Goal: Transaction & Acquisition: Purchase product/service

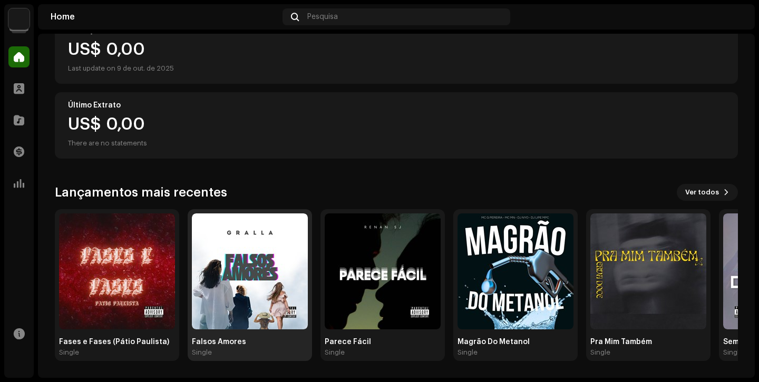
scroll to position [136, 0]
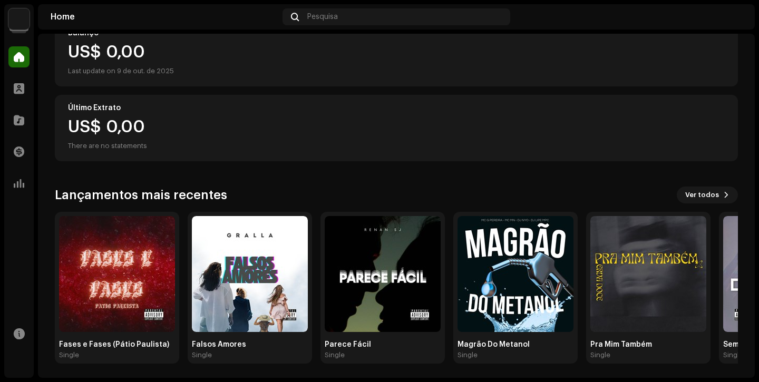
click at [192, 378] on div "Next Records Home Perfil Catálogo Transações Análise Recursos Home Pesquisa Hi,…" at bounding box center [379, 191] width 759 height 382
click at [15, 118] on span at bounding box center [19, 120] width 11 height 8
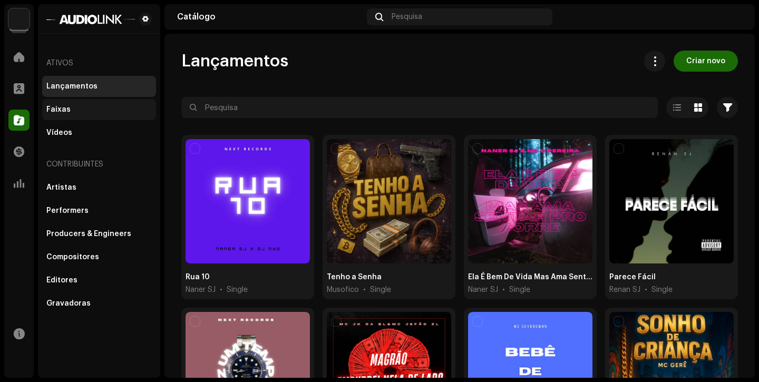
click at [61, 113] on div "Faixas" at bounding box center [58, 109] width 24 height 8
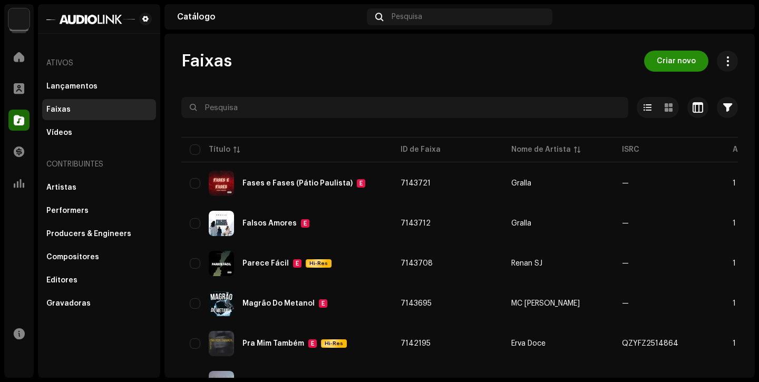
click at [657, 66] on span "Criar novo" at bounding box center [676, 61] width 39 height 21
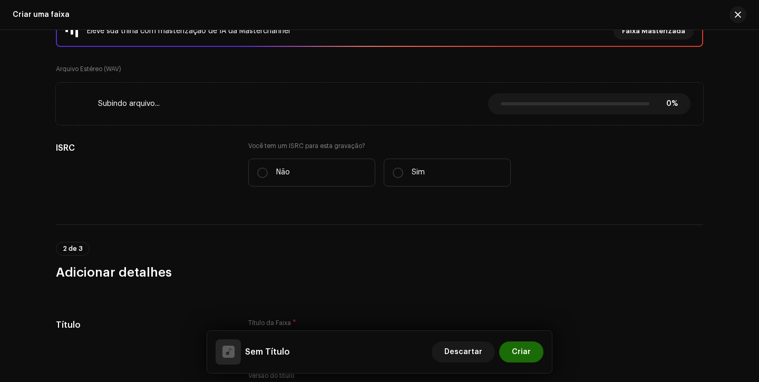
scroll to position [218, 0]
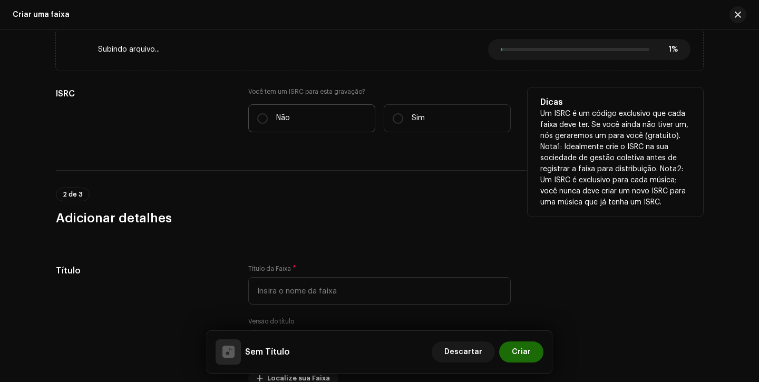
click at [268, 126] on label "Não" at bounding box center [311, 118] width 127 height 28
click at [268, 124] on input "Não" at bounding box center [262, 118] width 11 height 11
radio input "true"
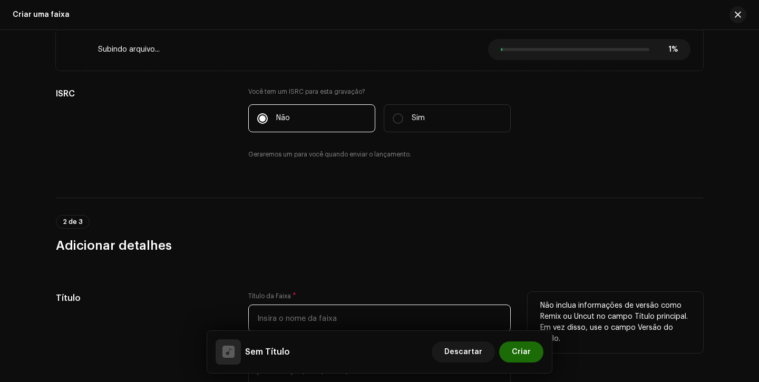
click at [327, 317] on input "text" at bounding box center [379, 318] width 262 height 27
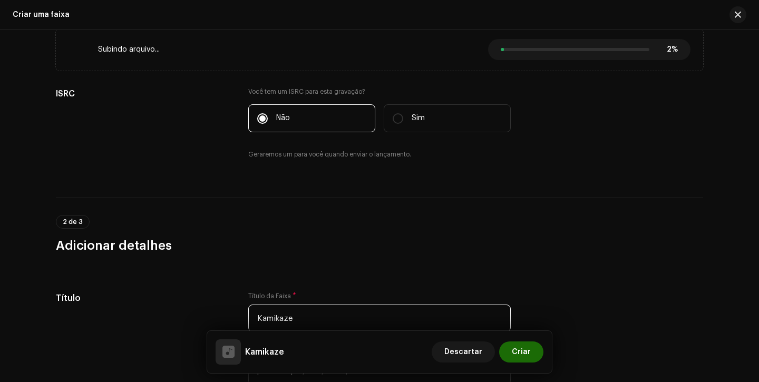
type input "Kamikaze"
click at [421, 223] on div "2 de 3 Adicionar detalhes" at bounding box center [379, 234] width 647 height 39
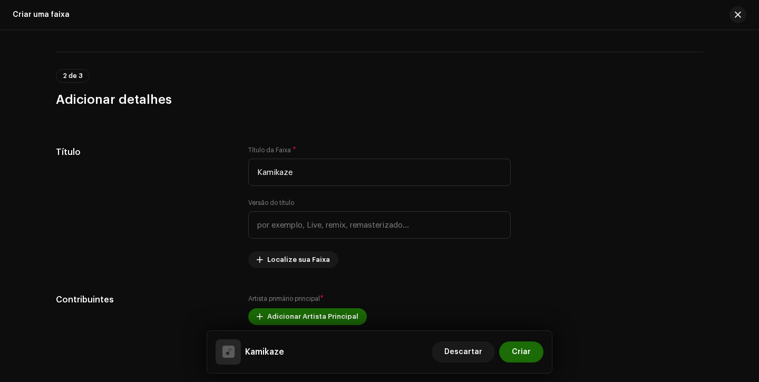
scroll to position [418, 0]
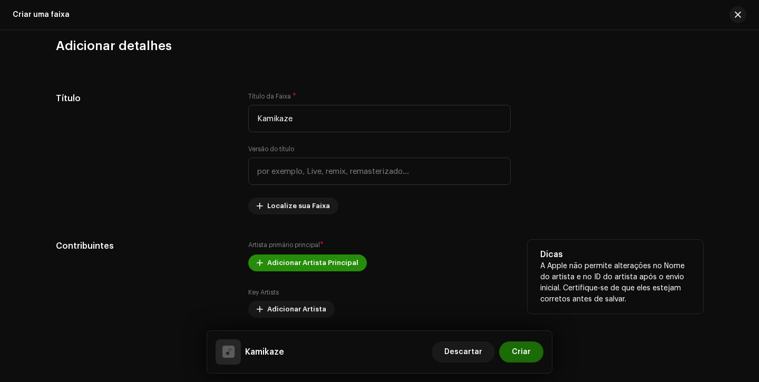
click at [275, 261] on span "Adicionar Artista Principal" at bounding box center [312, 262] width 91 height 21
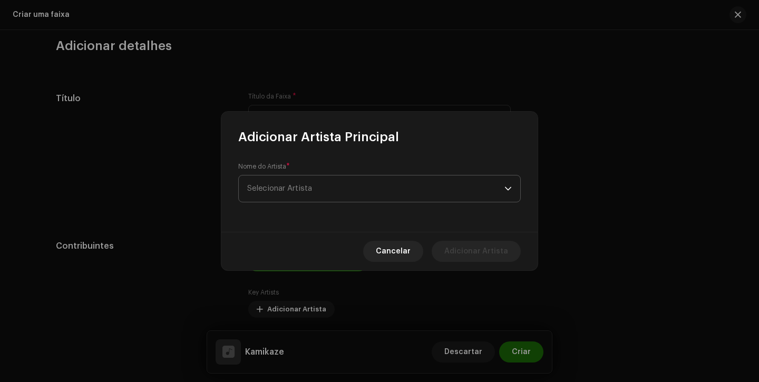
click at [327, 191] on span "Selecionar Artista" at bounding box center [375, 189] width 257 height 26
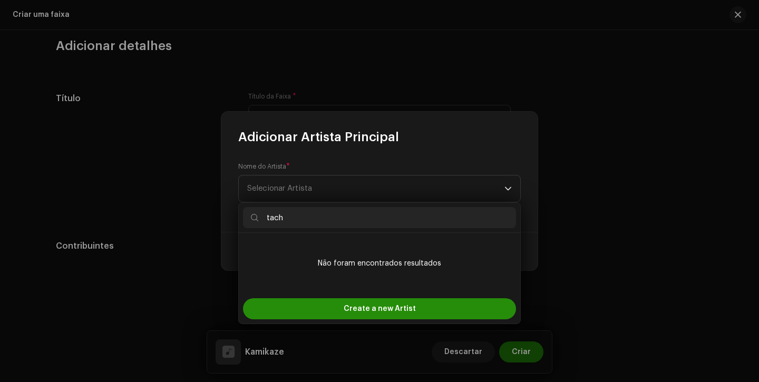
type input "tach"
click at [327, 309] on div "Create a new Artist" at bounding box center [379, 308] width 273 height 21
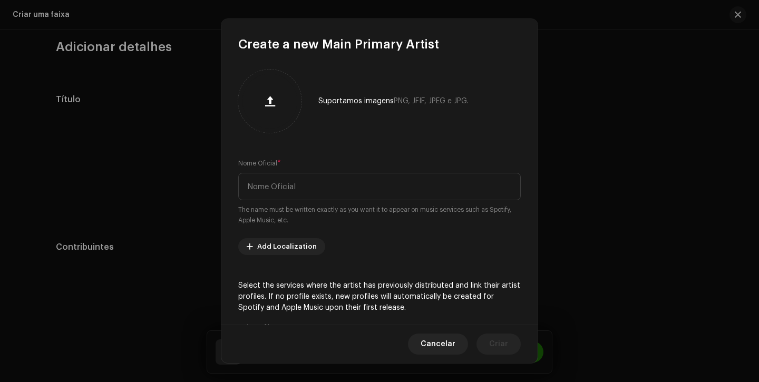
scroll to position [419, 0]
click at [277, 205] on small "The name must be written exactly as you want it to appear on music services suc…" at bounding box center [379, 215] width 283 height 21
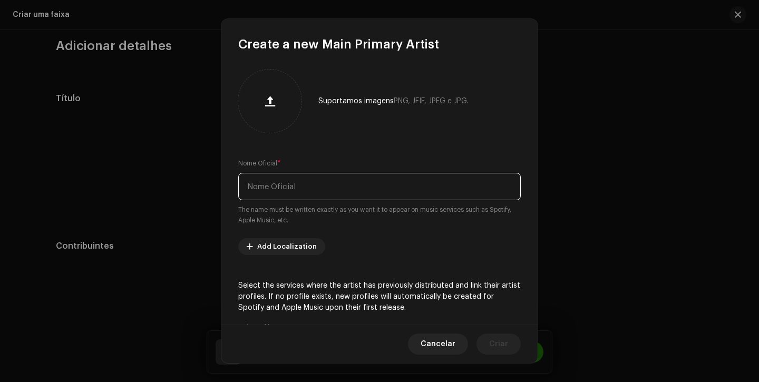
click at [278, 196] on input "text" at bounding box center [379, 186] width 283 height 27
type input "Tacho"
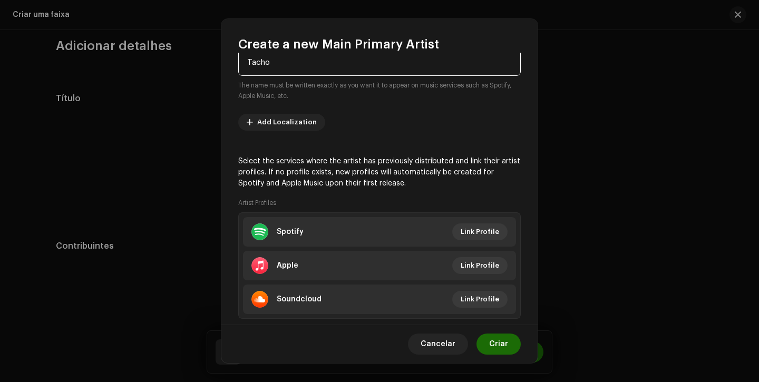
scroll to position [148, 0]
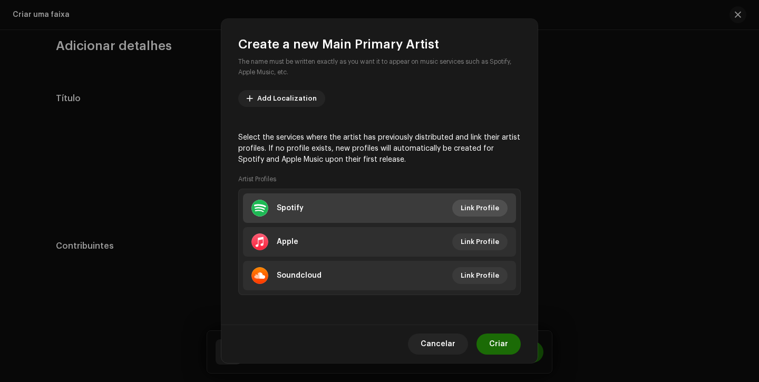
click at [474, 212] on span "Link Profile" at bounding box center [480, 208] width 38 height 21
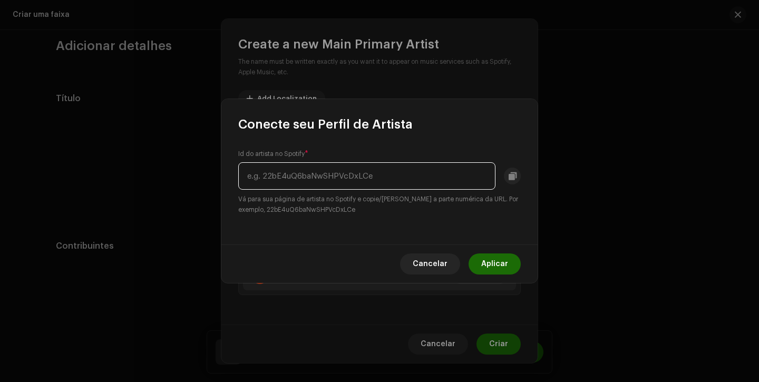
type input "v"
paste input "25LHpomvhBIZbk4iLv61Oa"
type input "25LHpomvhBIZbk4iLv61Oa"
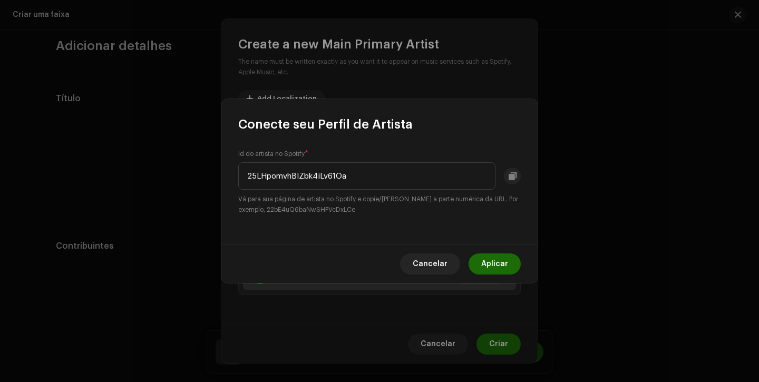
click at [483, 266] on span "Aplicar" at bounding box center [494, 264] width 27 height 21
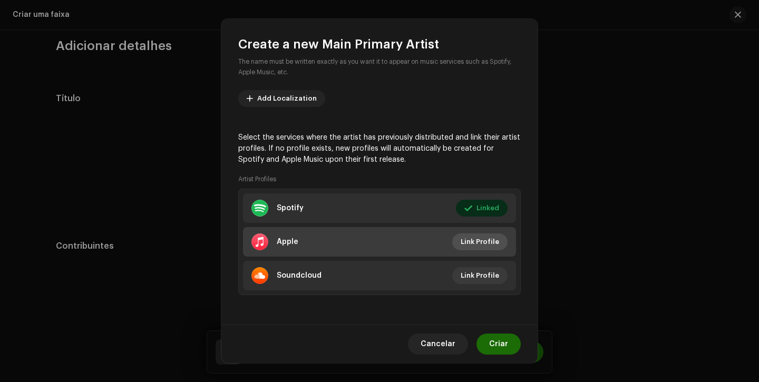
click at [474, 240] on span "Link Profile" at bounding box center [480, 241] width 38 height 21
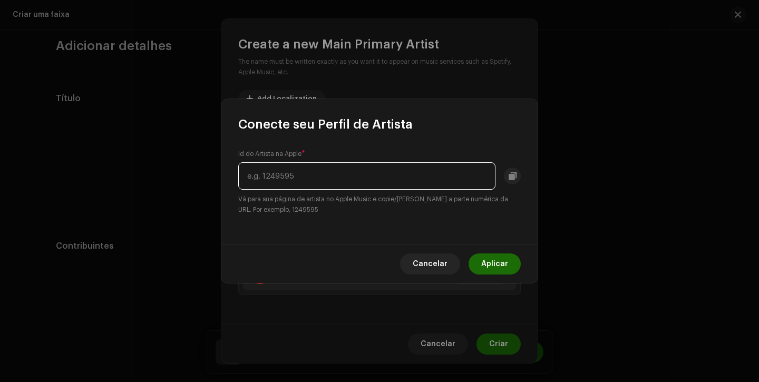
paste input "1777117711"
type input "1777117711"
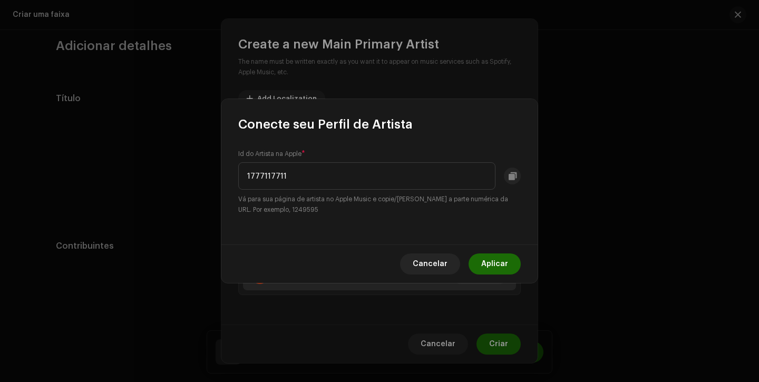
click at [500, 268] on span "Aplicar" at bounding box center [494, 264] width 27 height 21
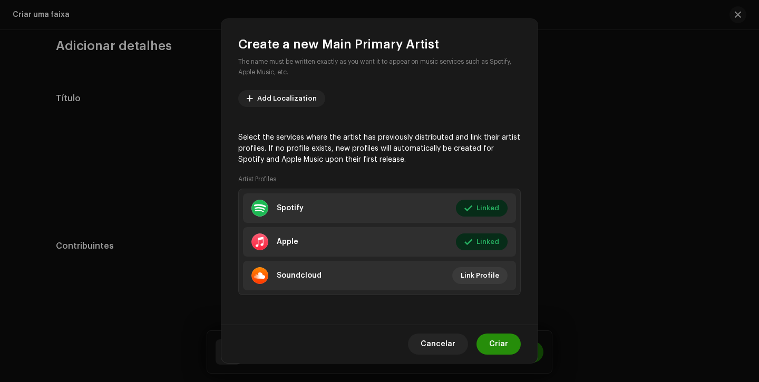
click at [503, 342] on span "Criar" at bounding box center [498, 344] width 19 height 21
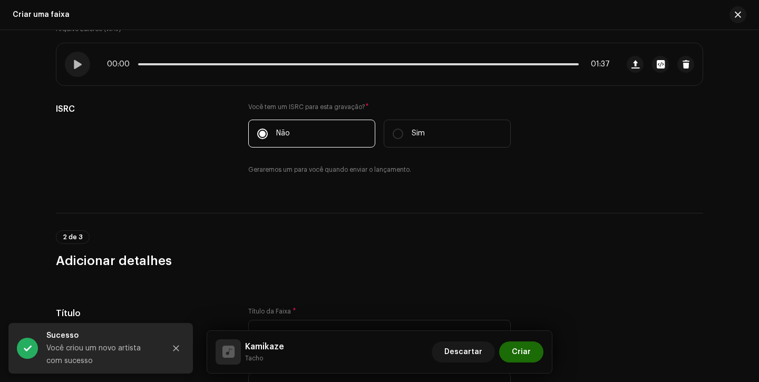
scroll to position [174, 0]
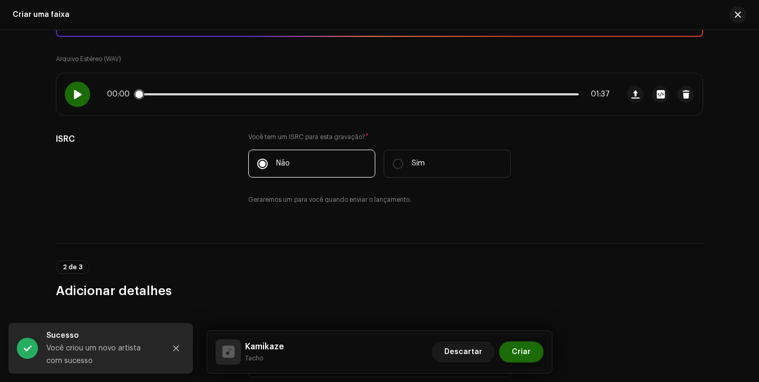
click at [81, 86] on div at bounding box center [77, 94] width 25 height 25
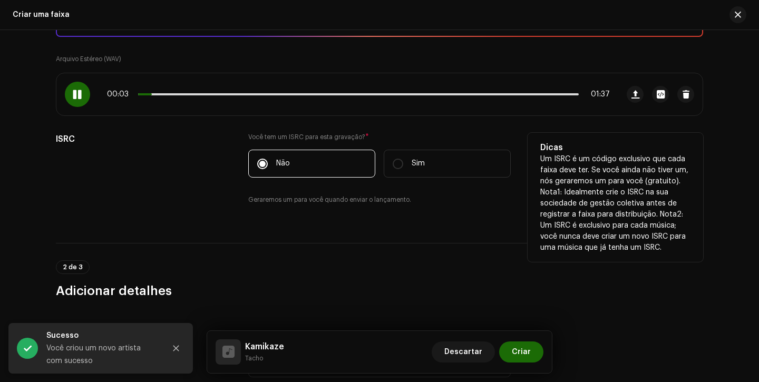
click at [157, 188] on div "ISRC" at bounding box center [144, 175] width 176 height 85
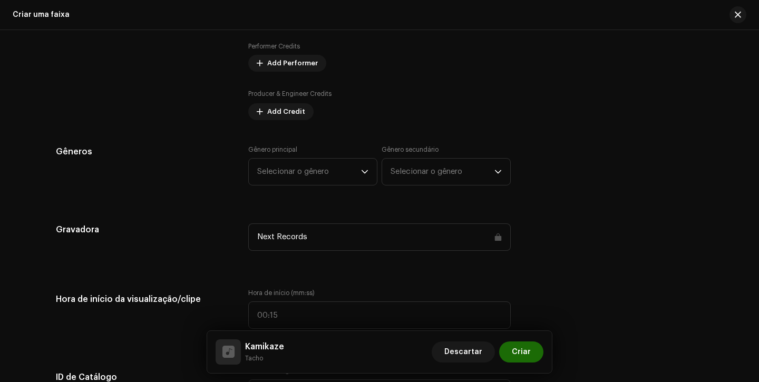
scroll to position [740, 0]
click at [284, 180] on span "Selecionar o gênero" at bounding box center [309, 170] width 104 height 26
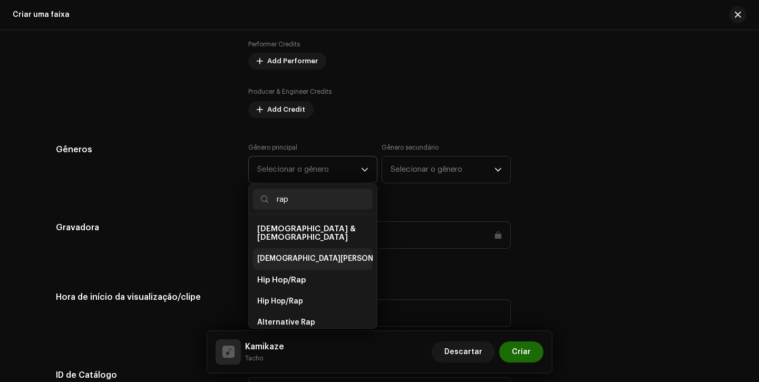
scroll to position [190, 0]
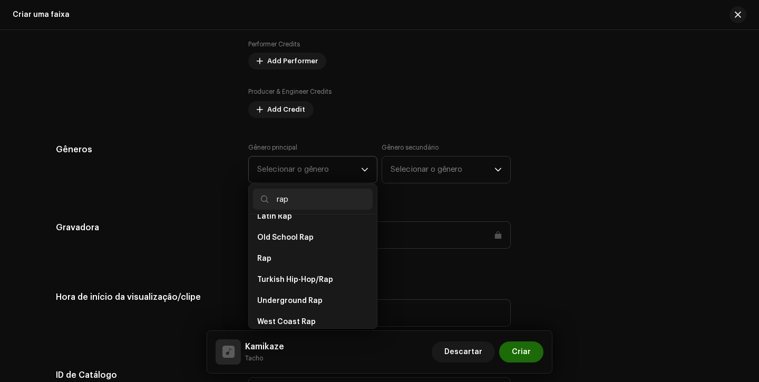
type input "rap"
click at [288, 255] on li "Rap" at bounding box center [313, 258] width 120 height 21
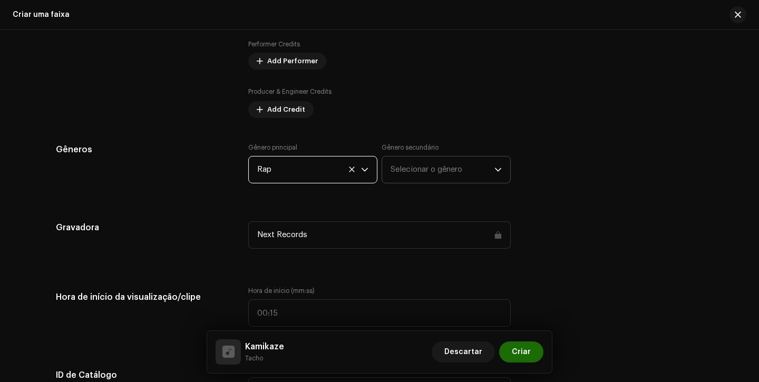
click at [410, 180] on span "Selecionar o gênero" at bounding box center [443, 170] width 104 height 26
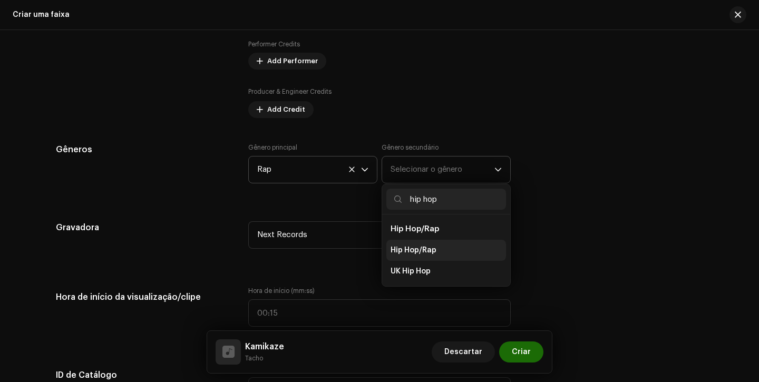
type input "hip hop"
click at [401, 249] on span "Hip Hop/Rap" at bounding box center [414, 250] width 46 height 11
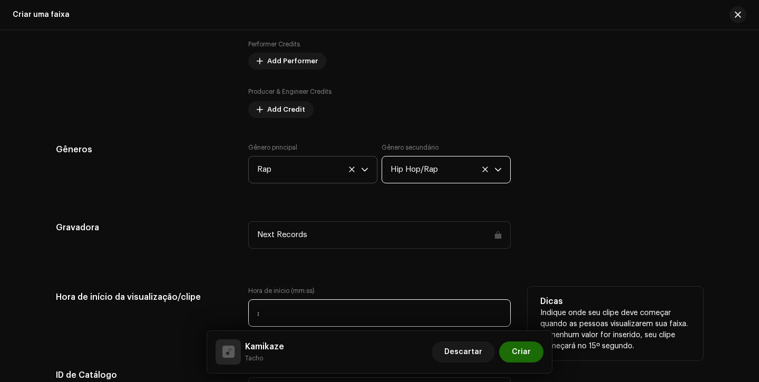
click at [249, 315] on input ":" at bounding box center [379, 312] width 262 height 27
type input "00:14"
click at [197, 299] on h5 "Hora de início da visualização/clipe" at bounding box center [144, 297] width 176 height 21
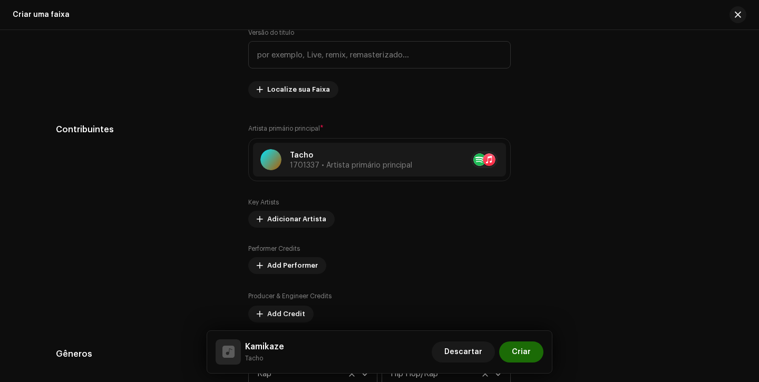
scroll to position [524, 0]
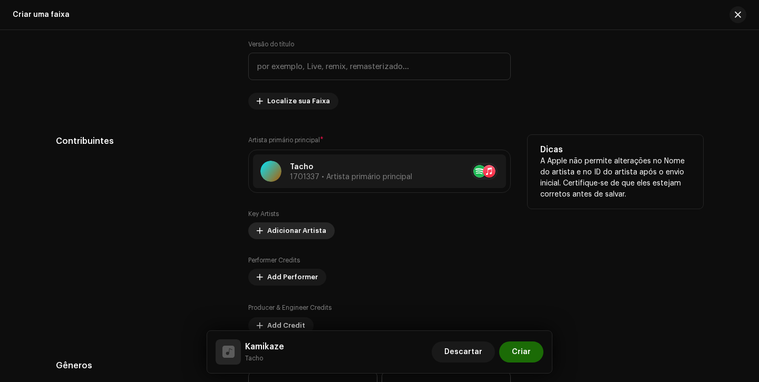
click at [280, 233] on span "Adicionar Artista" at bounding box center [296, 230] width 59 height 21
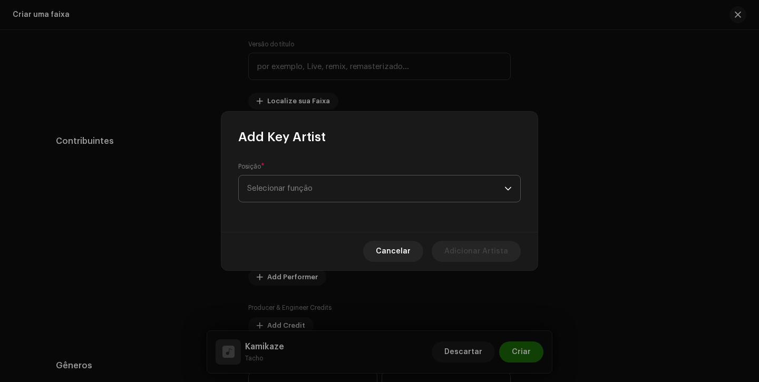
click at [319, 192] on span "Selecionar função" at bounding box center [375, 189] width 257 height 26
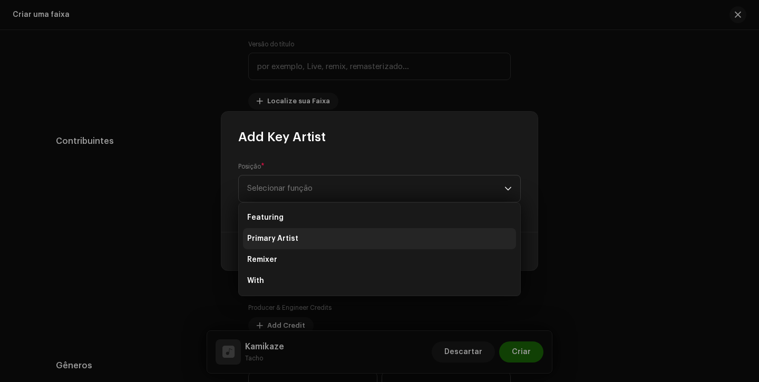
click at [313, 239] on li "Primary Artist" at bounding box center [379, 238] width 273 height 21
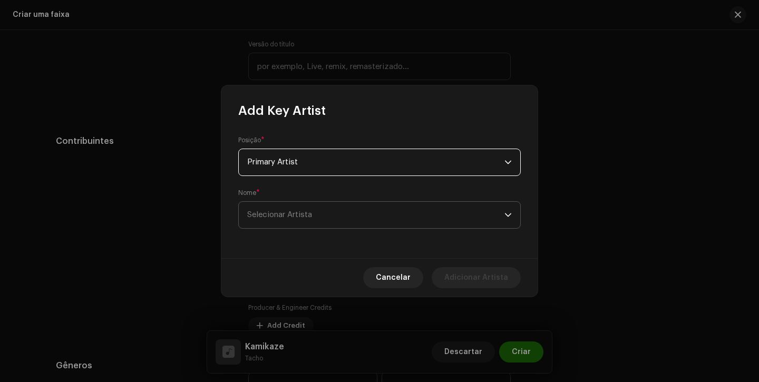
click at [312, 220] on span "Selecionar Artista" at bounding box center [375, 215] width 257 height 26
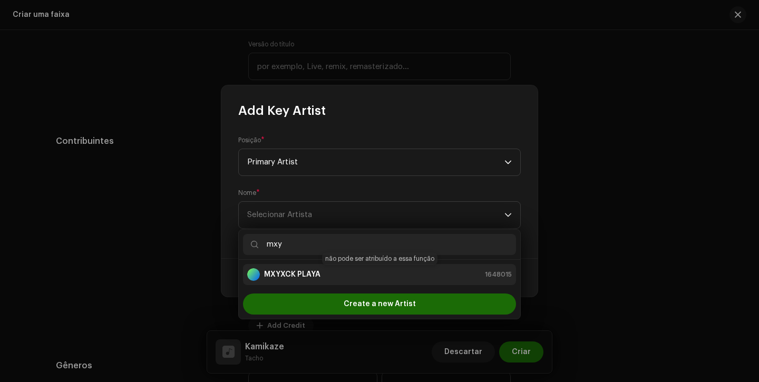
type input "mxy"
click at [313, 276] on strong "MXYXCK PLAYA" at bounding box center [292, 274] width 56 height 11
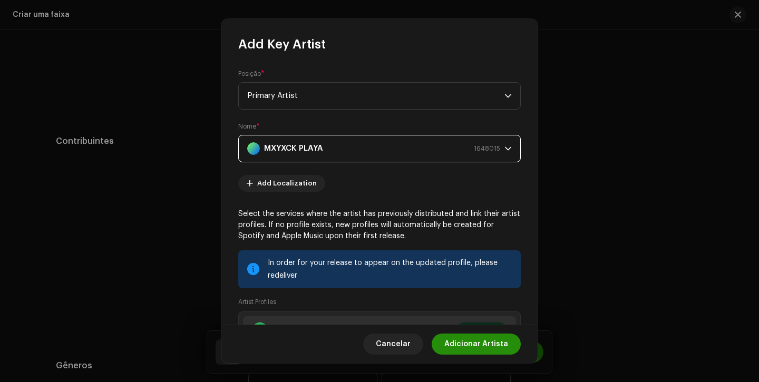
click at [474, 339] on span "Adicionar Artista" at bounding box center [476, 344] width 64 height 21
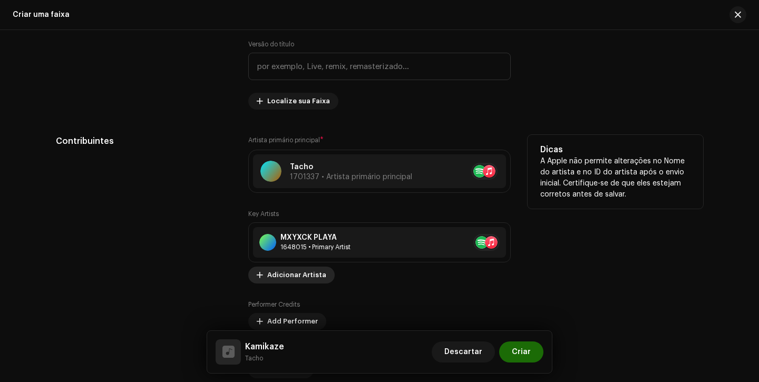
click at [276, 274] on span "Adicionar Artista" at bounding box center [296, 275] width 59 height 21
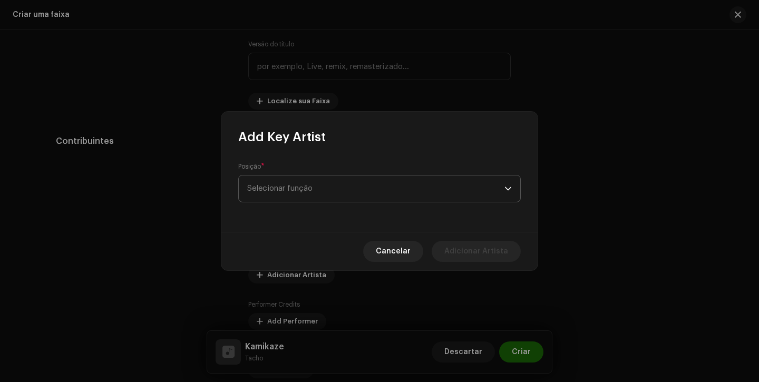
click at [321, 192] on span "Selecionar função" at bounding box center [375, 189] width 257 height 26
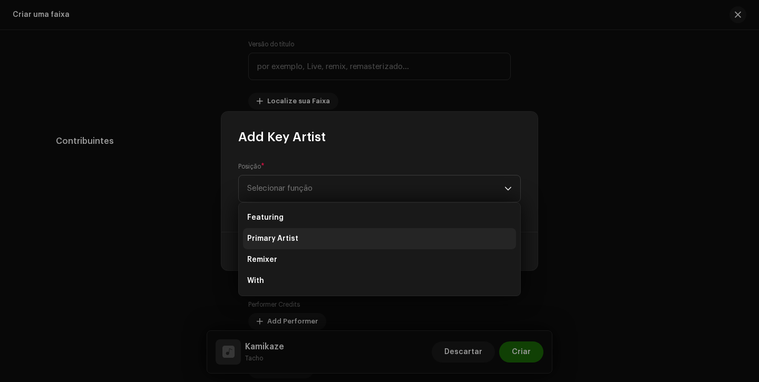
click at [305, 240] on li "Primary Artist" at bounding box center [379, 238] width 273 height 21
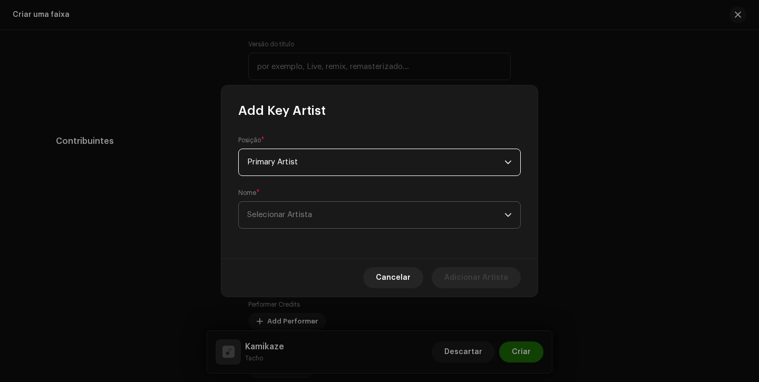
click at [308, 217] on span "Selecionar Artista" at bounding box center [279, 215] width 65 height 8
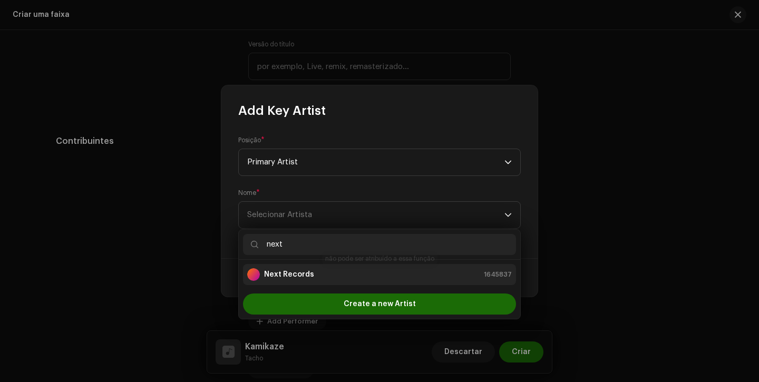
type input "next"
click at [305, 271] on strong "Next Records" at bounding box center [289, 274] width 50 height 11
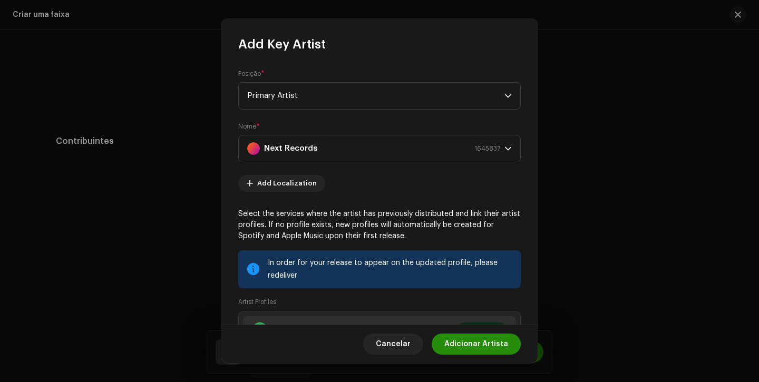
click at [465, 342] on span "Adicionar Artista" at bounding box center [476, 344] width 64 height 21
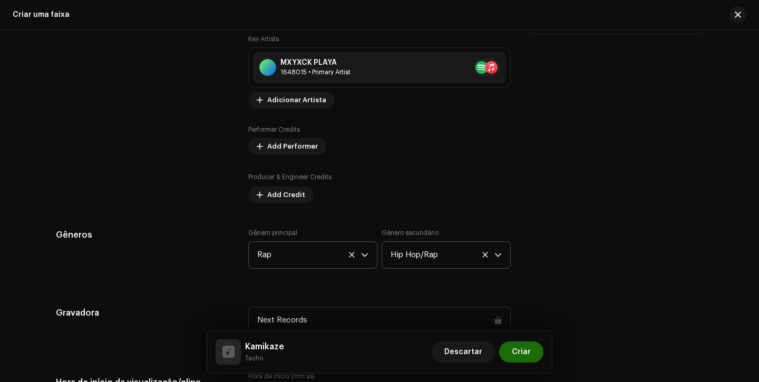
scroll to position [740, 0]
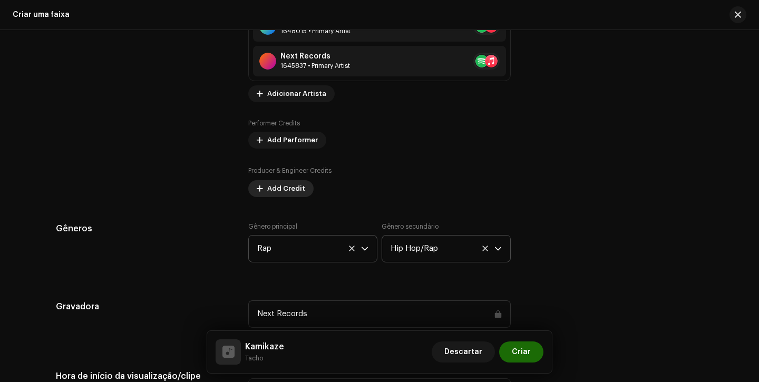
click at [280, 182] on span "Add Credit" at bounding box center [286, 188] width 38 height 21
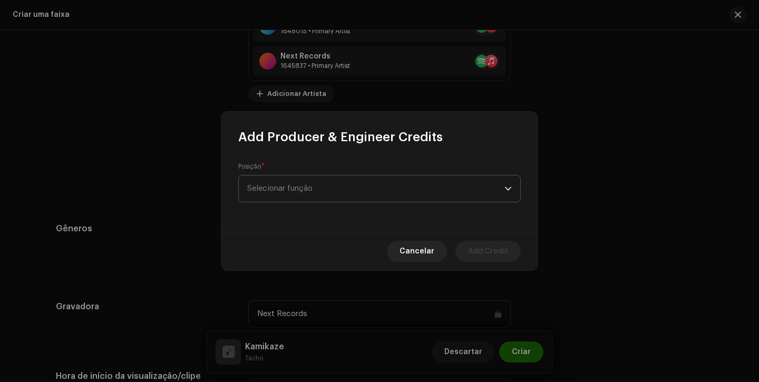
click at [282, 183] on span "Selecionar função" at bounding box center [375, 189] width 257 height 26
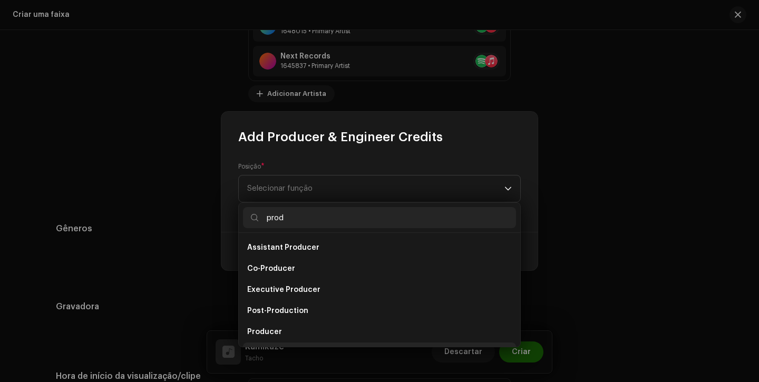
scroll to position [17, 0]
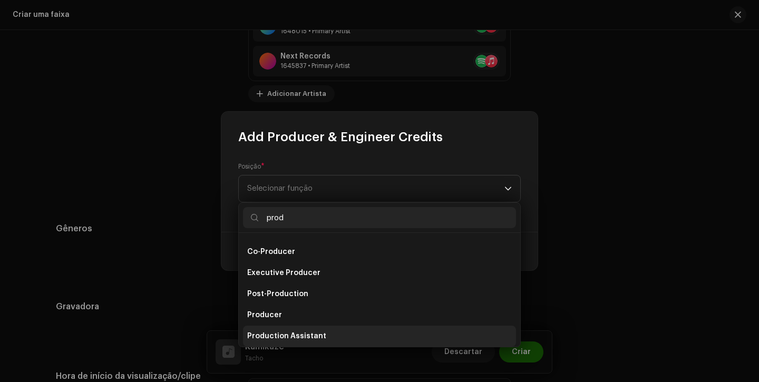
type input "prod"
click at [298, 330] on li "Production Assistant" at bounding box center [379, 336] width 273 height 21
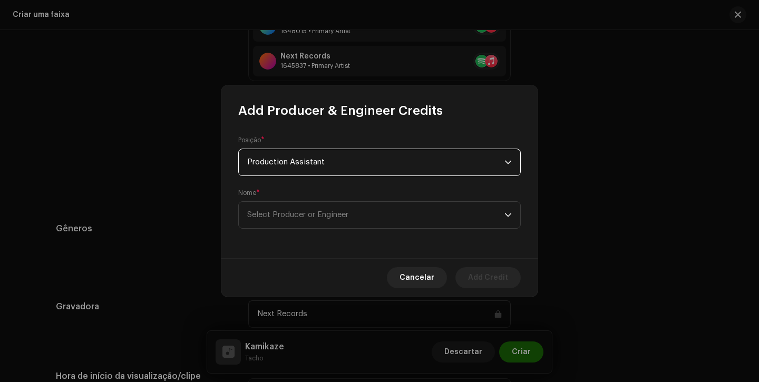
click at [355, 172] on span "Production Assistant" at bounding box center [375, 162] width 257 height 26
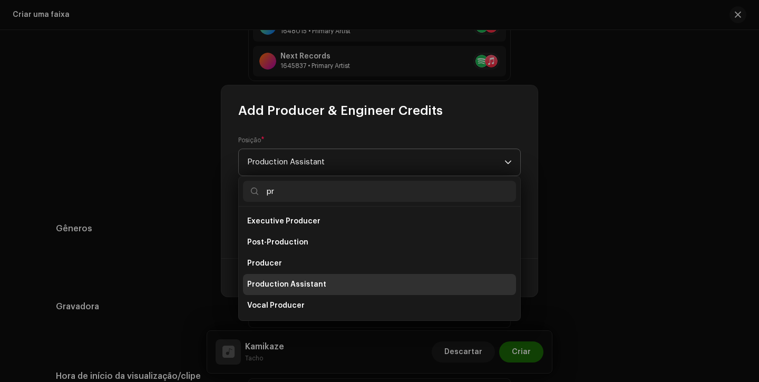
scroll to position [42, 0]
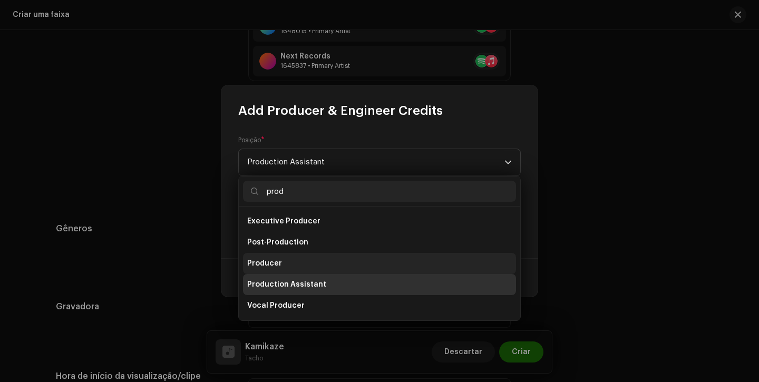
type input "prod"
click at [324, 265] on li "Producer" at bounding box center [379, 263] width 273 height 21
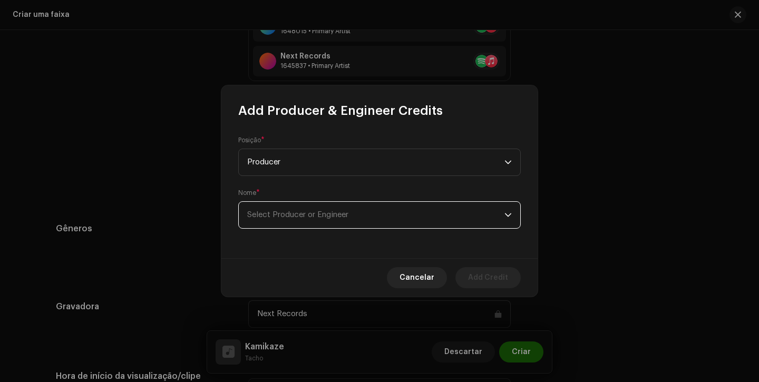
click at [337, 223] on span "Select Producer or Engineer" at bounding box center [375, 215] width 257 height 26
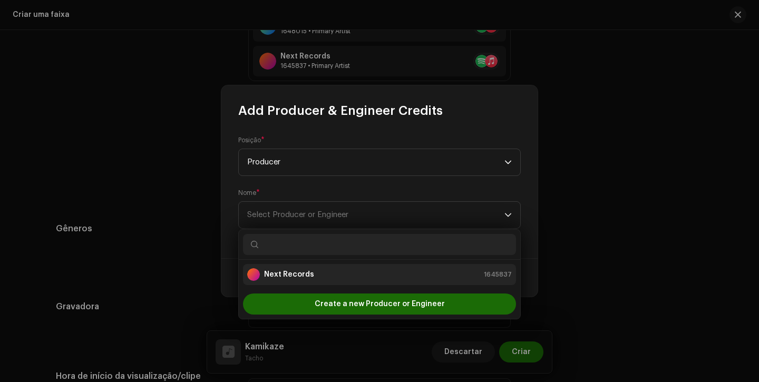
click at [317, 272] on div "Next Records 1645837" at bounding box center [379, 274] width 265 height 13
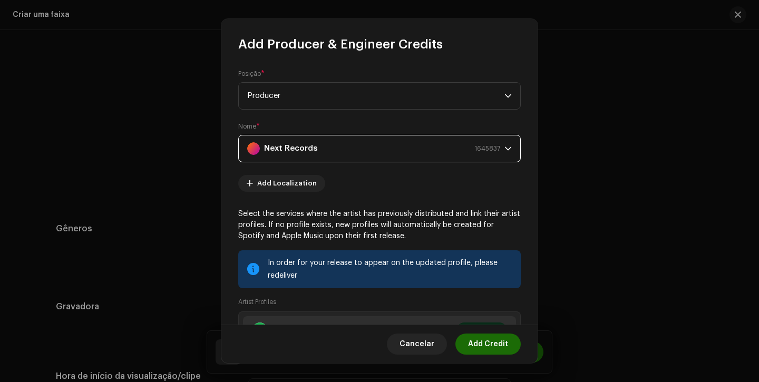
click at [361, 152] on div "Next Records 1645837" at bounding box center [373, 148] width 253 height 26
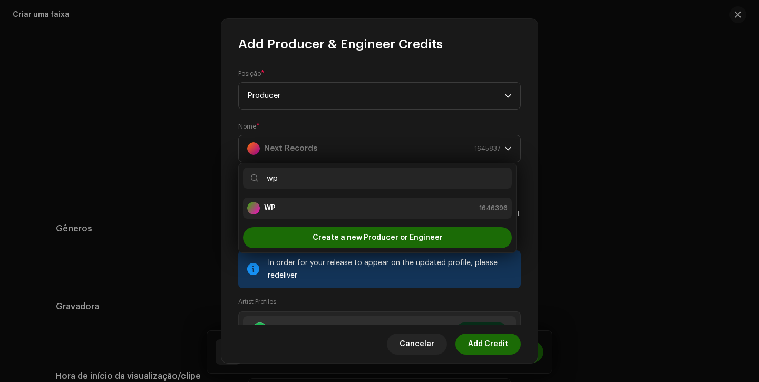
type input "w"
type input "mx"
click at [280, 214] on div "MXYXCK PLAYA" at bounding box center [283, 208] width 73 height 13
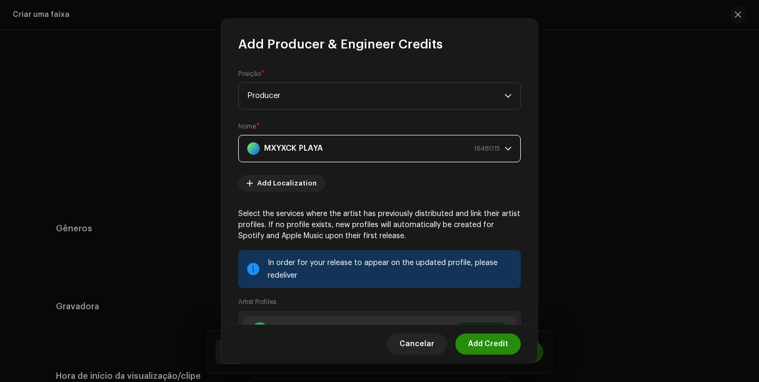
click at [490, 339] on span "Add Credit" at bounding box center [488, 344] width 40 height 21
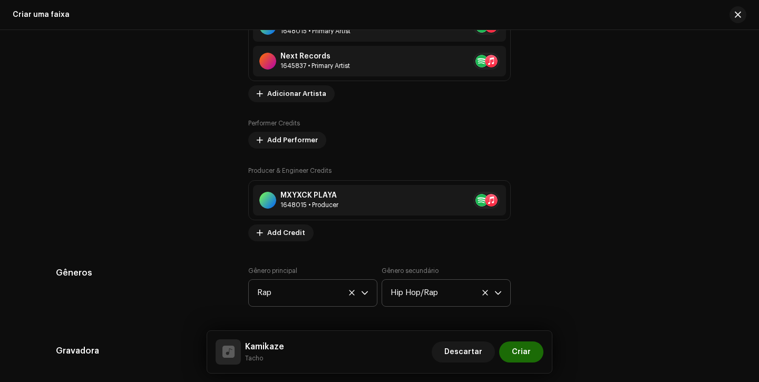
scroll to position [739, 0]
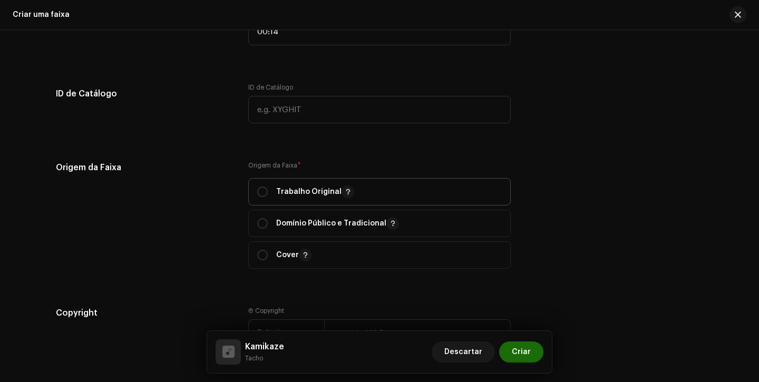
click at [264, 200] on span "Trabalho Original" at bounding box center [379, 192] width 245 height 26
radio input "true"
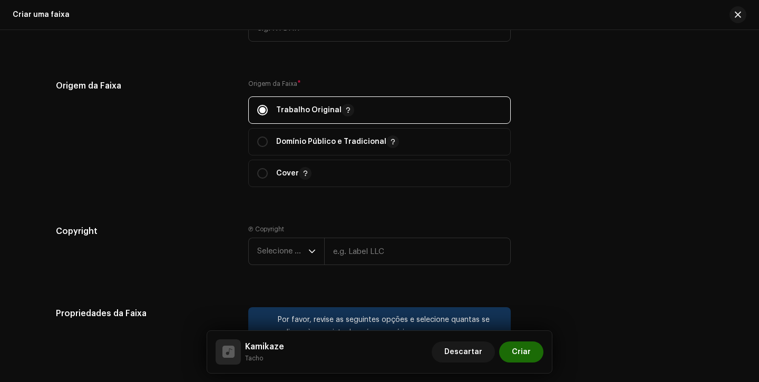
scroll to position [1280, 0]
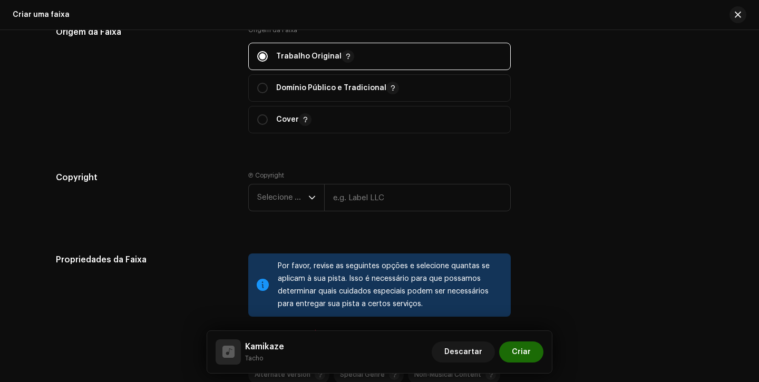
click at [264, 200] on span "Selecione o ano" at bounding box center [282, 197] width 51 height 26
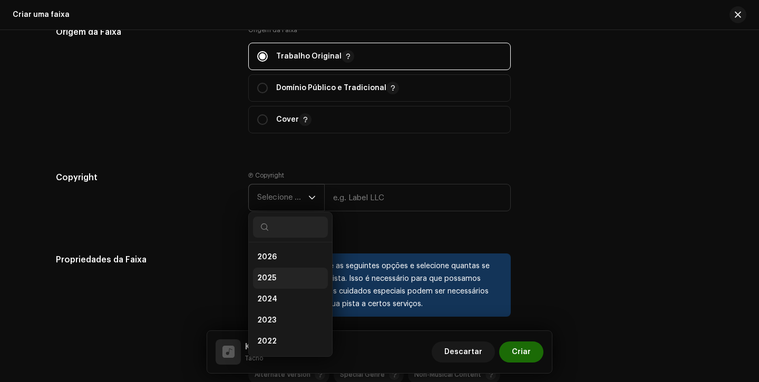
click at [275, 276] on li "2025" at bounding box center [290, 278] width 75 height 21
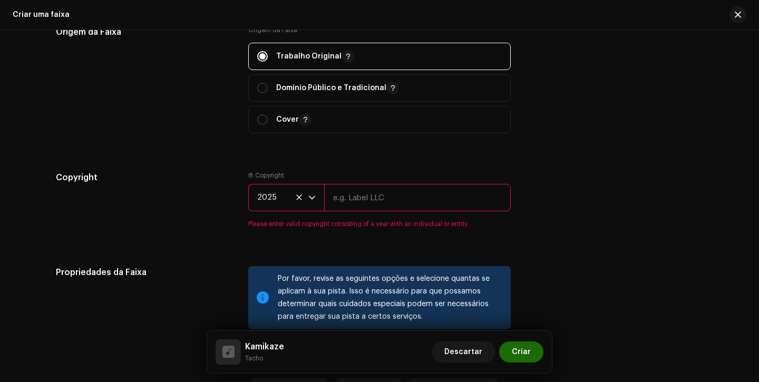
click at [351, 202] on input "text" at bounding box center [417, 197] width 187 height 27
type input "Next Records"
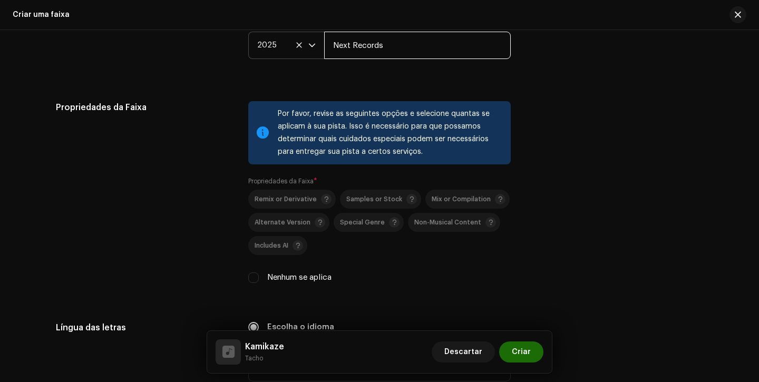
scroll to position [1503, 0]
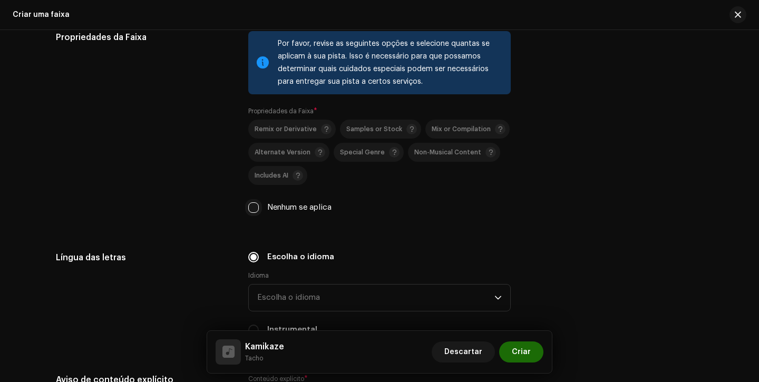
click at [249, 209] on input "Nenhum se aplica" at bounding box center [253, 207] width 11 height 11
checkbox input "true"
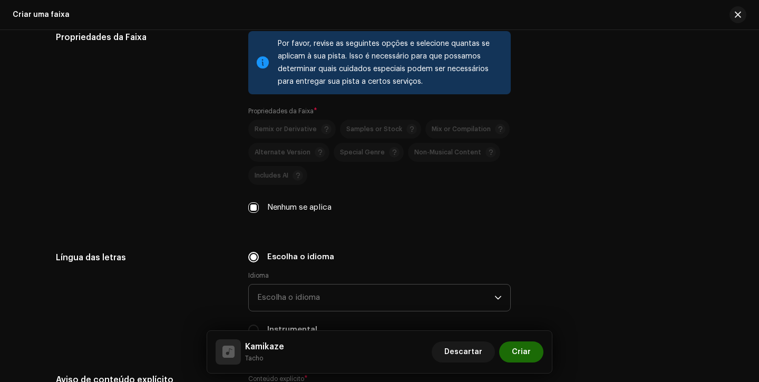
click at [307, 303] on span "Escolha o idioma" at bounding box center [375, 298] width 237 height 26
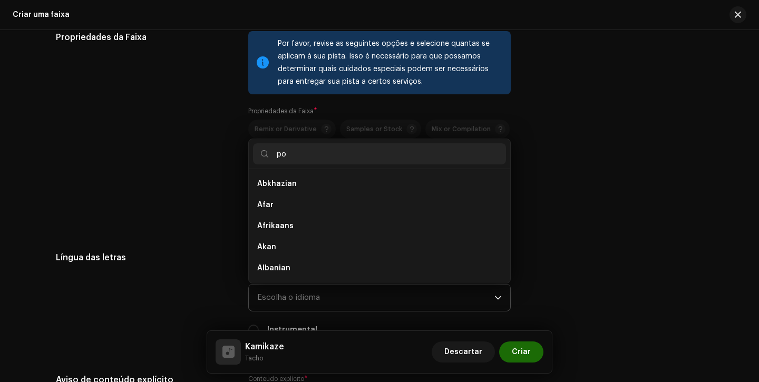
scroll to position [0, 0]
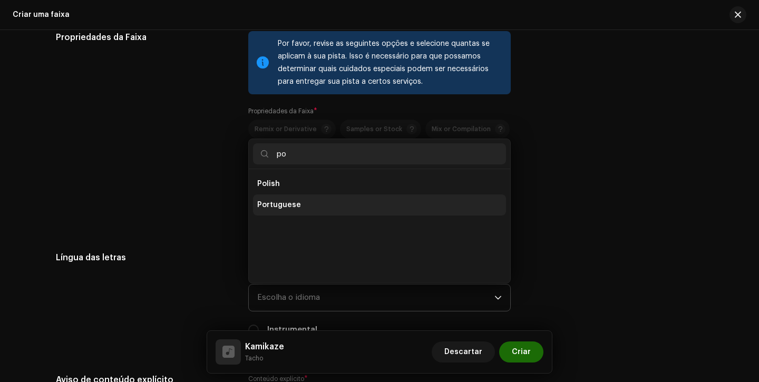
type input "po"
click at [305, 201] on li "Portuguese" at bounding box center [379, 204] width 253 height 21
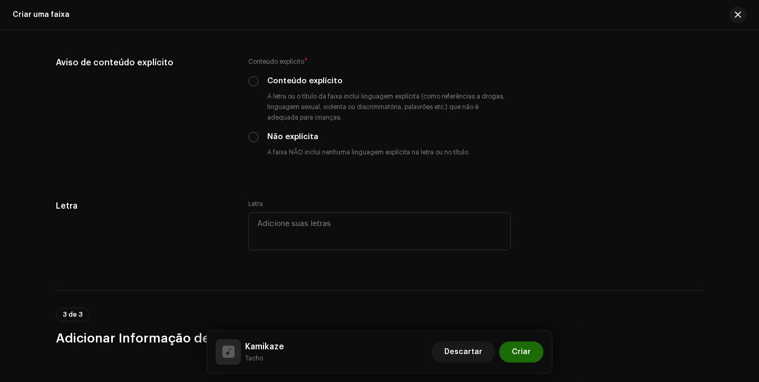
scroll to position [1874, 0]
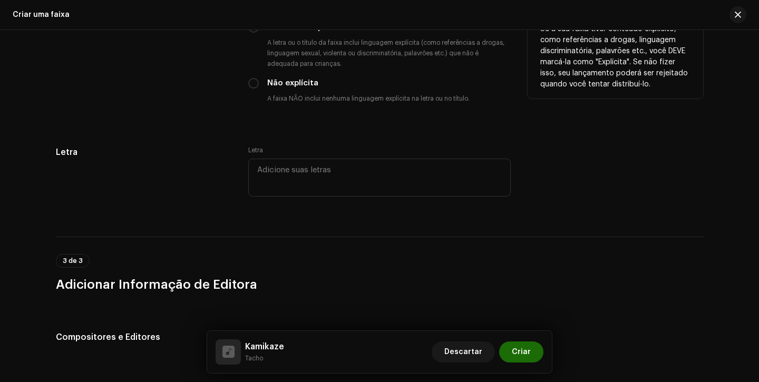
click at [253, 35] on div "Conteúdo explícito * Conteúdo explícito A letra ou o título da faixa inclui lin…" at bounding box center [379, 55] width 262 height 105
click at [252, 32] on input "Conteúdo explícito" at bounding box center [253, 27] width 11 height 11
radio input "true"
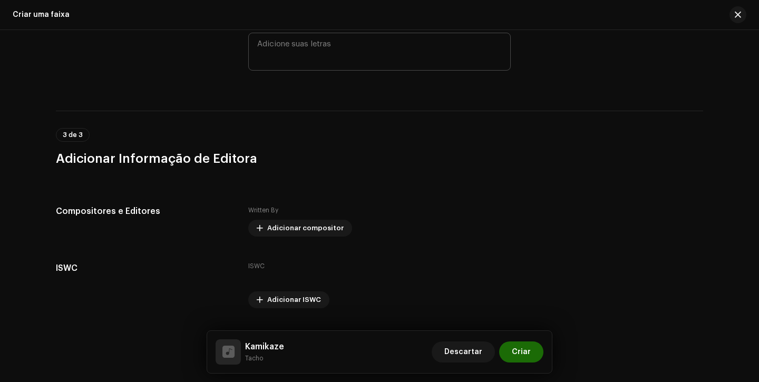
scroll to position [2029, 0]
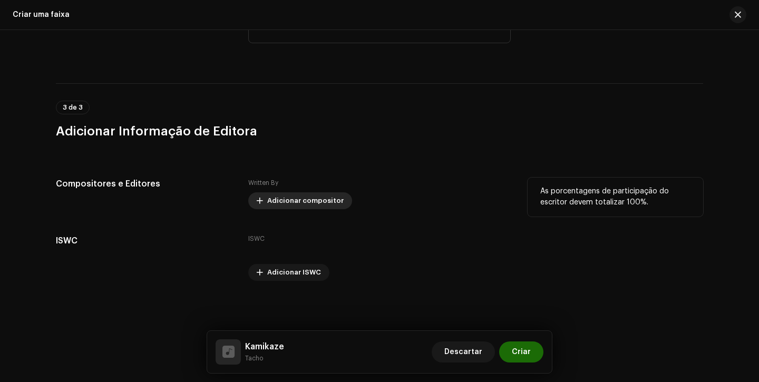
click at [269, 192] on div "Written By Adicionar compositor" at bounding box center [379, 194] width 262 height 32
click at [272, 201] on span "Adicionar compositor" at bounding box center [305, 200] width 76 height 21
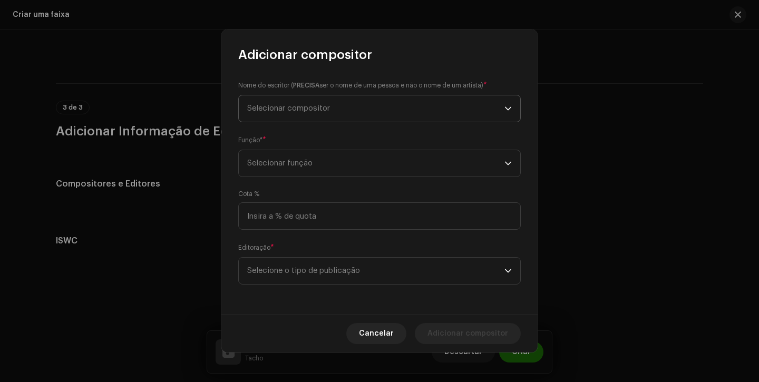
click at [349, 115] on span "Selecionar compositor" at bounding box center [375, 108] width 257 height 26
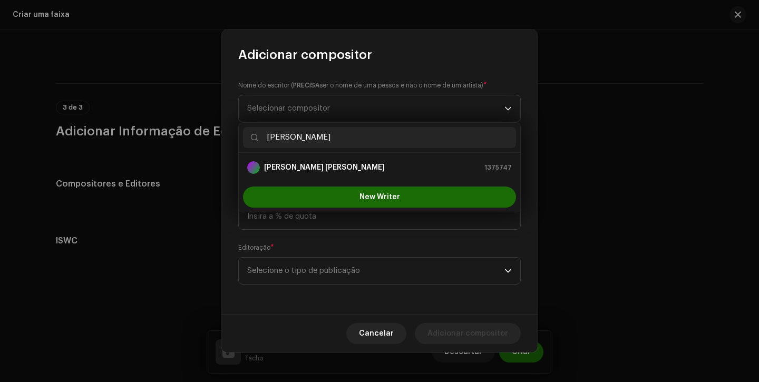
type input "eric"
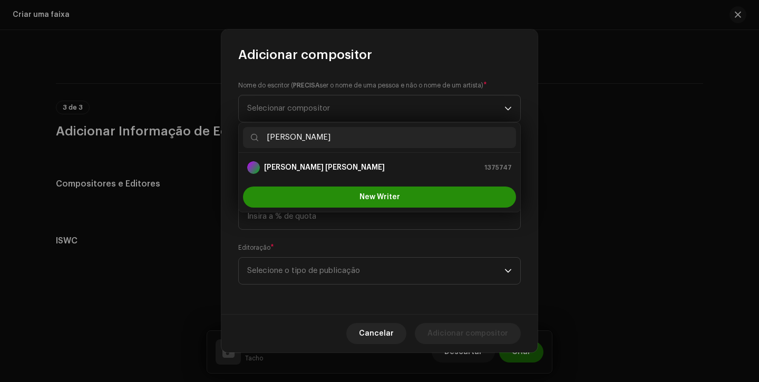
click at [329, 192] on button "New Writer" at bounding box center [379, 197] width 273 height 21
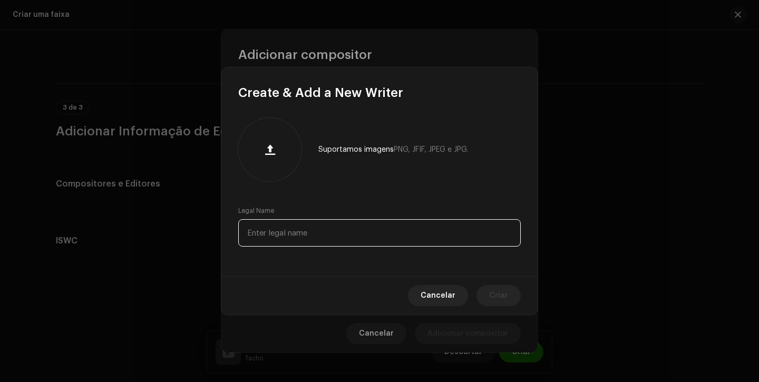
click at [316, 227] on input "text" at bounding box center [379, 232] width 283 height 27
type input "v"
paste input "Eric Vitor Melo"
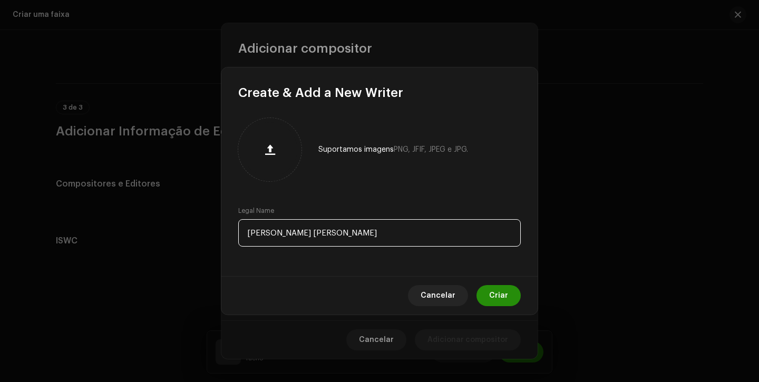
type input "Eric Vitor Melo"
click at [496, 303] on span "Criar" at bounding box center [498, 295] width 19 height 21
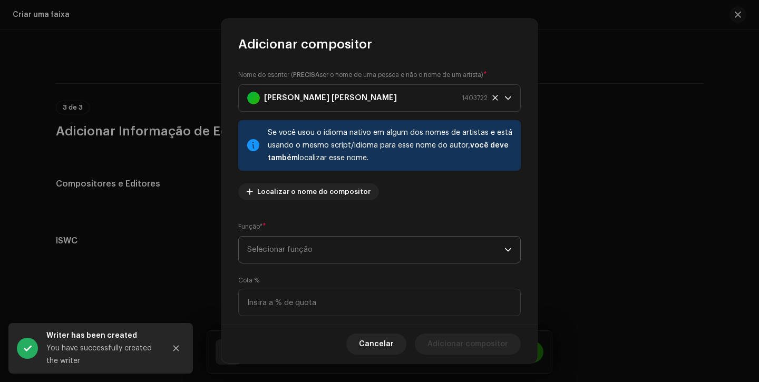
click at [349, 254] on span "Selecionar função" at bounding box center [375, 250] width 257 height 26
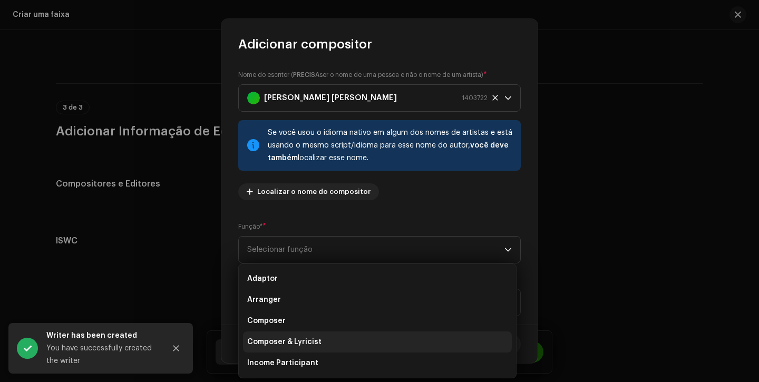
click at [316, 340] on span "Composer & Lyricist" at bounding box center [284, 342] width 74 height 11
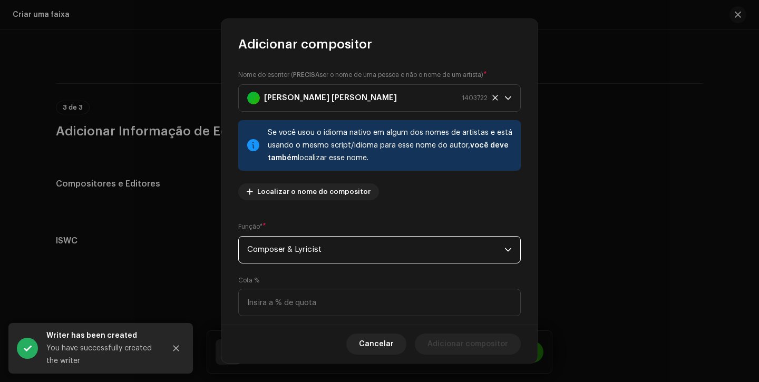
scroll to position [76, 0]
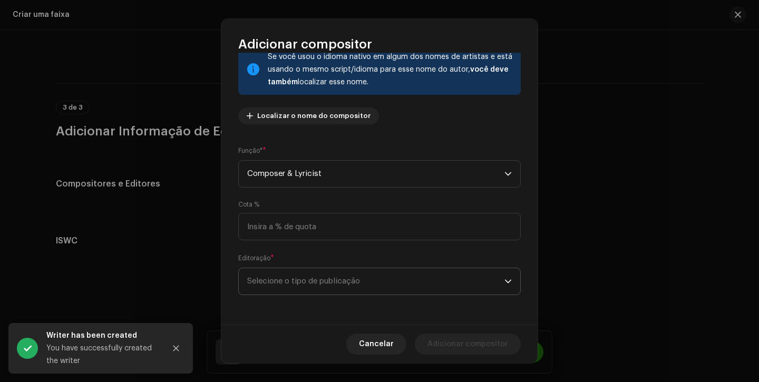
click at [363, 275] on span "Selecione o tipo de publicação" at bounding box center [375, 281] width 257 height 26
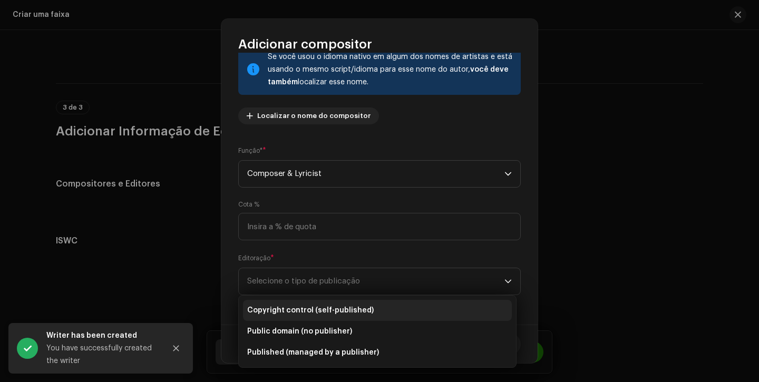
click at [348, 313] on span "Copyright control (self-published)" at bounding box center [310, 310] width 126 height 11
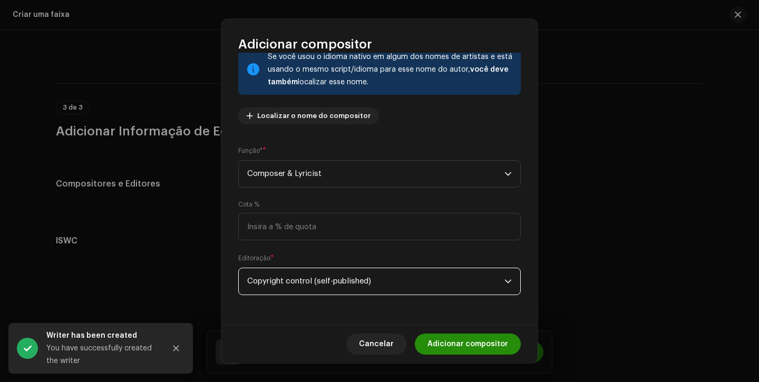
click at [469, 343] on span "Adicionar compositor" at bounding box center [467, 344] width 81 height 21
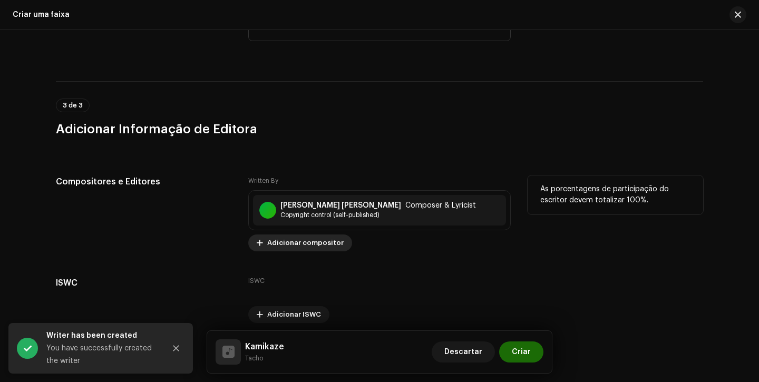
click at [285, 247] on span "Adicionar compositor" at bounding box center [305, 242] width 76 height 21
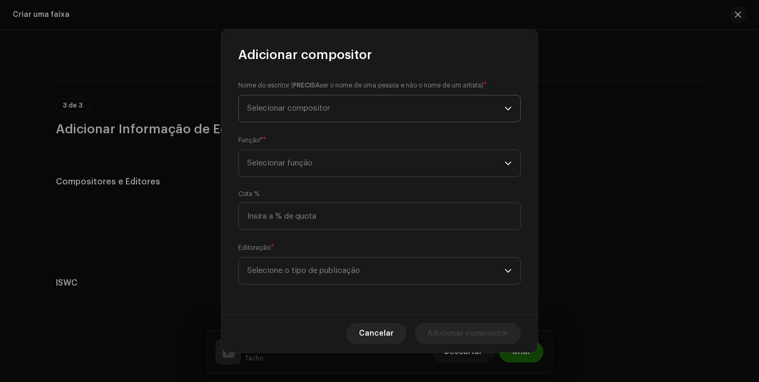
click at [343, 116] on span "Selecionar compositor" at bounding box center [375, 108] width 257 height 26
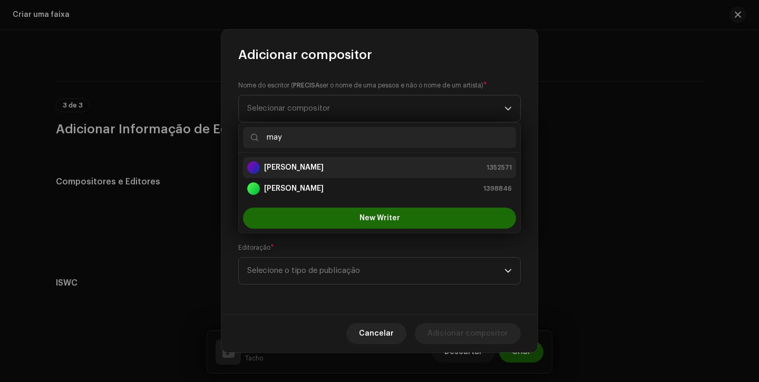
type input "may"
click at [312, 168] on strong "[PERSON_NAME]" at bounding box center [294, 167] width 60 height 11
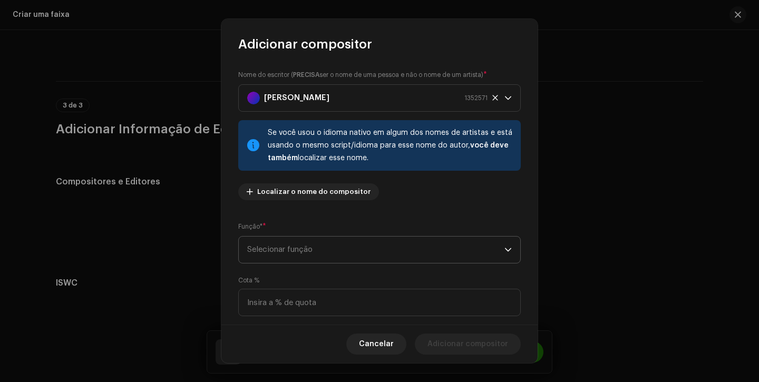
click at [323, 252] on span "Selecionar função" at bounding box center [375, 250] width 257 height 26
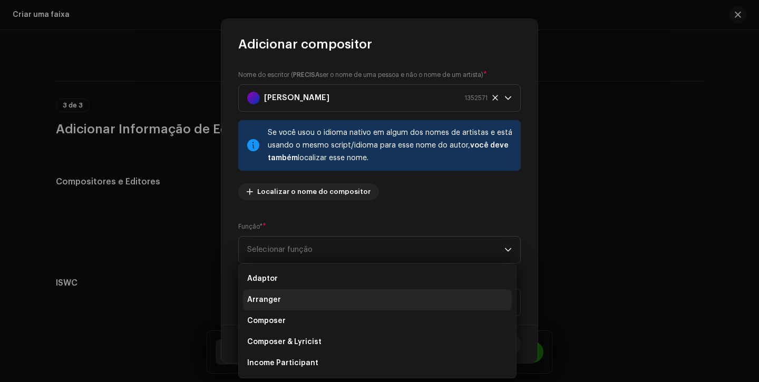
click at [300, 305] on li "Arranger" at bounding box center [377, 299] width 269 height 21
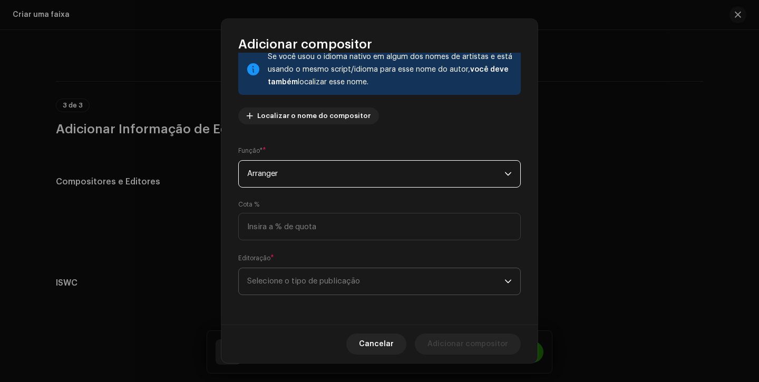
click at [315, 280] on span "Selecione o tipo de publicação" at bounding box center [375, 281] width 257 height 26
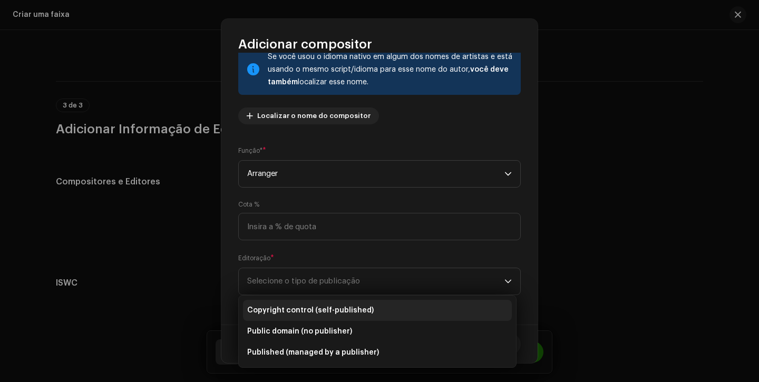
click at [307, 310] on span "Copyright control (self-published)" at bounding box center [310, 310] width 126 height 11
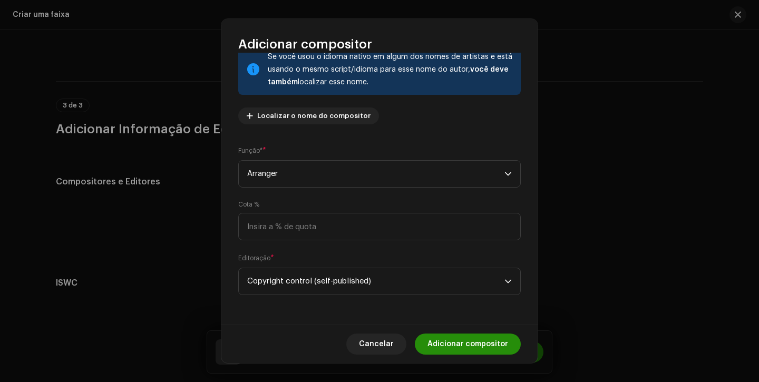
click at [477, 344] on span "Adicionar compositor" at bounding box center [467, 344] width 81 height 21
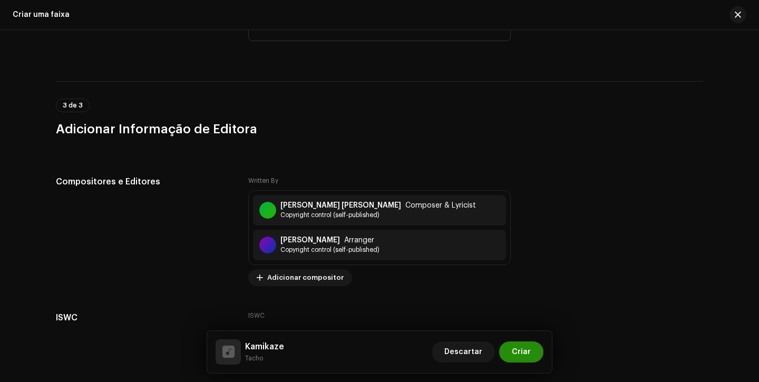
click at [529, 357] on span "Criar" at bounding box center [521, 352] width 19 height 21
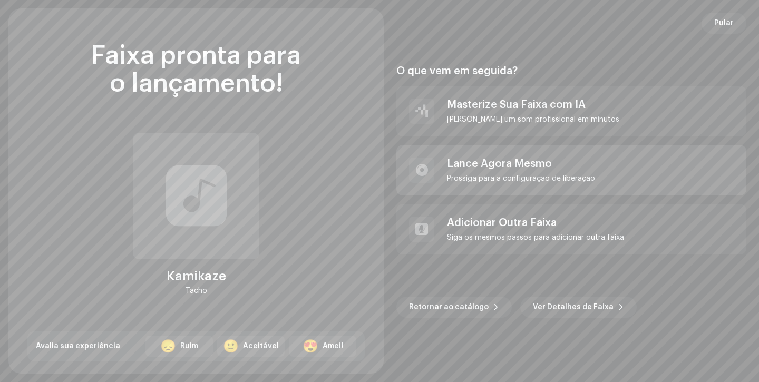
click at [521, 170] on div "[PERSON_NAME] Agora Mesmo [PERSON_NAME] para a configuração de liberação" at bounding box center [521, 170] width 148 height 25
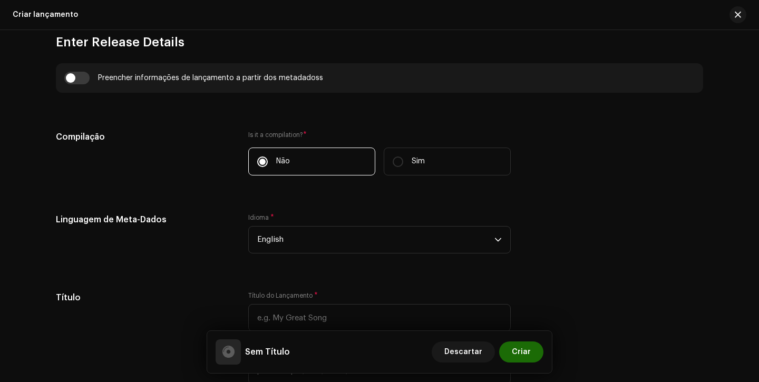
scroll to position [694, 0]
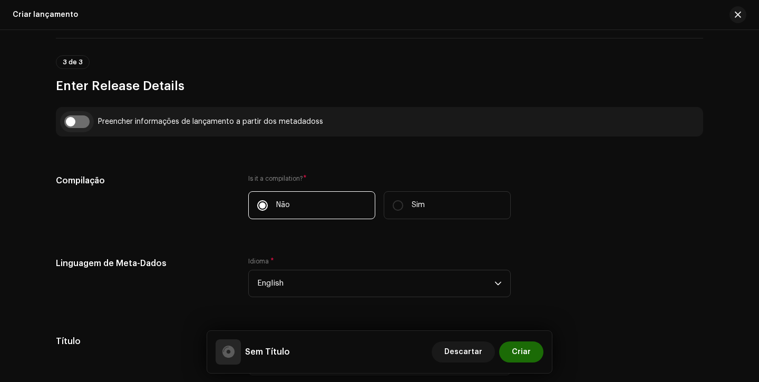
click at [79, 126] on input "checkbox" at bounding box center [76, 121] width 25 height 13
checkbox input "true"
type input "Kamikaze"
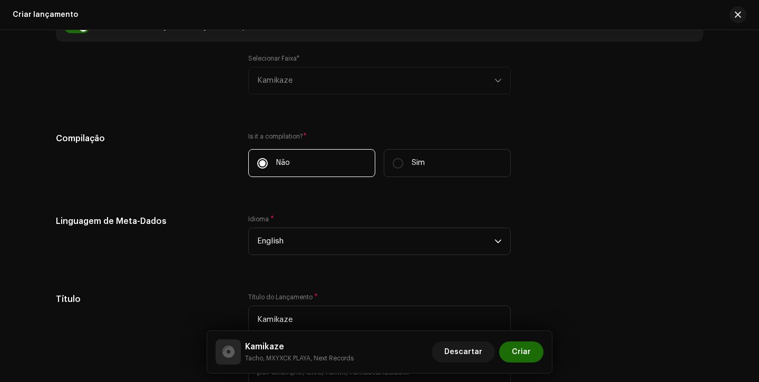
scroll to position [825, 0]
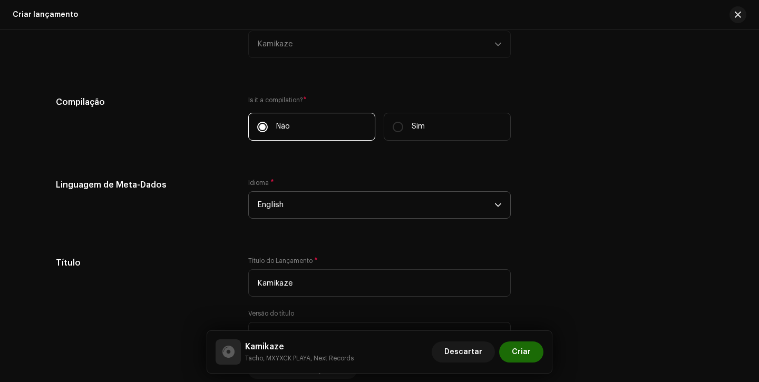
click at [326, 210] on span "English" at bounding box center [375, 205] width 237 height 26
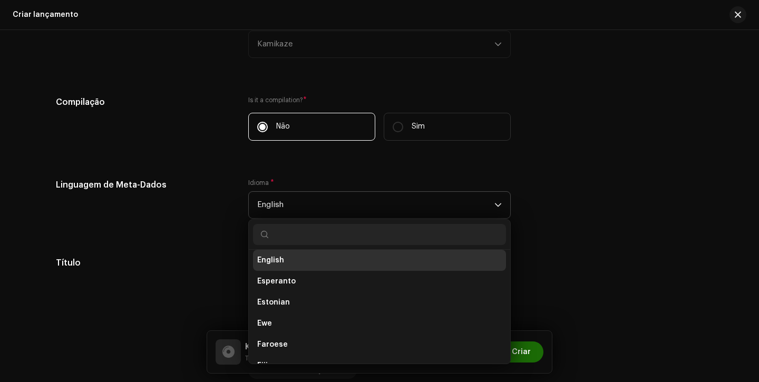
type input "o"
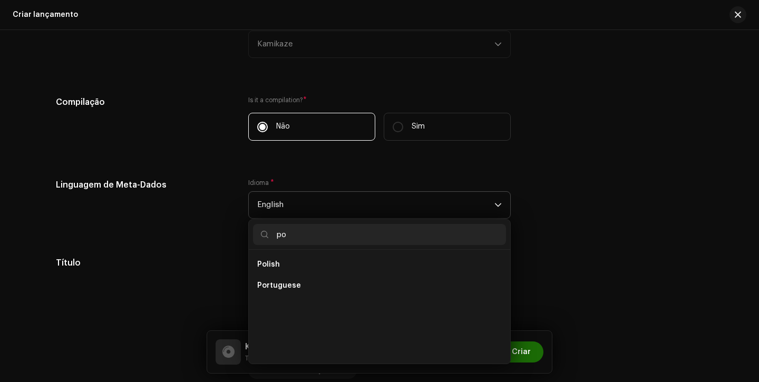
scroll to position [0, 0]
type input "po"
click at [292, 283] on span "Portuguese" at bounding box center [279, 285] width 44 height 11
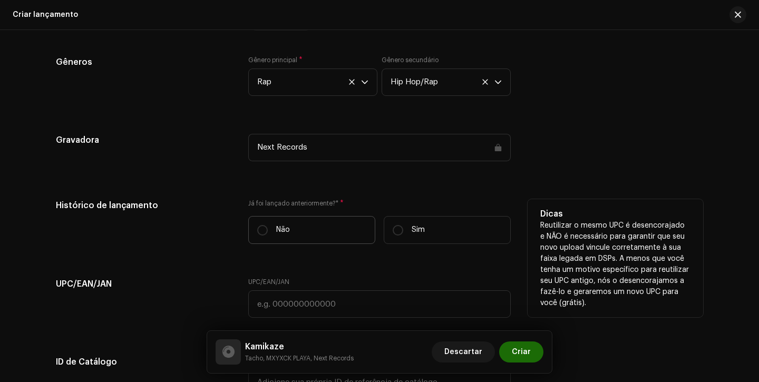
click at [268, 229] on label "Não" at bounding box center [311, 230] width 127 height 28
click at [268, 229] on input "Não" at bounding box center [262, 230] width 11 height 11
radio input "true"
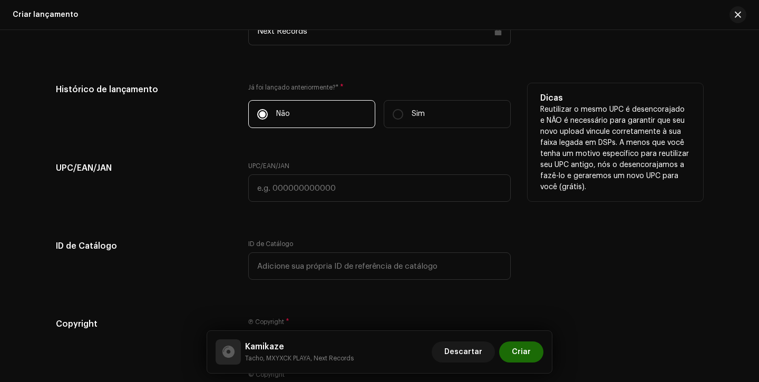
scroll to position [1711, 0]
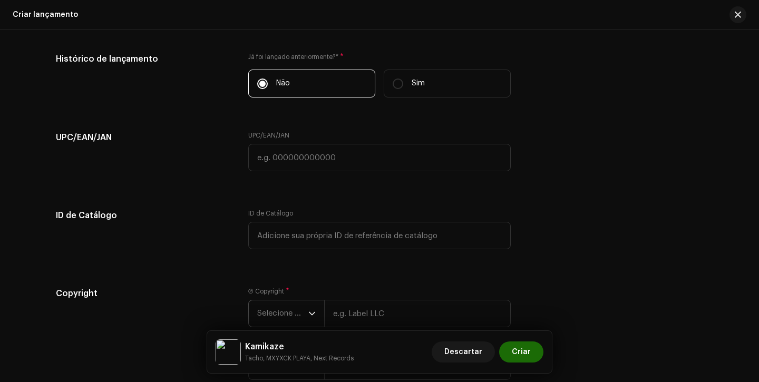
click at [267, 307] on span "Selecione o ano" at bounding box center [282, 313] width 51 height 26
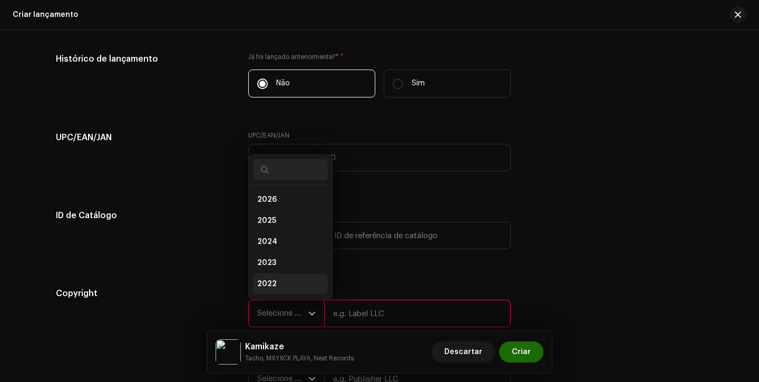
scroll to position [17, 0]
click at [288, 209] on li "2025" at bounding box center [290, 203] width 75 height 21
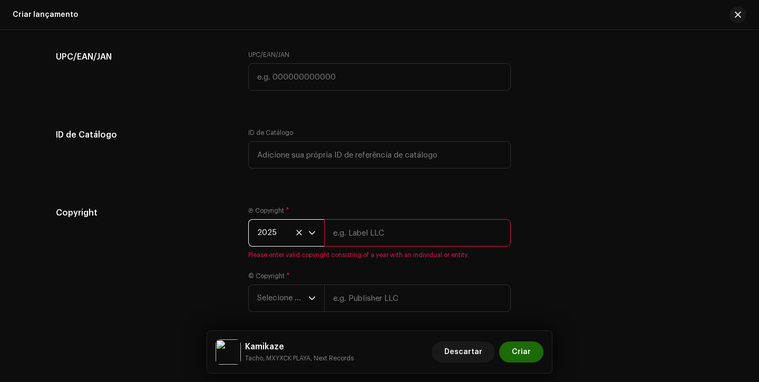
scroll to position [1806, 0]
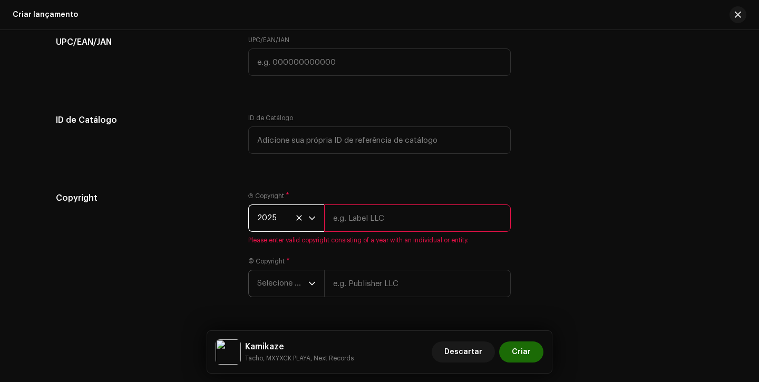
click at [281, 285] on span "Selecione o ano" at bounding box center [282, 283] width 51 height 26
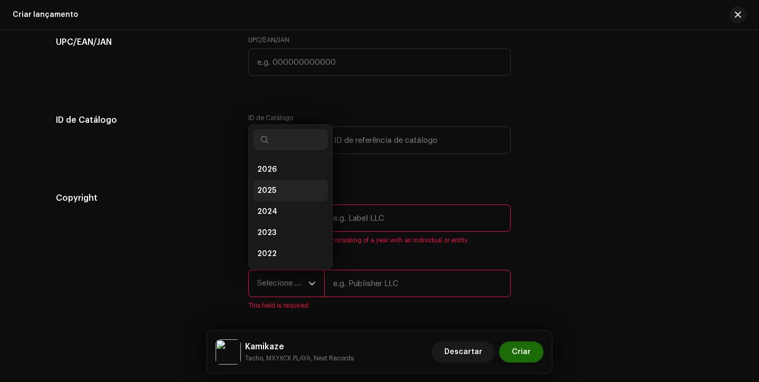
click at [297, 195] on li "2025" at bounding box center [290, 190] width 75 height 21
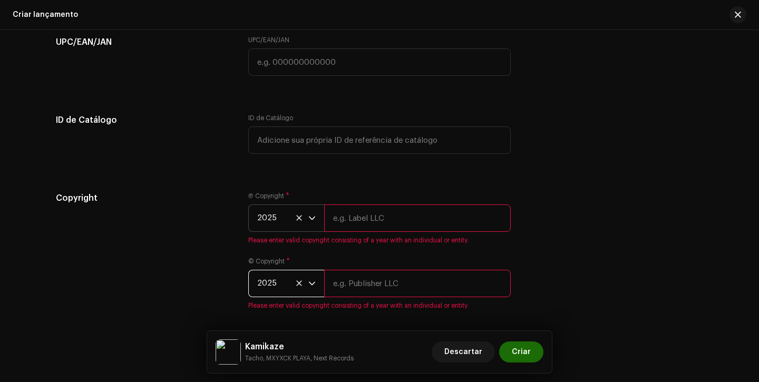
click at [378, 226] on input "text" at bounding box center [417, 218] width 187 height 27
type input "Next Records"
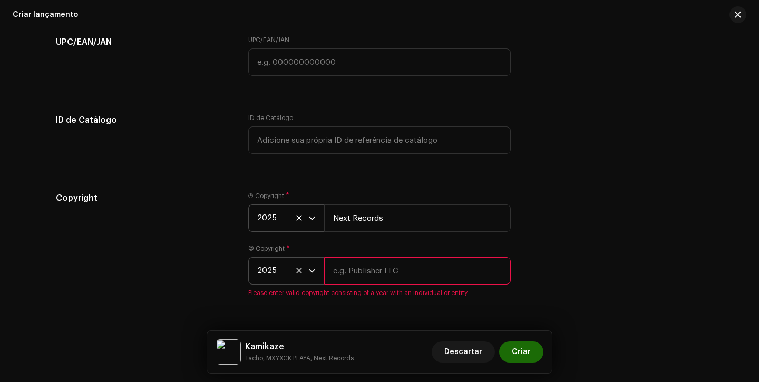
click at [379, 272] on input "text" at bounding box center [417, 270] width 187 height 27
type input "Next Records"
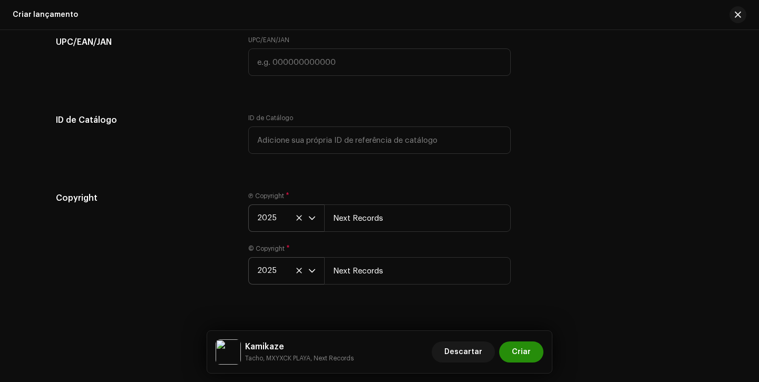
click at [523, 352] on span "Criar" at bounding box center [521, 352] width 19 height 21
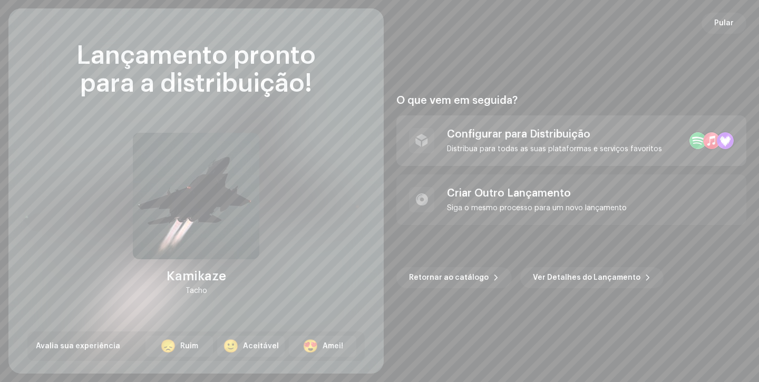
click at [535, 139] on div "Configurar para Distribuição" at bounding box center [554, 134] width 215 height 13
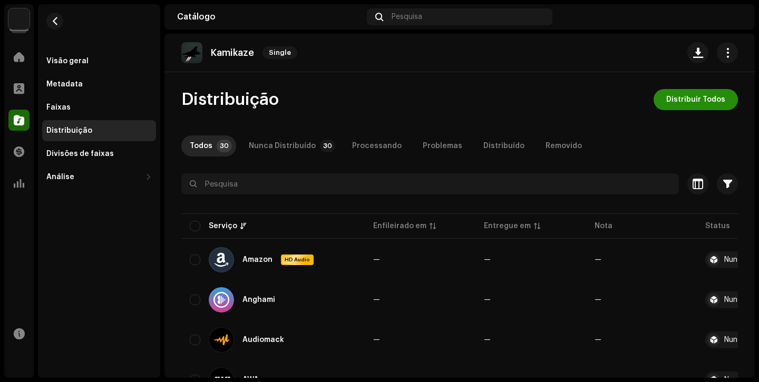
click at [685, 96] on span "Distribuir Todos" at bounding box center [695, 99] width 59 height 21
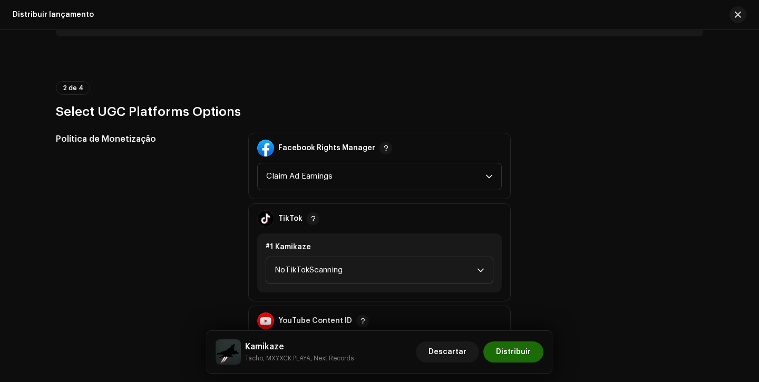
scroll to position [1124, 0]
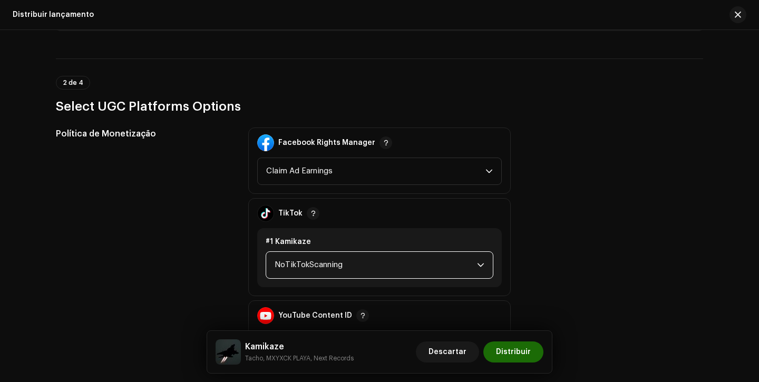
click at [366, 269] on span "NoTikTokScanning" at bounding box center [376, 265] width 202 height 26
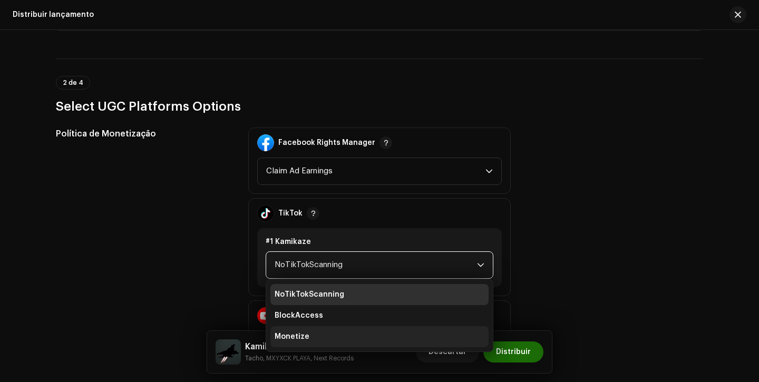
click at [341, 336] on li "Monetize" at bounding box center [379, 336] width 218 height 21
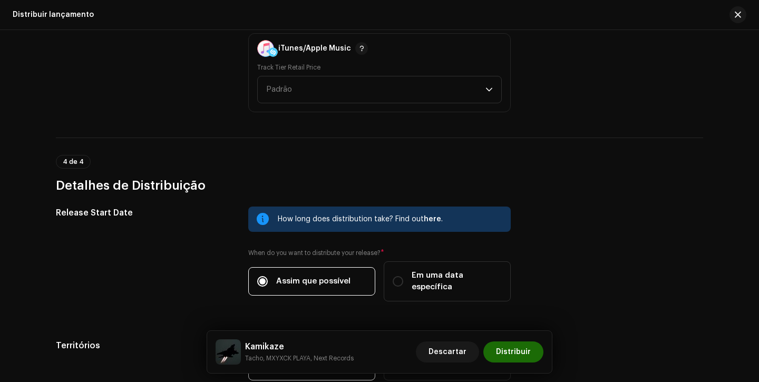
scroll to position [1737, 0]
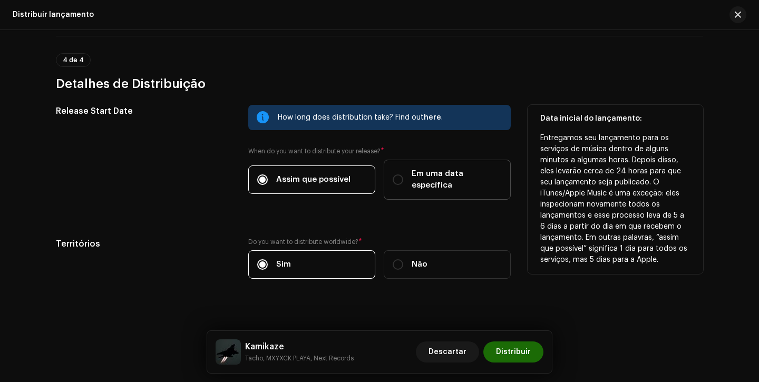
click at [414, 176] on span "Em uma data específica" at bounding box center [457, 179] width 90 height 23
click at [403, 176] on input "Em uma data específica" at bounding box center [398, 179] width 11 height 11
radio input "true"
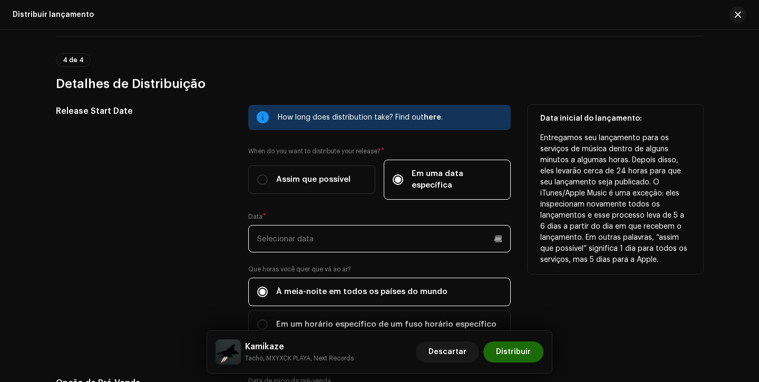
click at [329, 239] on input "text" at bounding box center [379, 238] width 262 height 27
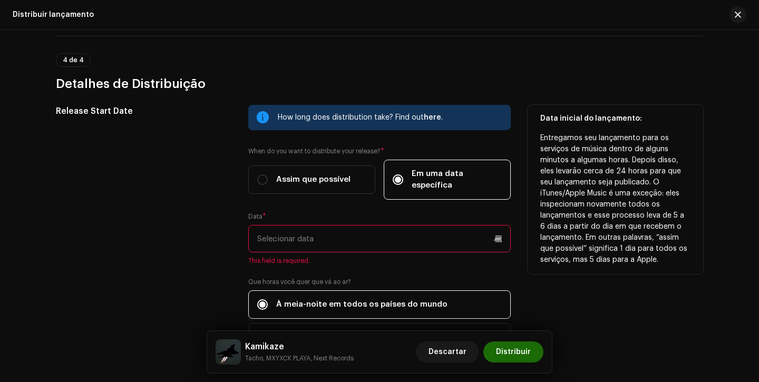
click at [227, 226] on div "Release Start Date" at bounding box center [144, 234] width 176 height 259
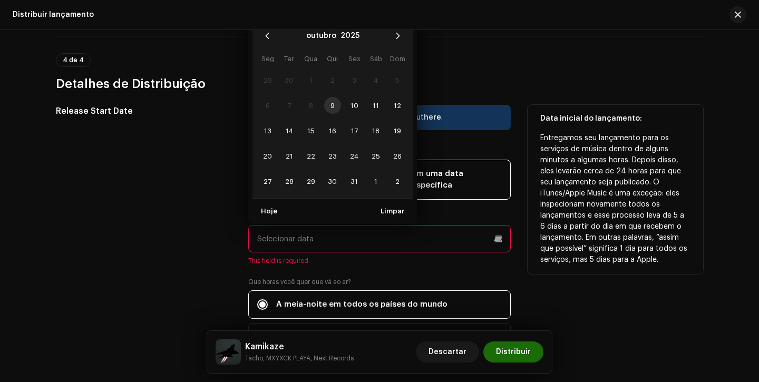
click at [309, 228] on input "text" at bounding box center [379, 238] width 262 height 27
click at [334, 93] on td "9" at bounding box center [333, 105] width 22 height 25
click at [330, 97] on td "9" at bounding box center [333, 105] width 22 height 25
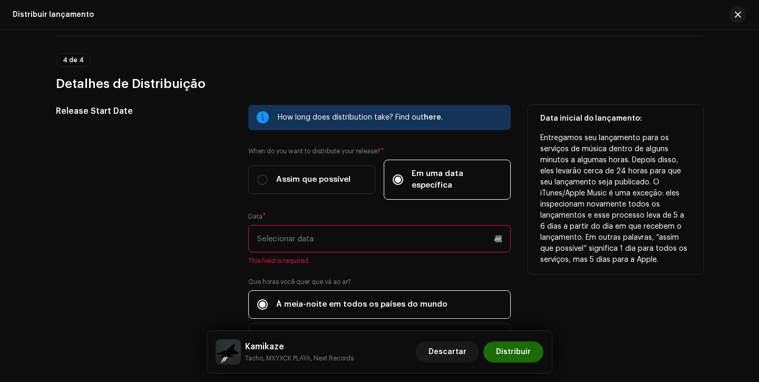
click at [229, 238] on div "Release Start Date" at bounding box center [144, 234] width 176 height 259
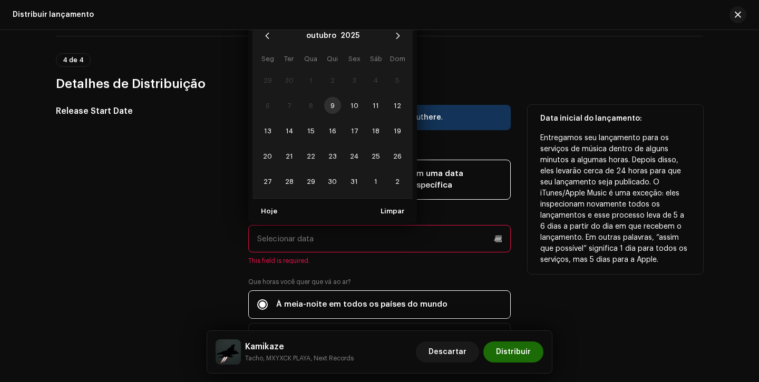
click at [301, 229] on input "text" at bounding box center [379, 238] width 262 height 27
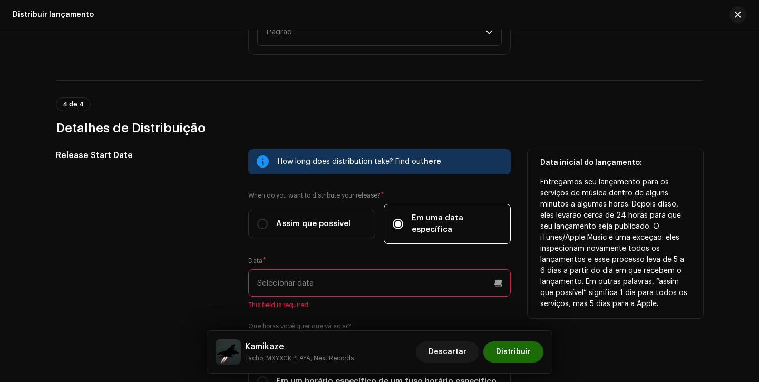
scroll to position [1684, 0]
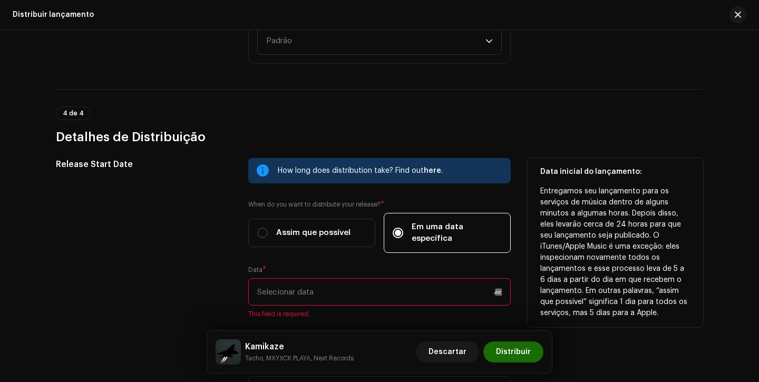
click at [313, 288] on input "text" at bounding box center [379, 291] width 262 height 27
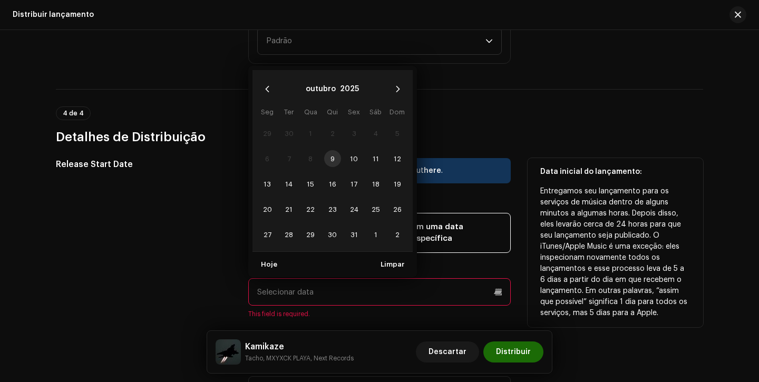
click at [334, 146] on td "9" at bounding box center [333, 158] width 22 height 25
click at [330, 149] on td "9" at bounding box center [333, 158] width 22 height 25
click at [349, 154] on span "10" at bounding box center [354, 158] width 17 height 17
type input "10/10/2025"
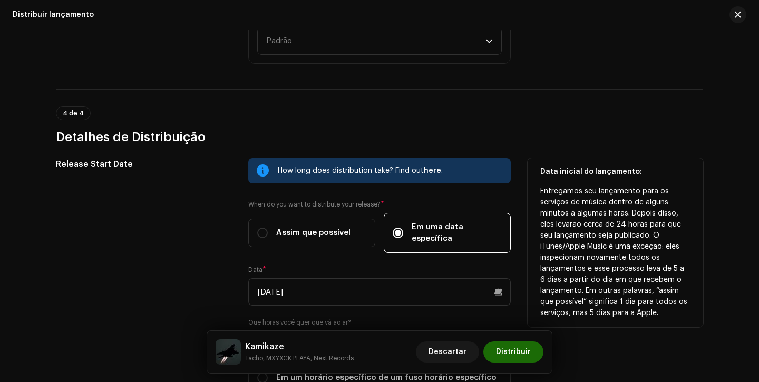
click at [224, 254] on div "Release Start Date" at bounding box center [144, 281] width 176 height 247
click at [236, 262] on div "Release Start Date How long does distribution take? Find out here . When do you…" at bounding box center [379, 281] width 647 height 247
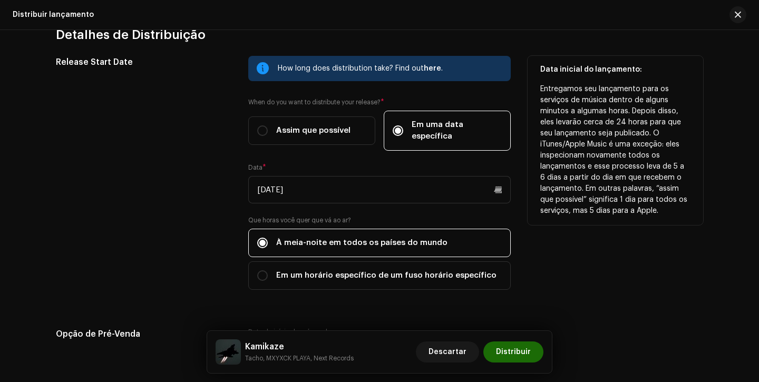
scroll to position [1788, 0]
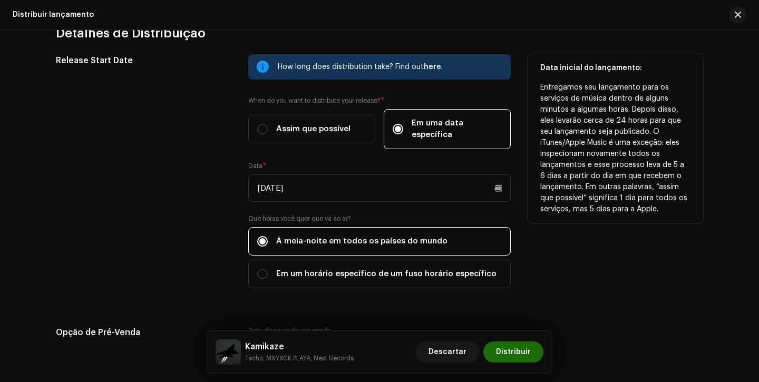
click at [209, 262] on div "Release Start Date" at bounding box center [144, 177] width 176 height 247
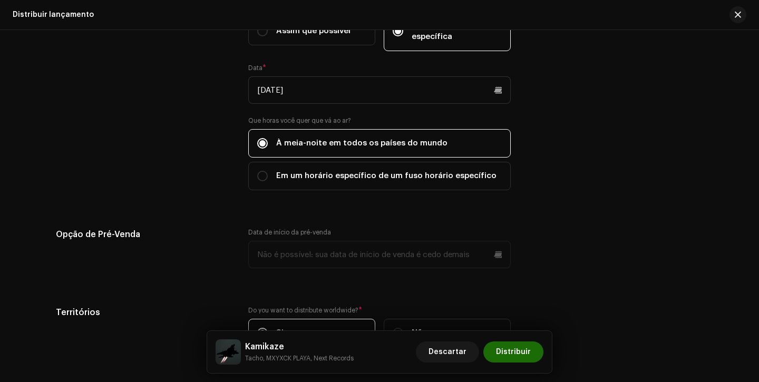
scroll to position [1826, 0]
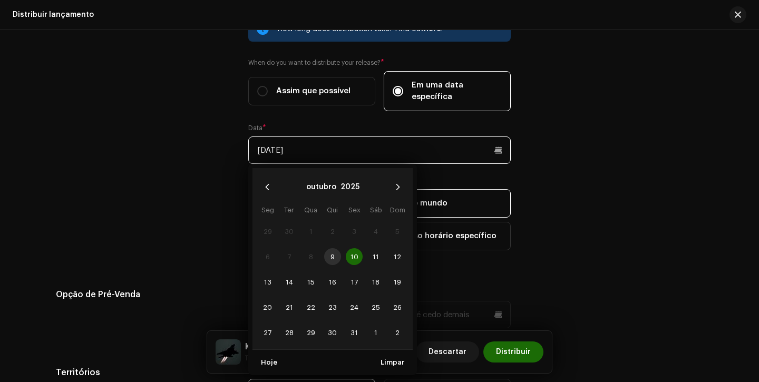
click at [367, 144] on input "10/10/2025" at bounding box center [379, 150] width 262 height 27
click at [350, 249] on span "10" at bounding box center [354, 256] width 17 height 17
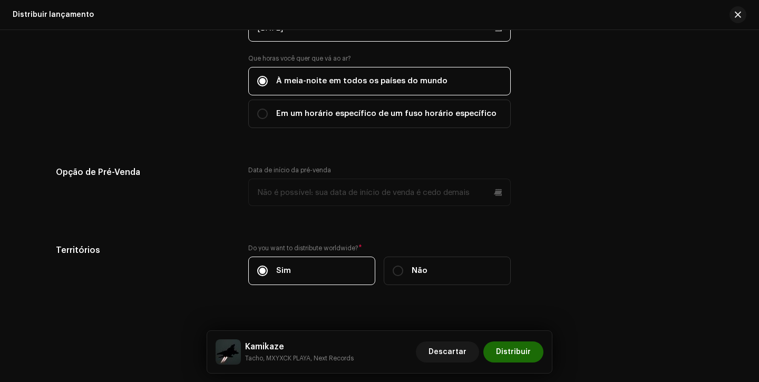
scroll to position [1955, 0]
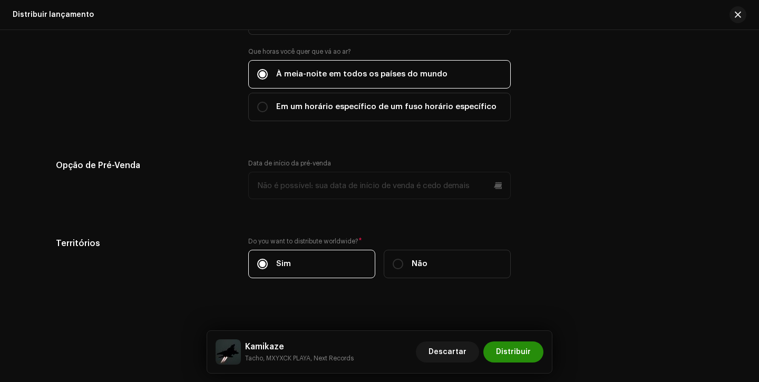
click at [526, 353] on span "Distribuir" at bounding box center [513, 352] width 35 height 21
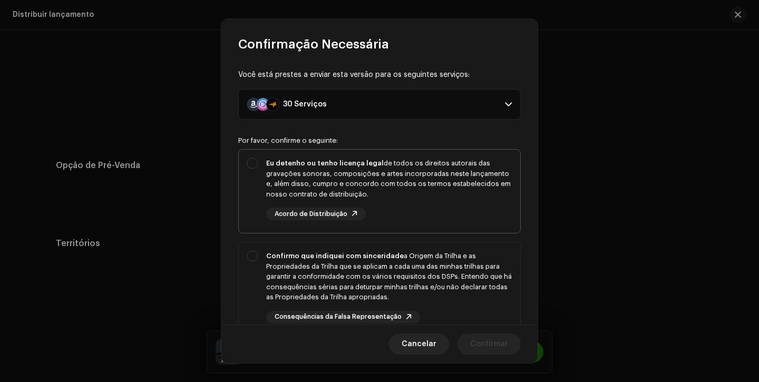
click at [412, 196] on div "Eu detenho ou tenho licença legal de todos os direitos autorais das gravações s…" at bounding box center [389, 178] width 246 height 41
checkbox input "true"
click at [421, 254] on div "Confirmo que indiquei com sinceridade a Origem da Trilha e as Propriedades da T…" at bounding box center [389, 277] width 246 height 52
checkbox input "true"
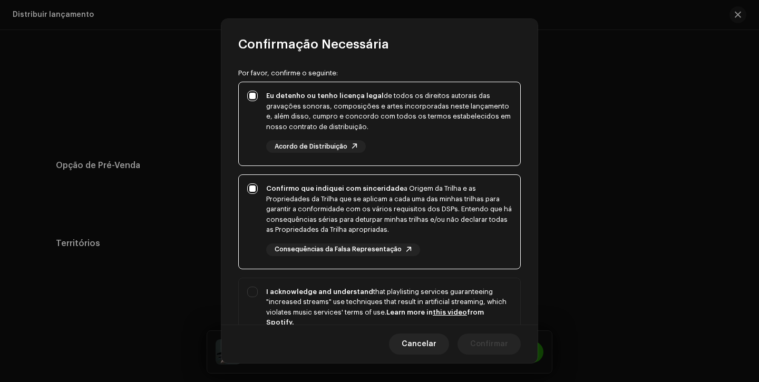
scroll to position [193, 0]
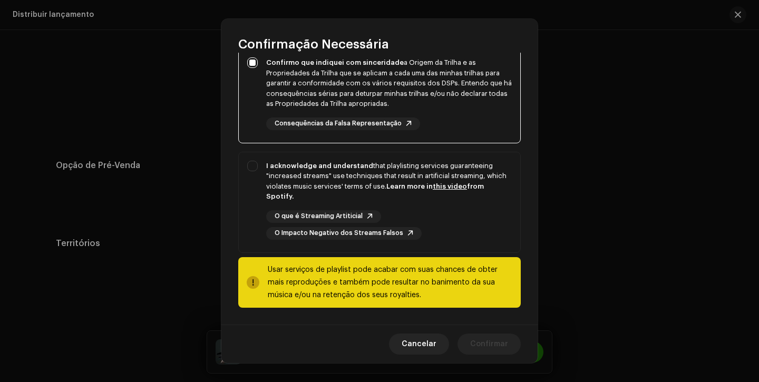
click at [439, 253] on div "Por favor, confirme o seguinte: Eu detenho ou tenho licença legal de todos os d…" at bounding box center [379, 125] width 283 height 365
click at [446, 238] on div "O que é Streaming Artiticial O Impacto Negativo dos Streams Falsos" at bounding box center [389, 225] width 246 height 30
checkbox input "true"
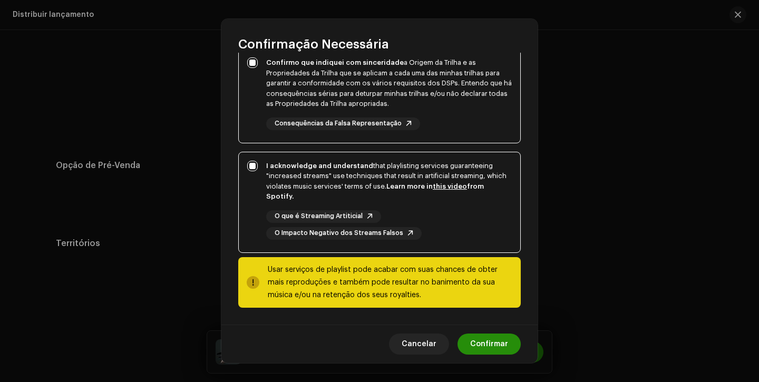
click at [483, 346] on span "Confirmar" at bounding box center [489, 344] width 38 height 21
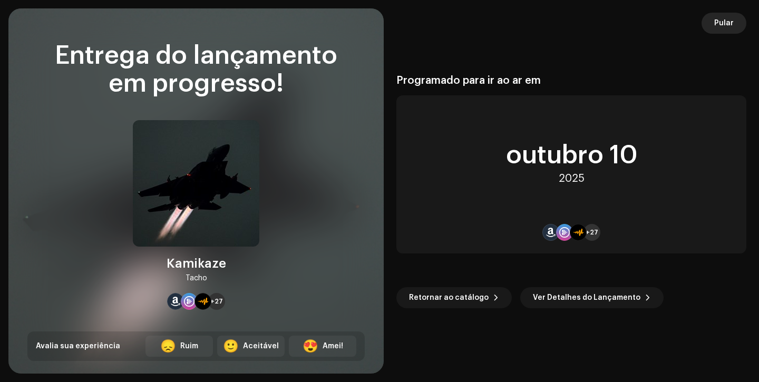
click at [728, 28] on span "Pular" at bounding box center [724, 23] width 20 height 21
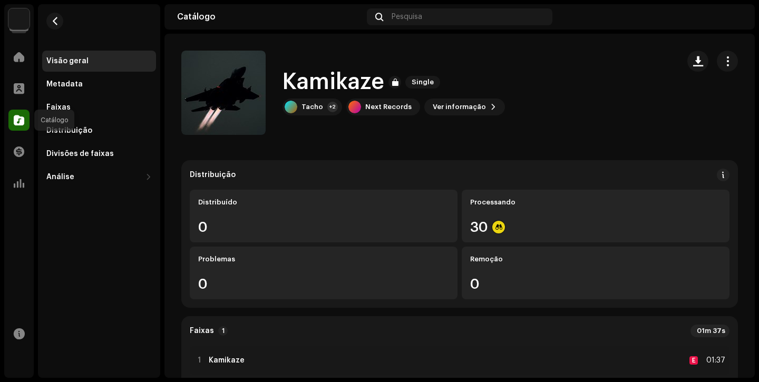
click at [15, 118] on span at bounding box center [19, 120] width 11 height 8
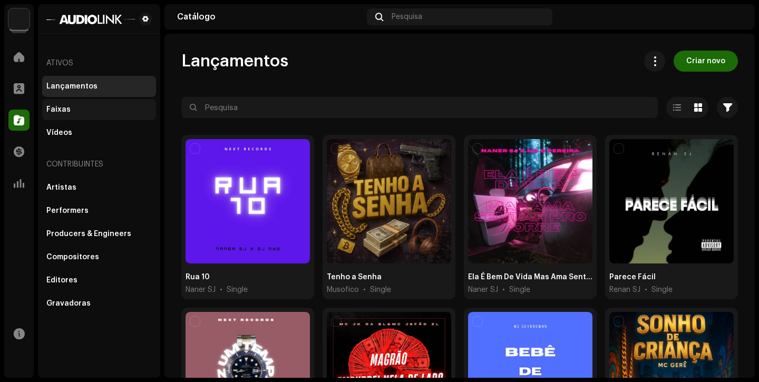
click at [77, 108] on div "Faixas" at bounding box center [98, 109] width 105 height 8
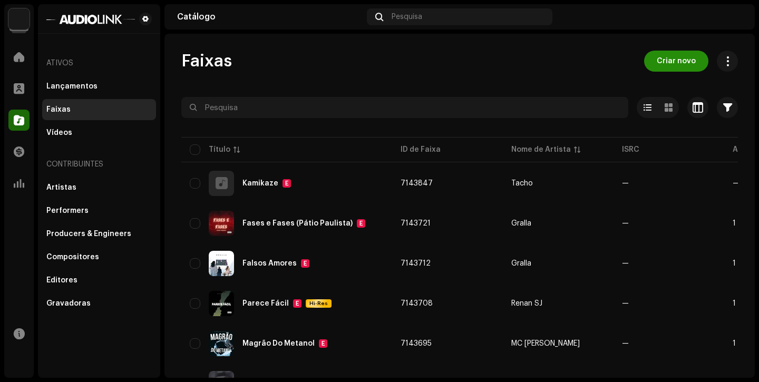
click at [668, 63] on span "Criar novo" at bounding box center [676, 61] width 39 height 21
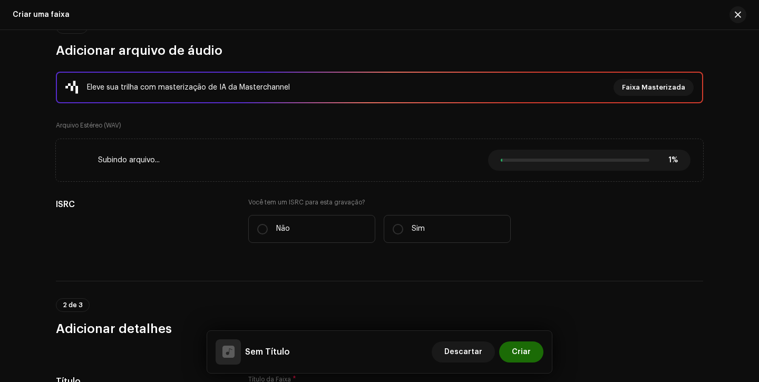
scroll to position [142, 0]
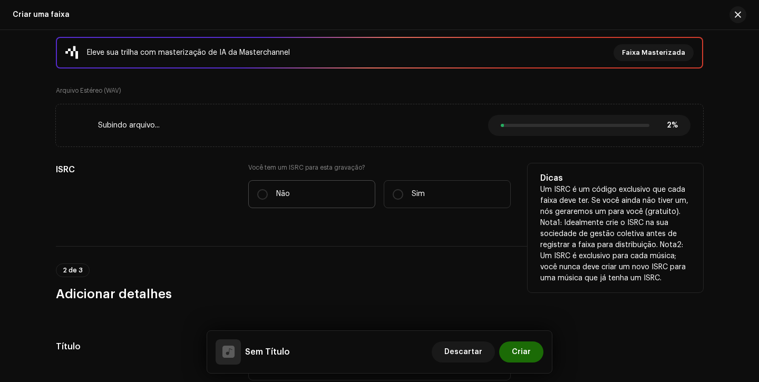
click at [297, 206] on label "Não" at bounding box center [311, 194] width 127 height 28
click at [268, 200] on input "Não" at bounding box center [262, 194] width 11 height 11
radio input "true"
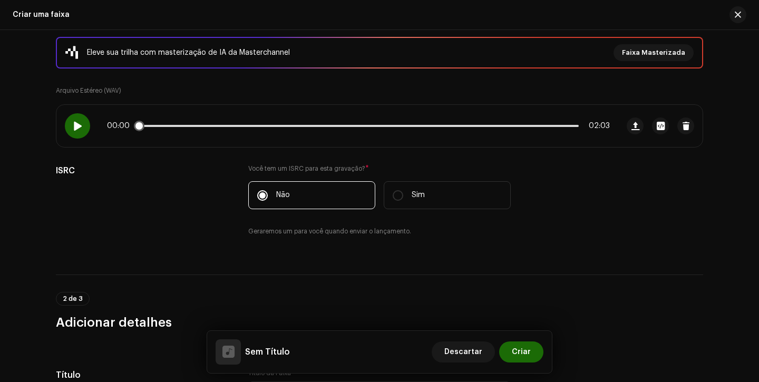
click at [83, 121] on div at bounding box center [77, 125] width 25 height 25
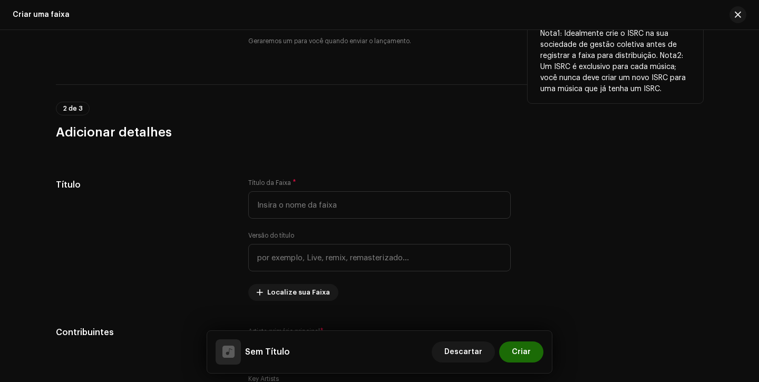
scroll to position [363, 0]
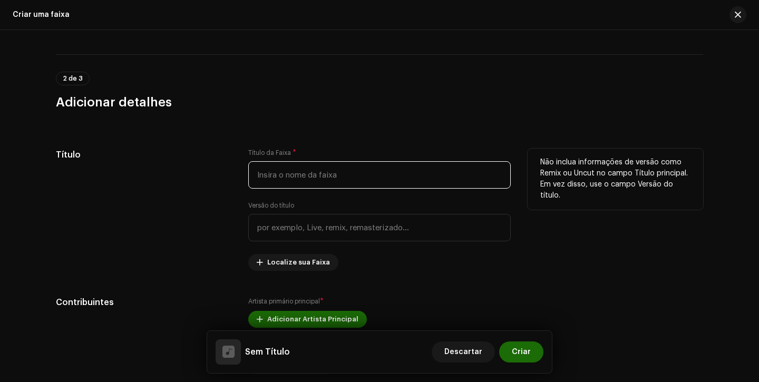
click at [275, 172] on input "text" at bounding box center [379, 174] width 262 height 27
type input "p"
click at [274, 176] on input "Peito Natural" at bounding box center [379, 174] width 262 height 27
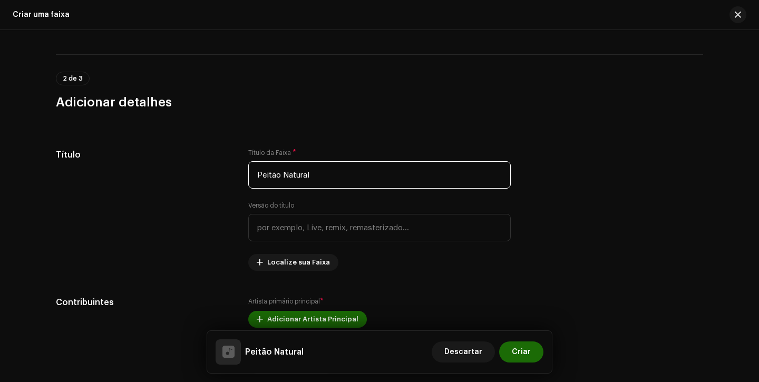
type input "Peitão Natural"
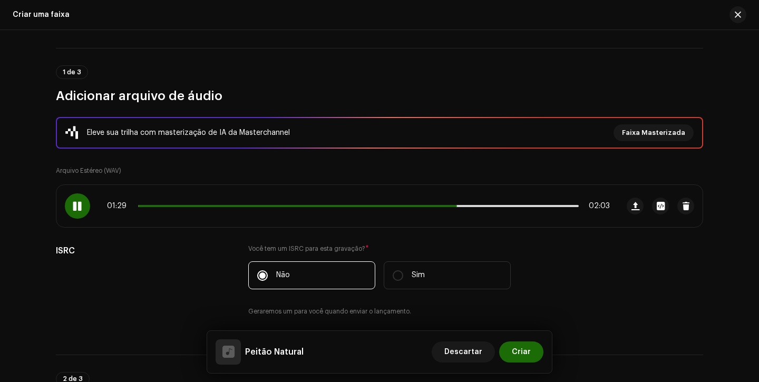
scroll to position [69, 0]
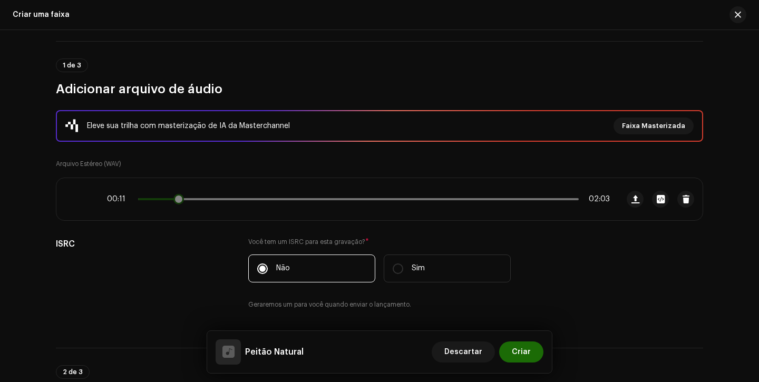
drag, startPoint x: 457, startPoint y: 200, endPoint x: 176, endPoint y: 190, distance: 282.2
click at [177, 191] on div "00:11 02:03" at bounding box center [337, 199] width 562 height 42
drag, startPoint x: 179, startPoint y: 199, endPoint x: 189, endPoint y: 199, distance: 10.0
click at [188, 199] on span at bounding box center [185, 199] width 11 height 11
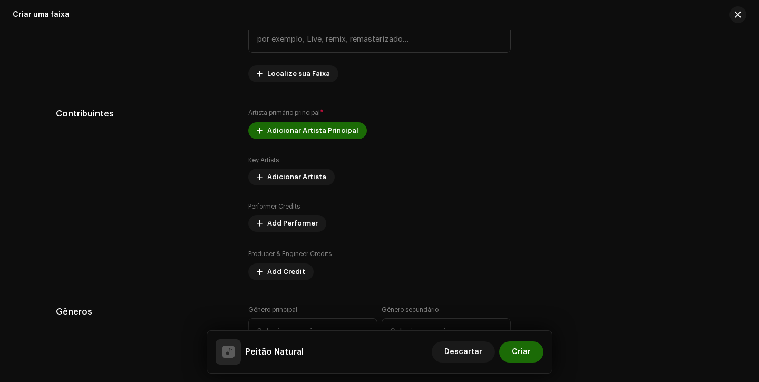
scroll to position [557, 0]
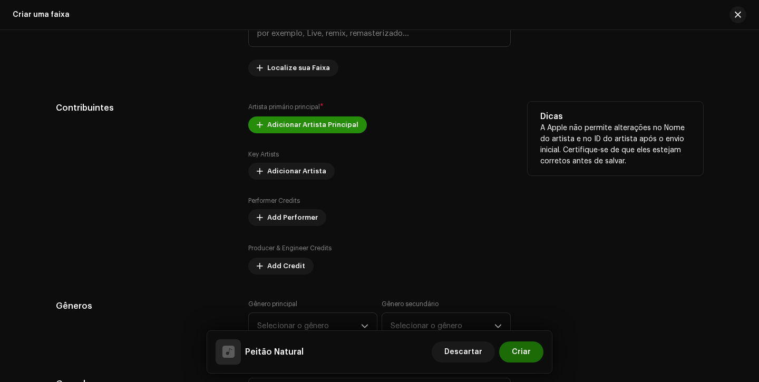
click at [297, 124] on span "Adicionar Artista Principal" at bounding box center [312, 124] width 91 height 21
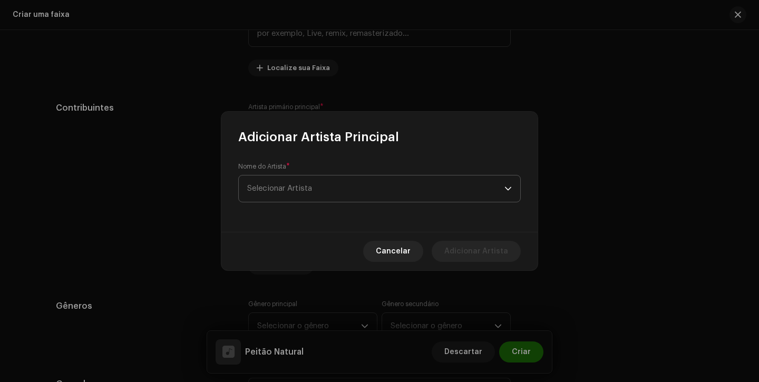
click at [294, 192] on span "Selecionar Artista" at bounding box center [279, 188] width 65 height 8
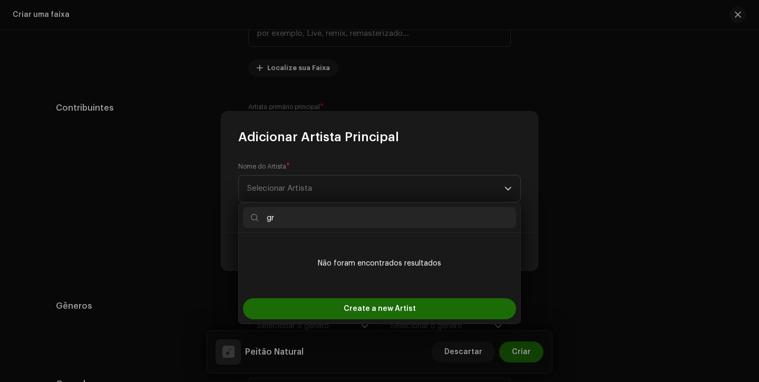
type input "g"
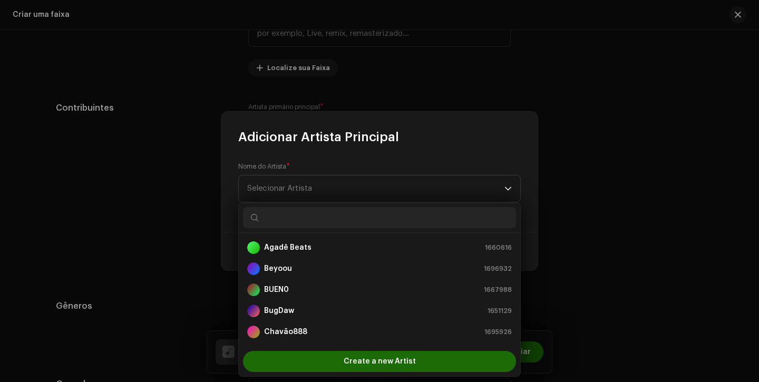
click at [289, 146] on div "Nome do Artista * Selecionar Artista" at bounding box center [379, 188] width 316 height 86
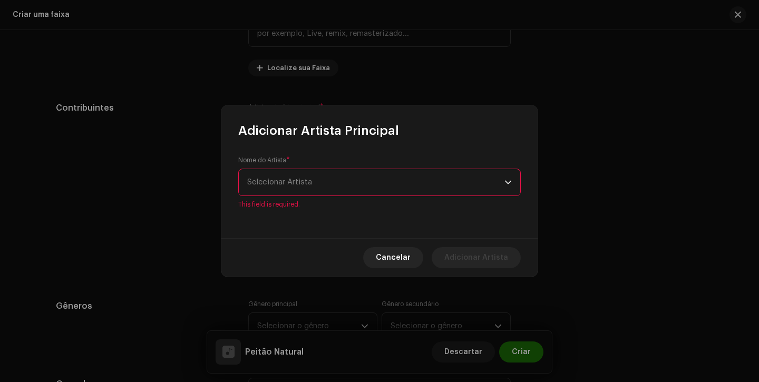
click at [303, 178] on span "Selecionar Artista" at bounding box center [375, 182] width 257 height 26
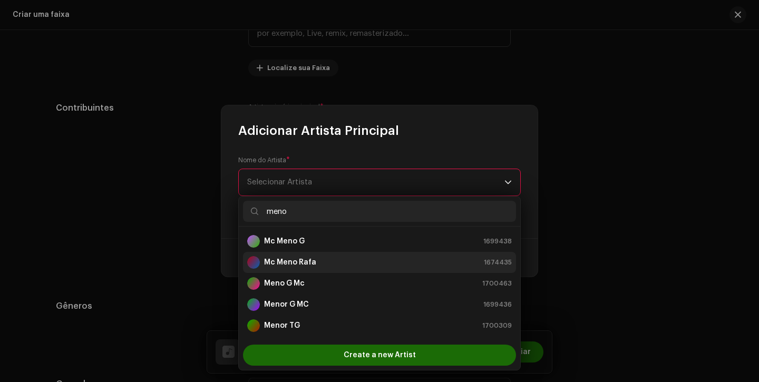
type input "meno"
click at [296, 262] on strong "Mc Meno Rafa" at bounding box center [290, 262] width 52 height 11
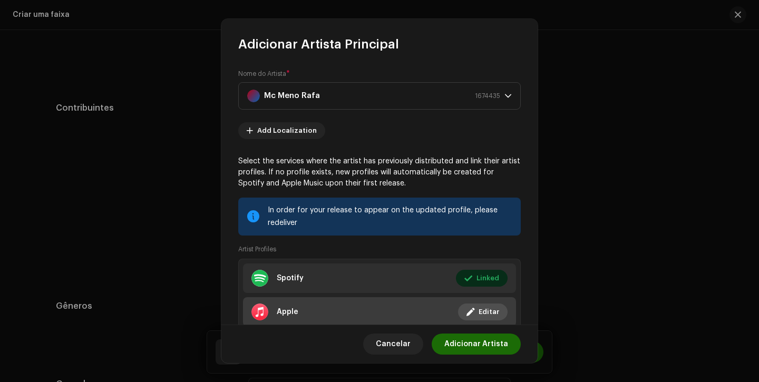
scroll to position [71, 0]
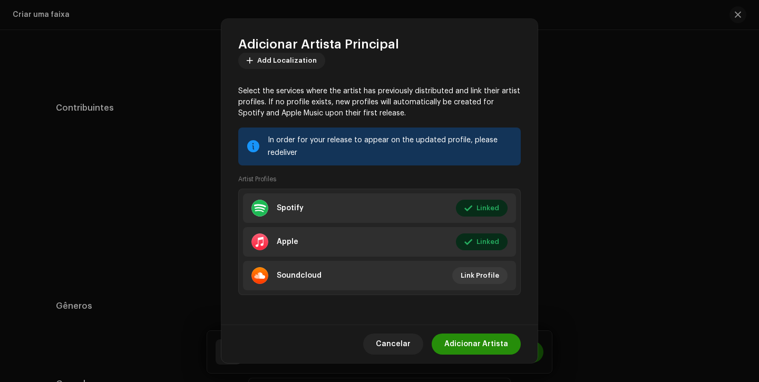
click at [475, 347] on span "Adicionar Artista" at bounding box center [476, 344] width 64 height 21
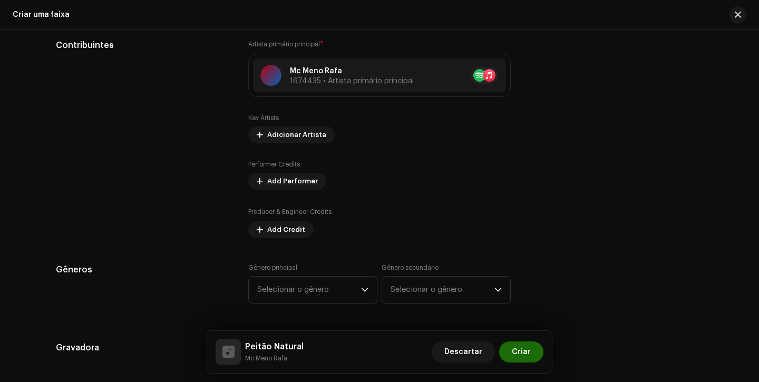
scroll to position [638, 0]
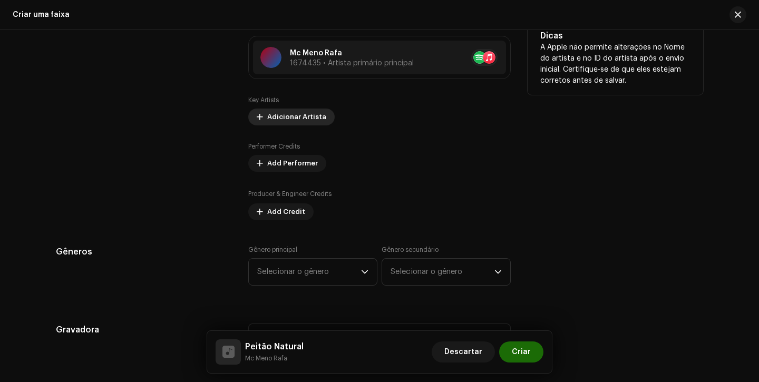
click at [306, 119] on span "Adicionar Artista" at bounding box center [296, 116] width 59 height 21
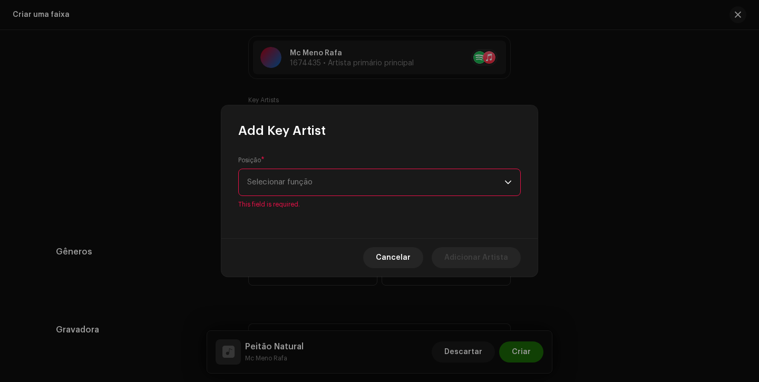
click at [332, 172] on div "Posição * Selecionar função This field is required." at bounding box center [379, 182] width 283 height 53
click at [332, 176] on span "Selecionar função" at bounding box center [375, 182] width 257 height 26
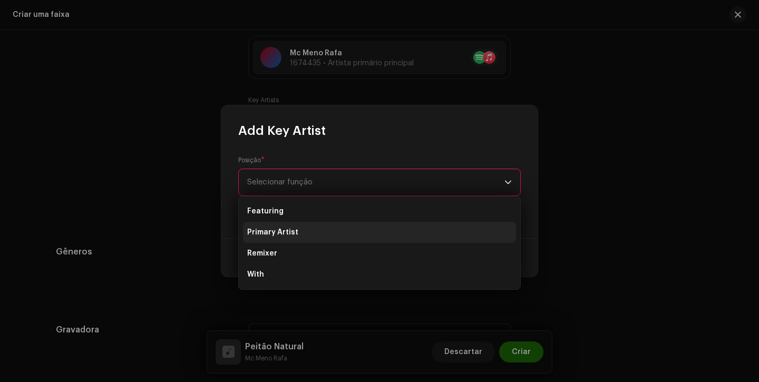
click at [316, 237] on li "Primary Artist" at bounding box center [379, 232] width 273 height 21
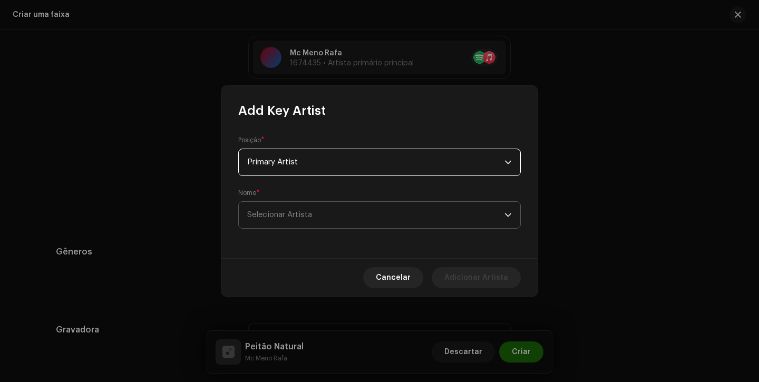
click at [327, 221] on span "Selecionar Artista" at bounding box center [375, 215] width 257 height 26
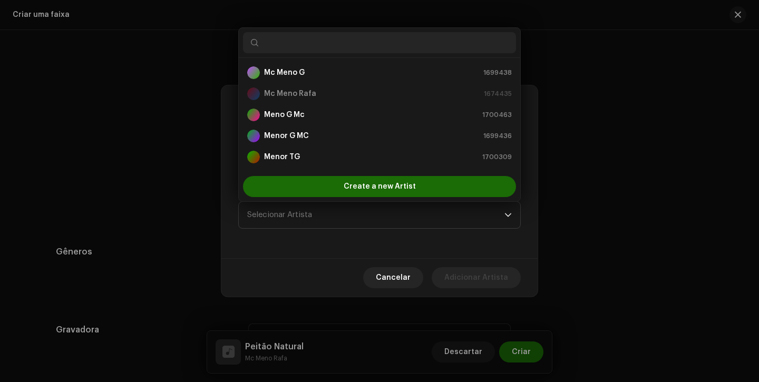
click at [336, 254] on div "Posição * Primary Artist Nome * Selecionar Artista" at bounding box center [379, 188] width 316 height 139
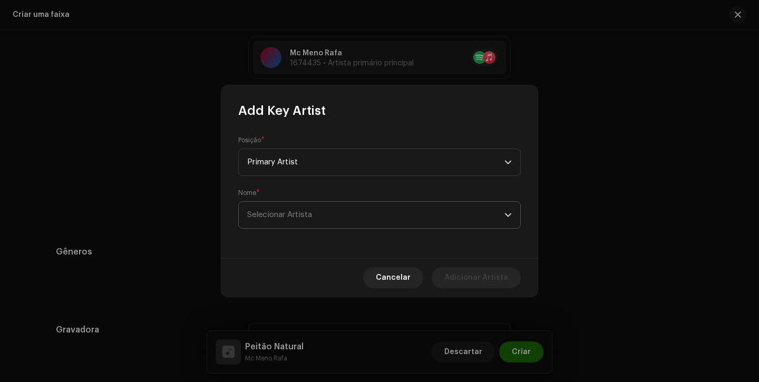
click at [337, 228] on p-select "Selecionar Artista" at bounding box center [379, 214] width 283 height 27
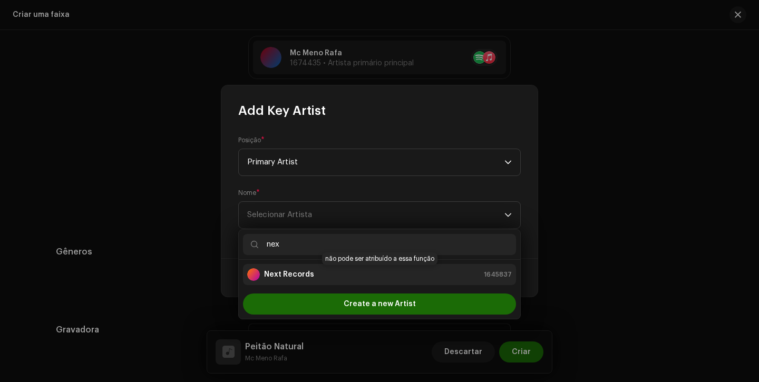
type input "nex"
click at [311, 274] on div "Next Records 1645837" at bounding box center [379, 274] width 265 height 13
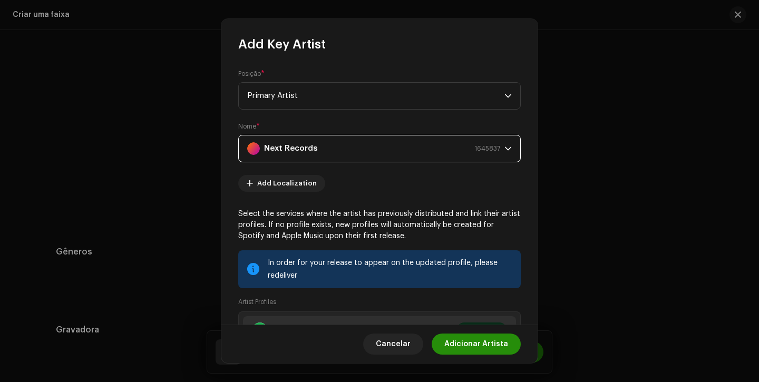
click at [462, 345] on span "Adicionar Artista" at bounding box center [476, 344] width 64 height 21
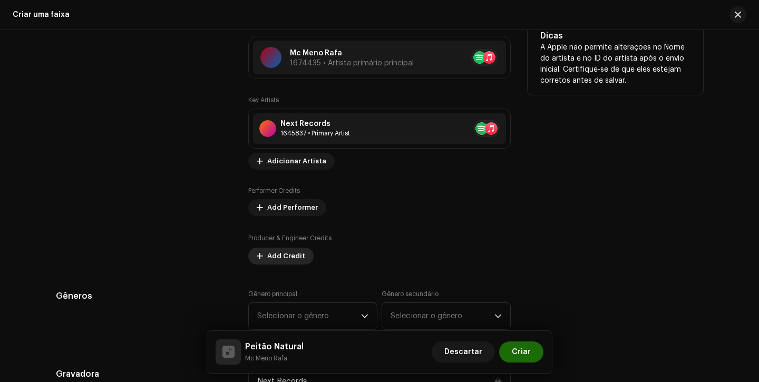
click at [279, 260] on span "Add Credit" at bounding box center [286, 256] width 38 height 21
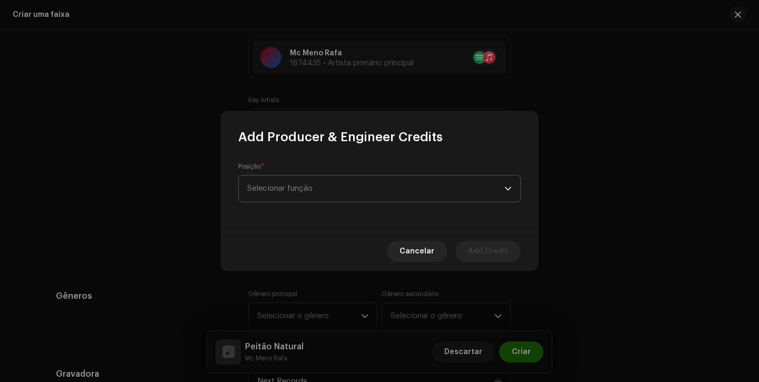
click at [336, 179] on span "Selecionar função" at bounding box center [375, 189] width 257 height 26
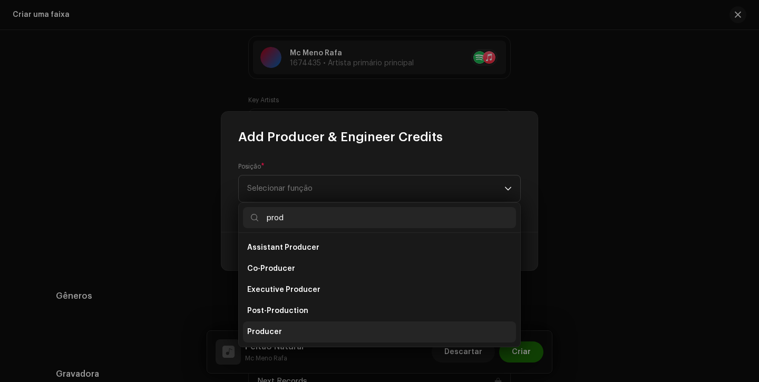
type input "prod"
click at [281, 330] on li "Producer" at bounding box center [379, 332] width 273 height 21
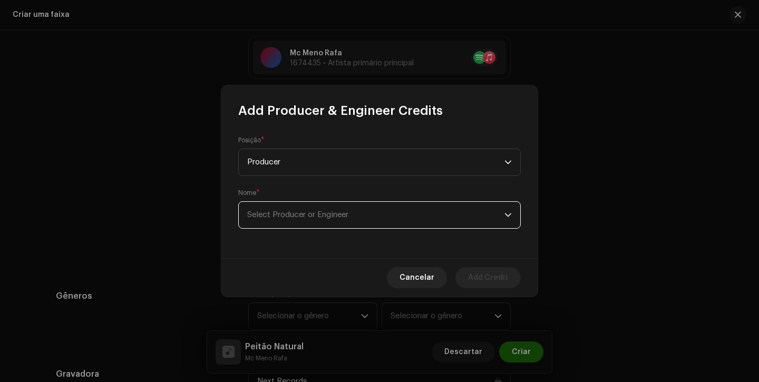
click at [339, 215] on span "Select Producer or Engineer" at bounding box center [297, 215] width 101 height 8
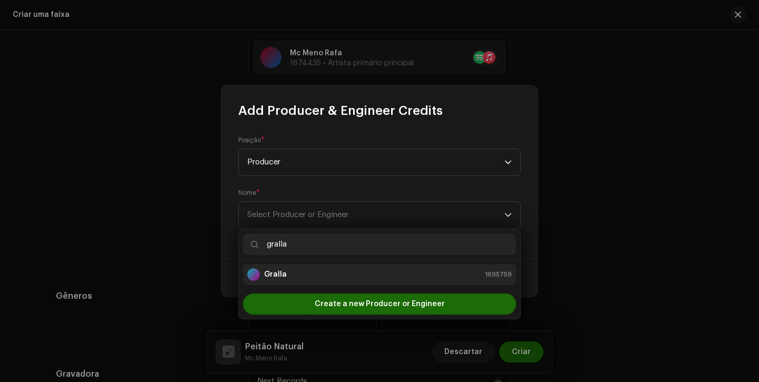
type input "gralla"
click at [318, 270] on div "Gralla 1695759" at bounding box center [379, 274] width 265 height 13
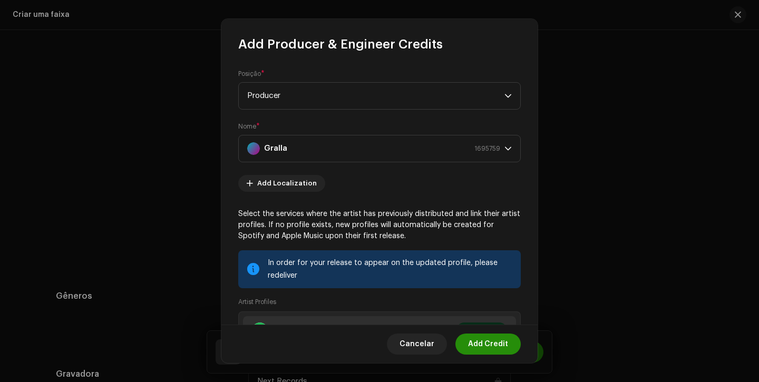
click at [485, 345] on span "Add Credit" at bounding box center [488, 344] width 40 height 21
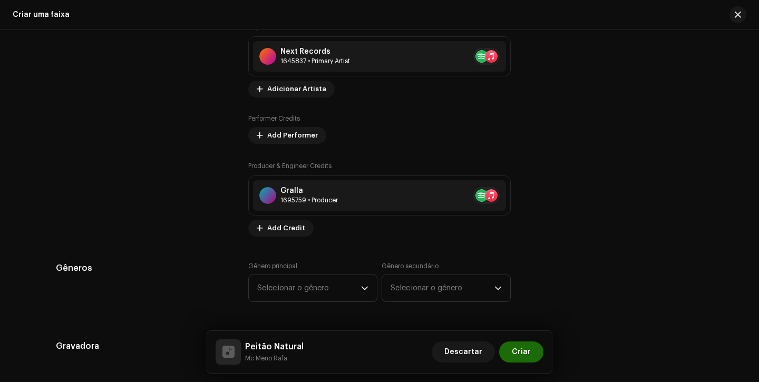
scroll to position [832, 0]
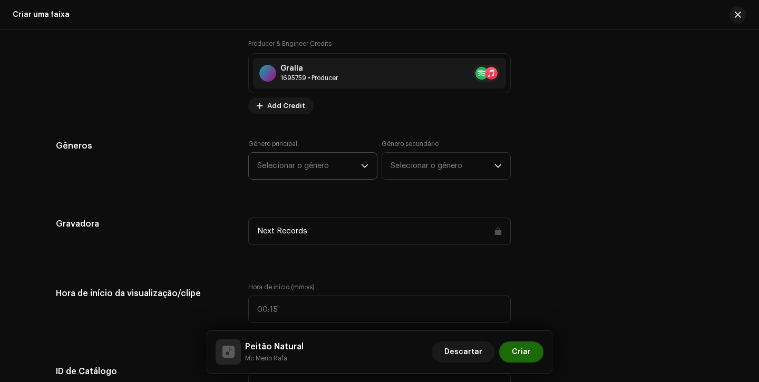
click at [292, 158] on span "Selecionar o gênero" at bounding box center [309, 166] width 104 height 26
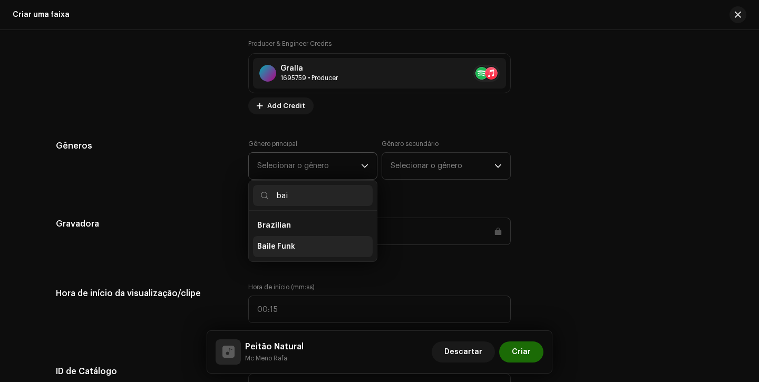
type input "bai"
click at [278, 242] on span "Baile Funk" at bounding box center [276, 246] width 38 height 11
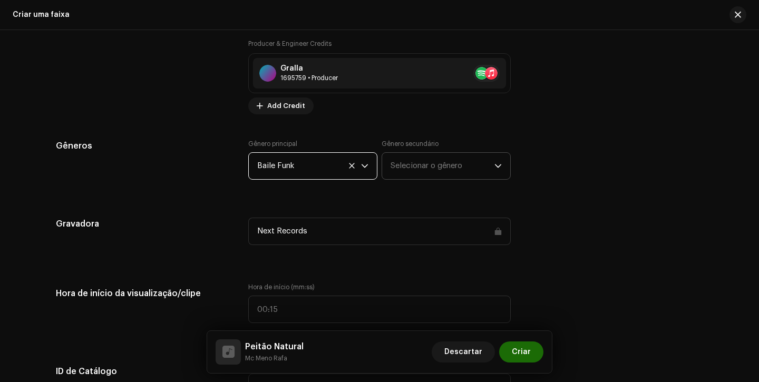
click at [415, 171] on span "Selecionar o gênero" at bounding box center [443, 166] width 104 height 26
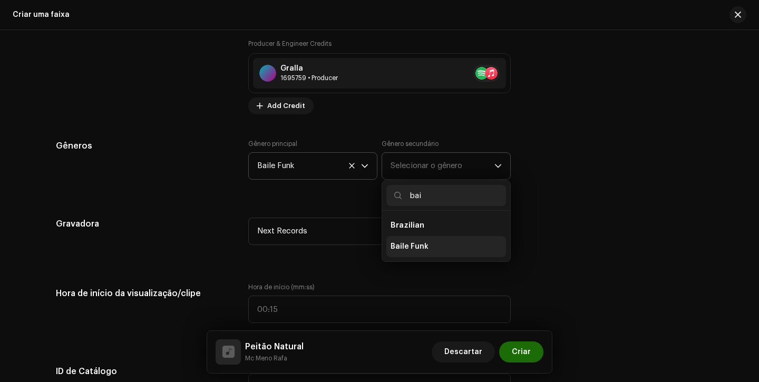
type input "bai"
click at [405, 249] on span "Baile Funk" at bounding box center [410, 246] width 38 height 11
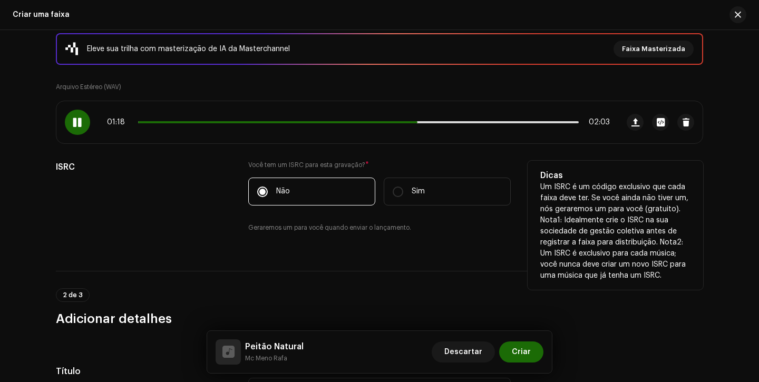
scroll to position [63, 0]
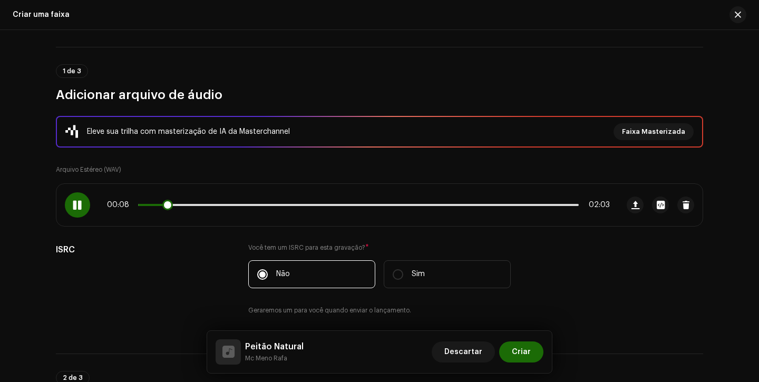
drag, startPoint x: 421, startPoint y: 209, endPoint x: 165, endPoint y: 197, distance: 255.4
click at [165, 197] on div "00:08 02:03" at bounding box center [337, 205] width 562 height 42
drag, startPoint x: 171, startPoint y: 202, endPoint x: 197, endPoint y: 205, distance: 25.4
click at [177, 206] on span at bounding box center [171, 205] width 11 height 11
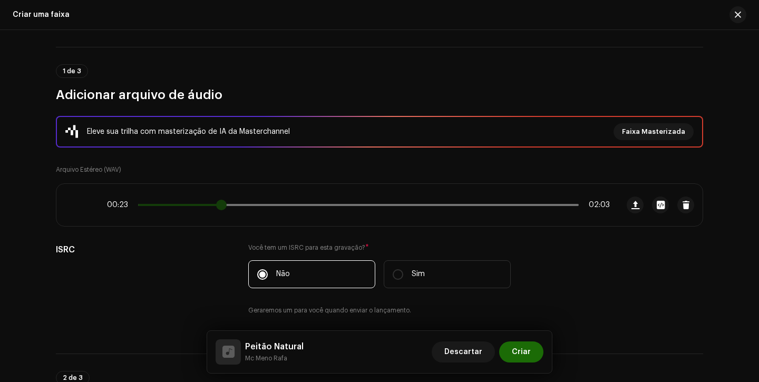
drag, startPoint x: 197, startPoint y: 205, endPoint x: 221, endPoint y: 208, distance: 25.0
click at [221, 208] on span at bounding box center [221, 205] width 11 height 11
drag, startPoint x: 222, startPoint y: 208, endPoint x: 230, endPoint y: 209, distance: 8.4
click at [230, 209] on div "00:25 02:03" at bounding box center [358, 205] width 503 height 8
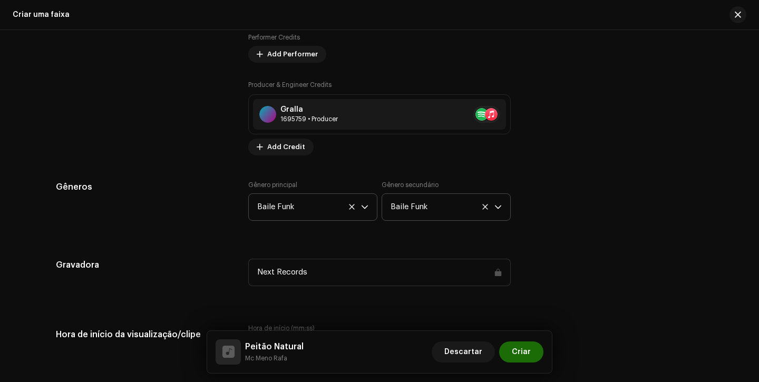
scroll to position [845, 0]
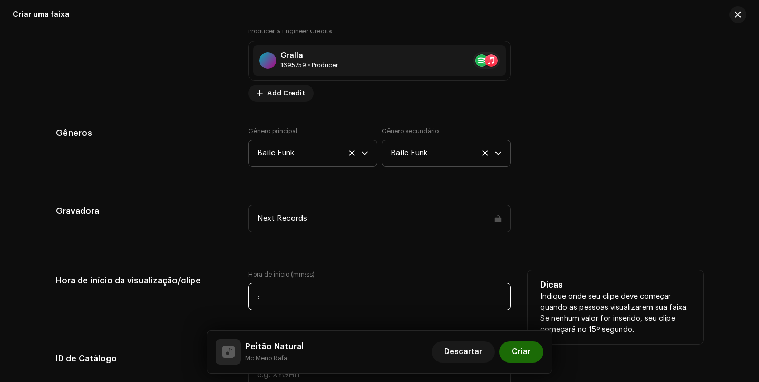
click at [254, 297] on input ":" at bounding box center [379, 296] width 262 height 27
type input "00:30"
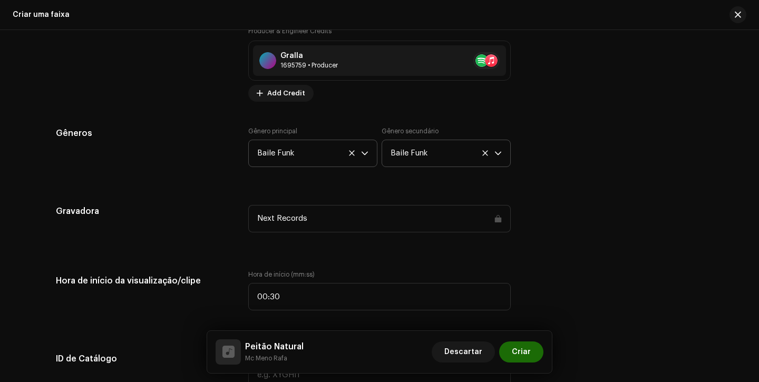
click at [190, 236] on div "Gravadora" at bounding box center [144, 225] width 176 height 40
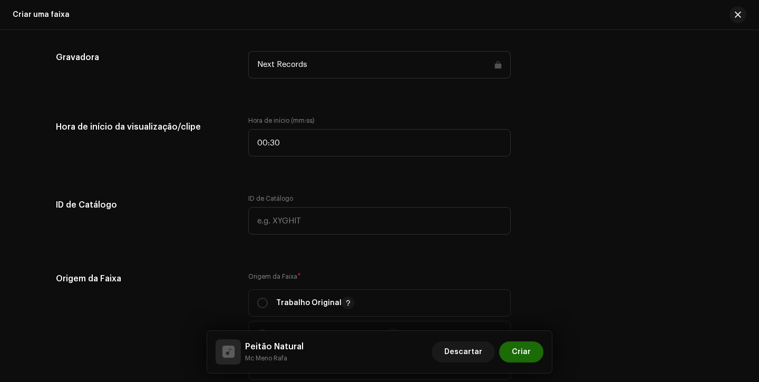
scroll to position [1013, 0]
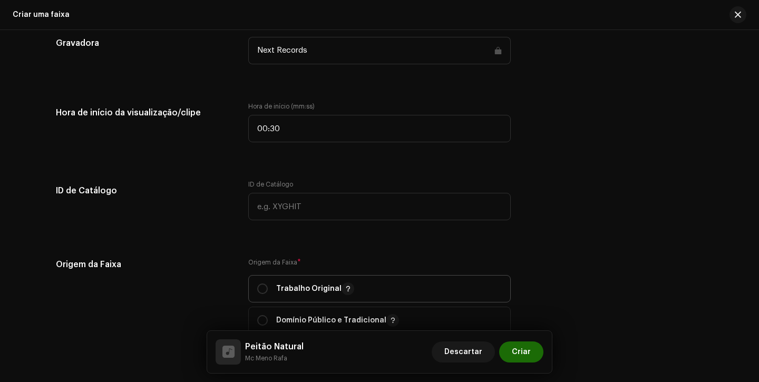
click at [250, 287] on p-togglebutton "Trabalho Original" at bounding box center [379, 288] width 262 height 27
radio input "true"
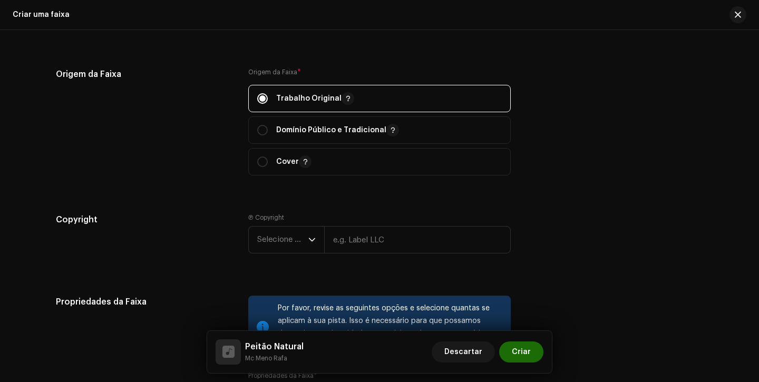
scroll to position [1206, 0]
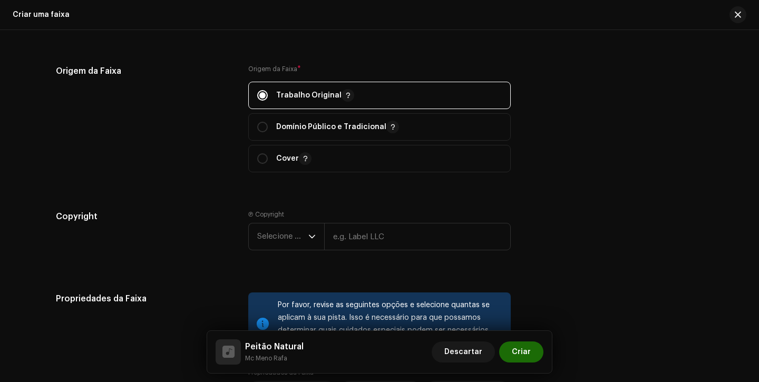
click at [275, 252] on re-m-copyright "Selecione o ano" at bounding box center [379, 239] width 262 height 32
click at [282, 240] on span "Selecione o ano" at bounding box center [282, 236] width 51 height 26
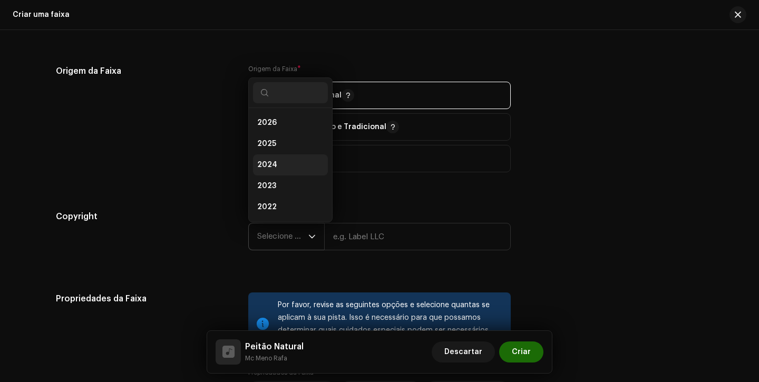
scroll to position [17, 0]
click at [283, 133] on li "2025" at bounding box center [290, 126] width 75 height 21
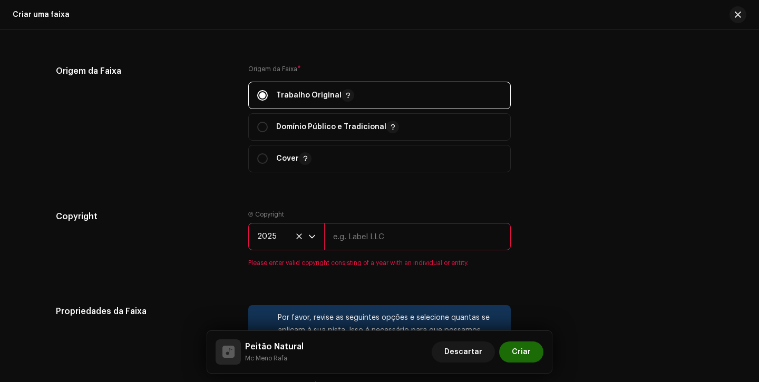
click at [371, 233] on input "text" at bounding box center [417, 236] width 187 height 27
type input "Next Records"
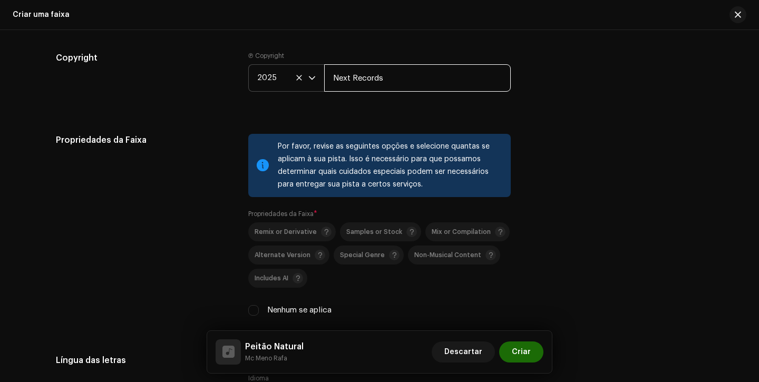
scroll to position [1383, 0]
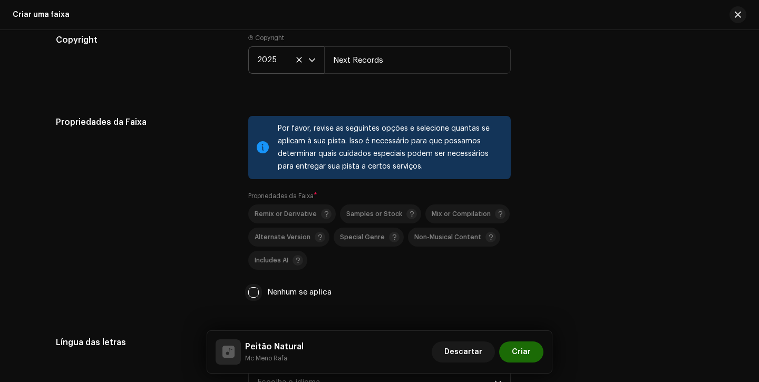
click at [250, 293] on input "Nenhum se aplica" at bounding box center [253, 292] width 11 height 11
checkbox input "true"
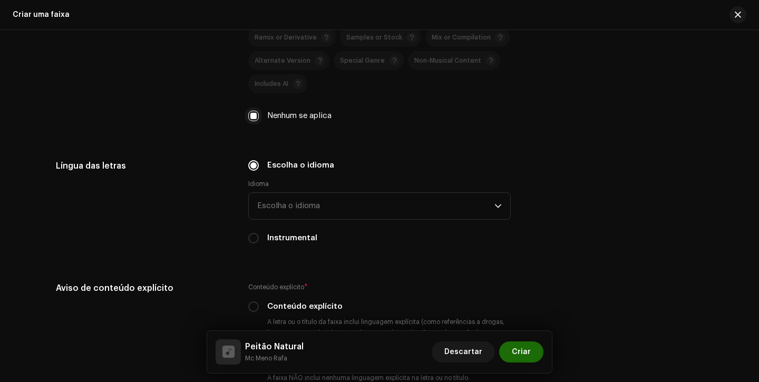
scroll to position [1619, 0]
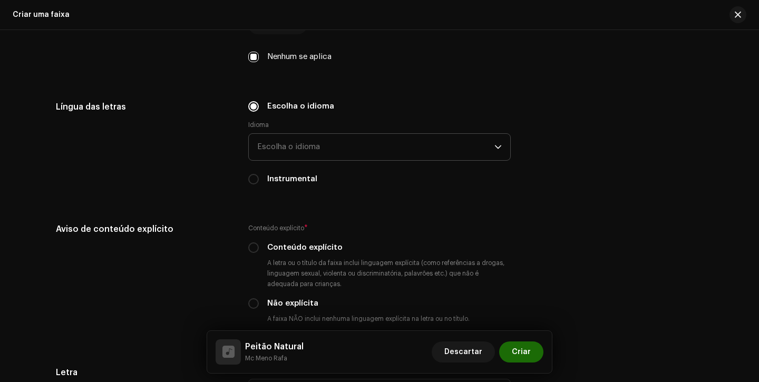
click at [260, 159] on span "Escolha o idioma" at bounding box center [375, 147] width 237 height 26
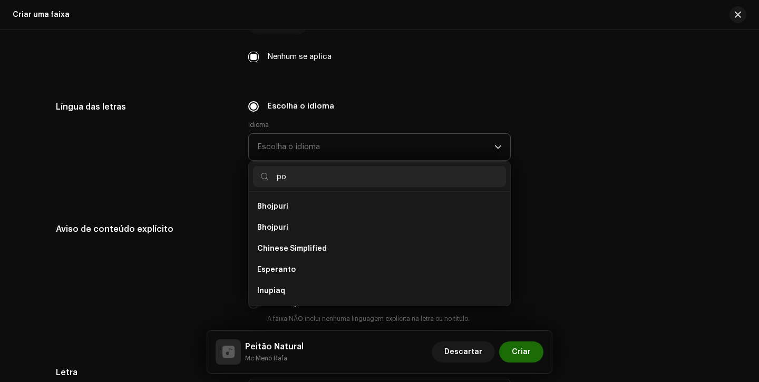
scroll to position [0, 0]
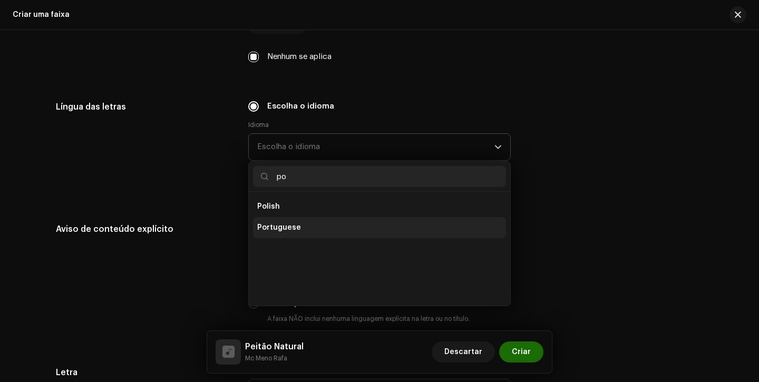
type input "po"
click at [276, 229] on span "Portuguese" at bounding box center [279, 227] width 44 height 11
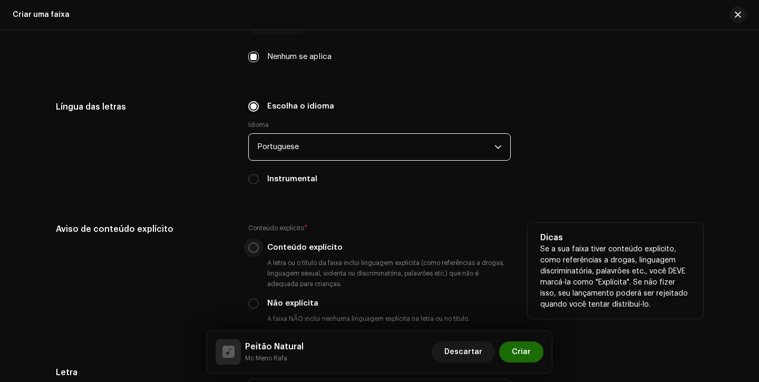
click at [248, 249] on input "Conteúdo explícito" at bounding box center [253, 247] width 11 height 11
radio input "true"
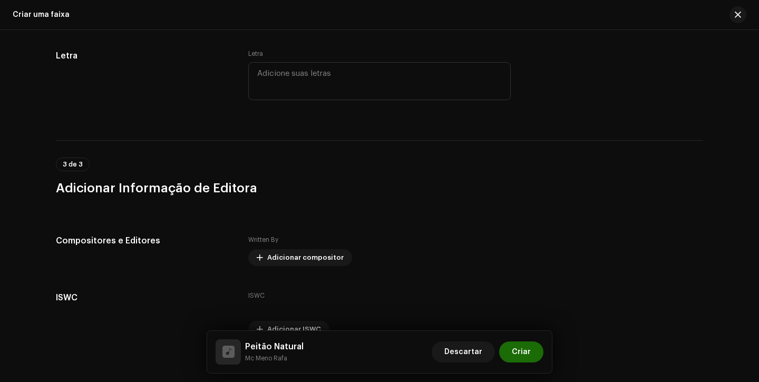
scroll to position [1970, 0]
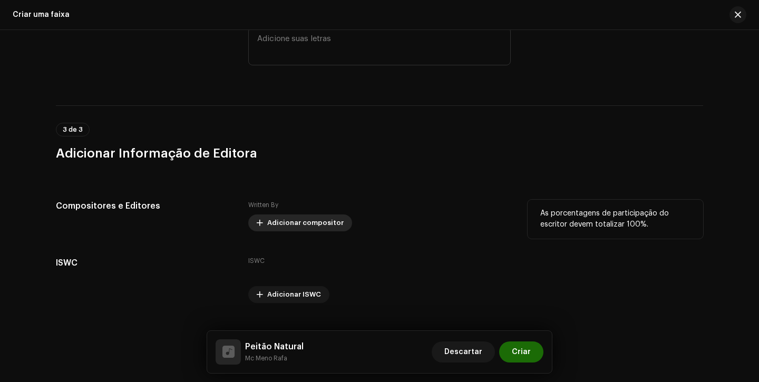
click at [274, 231] on span "Adicionar compositor" at bounding box center [305, 222] width 76 height 21
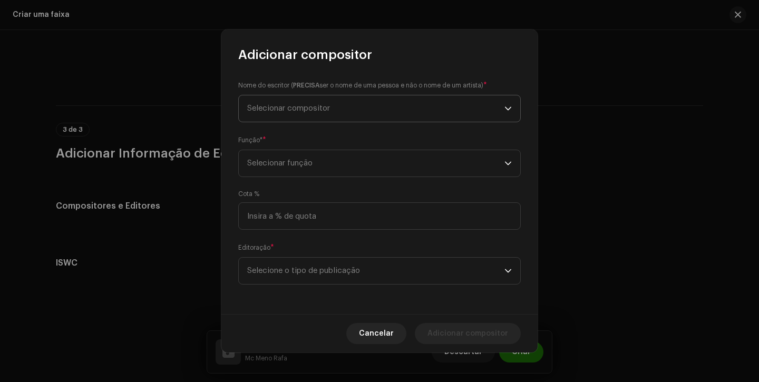
click at [344, 104] on span "Selecionar compositor" at bounding box center [375, 108] width 257 height 26
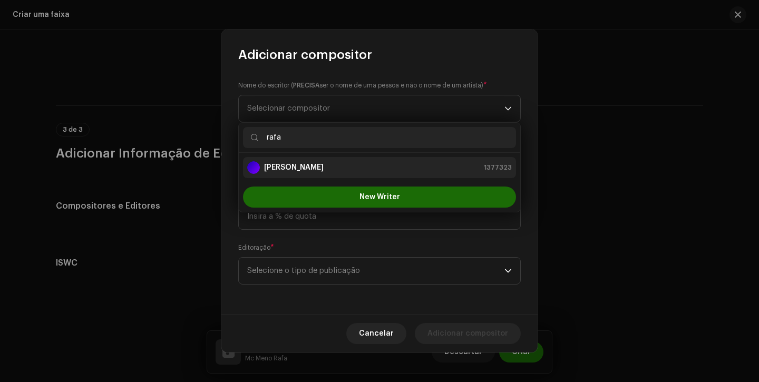
type input "rafa"
click at [396, 170] on div "Rafael Camargo Pinheiro 1377323" at bounding box center [379, 167] width 265 height 13
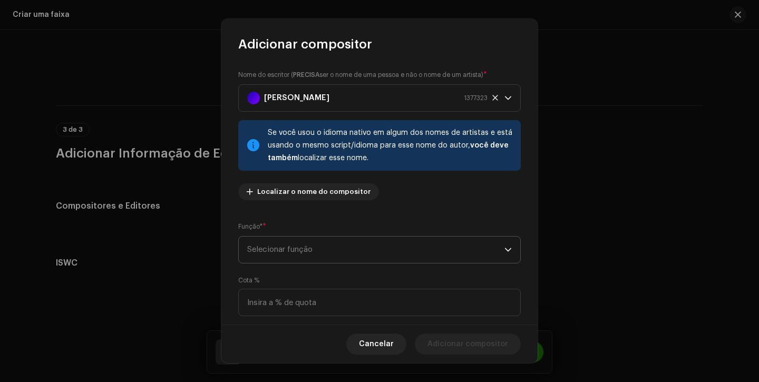
click at [286, 239] on span "Selecionar função" at bounding box center [375, 250] width 257 height 26
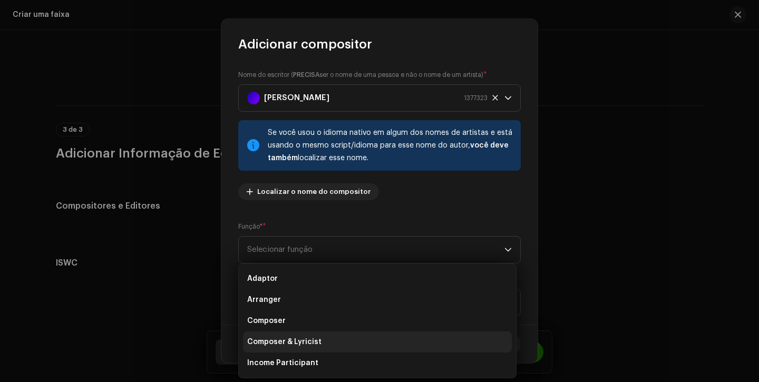
click at [288, 339] on span "Composer & Lyricist" at bounding box center [284, 342] width 74 height 11
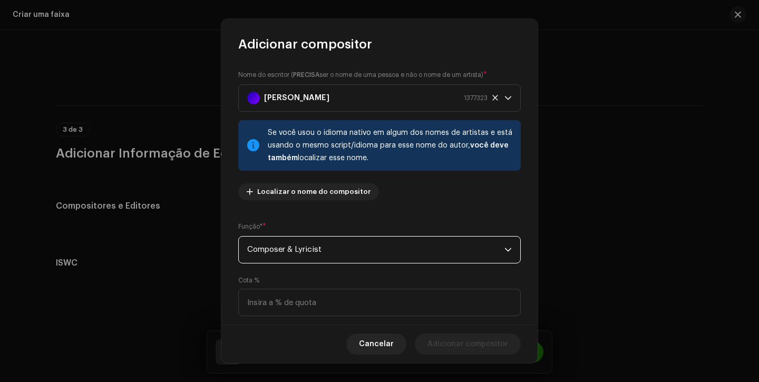
scroll to position [76, 0]
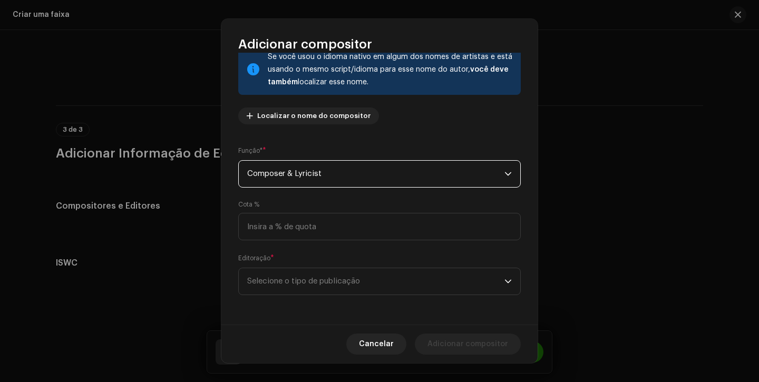
click at [354, 276] on span "Selecione o tipo de publicação" at bounding box center [375, 281] width 257 height 26
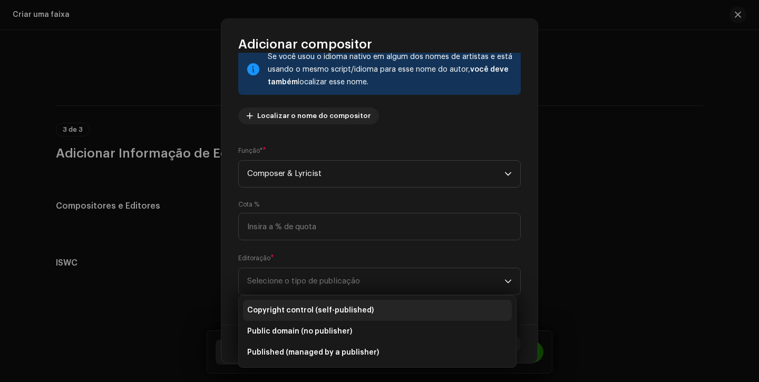
click at [343, 305] on span "Copyright control (self-published)" at bounding box center [310, 310] width 126 height 11
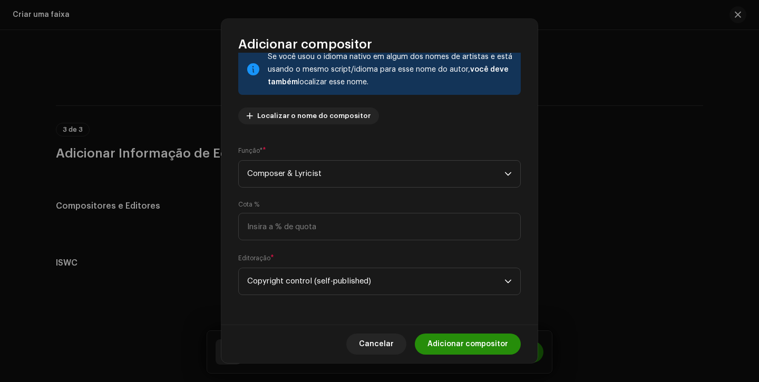
click at [483, 347] on span "Adicionar compositor" at bounding box center [467, 344] width 81 height 21
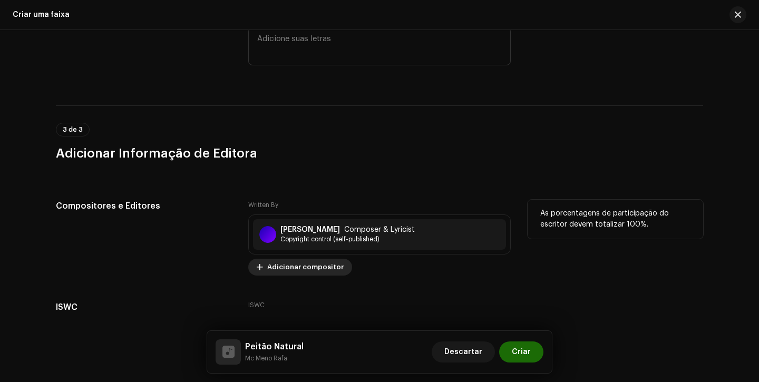
click at [315, 271] on span "Adicionar compositor" at bounding box center [305, 267] width 76 height 21
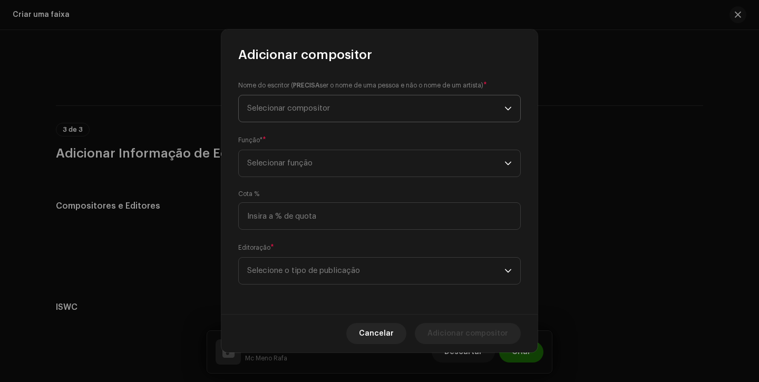
click at [354, 97] on span "Selecionar compositor" at bounding box center [375, 108] width 257 height 26
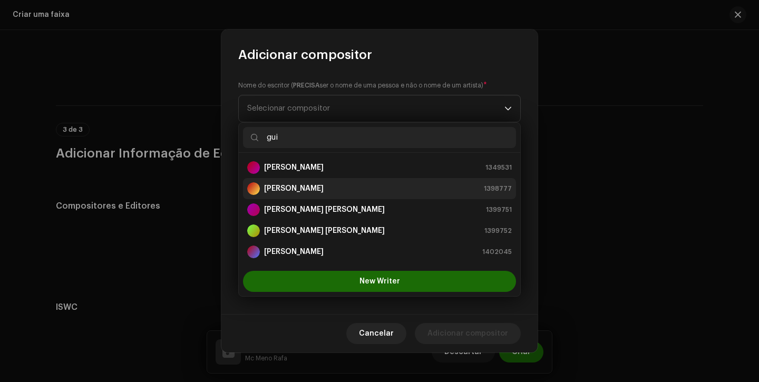
type input "gui"
click at [309, 185] on strong "[PERSON_NAME]" at bounding box center [294, 188] width 60 height 11
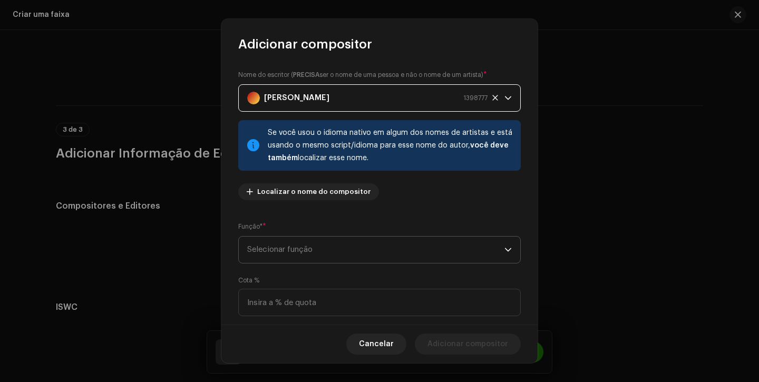
click at [302, 249] on span "Selecionar função" at bounding box center [375, 250] width 257 height 26
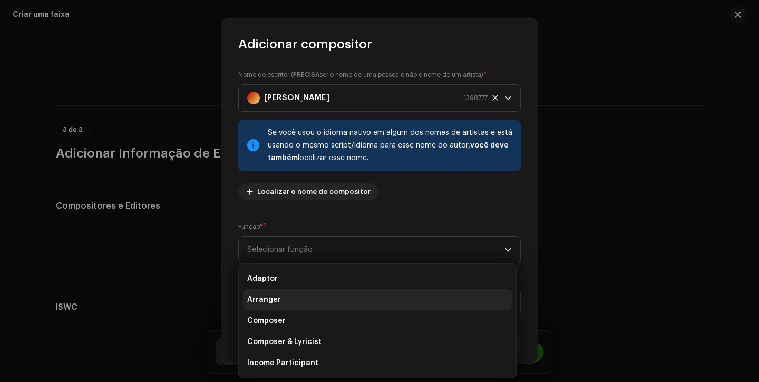
click at [288, 305] on li "Arranger" at bounding box center [377, 299] width 269 height 21
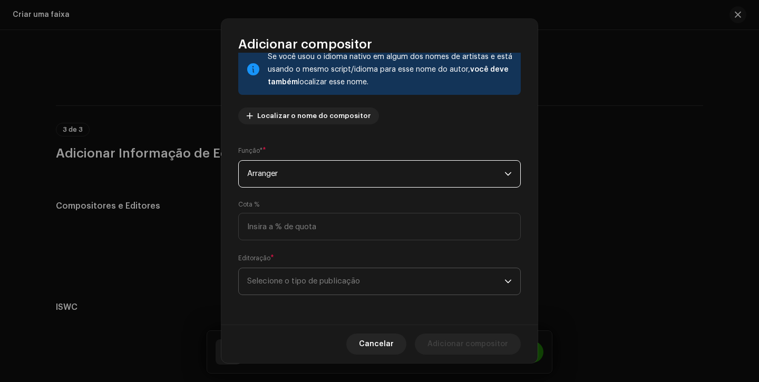
click at [311, 273] on span "Selecione o tipo de publicação" at bounding box center [375, 281] width 257 height 26
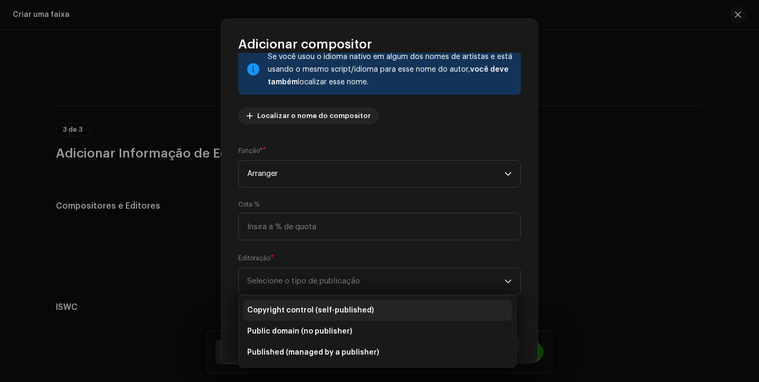
click at [305, 308] on span "Copyright control (self-published)" at bounding box center [310, 310] width 126 height 11
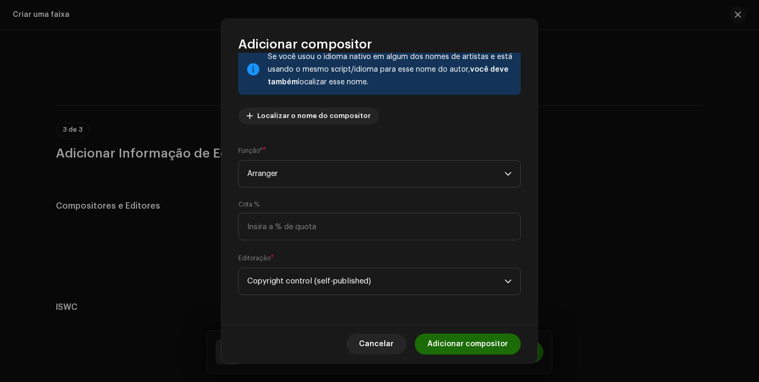
click at [488, 333] on div "Cancelar Adicionar compositor" at bounding box center [379, 344] width 316 height 38
click at [488, 345] on span "Adicionar compositor" at bounding box center [467, 344] width 81 height 21
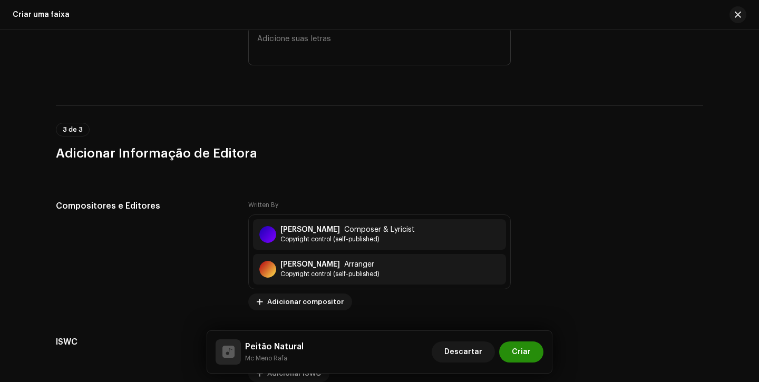
click at [521, 357] on span "Criar" at bounding box center [521, 352] width 19 height 21
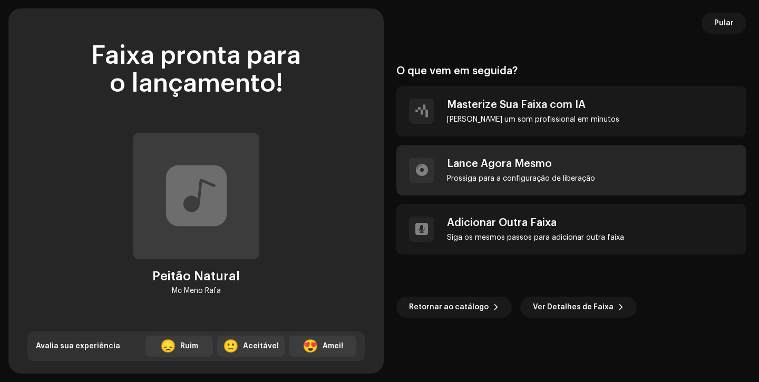
click at [518, 173] on div "[PERSON_NAME] Agora Mesmo [PERSON_NAME] para a configuração de liberação" at bounding box center [521, 170] width 148 height 25
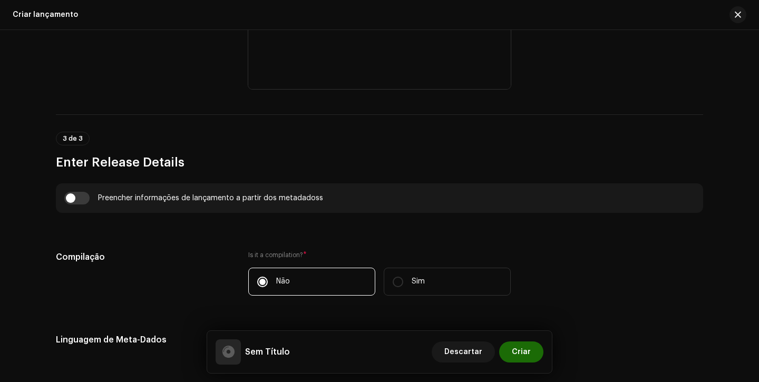
scroll to position [645, 0]
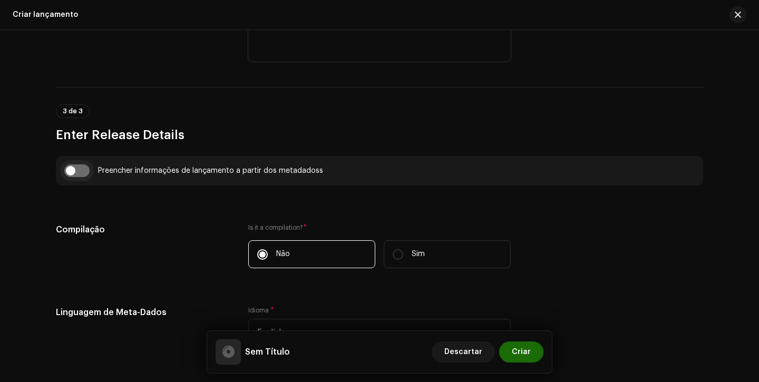
click at [72, 171] on input "checkbox" at bounding box center [76, 170] width 25 height 13
checkbox input "true"
type input "Peitão Natural"
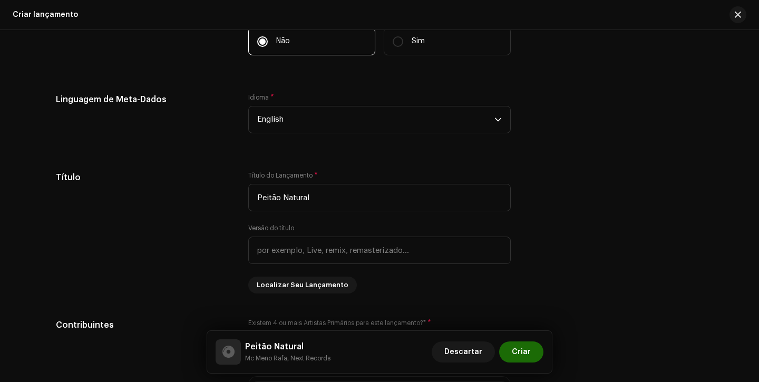
scroll to position [914, 0]
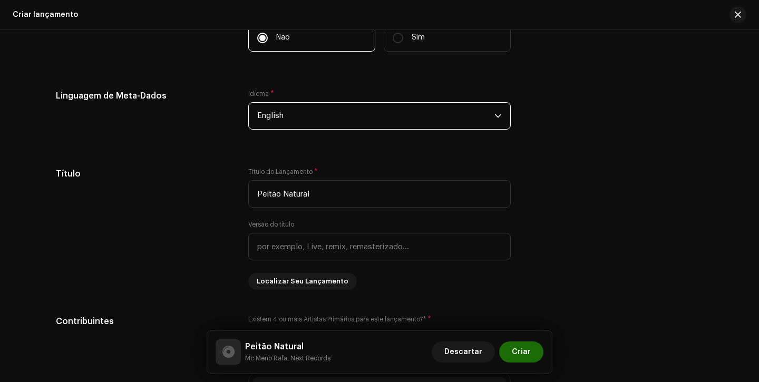
click at [305, 128] on span "English" at bounding box center [375, 116] width 237 height 26
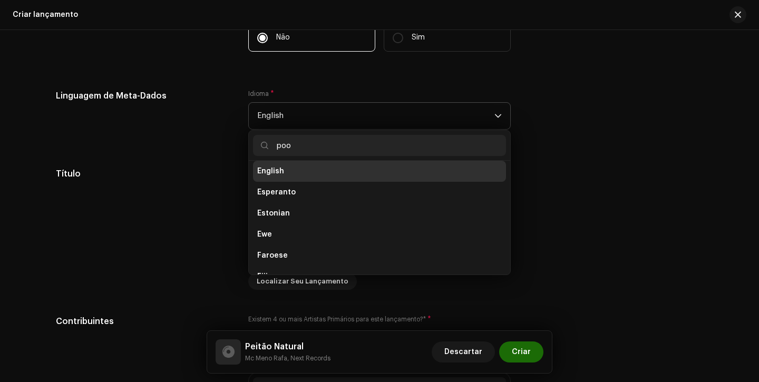
scroll to position [0, 0]
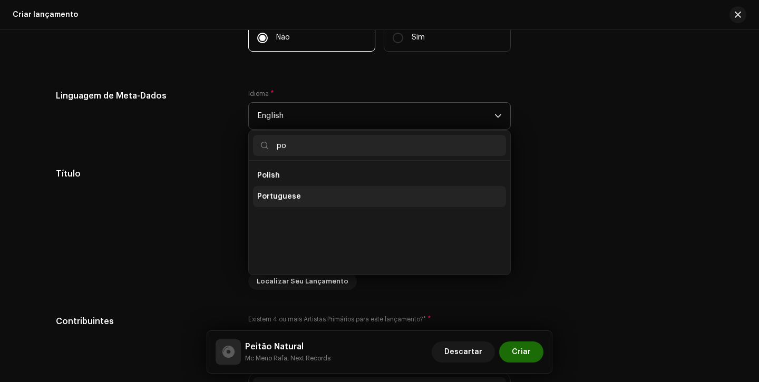
type input "po"
click at [288, 202] on span "Portuguese" at bounding box center [279, 196] width 44 height 11
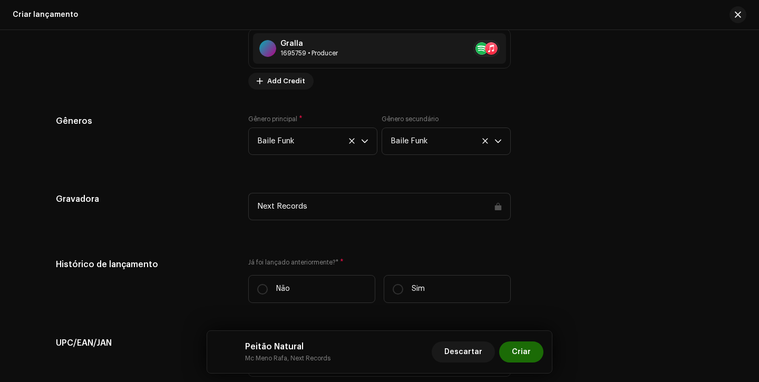
scroll to position [1473, 0]
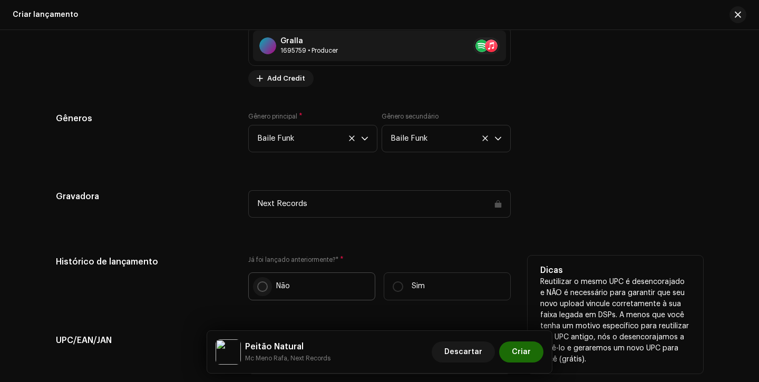
click at [259, 289] on input "Não" at bounding box center [262, 286] width 11 height 11
radio input "true"
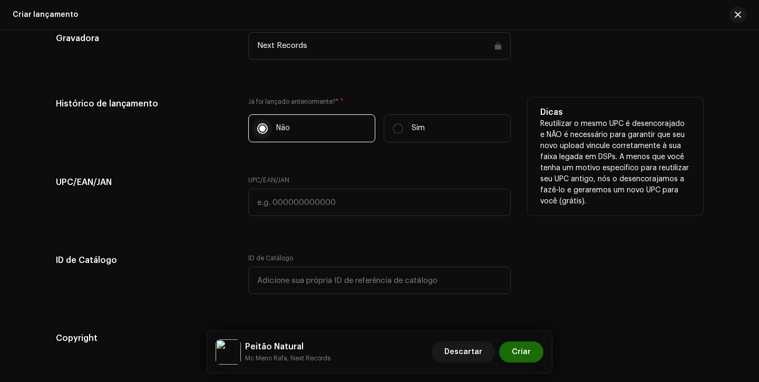
scroll to position [1738, 0]
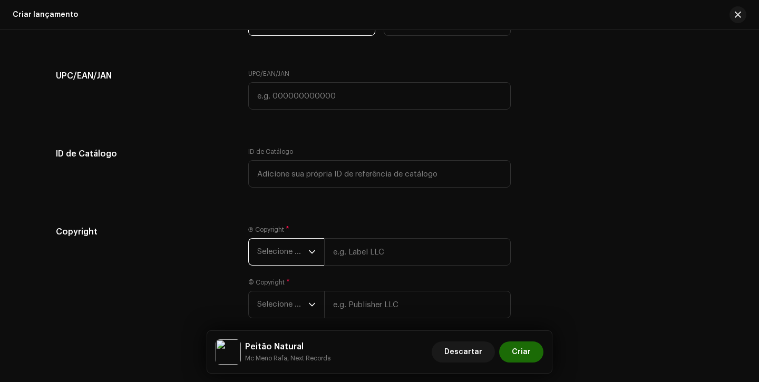
click at [268, 262] on span "Selecione o ano" at bounding box center [282, 252] width 51 height 26
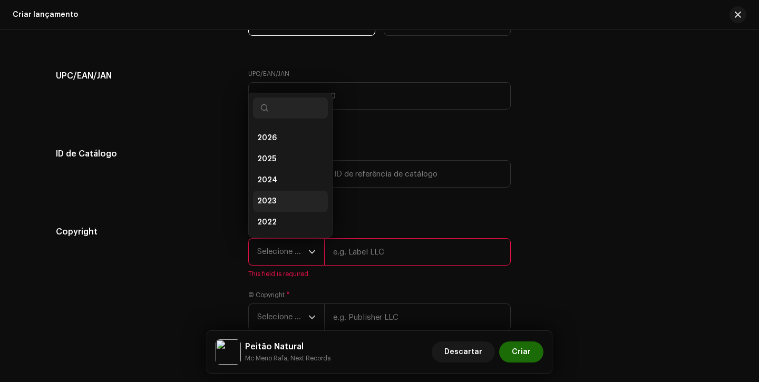
scroll to position [17, 0]
click at [285, 147] on li "2025" at bounding box center [290, 142] width 75 height 21
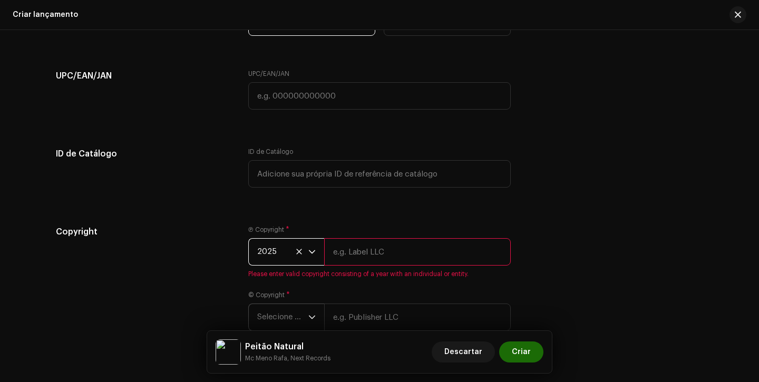
click at [300, 320] on span "Selecione o ano" at bounding box center [282, 317] width 51 height 26
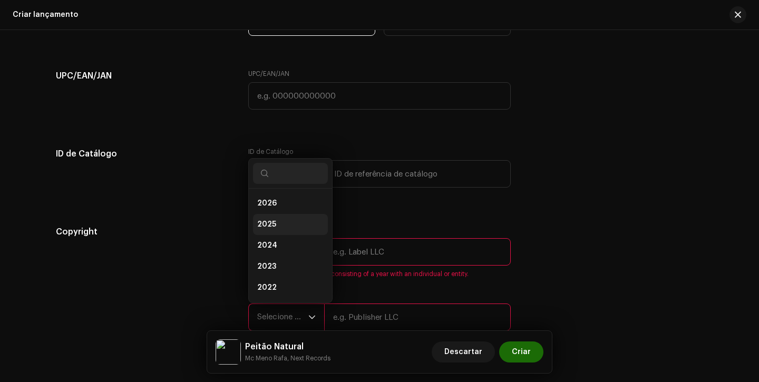
click at [290, 223] on li "2025" at bounding box center [290, 224] width 75 height 21
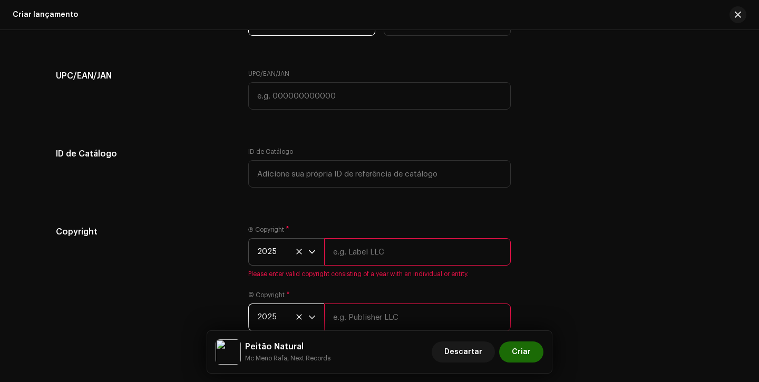
click at [379, 250] on input "text" at bounding box center [417, 251] width 187 height 27
type input "Next Records"
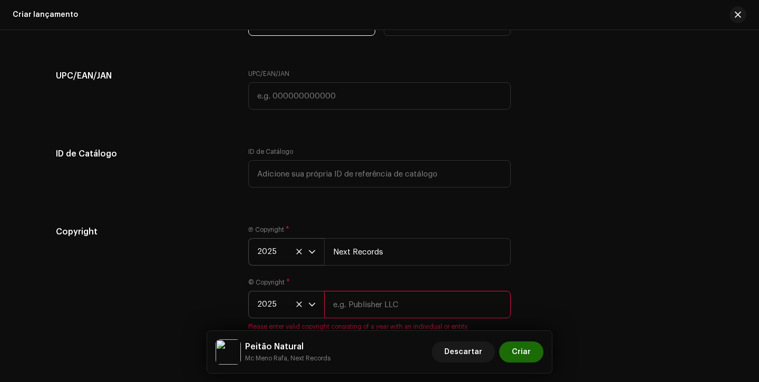
click at [386, 304] on input "text" at bounding box center [417, 304] width 187 height 27
type input "Next Records"
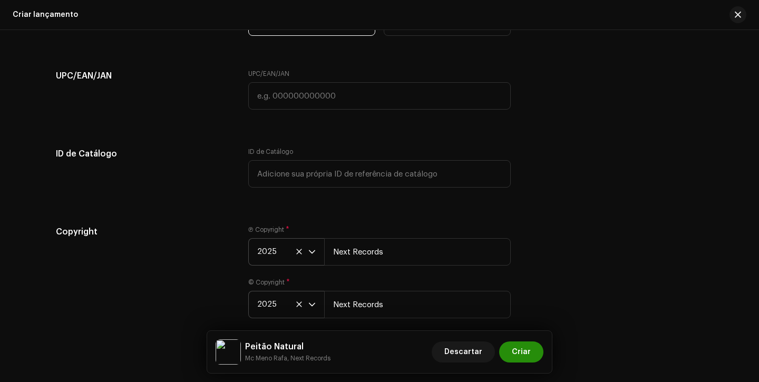
click at [529, 352] on span "Criar" at bounding box center [521, 352] width 19 height 21
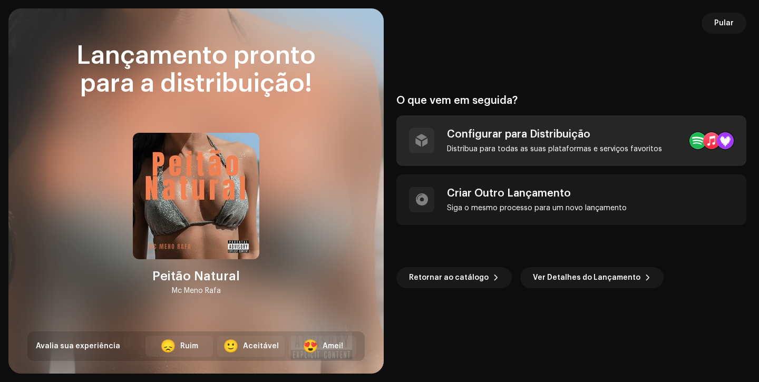
click at [552, 127] on div "Configurar para Distribuição Distribua para todas as suas plataformas e serviço…" at bounding box center [571, 140] width 350 height 51
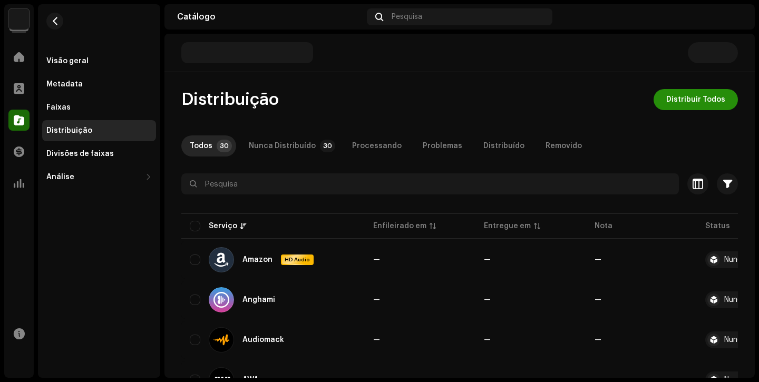
click at [694, 103] on span "Distribuir Todos" at bounding box center [695, 99] width 59 height 21
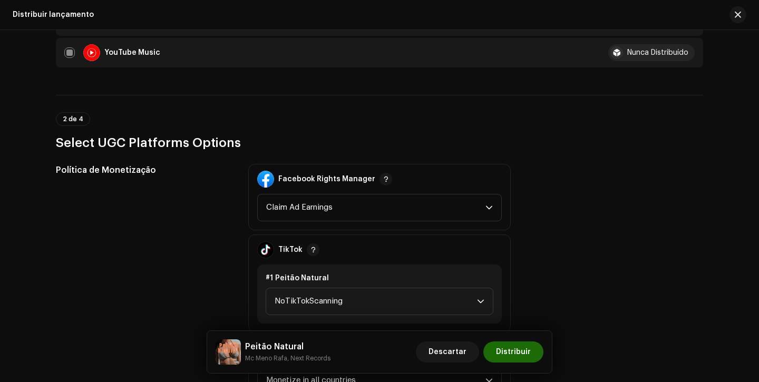
scroll to position [1108, 0]
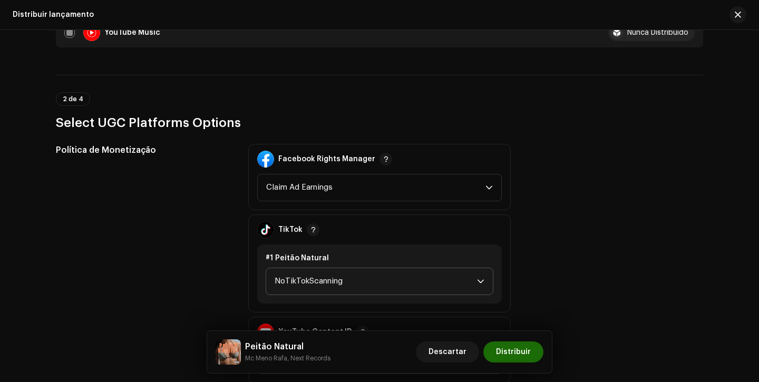
click at [333, 275] on span "NoTikTokScanning" at bounding box center [376, 281] width 202 height 26
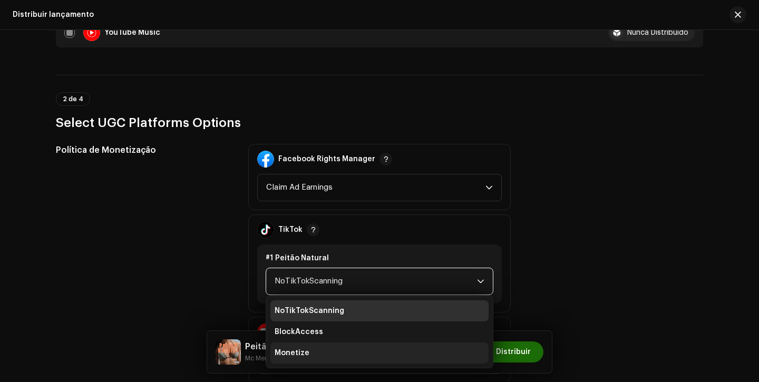
click at [303, 354] on span "Monetize" at bounding box center [292, 353] width 35 height 11
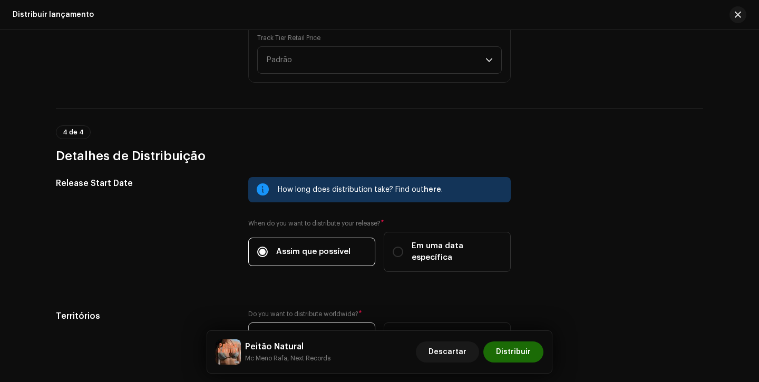
scroll to position [1737, 0]
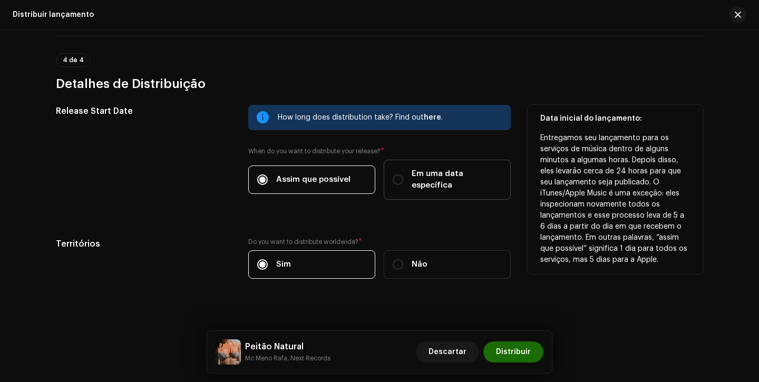
click at [412, 175] on span "Em uma data específica" at bounding box center [457, 179] width 90 height 23
click at [403, 175] on input "Em uma data específica" at bounding box center [398, 179] width 11 height 11
radio input "true"
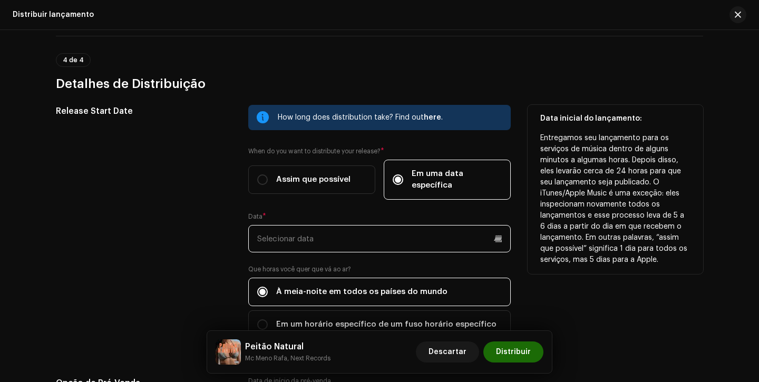
click at [375, 225] on input "text" at bounding box center [379, 238] width 262 height 27
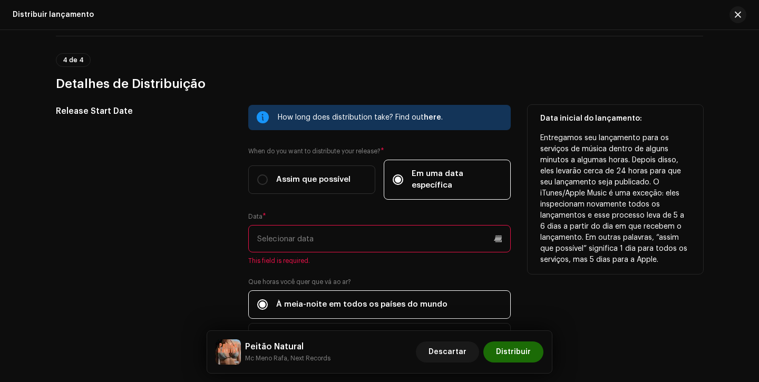
click at [178, 169] on div "Release Start Date" at bounding box center [144, 234] width 176 height 259
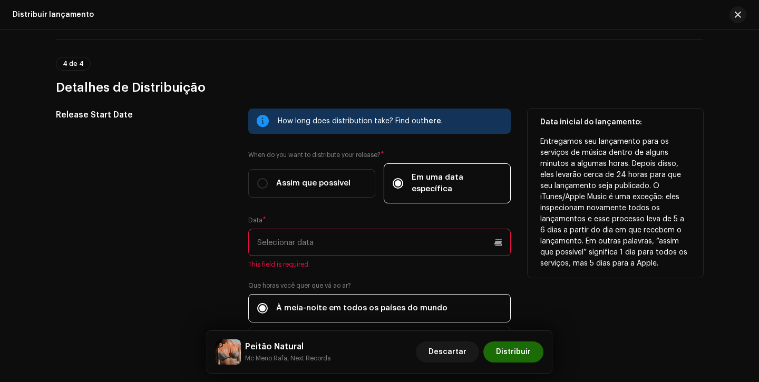
click at [295, 241] on input "text" at bounding box center [379, 242] width 262 height 27
click at [212, 235] on div "Release Start Date" at bounding box center [144, 238] width 176 height 259
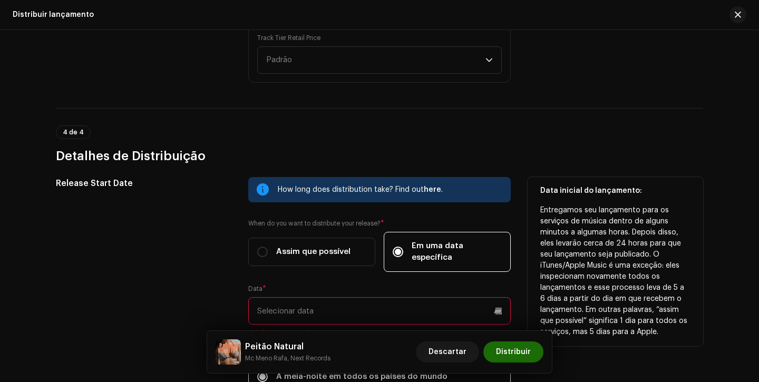
scroll to position [1673, 0]
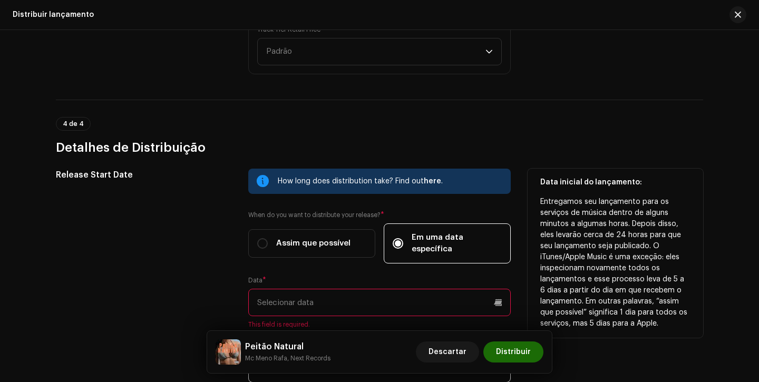
click at [326, 293] on input "text" at bounding box center [379, 302] width 262 height 27
click at [219, 201] on div "Release Start Date" at bounding box center [144, 298] width 176 height 259
click at [390, 289] on input "text" at bounding box center [379, 302] width 262 height 27
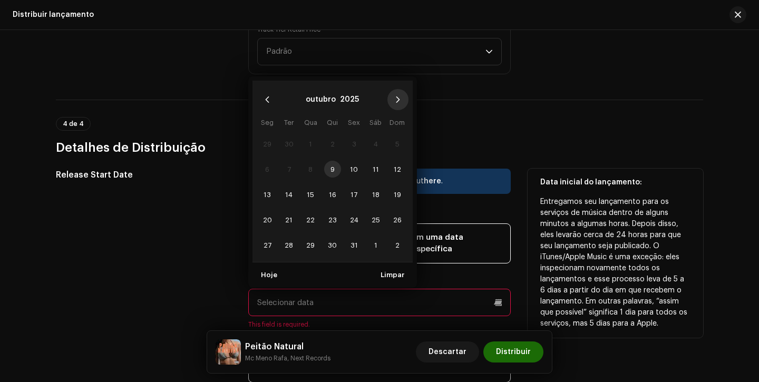
click at [391, 91] on button "Next Month" at bounding box center [397, 99] width 21 height 21
click at [326, 161] on span "6" at bounding box center [332, 169] width 17 height 17
type input "06/11/2025"
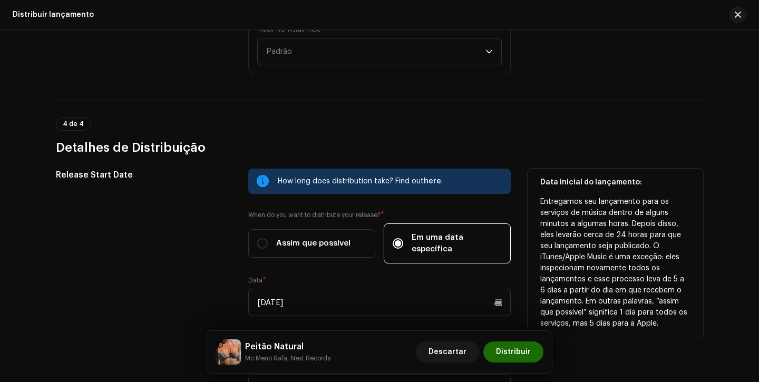
click at [218, 237] on div "Release Start Date" at bounding box center [144, 292] width 176 height 247
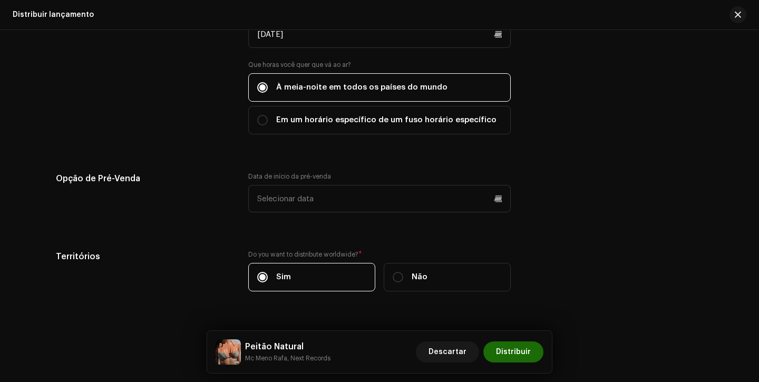
scroll to position [1955, 0]
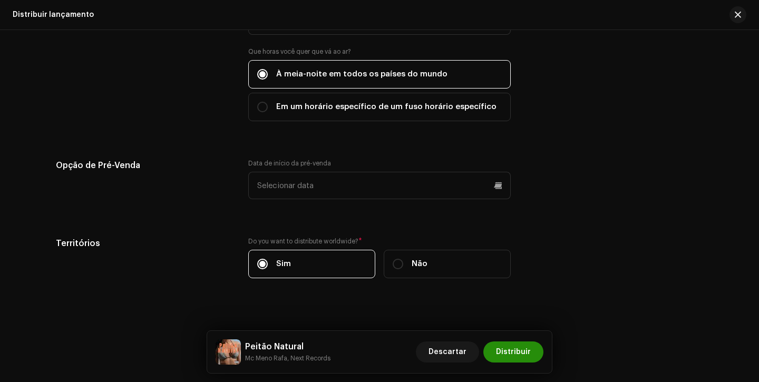
click at [508, 356] on span "Distribuir" at bounding box center [513, 352] width 35 height 21
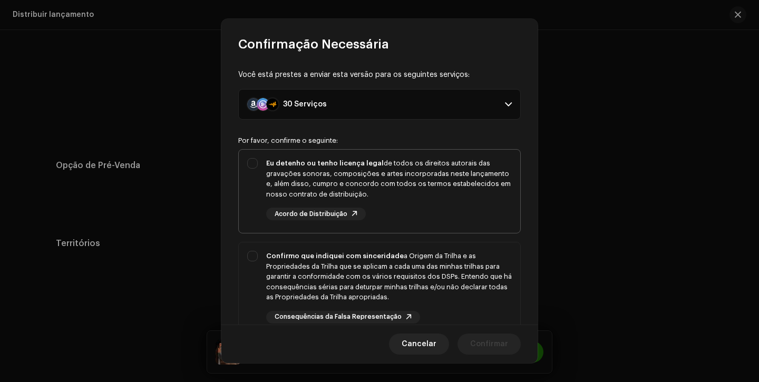
click at [453, 199] on div "Eu detenho ou tenho licença legal de todos os direitos autorais das gravações s…" at bounding box center [389, 189] width 246 height 62
checkbox input "true"
click at [462, 279] on div "Confirmo que indiquei com sinceridade a Origem da Trilha e as Propriedades da T…" at bounding box center [389, 277] width 246 height 52
checkbox input "true"
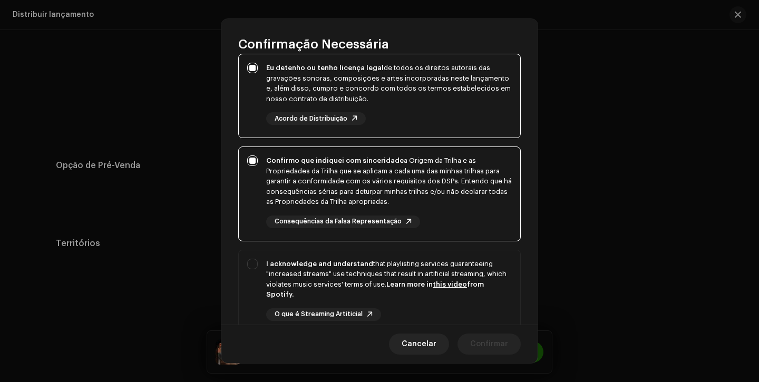
scroll to position [193, 0]
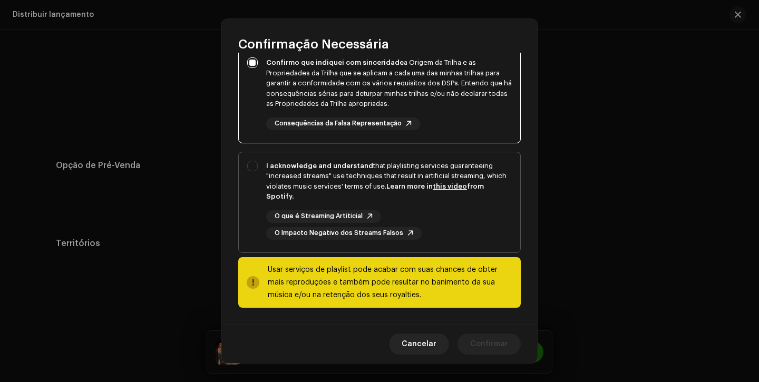
click at [473, 234] on div "O que é Streaming Artiticial O Impacto Negativo dos Streams Falsos" at bounding box center [389, 225] width 246 height 30
checkbox input "true"
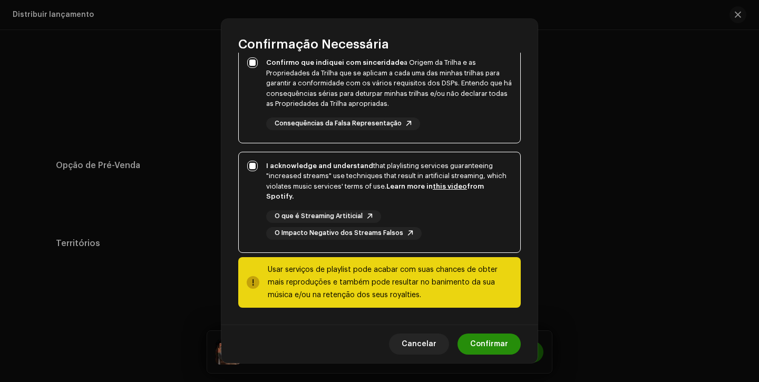
click at [488, 335] on span "Confirmar" at bounding box center [489, 344] width 38 height 21
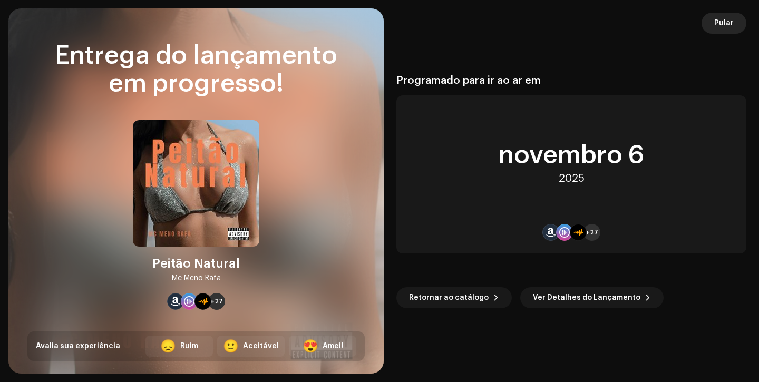
click at [731, 21] on span "Pular" at bounding box center [724, 23] width 20 height 21
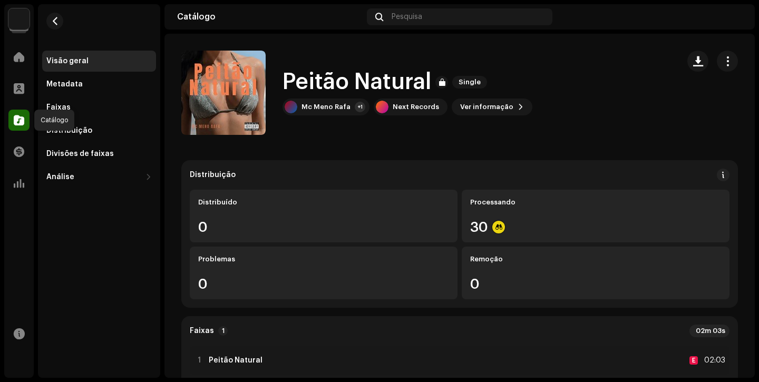
click at [20, 119] on span at bounding box center [19, 120] width 11 height 8
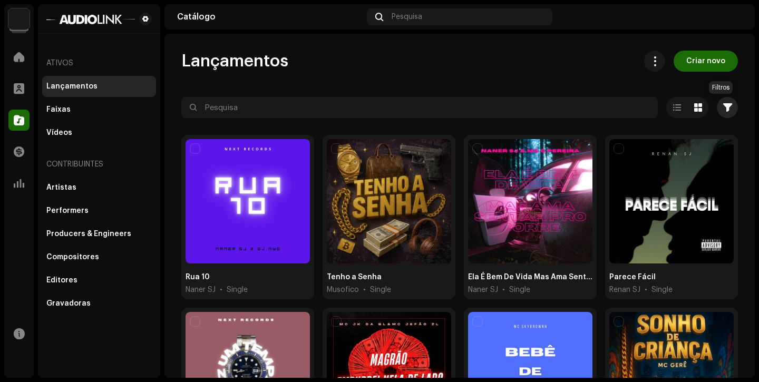
click at [723, 111] on span "button" at bounding box center [727, 107] width 9 height 8
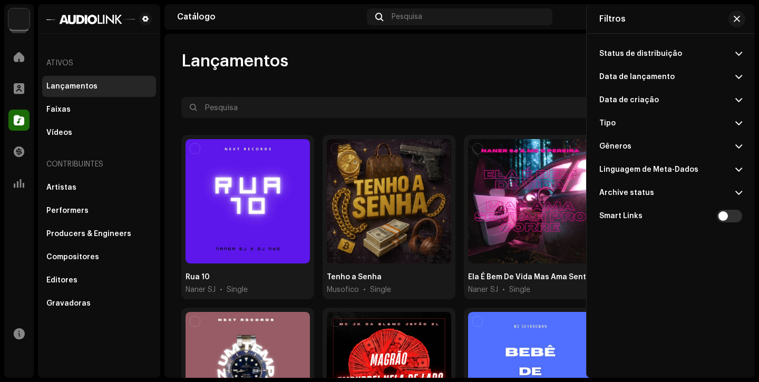
click at [695, 71] on p-accordion-header "Data de lançamento" at bounding box center [670, 76] width 143 height 23
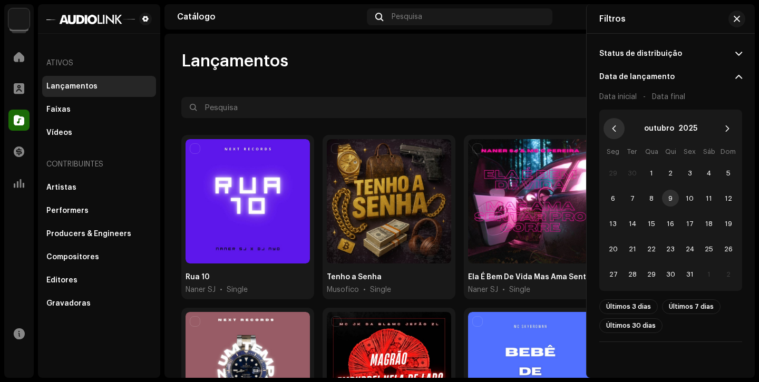
click at [613, 131] on icon "Previous Month" at bounding box center [613, 128] width 7 height 7
click at [613, 126] on icon "Previous Month" at bounding box center [613, 128] width 7 height 7
click at [729, 200] on span "10" at bounding box center [728, 198] width 17 height 17
click at [724, 125] on icon "Next Month" at bounding box center [727, 128] width 7 height 7
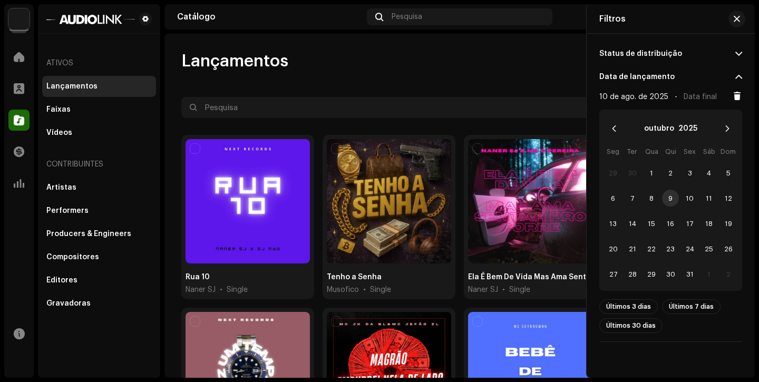
click at [669, 196] on span "9" at bounding box center [670, 198] width 17 height 17
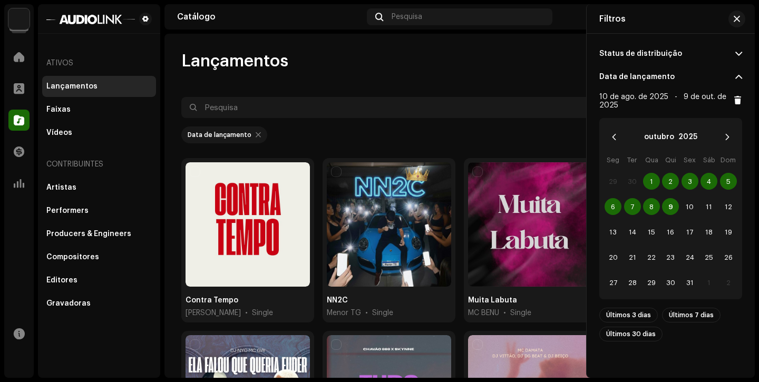
click at [256, 138] on div at bounding box center [258, 135] width 5 height 8
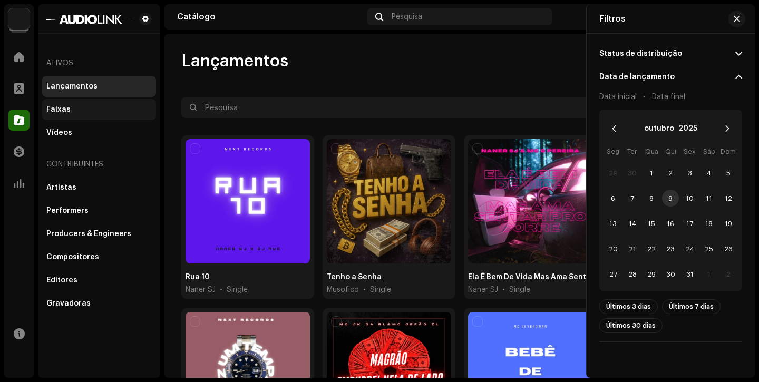
click at [55, 112] on div "Faixas" at bounding box center [58, 109] width 24 height 8
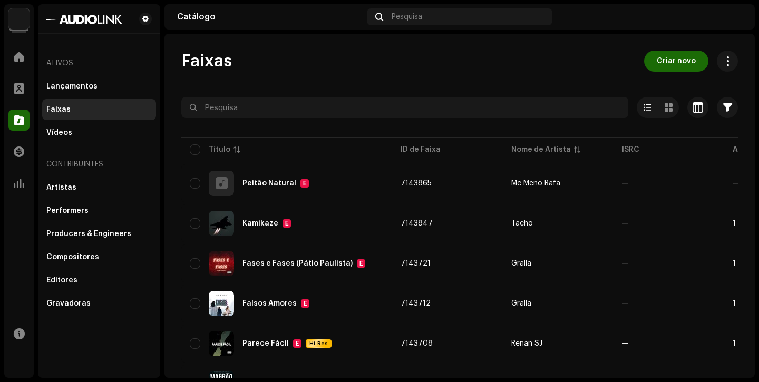
click at [676, 66] on span "Criar novo" at bounding box center [676, 61] width 39 height 21
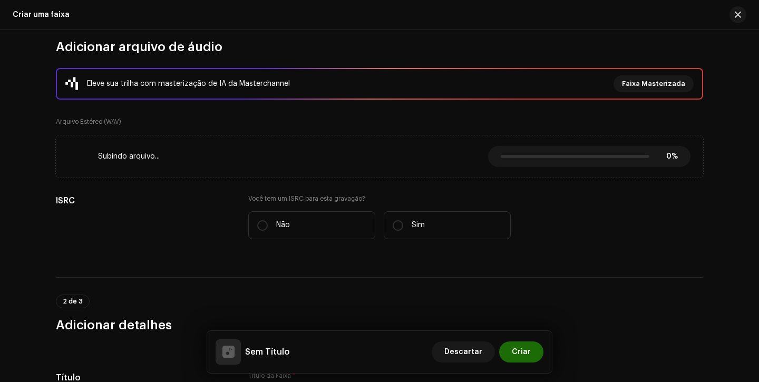
scroll to position [138, 0]
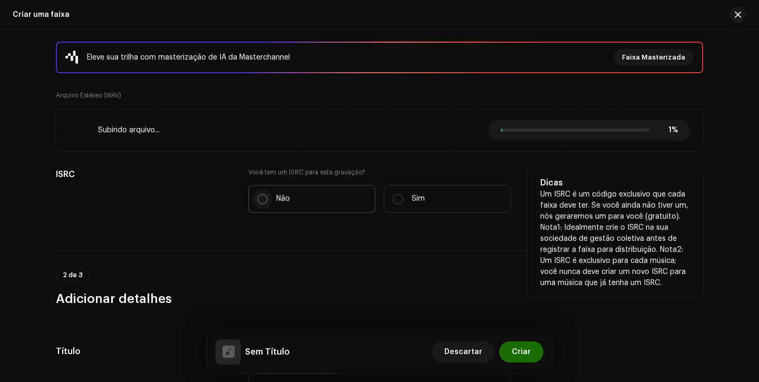
click at [262, 203] on input "Não" at bounding box center [262, 199] width 11 height 11
radio input "true"
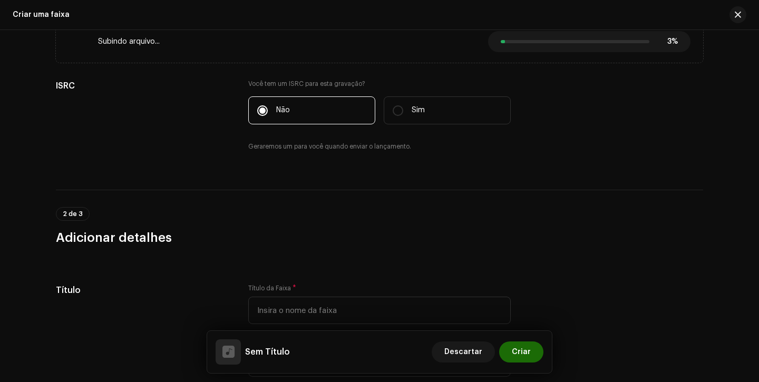
scroll to position [241, 0]
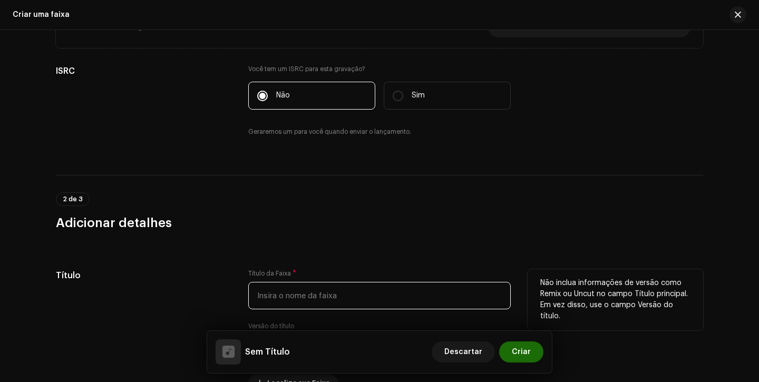
click at [260, 294] on input "text" at bounding box center [379, 295] width 262 height 27
type input "s"
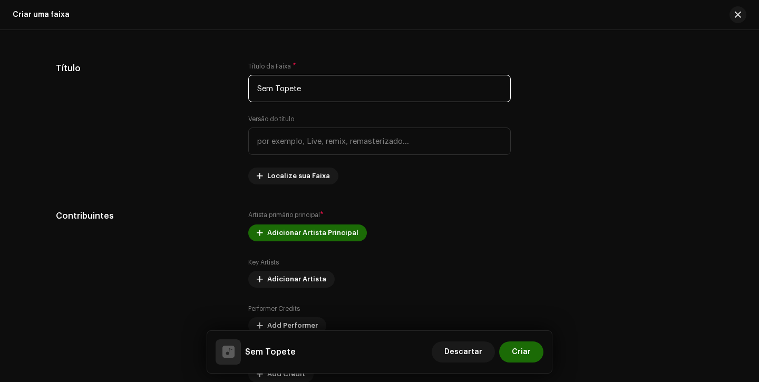
scroll to position [461, 0]
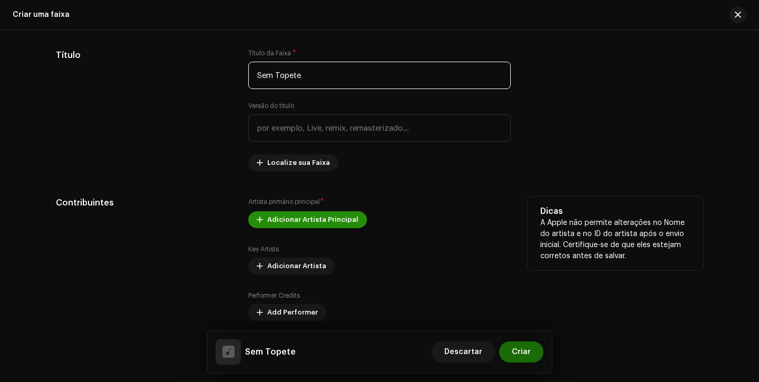
type input "Sem Topete"
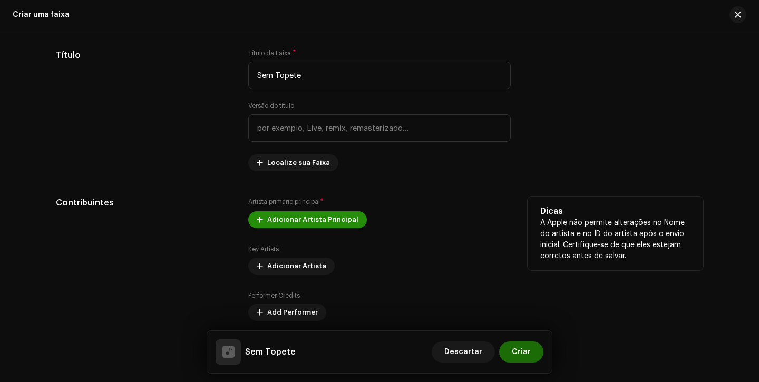
click at [301, 220] on span "Adicionar Artista Principal" at bounding box center [312, 219] width 91 height 21
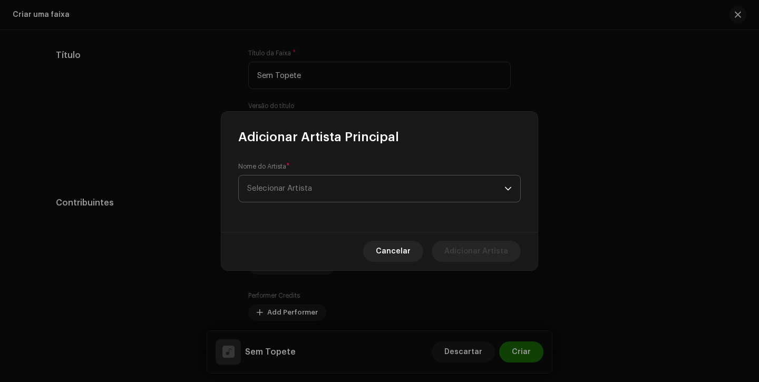
click at [308, 198] on span "Selecionar Artista" at bounding box center [375, 189] width 257 height 26
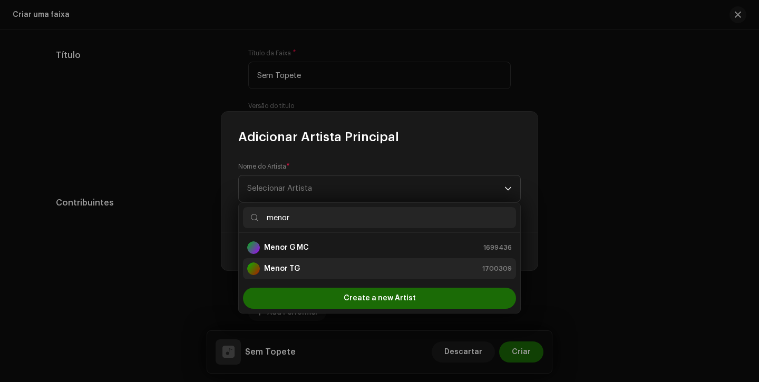
type input "menor"
click at [293, 262] on li "Menor TG 1700309" at bounding box center [379, 268] width 273 height 21
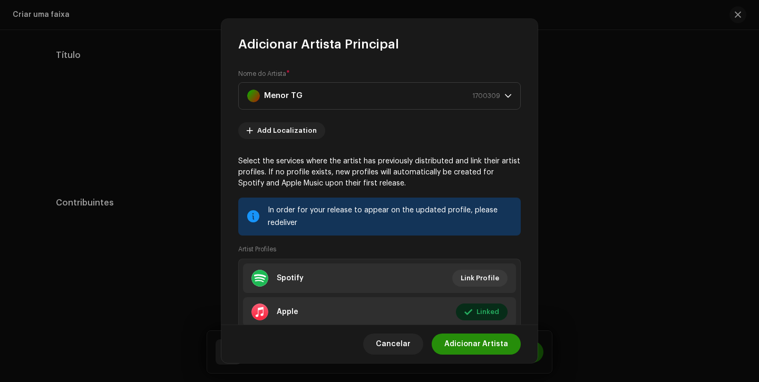
click at [460, 344] on span "Adicionar Artista" at bounding box center [476, 344] width 64 height 21
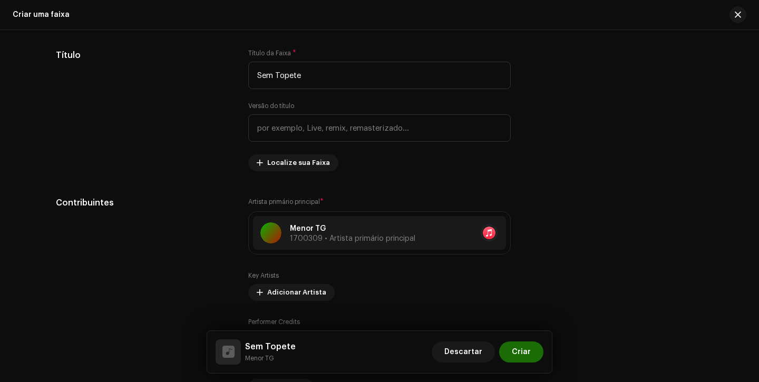
scroll to position [462, 0]
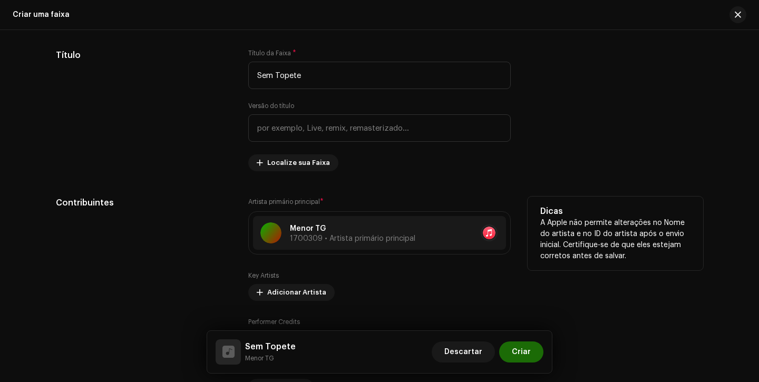
click at [156, 219] on div "Contribuintes" at bounding box center [144, 296] width 176 height 199
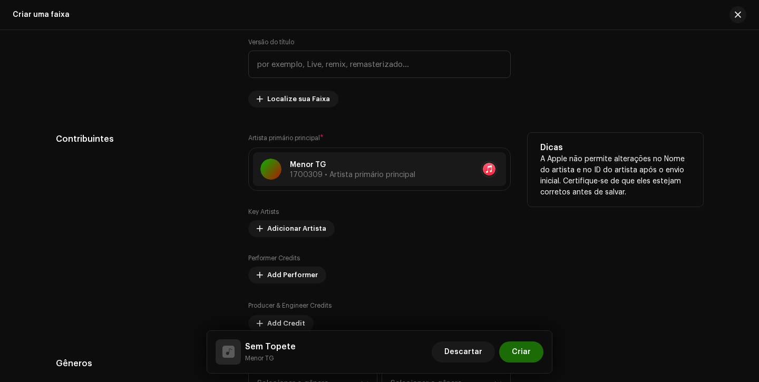
scroll to position [549, 0]
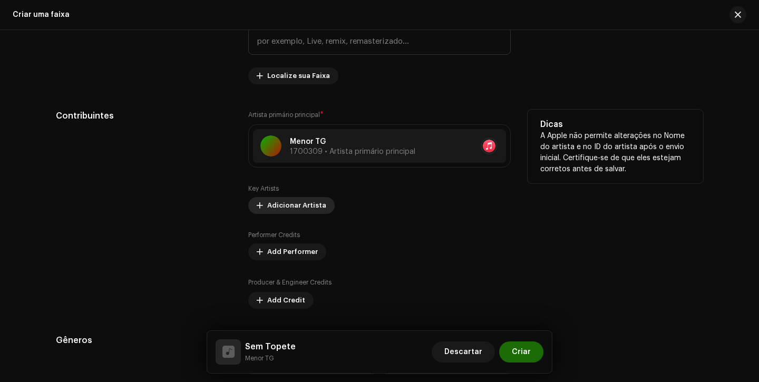
click at [287, 205] on span "Adicionar Artista" at bounding box center [296, 205] width 59 height 21
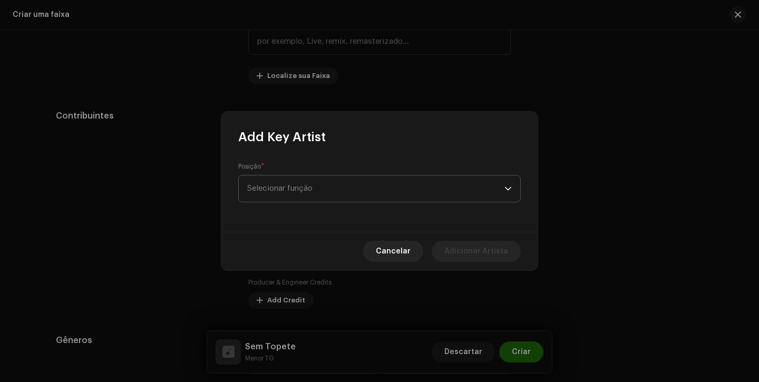
click at [305, 189] on span "Selecionar função" at bounding box center [375, 189] width 257 height 26
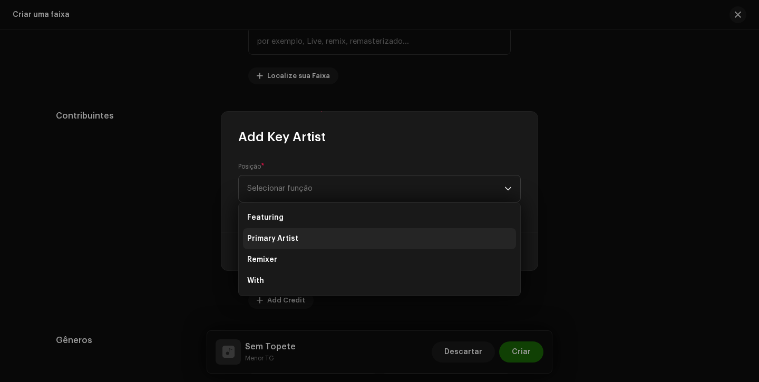
click at [291, 240] on span "Primary Artist" at bounding box center [272, 238] width 51 height 11
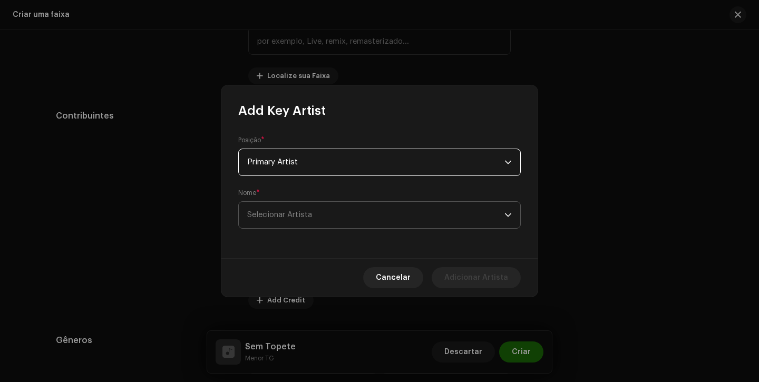
click at [297, 219] on span "Selecionar Artista" at bounding box center [375, 215] width 257 height 26
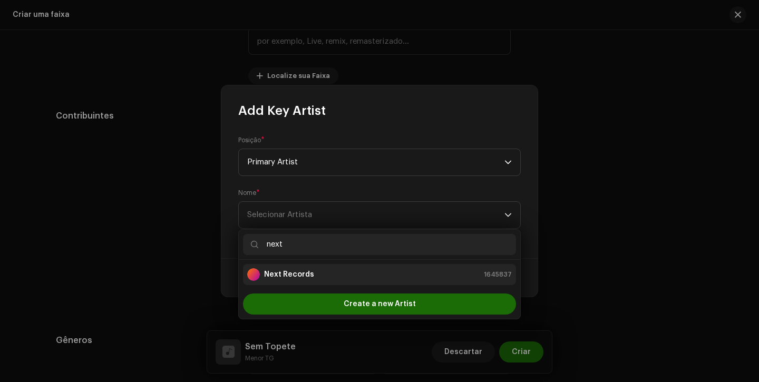
type input "next"
click at [308, 272] on strong "Next Records" at bounding box center [289, 274] width 50 height 11
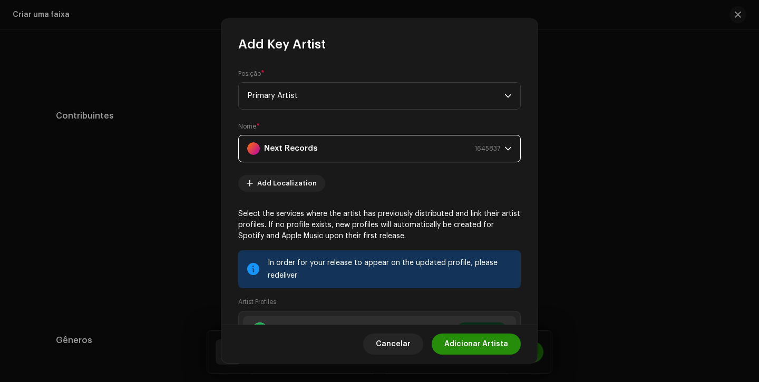
click at [460, 346] on span "Adicionar Artista" at bounding box center [476, 344] width 64 height 21
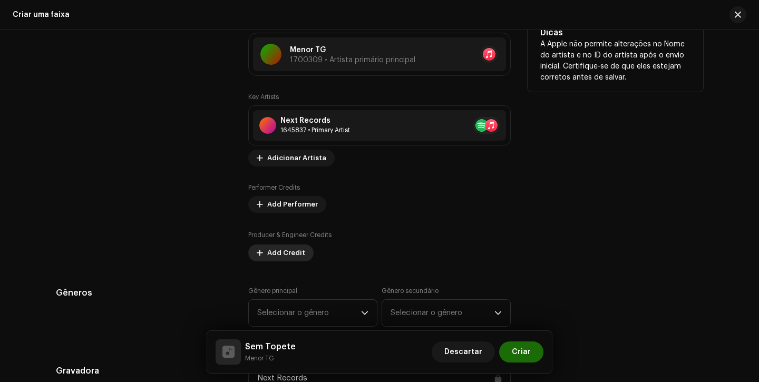
scroll to position [648, 0]
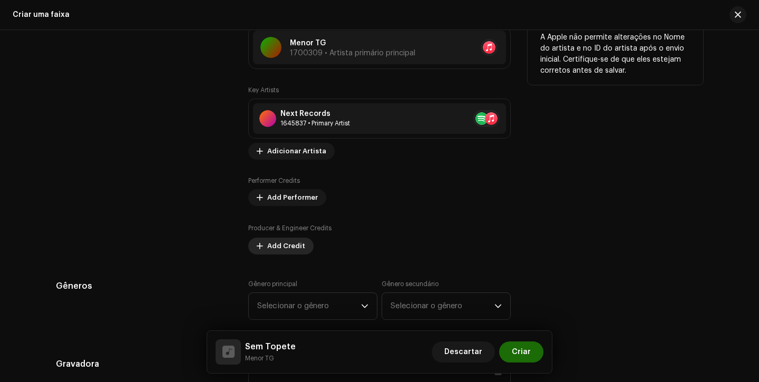
click at [272, 249] on span "Add Credit" at bounding box center [286, 246] width 38 height 21
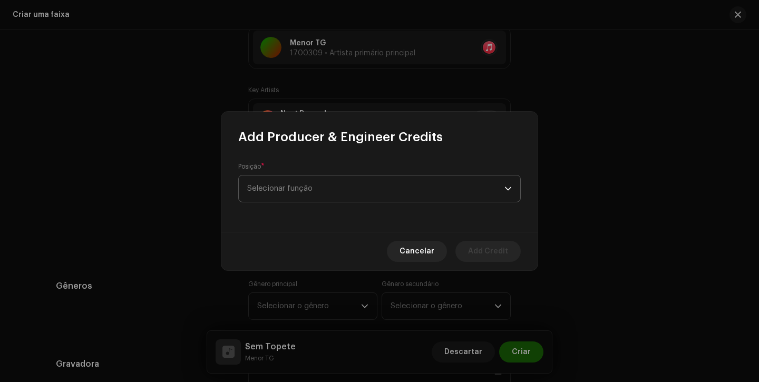
click at [310, 188] on span "Selecionar função" at bounding box center [375, 189] width 257 height 26
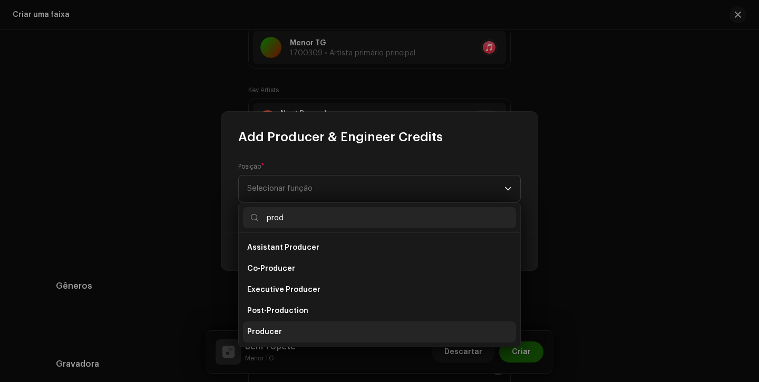
type input "prod"
click at [271, 332] on span "Producer" at bounding box center [264, 332] width 35 height 11
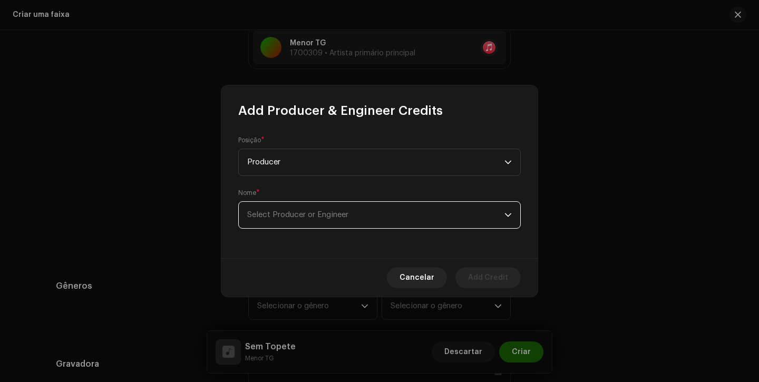
click at [320, 215] on span "Select Producer or Engineer" at bounding box center [297, 215] width 101 height 8
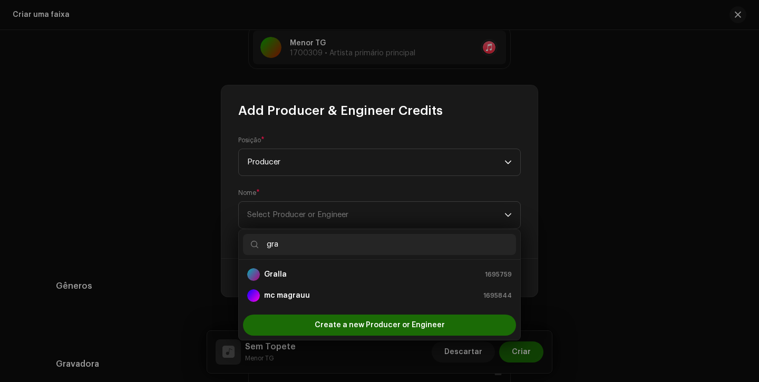
type input "gra"
click at [316, 274] on div "Gralla 1695759" at bounding box center [379, 274] width 265 height 13
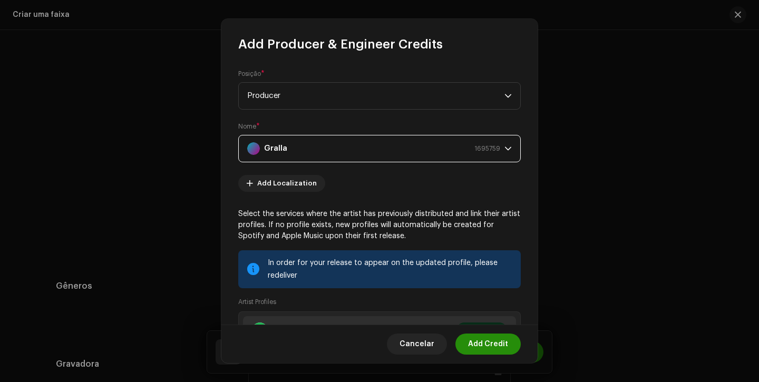
click at [474, 346] on span "Add Credit" at bounding box center [488, 344] width 40 height 21
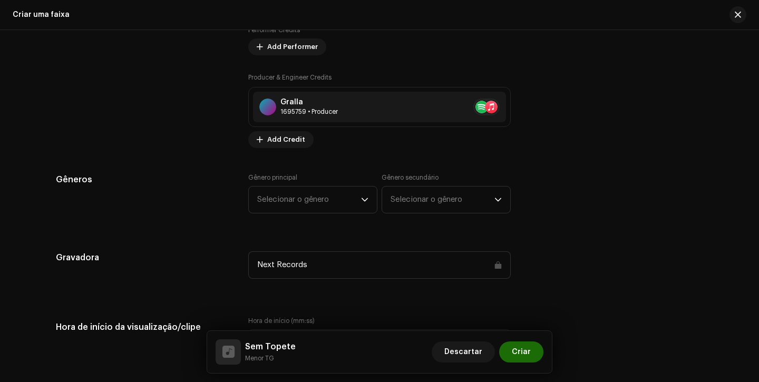
scroll to position [803, 0]
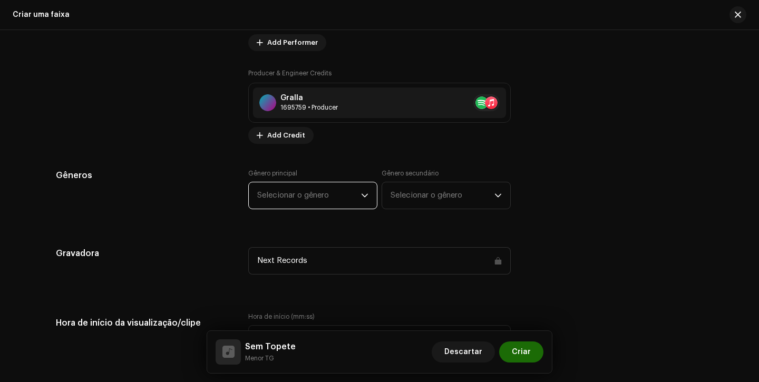
click at [281, 201] on span "Selecionar o gênero" at bounding box center [309, 195] width 104 height 26
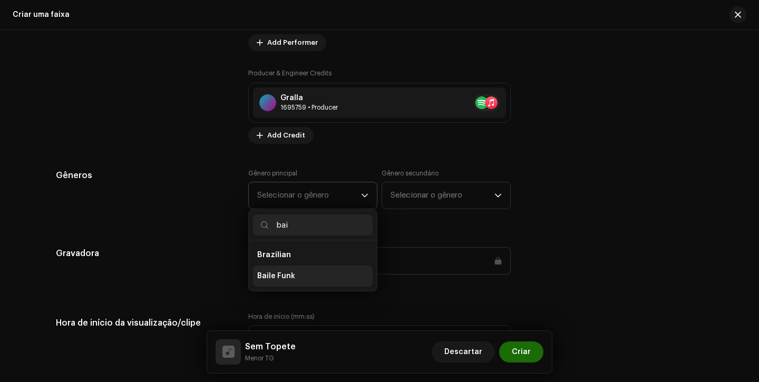
type input "bai"
click at [282, 273] on span "Baile Funk" at bounding box center [276, 276] width 38 height 11
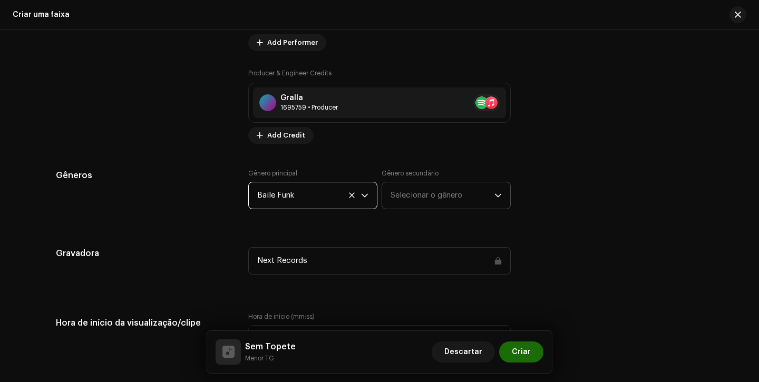
click at [430, 190] on span "Selecionar o gênero" at bounding box center [443, 195] width 104 height 26
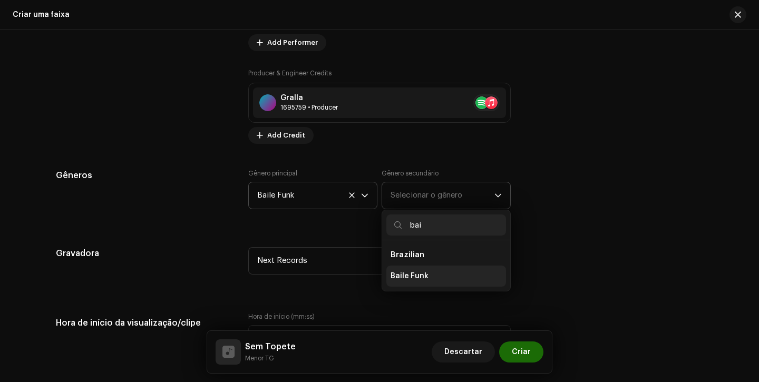
type input "bai"
click at [412, 275] on span "Baile Funk" at bounding box center [410, 276] width 38 height 11
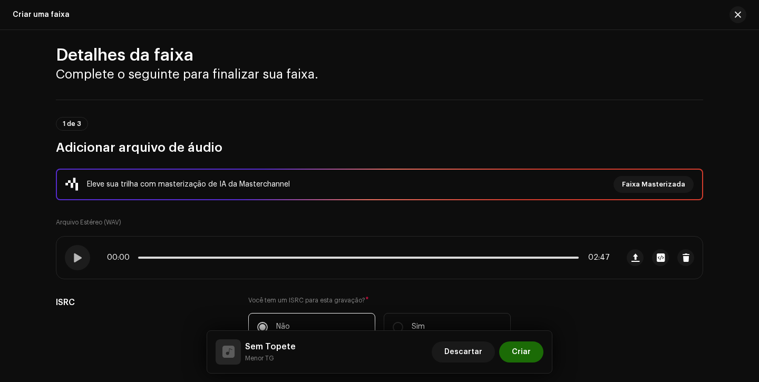
scroll to position [0, 0]
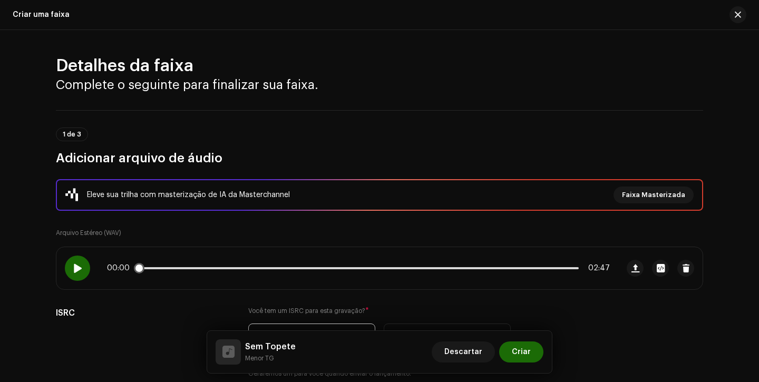
click at [73, 258] on div at bounding box center [77, 268] width 25 height 25
drag, startPoint x: 143, startPoint y: 268, endPoint x: 163, endPoint y: 271, distance: 20.2
click at [158, 271] on span at bounding box center [152, 268] width 11 height 11
drag, startPoint x: 163, startPoint y: 271, endPoint x: 177, endPoint y: 270, distance: 14.2
click at [177, 271] on div "00:14 02:47" at bounding box center [358, 268] width 503 height 8
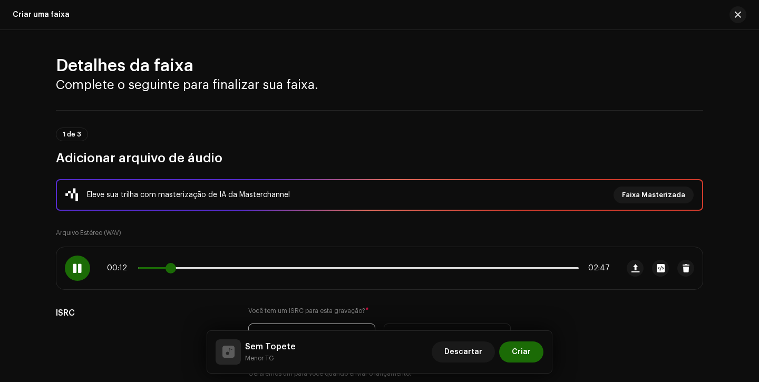
drag, startPoint x: 177, startPoint y: 270, endPoint x: 170, endPoint y: 270, distance: 7.4
click at [170, 270] on span at bounding box center [170, 268] width 11 height 11
drag, startPoint x: 170, startPoint y: 270, endPoint x: 176, endPoint y: 270, distance: 5.8
click at [175, 270] on span at bounding box center [178, 268] width 11 height 11
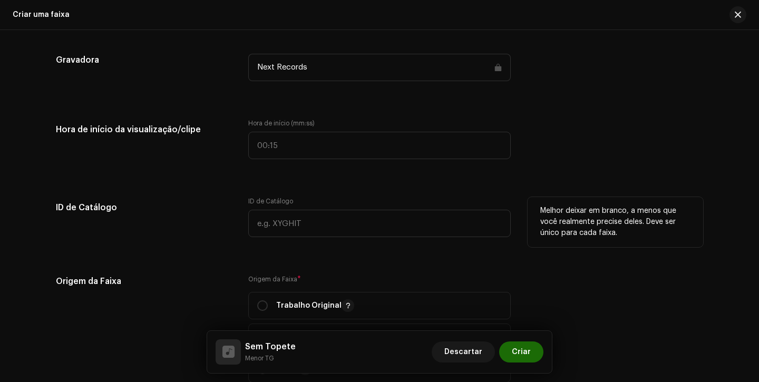
scroll to position [1005, 0]
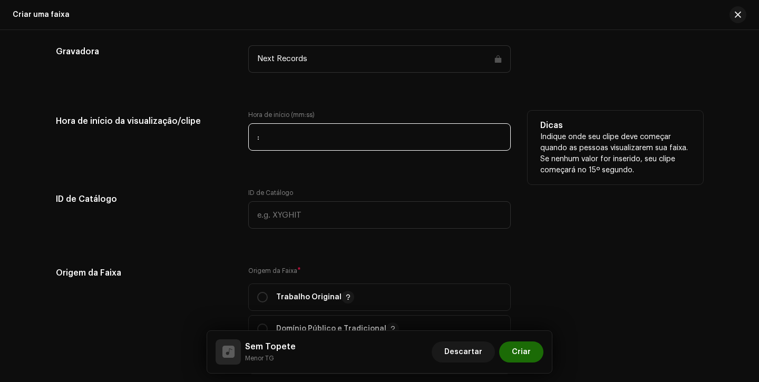
click at [254, 126] on input ":" at bounding box center [379, 136] width 262 height 27
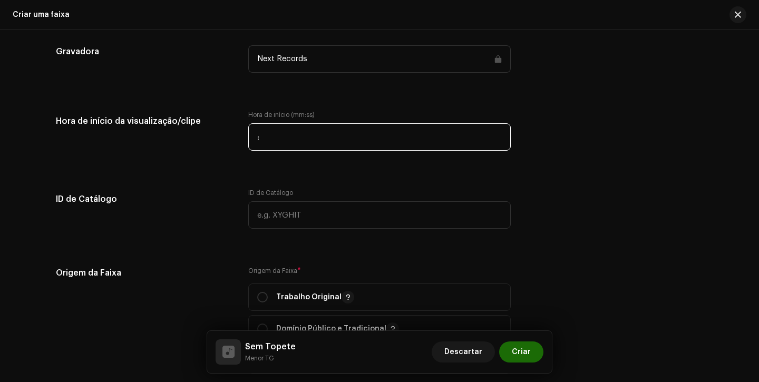
type input "00:15"
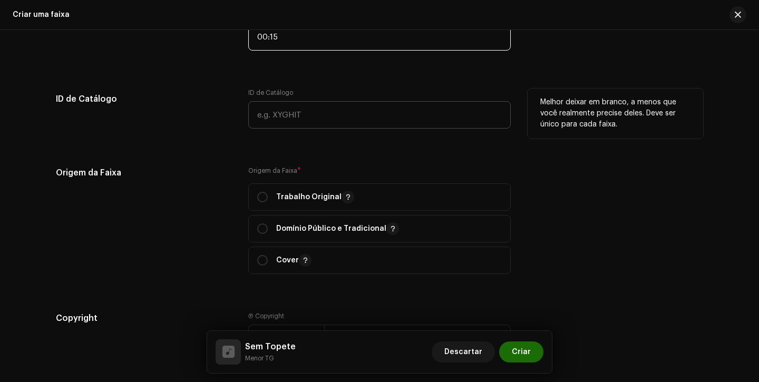
scroll to position [1127, 0]
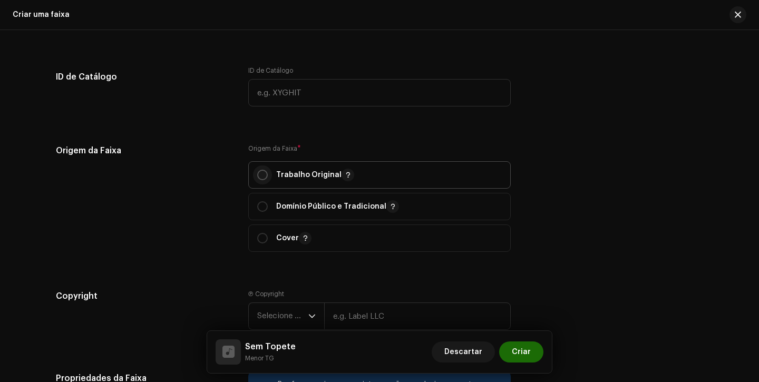
click at [261, 174] on input "radio" at bounding box center [262, 175] width 11 height 11
radio input "true"
click at [272, 314] on span "Selecione o ano" at bounding box center [282, 316] width 51 height 26
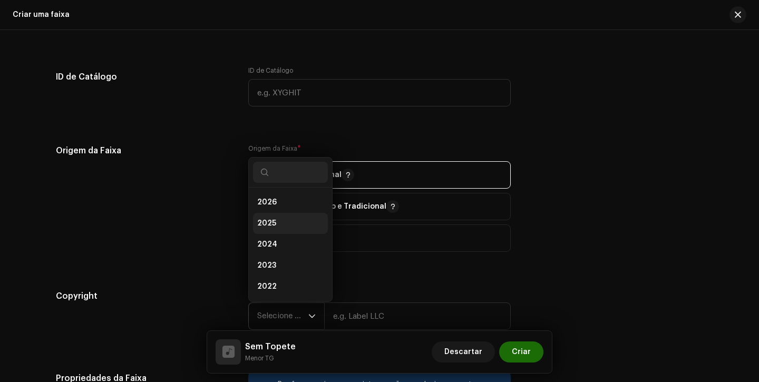
click at [276, 218] on li "2025" at bounding box center [290, 223] width 75 height 21
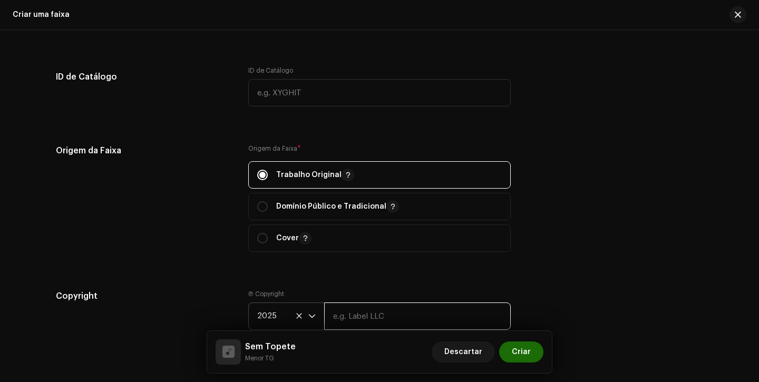
click at [379, 319] on input "text" at bounding box center [417, 316] width 187 height 27
type input "Next Records"
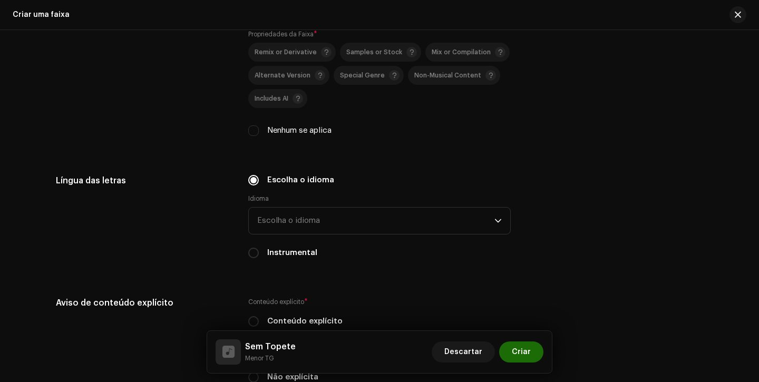
scroll to position [1602, 0]
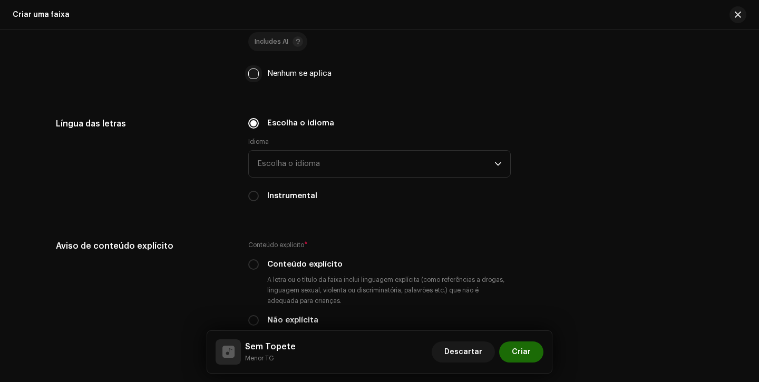
click at [252, 76] on input "Nenhum se aplica" at bounding box center [253, 74] width 11 height 11
checkbox input "true"
click at [288, 157] on span "Escolha o idioma" at bounding box center [375, 164] width 237 height 26
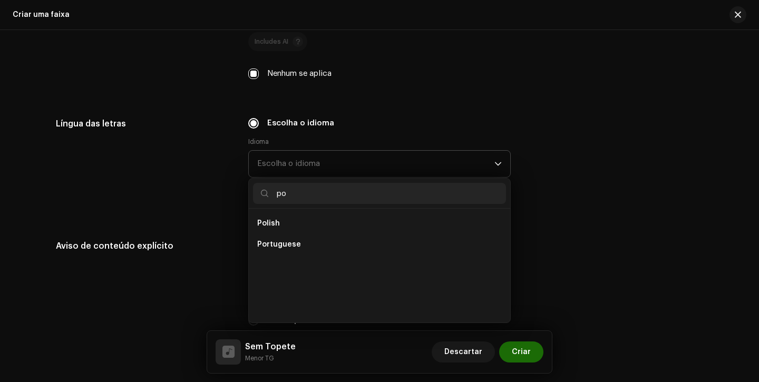
scroll to position [0, 0]
type input "po"
click at [285, 250] on span "Portuguese" at bounding box center [279, 244] width 44 height 11
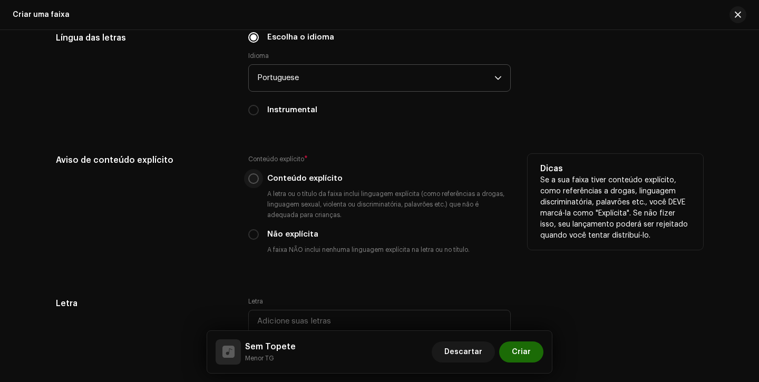
click at [250, 184] on input "Conteúdo explícito" at bounding box center [253, 178] width 11 height 11
radio input "true"
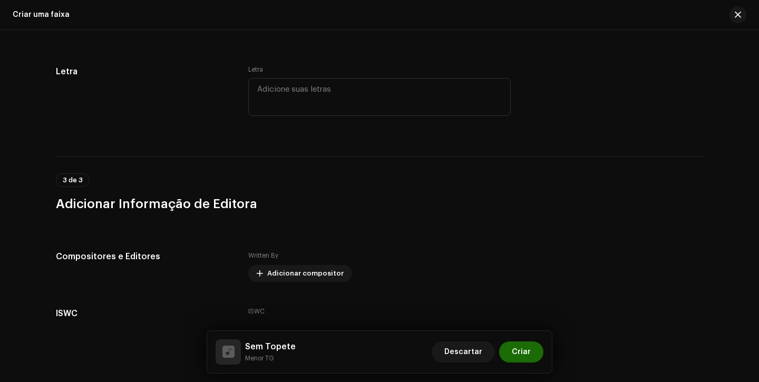
scroll to position [1994, 0]
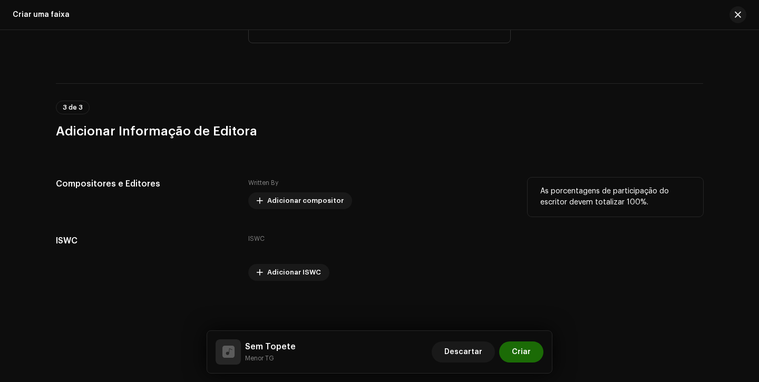
click at [261, 187] on label "Written By" at bounding box center [263, 183] width 30 height 11
click at [263, 197] on button "Adicionar compositor" at bounding box center [300, 200] width 104 height 17
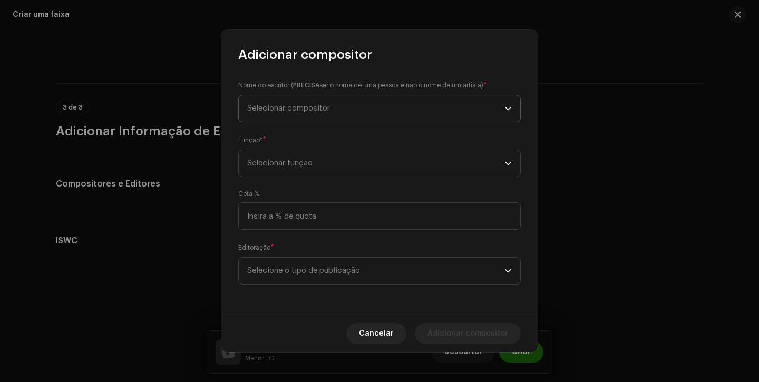
click at [311, 115] on span "Selecionar compositor" at bounding box center [375, 108] width 257 height 26
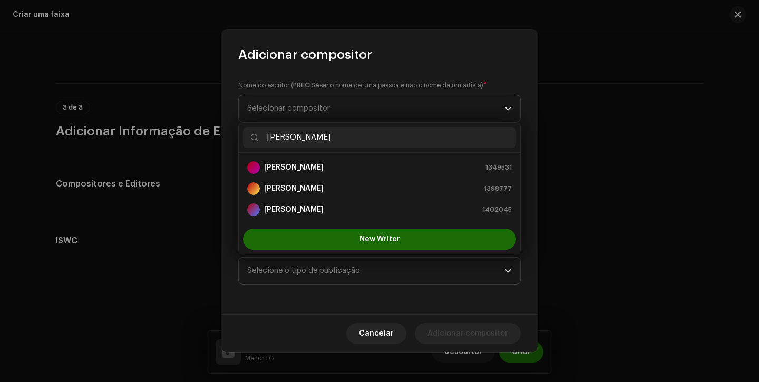
type input "guilherme"
click at [344, 168] on div "Guilherme Dias Santos 1349531" at bounding box center [379, 167] width 265 height 13
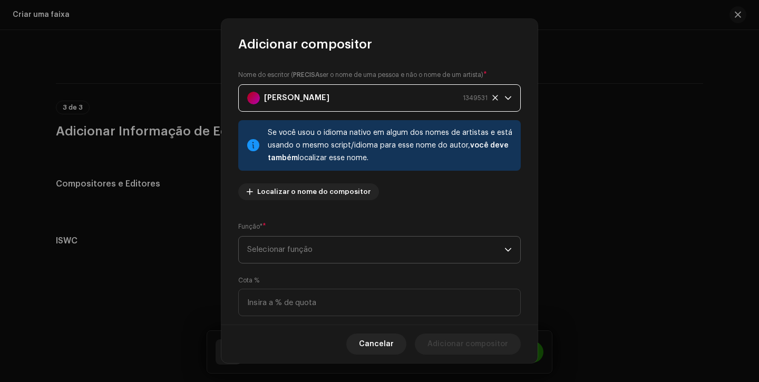
click at [395, 262] on span "Selecionar função" at bounding box center [375, 250] width 257 height 26
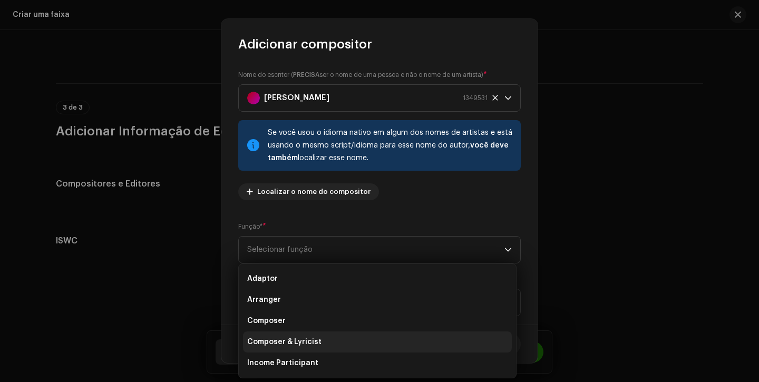
click at [345, 335] on li "Composer & Lyricist" at bounding box center [377, 342] width 269 height 21
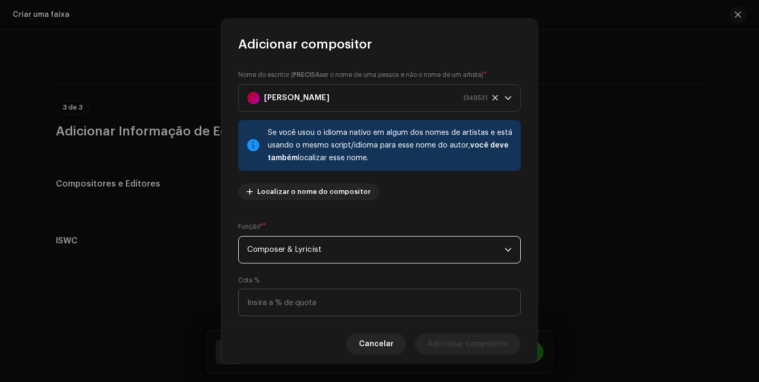
scroll to position [76, 0]
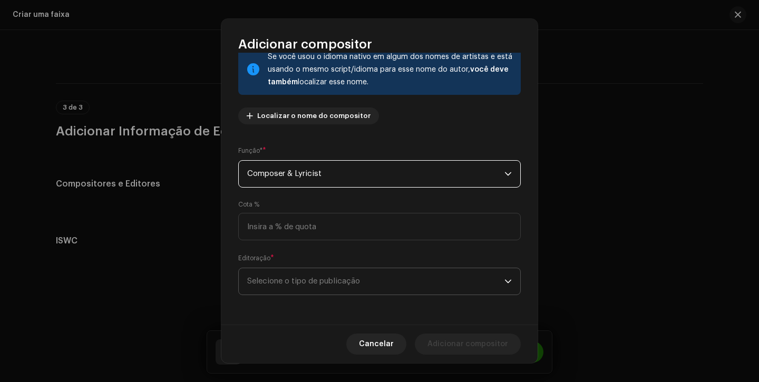
click at [383, 290] on span "Selecione o tipo de publicação" at bounding box center [375, 281] width 257 height 26
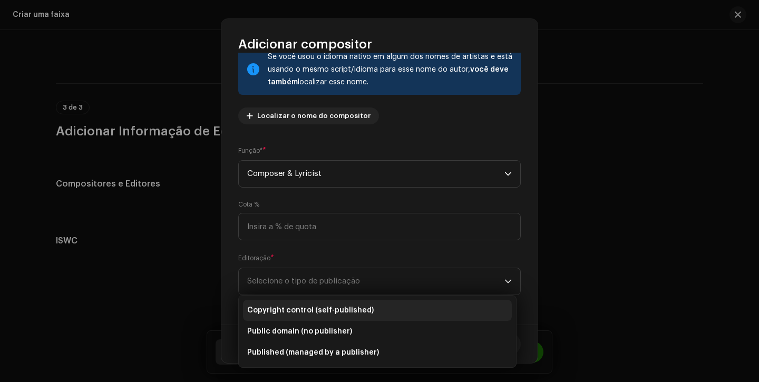
click at [378, 306] on li "Copyright control (self-published)" at bounding box center [377, 310] width 269 height 21
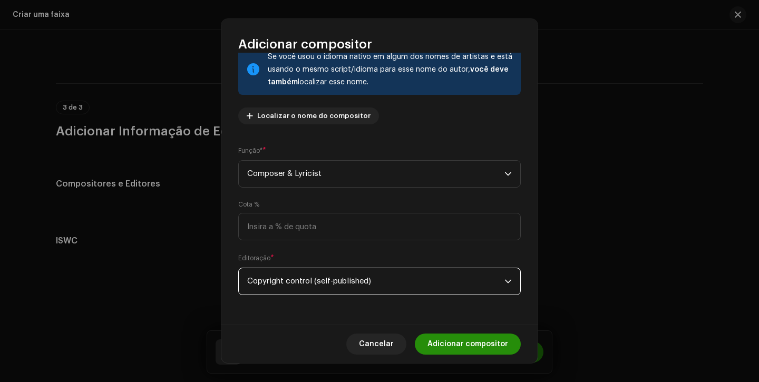
click at [471, 350] on span "Adicionar compositor" at bounding box center [467, 344] width 81 height 21
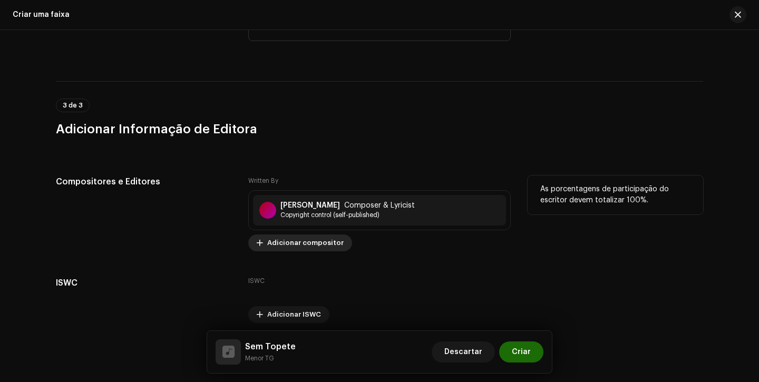
click at [306, 248] on span "Adicionar compositor" at bounding box center [305, 242] width 76 height 21
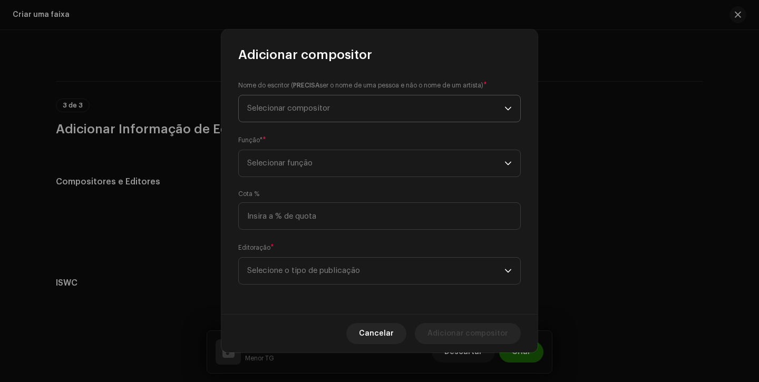
click at [334, 106] on span "Selecionar compositor" at bounding box center [375, 108] width 257 height 26
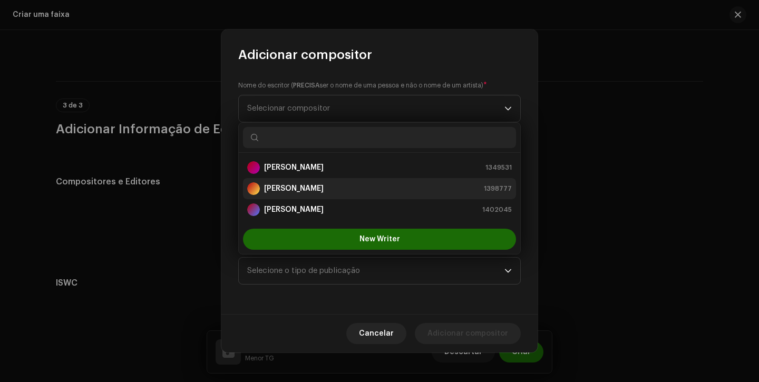
click at [353, 191] on div "Guilherme Souza Silva 1398777" at bounding box center [379, 188] width 265 height 13
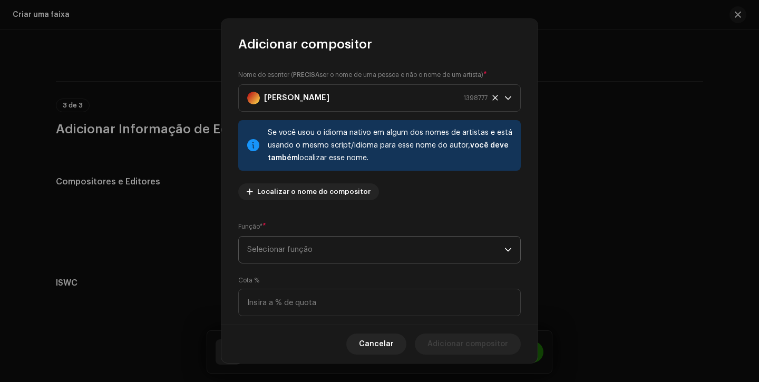
click at [305, 254] on span "Selecionar função" at bounding box center [375, 250] width 257 height 26
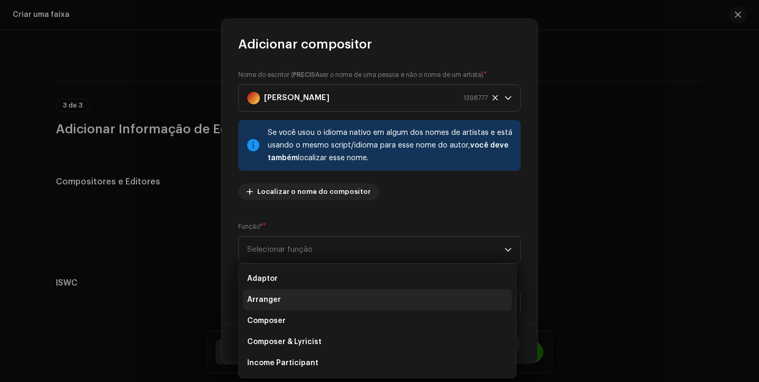
click at [285, 301] on li "Arranger" at bounding box center [377, 299] width 269 height 21
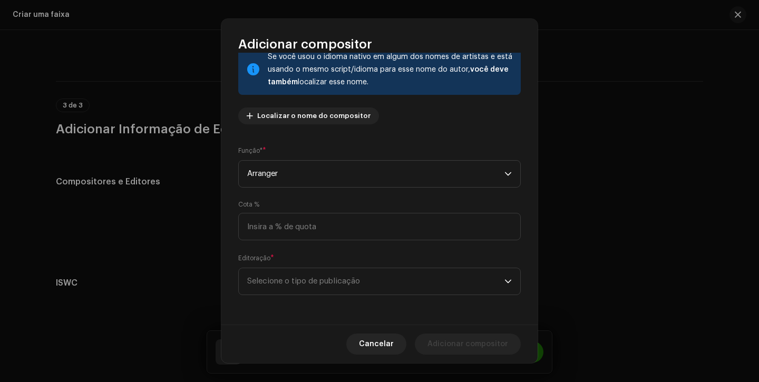
click at [285, 298] on div "Nome do escritor ( PRECISA ser o nome de uma pessoa e não o nome de um artista)…" at bounding box center [379, 189] width 316 height 272
click at [299, 286] on span "Selecione o tipo de publicação" at bounding box center [375, 281] width 257 height 26
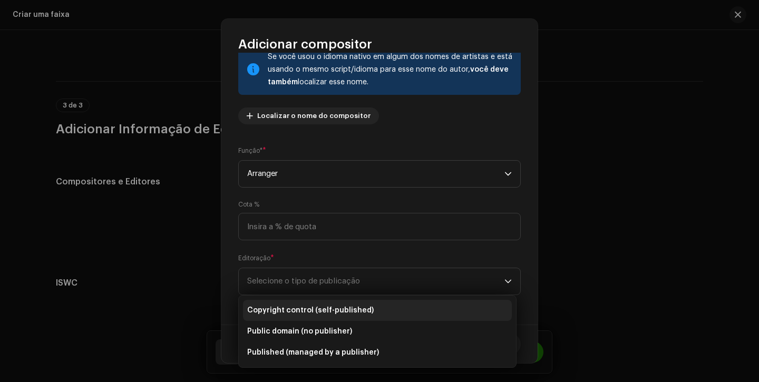
click at [303, 306] on span "Copyright control (self-published)" at bounding box center [310, 310] width 126 height 11
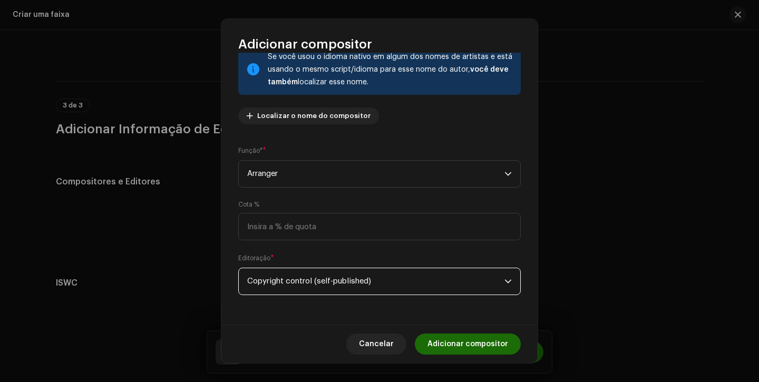
click at [455, 348] on span "Adicionar compositor" at bounding box center [467, 344] width 81 height 21
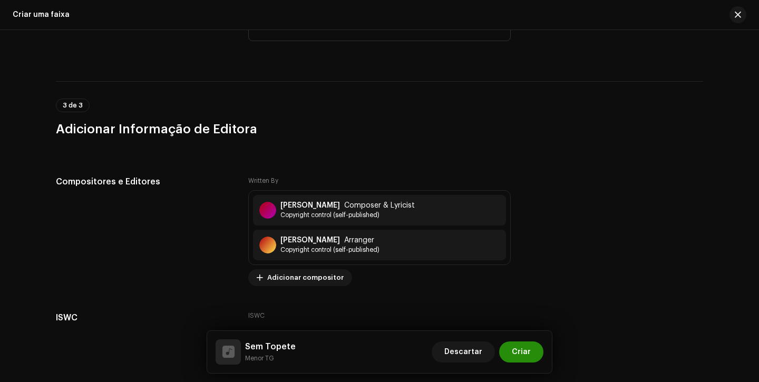
click at [529, 352] on span "Criar" at bounding box center [521, 352] width 19 height 21
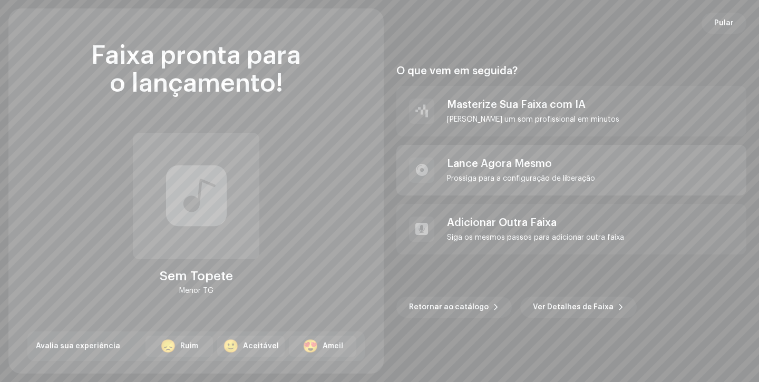
click at [492, 170] on div "[PERSON_NAME] Agora Mesmo [PERSON_NAME] para a configuração de liberação" at bounding box center [521, 170] width 148 height 25
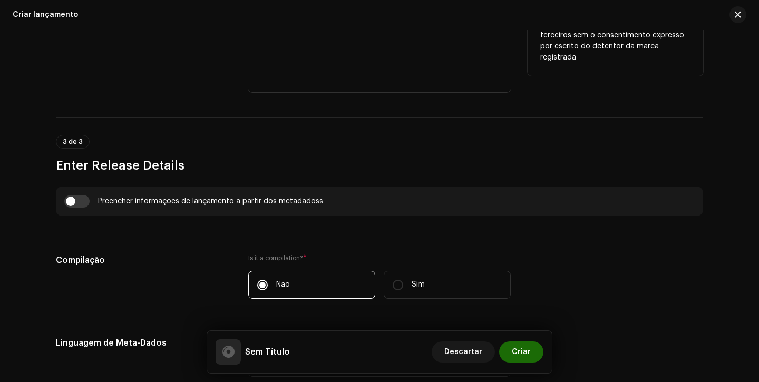
scroll to position [756, 0]
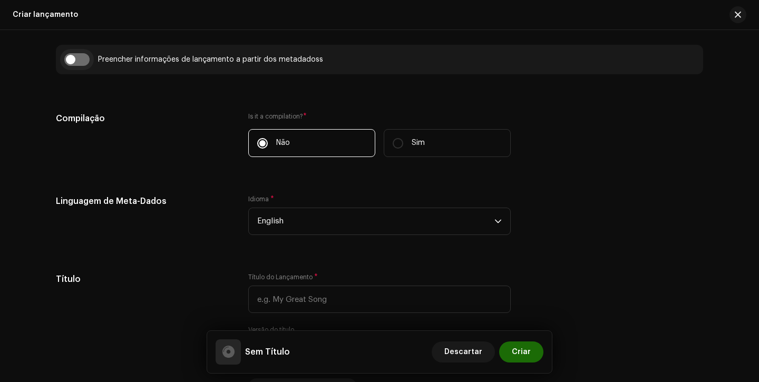
click at [79, 57] on input "checkbox" at bounding box center [76, 59] width 25 height 13
checkbox input "true"
type input "Sem Topete"
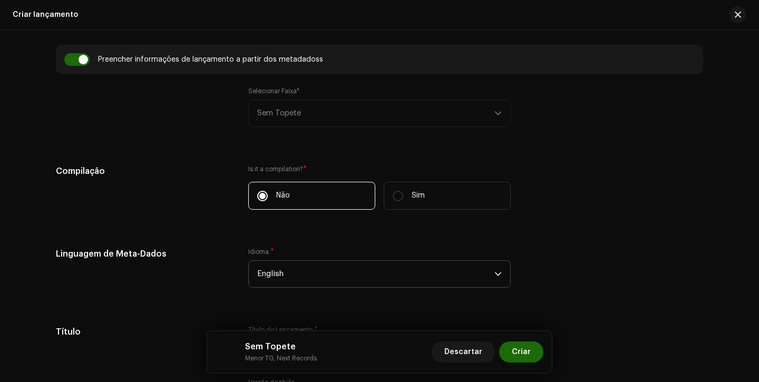
click at [282, 279] on span "English" at bounding box center [375, 274] width 237 height 26
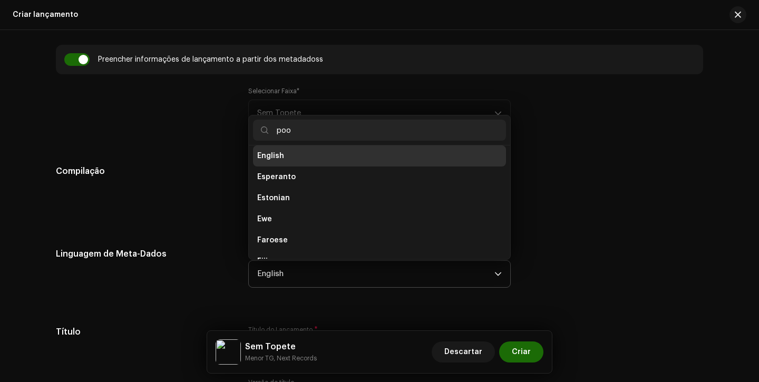
scroll to position [0, 0]
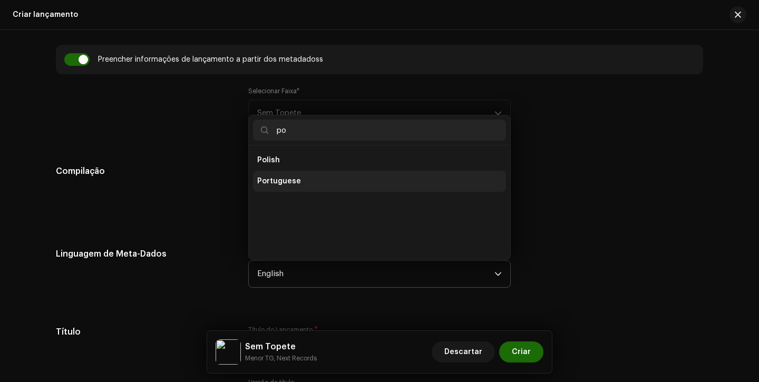
type input "po"
click at [293, 179] on span "Portuguese" at bounding box center [279, 181] width 44 height 11
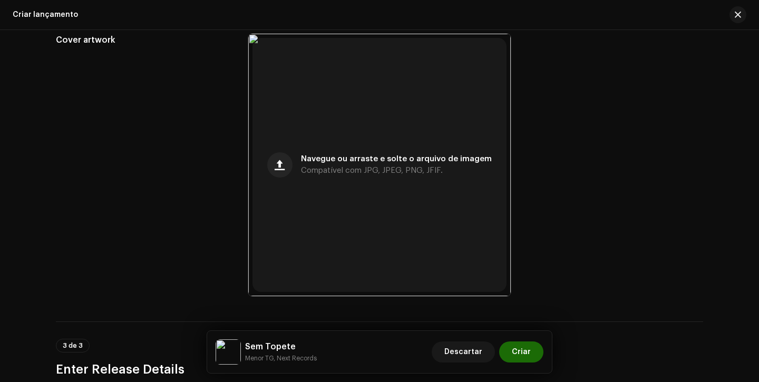
scroll to position [401, 0]
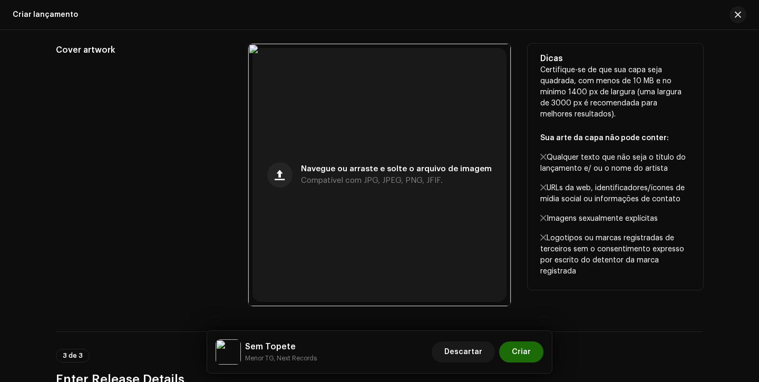
click at [206, 181] on div "Cover artwork" at bounding box center [144, 175] width 176 height 262
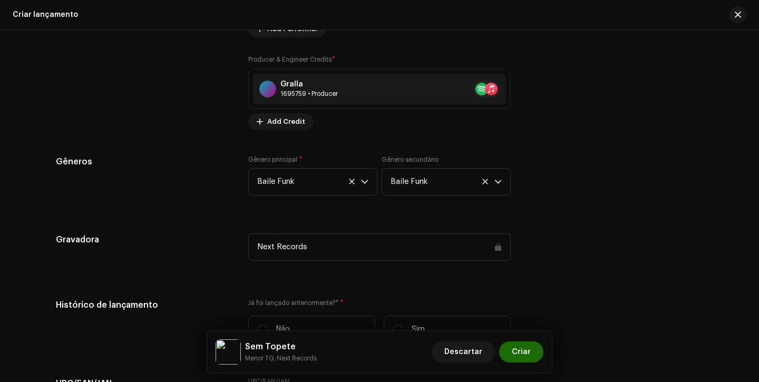
scroll to position [1574, 0]
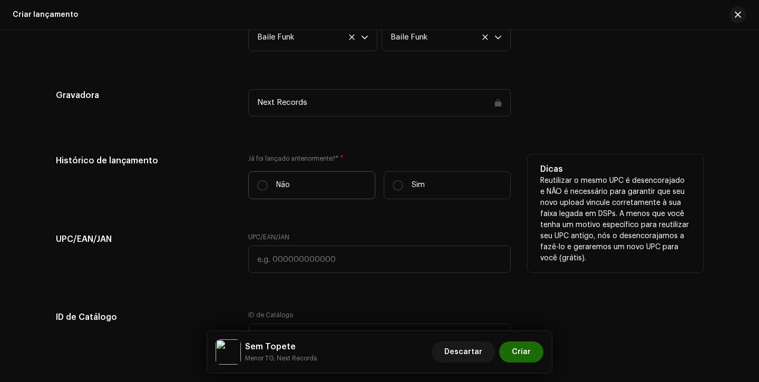
click at [268, 187] on label "Não" at bounding box center [311, 185] width 127 height 28
click at [268, 187] on input "Não" at bounding box center [262, 185] width 11 height 11
radio input "true"
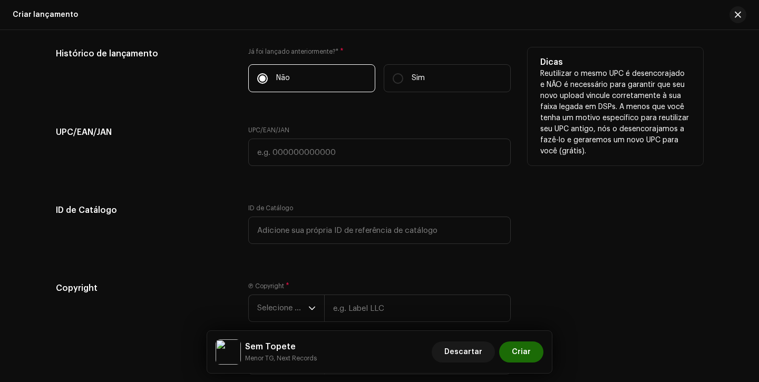
scroll to position [1689, 0]
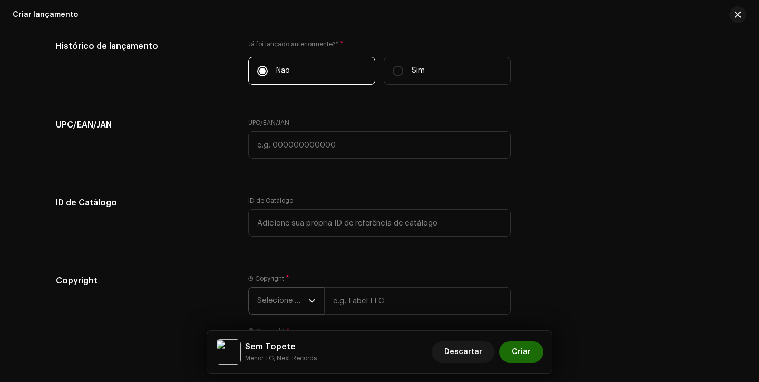
click at [266, 298] on span "Selecione o ano" at bounding box center [282, 301] width 51 height 26
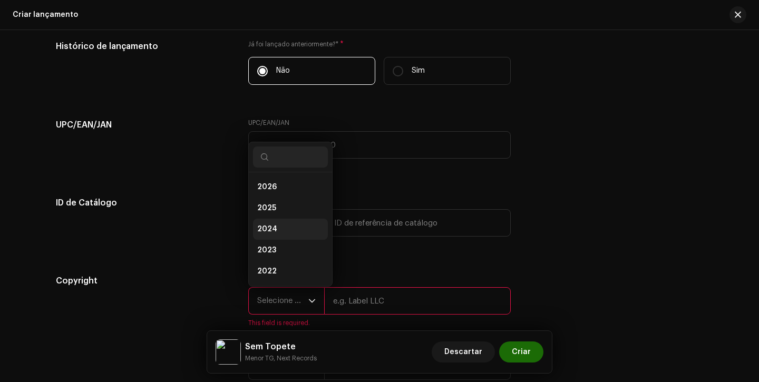
scroll to position [17, 0]
click at [274, 190] on li "2025" at bounding box center [290, 191] width 75 height 21
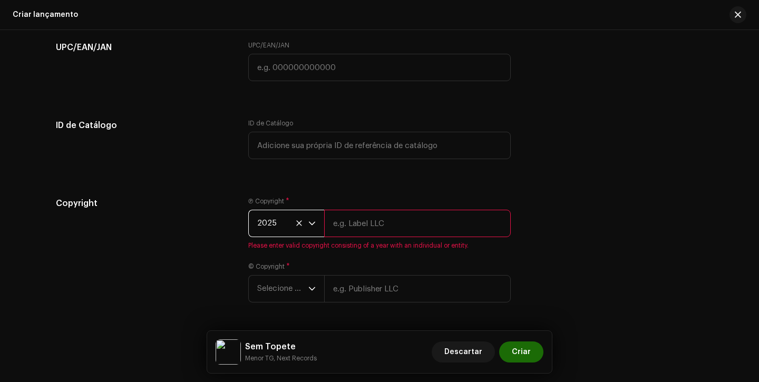
scroll to position [1804, 0]
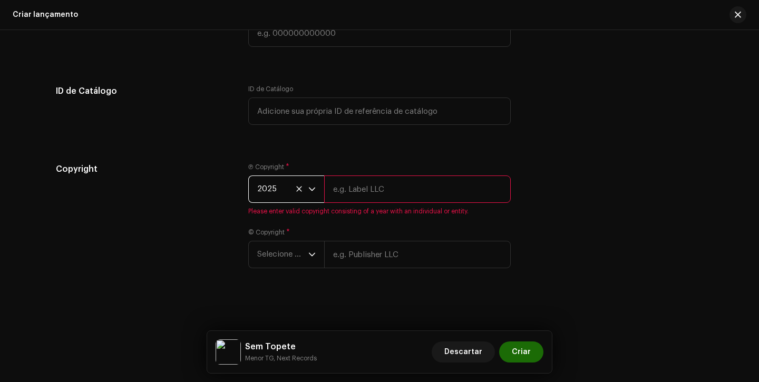
click at [284, 268] on div "Ⓟ Copyright * 2025 Please enter valid copyright consisting of a year with an in…" at bounding box center [379, 222] width 262 height 118
click at [284, 247] on span "Selecione o ano" at bounding box center [282, 254] width 51 height 26
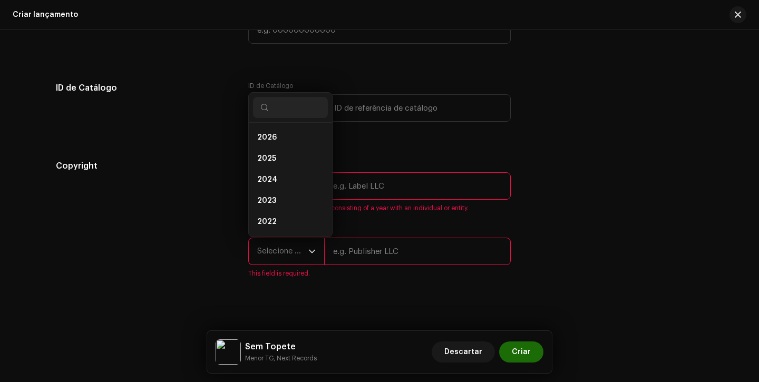
scroll to position [17, 0]
click at [275, 147] on li "2025" at bounding box center [290, 141] width 75 height 21
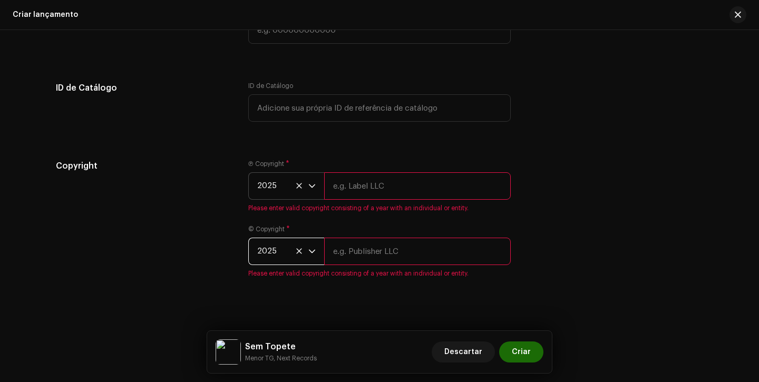
click at [359, 183] on input "text" at bounding box center [417, 185] width 187 height 27
type input "Next Records"
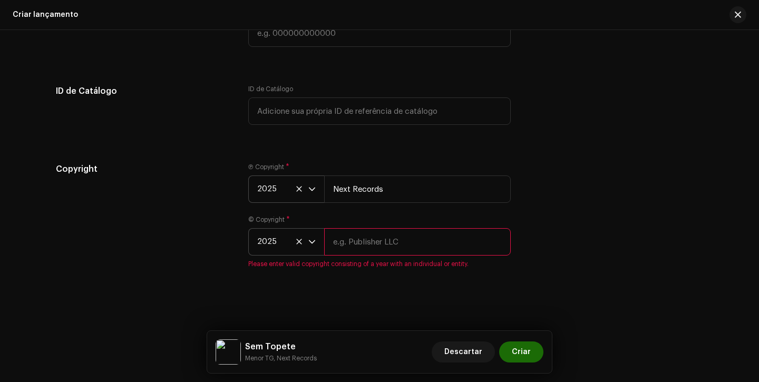
click at [384, 236] on input "text" at bounding box center [417, 241] width 187 height 27
type input "Next Records"
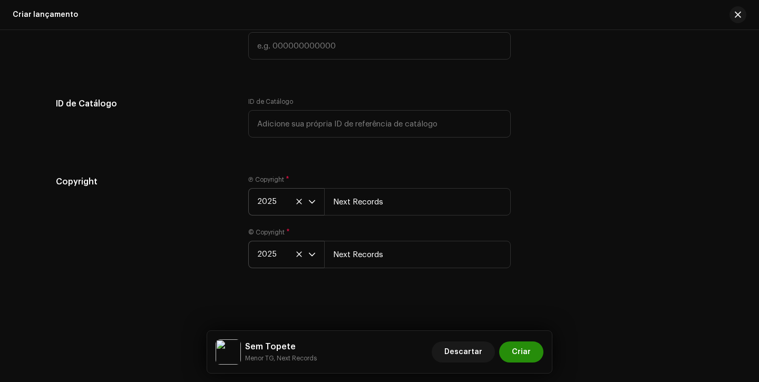
click at [524, 355] on span "Criar" at bounding box center [521, 352] width 19 height 21
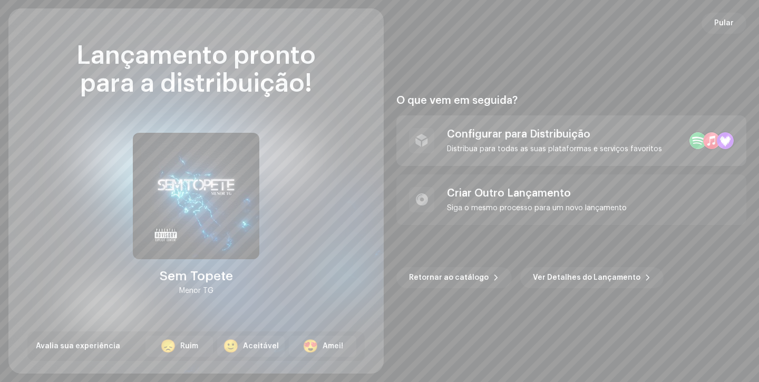
click at [475, 132] on div "Configurar para Distribuição" at bounding box center [554, 134] width 215 height 13
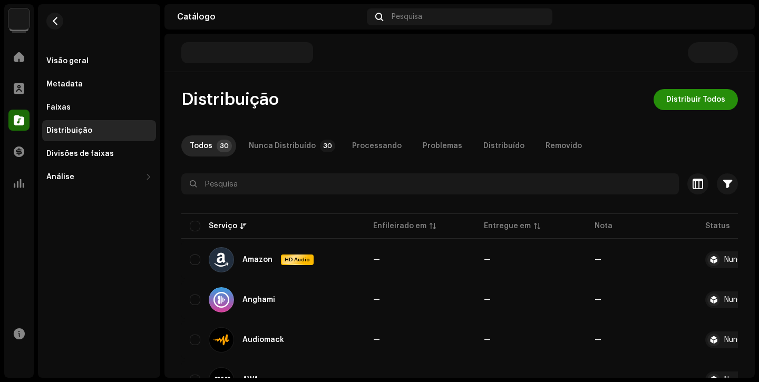
click at [674, 105] on span "Distribuir Todos" at bounding box center [695, 99] width 59 height 21
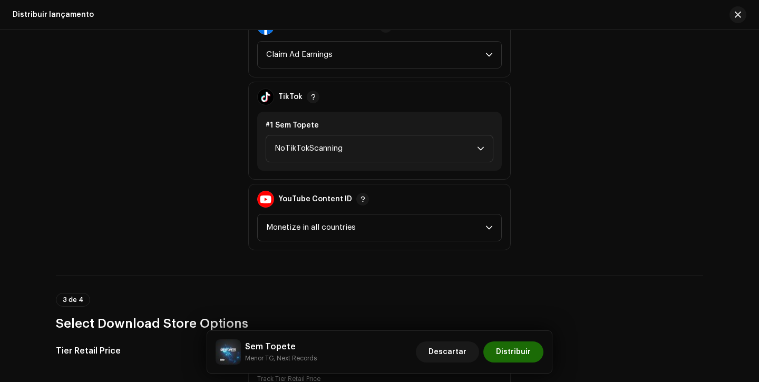
scroll to position [1258, 0]
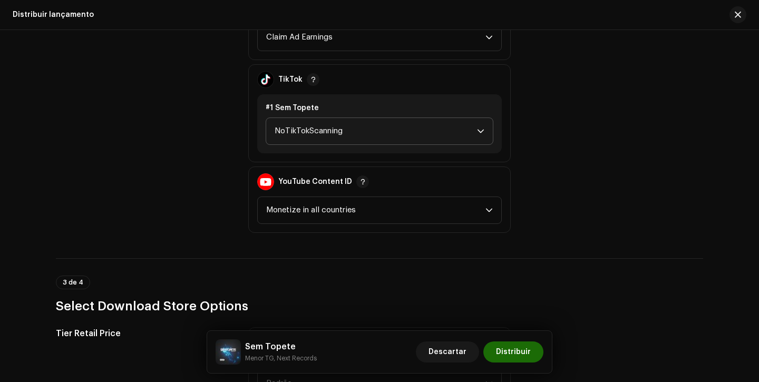
click at [453, 142] on span "NoTikTokScanning" at bounding box center [376, 131] width 202 height 26
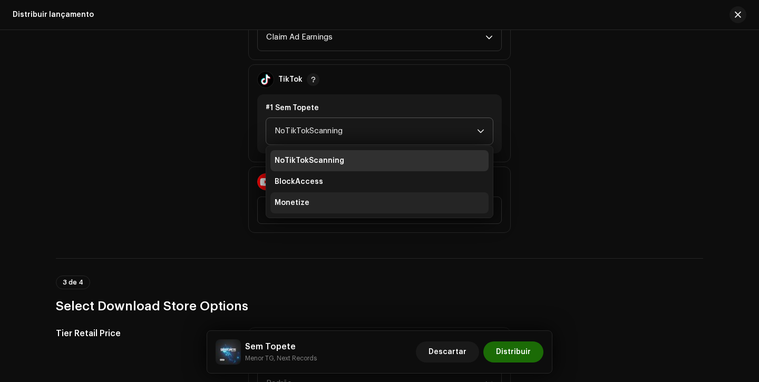
click at [408, 200] on li "Monetize" at bounding box center [379, 202] width 218 height 21
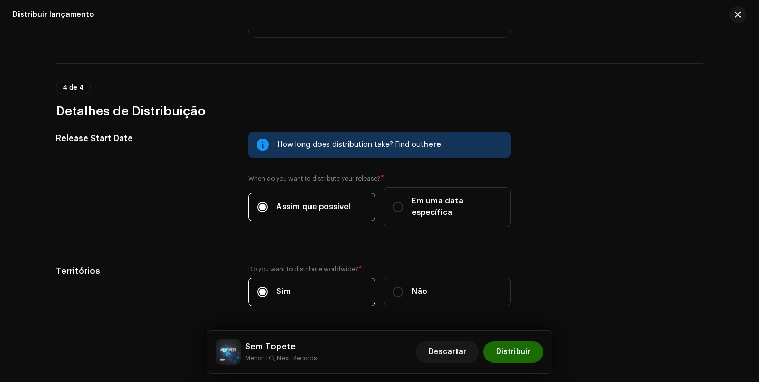
scroll to position [1711, 0]
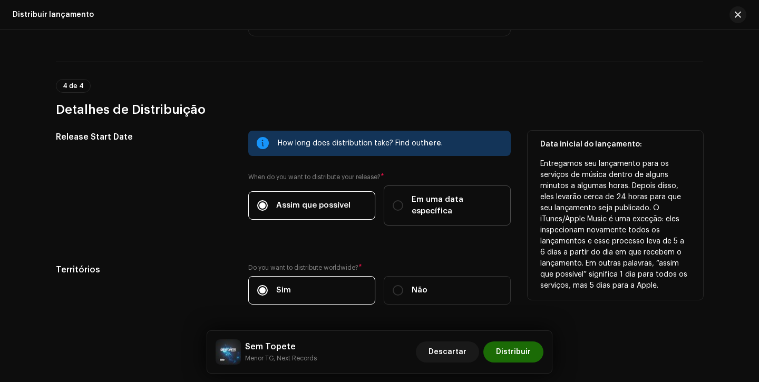
click at [408, 200] on div "Em uma data específica" at bounding box center [447, 205] width 109 height 23
click at [403, 200] on input "Em uma data específica" at bounding box center [398, 205] width 11 height 11
radio input "true"
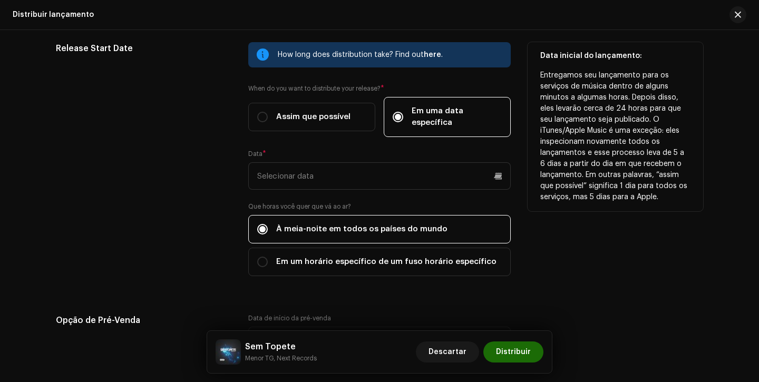
scroll to position [1800, 0]
click at [481, 202] on label "Que horas você quer que vá ao ar?" at bounding box center [379, 206] width 262 height 8
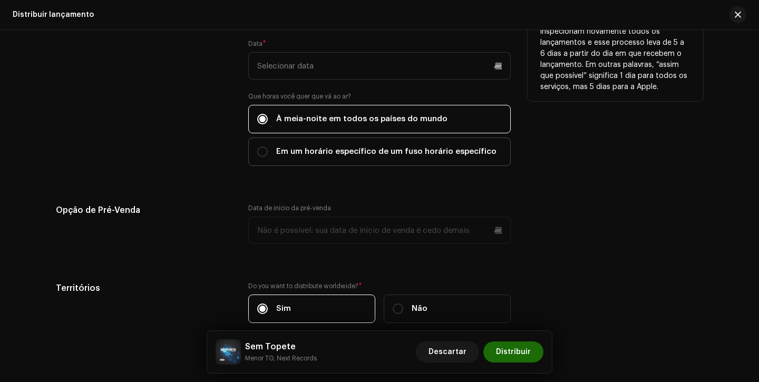
scroll to position [1835, 0]
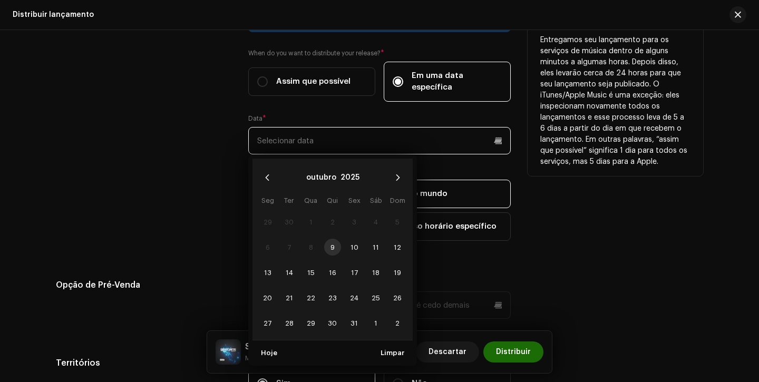
click at [319, 127] on input "text" at bounding box center [379, 140] width 262 height 27
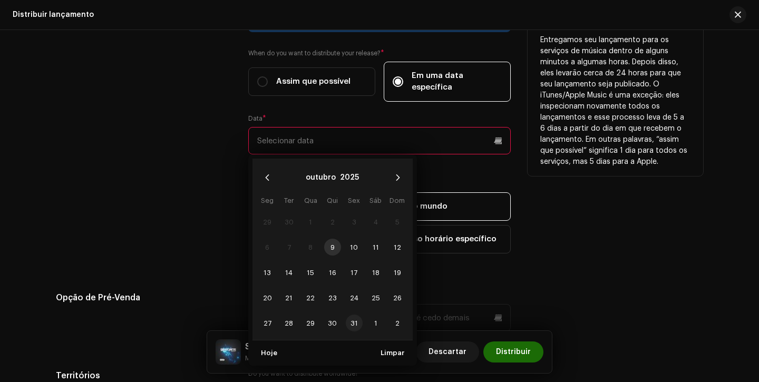
click at [346, 315] on span "31" at bounding box center [354, 323] width 17 height 17
type input "[DATE]"
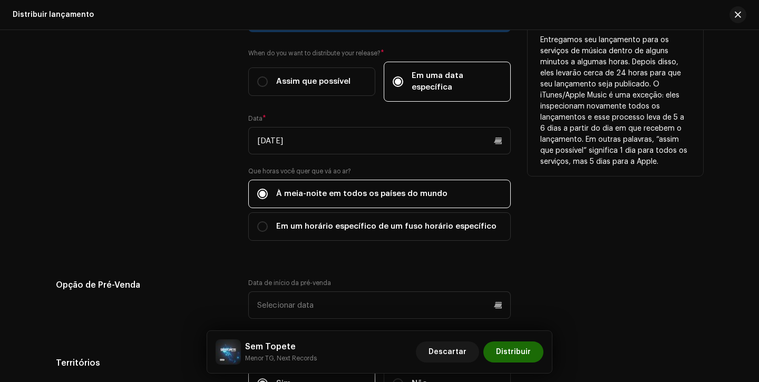
click at [123, 220] on div "Release Start Date" at bounding box center [144, 130] width 176 height 247
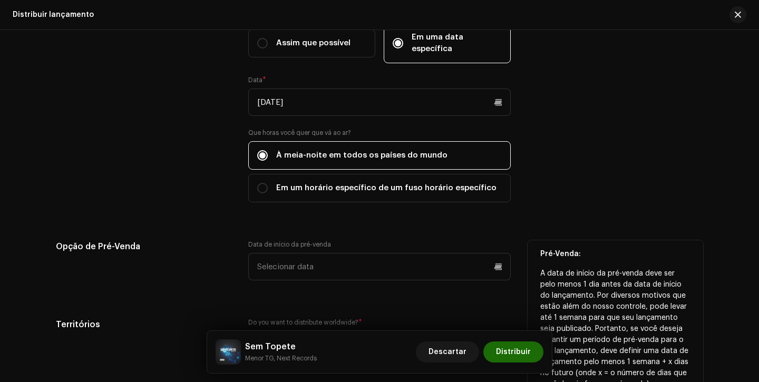
scroll to position [1955, 0]
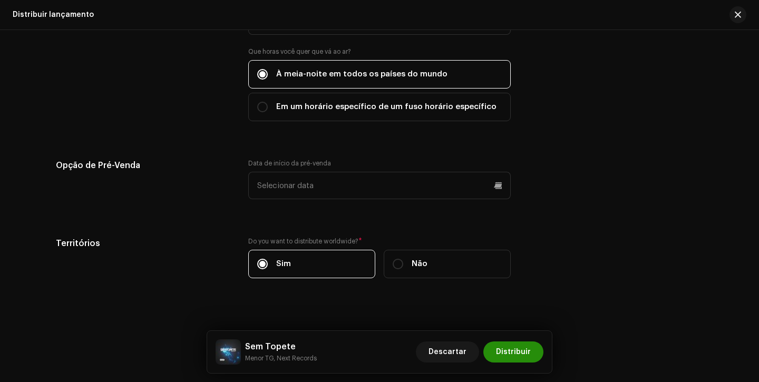
click at [523, 347] on span "Distribuir" at bounding box center [513, 352] width 35 height 21
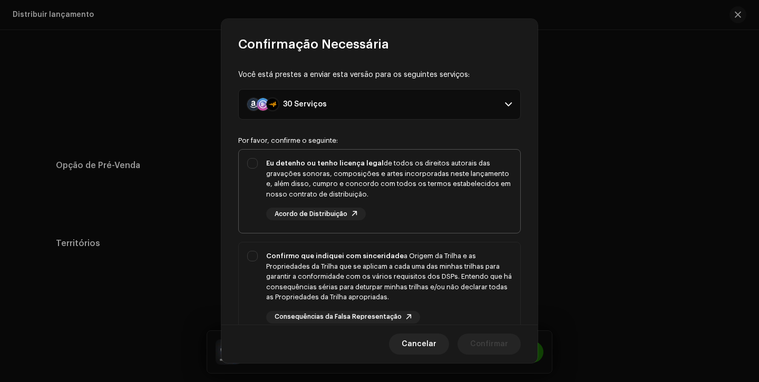
click at [455, 151] on div "Eu detenho ou tenho licença legal de todos os direitos autorais das gravações s…" at bounding box center [379, 189] width 281 height 79
checkbox input "true"
click at [455, 287] on div "Confirmo que indiquei com sinceridade a Origem da Trilha e as Propriedades da T…" at bounding box center [389, 277] width 246 height 52
checkbox input "true"
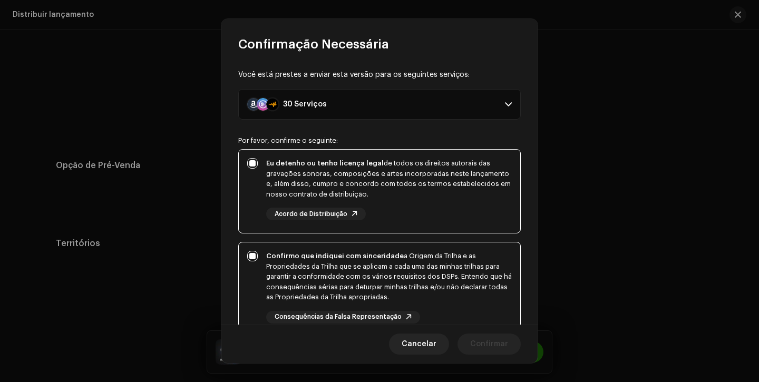
scroll to position [182, 0]
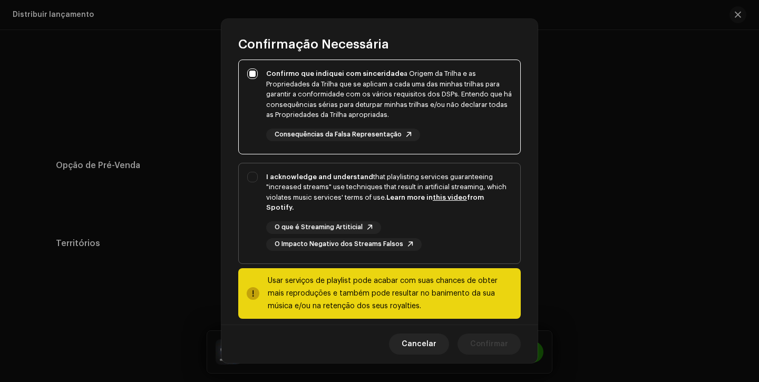
click at [465, 240] on div "O que é Streaming Artiticial O Impacto Negativo dos Streams Falsos" at bounding box center [389, 236] width 246 height 30
checkbox input "true"
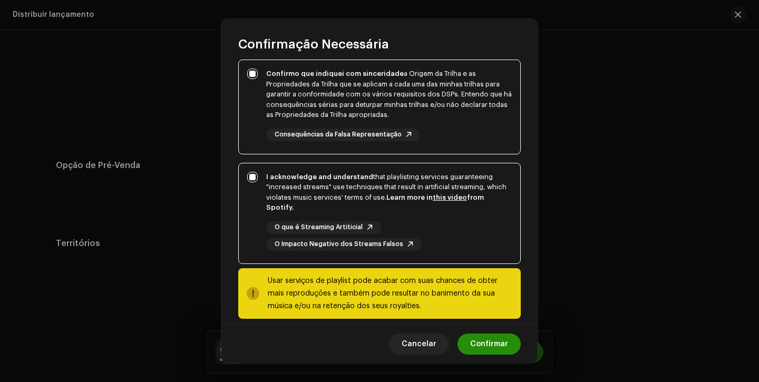
click at [500, 346] on span "Confirmar" at bounding box center [489, 344] width 38 height 21
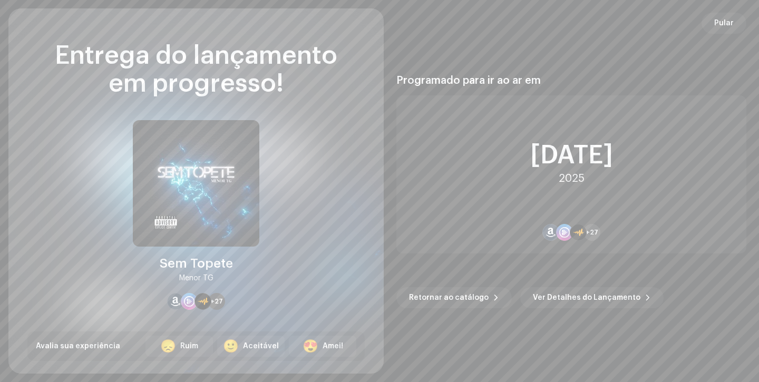
scroll to position [1955, 0]
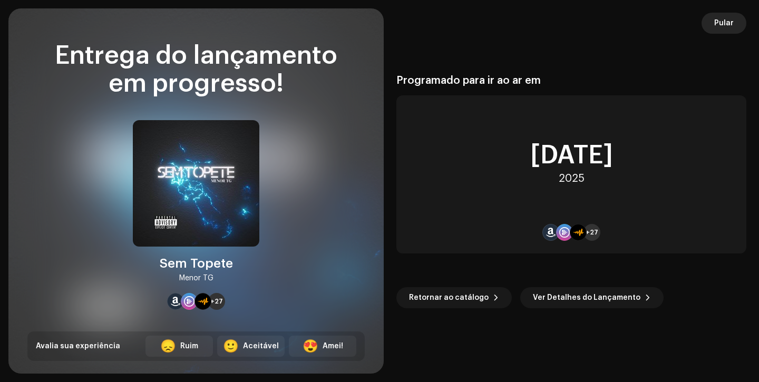
click at [724, 24] on span "Pular" at bounding box center [724, 23] width 20 height 21
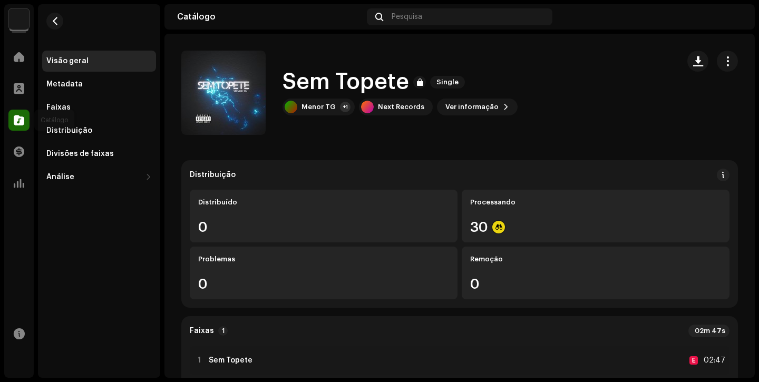
click at [9, 124] on div at bounding box center [18, 120] width 21 height 21
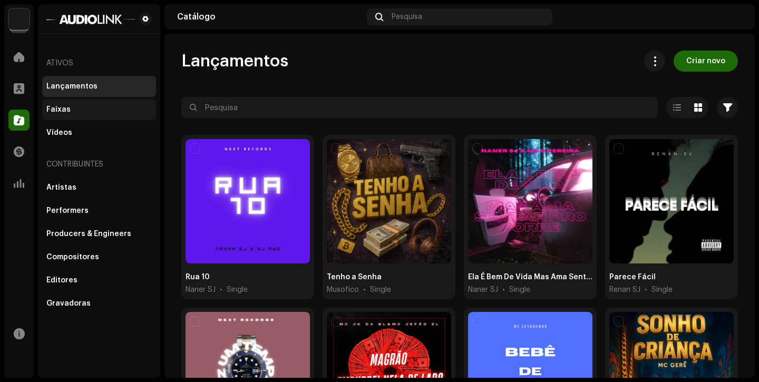
click at [74, 108] on div "Faixas" at bounding box center [98, 109] width 105 height 8
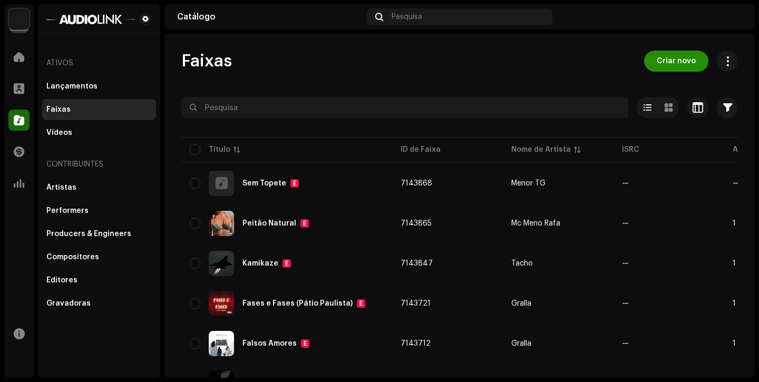
click at [660, 62] on span "Criar novo" at bounding box center [676, 61] width 39 height 21
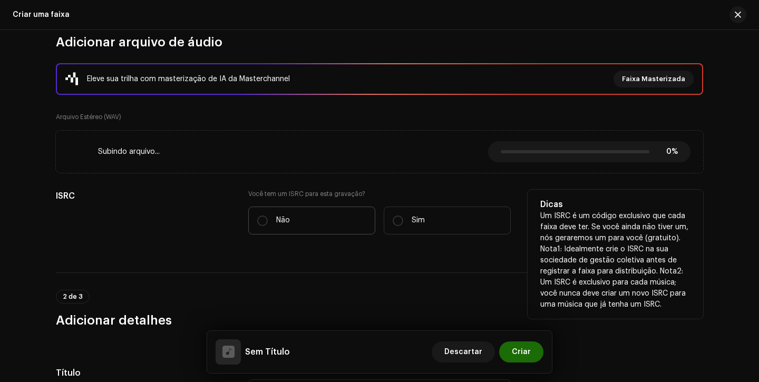
click at [261, 226] on label "Não" at bounding box center [311, 221] width 127 height 28
click at [261, 226] on input "Não" at bounding box center [262, 221] width 11 height 11
radio input "true"
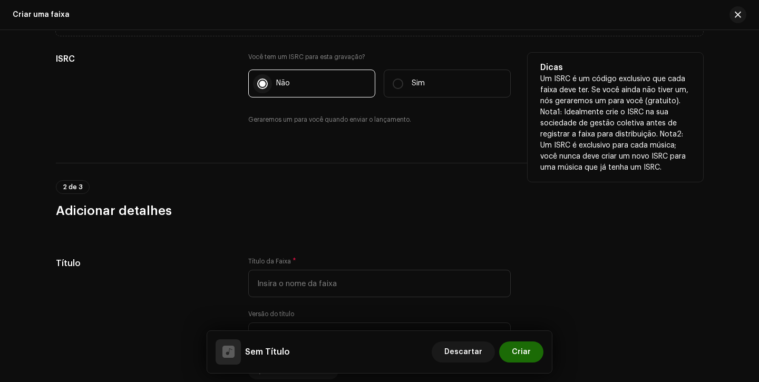
scroll to position [307, 0]
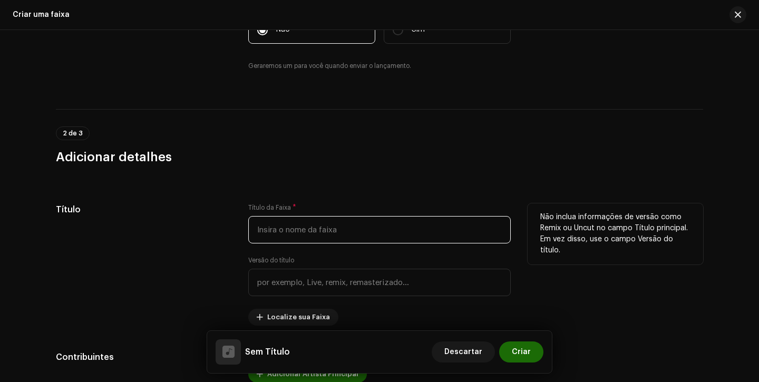
click at [265, 225] on input "text" at bounding box center [379, 229] width 262 height 27
type input "v"
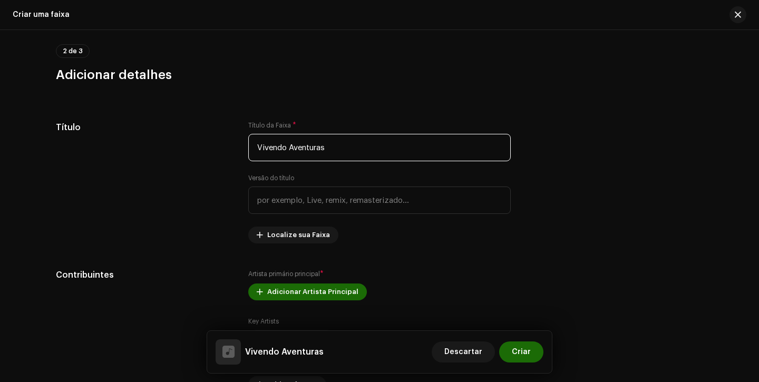
scroll to position [398, 0]
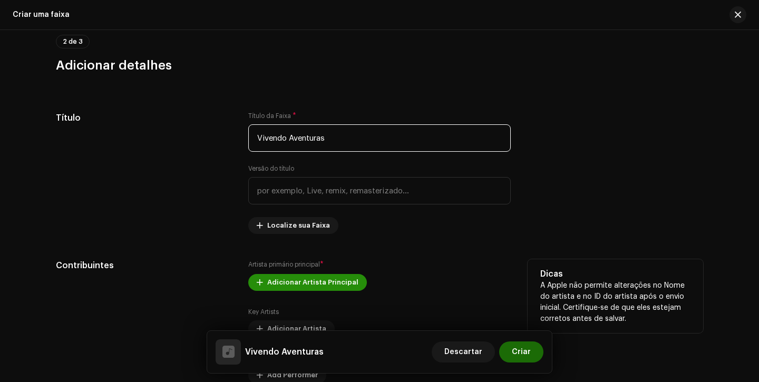
type input "Vivendo Aventuras"
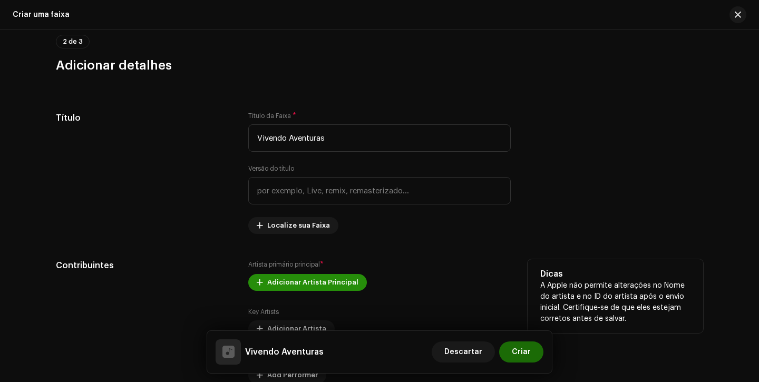
click at [324, 291] on span "Adicionar Artista Principal" at bounding box center [312, 282] width 91 height 21
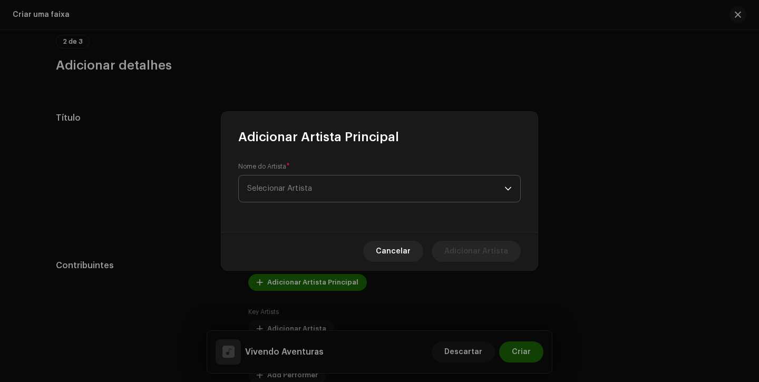
click at [358, 189] on span "Selecionar Artista" at bounding box center [375, 189] width 257 height 26
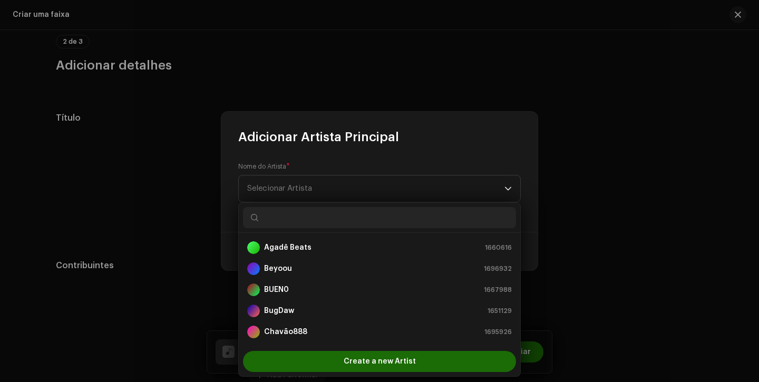
scroll to position [400, 0]
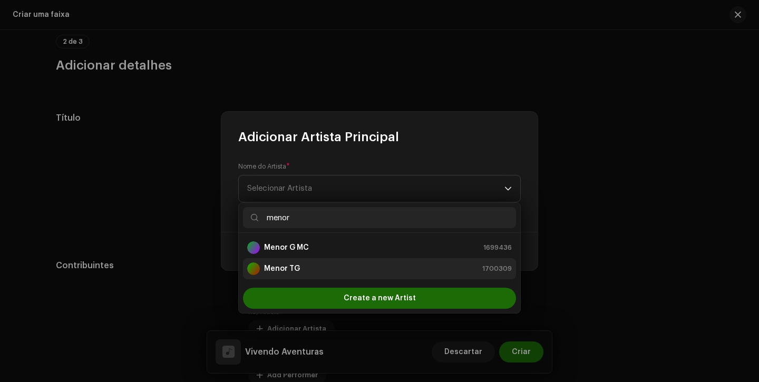
type input "menor"
click at [325, 270] on div "Menor TG 1700309" at bounding box center [379, 268] width 265 height 13
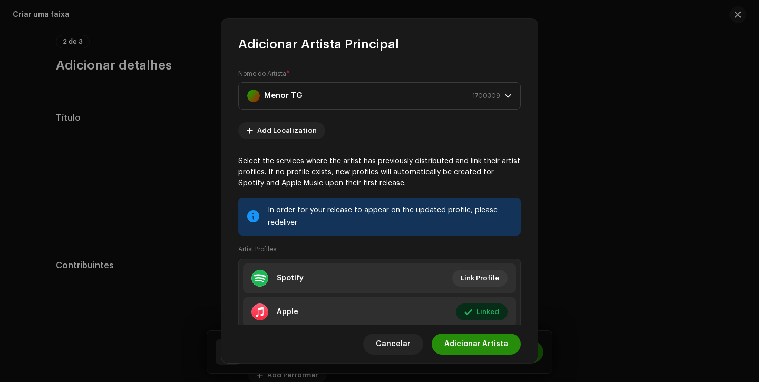
click at [484, 346] on span "Adicionar Artista" at bounding box center [476, 344] width 64 height 21
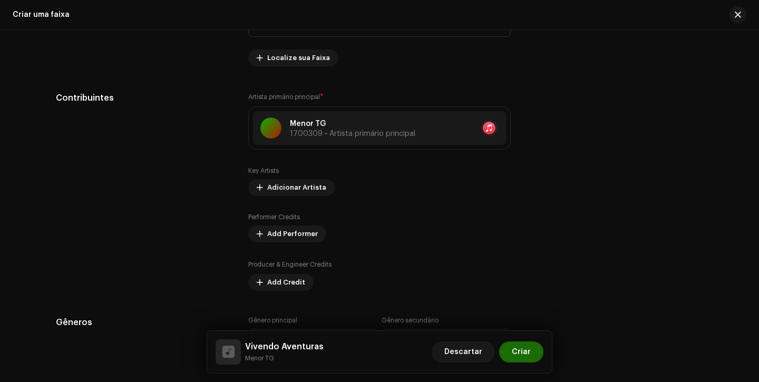
scroll to position [626, 0]
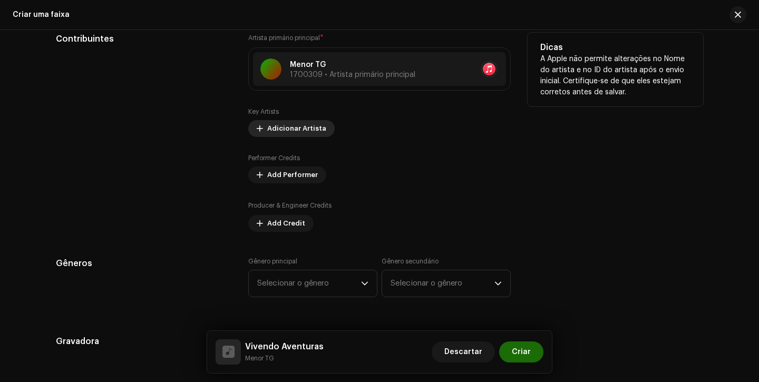
click at [285, 133] on span "Adicionar Artista" at bounding box center [296, 128] width 59 height 21
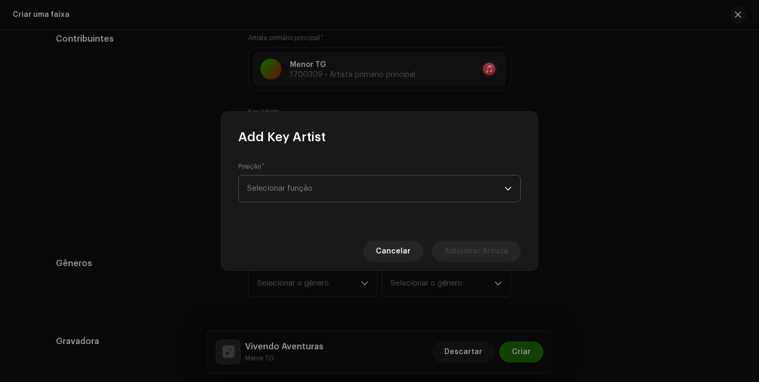
click at [293, 183] on span "Selecionar função" at bounding box center [375, 189] width 257 height 26
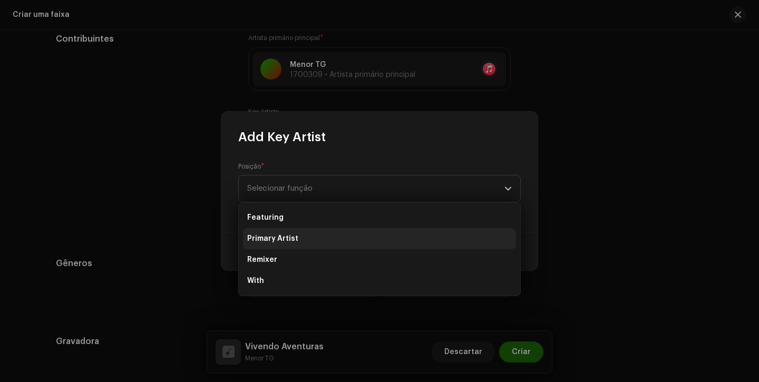
click at [284, 238] on span "Primary Artist" at bounding box center [272, 238] width 51 height 11
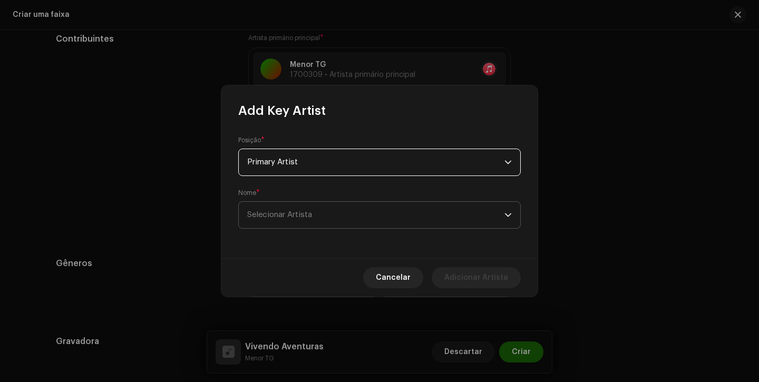
click at [289, 211] on span "Selecionar Artista" at bounding box center [279, 215] width 65 height 8
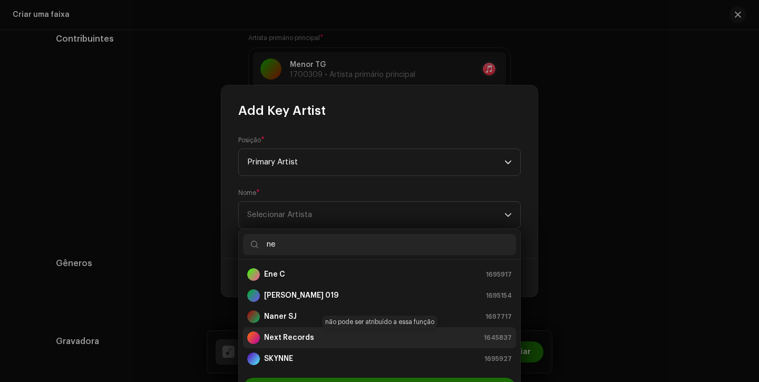
type input "ne"
click at [287, 341] on strong "Next Records" at bounding box center [289, 338] width 50 height 11
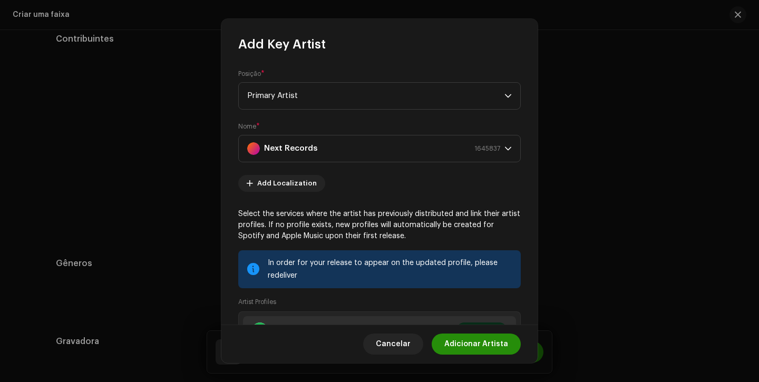
click at [458, 350] on span "Adicionar Artista" at bounding box center [476, 344] width 64 height 21
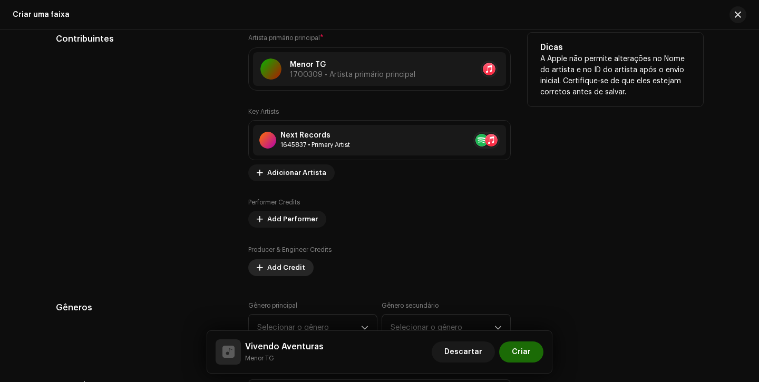
click at [278, 263] on span "Add Credit" at bounding box center [286, 267] width 38 height 21
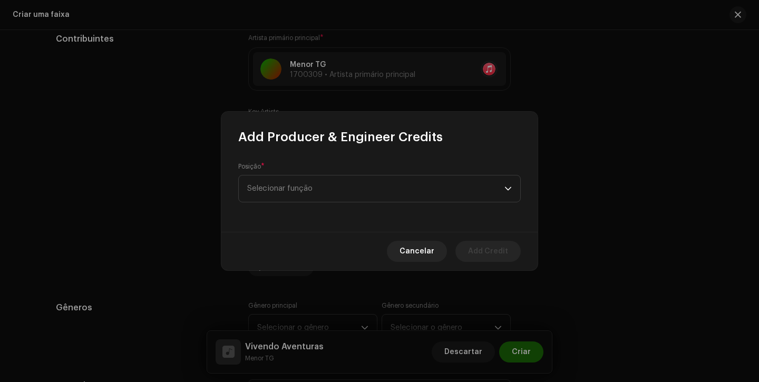
click at [300, 203] on div "Posição * Selecionar função" at bounding box center [379, 188] width 316 height 86
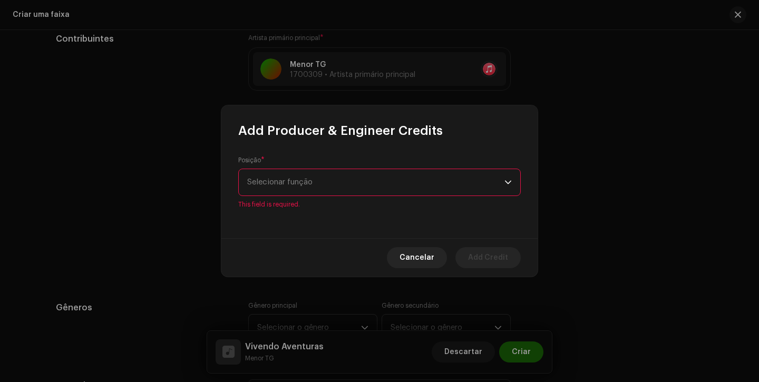
click at [300, 197] on div "Posição * Selecionar função This field is required." at bounding box center [379, 182] width 283 height 53
click at [300, 188] on span "Selecionar função" at bounding box center [375, 182] width 257 height 26
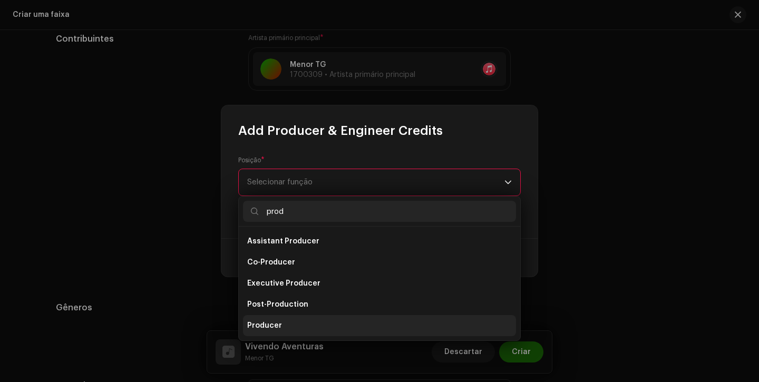
type input "prod"
click at [278, 324] on span "Producer" at bounding box center [264, 325] width 35 height 11
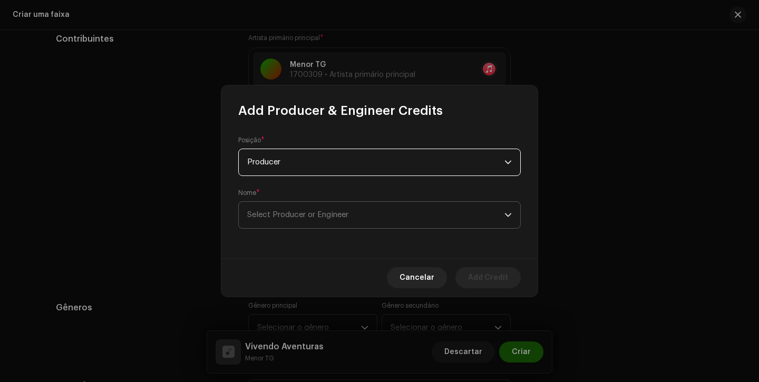
click at [313, 213] on span "Select Producer or Engineer" at bounding box center [297, 215] width 101 height 8
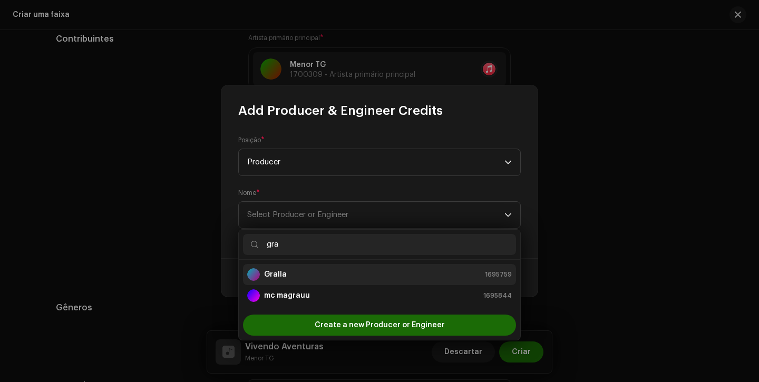
type input "gra"
click at [312, 268] on div "Gralla 1695759" at bounding box center [379, 274] width 265 height 13
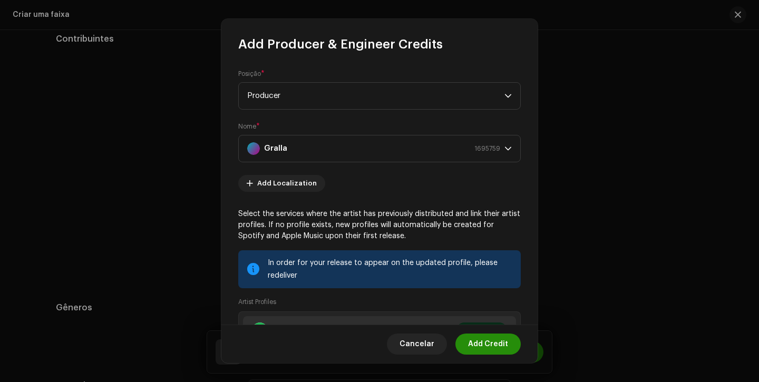
click at [479, 344] on span "Add Credit" at bounding box center [488, 344] width 40 height 21
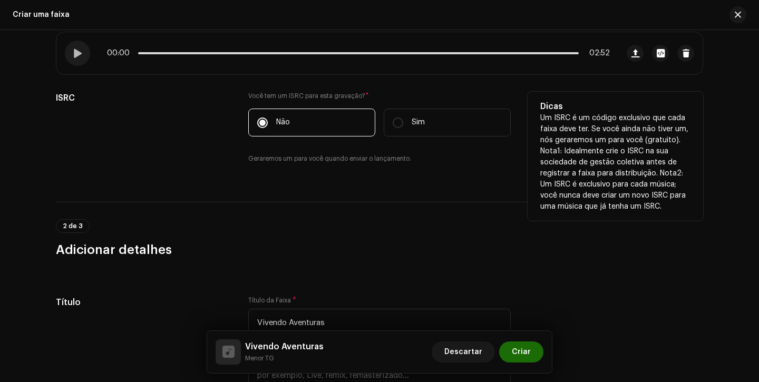
scroll to position [176, 0]
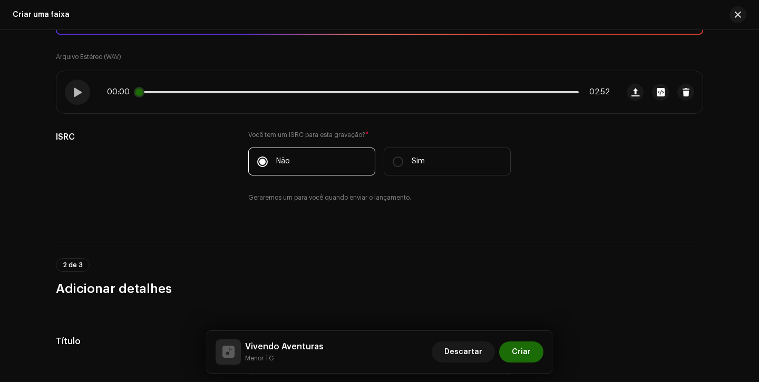
click at [139, 91] on span at bounding box center [139, 92] width 11 height 11
click at [73, 96] on span at bounding box center [77, 92] width 9 height 8
drag, startPoint x: 143, startPoint y: 91, endPoint x: 155, endPoint y: 91, distance: 12.1
click at [154, 91] on span at bounding box center [149, 92] width 11 height 11
click at [67, 91] on div "00:09 02:52" at bounding box center [337, 92] width 562 height 42
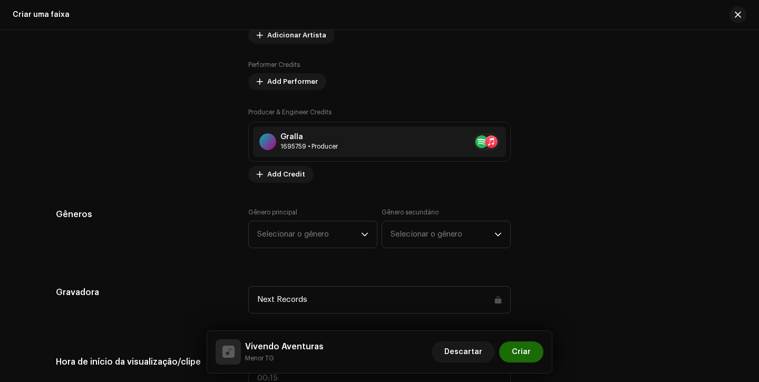
scroll to position [820, 0]
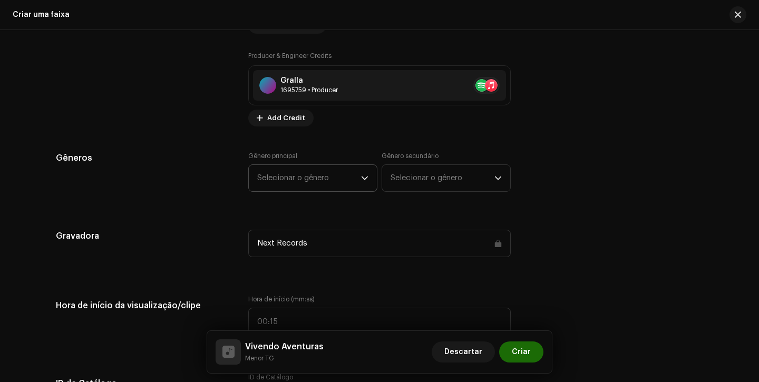
click at [274, 178] on span "Selecionar o gênero" at bounding box center [309, 178] width 104 height 26
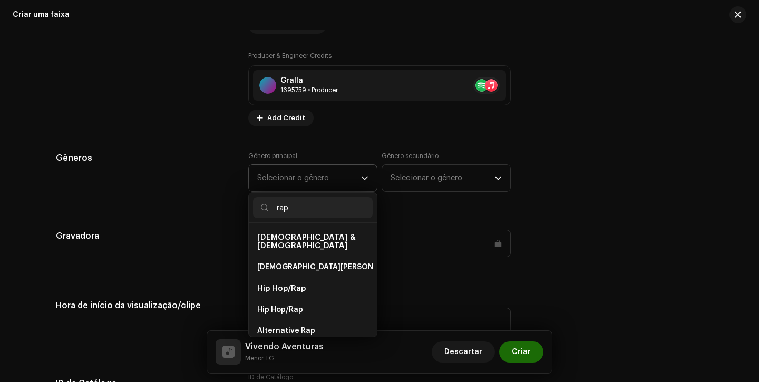
scroll to position [190, 0]
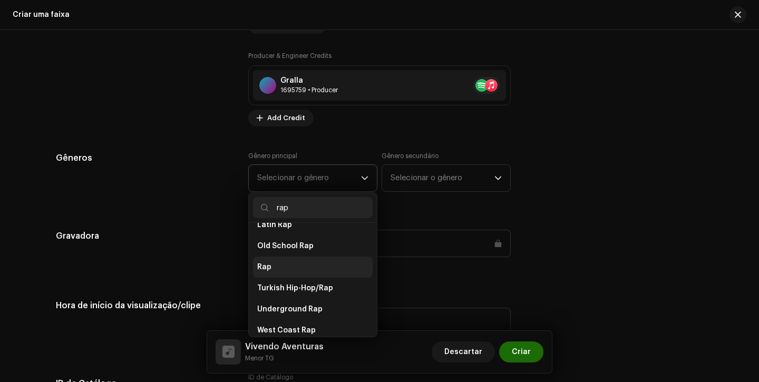
type input "rap"
click at [287, 258] on li "Rap" at bounding box center [313, 267] width 120 height 21
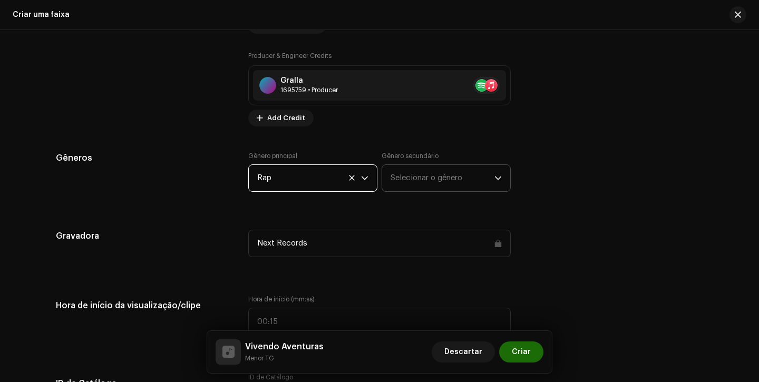
click at [402, 187] on span "Selecionar o gênero" at bounding box center [443, 178] width 104 height 26
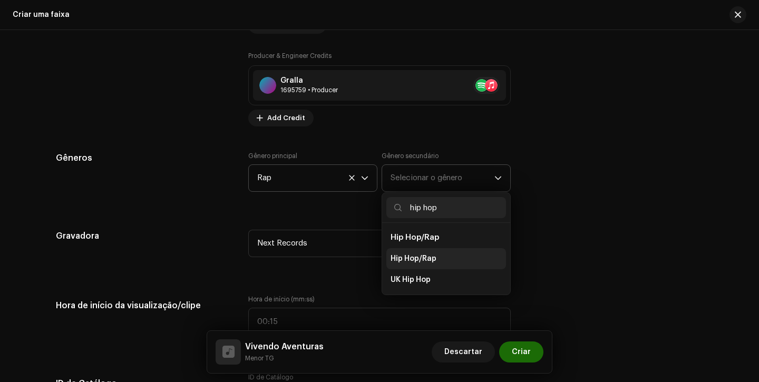
type input "hip hop"
click at [401, 258] on span "Hip Hop/Rap" at bounding box center [414, 259] width 46 height 11
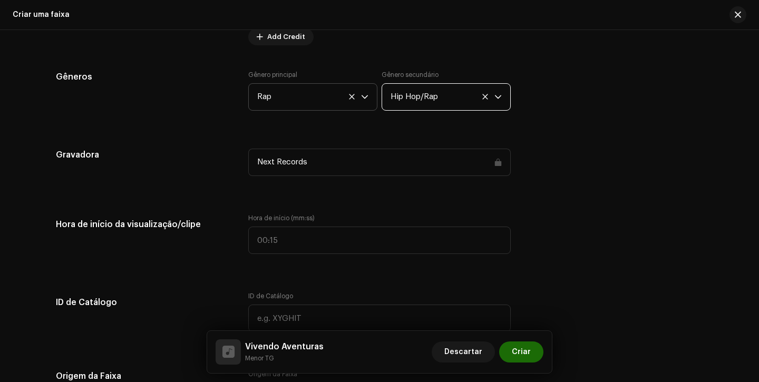
scroll to position [916, 0]
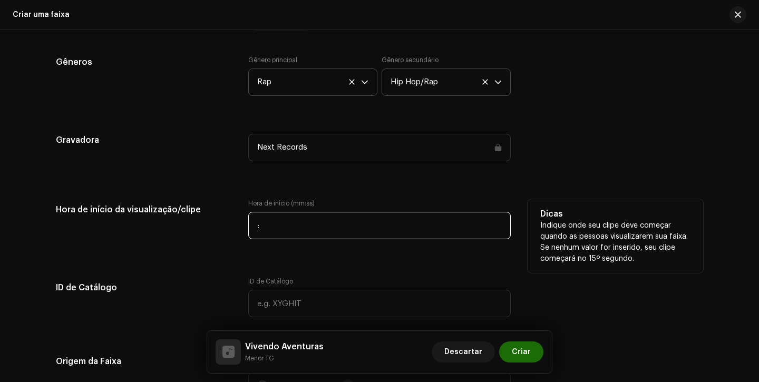
click at [251, 225] on input ":" at bounding box center [379, 225] width 262 height 27
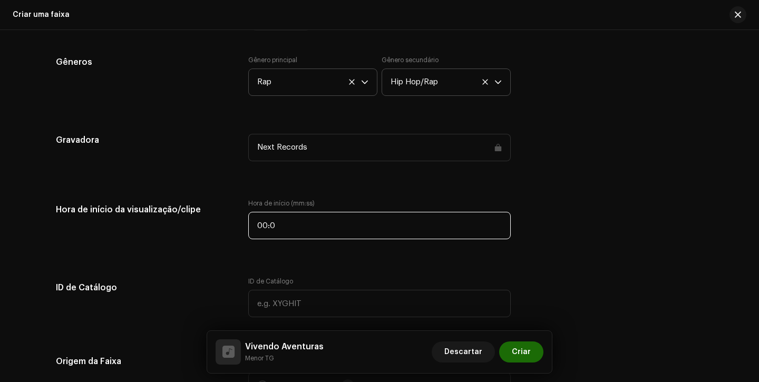
type input "00:01"
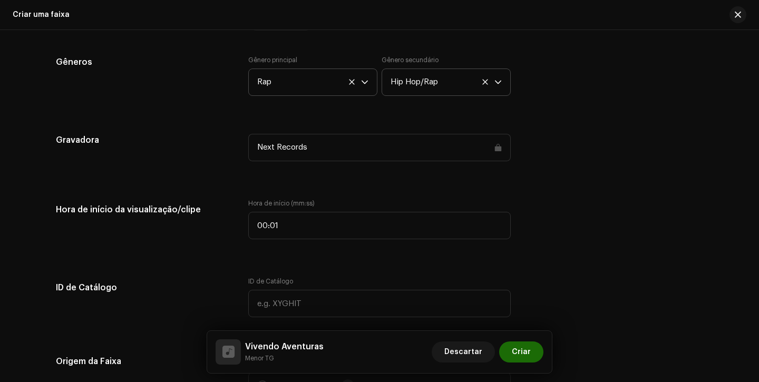
click at [518, 163] on div "Gravadora Next Records" at bounding box center [379, 154] width 647 height 40
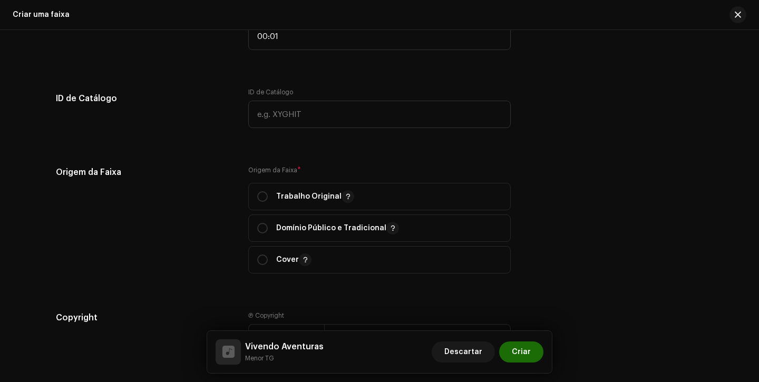
scroll to position [1108, 0]
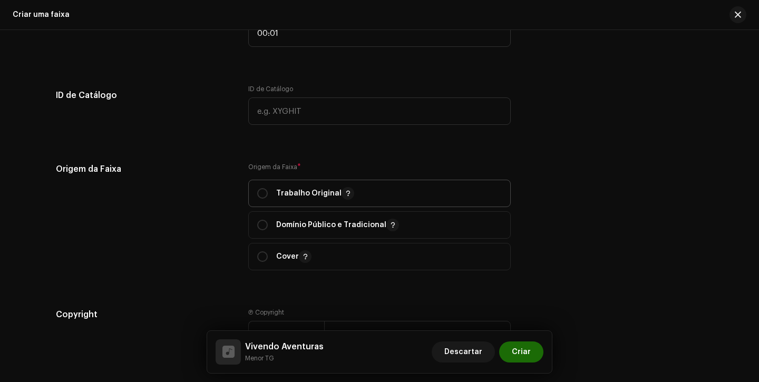
click at [280, 199] on p "Trabalho Original" at bounding box center [315, 193] width 78 height 13
radio input "true"
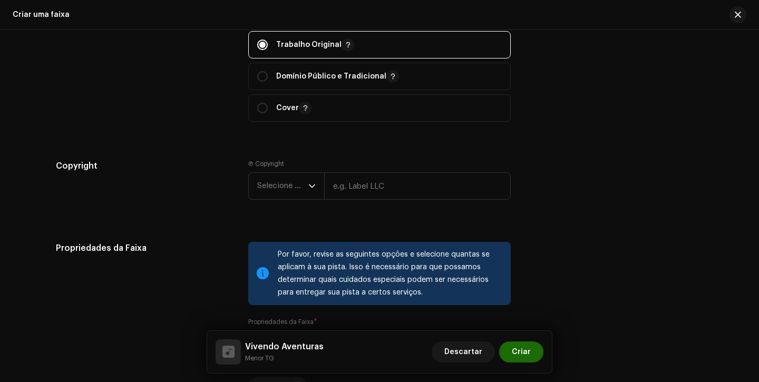
scroll to position [1273, 0]
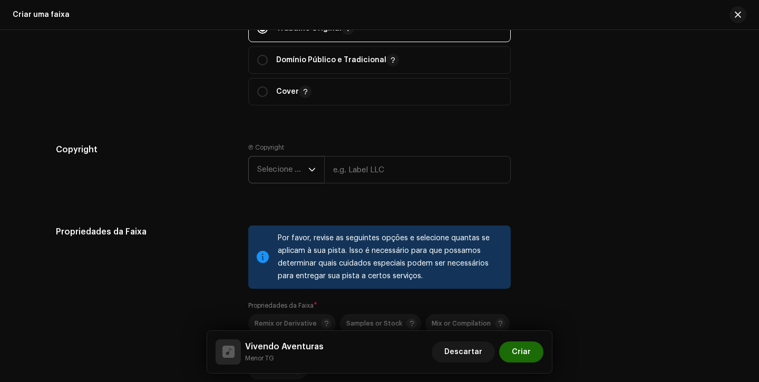
click at [281, 179] on span "Selecione o ano" at bounding box center [282, 170] width 51 height 26
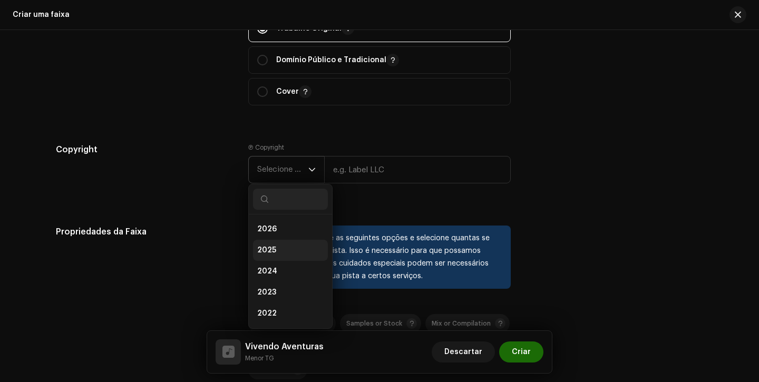
click at [274, 250] on li "2025" at bounding box center [290, 250] width 75 height 21
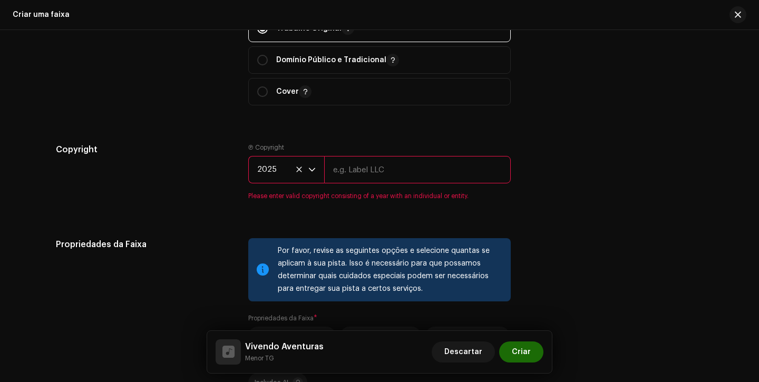
click at [407, 163] on input "text" at bounding box center [417, 169] width 187 height 27
type input "Next Records"
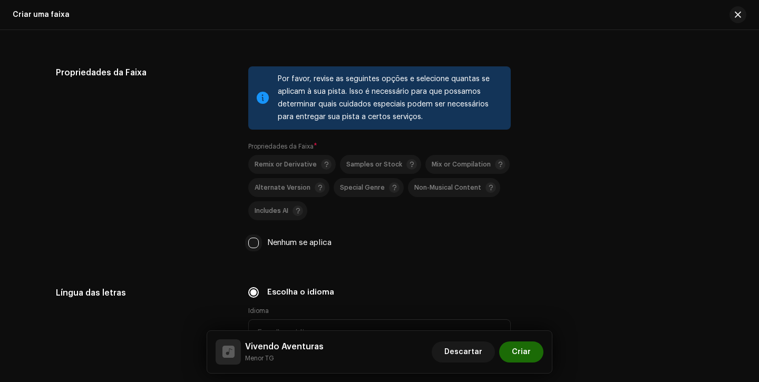
click at [250, 242] on input "Nenhum se aplica" at bounding box center [253, 243] width 11 height 11
checkbox input "true"
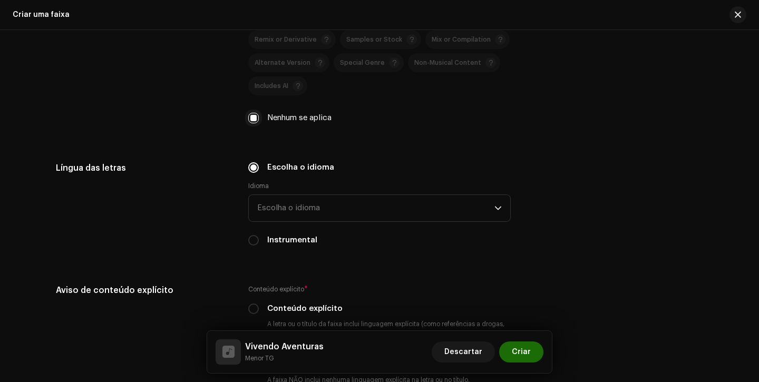
scroll to position [1576, 0]
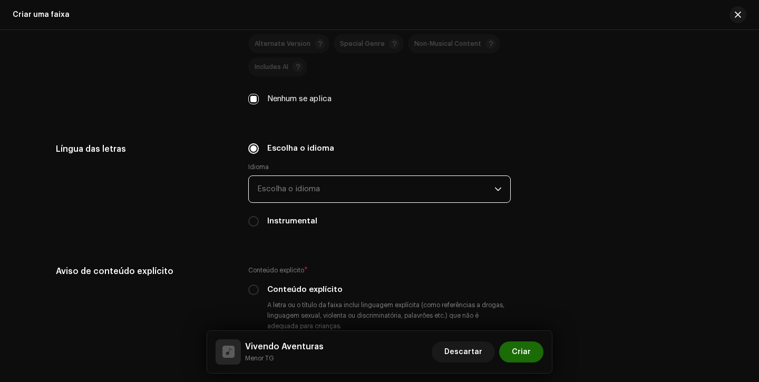
click at [316, 184] on span "Escolha o idioma" at bounding box center [375, 189] width 237 height 26
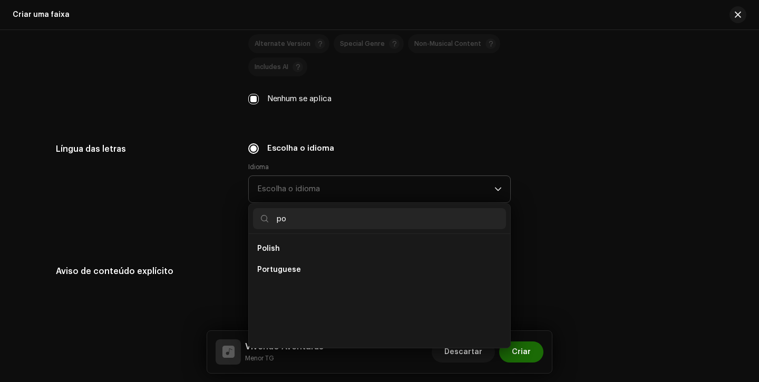
scroll to position [0, 0]
type input "po"
click at [297, 268] on li "Portuguese" at bounding box center [379, 269] width 253 height 21
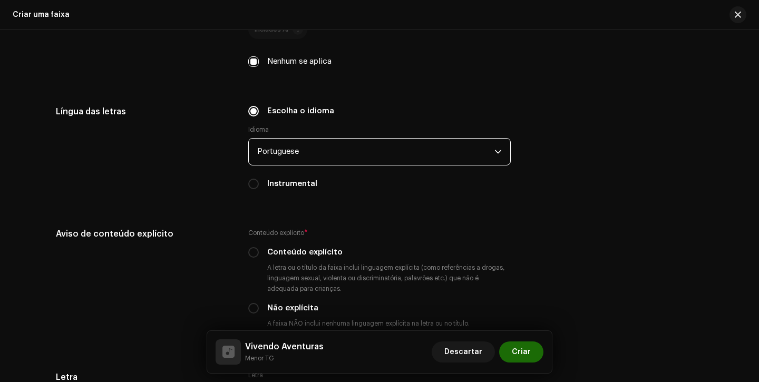
scroll to position [1673, 0]
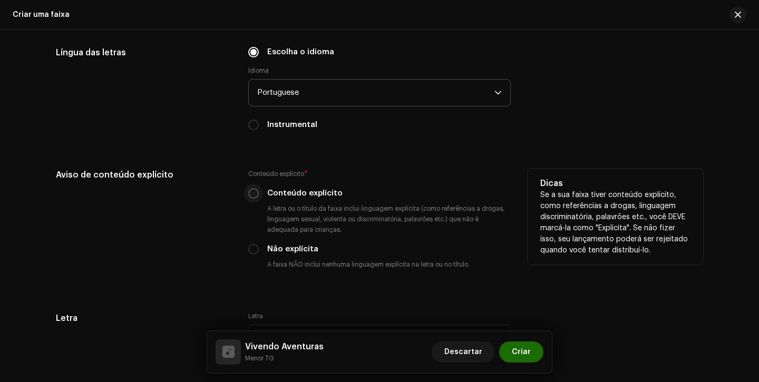
click at [255, 197] on input "Conteúdo explícito" at bounding box center [253, 193] width 11 height 11
radio input "true"
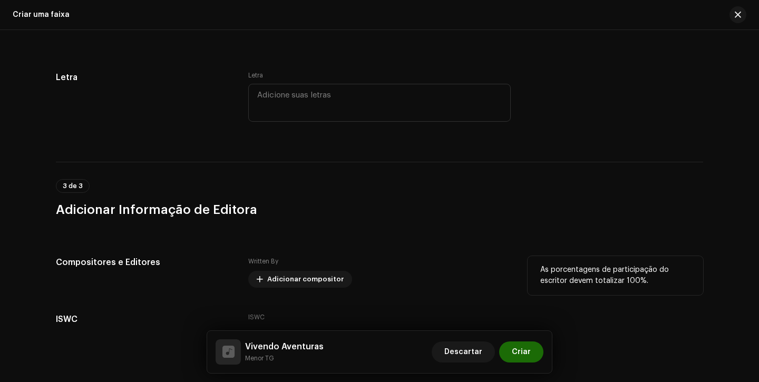
scroll to position [1994, 0]
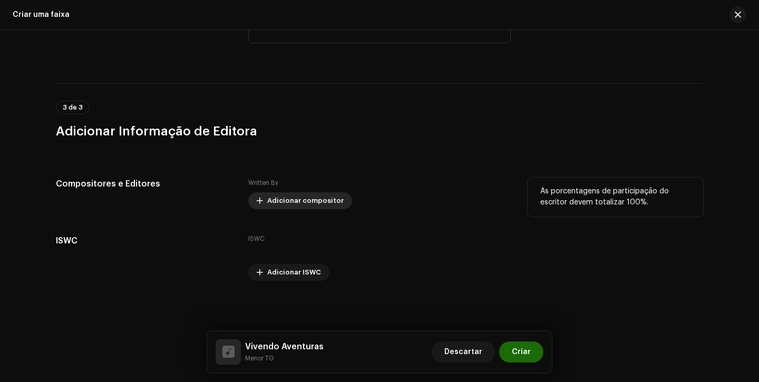
click at [277, 193] on span "Adicionar compositor" at bounding box center [305, 200] width 76 height 21
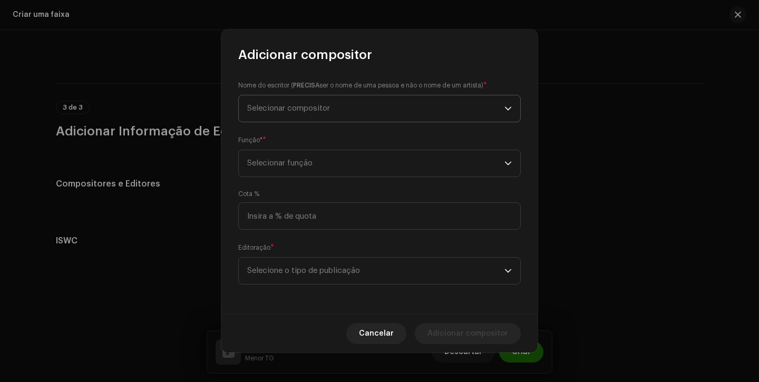
click at [336, 101] on span "Selecionar compositor" at bounding box center [375, 108] width 257 height 26
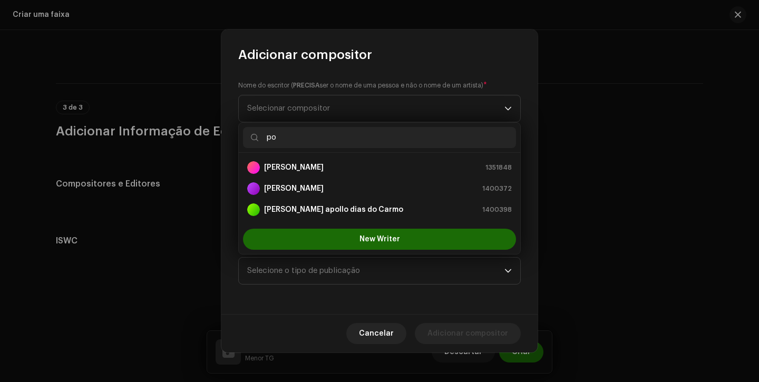
type input "p"
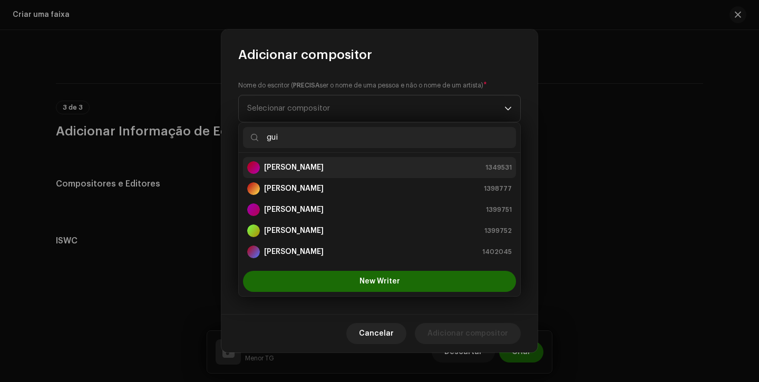
type input "gui"
click at [347, 172] on div "Guilherme Dias Santos 1349531" at bounding box center [379, 167] width 265 height 13
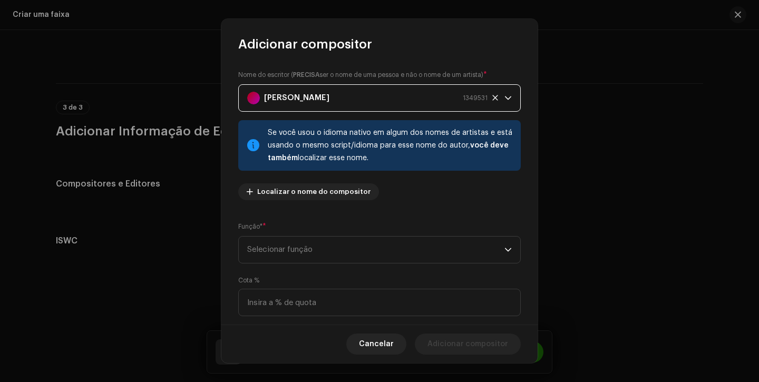
click at [326, 270] on div "Nome do escritor ( PRECISA ser o nome de uma pessoa e não o nome de um artista)…" at bounding box center [379, 189] width 316 height 272
click at [333, 254] on span "Selecionar função" at bounding box center [375, 250] width 257 height 26
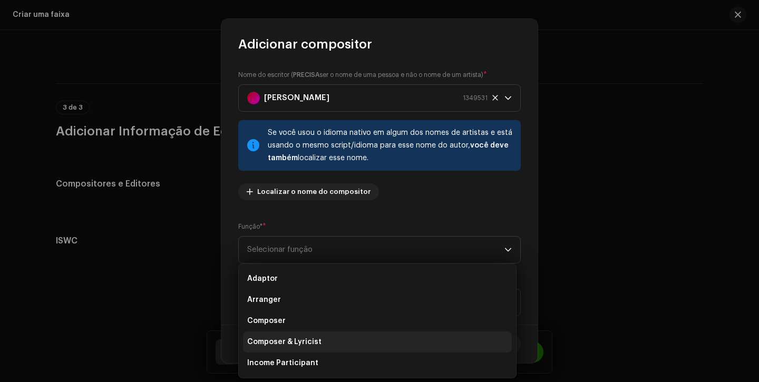
click at [298, 340] on span "Composer & Lyricist" at bounding box center [284, 342] width 74 height 11
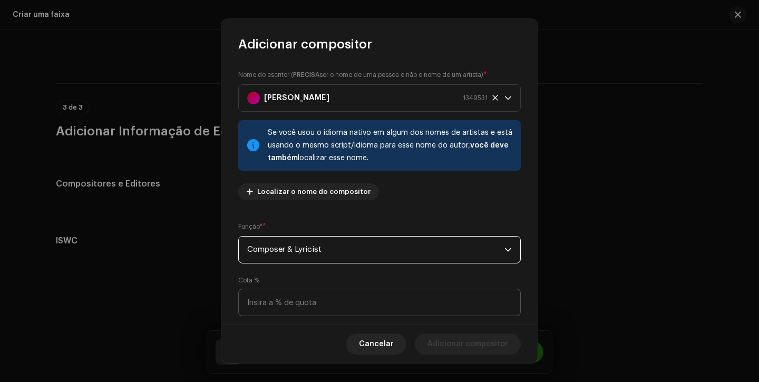
scroll to position [76, 0]
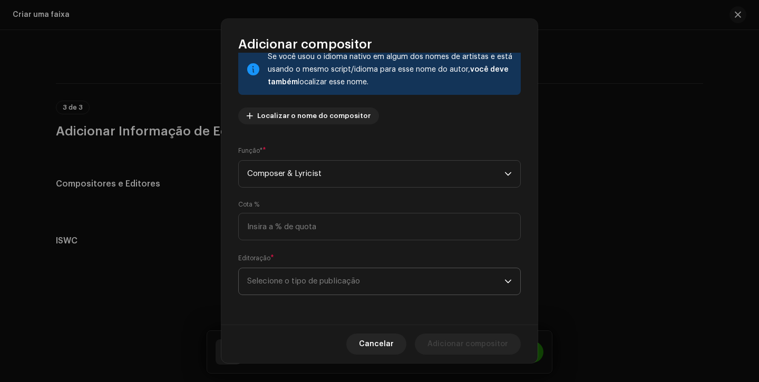
click at [353, 281] on span "Selecione o tipo de publicação" at bounding box center [375, 281] width 257 height 26
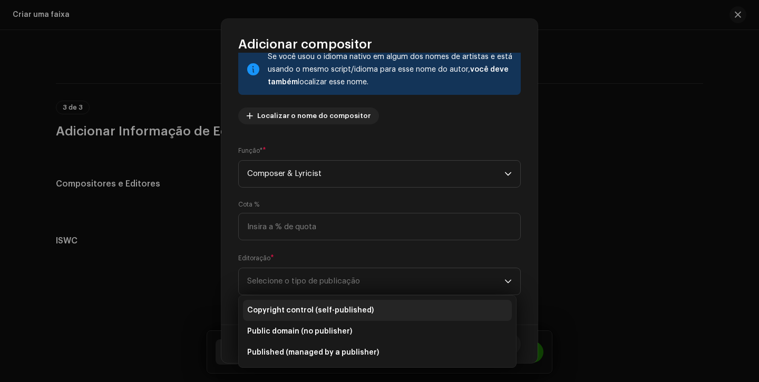
click at [352, 307] on span "Copyright control (self-published)" at bounding box center [310, 310] width 126 height 11
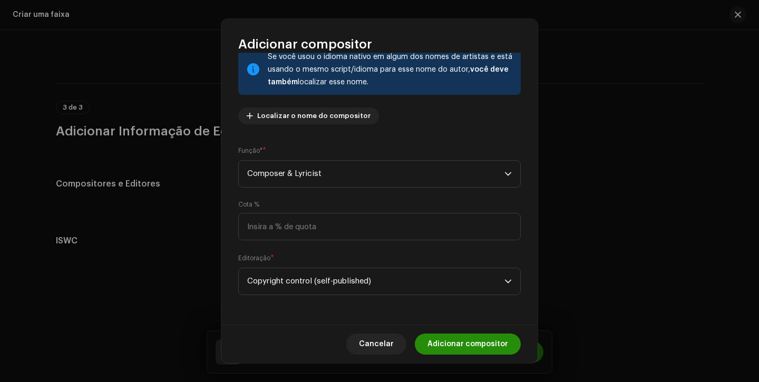
click at [460, 346] on span "Adicionar compositor" at bounding box center [467, 344] width 81 height 21
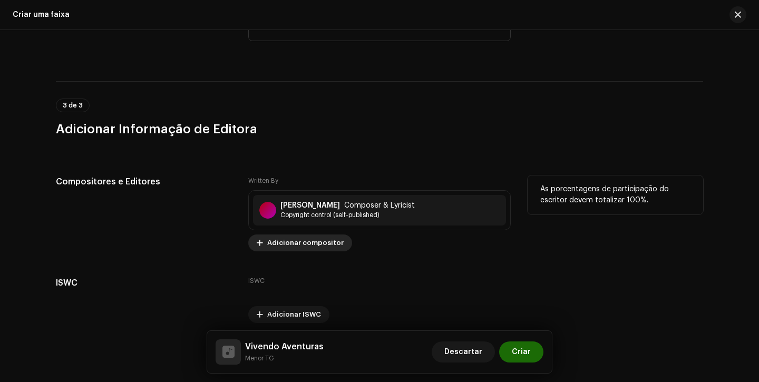
click at [301, 243] on span "Adicionar compositor" at bounding box center [305, 242] width 76 height 21
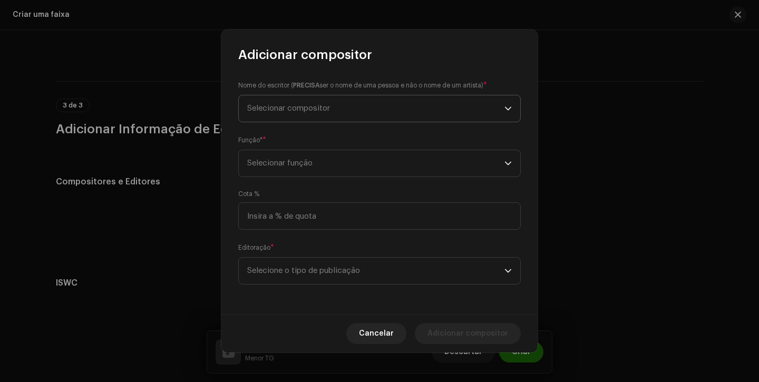
click at [366, 98] on span "Selecionar compositor" at bounding box center [375, 108] width 257 height 26
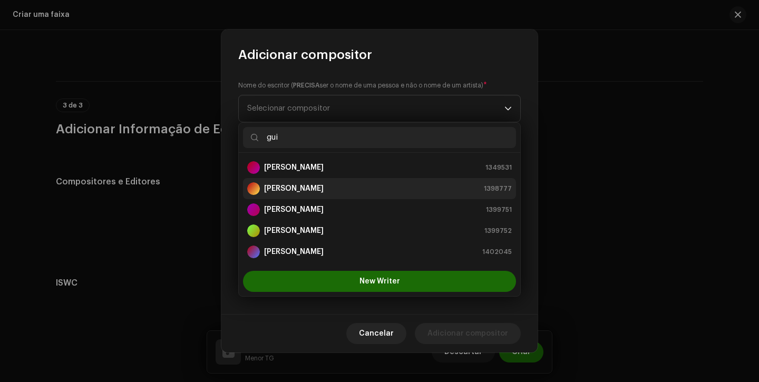
type input "gui"
click at [324, 189] on strong "[PERSON_NAME]" at bounding box center [294, 188] width 60 height 11
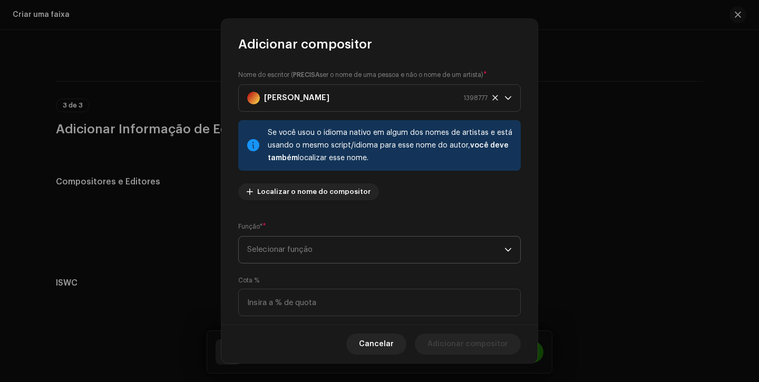
click at [324, 249] on span "Selecionar função" at bounding box center [375, 250] width 257 height 26
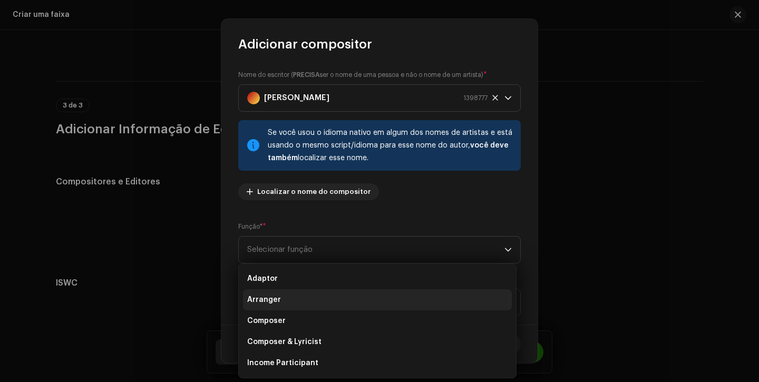
click at [303, 299] on li "Arranger" at bounding box center [377, 299] width 269 height 21
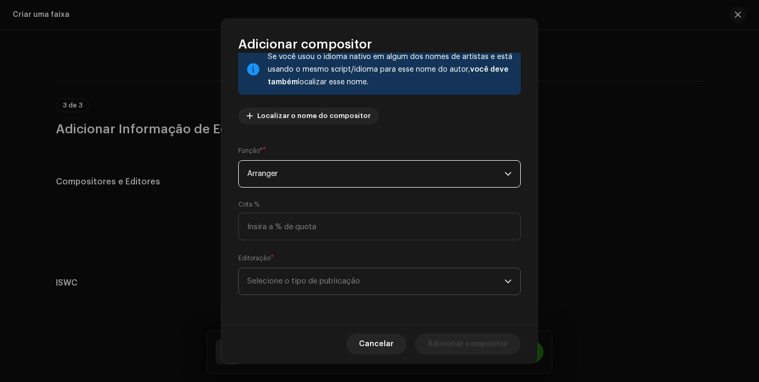
click at [374, 268] on p-select "Selecione o tipo de publicação" at bounding box center [379, 281] width 283 height 27
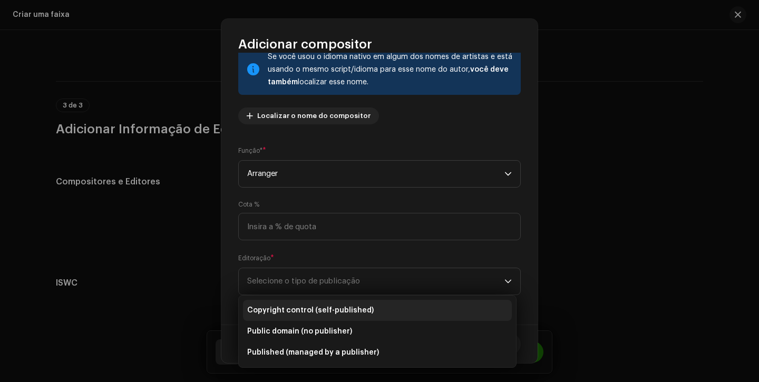
click at [374, 305] on li "Copyright control (self-published)" at bounding box center [377, 310] width 269 height 21
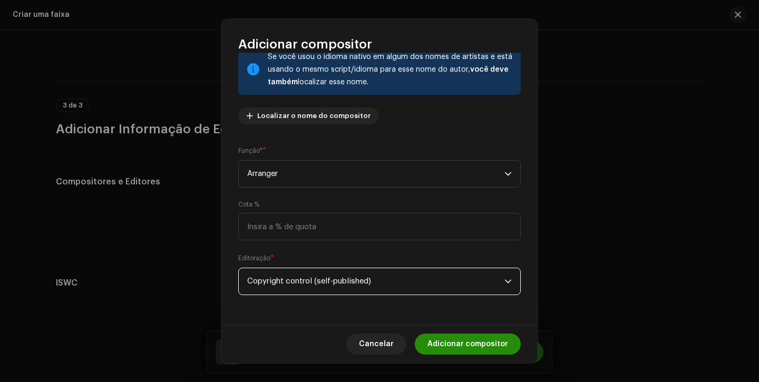
click at [485, 347] on span "Adicionar compositor" at bounding box center [467, 344] width 81 height 21
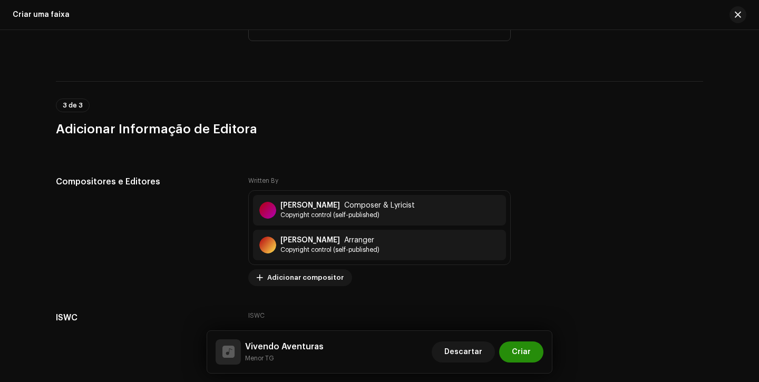
click at [524, 346] on span "Criar" at bounding box center [521, 352] width 19 height 21
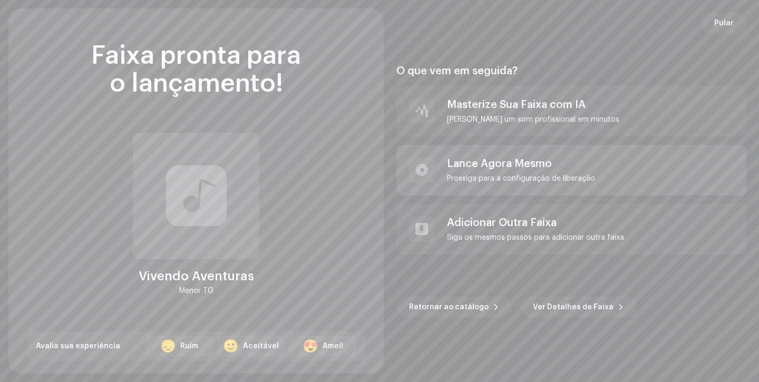
click at [515, 162] on div "Lance Agora Mesmo" at bounding box center [521, 164] width 148 height 13
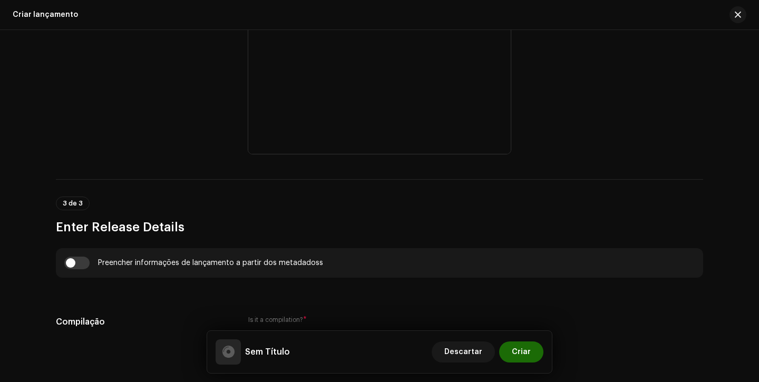
scroll to position [559, 0]
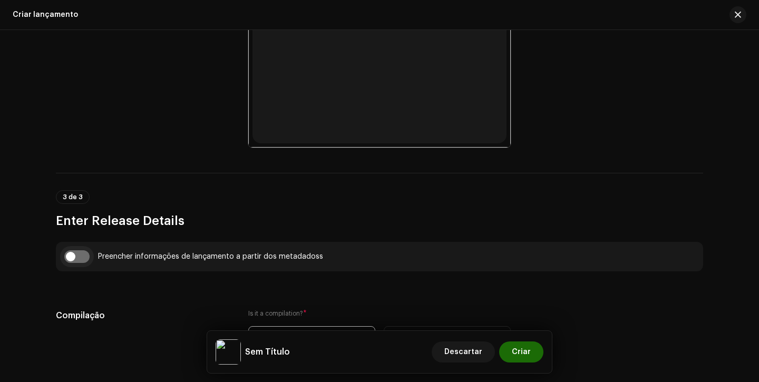
click at [75, 255] on input "checkbox" at bounding box center [76, 256] width 25 height 13
checkbox input "true"
type input "Vivendo Aventuras"
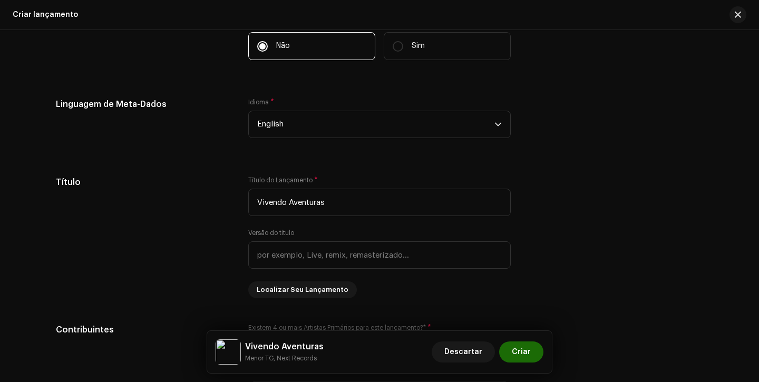
scroll to position [924, 0]
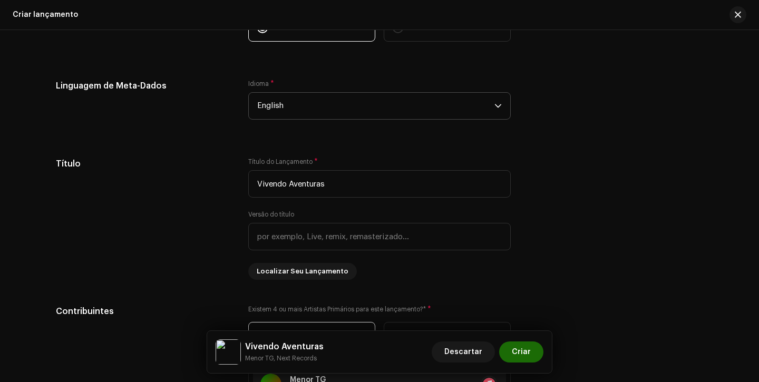
click at [328, 115] on span "English" at bounding box center [375, 106] width 237 height 26
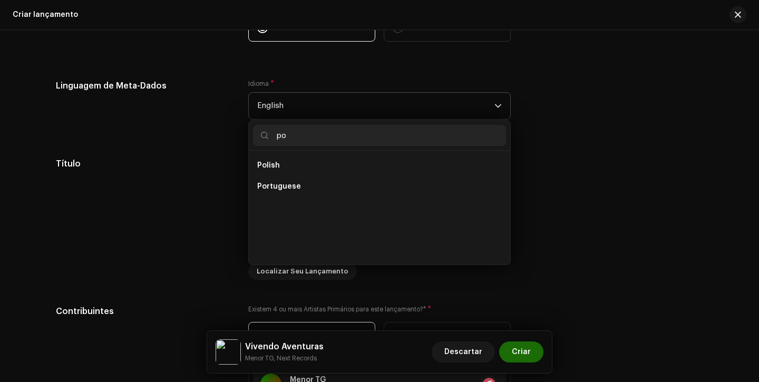
scroll to position [0, 0]
type input "po"
click at [298, 188] on li "Portuguese" at bounding box center [379, 186] width 253 height 21
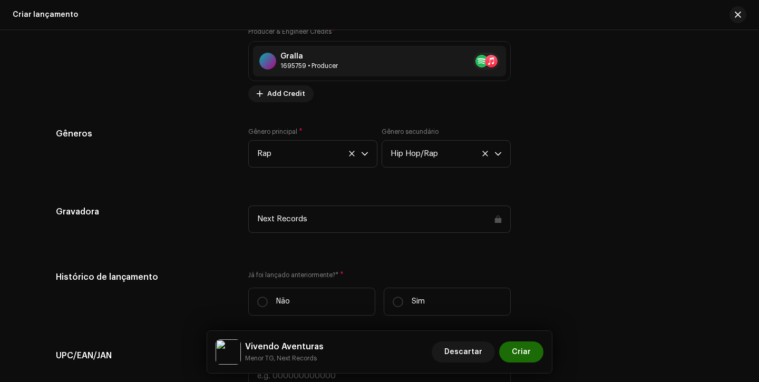
scroll to position [1468, 0]
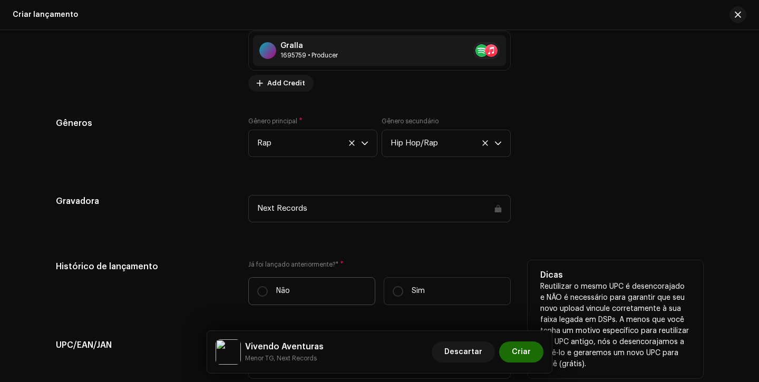
click at [266, 303] on label "Não" at bounding box center [311, 291] width 127 height 28
click at [266, 297] on input "Não" at bounding box center [262, 291] width 11 height 11
radio input "true"
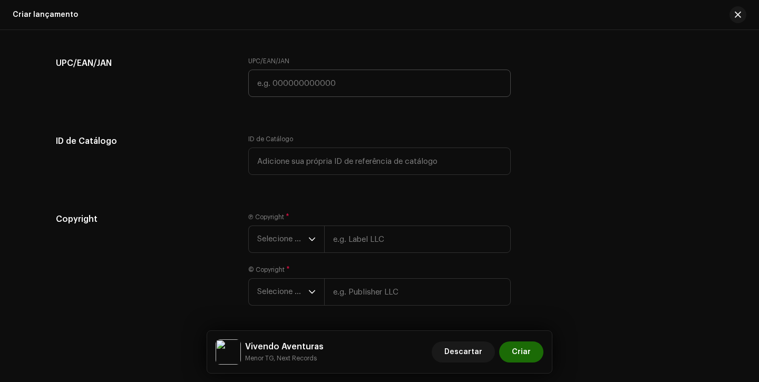
scroll to position [1788, 0]
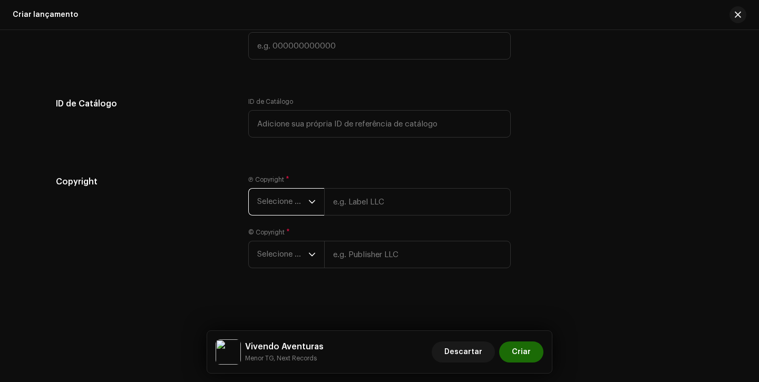
click at [300, 203] on span "Selecione o ano" at bounding box center [282, 202] width 51 height 26
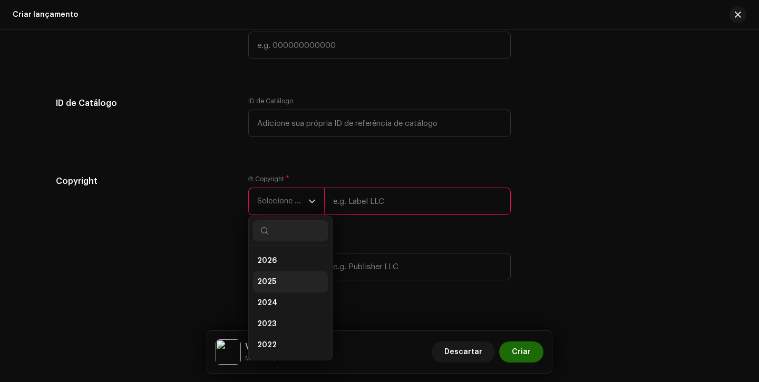
click at [267, 280] on span "2025" at bounding box center [266, 282] width 19 height 11
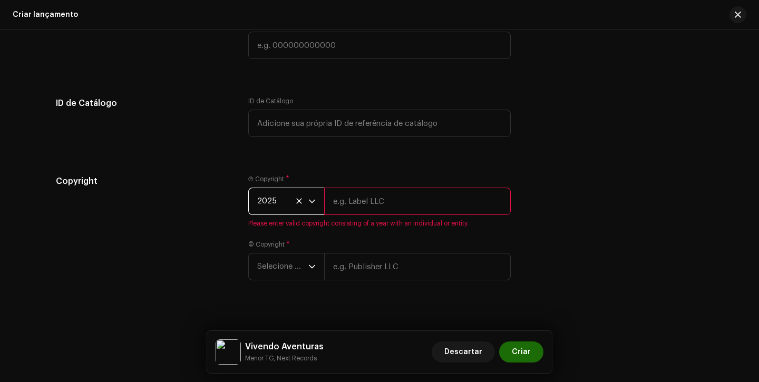
click at [398, 192] on input "text" at bounding box center [417, 201] width 187 height 27
type input "Next Records"
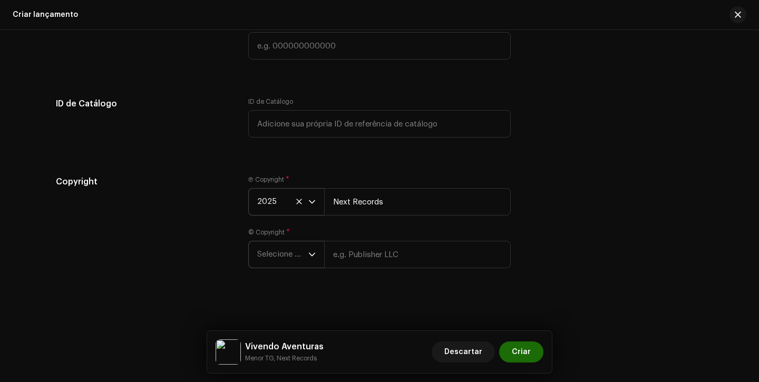
click at [297, 262] on span "Selecione o ano" at bounding box center [282, 254] width 51 height 26
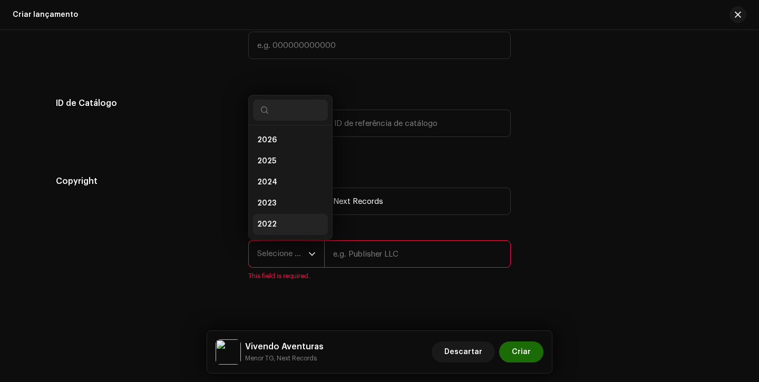
scroll to position [17, 0]
click at [287, 155] on li "2025" at bounding box center [290, 144] width 75 height 21
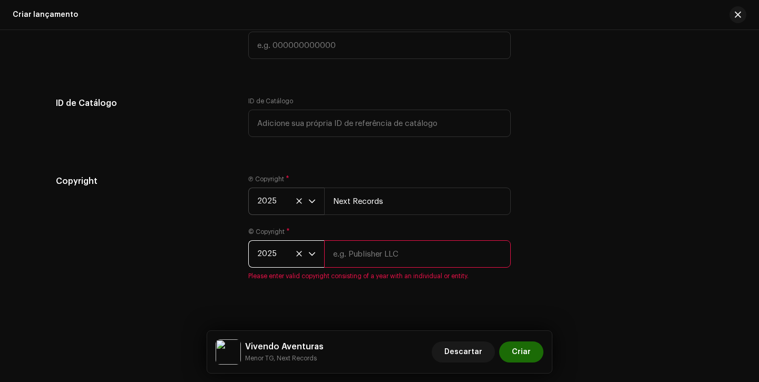
click at [379, 264] on input "text" at bounding box center [417, 253] width 187 height 27
type input "Next Records"
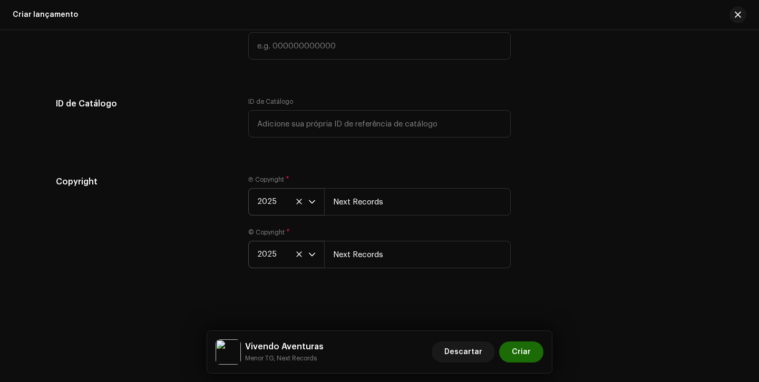
click at [387, 280] on div "Ⓟ Copyright * 2025 Next Records © Copyright * 2025 Next Records" at bounding box center [379, 228] width 262 height 105
click at [523, 353] on span "Criar" at bounding box center [521, 352] width 19 height 21
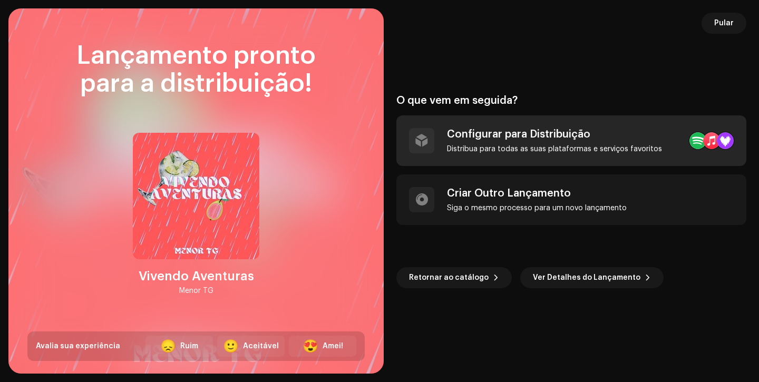
click at [587, 138] on div "Configurar para Distribuição" at bounding box center [554, 134] width 215 height 13
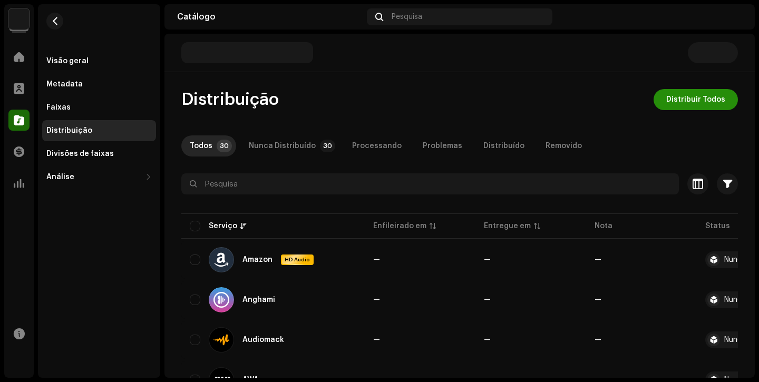
click at [696, 102] on span "Distribuir Todos" at bounding box center [695, 99] width 59 height 21
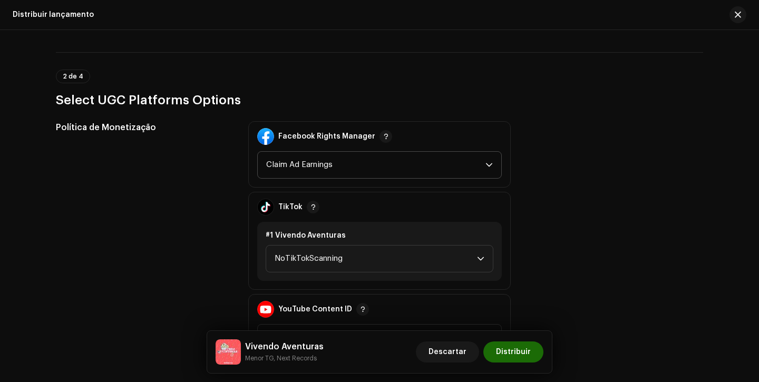
scroll to position [1157, 0]
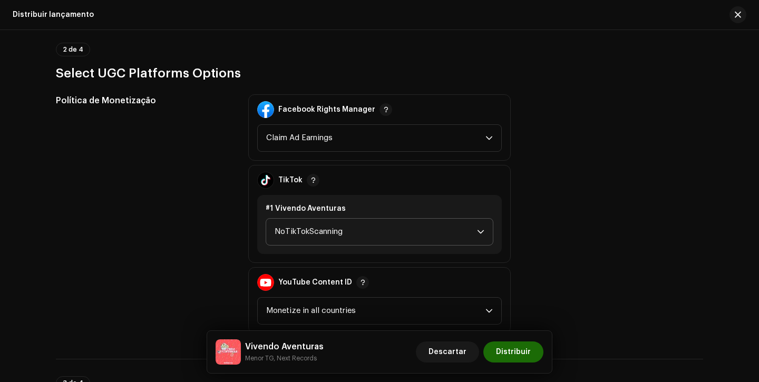
click at [365, 225] on span "NoTikTokScanning" at bounding box center [376, 232] width 202 height 26
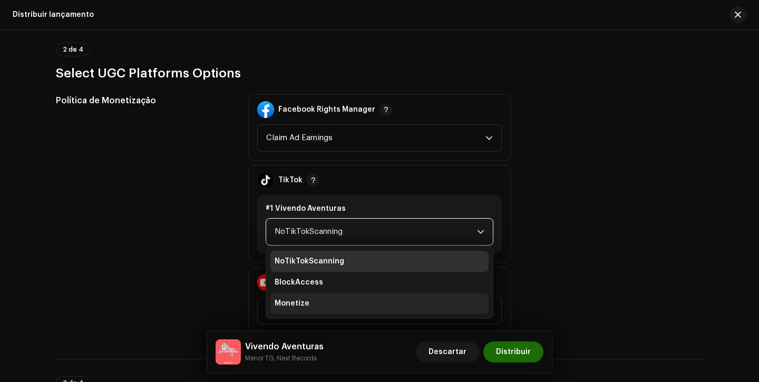
click at [318, 295] on li "Monetize" at bounding box center [379, 303] width 218 height 21
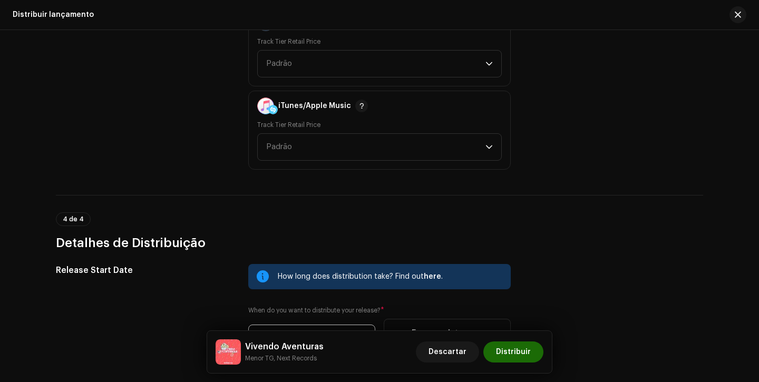
scroll to position [1737, 0]
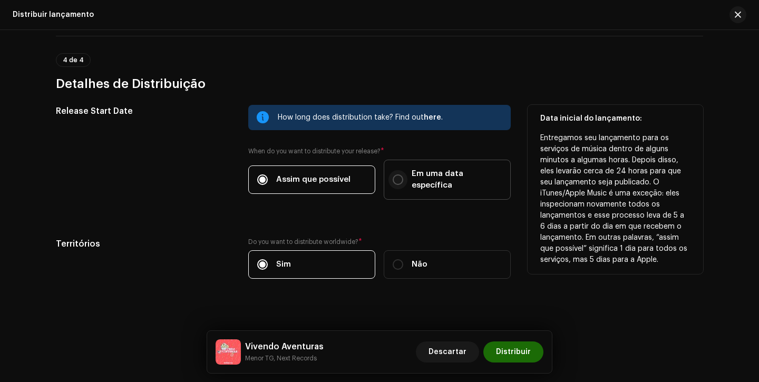
click at [393, 174] on input "Em uma data específica" at bounding box center [398, 179] width 11 height 11
radio input "true"
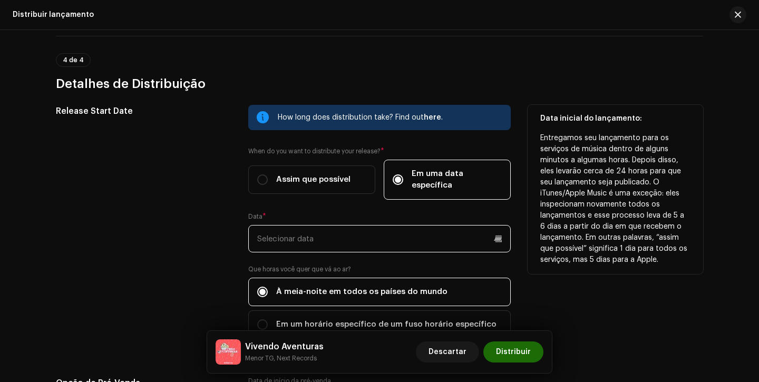
click at [317, 236] on input "text" at bounding box center [379, 238] width 262 height 27
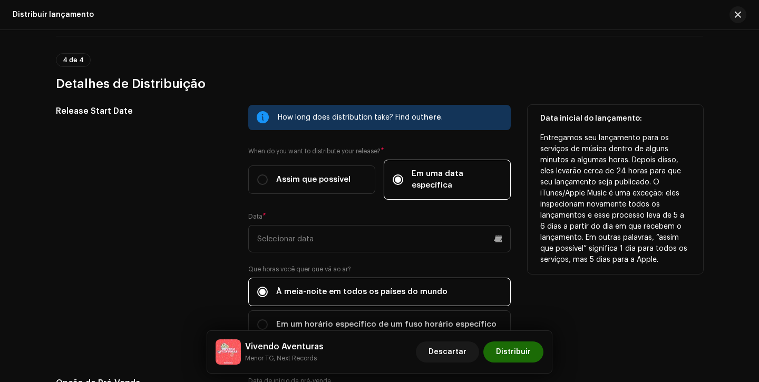
click at [223, 204] on div "Release Start Date" at bounding box center [144, 228] width 176 height 247
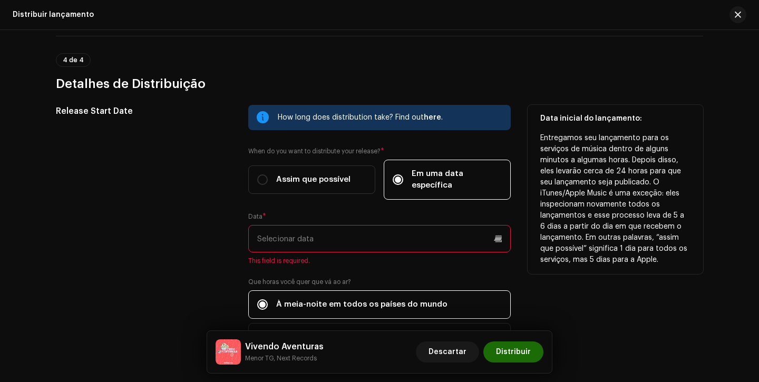
click at [283, 226] on input "text" at bounding box center [379, 238] width 262 height 27
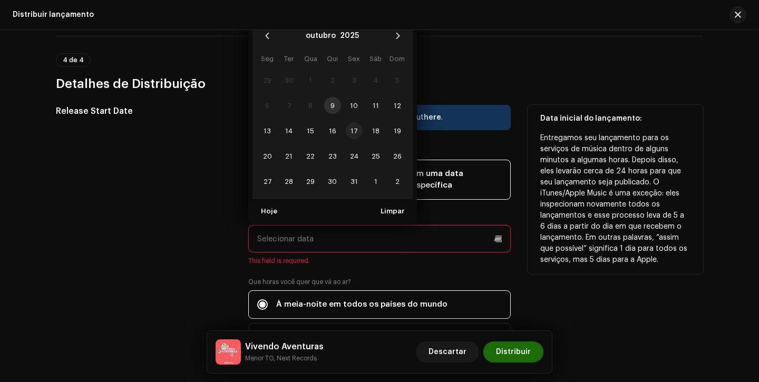
click at [350, 122] on span "17" at bounding box center [354, 130] width 17 height 17
type input "17/10/2025"
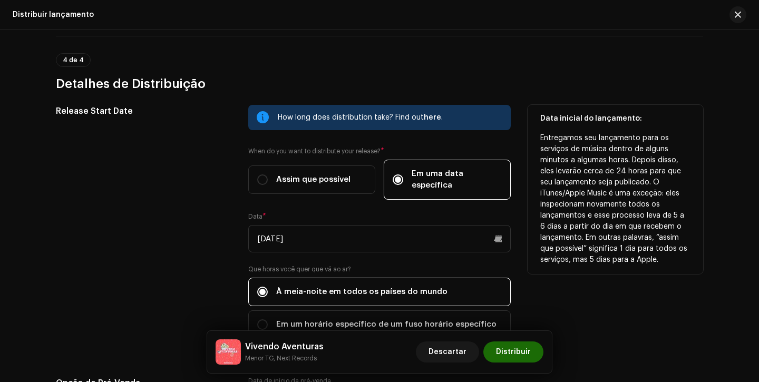
click at [165, 285] on div "Release Start Date" at bounding box center [144, 228] width 176 height 247
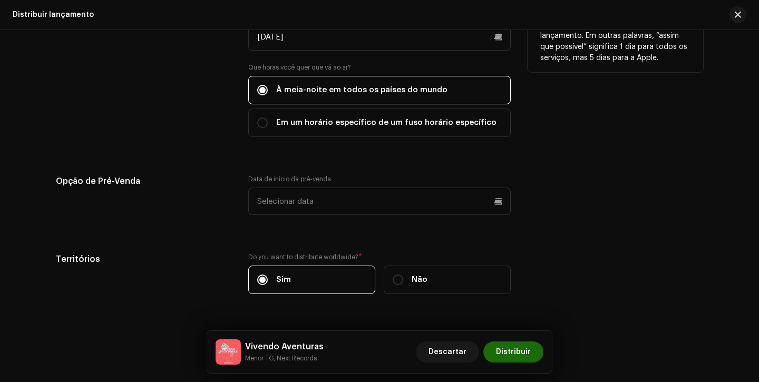
scroll to position [1955, 0]
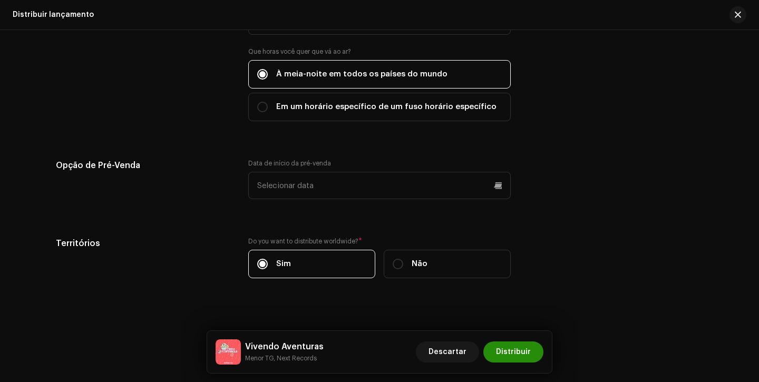
click at [525, 352] on span "Distribuir" at bounding box center [513, 352] width 35 height 21
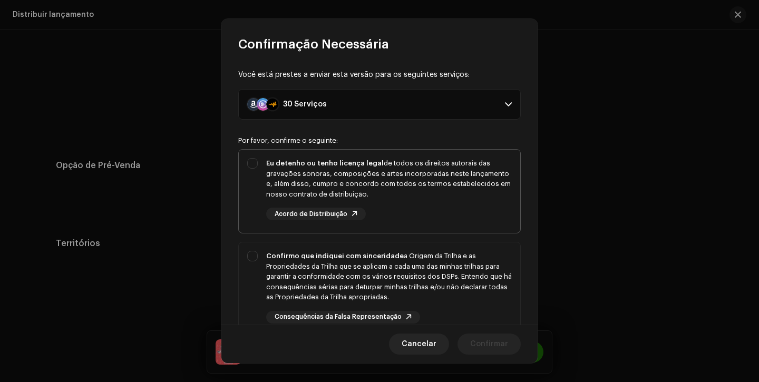
click at [397, 196] on div "Eu detenho ou tenho licença legal de todos os direitos autorais das gravações s…" at bounding box center [389, 178] width 246 height 41
checkbox input "true"
click at [416, 272] on div "Confirmo que indiquei com sinceridade a Origem da Trilha e as Propriedades da T…" at bounding box center [389, 277] width 246 height 52
checkbox input "true"
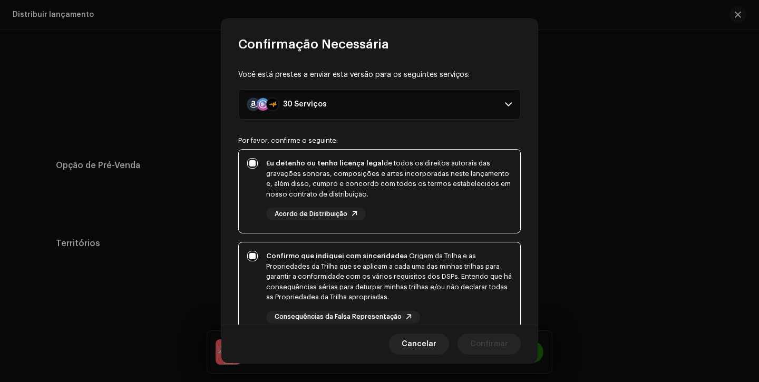
scroll to position [120, 0]
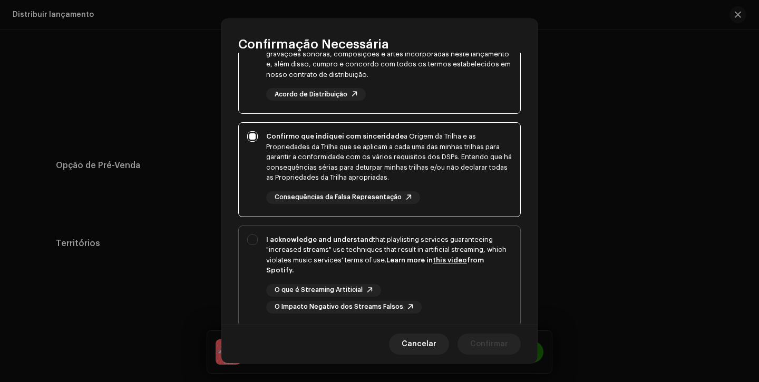
click at [423, 268] on div "I acknowledge and understand that playlisting services guaranteeing "increased …" at bounding box center [389, 255] width 246 height 41
checkbox input "true"
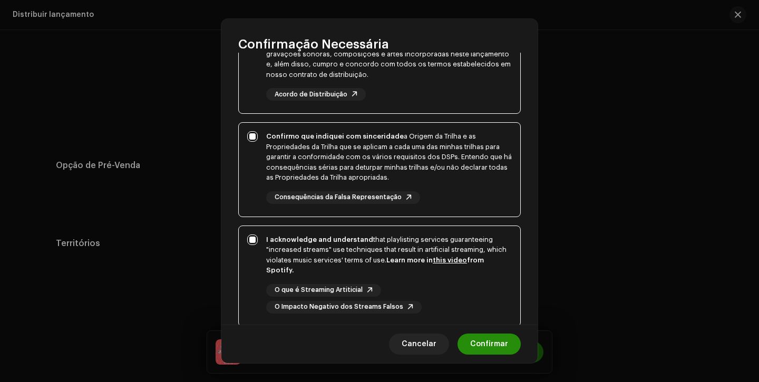
click at [485, 352] on span "Confirmar" at bounding box center [489, 344] width 38 height 21
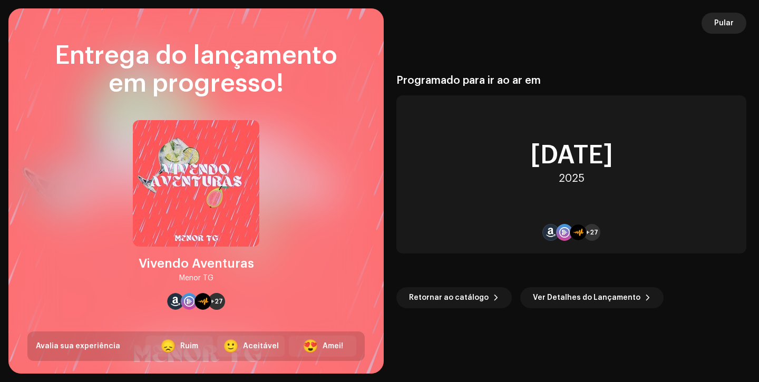
click at [717, 23] on span "Pular" at bounding box center [724, 23] width 20 height 21
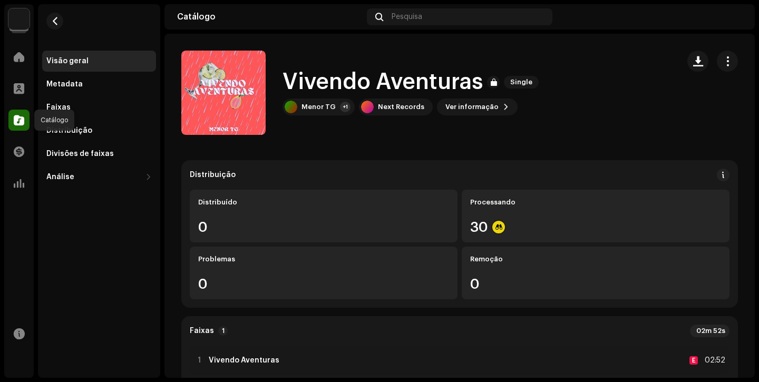
click at [10, 126] on div at bounding box center [18, 120] width 21 height 21
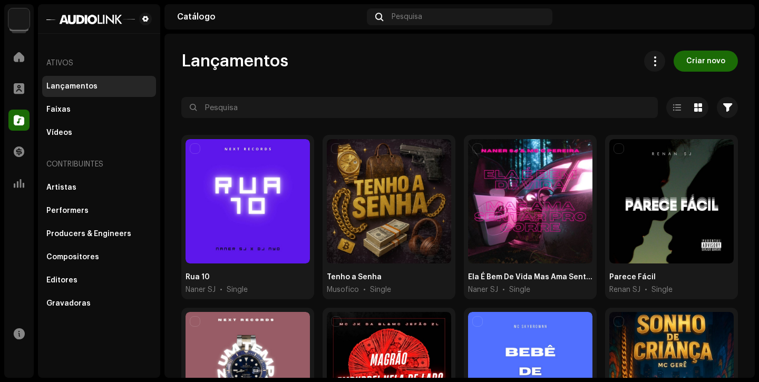
click at [95, 89] on div "Lançamentos" at bounding box center [98, 86] width 105 height 8
click at [18, 120] on span at bounding box center [19, 120] width 11 height 8
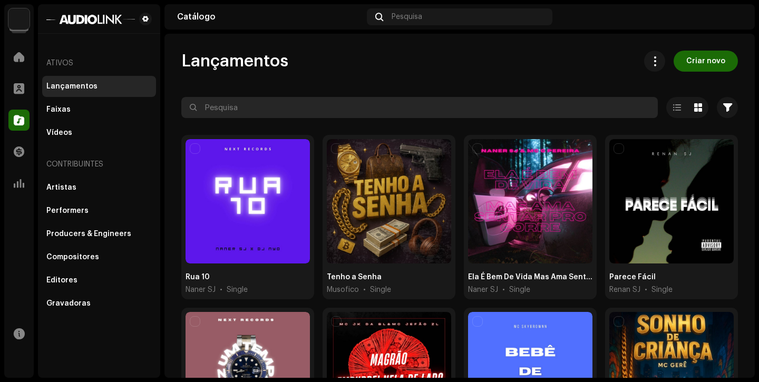
click at [217, 116] on input "text" at bounding box center [419, 107] width 476 height 21
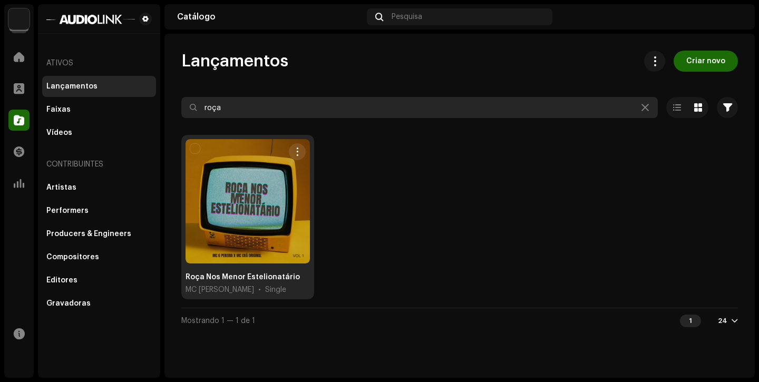
type input "roça"
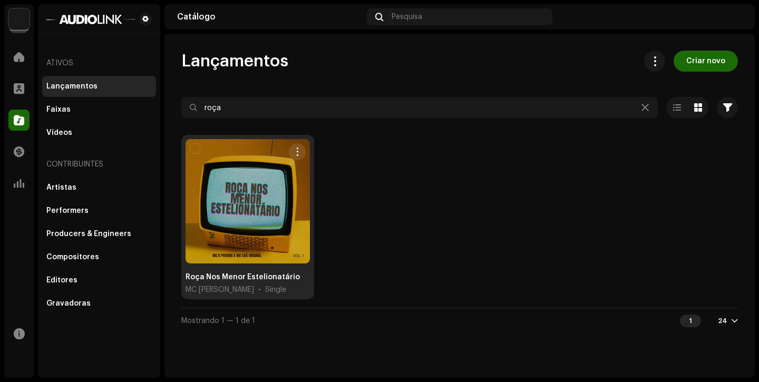
click at [231, 189] on div at bounding box center [248, 201] width 124 height 124
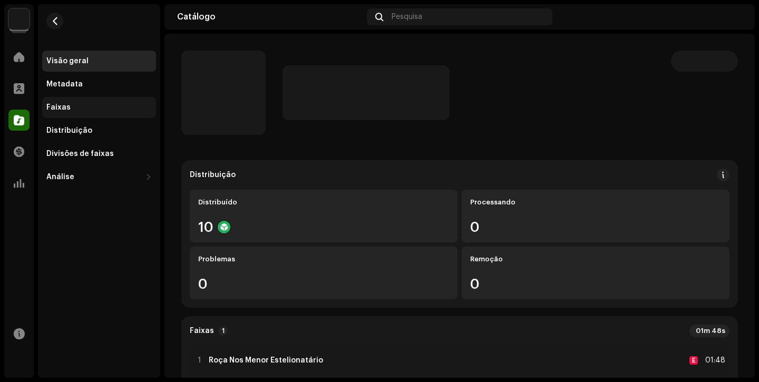
click at [89, 103] on div "Faixas" at bounding box center [98, 107] width 105 height 8
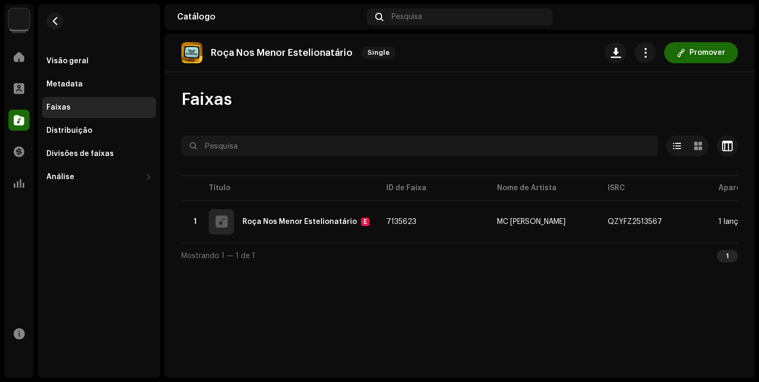
click at [192, 52] on img at bounding box center [191, 52] width 21 height 21
click at [96, 86] on div "Metadata" at bounding box center [98, 84] width 105 height 8
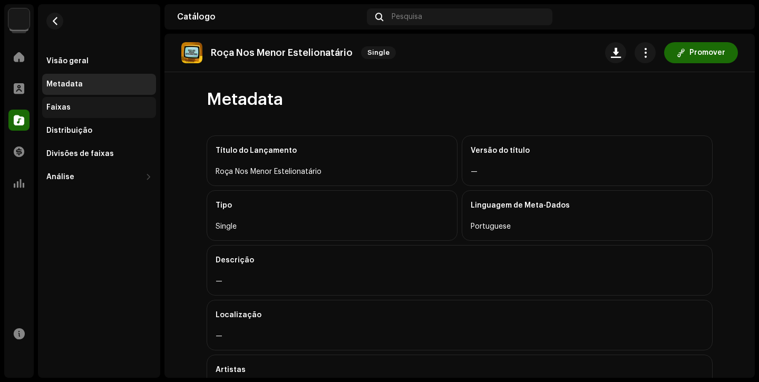
click at [92, 99] on div "Faixas" at bounding box center [99, 107] width 114 height 21
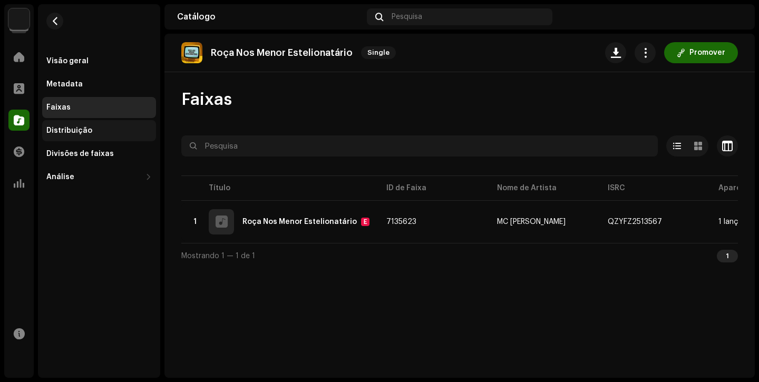
click at [83, 124] on div "Distribuição" at bounding box center [99, 130] width 114 height 21
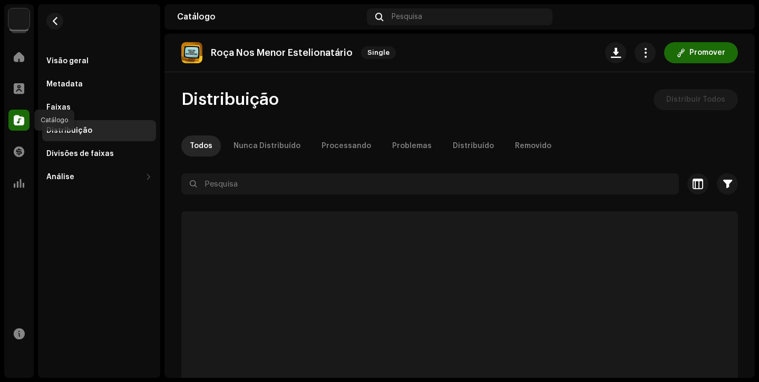
click at [13, 117] on div at bounding box center [18, 120] width 21 height 21
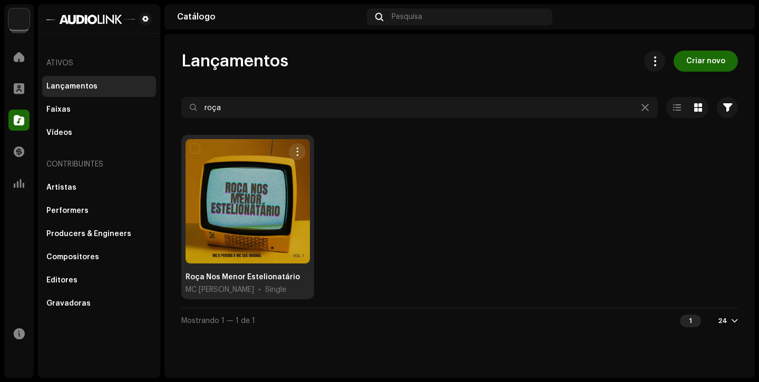
click at [247, 205] on div at bounding box center [248, 201] width 124 height 124
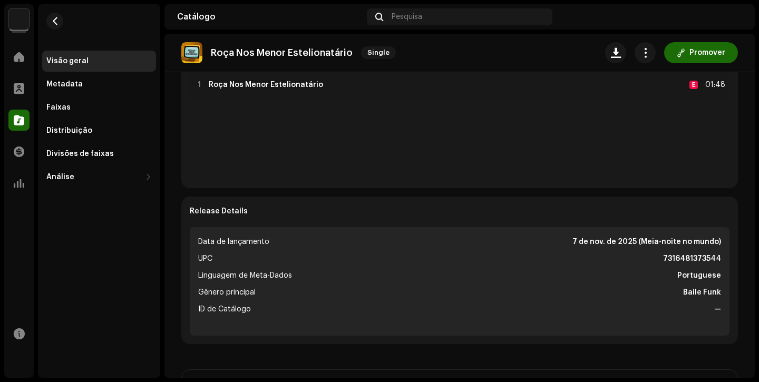
scroll to position [284, 0]
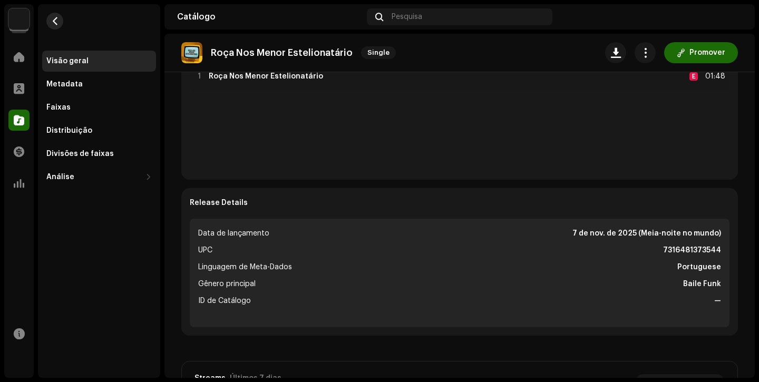
click at [57, 20] on span "button" at bounding box center [55, 21] width 8 height 8
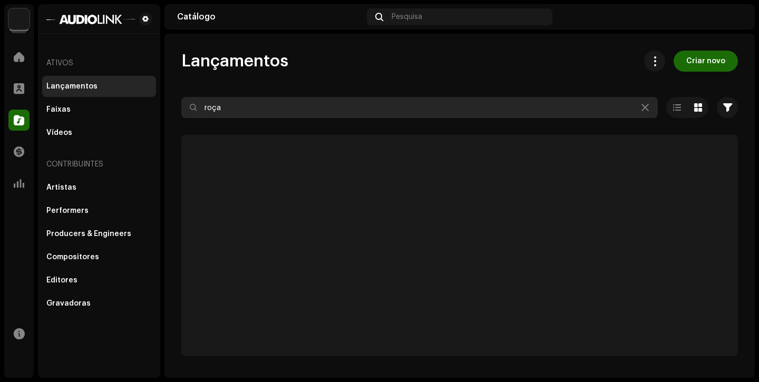
drag, startPoint x: 296, startPoint y: 112, endPoint x: 0, endPoint y: 98, distance: 296.6
click at [0, 99] on div "Next Records Home Perfil Catálogo Transações Análise Recursos Ativos Lançamento…" at bounding box center [379, 191] width 759 height 382
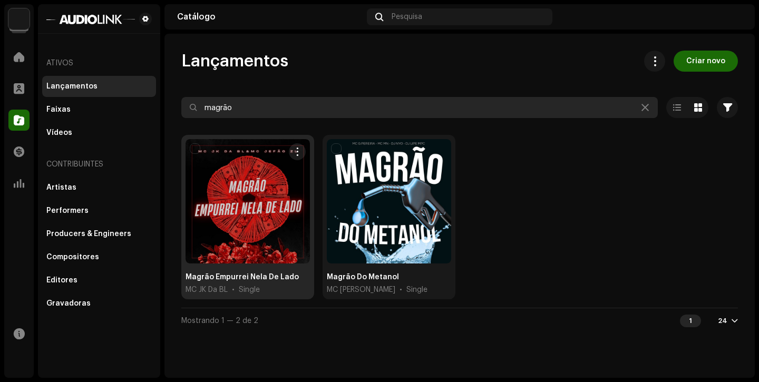
type input "magrão"
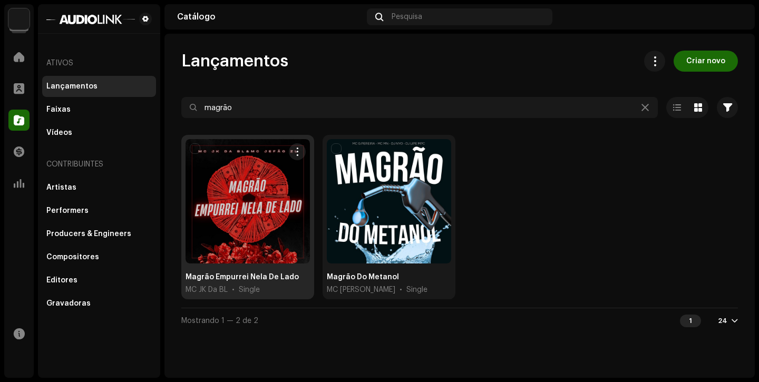
click at [232, 242] on div at bounding box center [248, 201] width 124 height 124
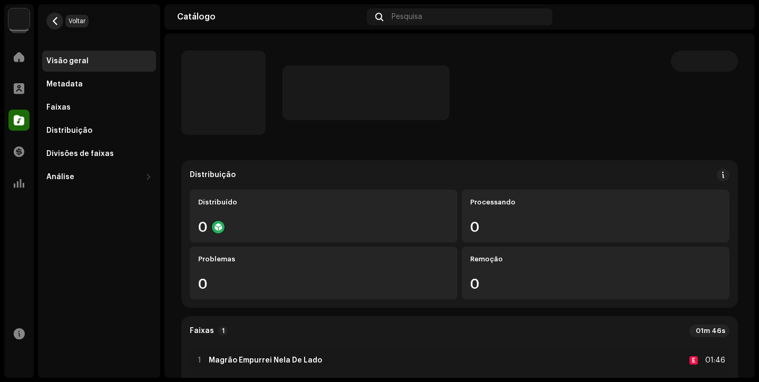
click at [60, 25] on button "button" at bounding box center [54, 21] width 17 height 17
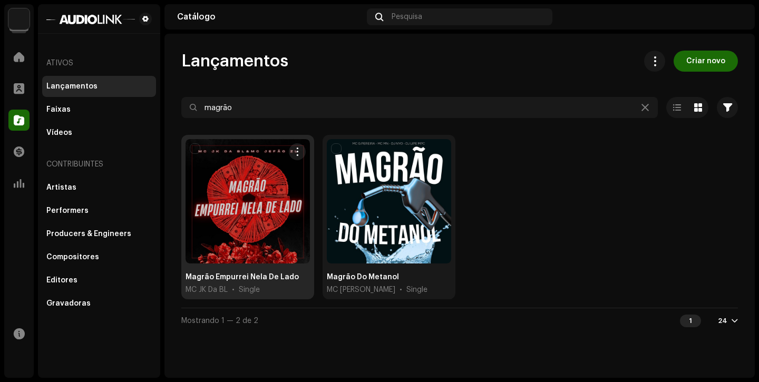
click at [257, 186] on div at bounding box center [248, 201] width 124 height 124
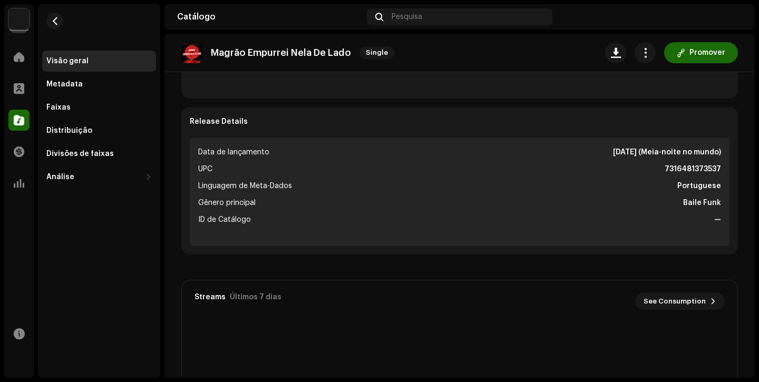
scroll to position [337, 0]
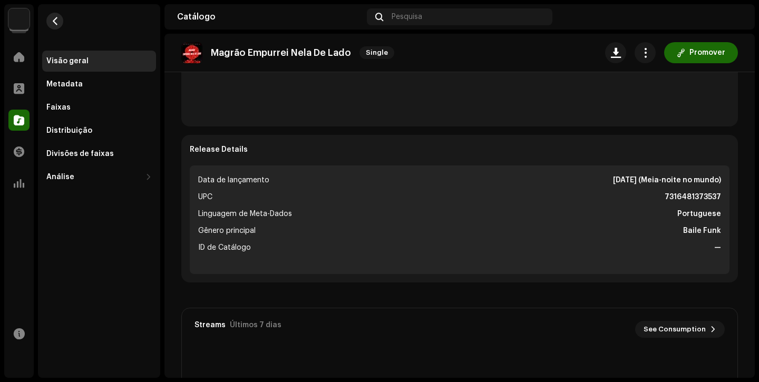
click at [54, 25] on button "button" at bounding box center [54, 21] width 17 height 17
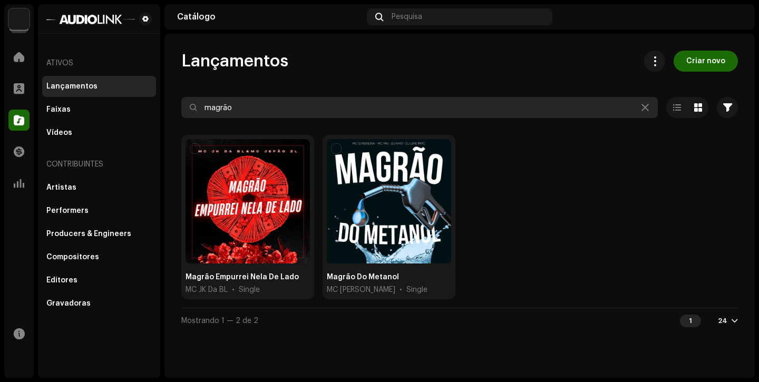
drag, startPoint x: 249, startPoint y: 104, endPoint x: 63, endPoint y: 82, distance: 187.4
click at [64, 82] on div "Next Records Home Perfil Catálogo Transações Análise Recursos Ativos Lançamento…" at bounding box center [379, 191] width 759 height 382
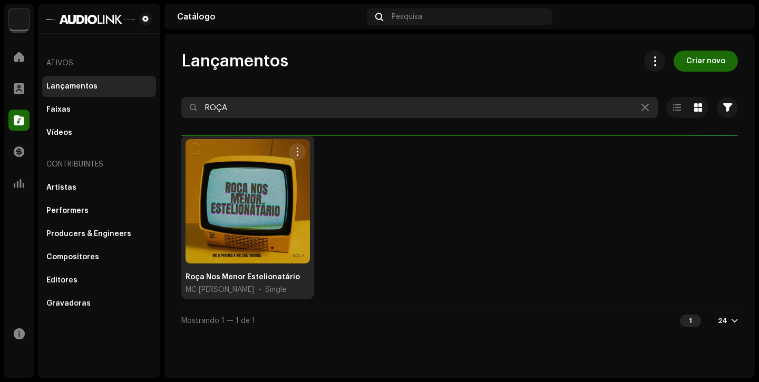
type input "ROÇA"
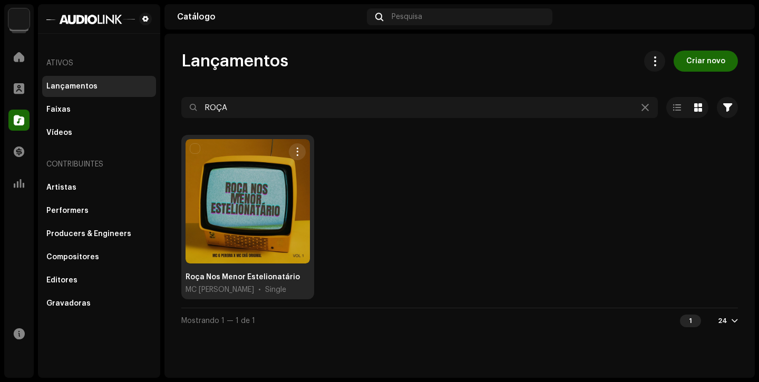
click at [263, 212] on div at bounding box center [248, 201] width 124 height 124
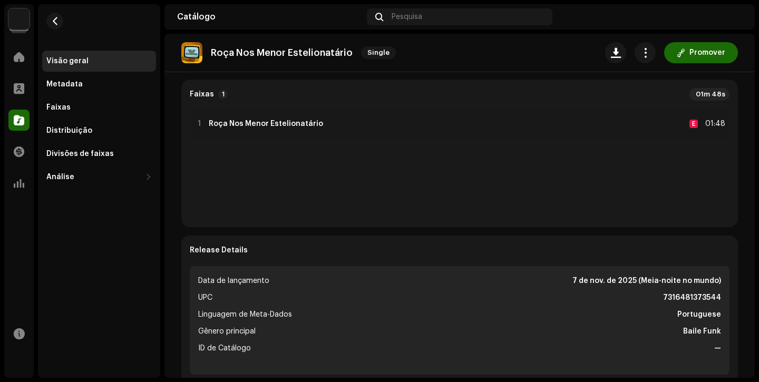
scroll to position [290, 0]
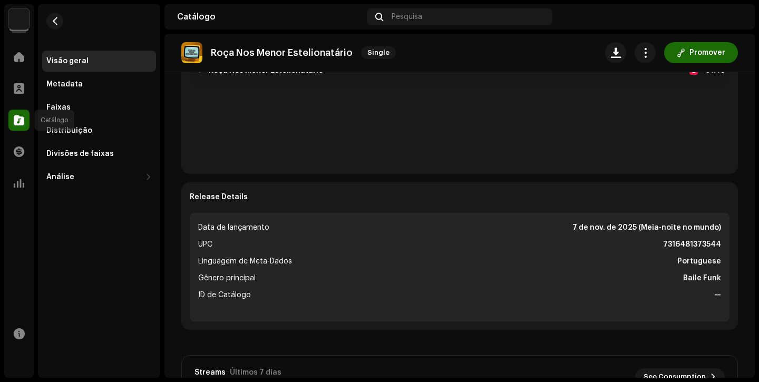
click at [20, 119] on span at bounding box center [19, 120] width 11 height 8
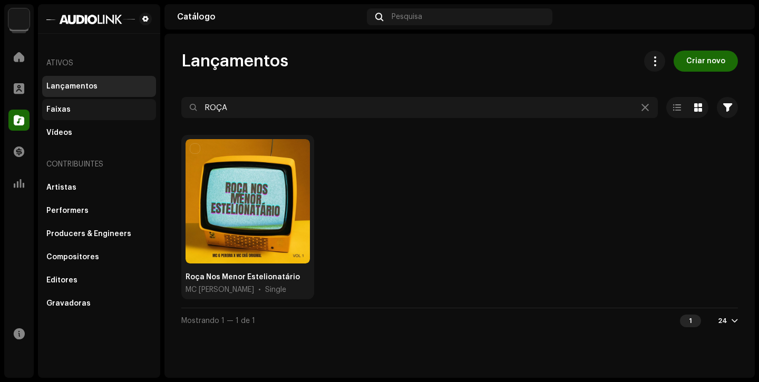
click at [89, 115] on div "Faixas" at bounding box center [99, 109] width 114 height 21
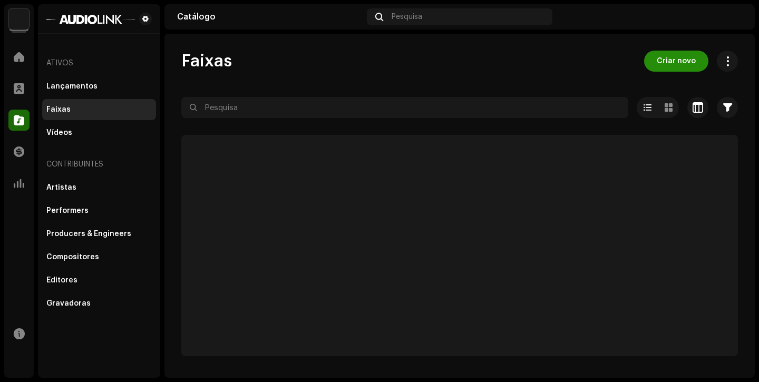
click at [690, 64] on span "Criar novo" at bounding box center [676, 61] width 39 height 21
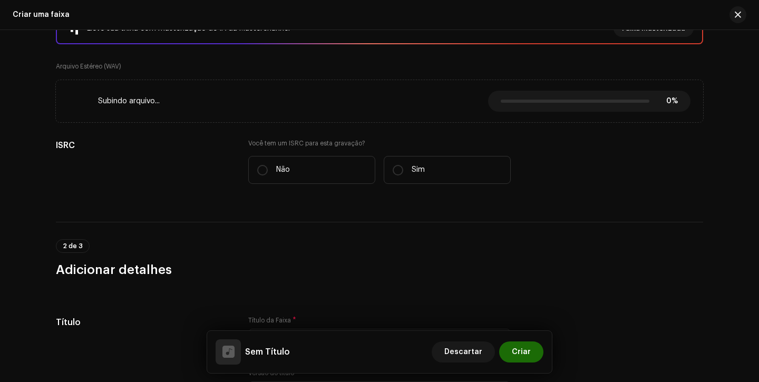
scroll to position [197, 0]
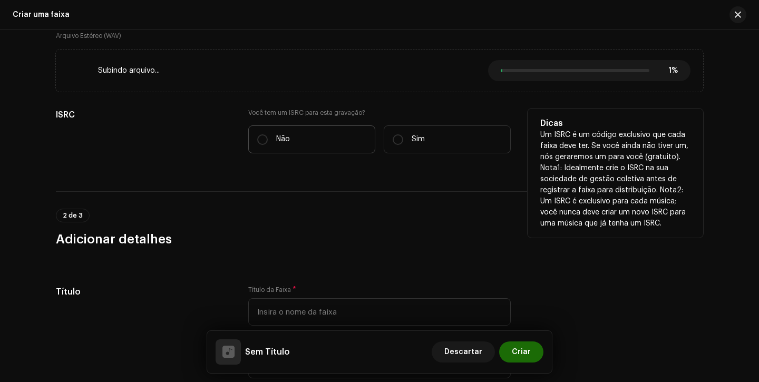
click at [290, 136] on label "Não" at bounding box center [311, 139] width 127 height 28
click at [268, 136] on input "Não" at bounding box center [262, 139] width 11 height 11
radio input "true"
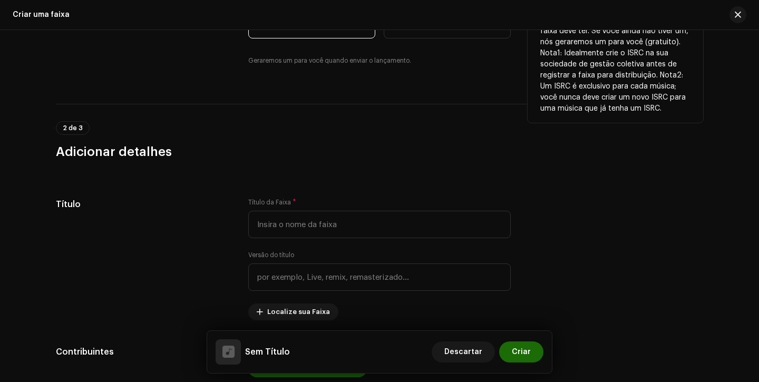
scroll to position [334, 0]
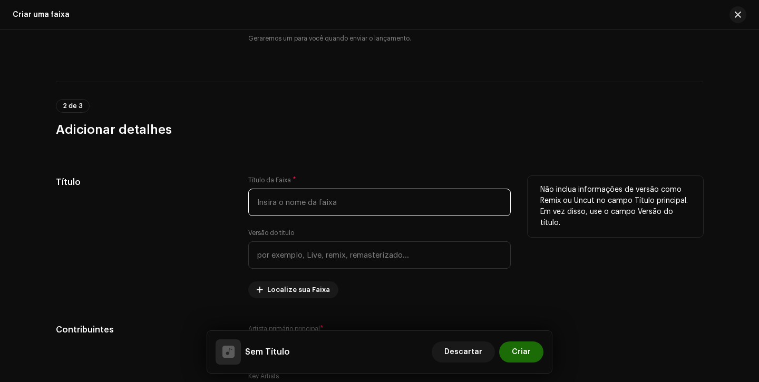
click at [300, 197] on input "text" at bounding box center [379, 202] width 262 height 27
type input "s"
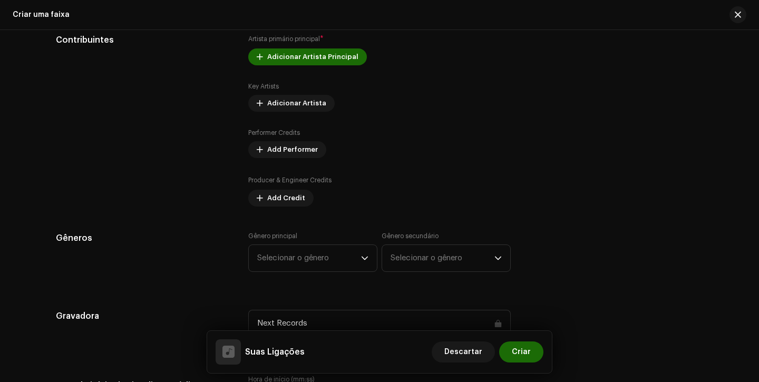
scroll to position [641, 0]
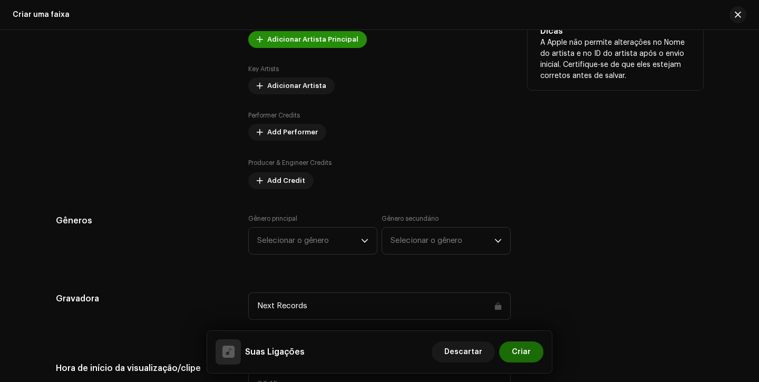
type input "Suas Ligações"
click at [304, 40] on span "Adicionar Artista Principal" at bounding box center [312, 39] width 91 height 21
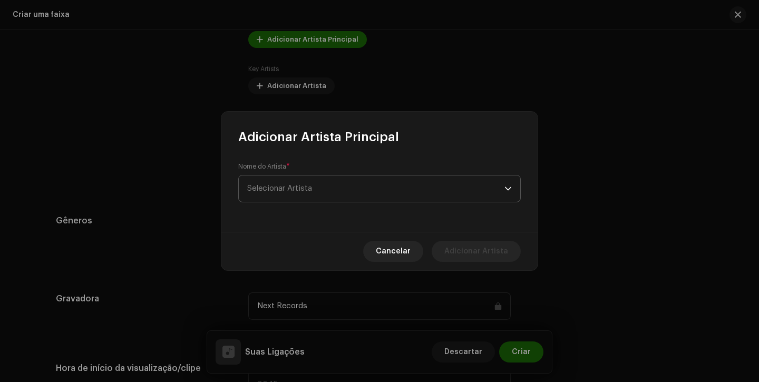
click at [290, 192] on span "Selecionar Artista" at bounding box center [279, 188] width 65 height 8
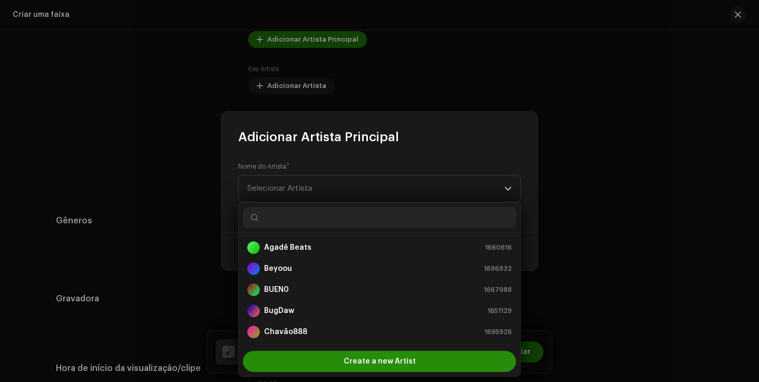
scroll to position [17, 0]
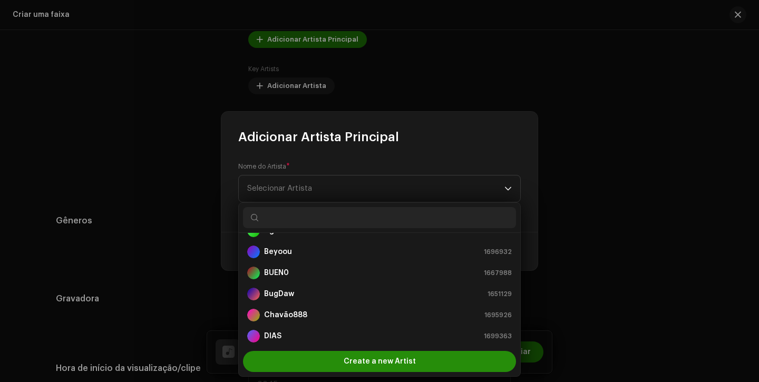
click at [379, 362] on span "Create a new Artist" at bounding box center [380, 361] width 72 height 21
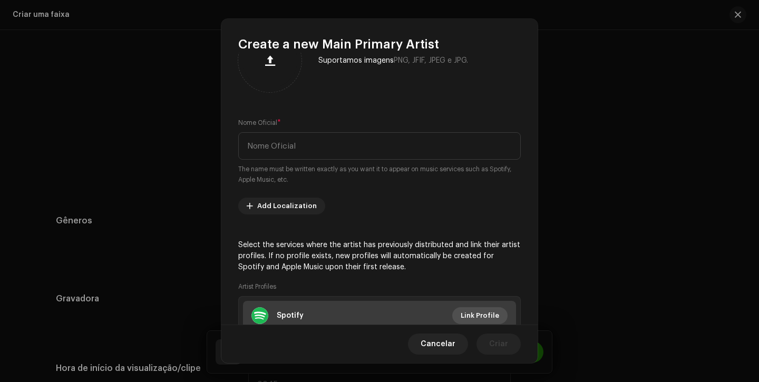
scroll to position [102, 0]
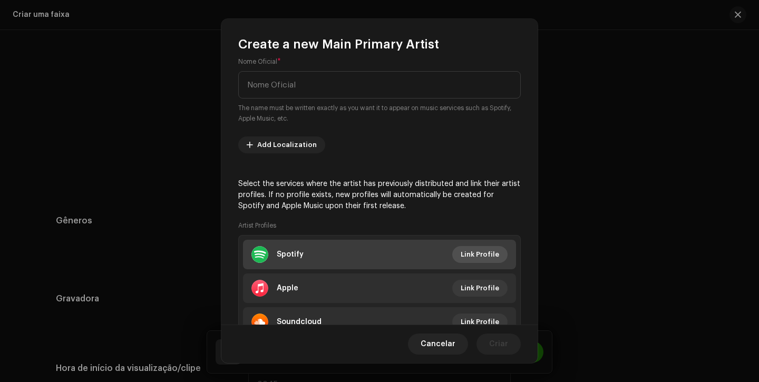
click at [492, 257] on span "Link Profile" at bounding box center [480, 254] width 38 height 21
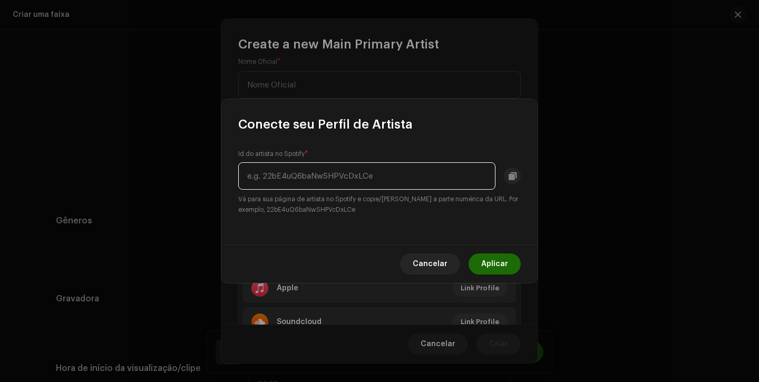
click at [382, 181] on input "text" at bounding box center [366, 175] width 257 height 27
paste input "62VuS8Go6hjSWGW5uuGOuV"
type input "62VuS8Go6hjSWGW5uuGOuV"
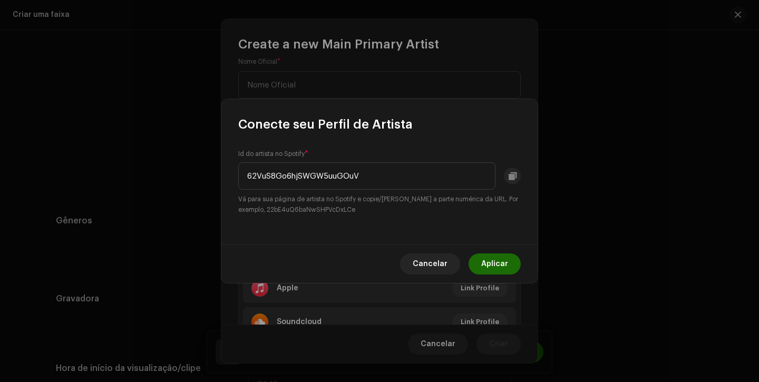
click at [489, 267] on span "Aplicar" at bounding box center [494, 264] width 27 height 21
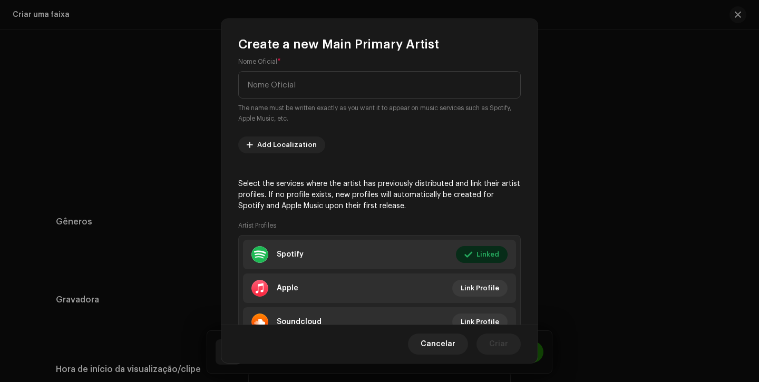
scroll to position [643, 0]
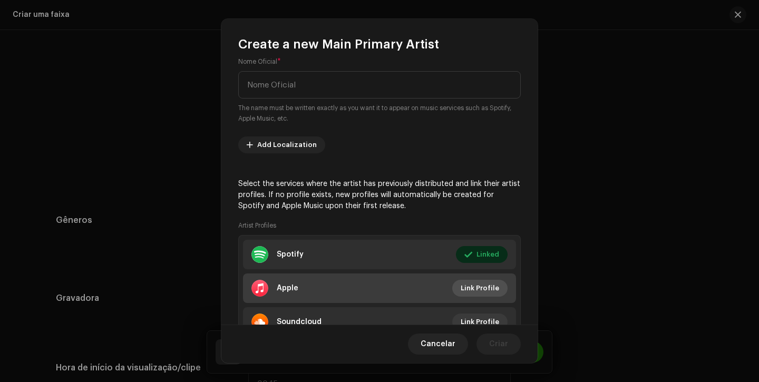
click at [474, 286] on span "Link Profile" at bounding box center [480, 288] width 38 height 21
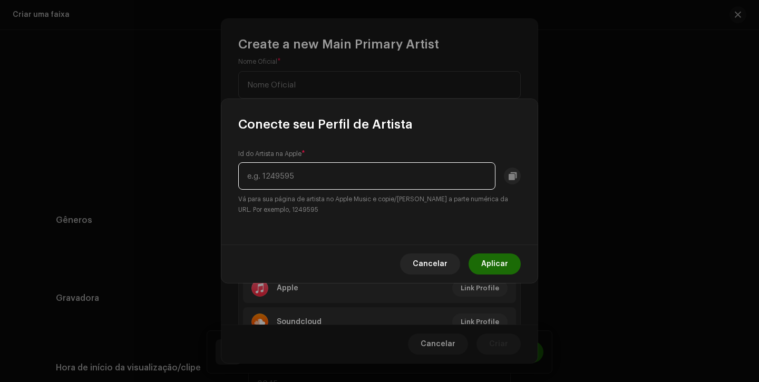
click at [334, 189] on input "text" at bounding box center [366, 175] width 257 height 27
paste input "1549312549"
type input "1549312549"
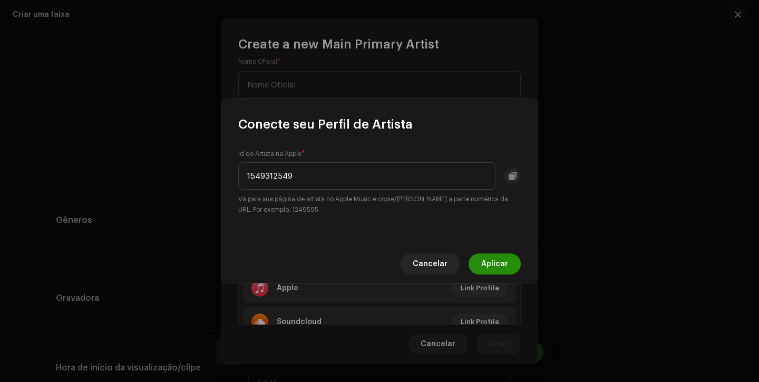
click at [500, 265] on span "Aplicar" at bounding box center [494, 264] width 27 height 21
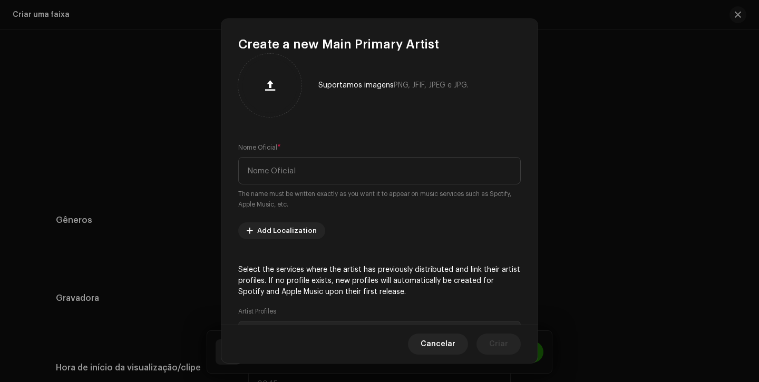
scroll to position [1, 0]
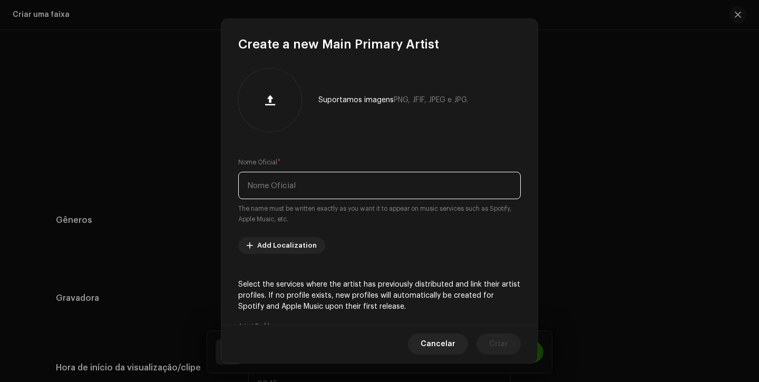
click at [346, 187] on input "text" at bounding box center [379, 185] width 283 height 27
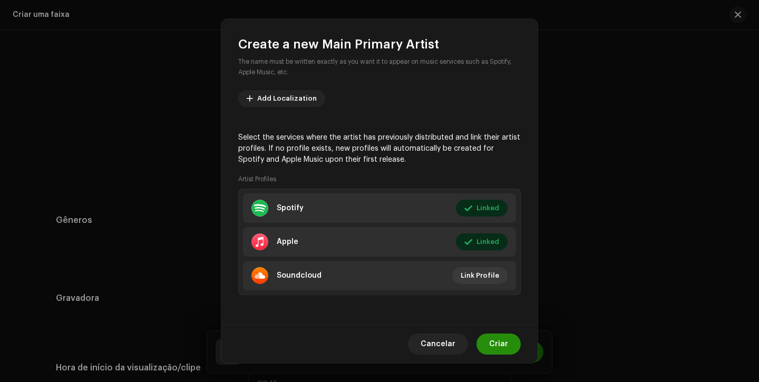
type input "Jaleel A"
click at [501, 345] on span "Criar" at bounding box center [498, 344] width 19 height 21
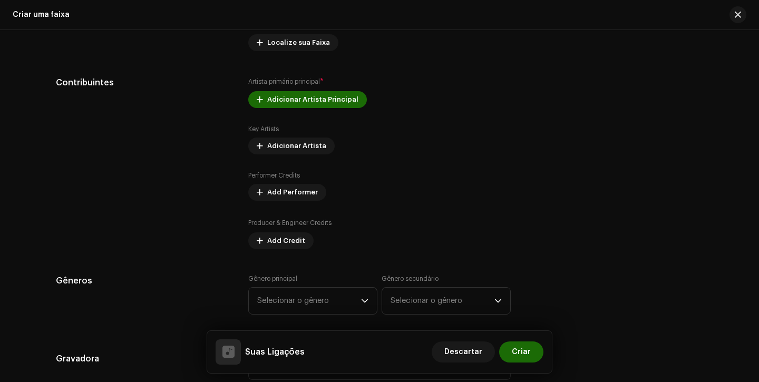
scroll to position [571, 0]
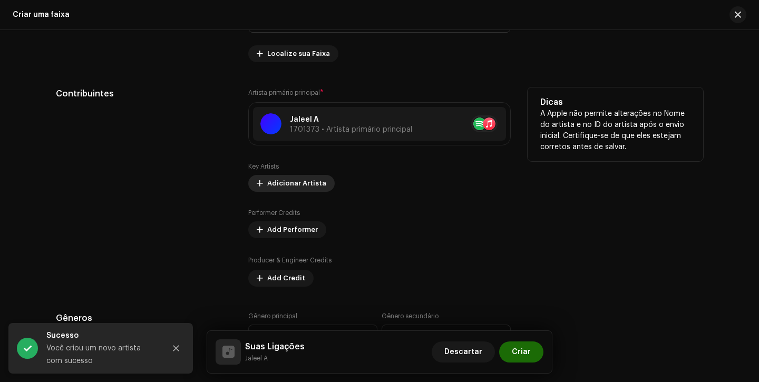
click at [287, 188] on span "Adicionar Artista" at bounding box center [296, 183] width 59 height 21
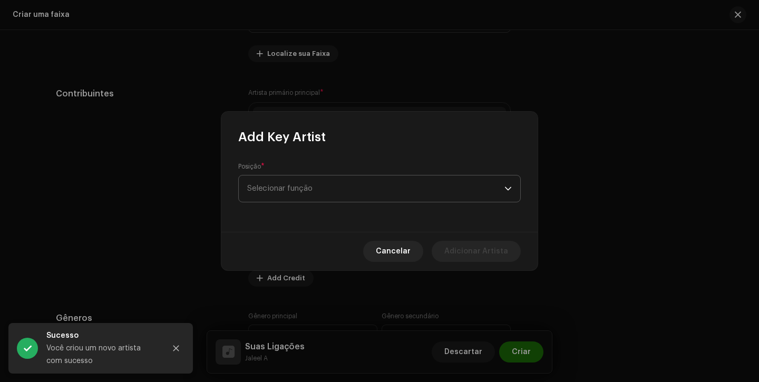
click at [305, 181] on span "Selecionar função" at bounding box center [375, 189] width 257 height 26
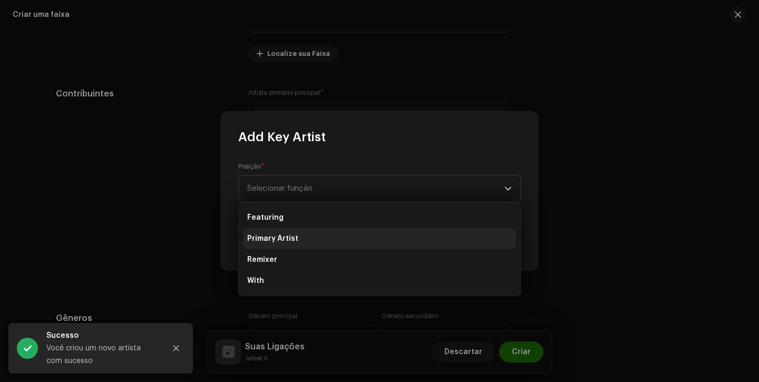
click at [303, 246] on li "Primary Artist" at bounding box center [379, 238] width 273 height 21
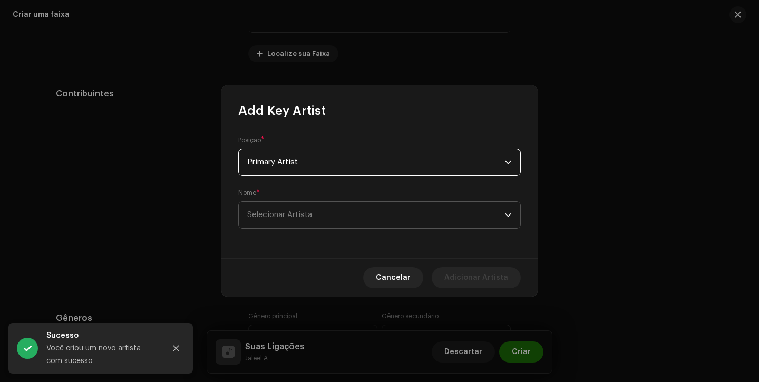
click at [311, 218] on span "Selecionar Artista" at bounding box center [279, 215] width 65 height 8
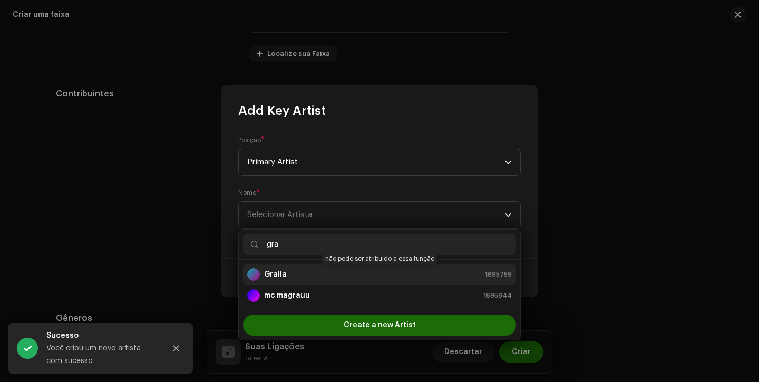
type input "gra"
click at [285, 276] on div "Gralla 1695759" at bounding box center [379, 274] width 265 height 13
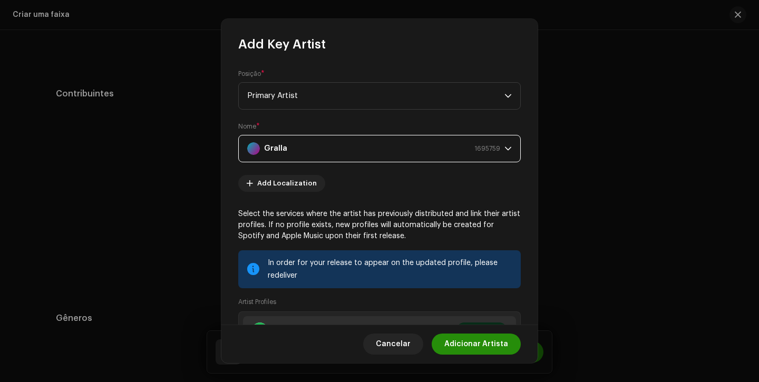
click at [469, 346] on span "Adicionar Artista" at bounding box center [476, 344] width 64 height 21
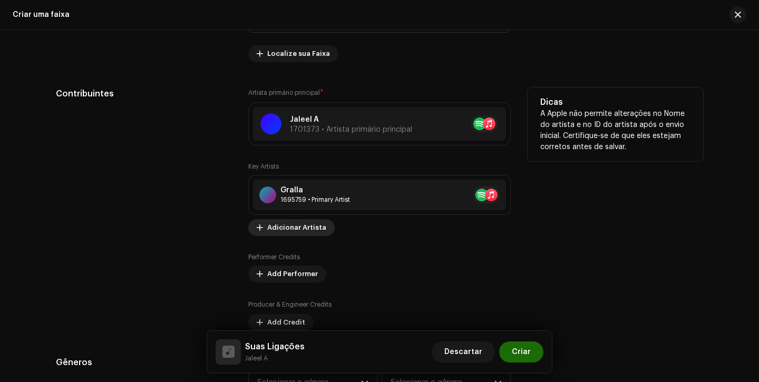
click at [285, 230] on span "Adicionar Artista" at bounding box center [296, 227] width 59 height 21
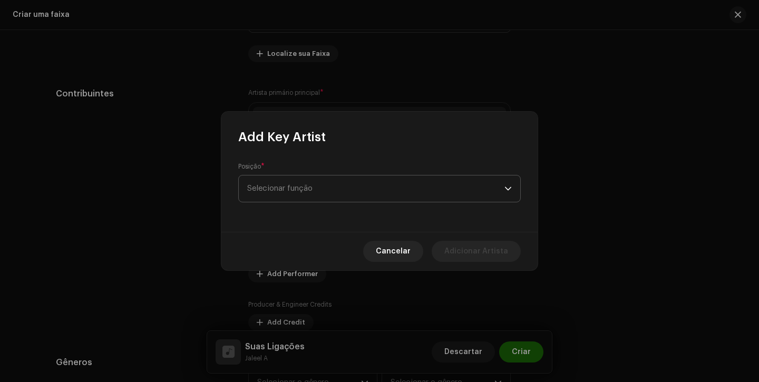
click at [325, 198] on span "Selecionar função" at bounding box center [375, 189] width 257 height 26
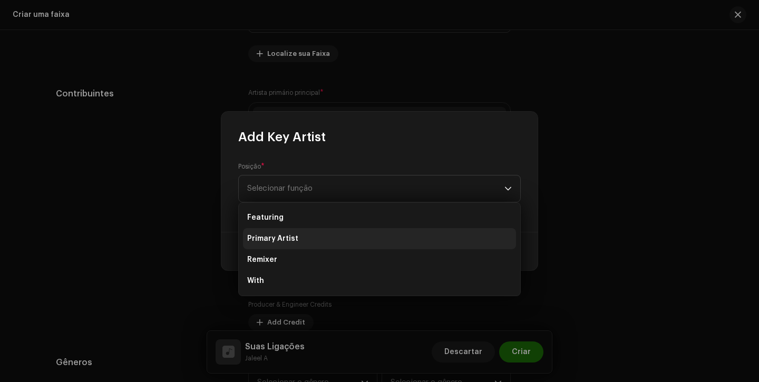
click at [320, 236] on li "Primary Artist" at bounding box center [379, 238] width 273 height 21
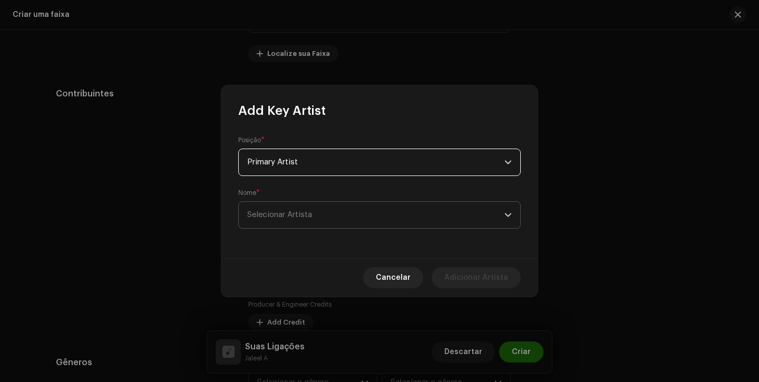
click at [316, 218] on span "Selecionar Artista" at bounding box center [375, 215] width 257 height 26
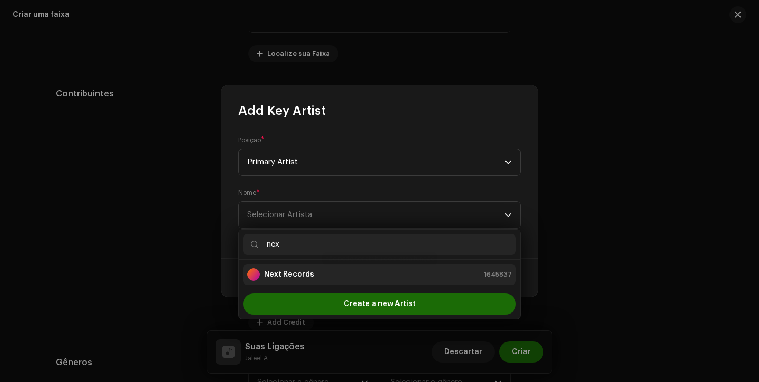
type input "nex"
click at [308, 268] on div "Next Records" at bounding box center [280, 274] width 67 height 13
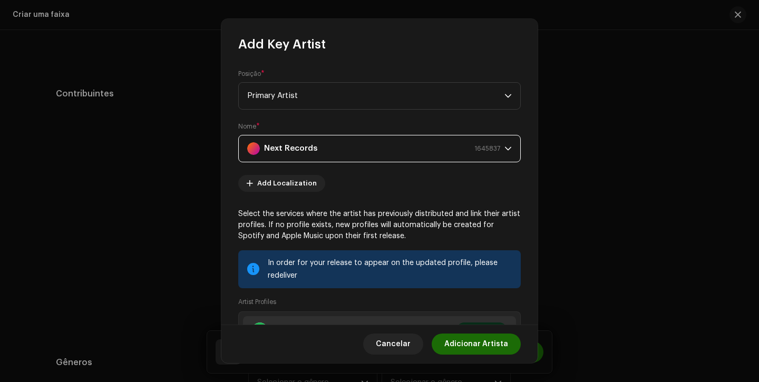
click at [475, 348] on span "Adicionar Artista" at bounding box center [476, 344] width 64 height 21
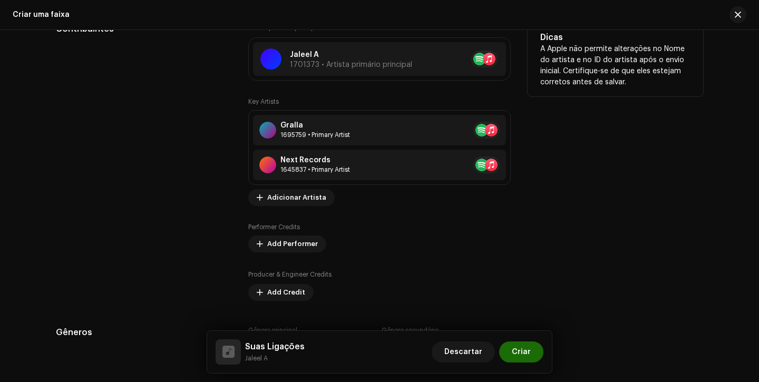
scroll to position [674, 0]
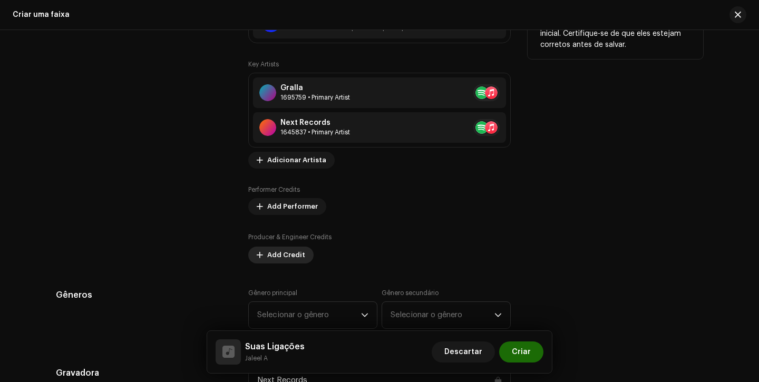
click at [270, 255] on span "Add Credit" at bounding box center [286, 255] width 38 height 21
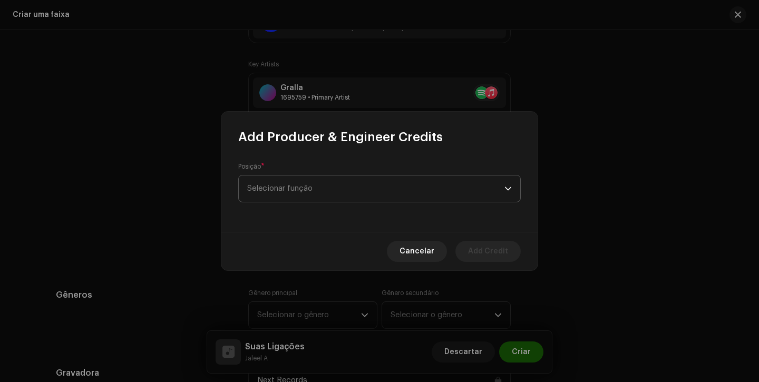
click at [307, 189] on span "Selecionar função" at bounding box center [375, 189] width 257 height 26
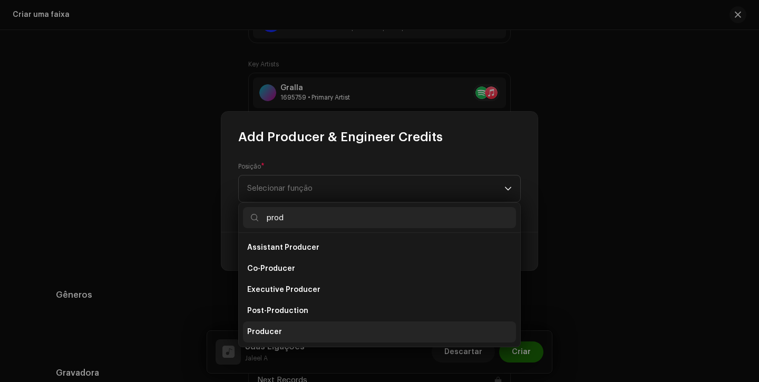
type input "prod"
click at [275, 328] on span "Producer" at bounding box center [264, 332] width 35 height 11
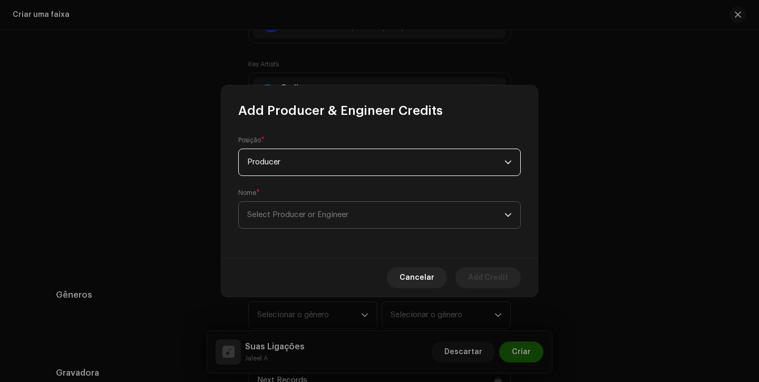
click at [327, 220] on span "Select Producer or Engineer" at bounding box center [375, 215] width 257 height 26
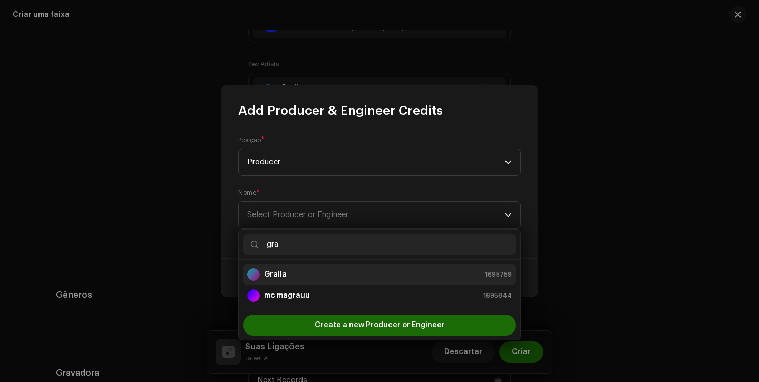
type input "gra"
click at [355, 275] on div "Gralla 1695759" at bounding box center [379, 274] width 265 height 13
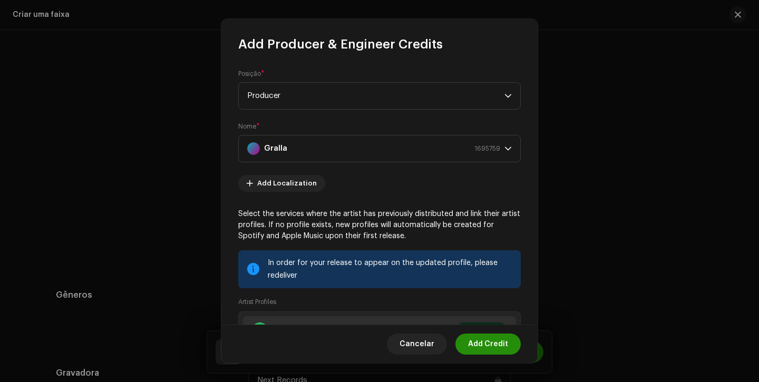
click at [492, 342] on span "Add Credit" at bounding box center [488, 344] width 40 height 21
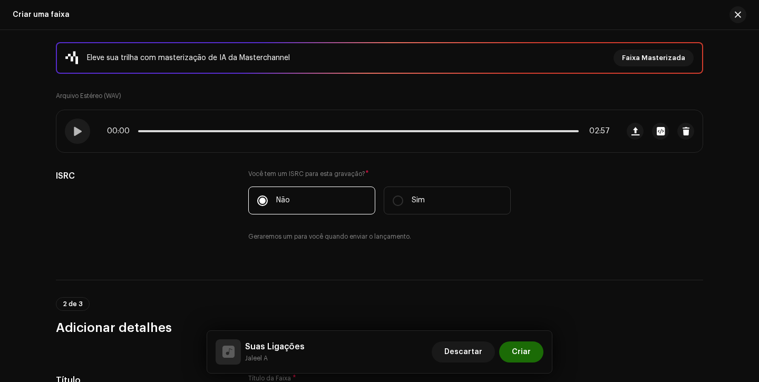
scroll to position [116, 0]
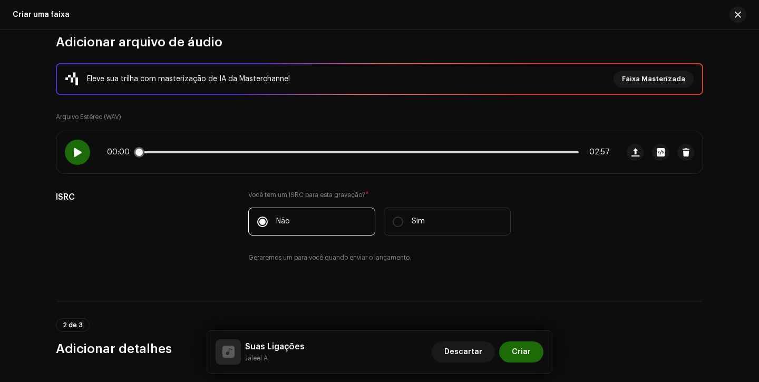
click at [82, 151] on div at bounding box center [77, 152] width 25 height 25
drag, startPoint x: 140, startPoint y: 157, endPoint x: 176, endPoint y: 157, distance: 35.3
click at [170, 157] on div "00:01 02:57" at bounding box center [337, 152] width 562 height 42
drag, startPoint x: 174, startPoint y: 155, endPoint x: 195, endPoint y: 156, distance: 20.6
click at [187, 156] on span at bounding box center [181, 152] width 11 height 11
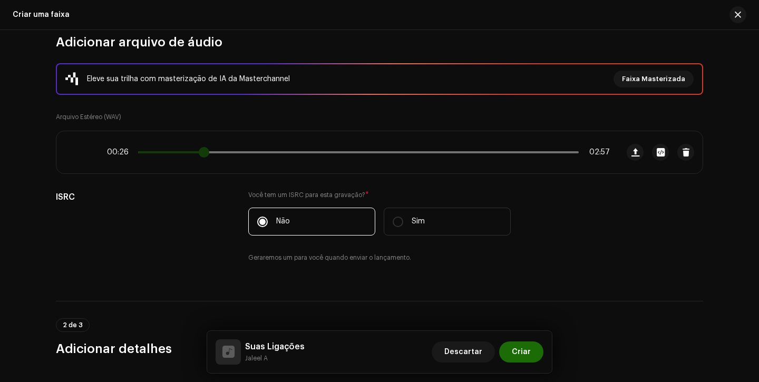
drag, startPoint x: 195, startPoint y: 156, endPoint x: 202, endPoint y: 156, distance: 6.9
click at [201, 156] on span at bounding box center [204, 152] width 11 height 11
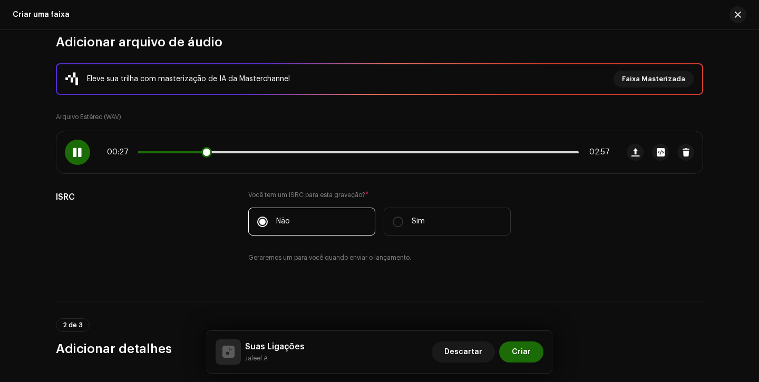
drag, startPoint x: 202, startPoint y: 156, endPoint x: 194, endPoint y: 156, distance: 7.4
click at [195, 156] on div "00:27 02:57" at bounding box center [358, 152] width 503 height 8
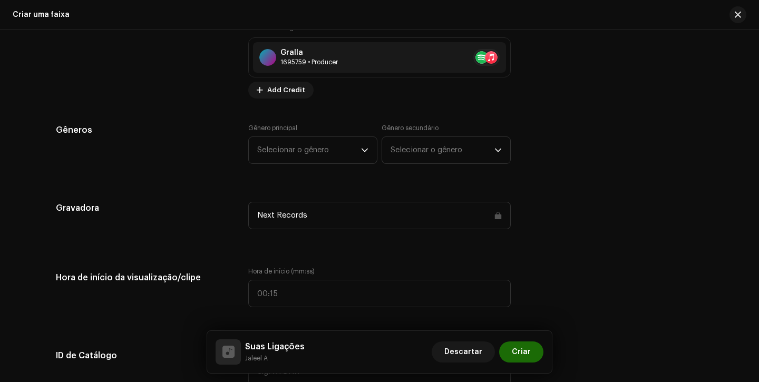
scroll to position [893, 0]
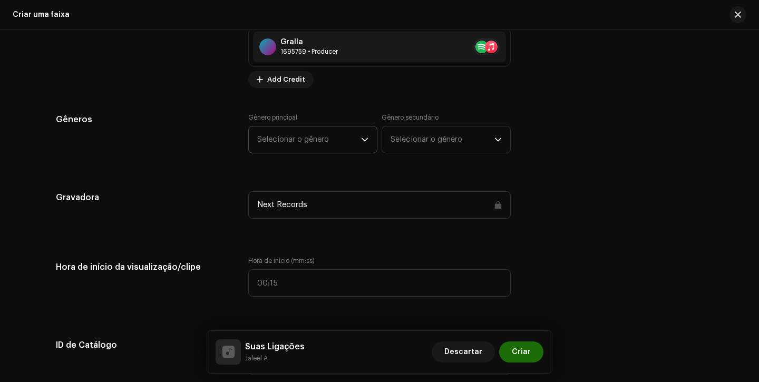
click at [283, 149] on span "Selecionar o gênero" at bounding box center [309, 139] width 104 height 26
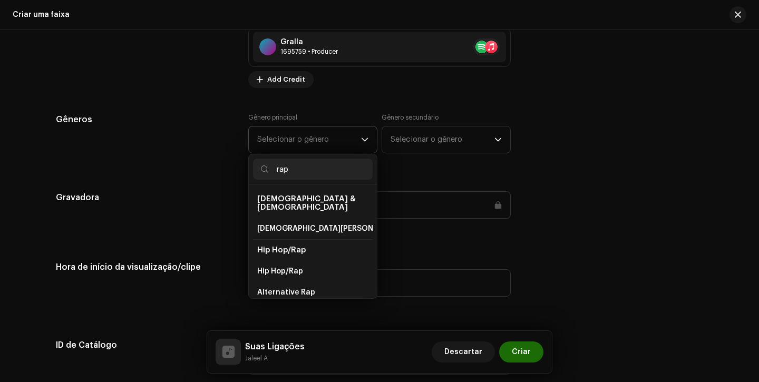
scroll to position [190, 0]
type input "rap"
click at [291, 218] on li "Rap" at bounding box center [313, 228] width 120 height 21
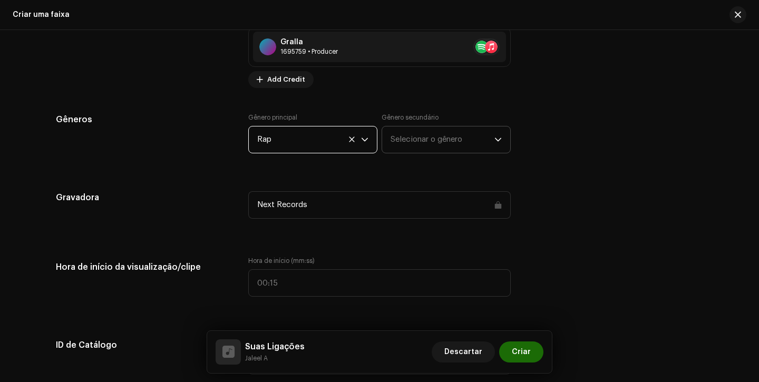
click at [416, 132] on span "Selecionar o gênero" at bounding box center [443, 139] width 104 height 26
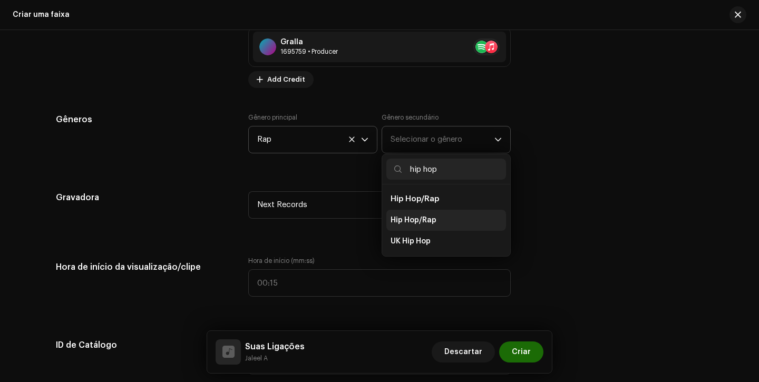
type input "hip hop"
click at [430, 215] on li "Hip Hop/Rap" at bounding box center [446, 220] width 120 height 21
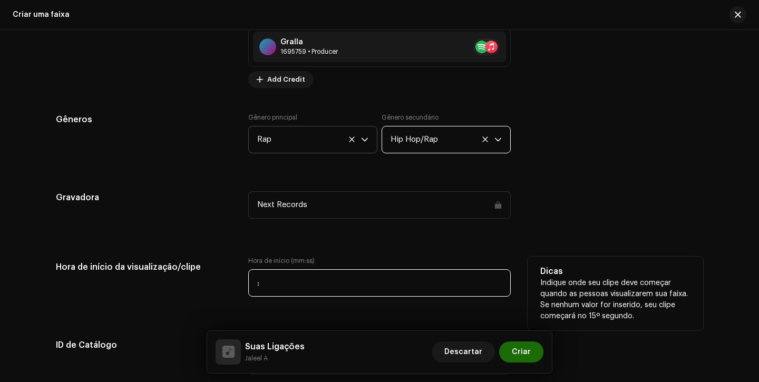
click at [252, 280] on input ":" at bounding box center [379, 282] width 262 height 27
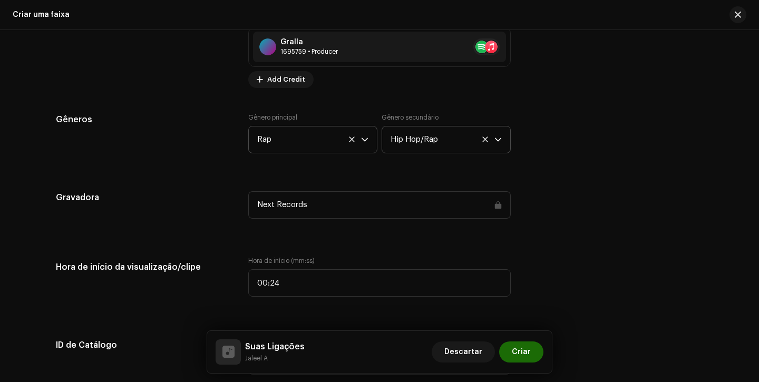
click at [208, 240] on div "Detalhes da faixa Complete o seguinte para finalizar sua faixa. 1 de 3 Adiciona…" at bounding box center [379, 288] width 681 height 2253
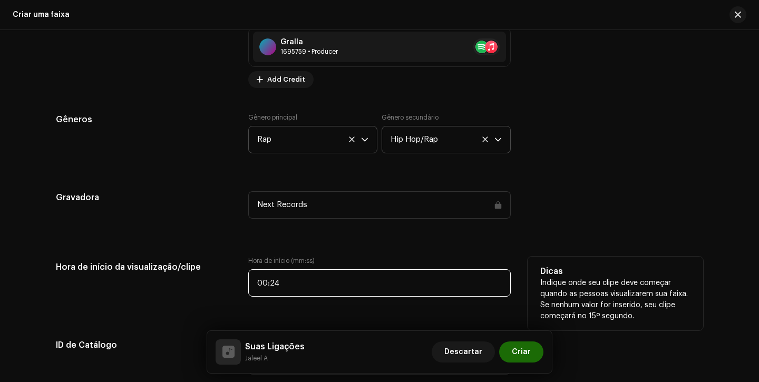
click at [307, 282] on input "00:24" at bounding box center [379, 282] width 262 height 27
type input "00:25"
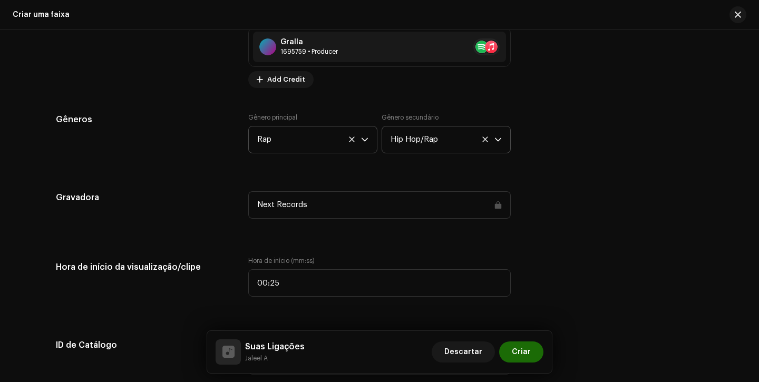
click at [320, 252] on div "Detalhes da faixa Complete o seguinte para finalizar sua faixa. 1 de 3 Adiciona…" at bounding box center [379, 288] width 681 height 2253
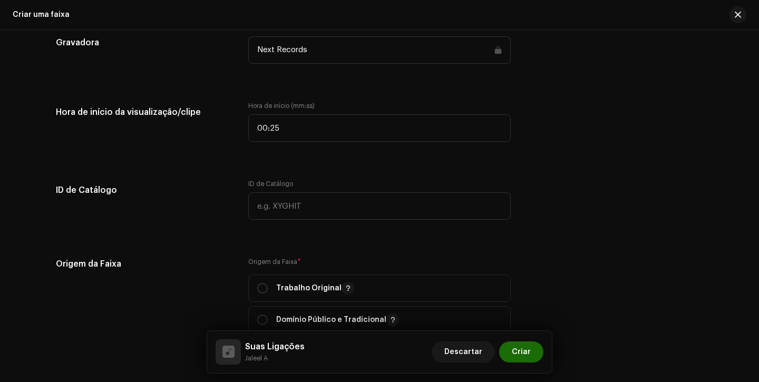
scroll to position [1140, 0]
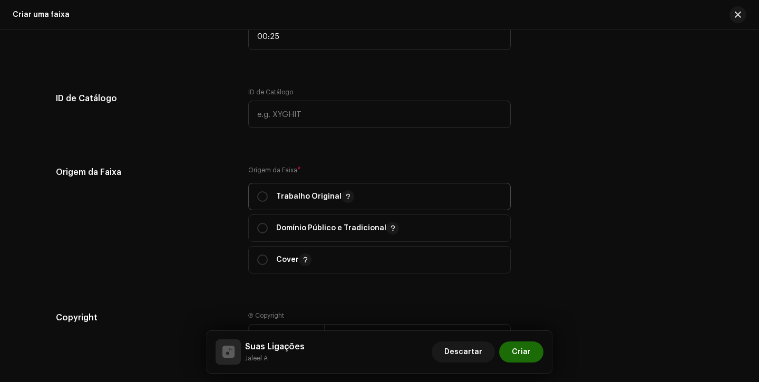
click at [261, 192] on div "Trabalho Original" at bounding box center [305, 196] width 97 height 13
radio input "true"
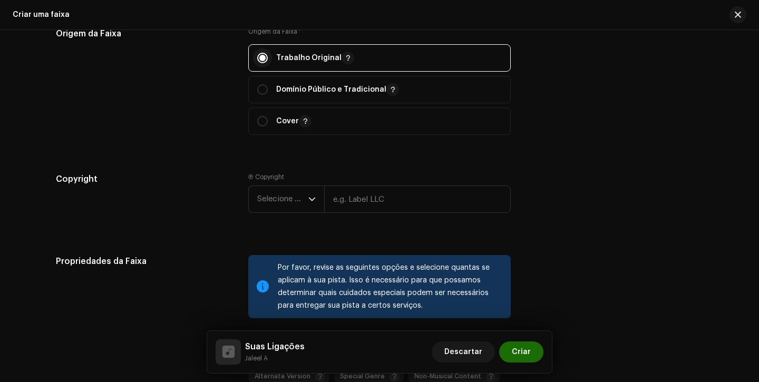
scroll to position [1324, 0]
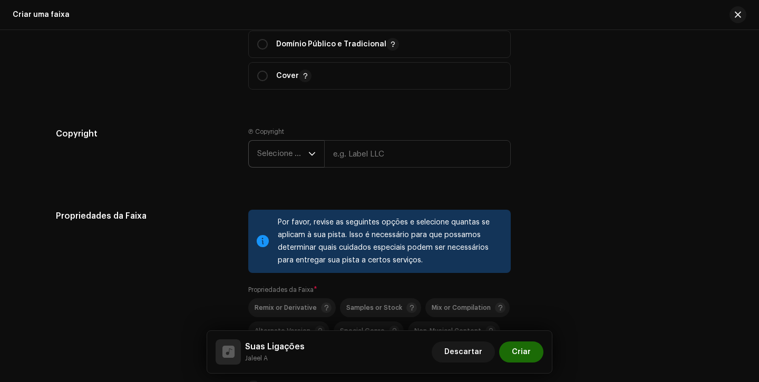
click at [274, 158] on span "Selecione o ano" at bounding box center [282, 154] width 51 height 26
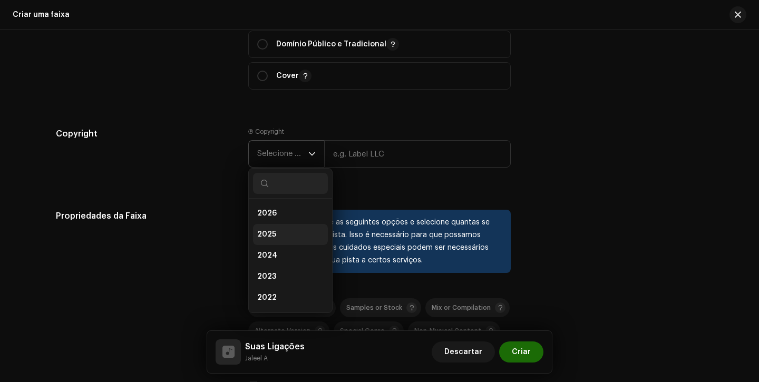
click at [271, 236] on span "2025" at bounding box center [266, 234] width 19 height 11
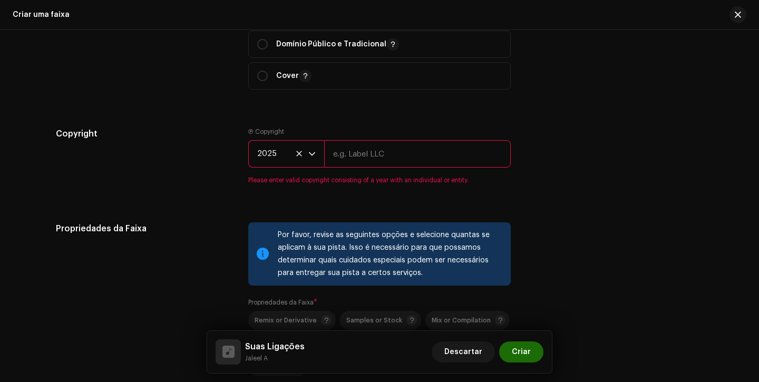
click at [366, 150] on input "text" at bounding box center [417, 153] width 187 height 27
type input "Next Records"
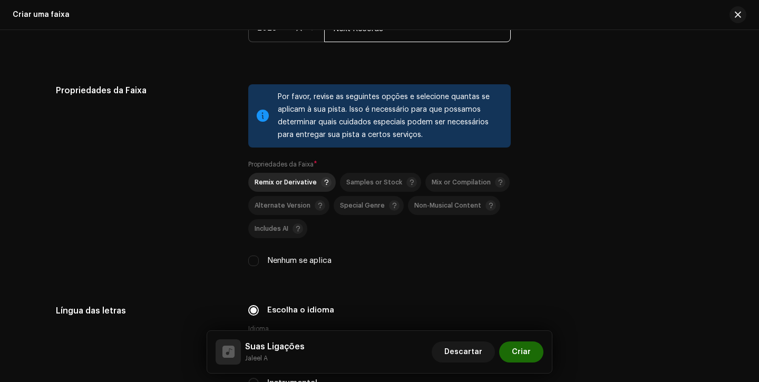
scroll to position [1536, 0]
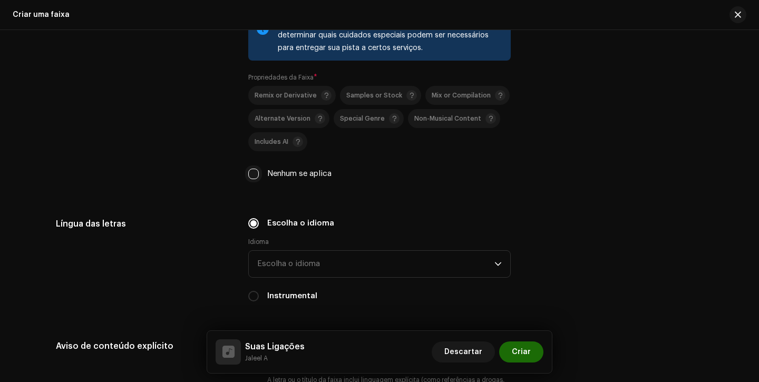
click at [253, 179] on input "Nenhum se aplica" at bounding box center [253, 174] width 11 height 11
checkbox input "true"
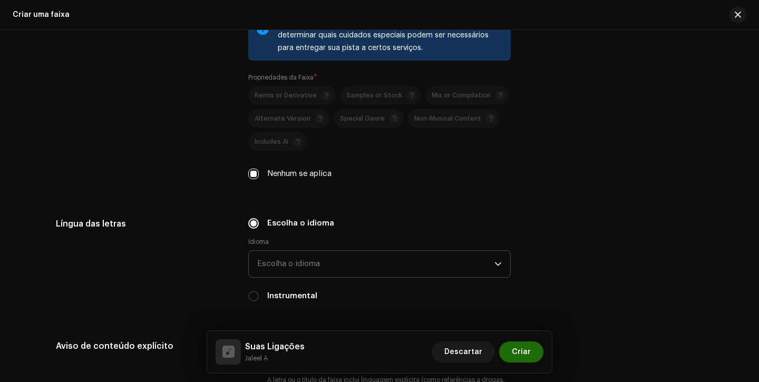
click at [289, 261] on span "Escolha o idioma" at bounding box center [375, 264] width 237 height 26
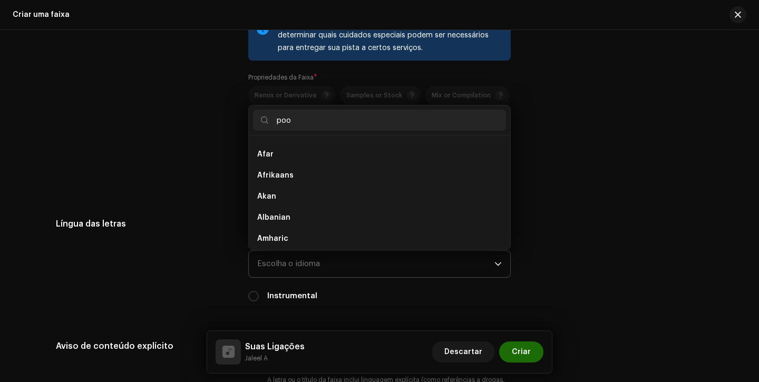
scroll to position [0, 0]
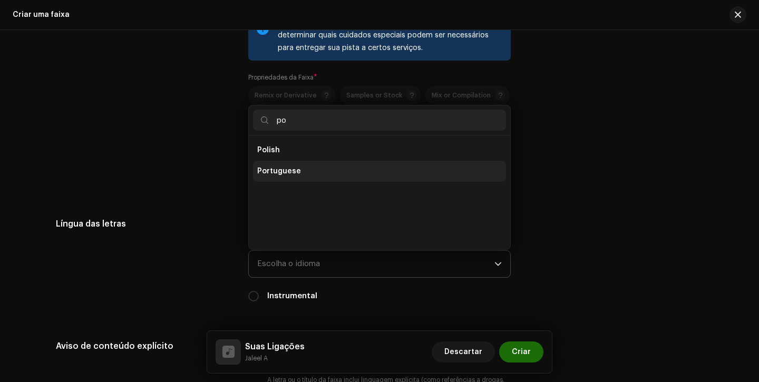
type input "po"
click at [260, 171] on span "Portuguese" at bounding box center [279, 171] width 44 height 11
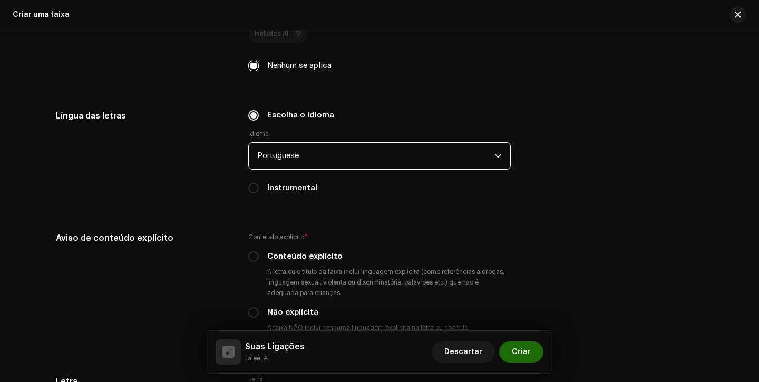
scroll to position [1724, 0]
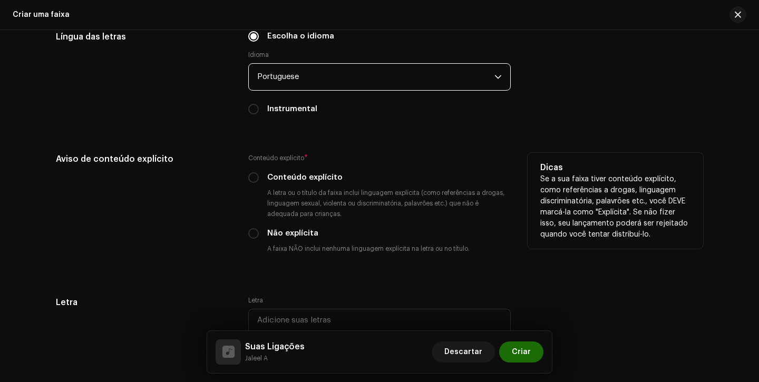
click at [259, 174] on div "Conteúdo explícito" at bounding box center [379, 178] width 262 height 12
click at [252, 181] on input "Conteúdo explícito" at bounding box center [253, 177] width 11 height 11
radio input "true"
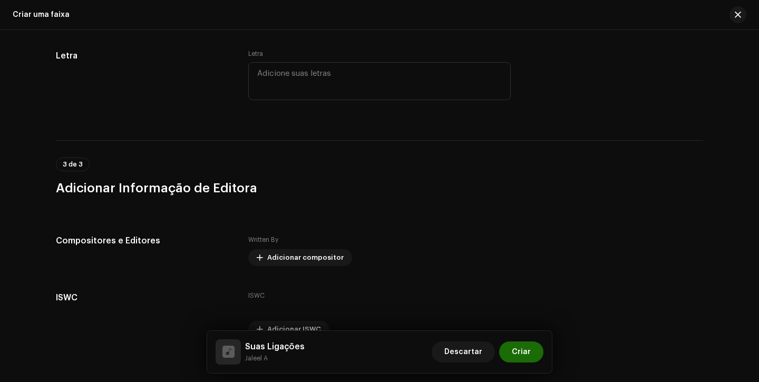
scroll to position [2029, 0]
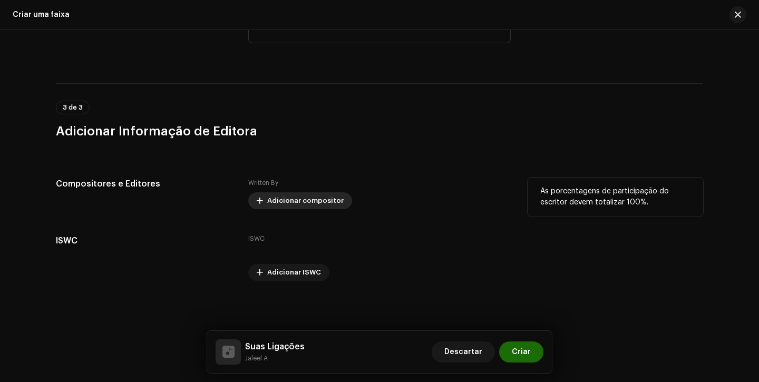
click at [271, 197] on span "Adicionar compositor" at bounding box center [305, 200] width 76 height 21
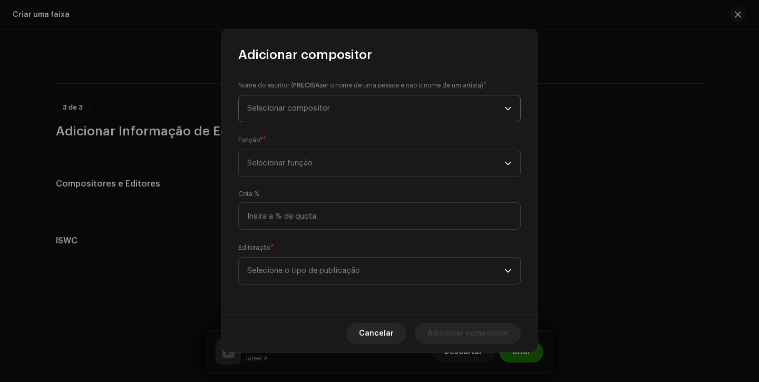
click at [305, 111] on span "Selecionar compositor" at bounding box center [288, 108] width 83 height 8
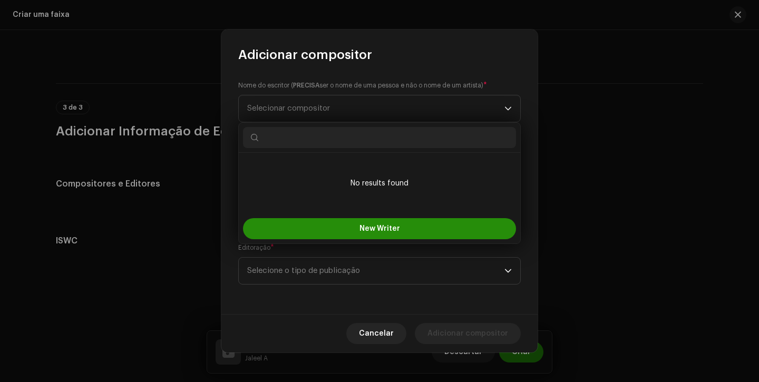
click at [386, 231] on span "New Writer" at bounding box center [379, 228] width 41 height 7
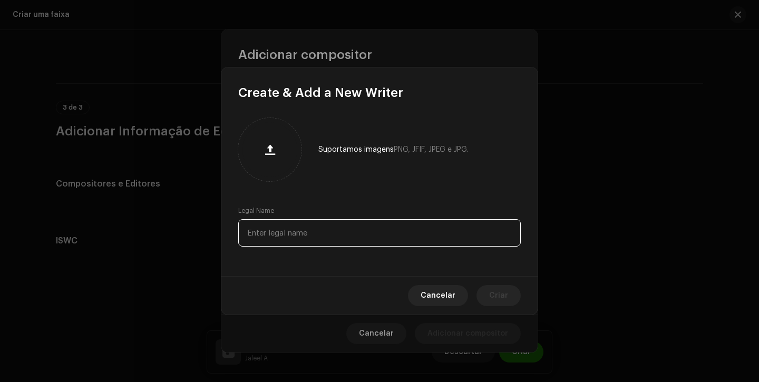
click at [338, 220] on input "text" at bounding box center [379, 232] width 283 height 27
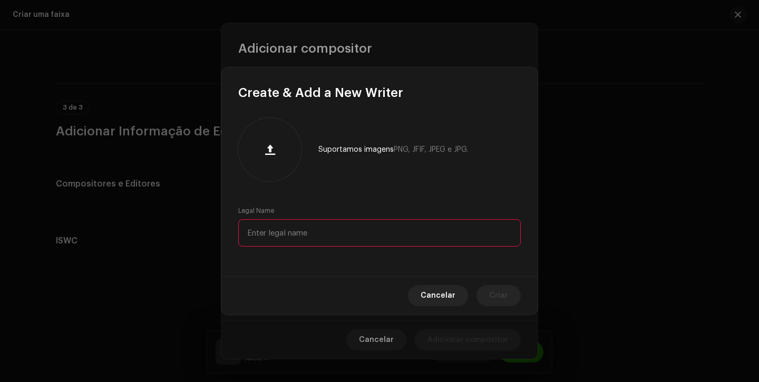
type input "g"
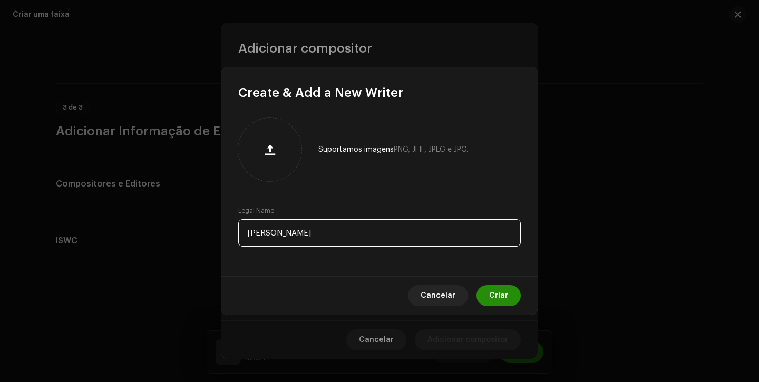
type input "Gustavo Artal Oliveira"
click at [487, 302] on button "Criar" at bounding box center [498, 295] width 44 height 21
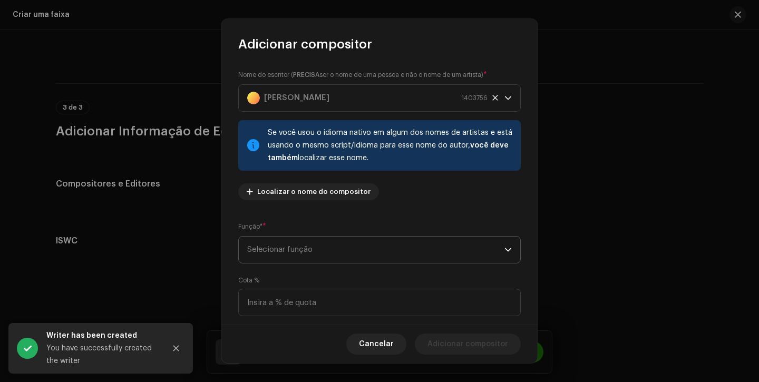
click at [287, 257] on span "Selecionar função" at bounding box center [375, 250] width 257 height 26
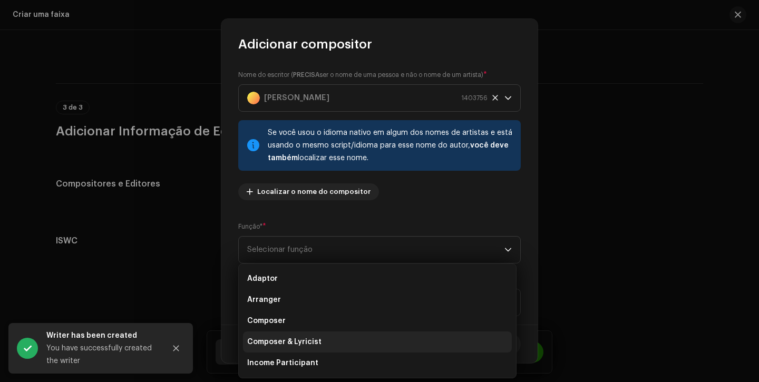
click at [298, 340] on span "Composer & Lyricist" at bounding box center [284, 342] width 74 height 11
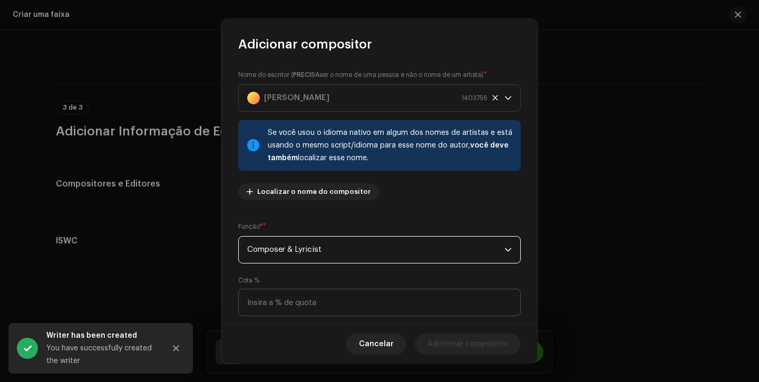
scroll to position [76, 0]
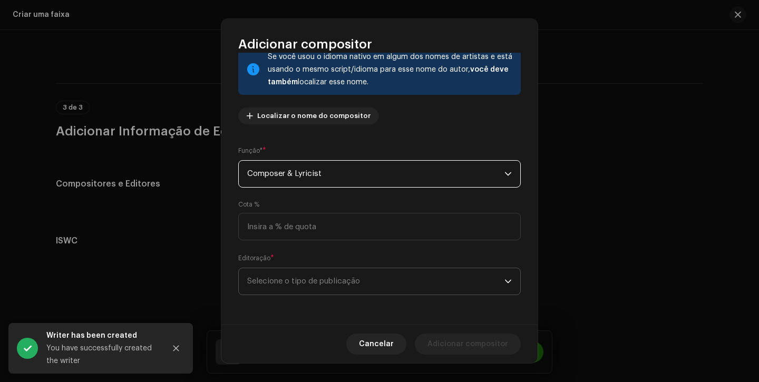
click at [335, 287] on span "Selecione o tipo de publicação" at bounding box center [375, 281] width 257 height 26
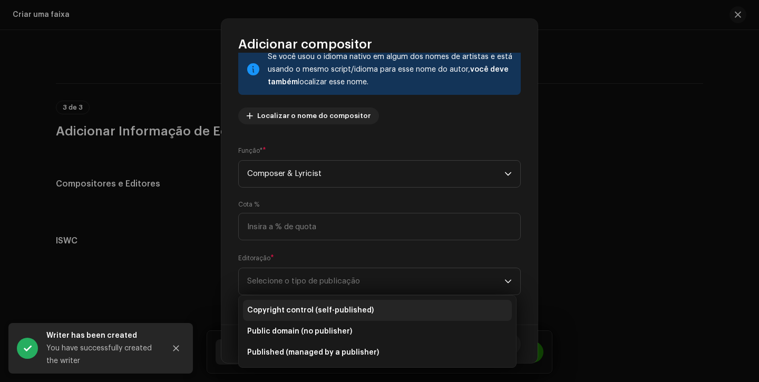
click at [333, 306] on span "Copyright control (self-published)" at bounding box center [310, 310] width 126 height 11
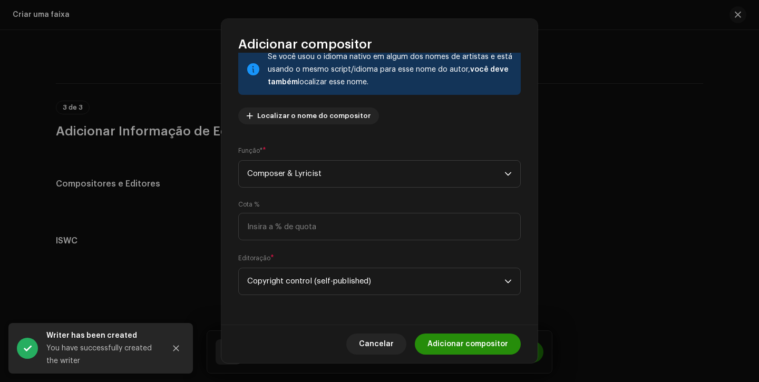
click at [454, 334] on span "Adicionar compositor" at bounding box center [467, 344] width 81 height 21
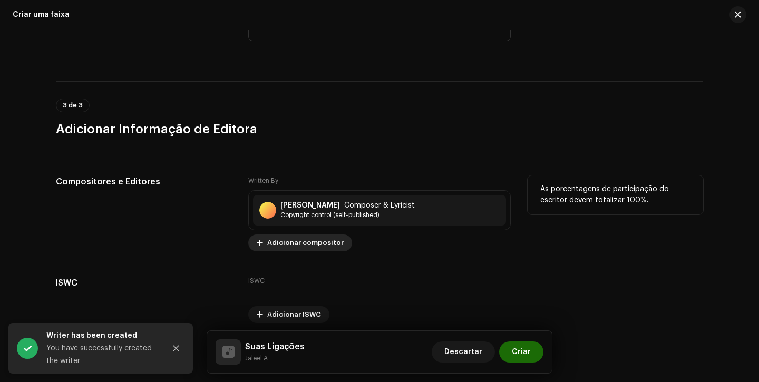
click at [310, 248] on span "Adicionar compositor" at bounding box center [305, 242] width 76 height 21
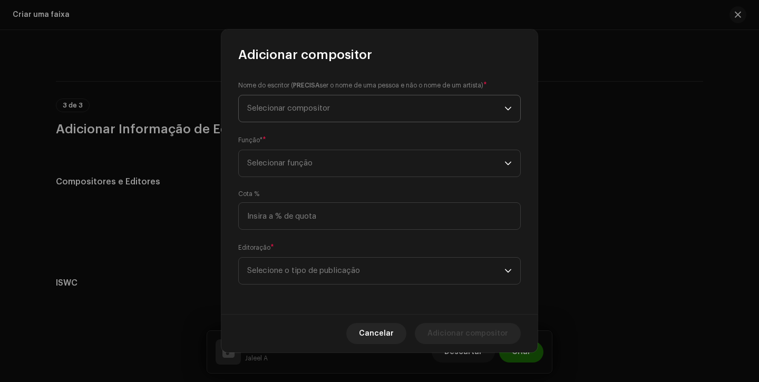
click at [345, 114] on span "Selecionar compositor" at bounding box center [375, 108] width 257 height 26
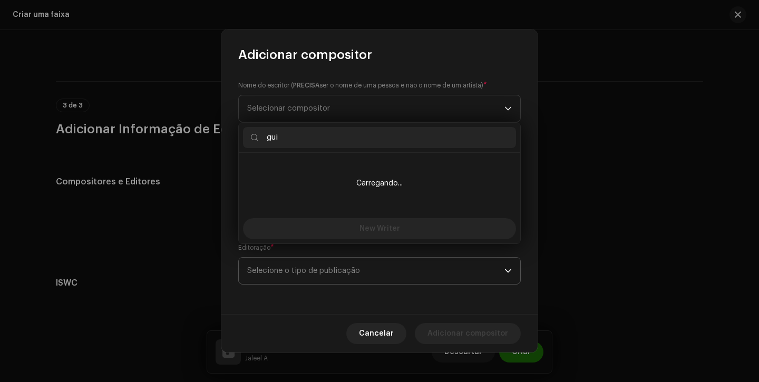
type input "gui"
click at [326, 269] on span "Selecione o tipo de publicação" at bounding box center [375, 271] width 257 height 26
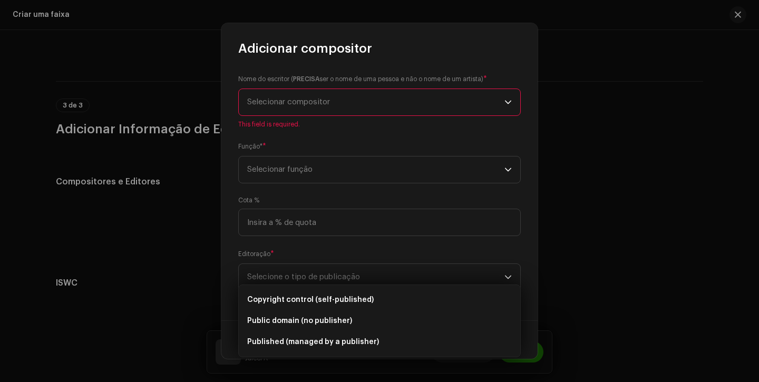
click at [342, 111] on span "Selecionar compositor" at bounding box center [375, 102] width 257 height 26
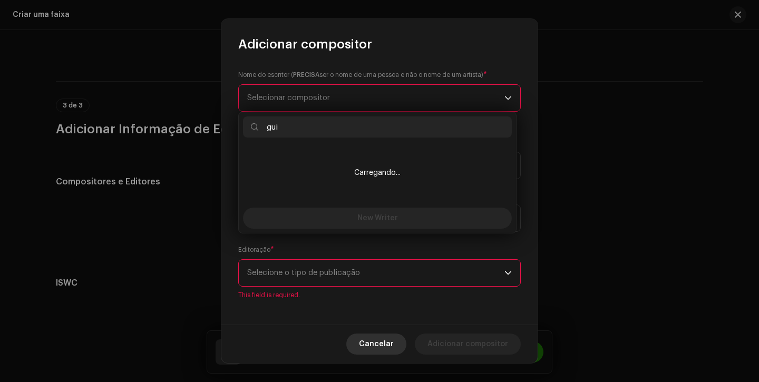
type input "gui"
click at [385, 335] on span "Cancelar" at bounding box center [376, 344] width 35 height 21
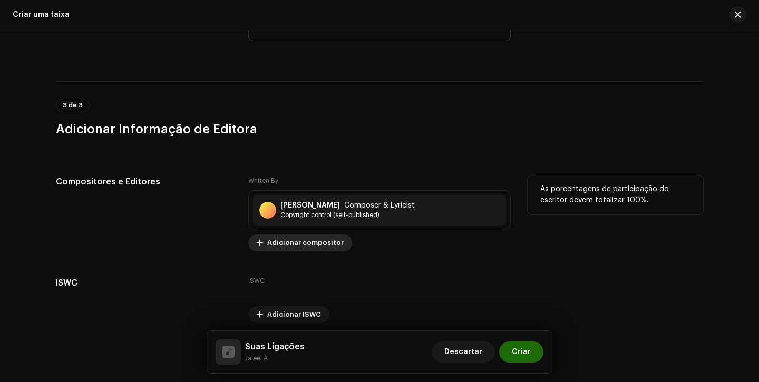
click at [314, 251] on span "Adicionar compositor" at bounding box center [305, 242] width 76 height 21
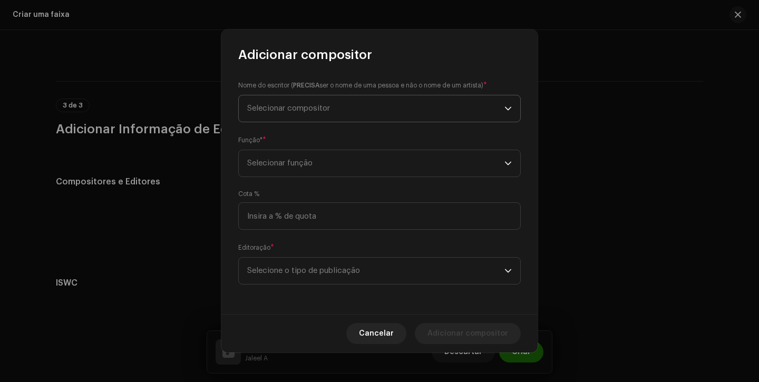
click at [364, 116] on span "Selecionar compositor" at bounding box center [375, 108] width 257 height 26
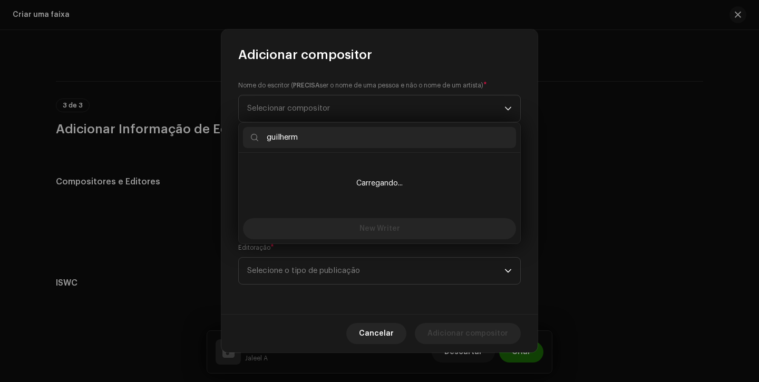
type input "guilherme"
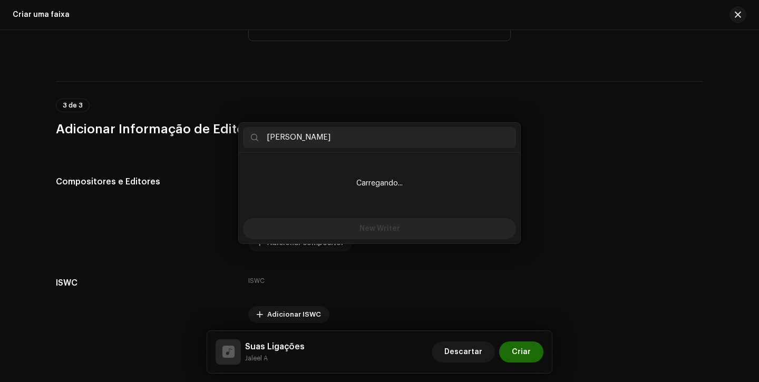
click at [563, 202] on div "Adicionar compositor Nome do escritor ( PRECISA ser o nome de uma pessoa e não …" at bounding box center [379, 191] width 759 height 382
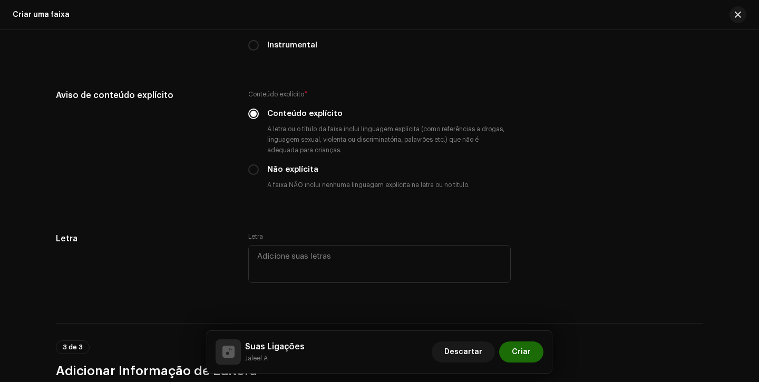
scroll to position [2073, 0]
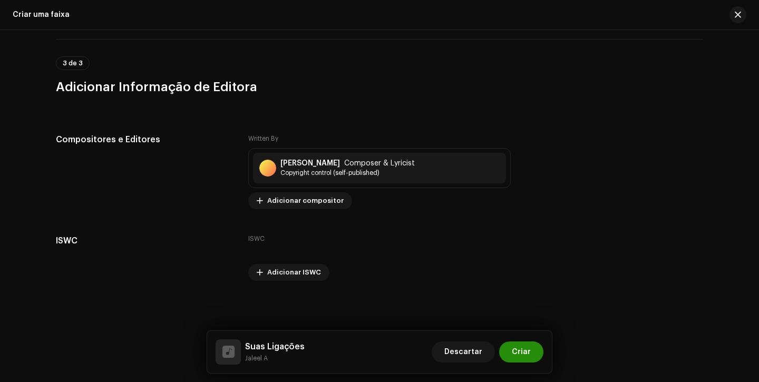
click at [525, 353] on span "Criar" at bounding box center [521, 352] width 19 height 21
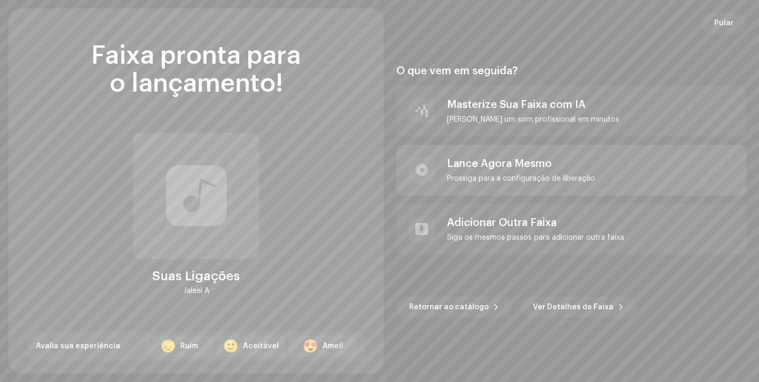
click at [493, 182] on div "[PERSON_NAME] Agora Mesmo [PERSON_NAME] para a configuração de liberação" at bounding box center [571, 170] width 350 height 51
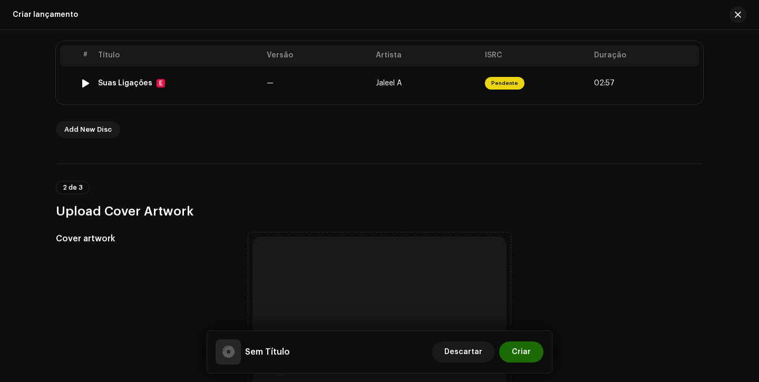
scroll to position [210, 0]
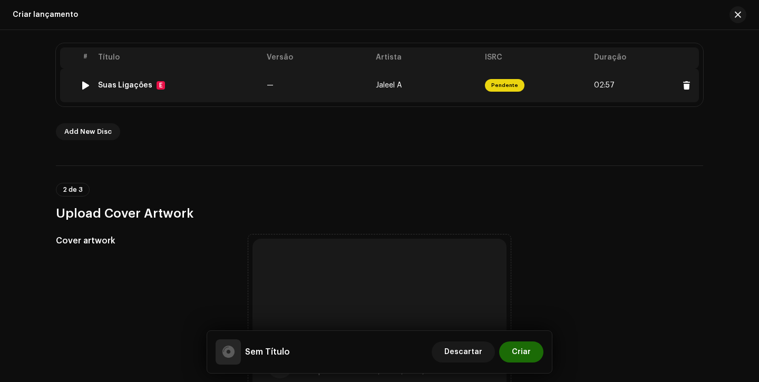
click at [476, 85] on td "Jaleel A" at bounding box center [426, 86] width 109 height 34
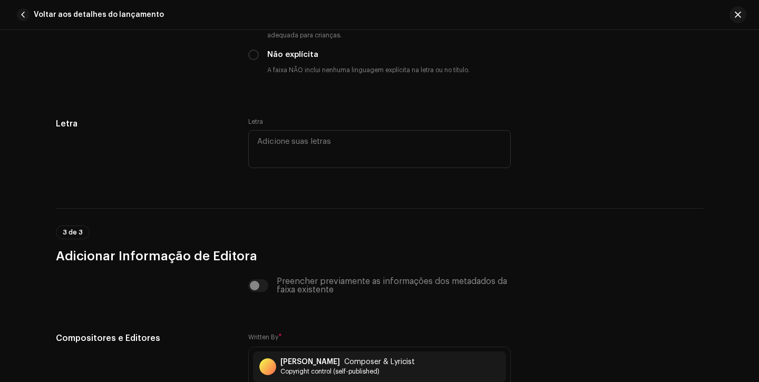
scroll to position [2170, 0]
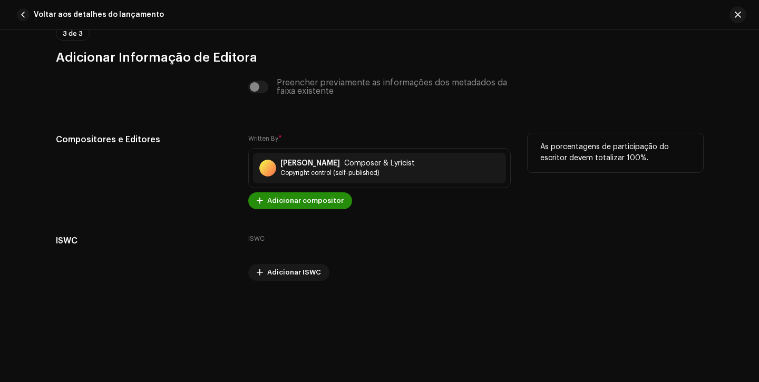
click at [315, 203] on span "Adicionar compositor" at bounding box center [305, 200] width 76 height 21
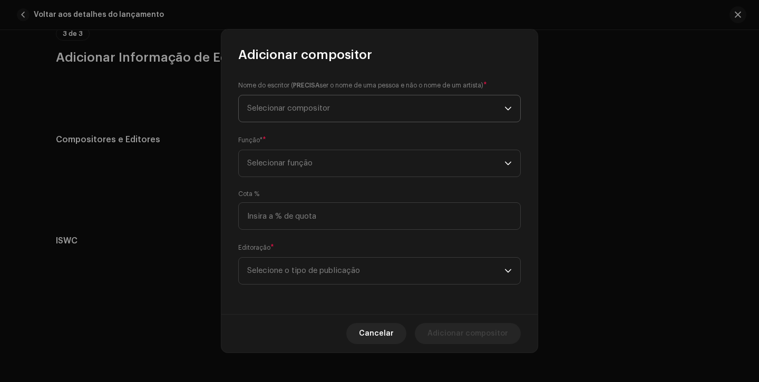
click at [350, 111] on span "Selecionar compositor" at bounding box center [375, 108] width 257 height 26
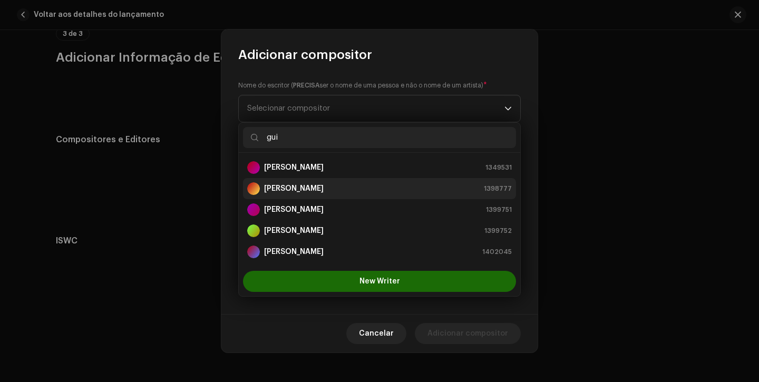
type input "gui"
click at [324, 183] on strong "[PERSON_NAME]" at bounding box center [294, 188] width 60 height 11
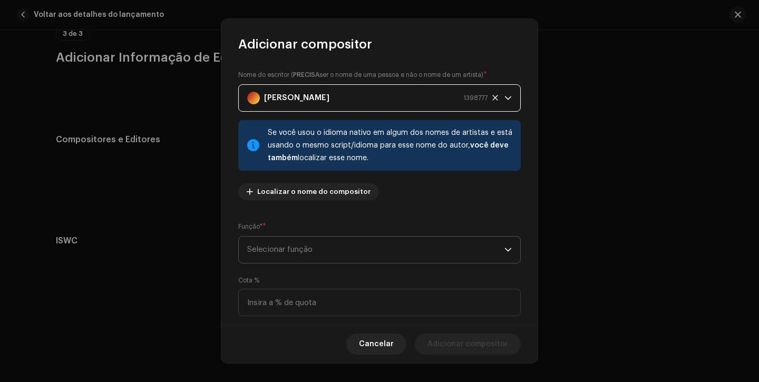
click at [300, 237] on span "Selecionar função" at bounding box center [375, 250] width 257 height 26
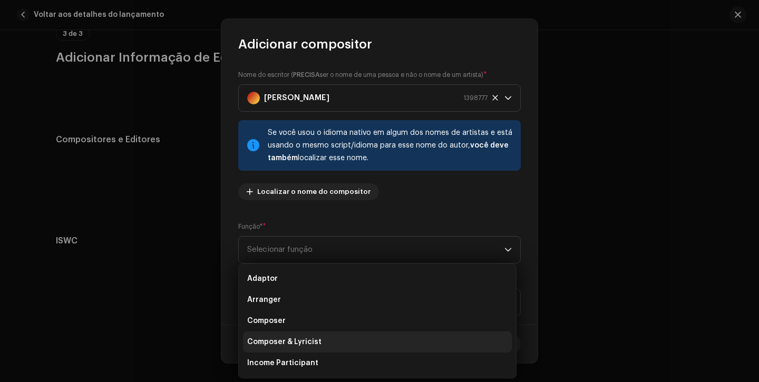
click at [300, 336] on li "Composer & Lyricist" at bounding box center [377, 342] width 269 height 21
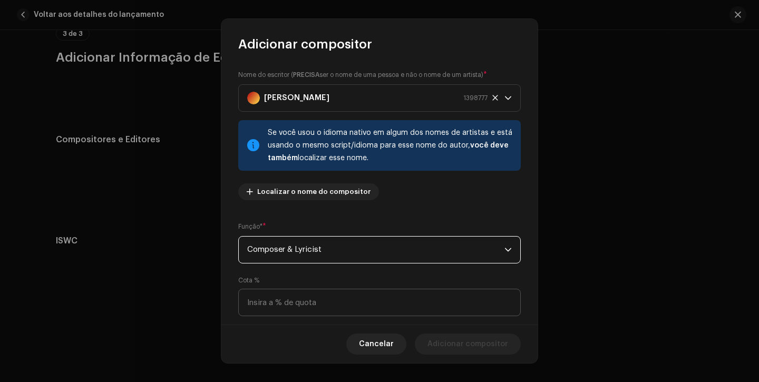
scroll to position [76, 0]
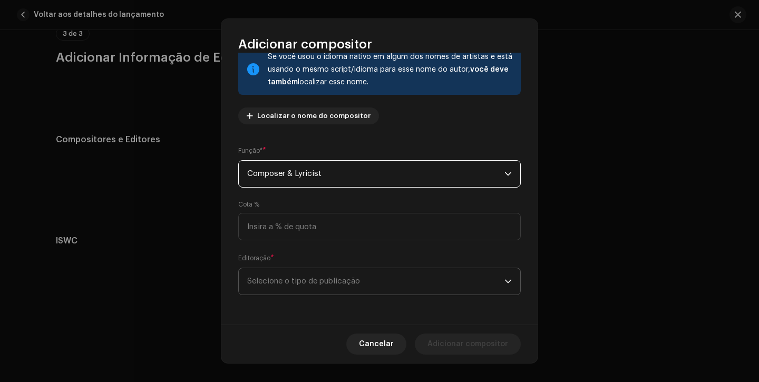
click at [355, 289] on span "Selecione o tipo de publicação" at bounding box center [375, 281] width 257 height 26
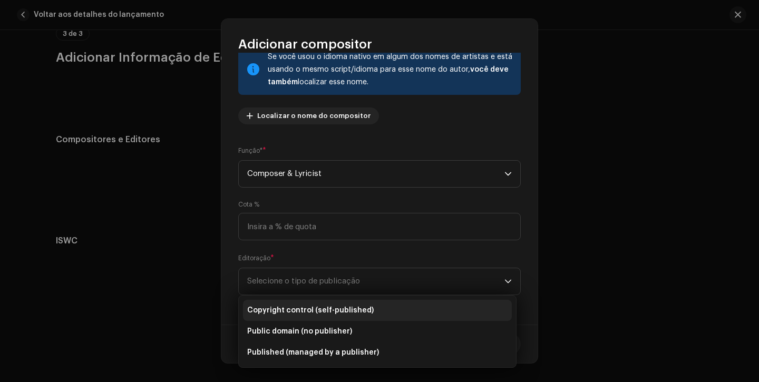
click at [355, 301] on li "Copyright control (self-published)" at bounding box center [377, 310] width 269 height 21
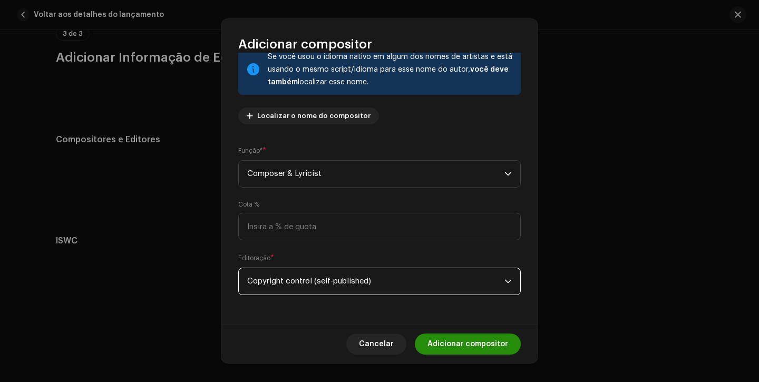
click at [432, 336] on span "Adicionar compositor" at bounding box center [467, 344] width 81 height 21
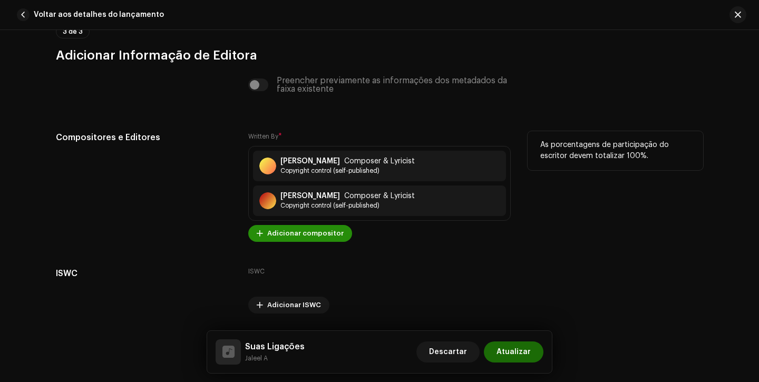
click at [303, 230] on span "Adicionar compositor" at bounding box center [305, 233] width 76 height 21
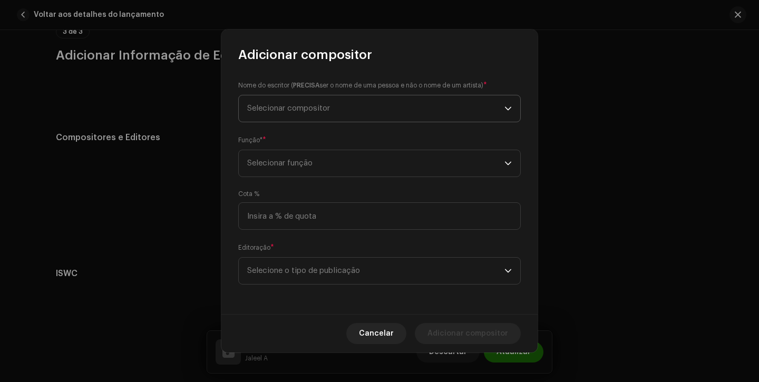
click at [327, 120] on span "Selecionar compositor" at bounding box center [375, 108] width 257 height 26
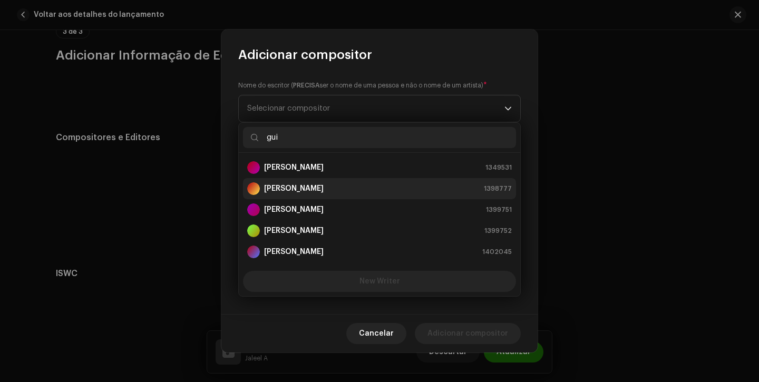
type input "gui"
click at [323, 186] on strong "[PERSON_NAME]" at bounding box center [294, 188] width 60 height 11
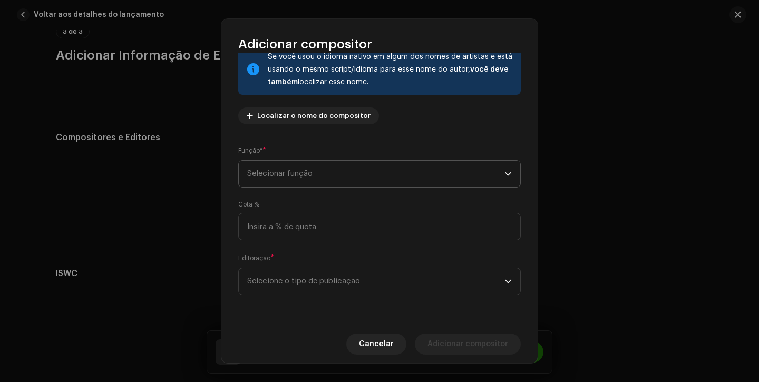
click at [326, 178] on span "Selecionar função" at bounding box center [375, 174] width 257 height 26
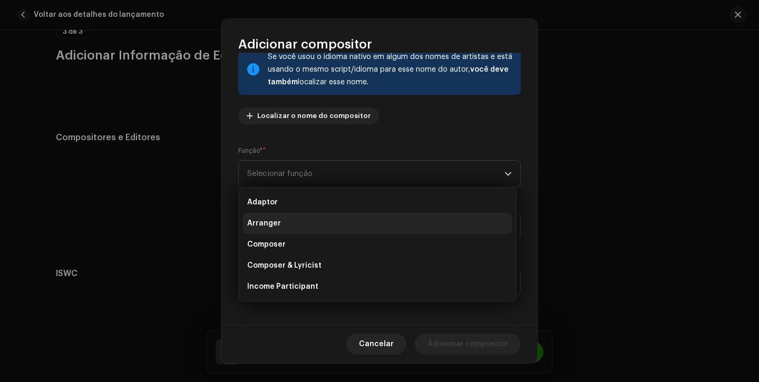
click at [305, 226] on li "Arranger" at bounding box center [377, 223] width 269 height 21
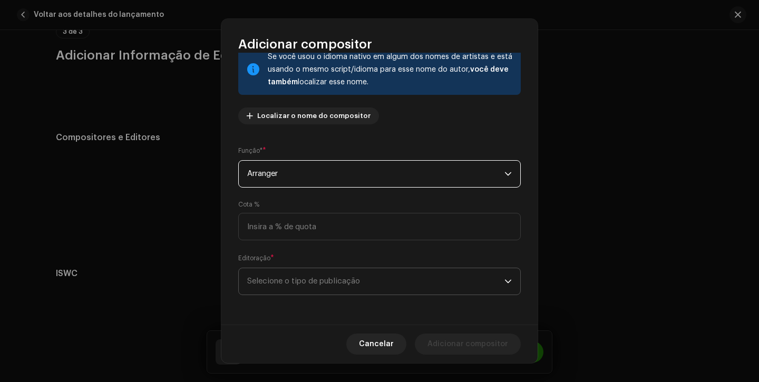
click at [296, 269] on span "Selecione o tipo de publicação" at bounding box center [375, 281] width 257 height 26
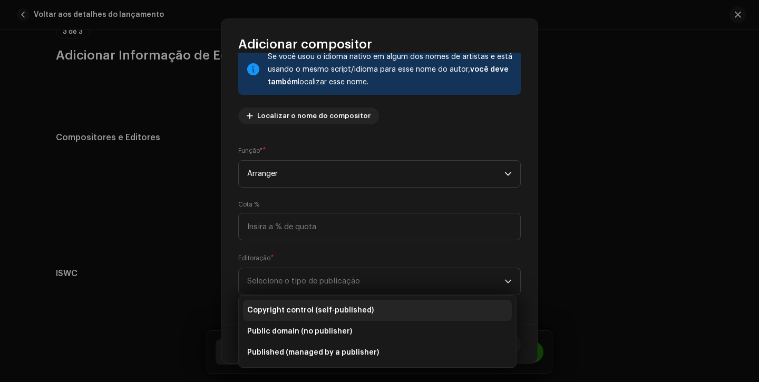
click at [296, 301] on li "Copyright control (self-published)" at bounding box center [377, 310] width 269 height 21
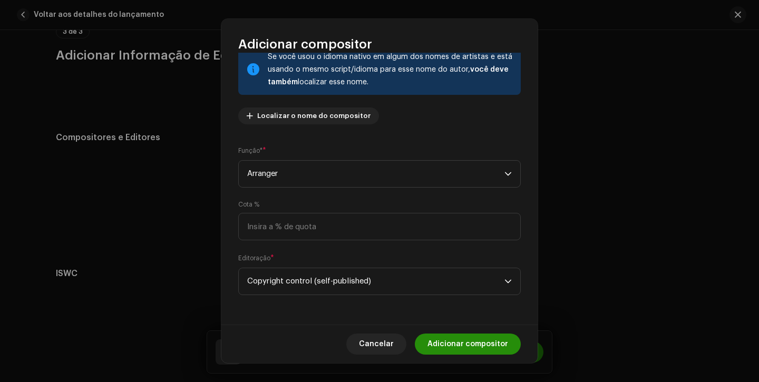
click at [444, 343] on span "Adicionar compositor" at bounding box center [467, 344] width 81 height 21
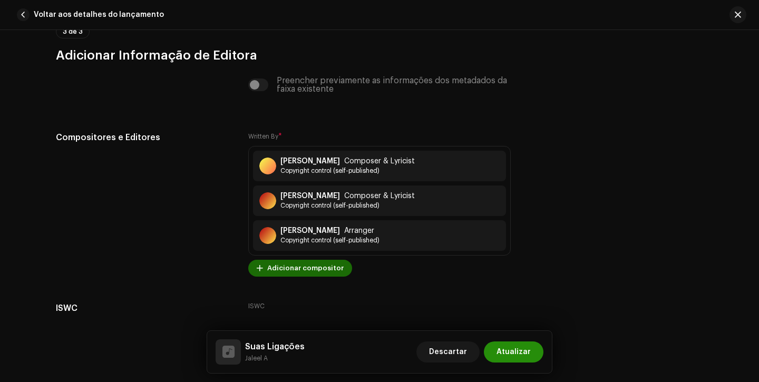
click at [525, 357] on span "Atualizar" at bounding box center [513, 352] width 34 height 21
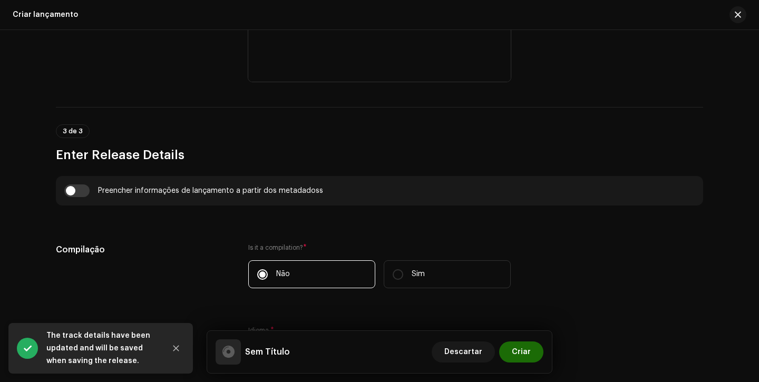
scroll to position [649, 0]
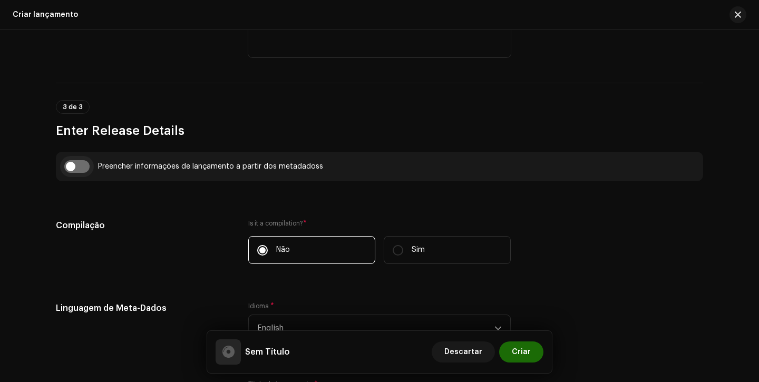
click at [73, 168] on input "checkbox" at bounding box center [76, 166] width 25 height 13
checkbox input "true"
type input "Suas Ligações"
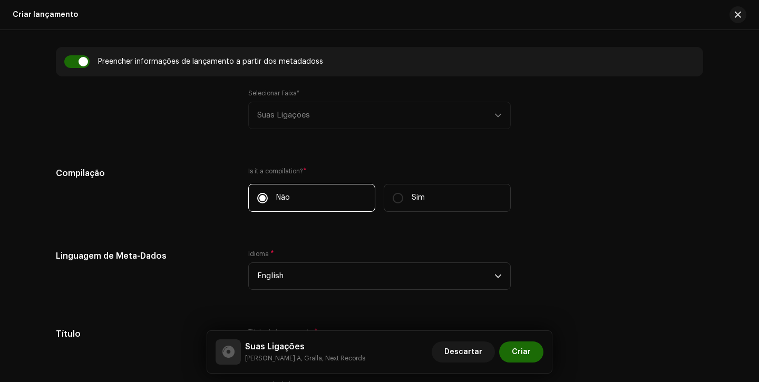
scroll to position [818, 0]
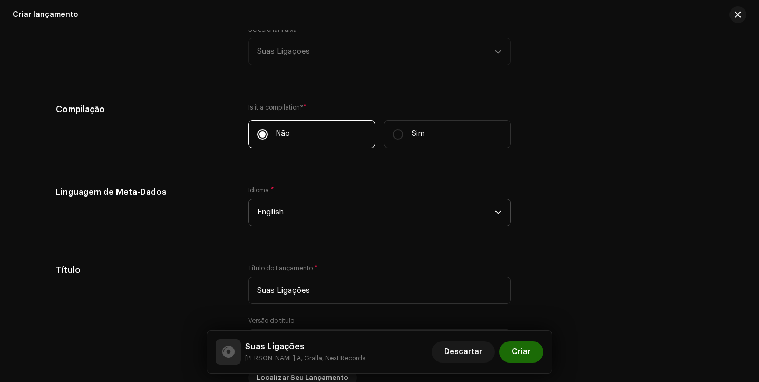
click at [295, 221] on span "English" at bounding box center [375, 212] width 237 height 26
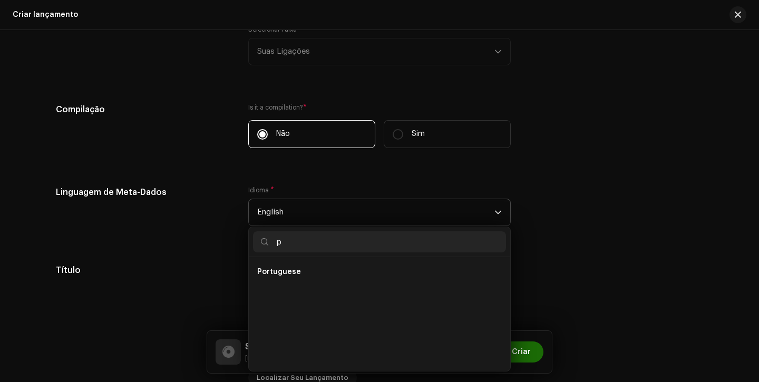
scroll to position [0, 0]
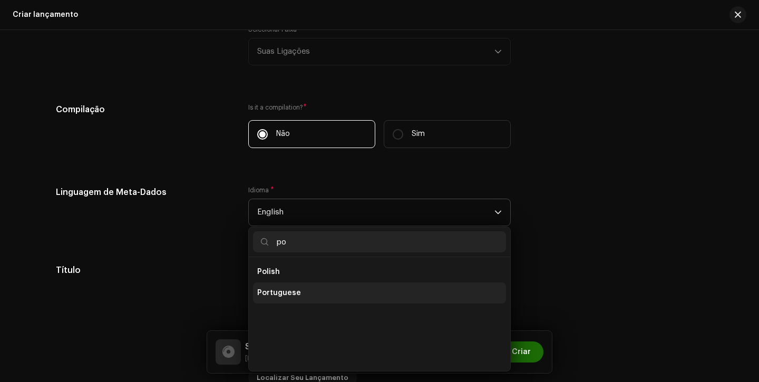
type input "po"
click at [293, 305] on ul "Polish Portuguese" at bounding box center [379, 314] width 261 height 114
click at [294, 297] on span "Portuguese" at bounding box center [279, 293] width 44 height 11
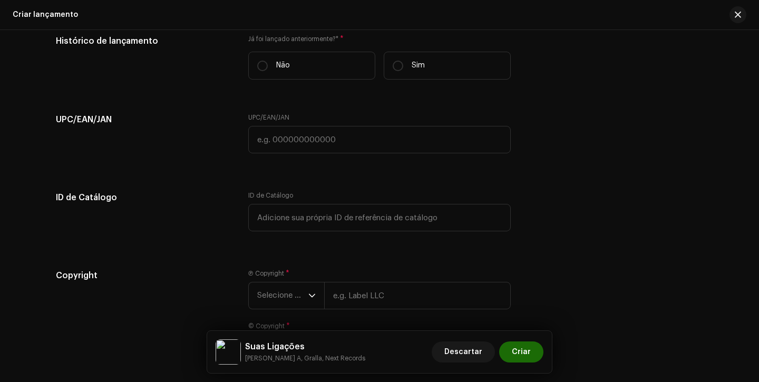
scroll to position [1726, 0]
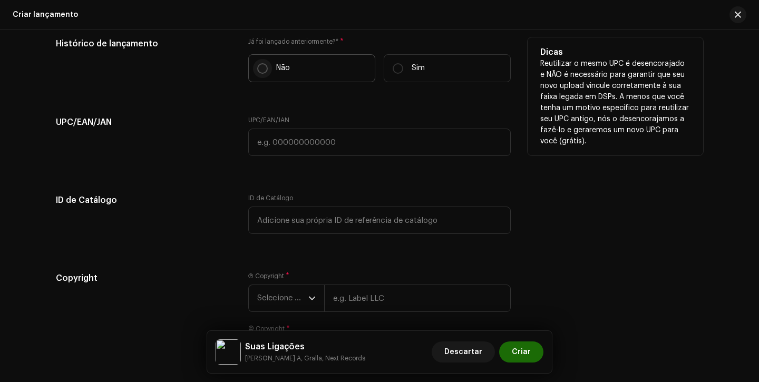
click at [263, 72] on input "Não" at bounding box center [262, 68] width 11 height 11
radio input "true"
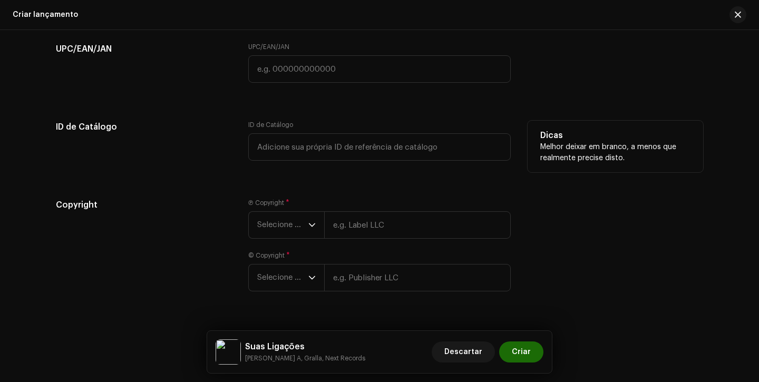
scroll to position [1826, 0]
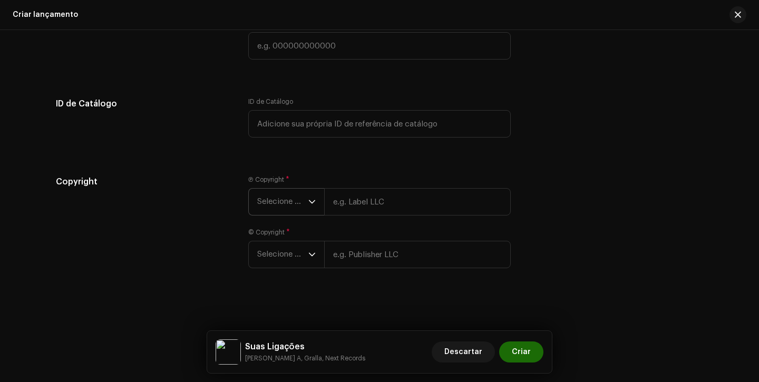
click at [264, 204] on span "Selecione o ano" at bounding box center [282, 202] width 51 height 26
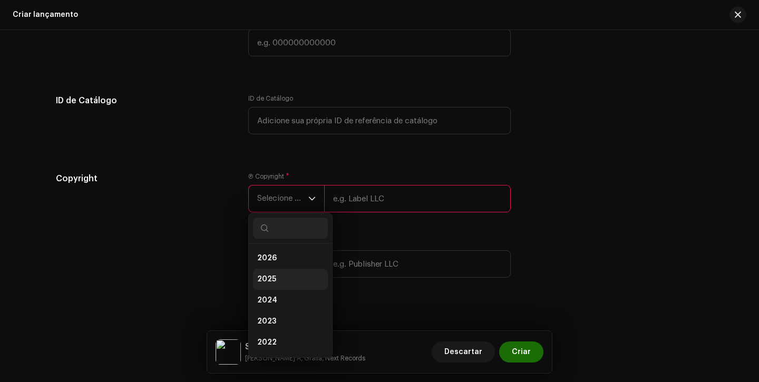
click at [271, 283] on span "2025" at bounding box center [266, 279] width 19 height 11
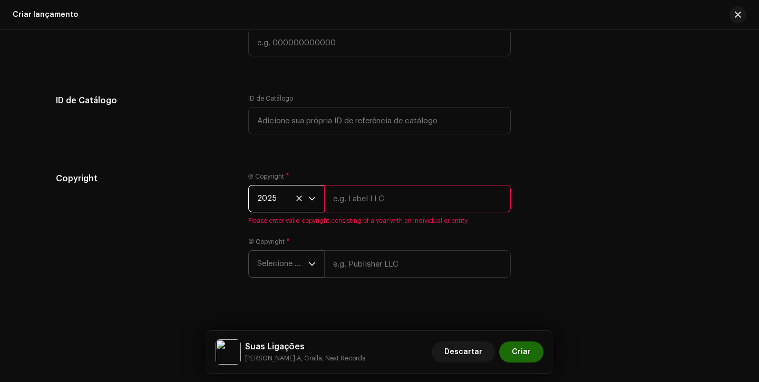
click at [275, 272] on span "Selecione o ano" at bounding box center [282, 264] width 51 height 26
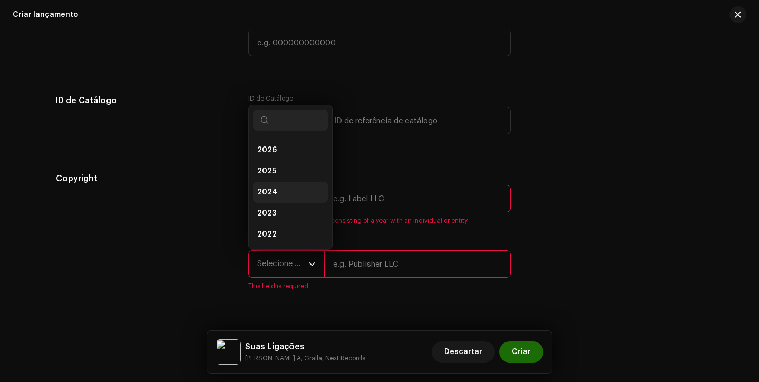
scroll to position [17, 0]
click at [281, 162] on li "2025" at bounding box center [290, 154] width 75 height 21
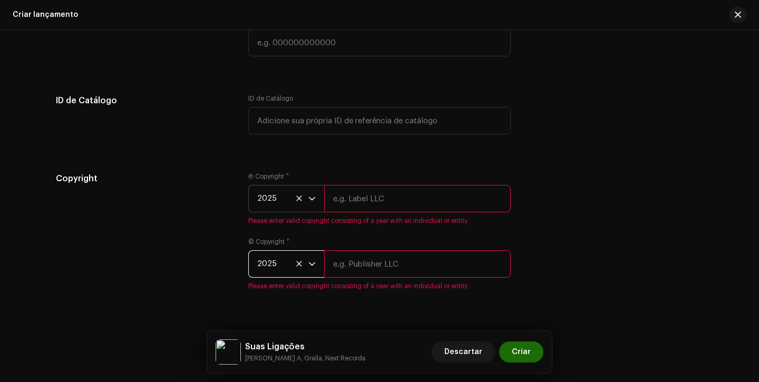
click at [369, 211] on input "text" at bounding box center [417, 198] width 187 height 27
type input "Next Records"
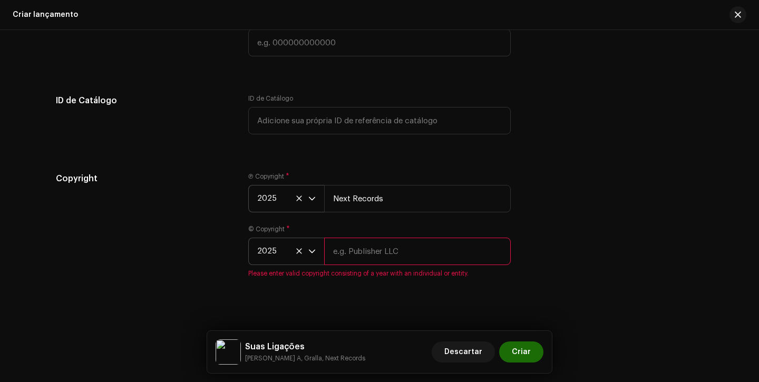
click at [388, 247] on input "text" at bounding box center [417, 251] width 187 height 27
type input "Next Records"
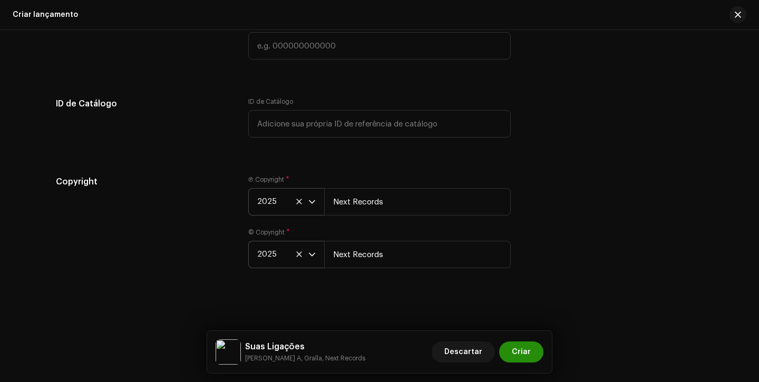
click at [525, 352] on span "Criar" at bounding box center [521, 352] width 19 height 21
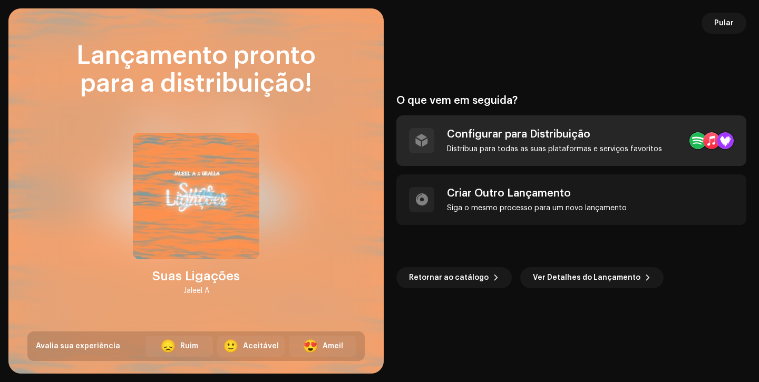
click at [559, 139] on div "Configurar para Distribuição" at bounding box center [554, 134] width 215 height 13
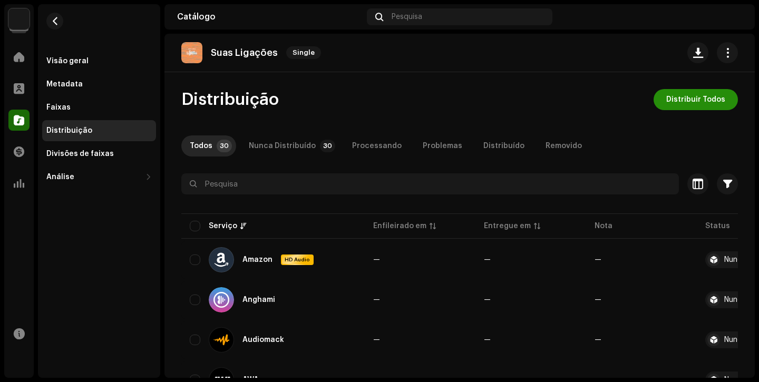
click at [695, 101] on span "Distribuir Todos" at bounding box center [695, 99] width 59 height 21
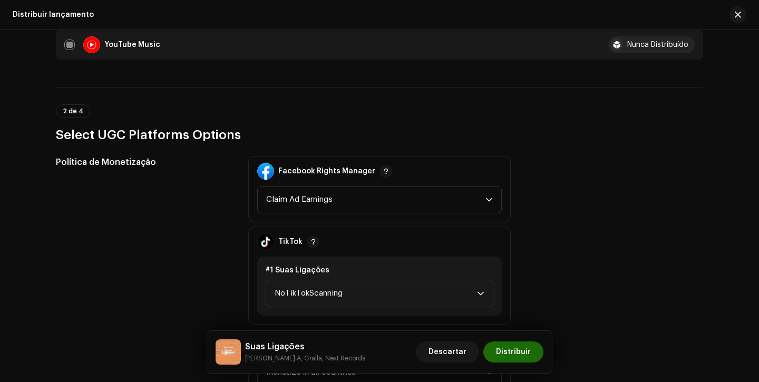
scroll to position [1180, 0]
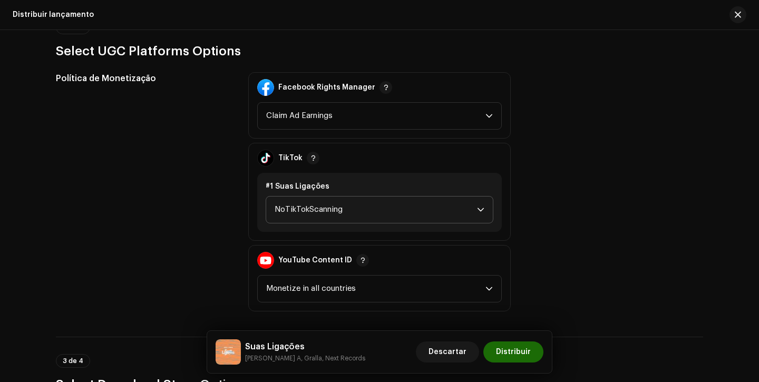
click at [357, 201] on span "NoTikTokScanning" at bounding box center [376, 210] width 202 height 26
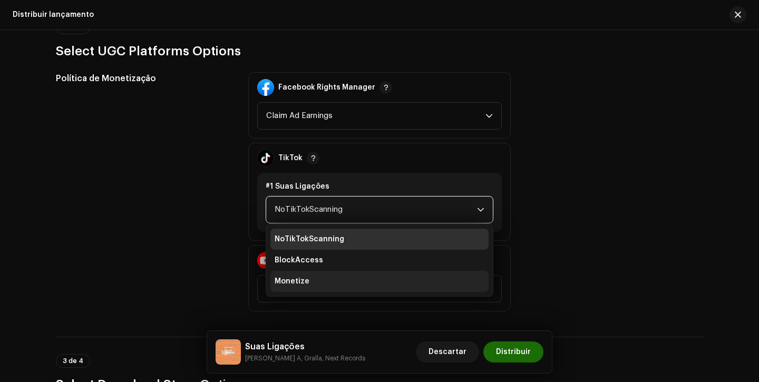
click at [319, 276] on li "Monetize" at bounding box center [379, 281] width 218 height 21
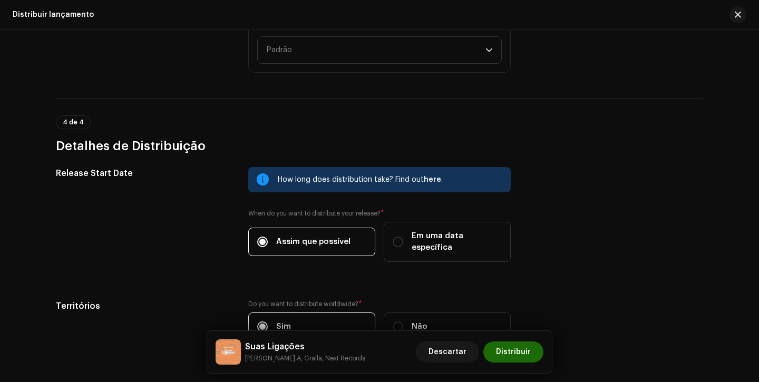
scroll to position [1715, 0]
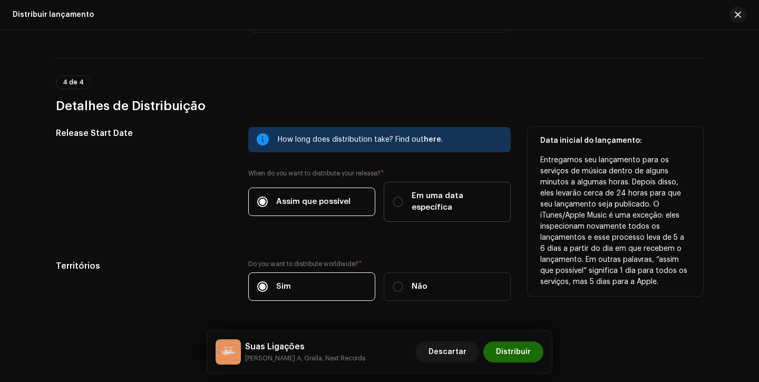
click at [407, 197] on div "Em uma data específica" at bounding box center [447, 201] width 109 height 23
click at [403, 197] on input "Em uma data específica" at bounding box center [398, 202] width 11 height 11
radio input "true"
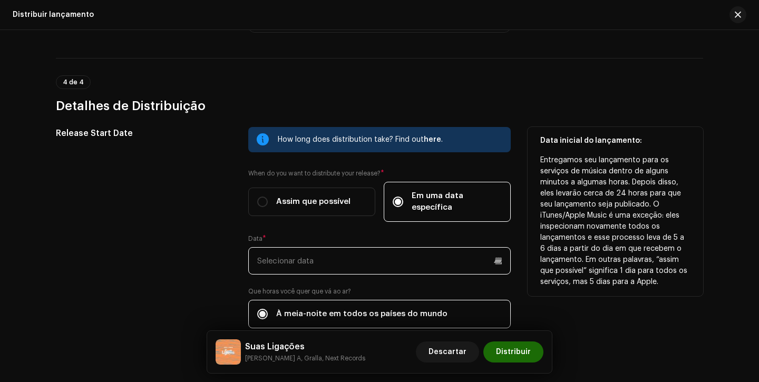
click at [359, 247] on input "text" at bounding box center [379, 260] width 262 height 27
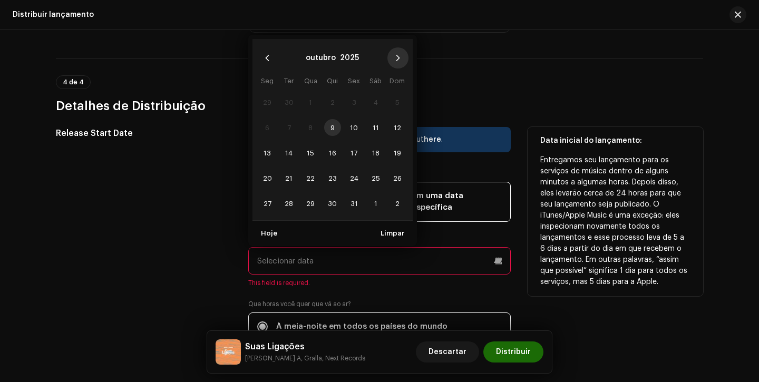
click at [398, 53] on button "Next Month" at bounding box center [397, 57] width 21 height 21
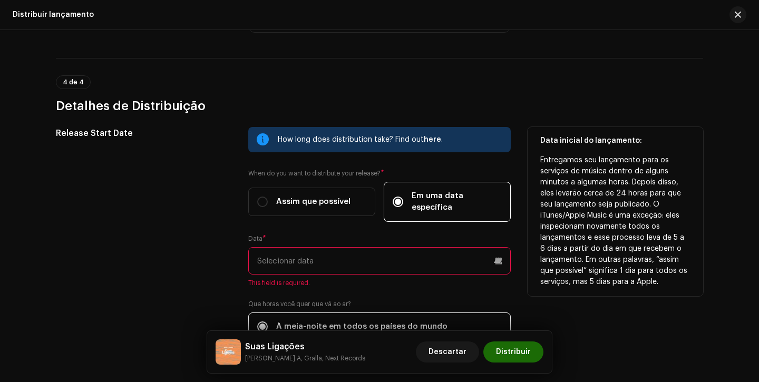
click at [205, 211] on div "Release Start Date" at bounding box center [144, 256] width 176 height 259
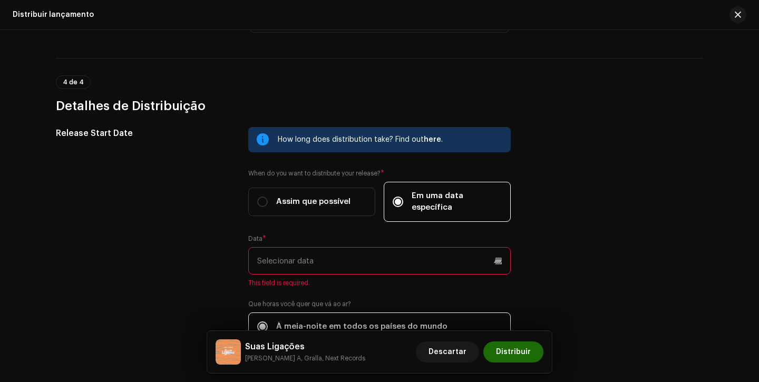
click at [343, 247] on input "text" at bounding box center [379, 260] width 262 height 27
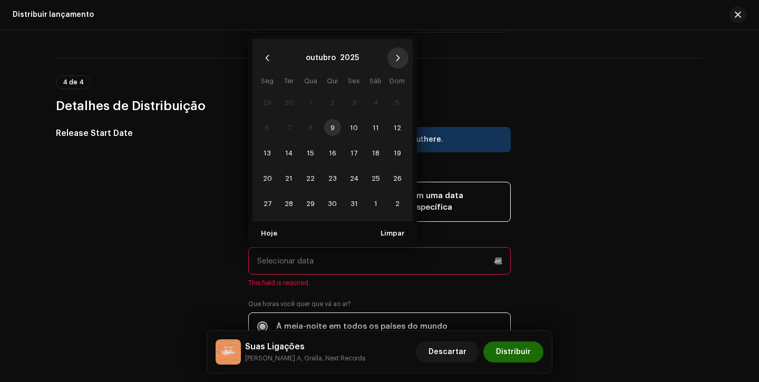
click at [392, 49] on button "Next Month" at bounding box center [397, 57] width 21 height 21
click at [350, 144] on span "14" at bounding box center [354, 152] width 17 height 17
type input "14/11/2025"
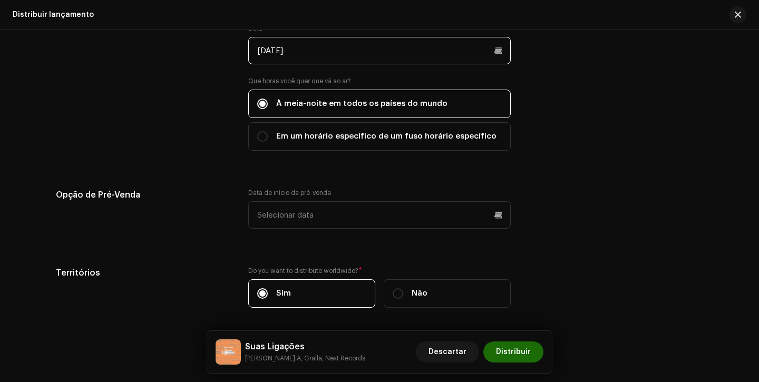
scroll to position [1955, 0]
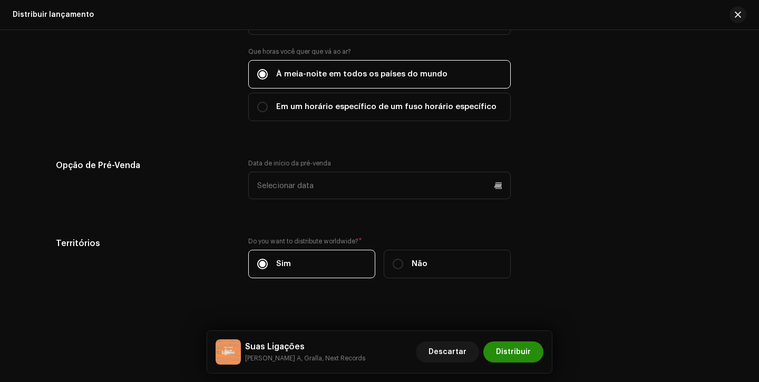
click at [523, 353] on span "Distribuir" at bounding box center [513, 352] width 35 height 21
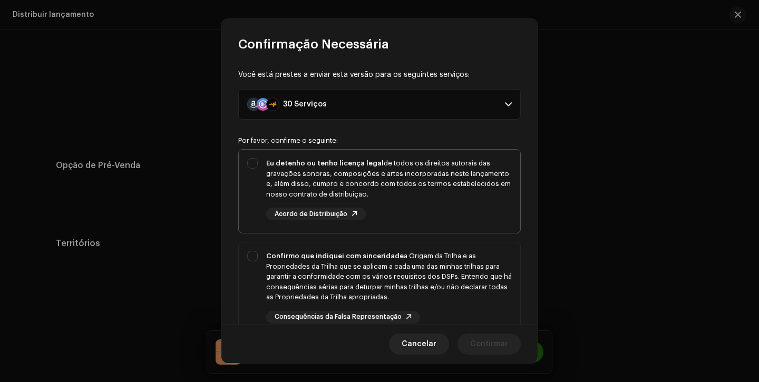
click at [445, 205] on div "Eu detenho ou tenho licença legal de todos os direitos autorais das gravações s…" at bounding box center [389, 189] width 246 height 62
checkbox input "true"
click at [440, 261] on div "Confirmo que indiquei com sinceridade a Origem da Trilha e as Propriedades da T…" at bounding box center [389, 277] width 246 height 52
checkbox input "true"
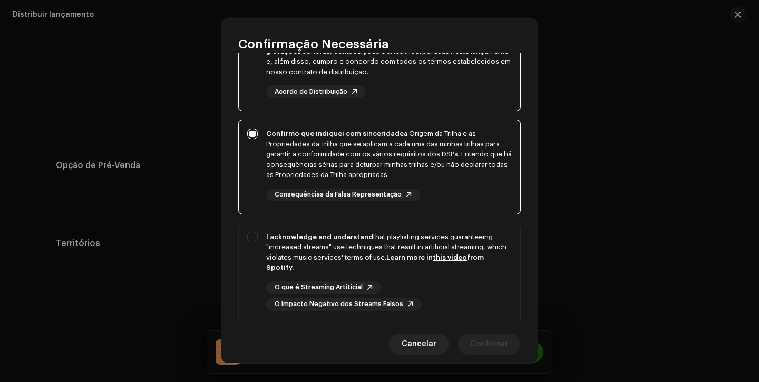
scroll to position [193, 0]
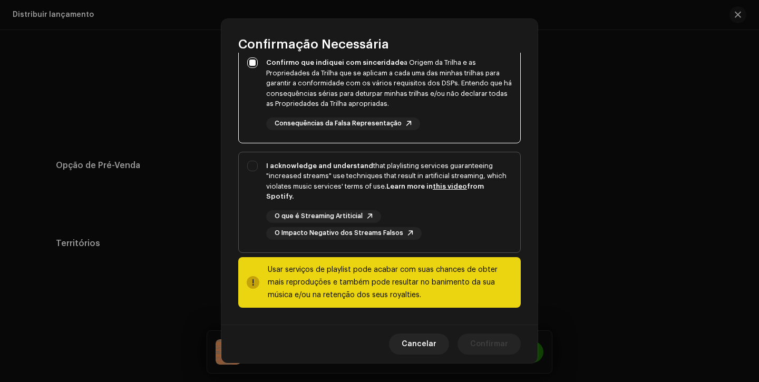
click at [460, 240] on div "I acknowledge and understand that playlisting services guaranteeing "increased …" at bounding box center [379, 200] width 281 height 96
checkbox input "true"
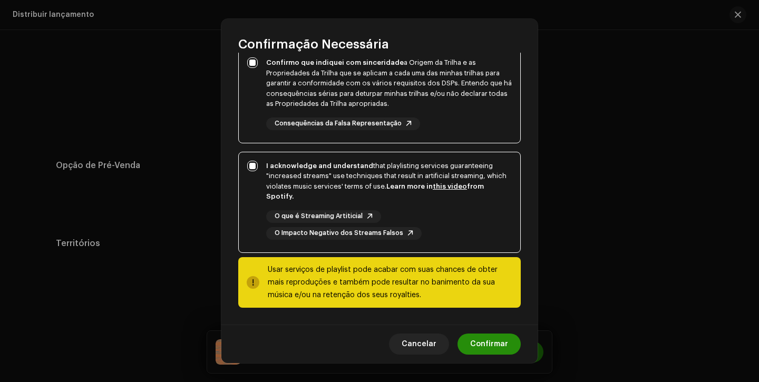
click at [490, 344] on span "Confirmar" at bounding box center [489, 344] width 38 height 21
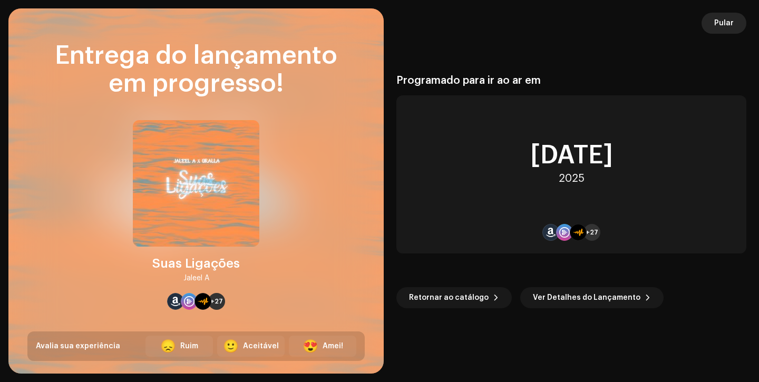
click at [718, 25] on span "Pular" at bounding box center [724, 23] width 20 height 21
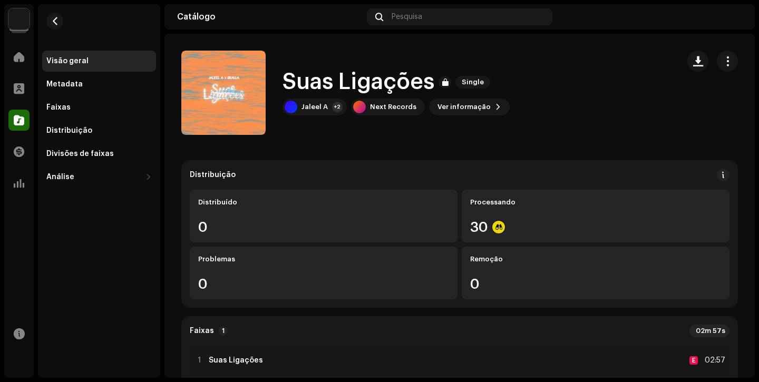
click at [11, 132] on div "Catálogo" at bounding box center [19, 120] width 30 height 30
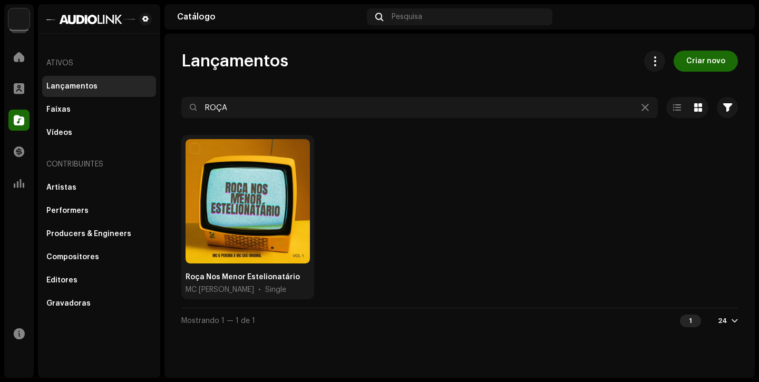
click at [106, 90] on div "Lançamentos" at bounding box center [98, 86] width 105 height 8
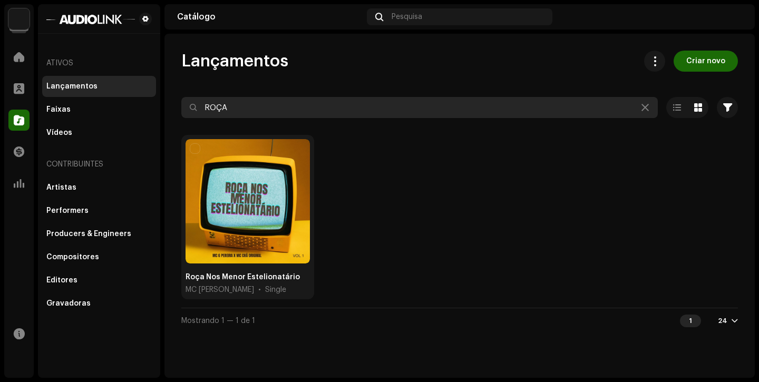
drag, startPoint x: 259, startPoint y: 106, endPoint x: 174, endPoint y: 103, distance: 84.9
click at [226, 105] on input "ROÇA" at bounding box center [419, 107] width 476 height 21
type input "R"
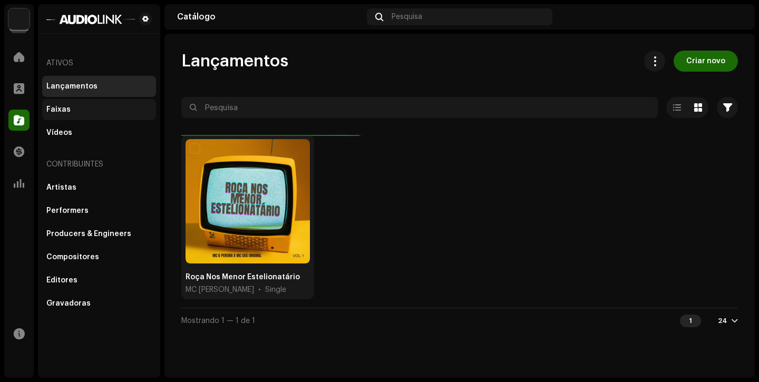
click at [95, 104] on div "Faixas" at bounding box center [99, 109] width 114 height 21
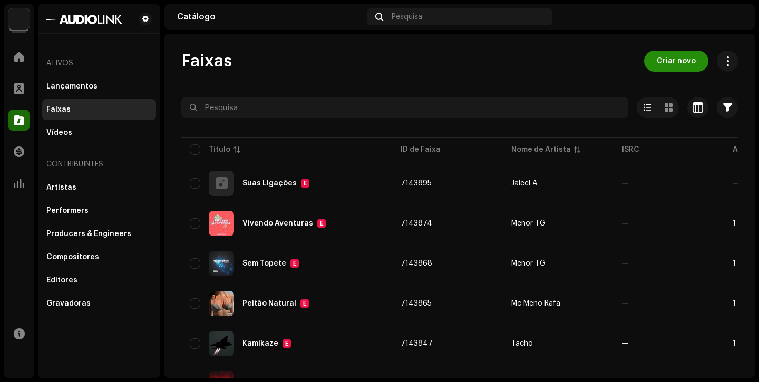
click at [669, 70] on span "Criar novo" at bounding box center [676, 61] width 39 height 21
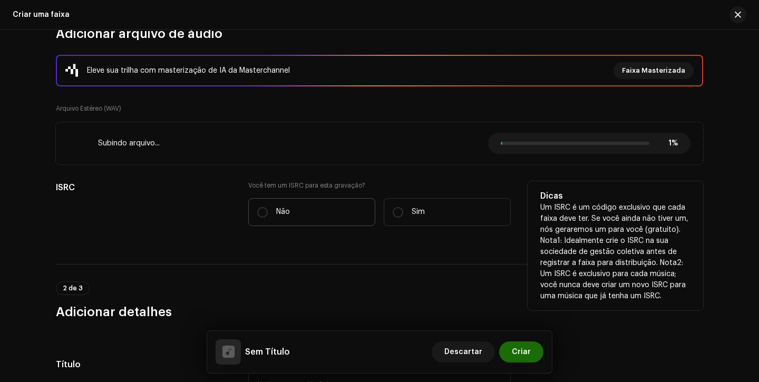
click at [276, 213] on p "Não" at bounding box center [283, 212] width 14 height 11
click at [268, 213] on input "Não" at bounding box center [262, 212] width 11 height 11
radio input "true"
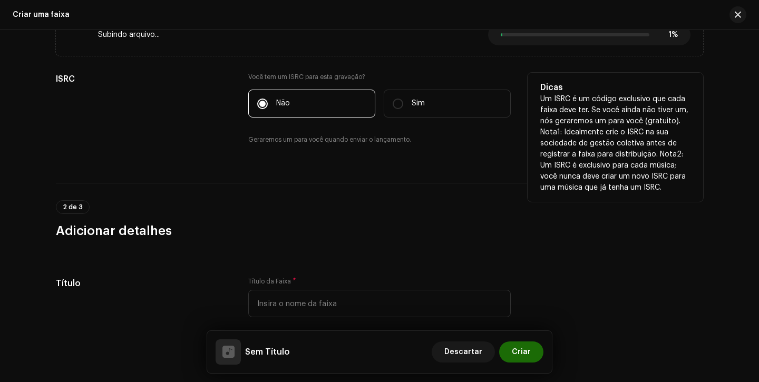
scroll to position [246, 0]
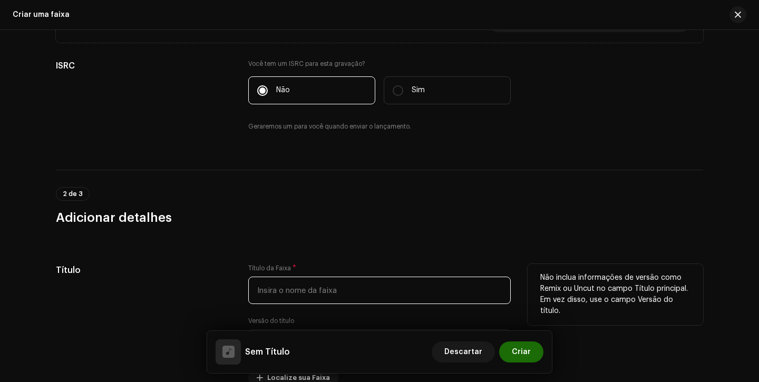
click at [281, 284] on input "text" at bounding box center [379, 290] width 262 height 27
type input "n"
click at [281, 284] on input "Nicooly" at bounding box center [379, 290] width 262 height 27
click at [304, 295] on input "Nicooly" at bounding box center [379, 290] width 262 height 27
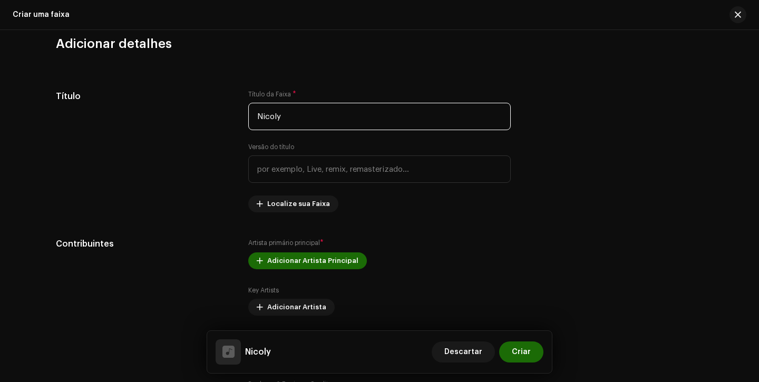
scroll to position [427, 0]
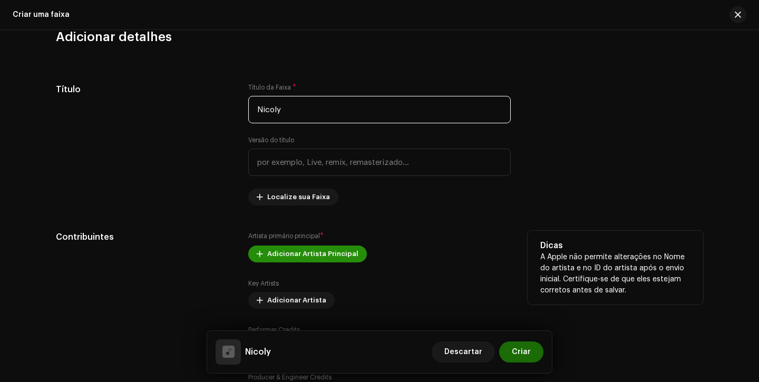
type input "Nicoly"
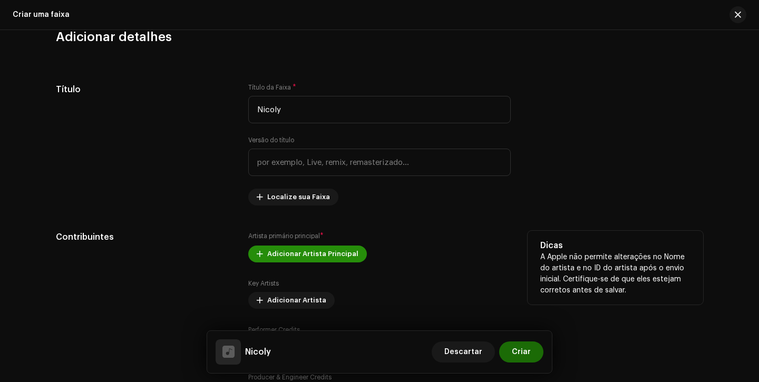
click at [304, 252] on span "Adicionar Artista Principal" at bounding box center [312, 254] width 91 height 21
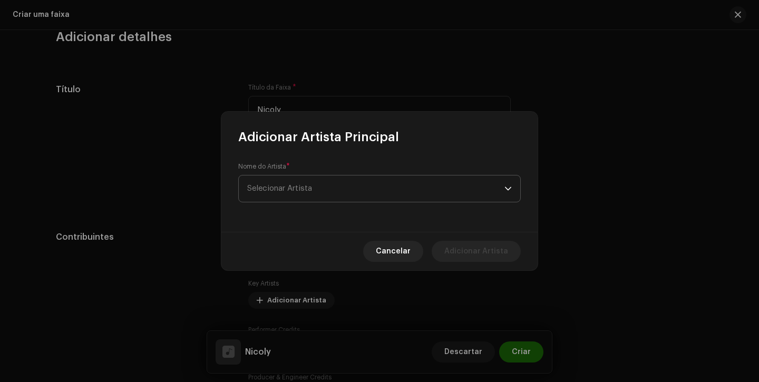
click at [319, 187] on span "Selecionar Artista" at bounding box center [375, 189] width 257 height 26
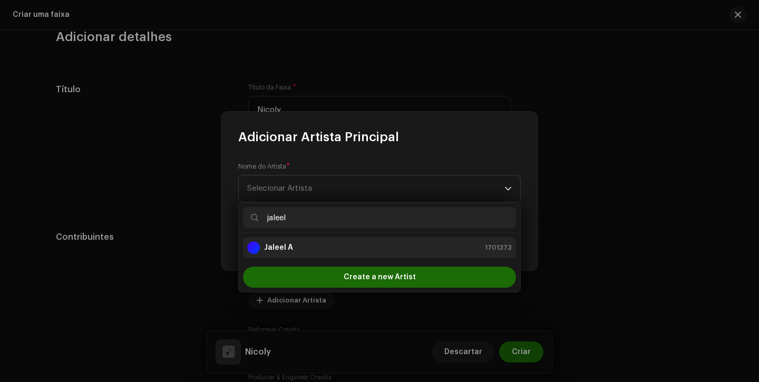
type input "jaleel"
click at [316, 245] on div "Jaleel A 1701373" at bounding box center [379, 247] width 265 height 13
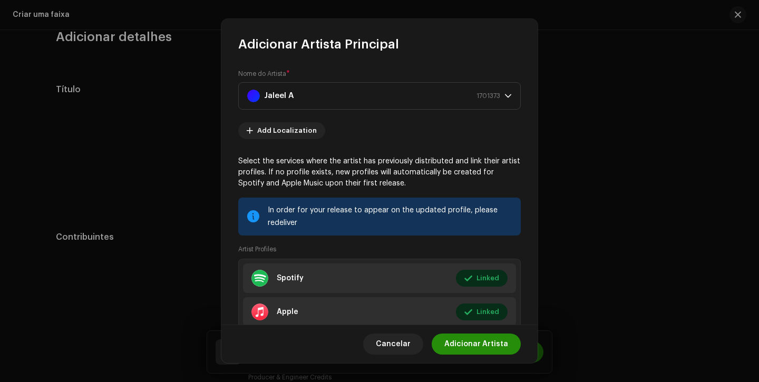
click at [475, 347] on span "Adicionar Artista" at bounding box center [476, 344] width 64 height 21
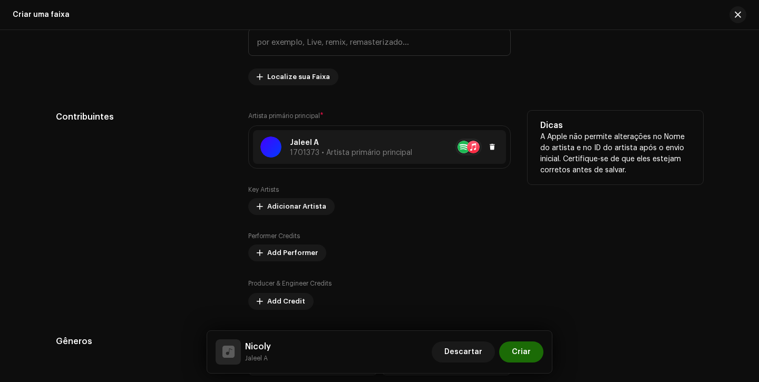
scroll to position [576, 0]
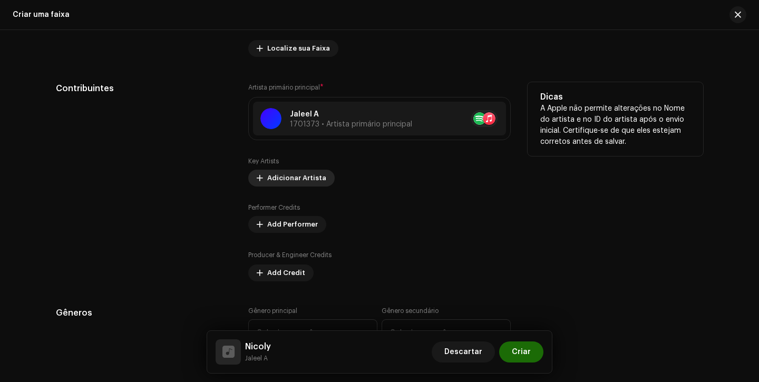
click at [289, 182] on span "Adicionar Artista" at bounding box center [296, 178] width 59 height 21
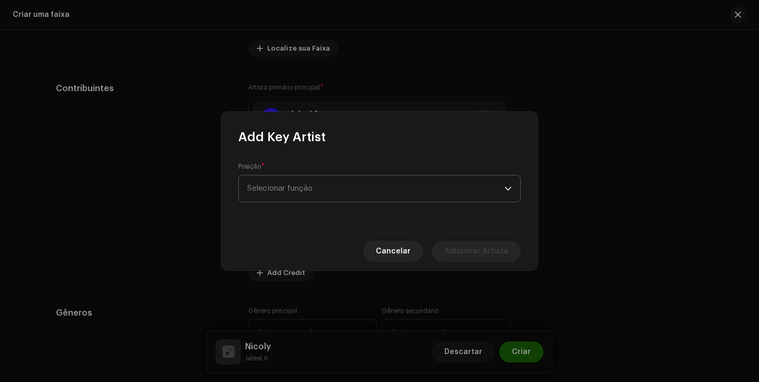
click at [289, 183] on span "Selecionar função" at bounding box center [375, 189] width 257 height 26
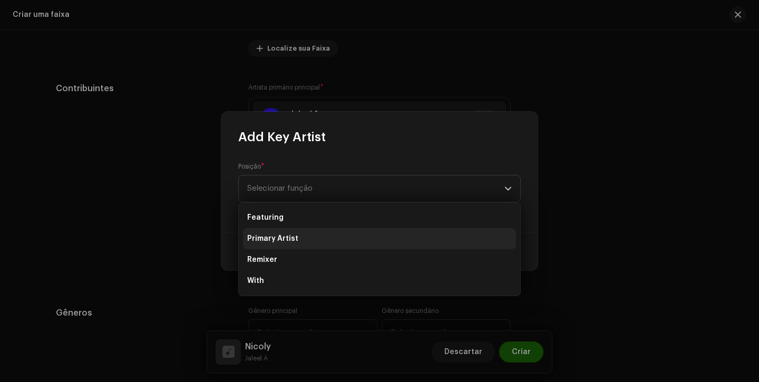
click at [285, 243] on span "Primary Artist" at bounding box center [272, 238] width 51 height 11
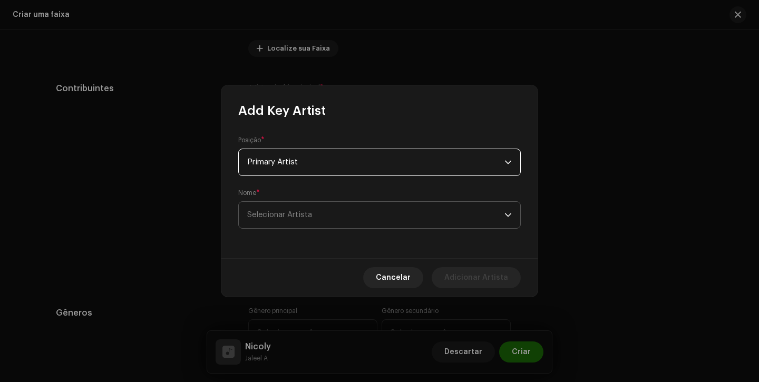
click at [291, 219] on span "Selecionar Artista" at bounding box center [279, 215] width 65 height 8
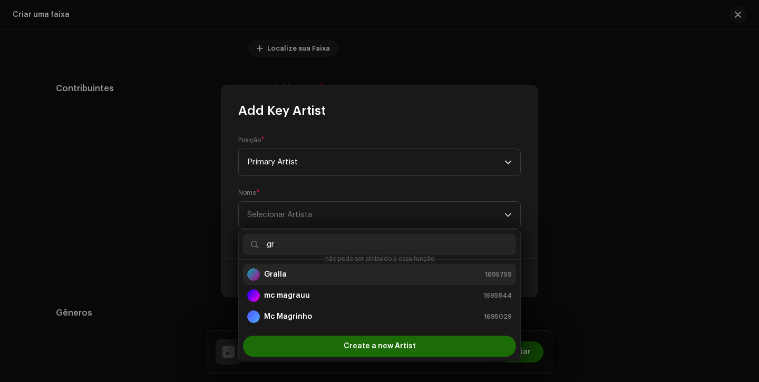
type input "gr"
click at [323, 272] on div "Gralla 1695759" at bounding box center [379, 274] width 265 height 13
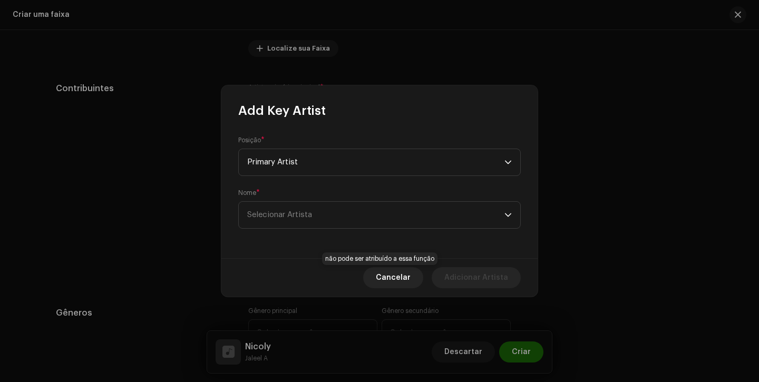
scroll to position [577, 0]
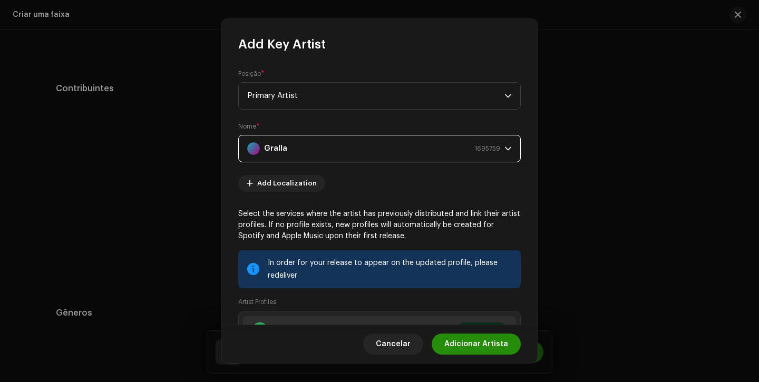
click at [458, 343] on span "Adicionar Artista" at bounding box center [476, 344] width 64 height 21
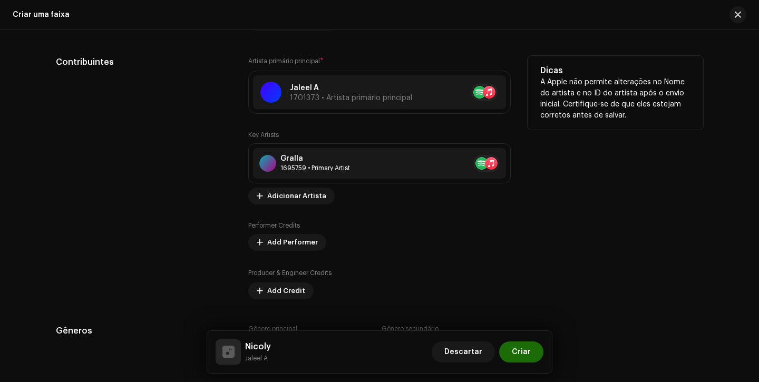
scroll to position [610, 0]
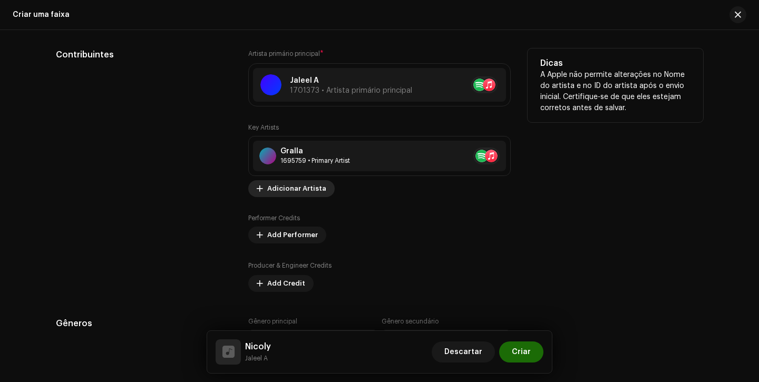
click at [301, 186] on span "Adicionar Artista" at bounding box center [296, 188] width 59 height 21
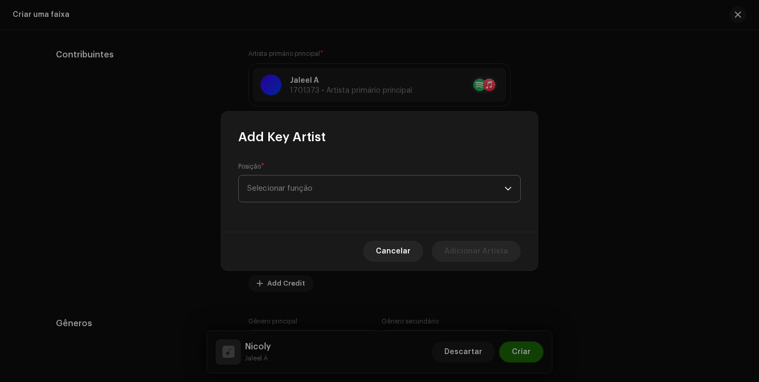
click at [311, 187] on span "Selecionar função" at bounding box center [375, 189] width 257 height 26
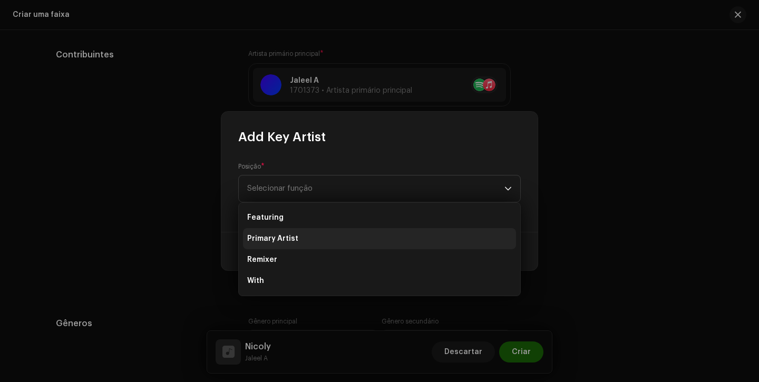
click at [305, 236] on li "Primary Artist" at bounding box center [379, 238] width 273 height 21
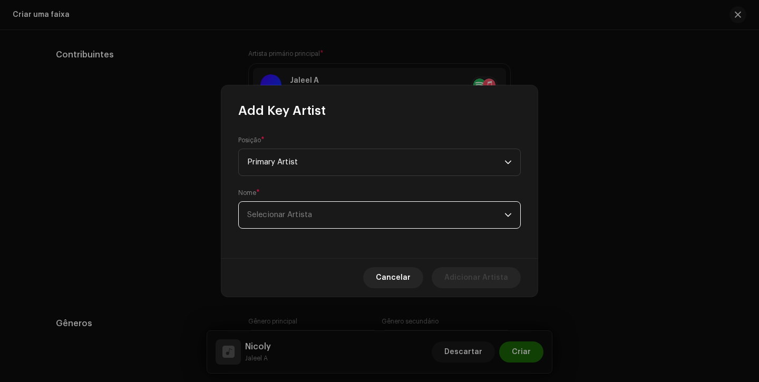
click at [304, 215] on span "Selecionar Artista" at bounding box center [279, 215] width 65 height 8
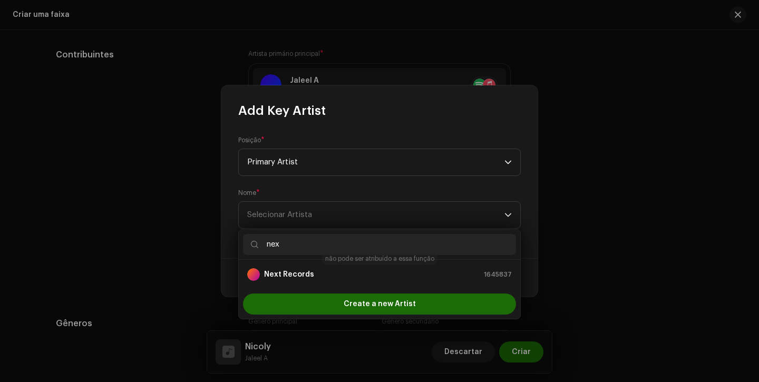
type input "nex"
click at [295, 276] on strong "Next Records" at bounding box center [289, 274] width 50 height 11
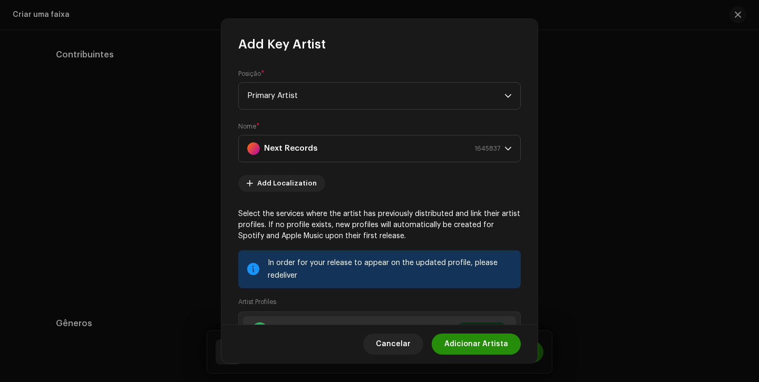
click at [461, 344] on span "Adicionar Artista" at bounding box center [476, 344] width 64 height 21
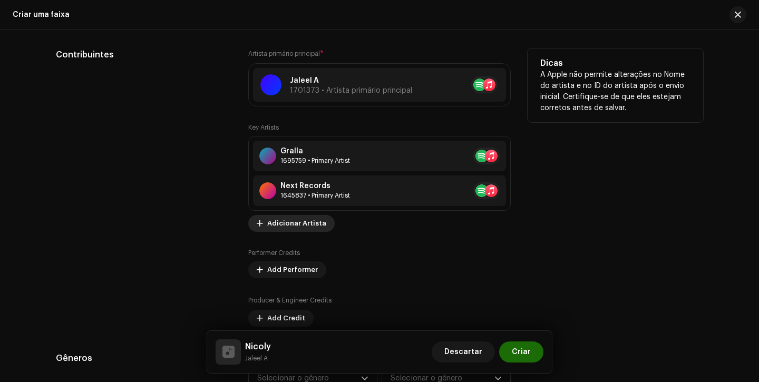
click at [280, 228] on span "Adicionar Artista" at bounding box center [296, 223] width 59 height 21
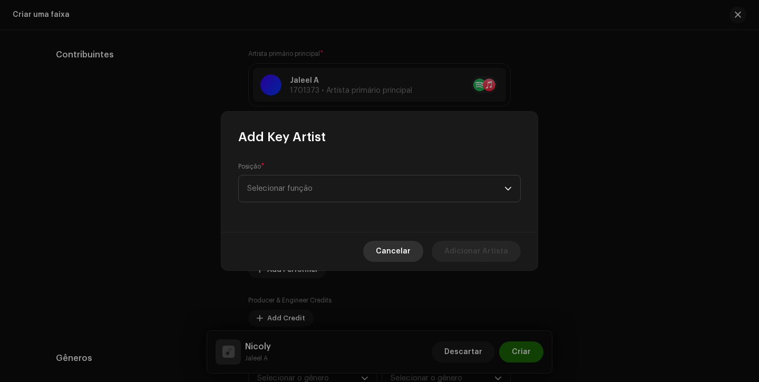
click at [387, 249] on span "Cancelar" at bounding box center [393, 251] width 35 height 21
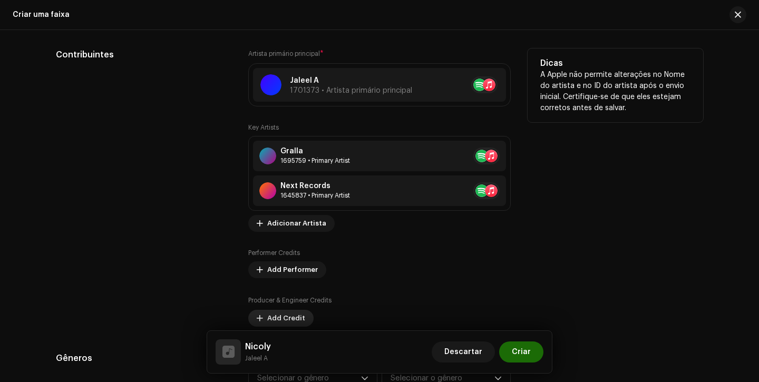
click at [263, 313] on button "Add Credit" at bounding box center [280, 318] width 65 height 17
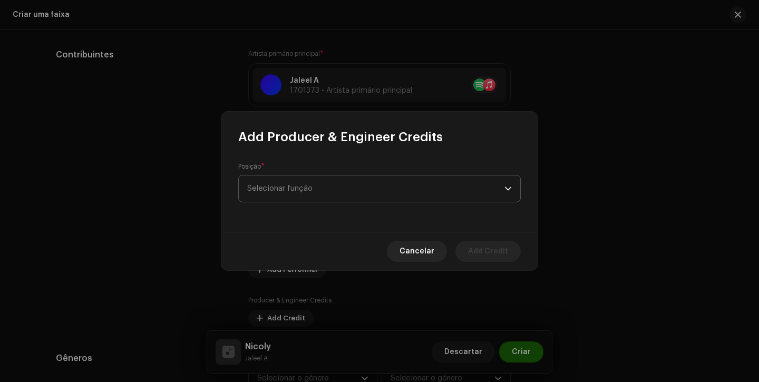
click at [321, 192] on span "Selecionar função" at bounding box center [375, 189] width 257 height 26
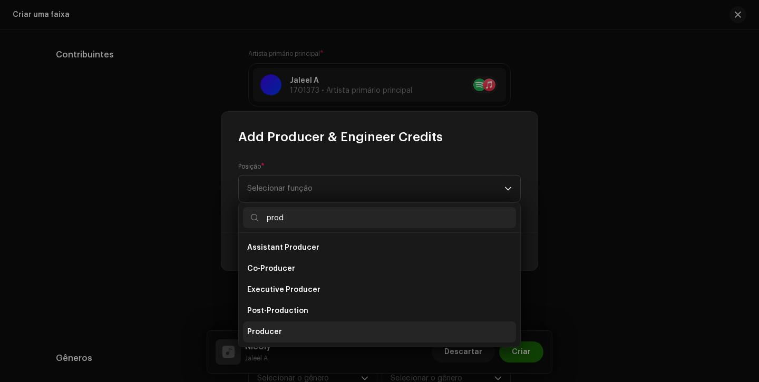
type input "prod"
click at [271, 324] on li "Producer" at bounding box center [379, 332] width 273 height 21
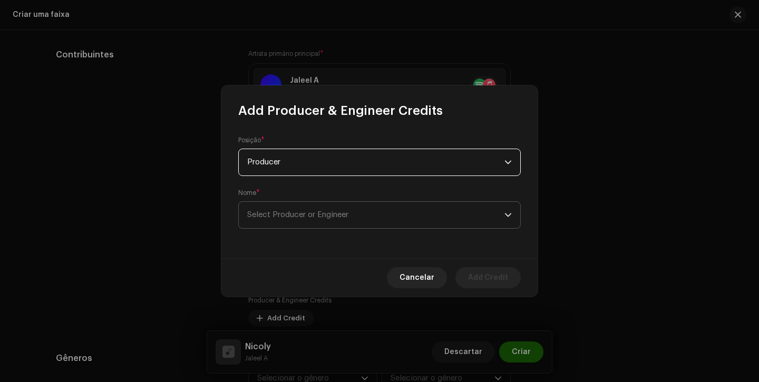
click at [313, 223] on span "Select Producer or Engineer" at bounding box center [375, 215] width 257 height 26
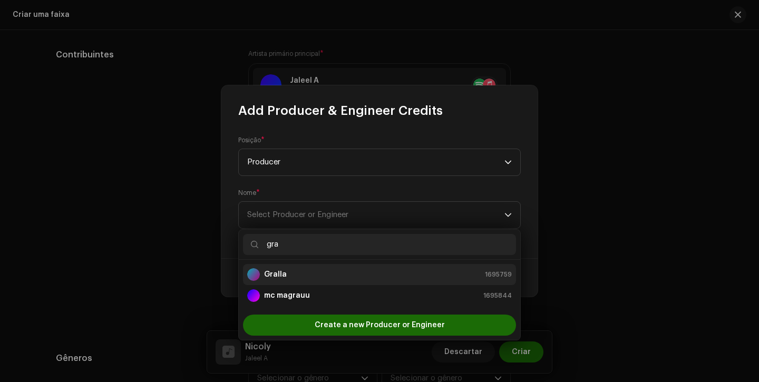
type input "gra"
click at [335, 272] on div "Gralla 1695759" at bounding box center [379, 274] width 265 height 13
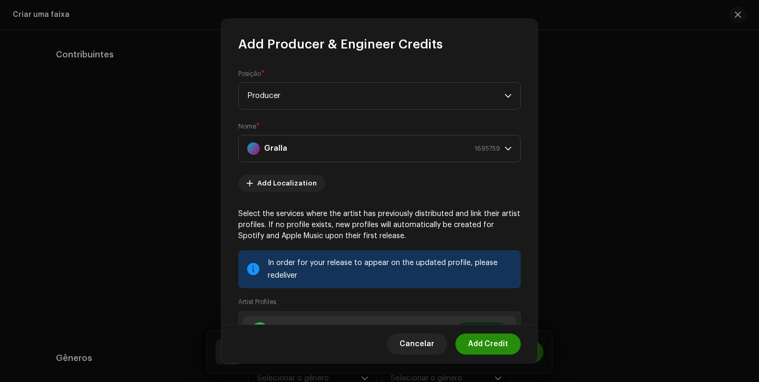
click at [484, 343] on span "Add Credit" at bounding box center [488, 344] width 40 height 21
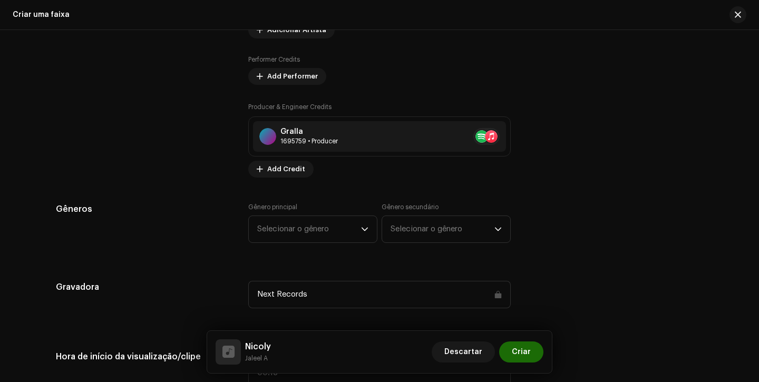
scroll to position [841, 0]
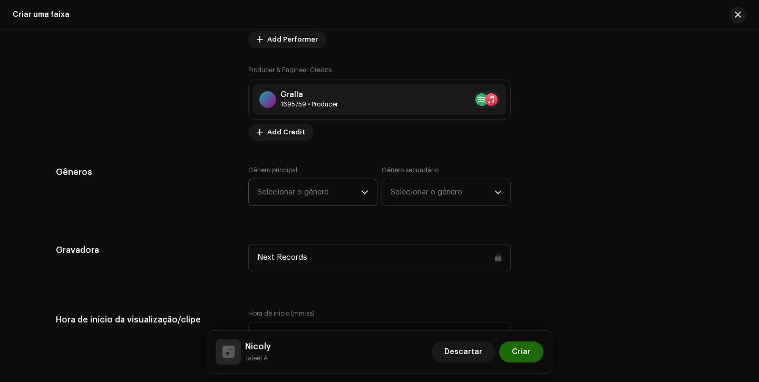
click at [314, 187] on span "Selecionar o gênero" at bounding box center [309, 192] width 104 height 26
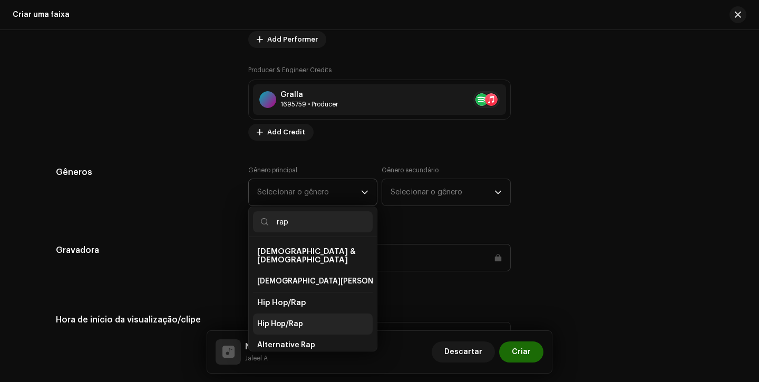
scroll to position [190, 0]
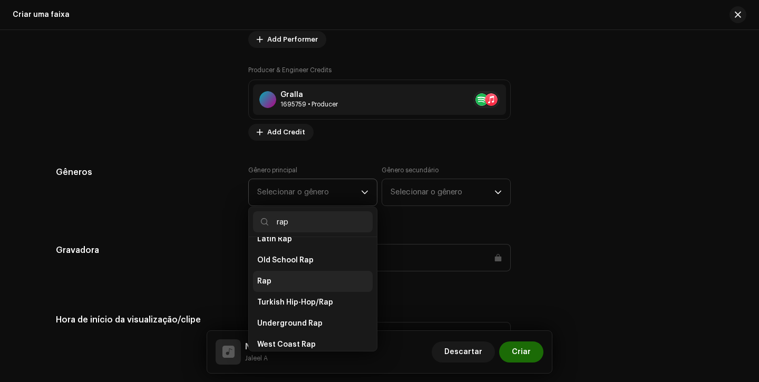
type input "rap"
click at [290, 281] on li "Rap" at bounding box center [313, 281] width 120 height 21
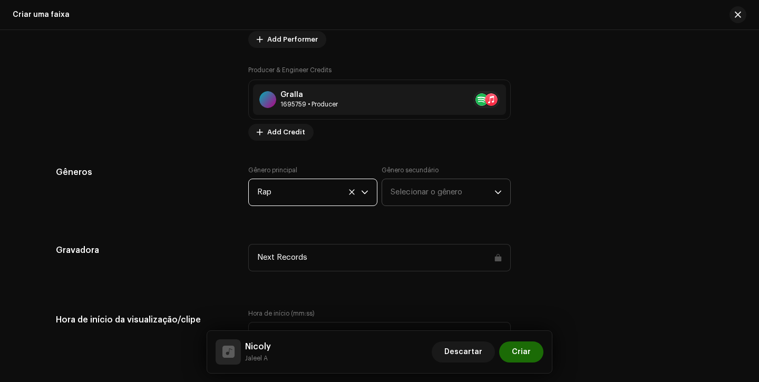
click at [419, 193] on span "Selecionar o gênero" at bounding box center [443, 192] width 104 height 26
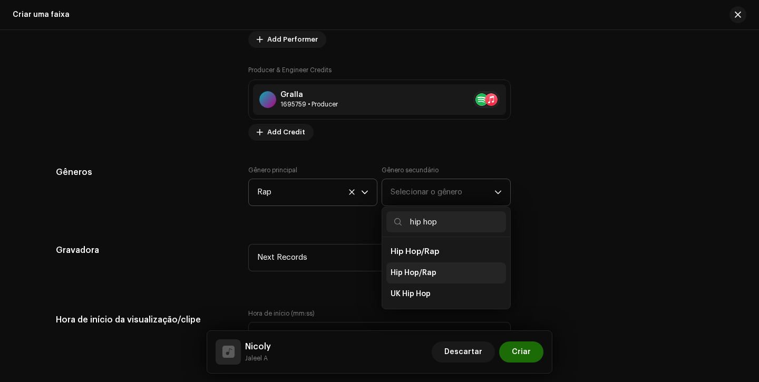
type input "hip hop"
click at [397, 276] on span "Hip Hop/Rap" at bounding box center [414, 273] width 46 height 11
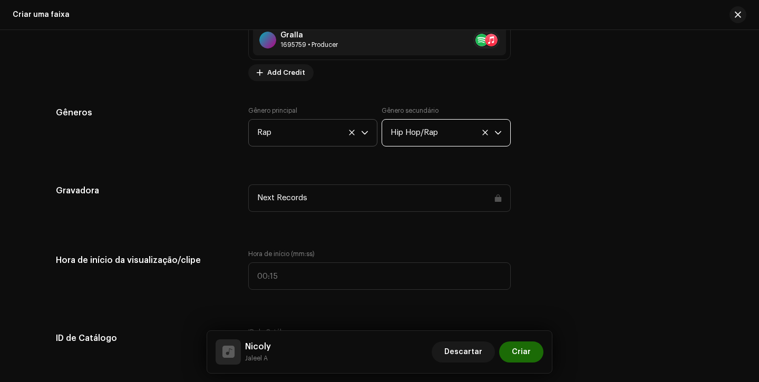
scroll to position [916, 0]
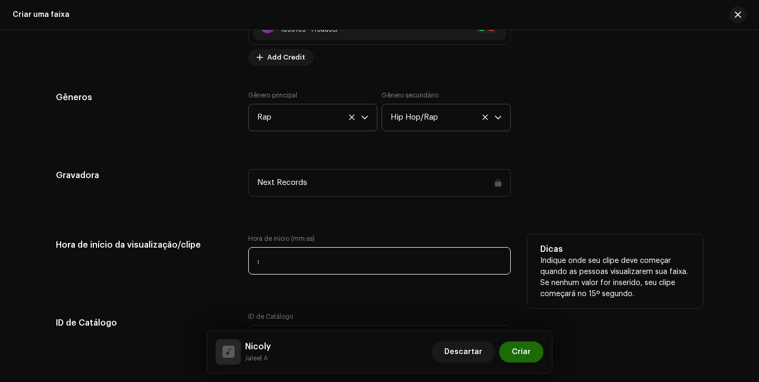
click at [258, 264] on input ":" at bounding box center [379, 260] width 262 height 27
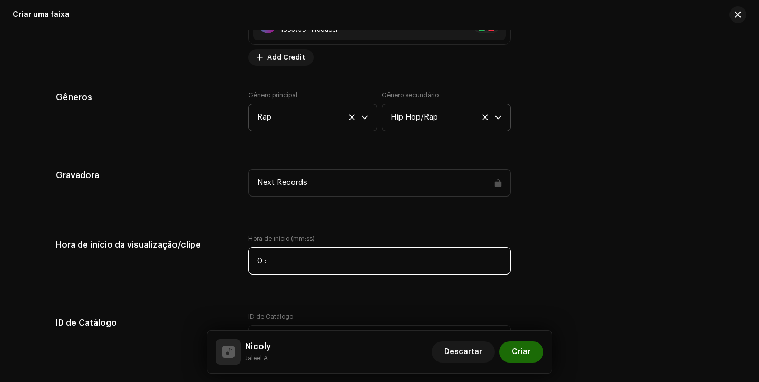
type input "00:"
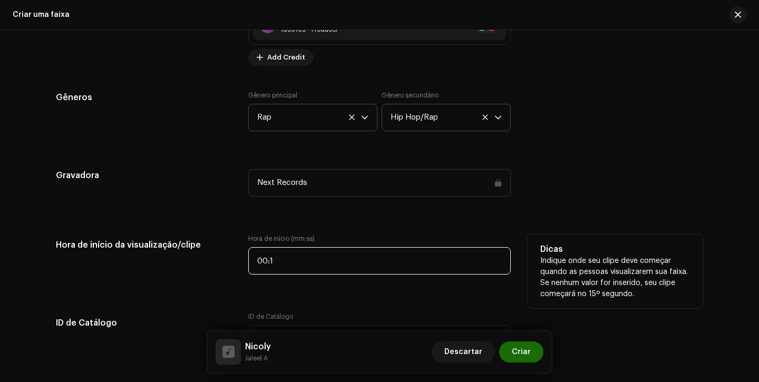
type input "00:14"
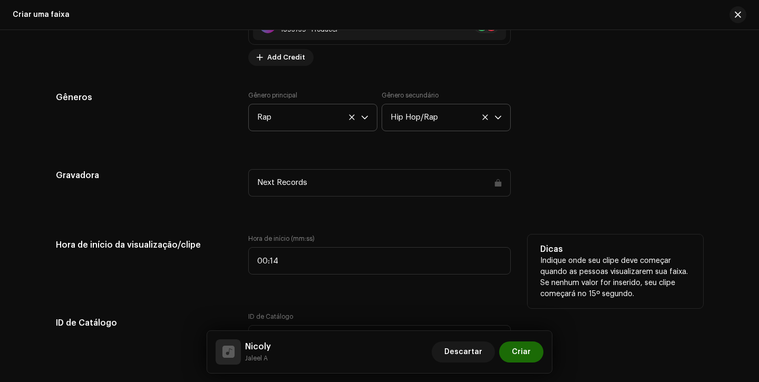
click at [202, 242] on h5 "Hora de início da visualização/clipe" at bounding box center [144, 245] width 176 height 21
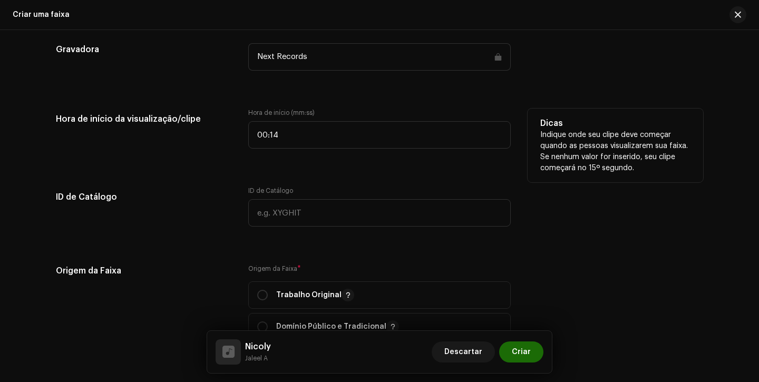
scroll to position [1044, 0]
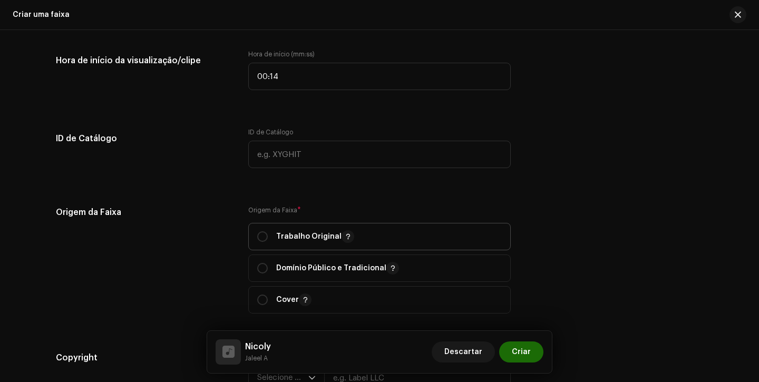
click at [267, 231] on span "Trabalho Original" at bounding box center [379, 236] width 245 height 26
radio input "true"
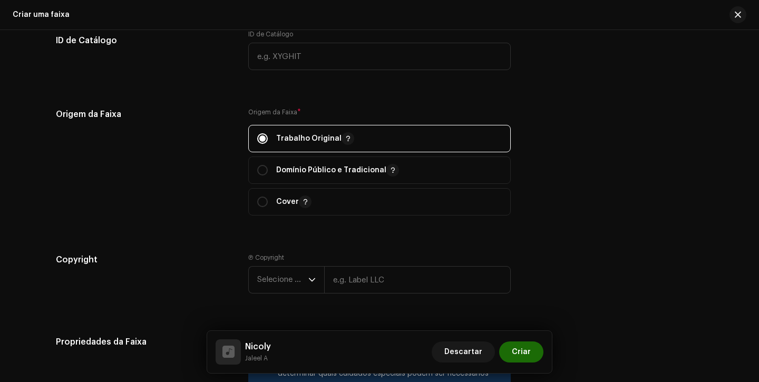
scroll to position [1201, 0]
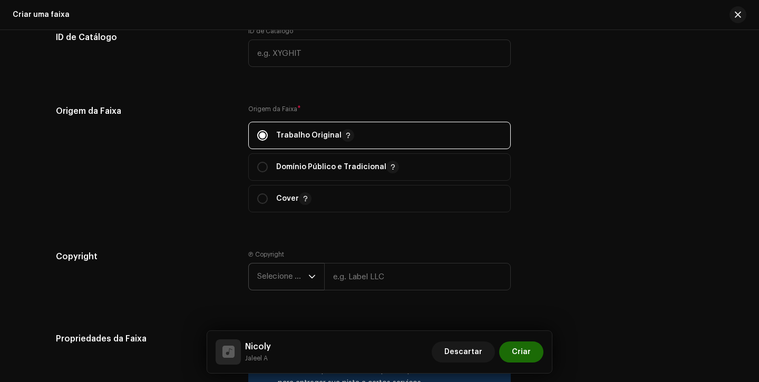
click at [268, 275] on span "Selecione o ano" at bounding box center [282, 277] width 51 height 26
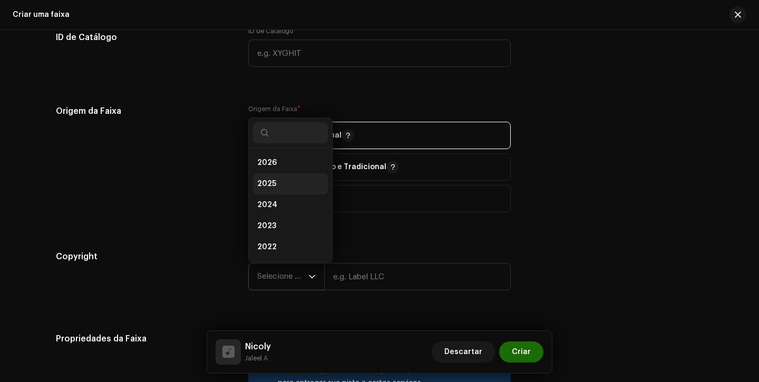
click at [285, 183] on li "2025" at bounding box center [290, 183] width 75 height 21
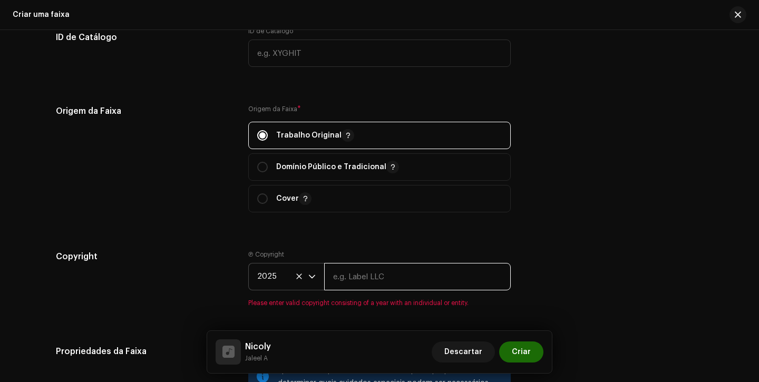
click at [353, 278] on input "text" at bounding box center [417, 276] width 187 height 27
type input "Next Records"
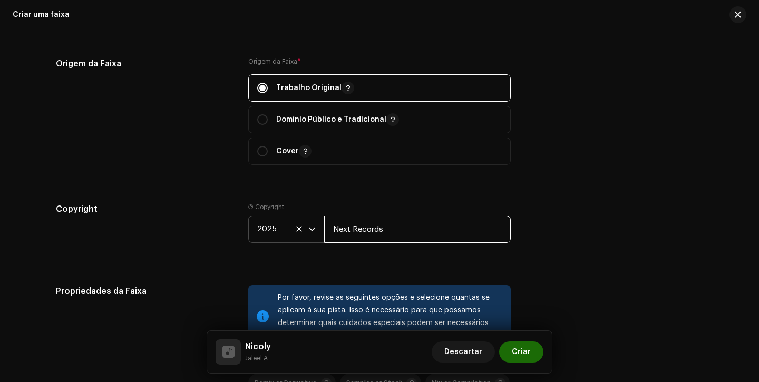
scroll to position [1490, 0]
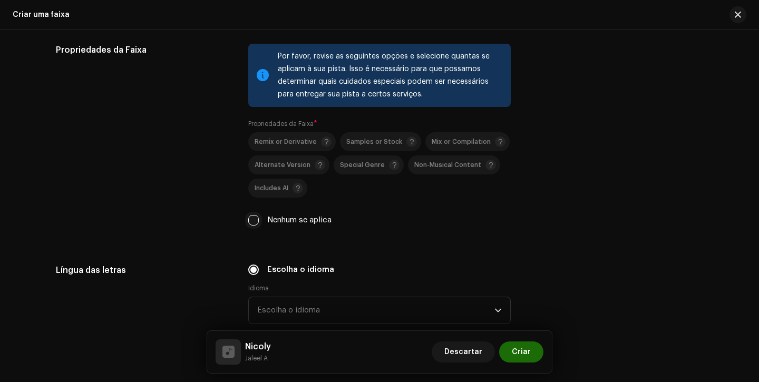
click at [248, 218] on input "Nenhum se aplica" at bounding box center [253, 220] width 11 height 11
checkbox input "true"
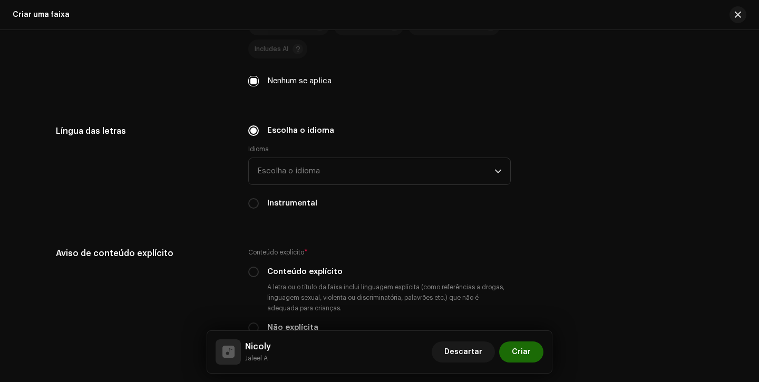
scroll to position [1653, 0]
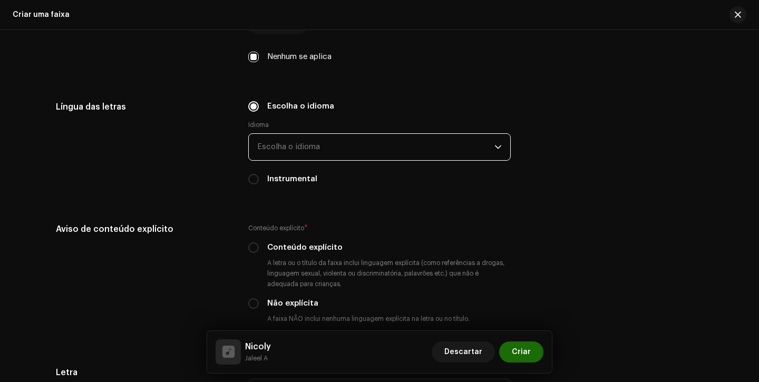
click at [334, 145] on span "Escolha o idioma" at bounding box center [375, 147] width 237 height 26
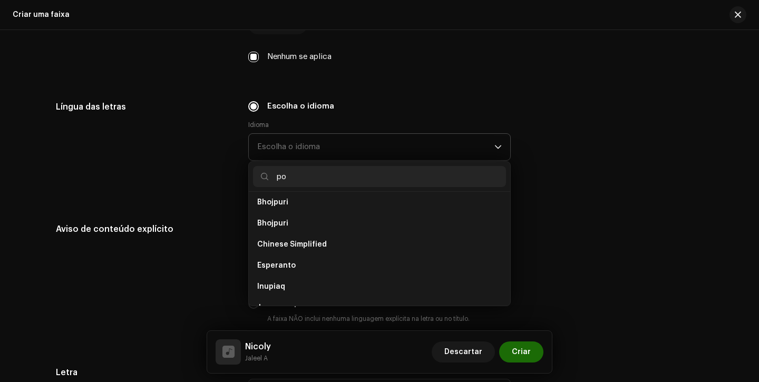
scroll to position [0, 0]
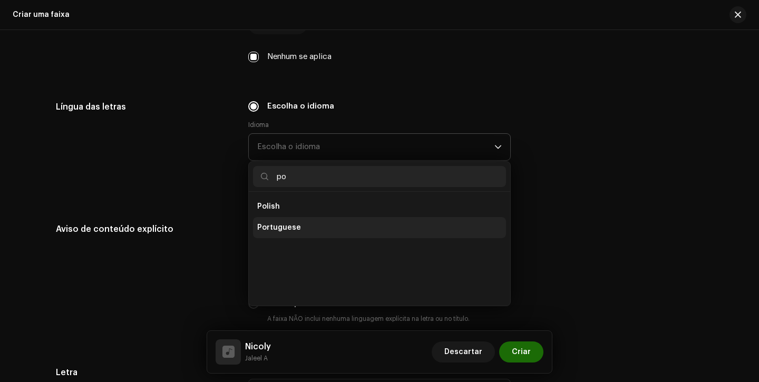
type input "po"
click at [308, 228] on li "Portuguese" at bounding box center [379, 227] width 253 height 21
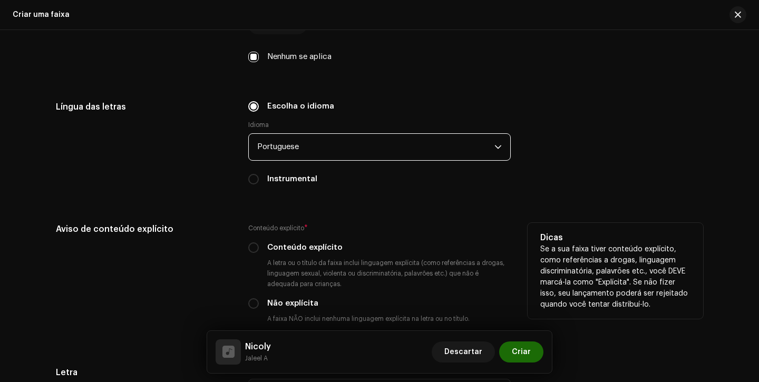
click at [252, 243] on div "Conteúdo explícito * Conteúdo explícito A letra ou o título da faixa inclui lin…" at bounding box center [379, 275] width 262 height 105
click at [252, 249] on input "Conteúdo explícito" at bounding box center [253, 247] width 11 height 11
radio input "true"
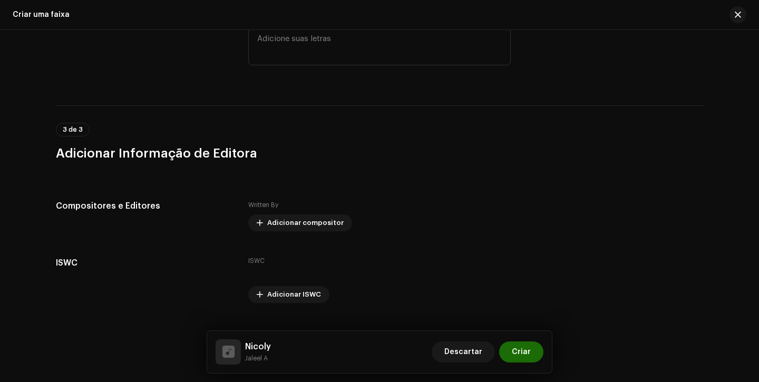
scroll to position [2029, 0]
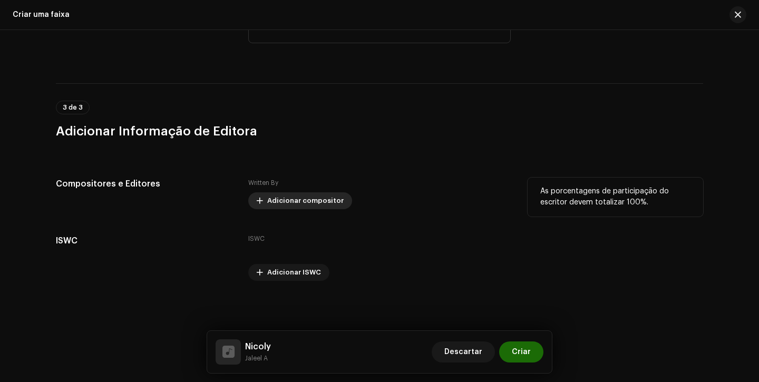
click at [285, 198] on span "Adicionar compositor" at bounding box center [305, 200] width 76 height 21
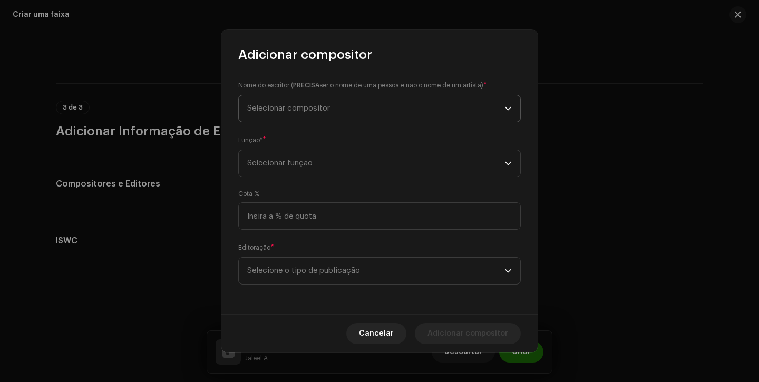
click at [327, 112] on span "Selecionar compositor" at bounding box center [288, 108] width 83 height 8
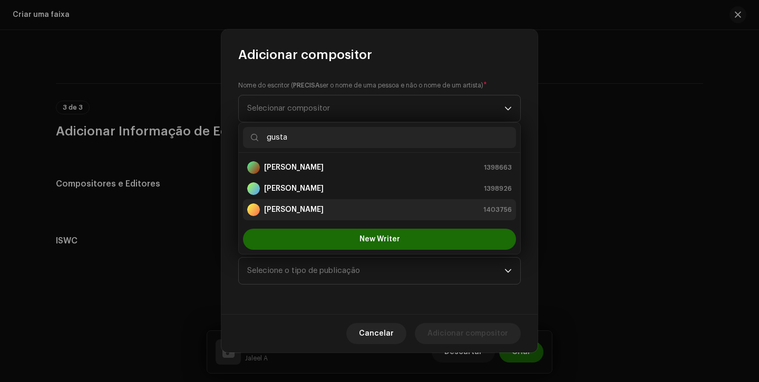
type input "gusta"
click at [324, 214] on strong "Gustavo Artal Oliveira" at bounding box center [294, 210] width 60 height 11
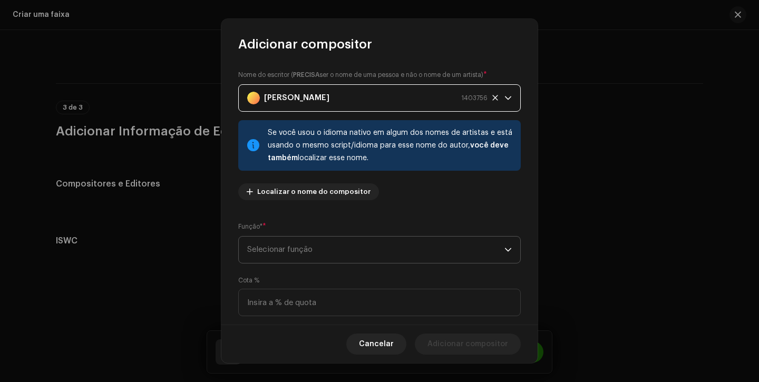
click at [355, 264] on p-select "Selecionar função" at bounding box center [379, 249] width 283 height 27
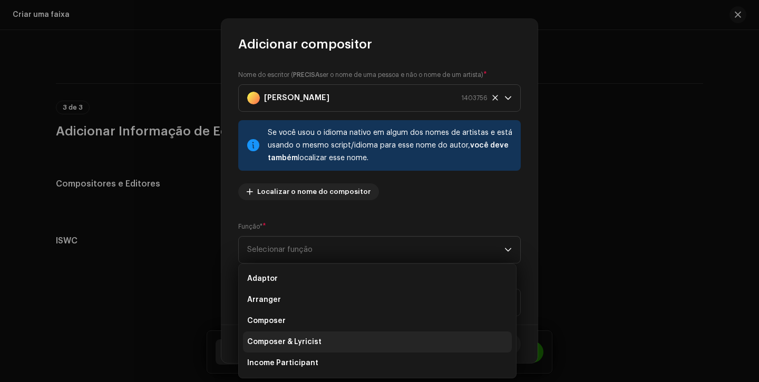
click at [319, 335] on li "Composer & Lyricist" at bounding box center [377, 342] width 269 height 21
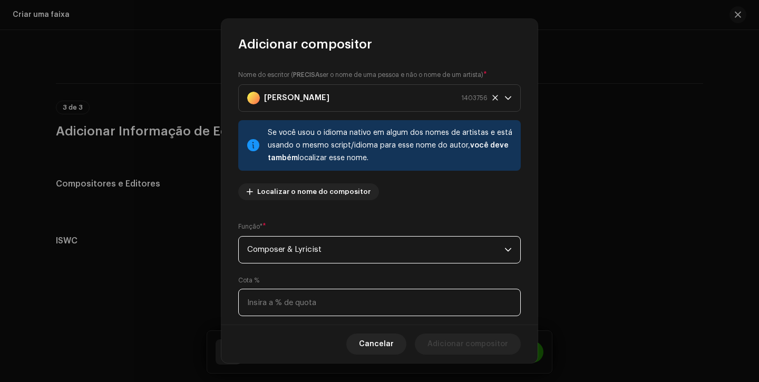
click at [339, 309] on input at bounding box center [379, 302] width 283 height 27
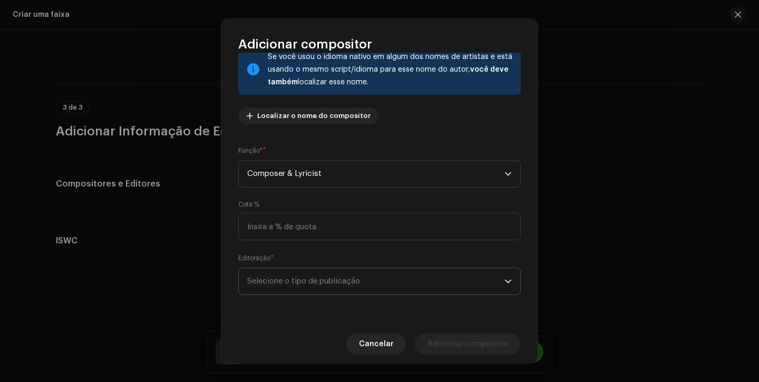
click at [393, 274] on span "Selecione o tipo de publicação" at bounding box center [375, 281] width 257 height 26
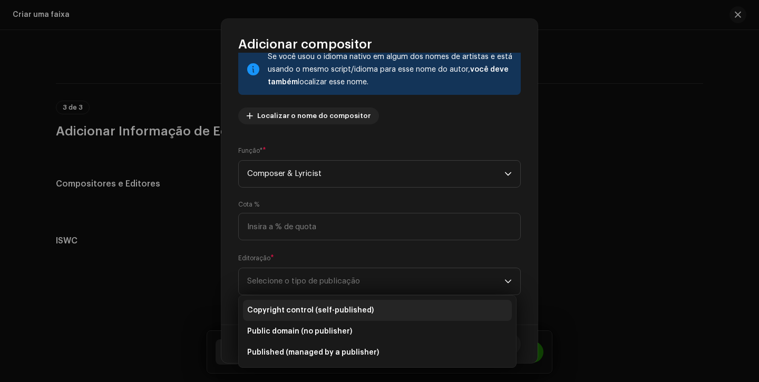
click at [375, 306] on li "Copyright control (self-published)" at bounding box center [377, 310] width 269 height 21
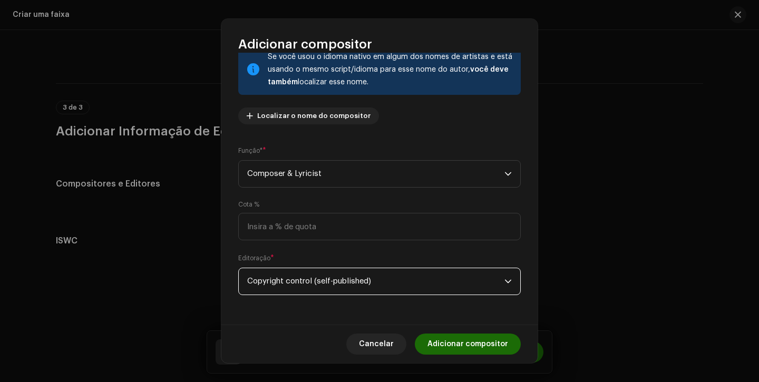
click at [462, 342] on span "Adicionar compositor" at bounding box center [467, 344] width 81 height 21
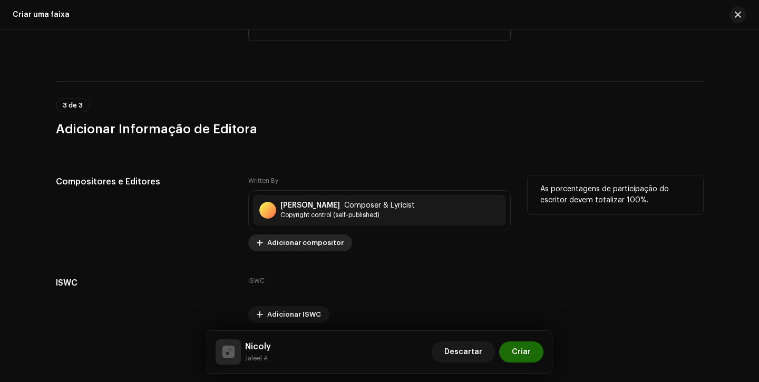
click at [301, 246] on span "Adicionar compositor" at bounding box center [305, 242] width 76 height 21
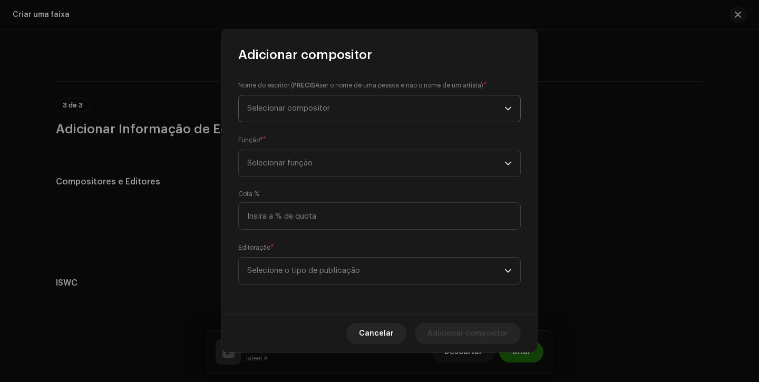
click at [334, 118] on span "Selecionar compositor" at bounding box center [375, 108] width 257 height 26
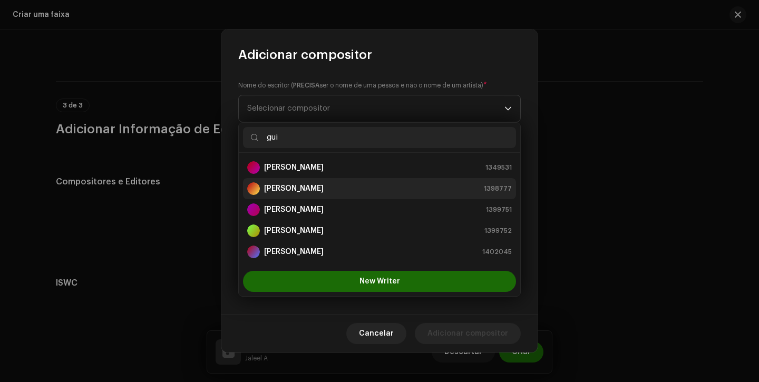
type input "gui"
click at [309, 191] on strong "[PERSON_NAME]" at bounding box center [294, 188] width 60 height 11
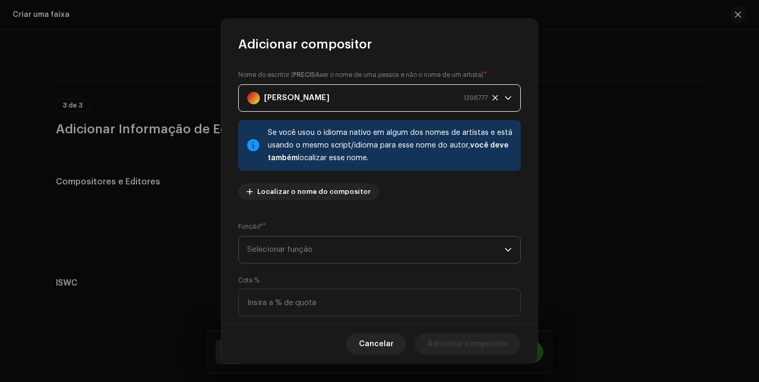
click at [353, 260] on span "Selecionar função" at bounding box center [375, 250] width 257 height 26
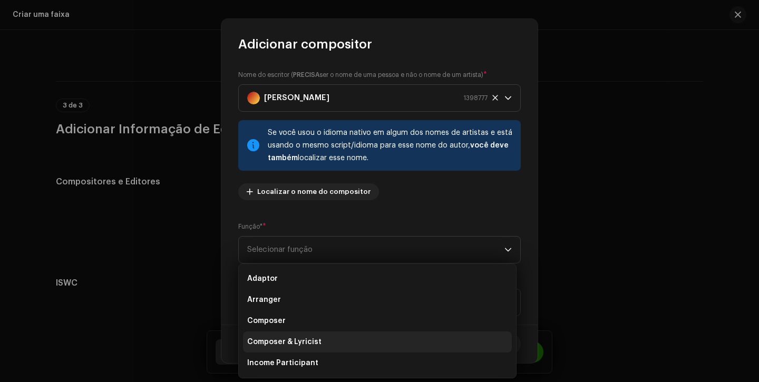
click at [325, 339] on li "Composer & Lyricist" at bounding box center [377, 342] width 269 height 21
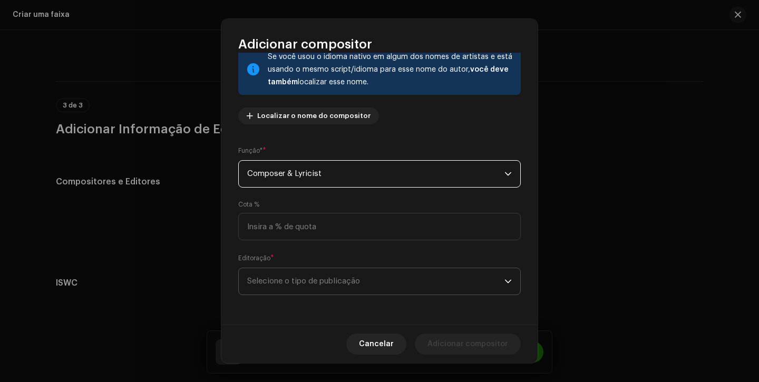
click at [361, 294] on p-select "Selecione o tipo de publicação" at bounding box center [379, 281] width 283 height 27
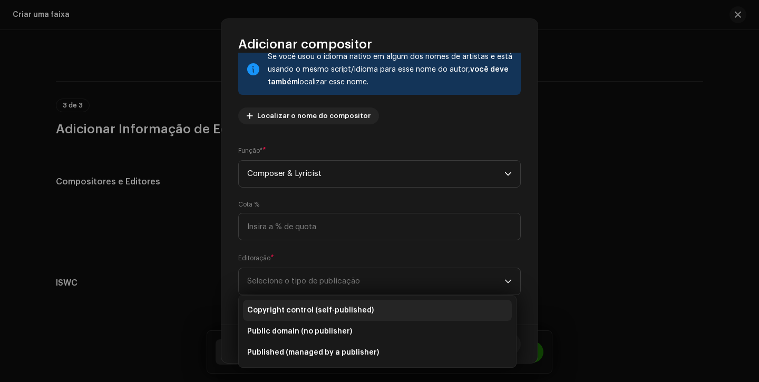
click at [359, 310] on span "Copyright control (self-published)" at bounding box center [310, 310] width 126 height 11
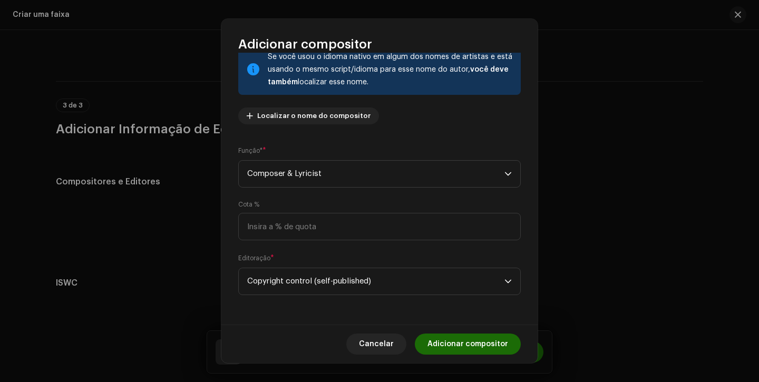
click at [442, 332] on div "Cancelar Adicionar compositor" at bounding box center [379, 344] width 316 height 38
click at [442, 337] on span "Adicionar compositor" at bounding box center [467, 344] width 81 height 21
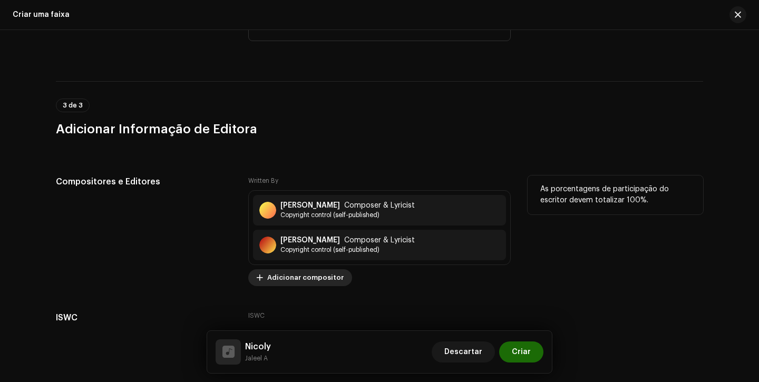
click at [307, 281] on span "Adicionar compositor" at bounding box center [305, 277] width 76 height 21
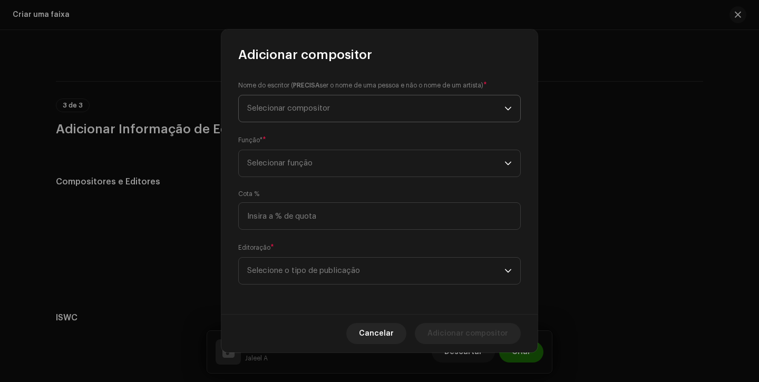
click at [365, 105] on span "Selecionar compositor" at bounding box center [375, 108] width 257 height 26
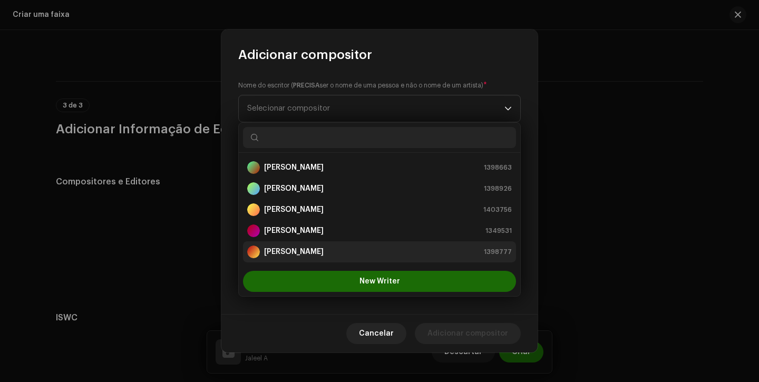
click at [323, 252] on strong "[PERSON_NAME]" at bounding box center [294, 252] width 60 height 11
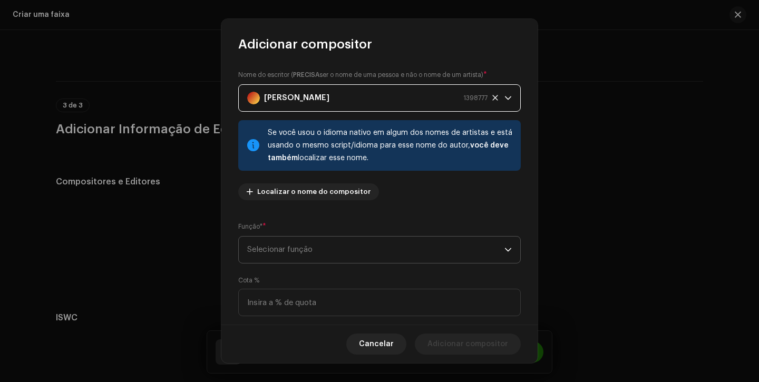
click at [323, 248] on span "Selecionar função" at bounding box center [375, 250] width 257 height 26
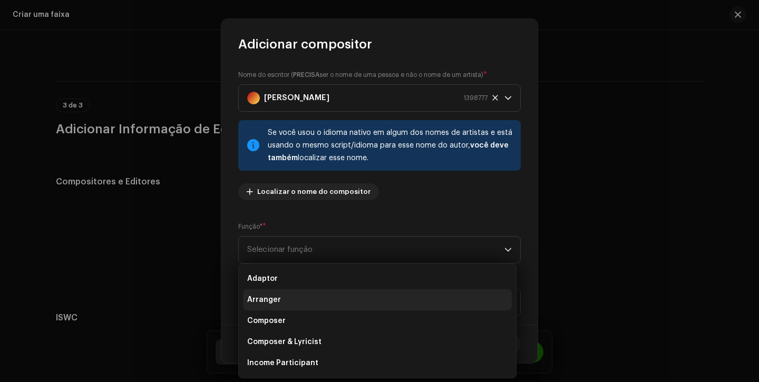
click at [298, 302] on li "Arranger" at bounding box center [377, 299] width 269 height 21
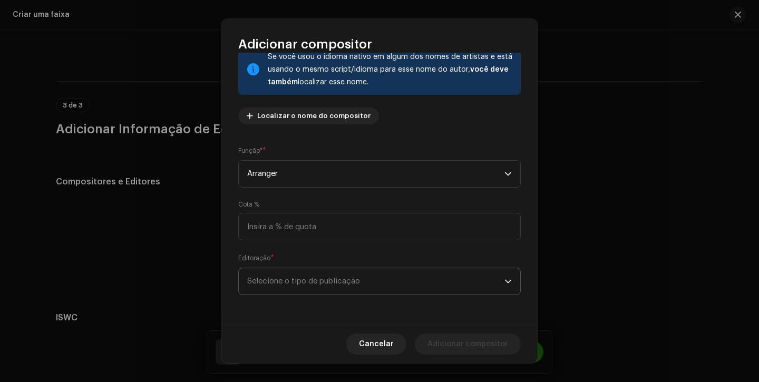
click at [319, 285] on span "Selecione o tipo de publicação" at bounding box center [375, 281] width 257 height 26
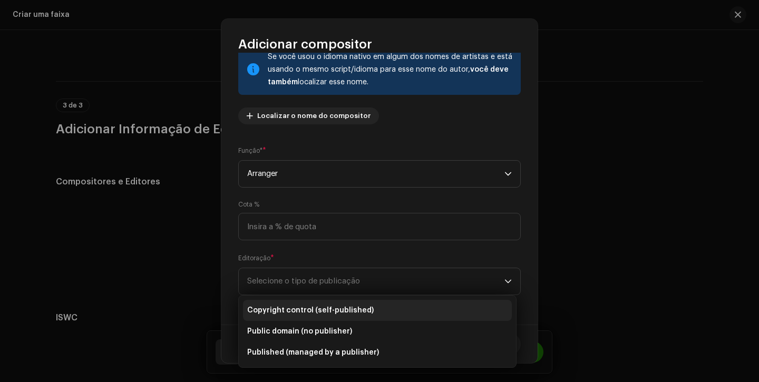
click at [320, 305] on span "Copyright control (self-published)" at bounding box center [310, 310] width 126 height 11
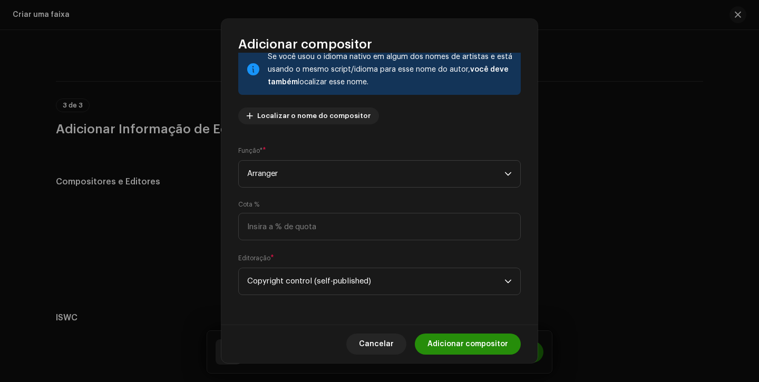
click at [443, 345] on span "Adicionar compositor" at bounding box center [467, 344] width 81 height 21
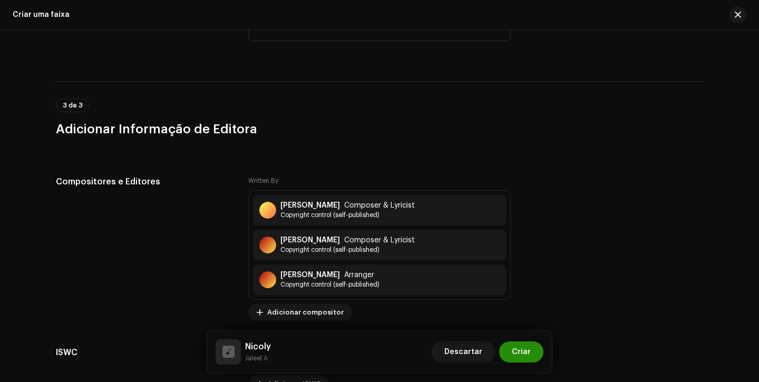
click at [521, 348] on span "Criar" at bounding box center [521, 352] width 19 height 21
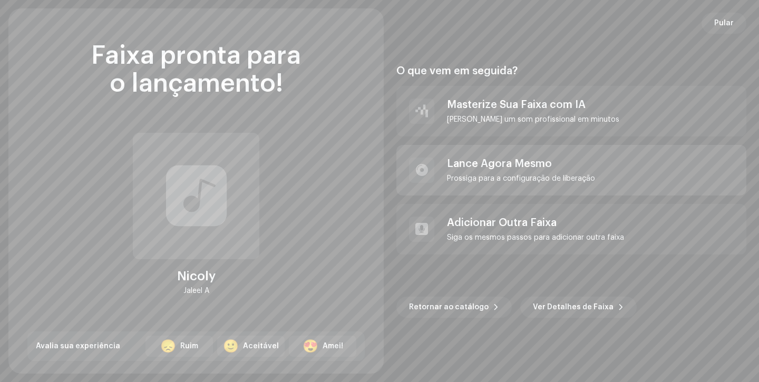
click at [488, 167] on div "Lance Agora Mesmo" at bounding box center [521, 164] width 148 height 13
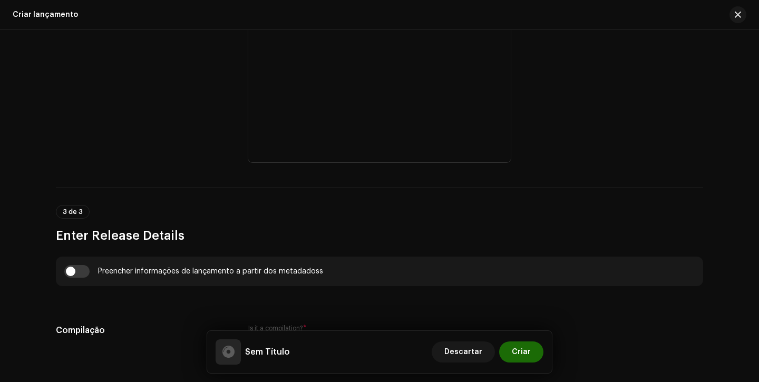
scroll to position [562, 0]
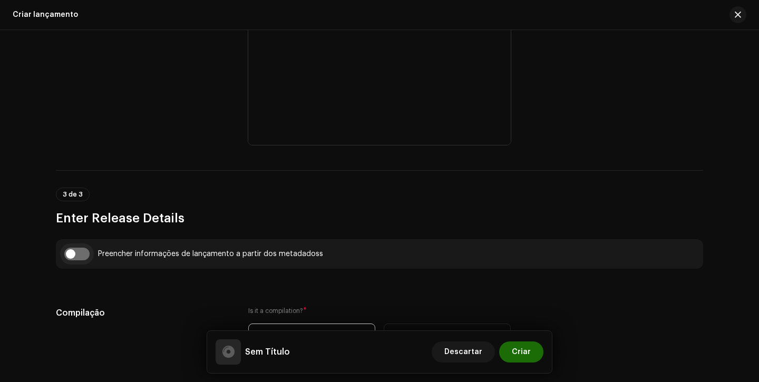
click at [67, 257] on input "checkbox" at bounding box center [76, 254] width 25 height 13
checkbox input "true"
type input "Nicoly"
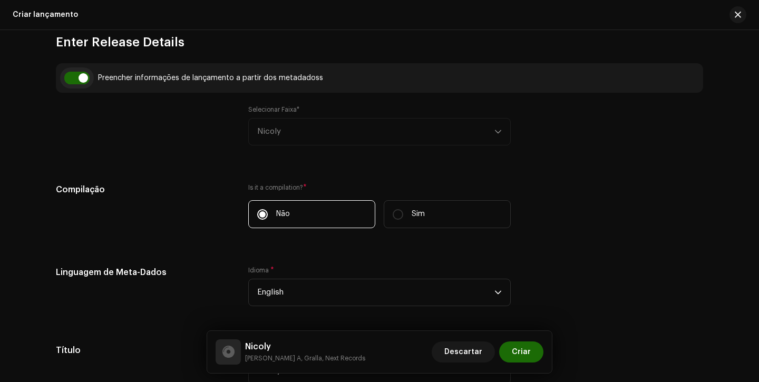
scroll to position [748, 0]
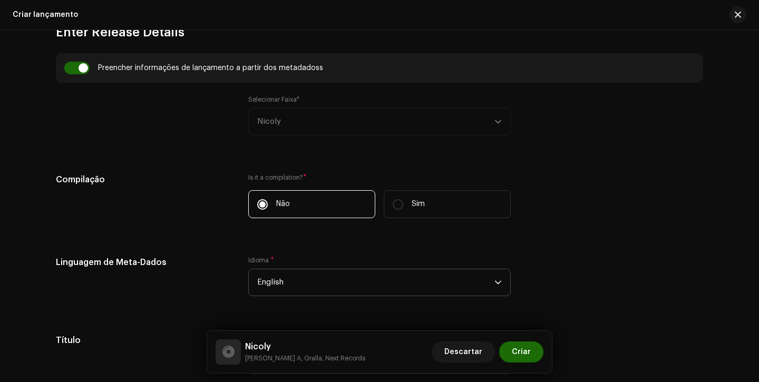
click at [257, 276] on span "English" at bounding box center [375, 282] width 237 height 26
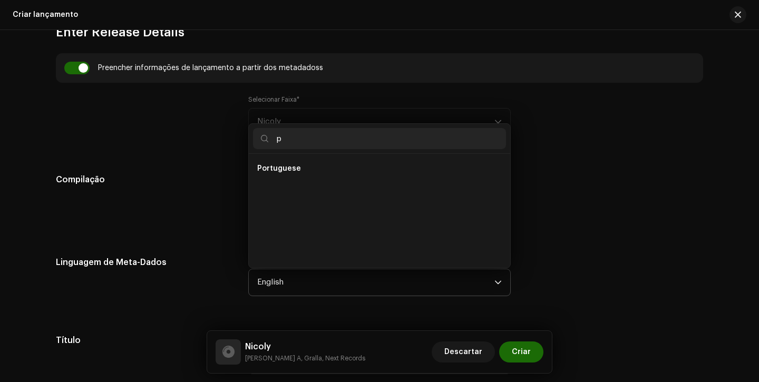
scroll to position [0, 0]
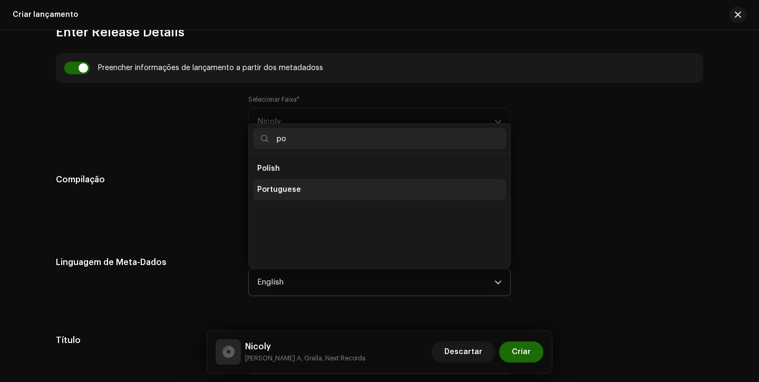
type input "po"
click at [315, 192] on li "Portuguese" at bounding box center [379, 189] width 253 height 21
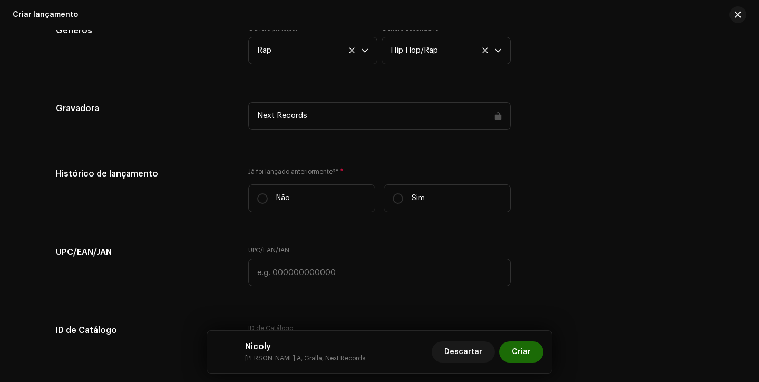
scroll to position [1627, 0]
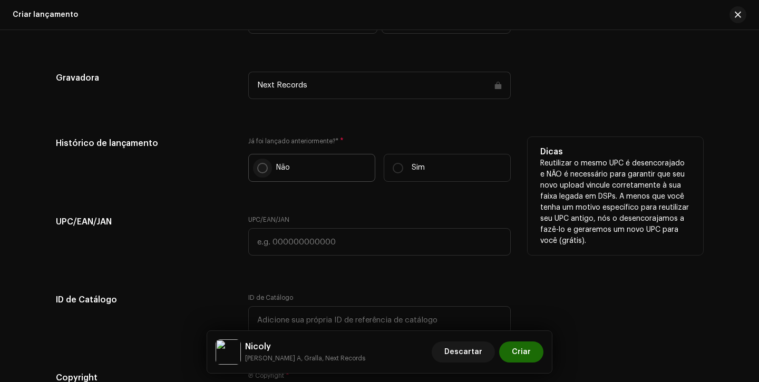
click at [263, 166] on input "Não" at bounding box center [262, 168] width 11 height 11
radio input "true"
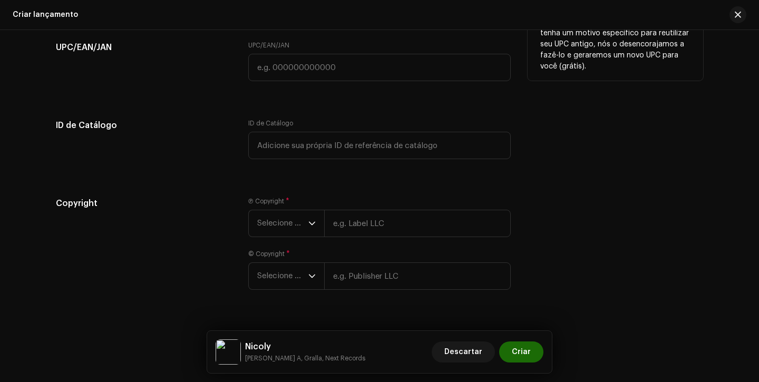
scroll to position [1826, 0]
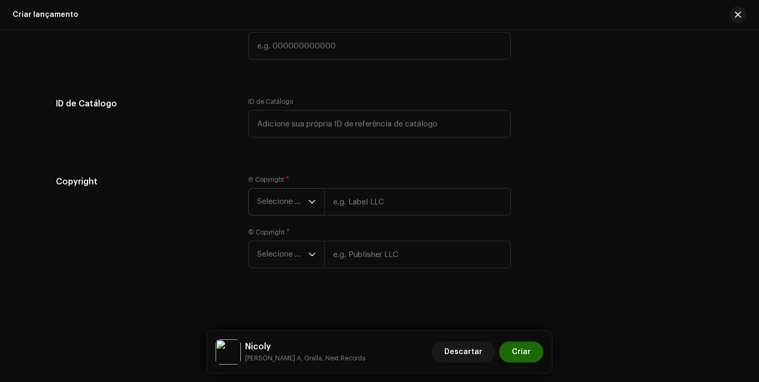
click at [268, 204] on span "Selecione o ano" at bounding box center [282, 202] width 51 height 26
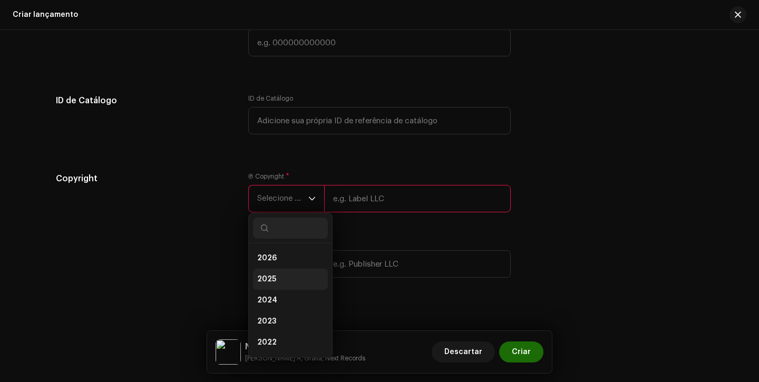
click at [275, 288] on li "2025" at bounding box center [290, 279] width 75 height 21
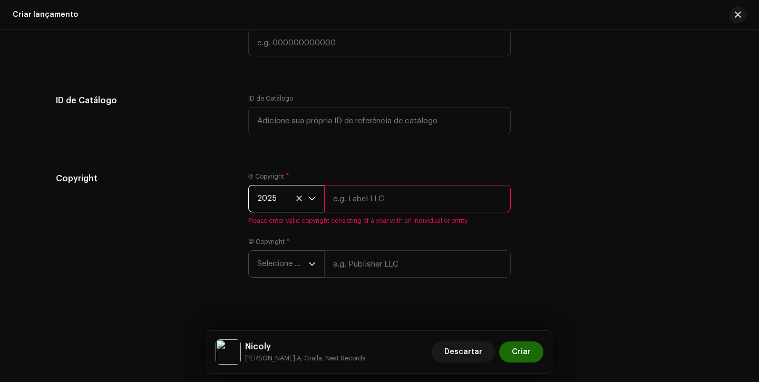
click at [275, 265] on span "Selecione o ano" at bounding box center [282, 264] width 51 height 26
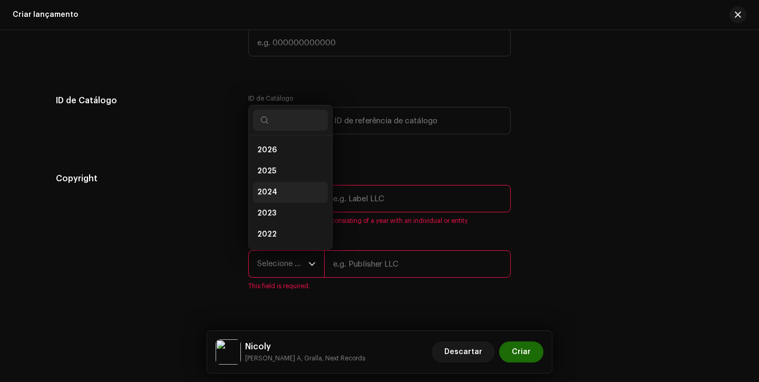
scroll to position [17, 0]
click at [284, 158] on li "2025" at bounding box center [290, 154] width 75 height 21
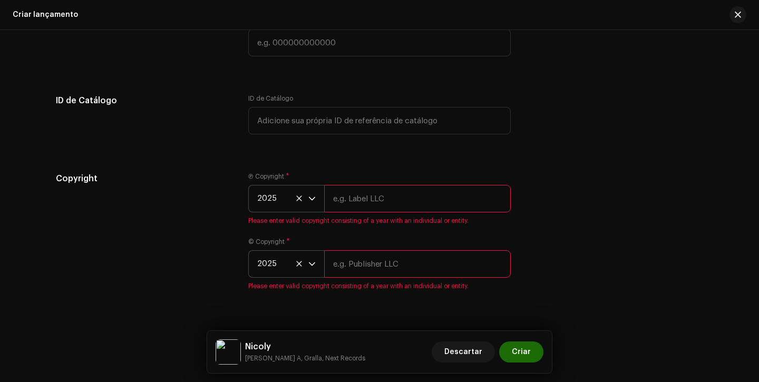
click at [342, 198] on input "text" at bounding box center [417, 198] width 187 height 27
type input "Next Records"
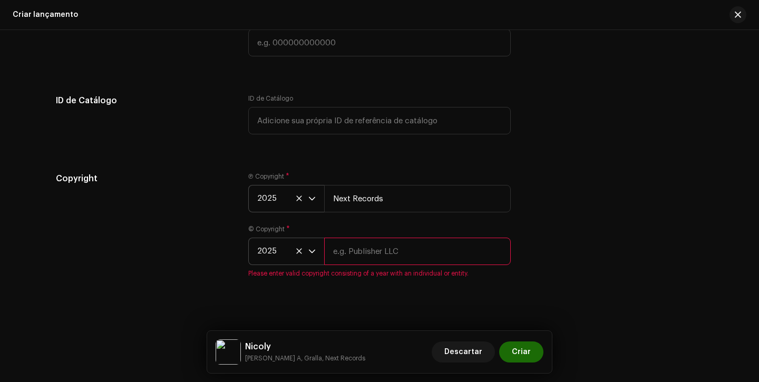
click at [400, 268] on div "© Copyright * 2025 Please enter valid copyright consisting of a year with an in…" at bounding box center [379, 251] width 262 height 53
type input "Next Records"
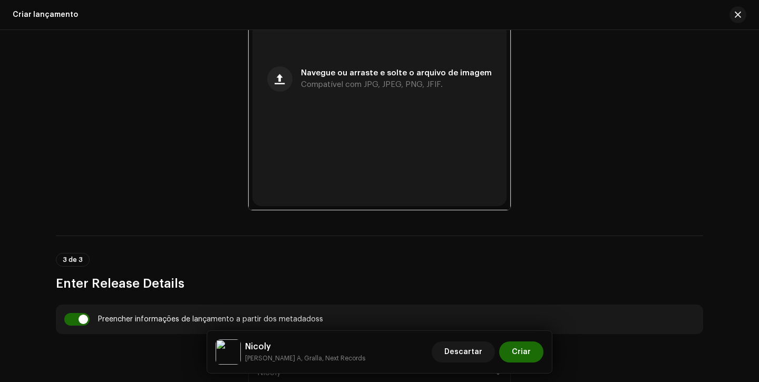
scroll to position [399, 0]
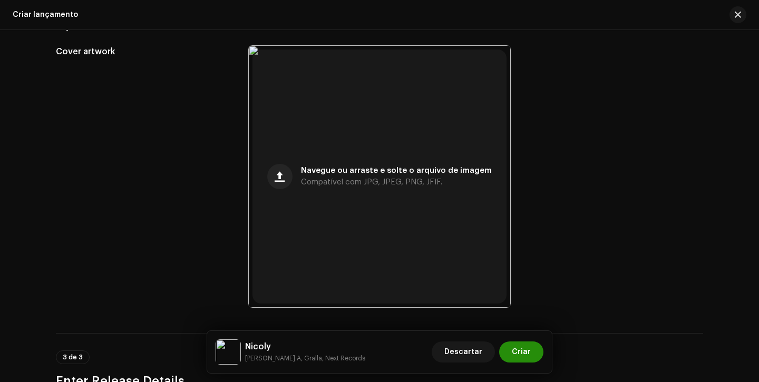
click at [534, 352] on button "Criar" at bounding box center [521, 352] width 44 height 21
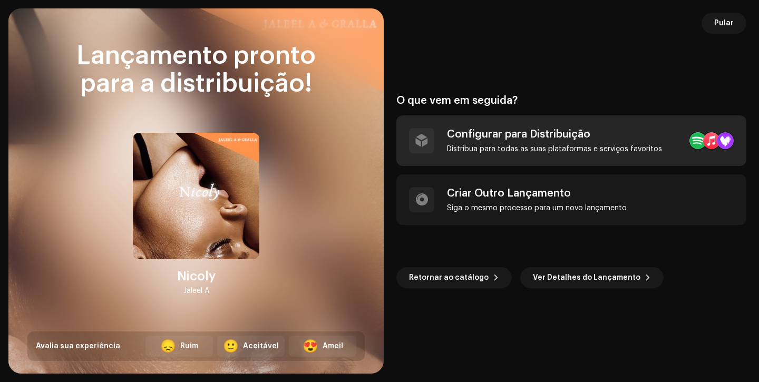
click at [485, 138] on div "Configurar para Distribuição" at bounding box center [554, 134] width 215 height 13
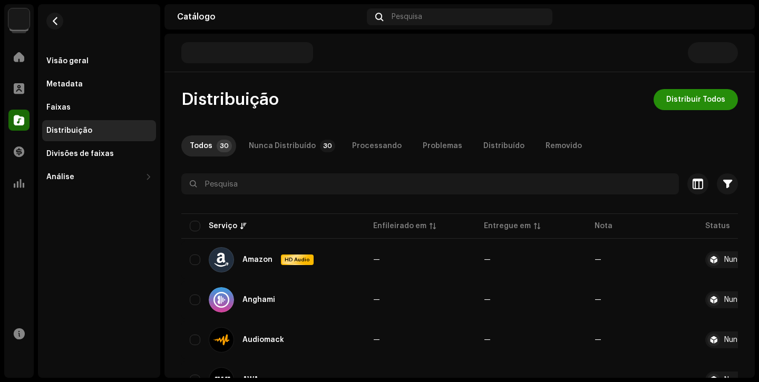
click at [687, 101] on span "Distribuir Todos" at bounding box center [695, 99] width 59 height 21
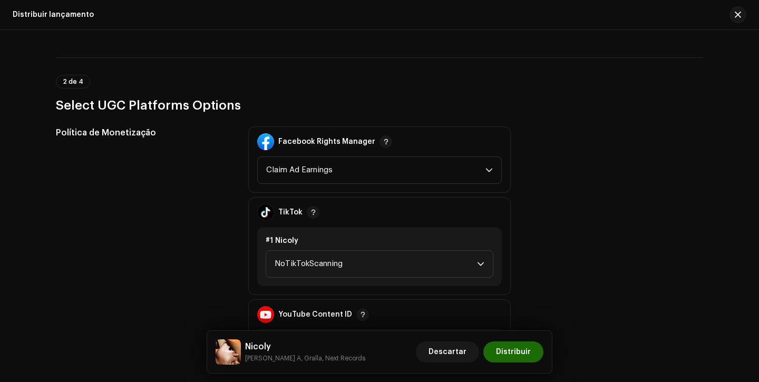
scroll to position [1142, 0]
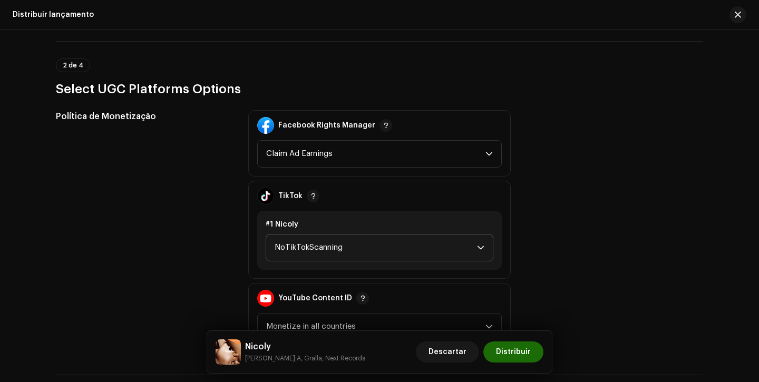
click at [390, 244] on span "NoTikTokScanning" at bounding box center [376, 248] width 202 height 26
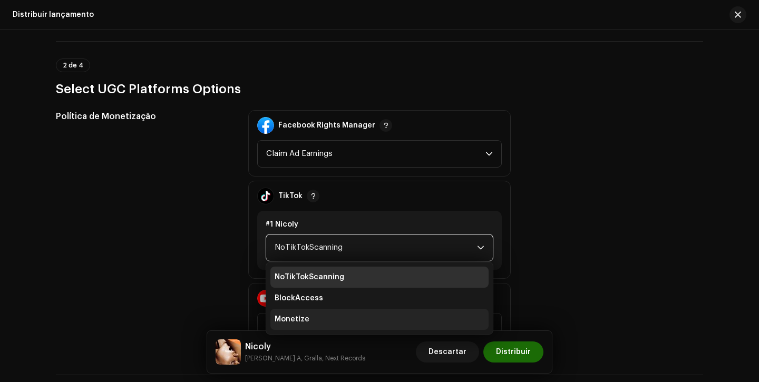
click at [329, 317] on li "Monetize" at bounding box center [379, 319] width 218 height 21
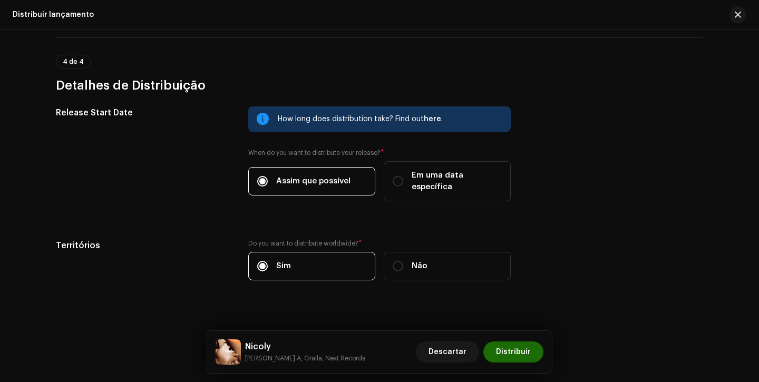
scroll to position [1737, 0]
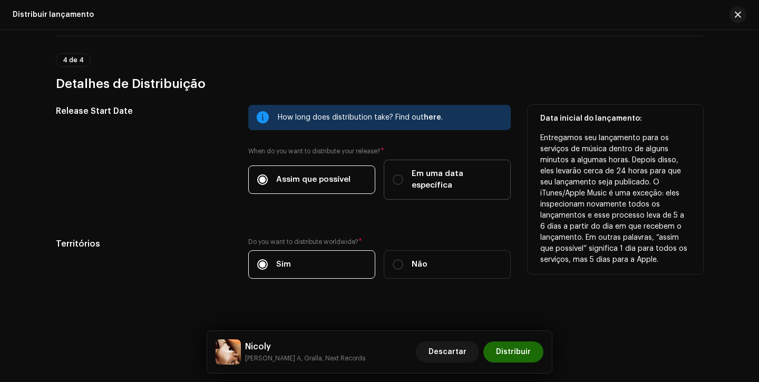
click at [412, 169] on span "Em uma data específica" at bounding box center [457, 179] width 90 height 23
click at [403, 174] on input "Em uma data específica" at bounding box center [398, 179] width 11 height 11
radio input "true"
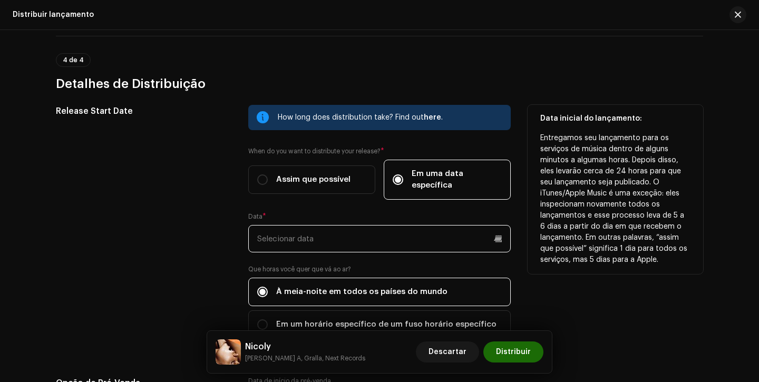
click at [405, 230] on input "text" at bounding box center [379, 238] width 262 height 27
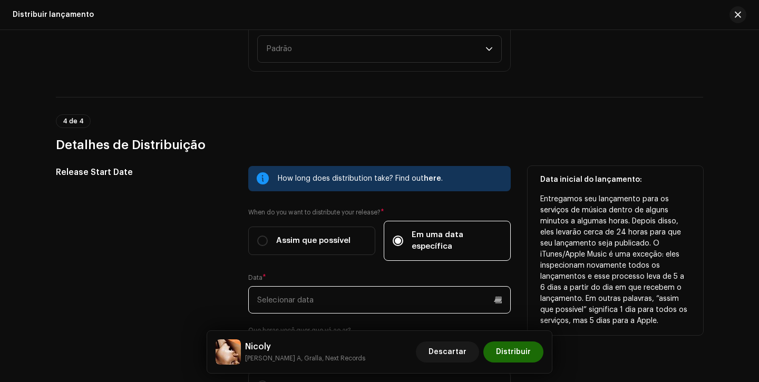
scroll to position [1670, 0]
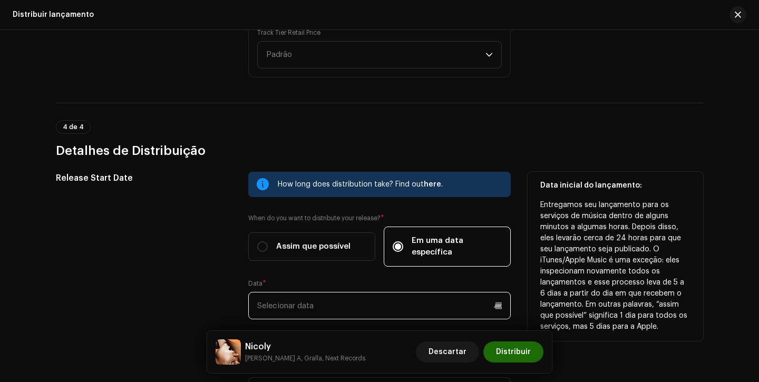
click at [379, 295] on input "text" at bounding box center [379, 305] width 262 height 27
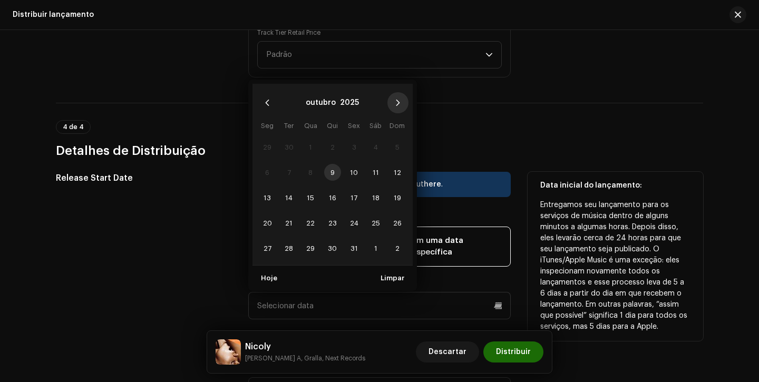
click at [394, 99] on icon "Next Month" at bounding box center [397, 102] width 7 height 7
click at [349, 215] on span "21" at bounding box center [354, 223] width 17 height 17
type input "21/11/2025"
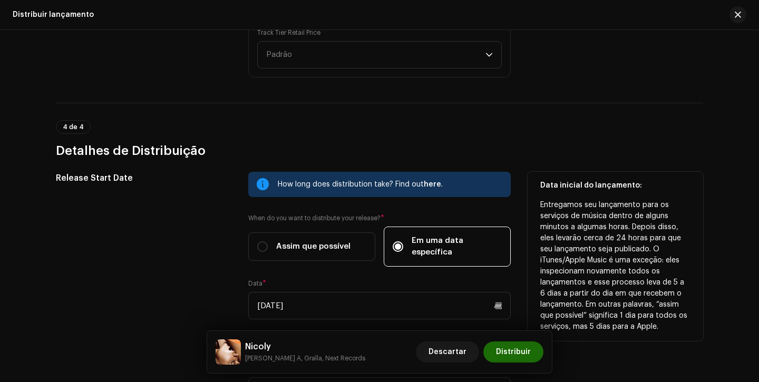
click at [194, 219] on div "Release Start Date" at bounding box center [144, 295] width 176 height 247
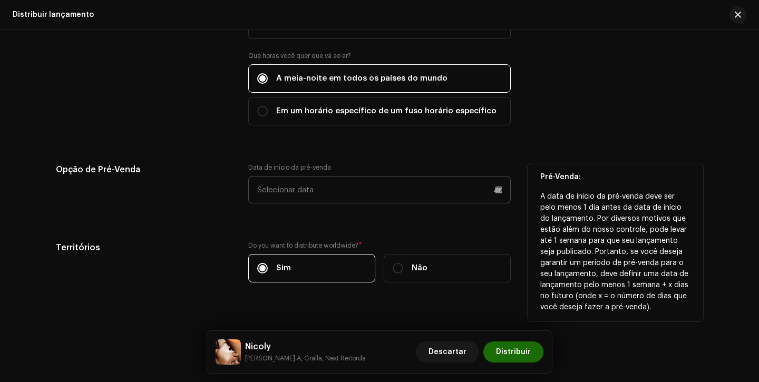
scroll to position [1955, 0]
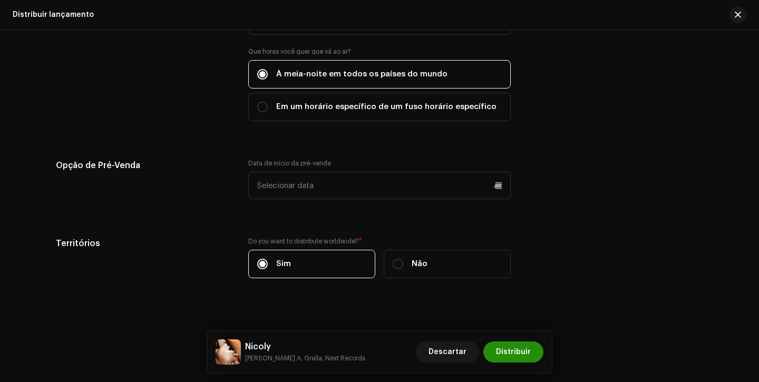
click at [515, 349] on span "Distribuir" at bounding box center [513, 352] width 35 height 21
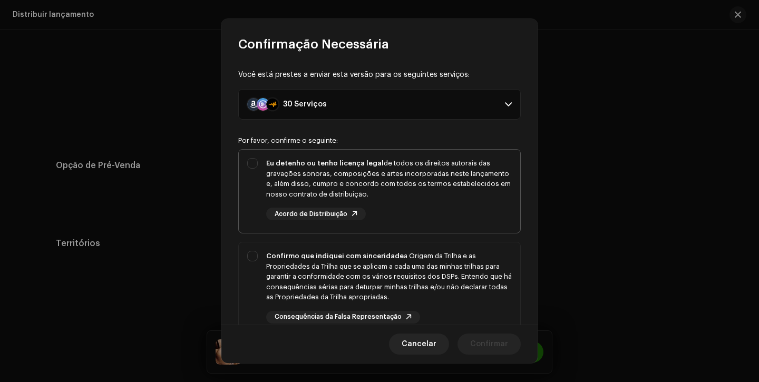
click at [461, 189] on div "Eu detenho ou tenho licença legal de todos os direitos autorais das gravações s…" at bounding box center [389, 178] width 246 height 41
checkbox input "true"
click at [460, 261] on div "Confirmo que indiquei com sinceridade a Origem da Trilha e as Propriedades da T…" at bounding box center [389, 277] width 246 height 52
checkbox input "true"
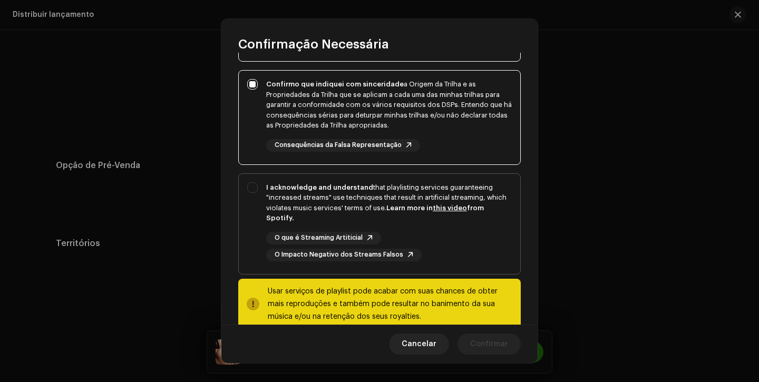
scroll to position [176, 0]
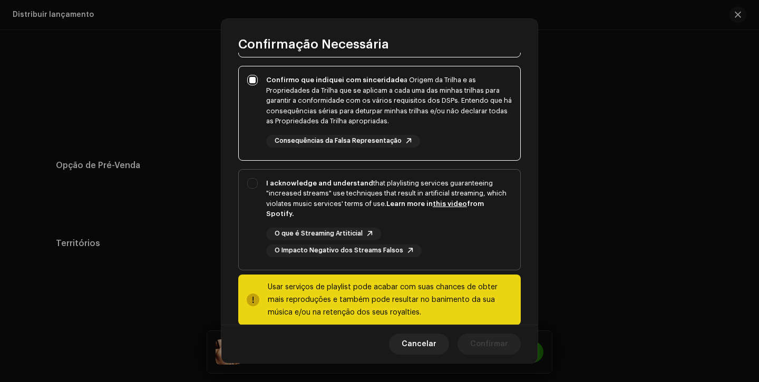
click at [465, 207] on div "I acknowledge and understand that playlisting services guaranteeing "increased …" at bounding box center [389, 198] width 246 height 41
checkbox input "true"
click at [423, 335] on span "Cancelar" at bounding box center [419, 344] width 35 height 21
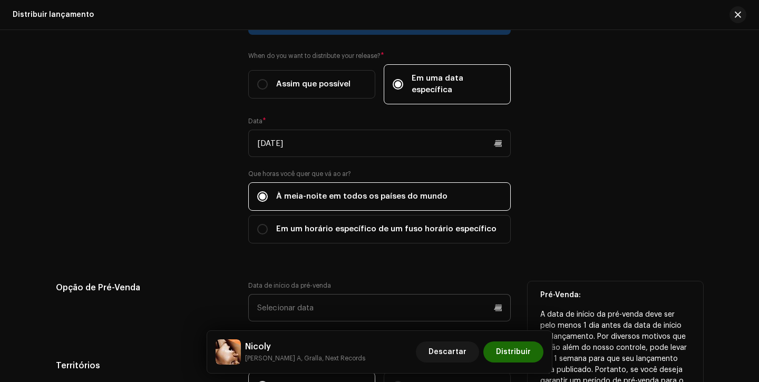
scroll to position [1810, 0]
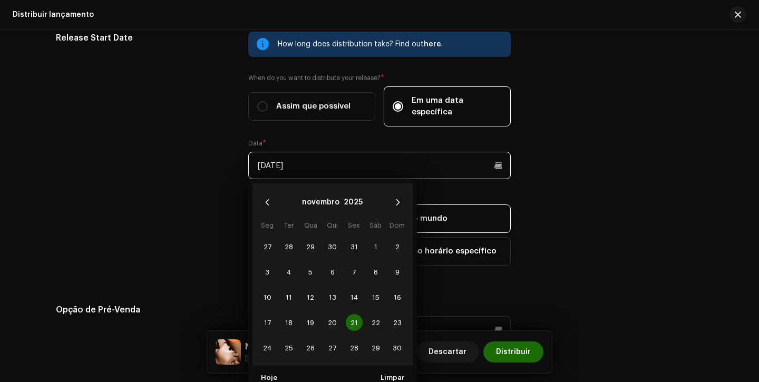
click at [392, 152] on input "21/11/2025" at bounding box center [379, 165] width 262 height 27
click at [347, 339] on span "28" at bounding box center [354, 347] width 17 height 17
type input "28/11/2025"
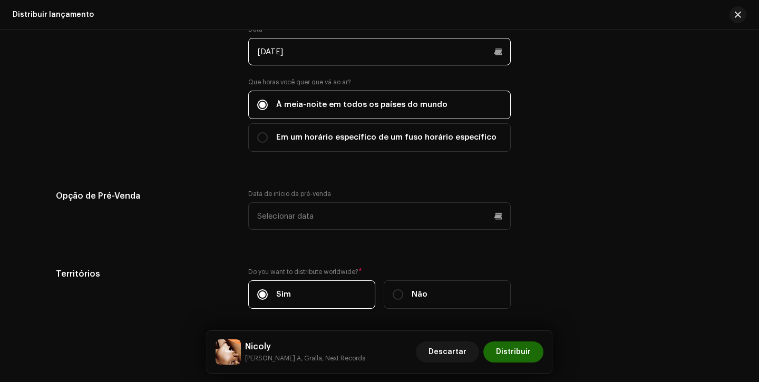
scroll to position [1955, 0]
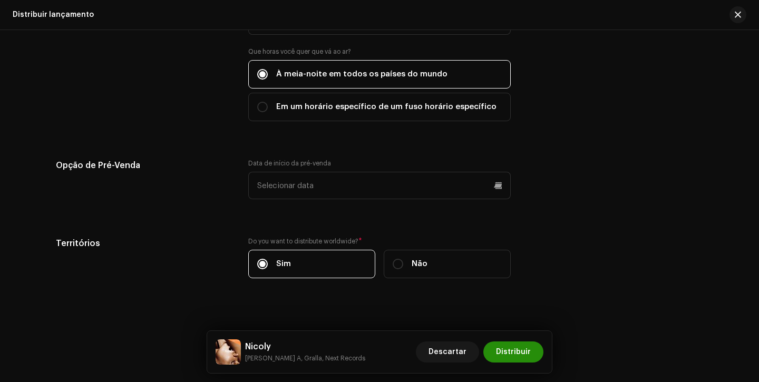
click at [519, 349] on span "Distribuir" at bounding box center [513, 352] width 35 height 21
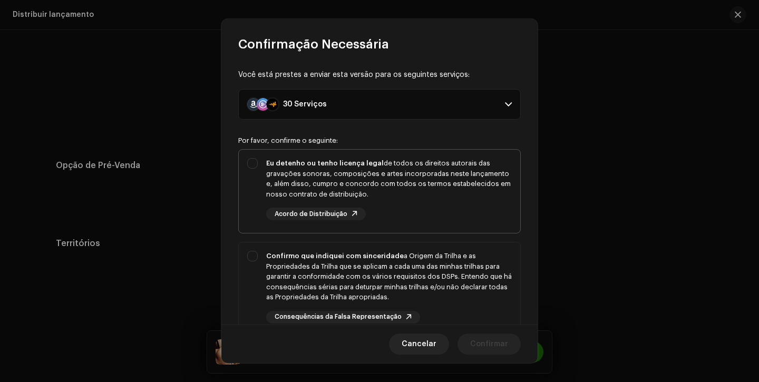
click at [445, 184] on div "Eu detenho ou tenho licença legal de todos os direitos autorais das gravações s…" at bounding box center [389, 178] width 246 height 41
checkbox input "true"
click at [447, 272] on div "Confirmo que indiquei com sinceridade a Origem da Trilha e as Propriedades da T…" at bounding box center [389, 277] width 246 height 52
checkbox input "true"
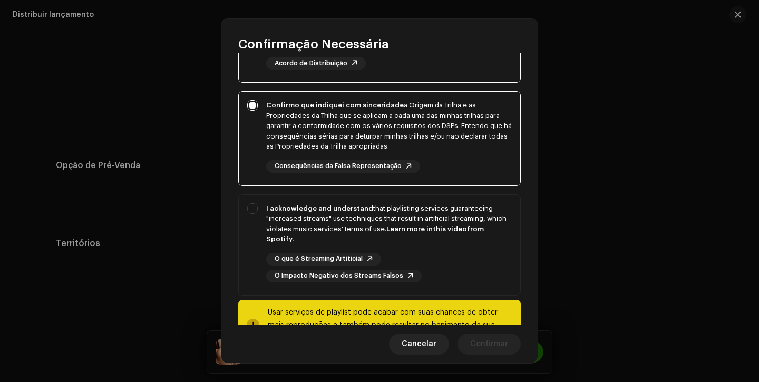
scroll to position [193, 0]
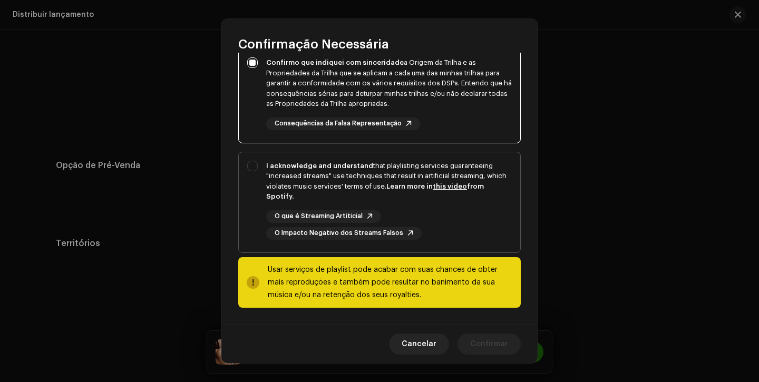
click at [467, 230] on div "O que é Streaming Artiticial O Impacto Negativo dos Streams Falsos" at bounding box center [389, 225] width 246 height 30
checkbox input "true"
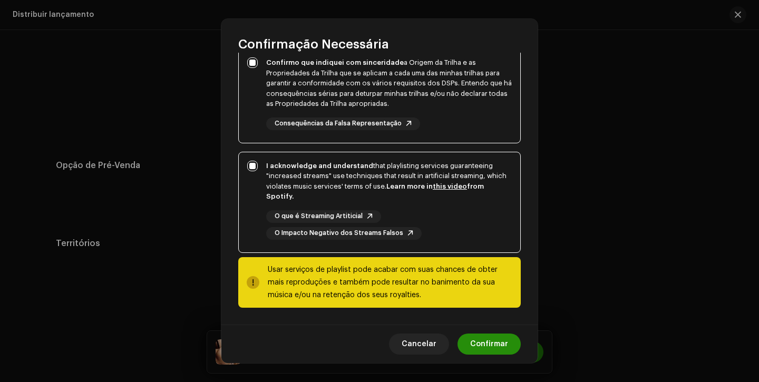
click at [500, 344] on span "Confirmar" at bounding box center [489, 344] width 38 height 21
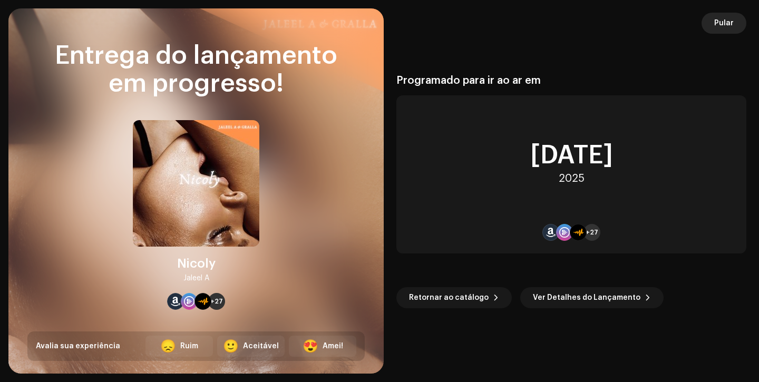
click at [734, 28] on button "Pular" at bounding box center [724, 23] width 45 height 21
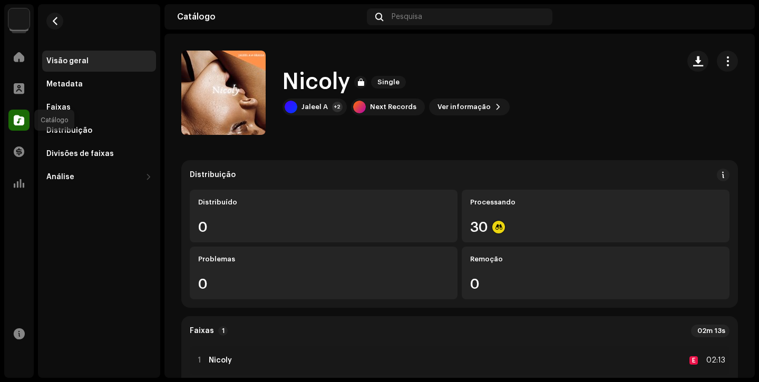
click at [20, 120] on span at bounding box center [19, 120] width 11 height 8
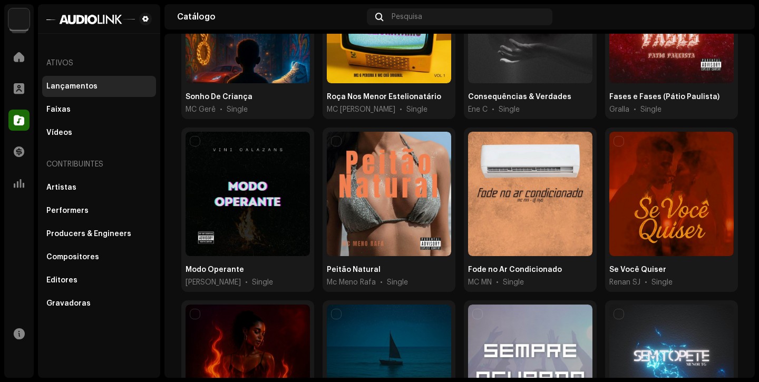
scroll to position [810, 0]
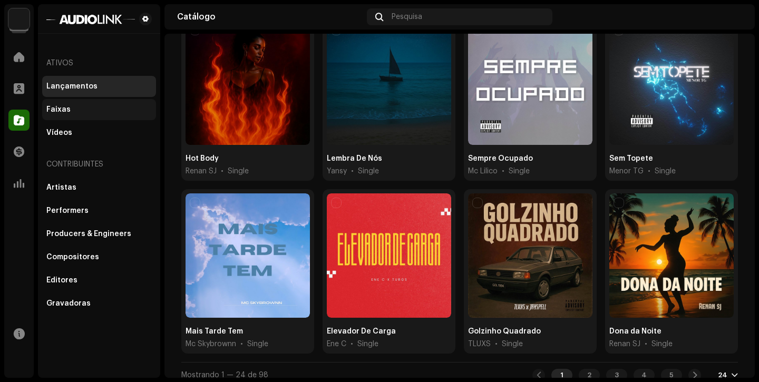
click at [67, 108] on div "Faixas" at bounding box center [58, 109] width 24 height 8
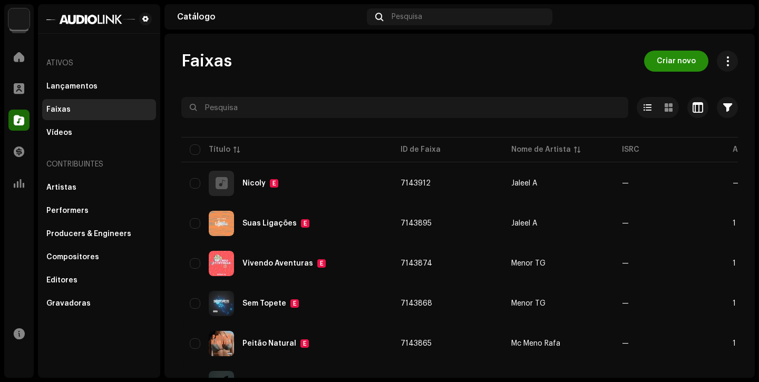
click at [676, 63] on span "Criar novo" at bounding box center [676, 61] width 39 height 21
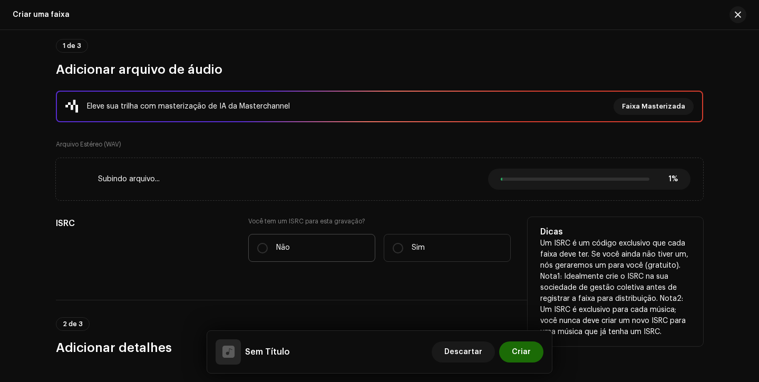
click at [286, 246] on p "Não" at bounding box center [283, 247] width 14 height 11
click at [268, 246] on input "Não" at bounding box center [262, 248] width 11 height 11
radio input "true"
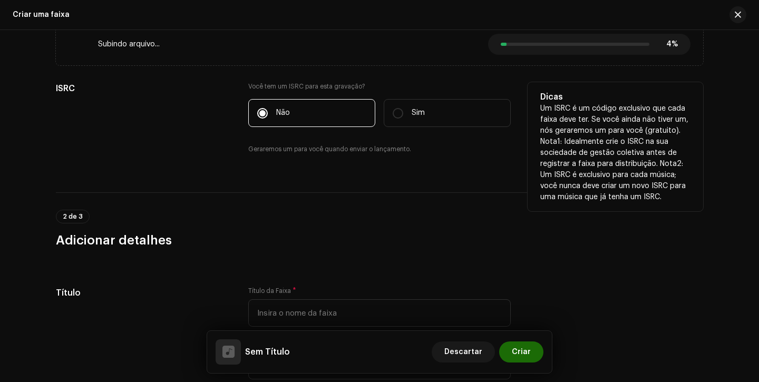
scroll to position [256, 0]
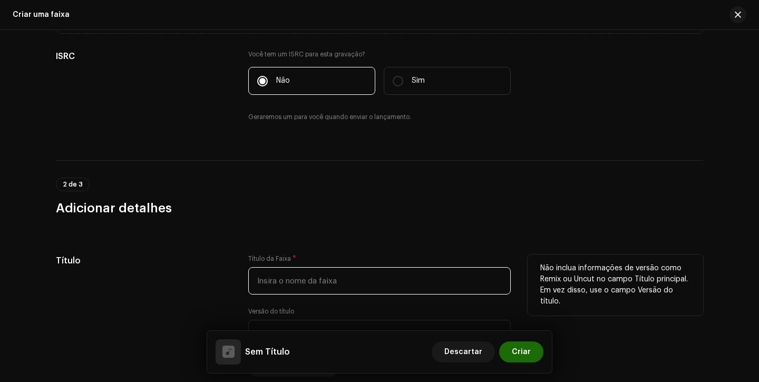
click at [277, 283] on input "text" at bounding box center [379, 280] width 262 height 27
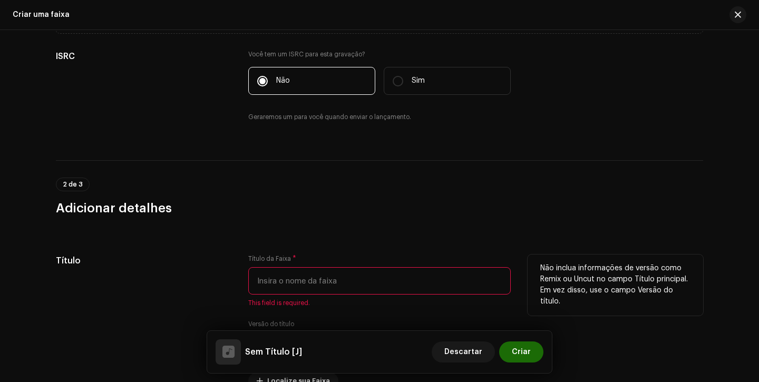
type input "J"
click at [273, 280] on input "text" at bounding box center [379, 280] width 262 height 27
type input "j"
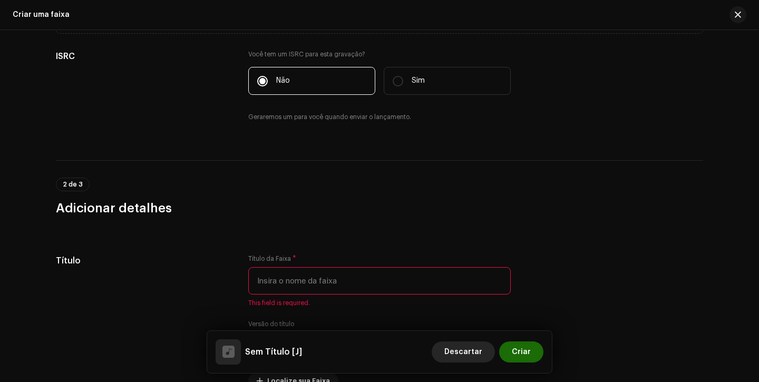
click at [471, 355] on span "Descartar" at bounding box center [463, 352] width 38 height 21
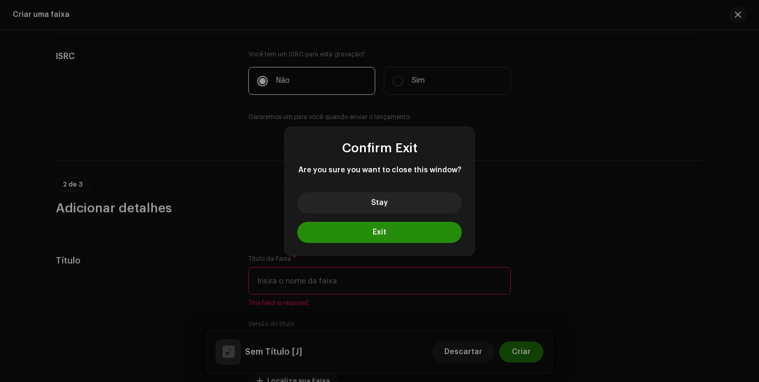
click at [367, 236] on button "Exit" at bounding box center [379, 232] width 164 height 21
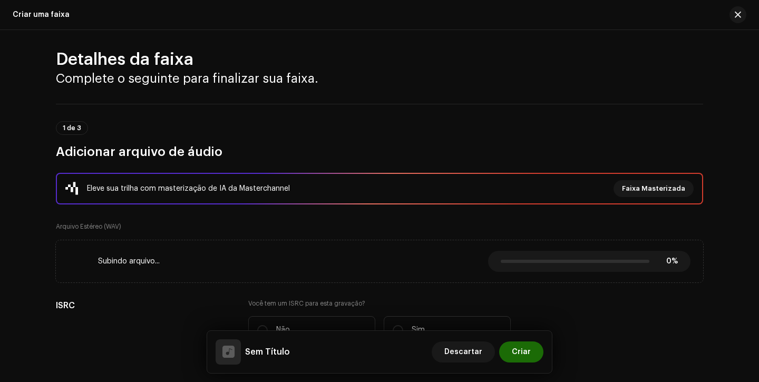
scroll to position [20, 0]
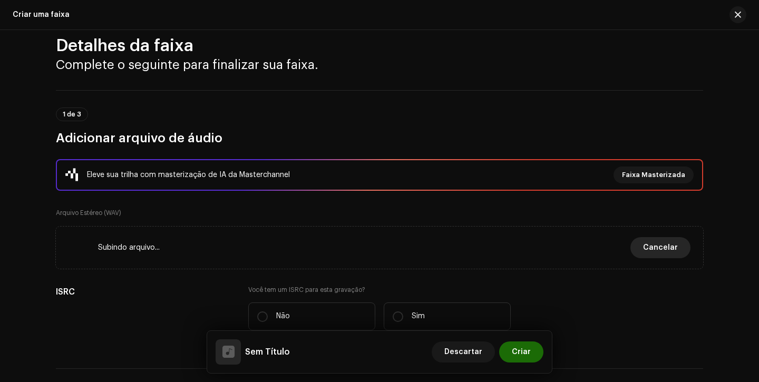
click at [672, 250] on span "Cancelar" at bounding box center [660, 247] width 35 height 21
click at [653, 251] on span "Cancelar" at bounding box center [660, 247] width 35 height 21
click at [744, 14] on button "button" at bounding box center [737, 14] width 17 height 17
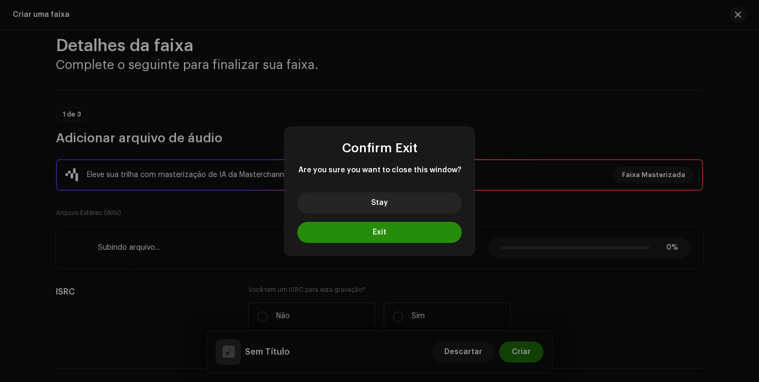
click at [410, 228] on button "Exit" at bounding box center [379, 232] width 164 height 21
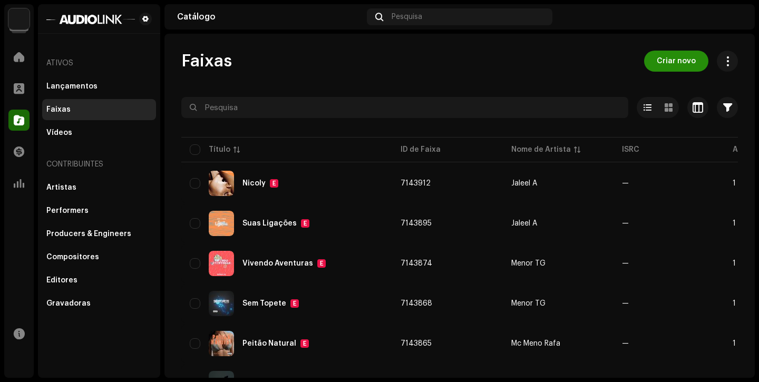
click at [676, 61] on span "Criar novo" at bounding box center [676, 61] width 39 height 21
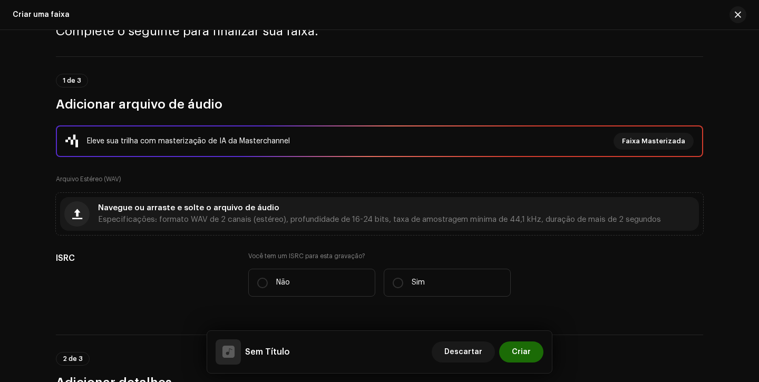
scroll to position [72, 0]
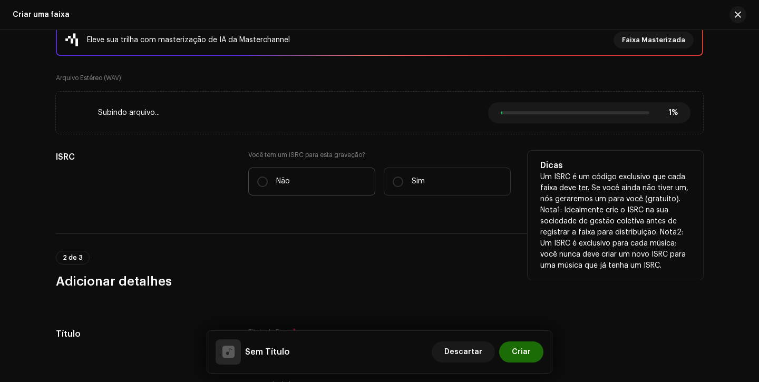
click at [306, 189] on label "Não" at bounding box center [311, 182] width 127 height 28
click at [268, 187] on input "Não" at bounding box center [262, 182] width 11 height 11
radio input "true"
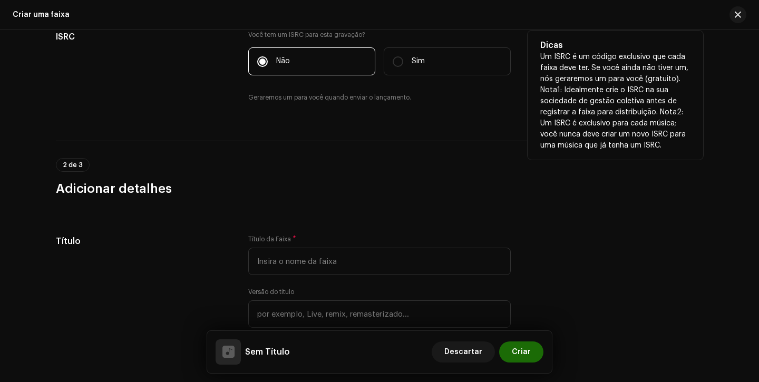
scroll to position [304, 0]
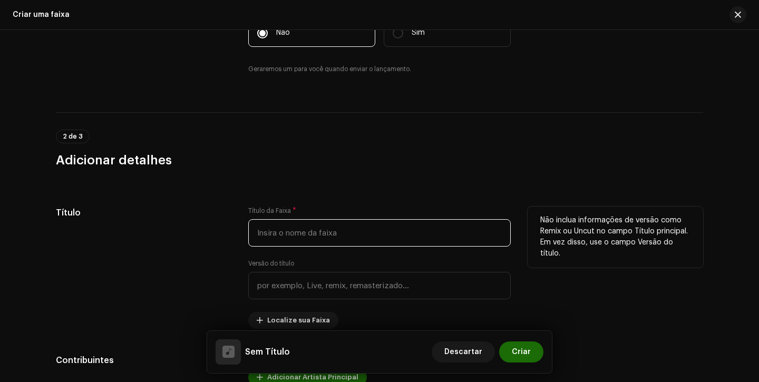
click at [306, 229] on input "text" at bounding box center [379, 232] width 262 height 27
type input "j"
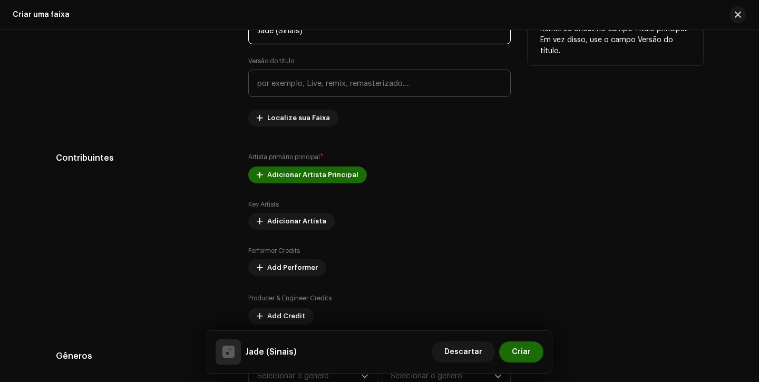
scroll to position [580, 0]
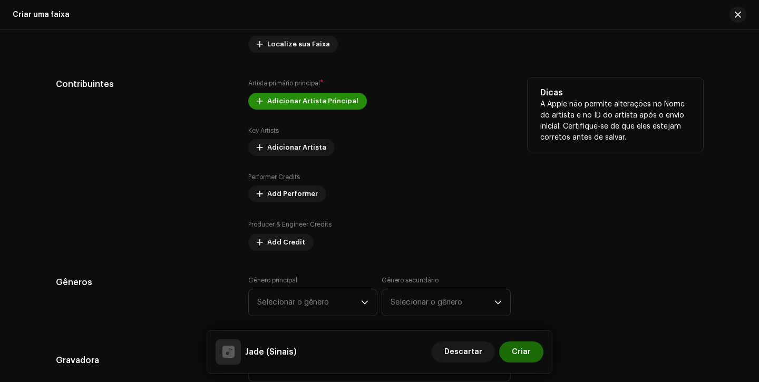
type input "Jade (Sinais)"
click at [311, 95] on span "Adicionar Artista Principal" at bounding box center [312, 101] width 91 height 21
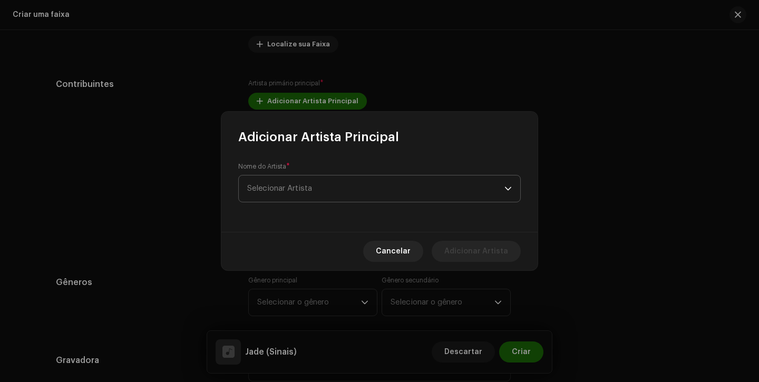
click at [301, 196] on span "Selecionar Artista" at bounding box center [375, 189] width 257 height 26
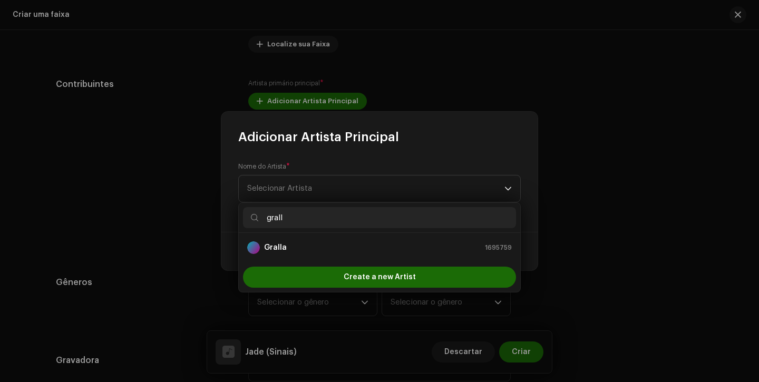
type input "grall"
click at [302, 246] on div "Gralla 1695759" at bounding box center [379, 247] width 265 height 13
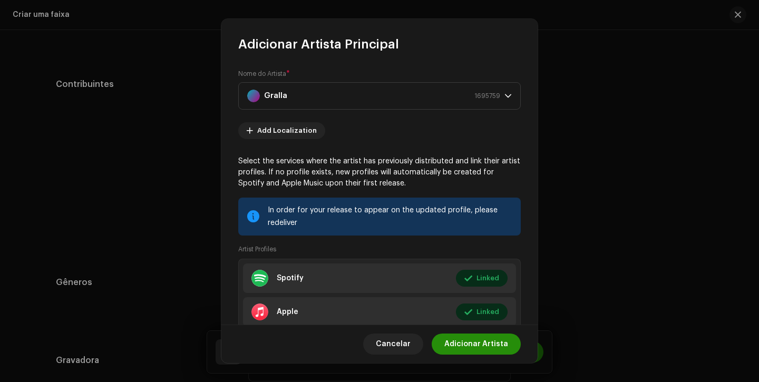
click at [480, 345] on span "Adicionar Artista" at bounding box center [476, 344] width 64 height 21
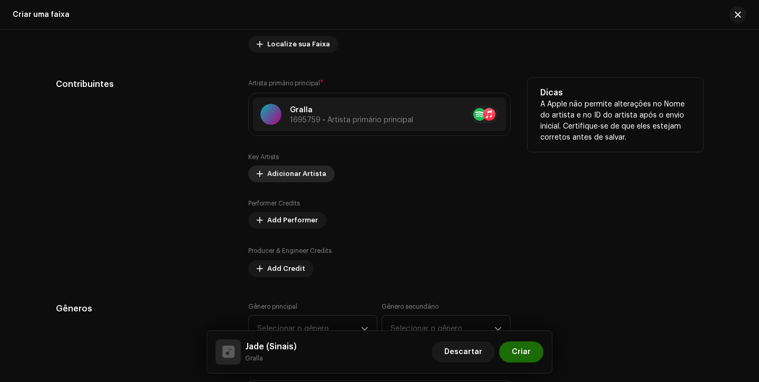
click at [296, 176] on span "Adicionar Artista" at bounding box center [296, 173] width 59 height 21
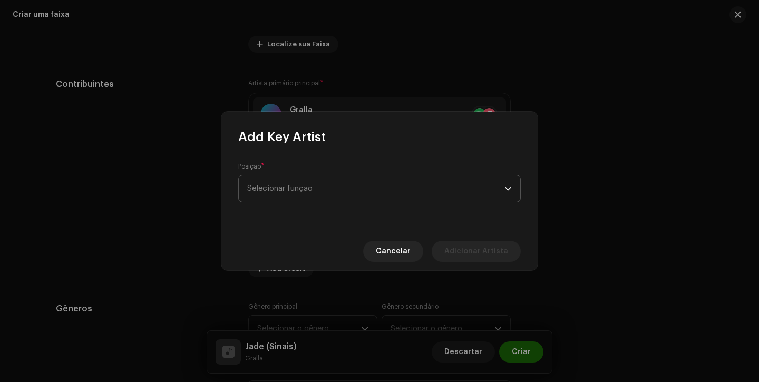
click at [303, 183] on span "Selecionar função" at bounding box center [375, 189] width 257 height 26
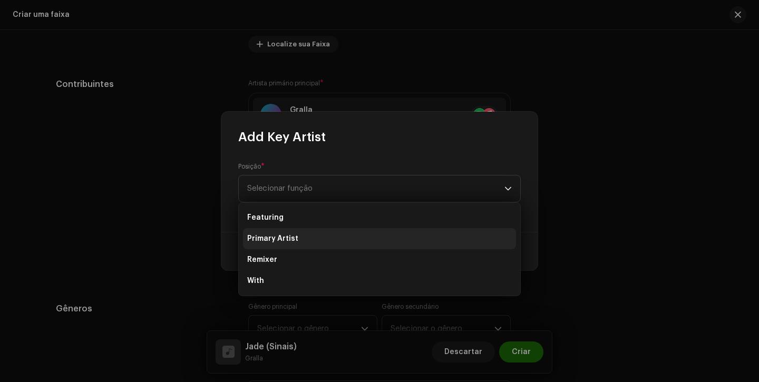
click at [297, 232] on li "Primary Artist" at bounding box center [379, 238] width 273 height 21
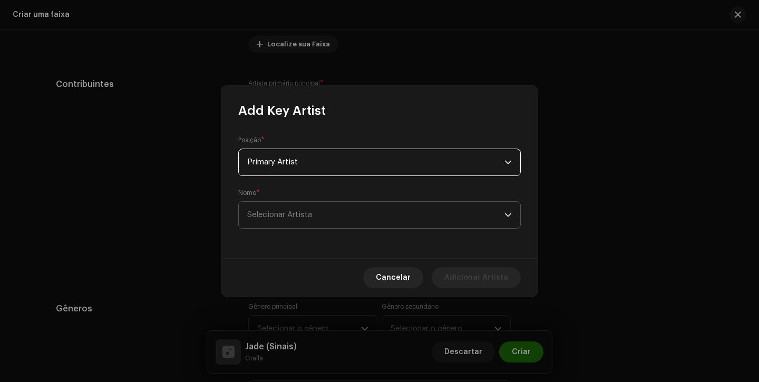
click at [298, 221] on span "Selecionar Artista" at bounding box center [375, 215] width 257 height 26
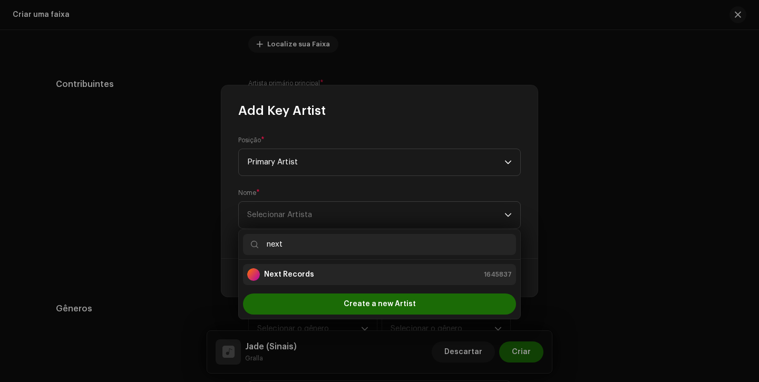
type input "next"
click at [319, 271] on div "Next Records 1645837" at bounding box center [379, 274] width 265 height 13
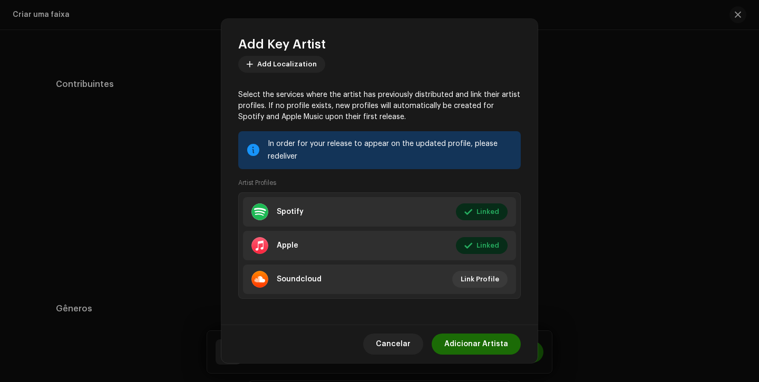
scroll to position [123, 0]
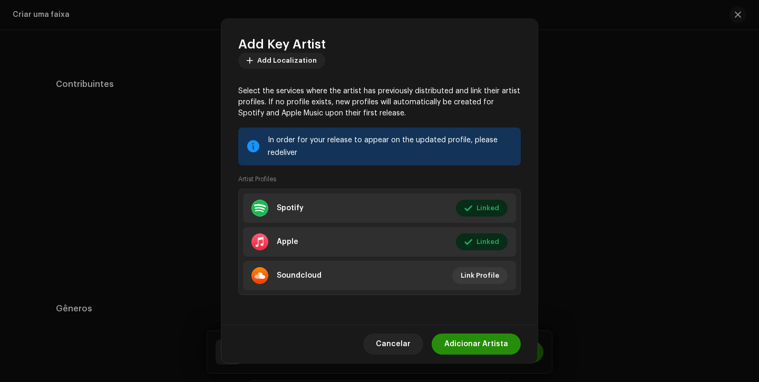
click at [474, 343] on span "Adicionar Artista" at bounding box center [476, 344] width 64 height 21
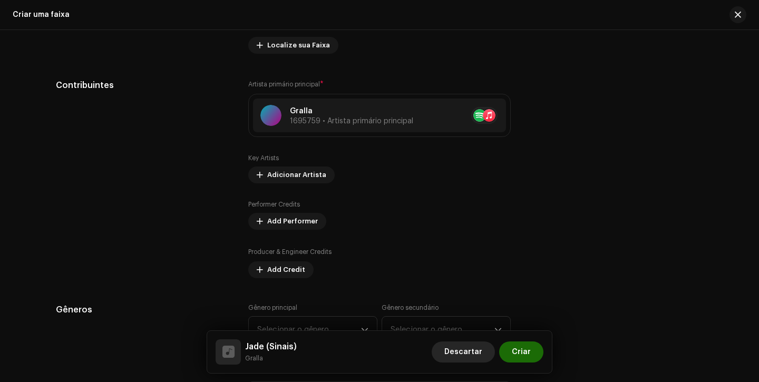
scroll to position [581, 0]
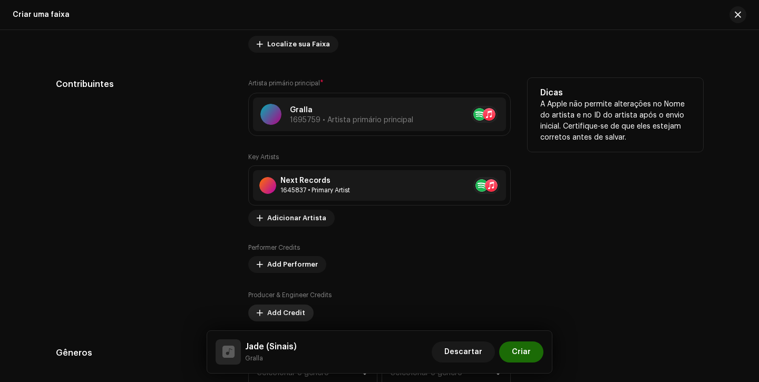
click at [280, 309] on span "Add Credit" at bounding box center [286, 313] width 38 height 21
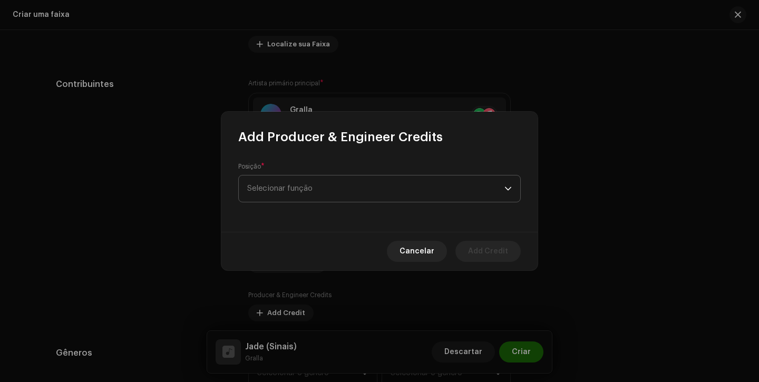
click at [293, 182] on span "Selecionar função" at bounding box center [375, 189] width 257 height 26
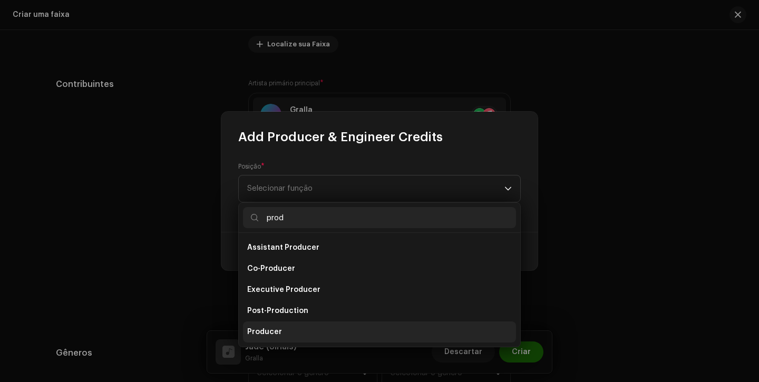
type input "prod"
click at [268, 330] on span "Producer" at bounding box center [264, 332] width 35 height 11
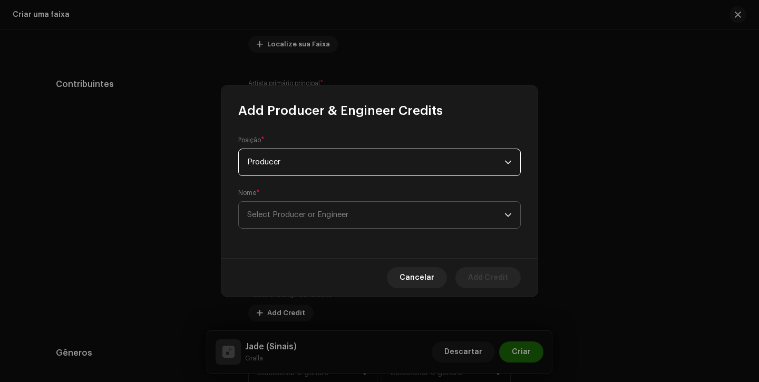
click at [318, 212] on span "Select Producer or Engineer" at bounding box center [297, 215] width 101 height 8
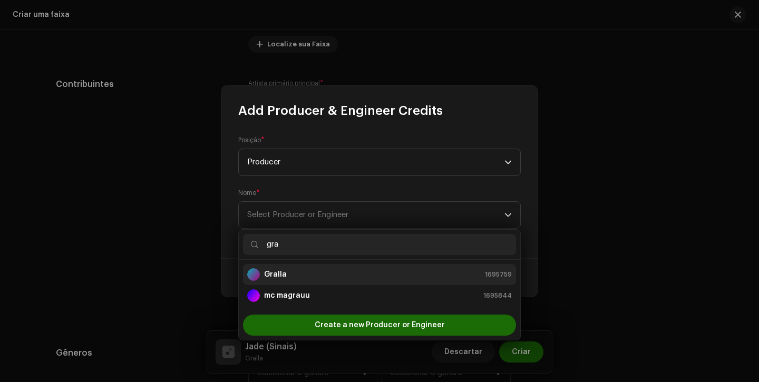
type input "gra"
click at [313, 271] on div "Gralla 1695759" at bounding box center [379, 274] width 265 height 13
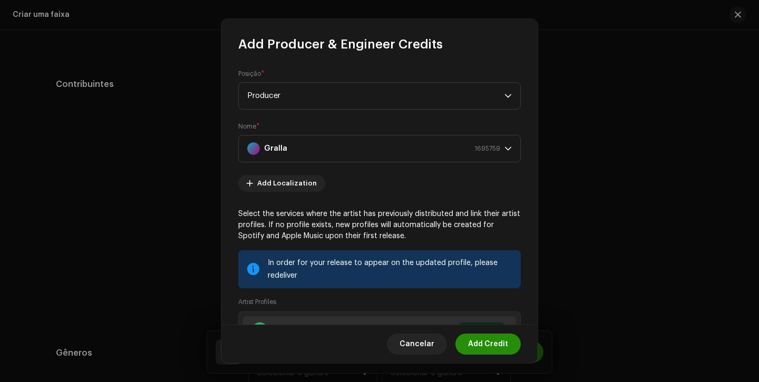
click at [501, 342] on span "Add Credit" at bounding box center [488, 344] width 40 height 21
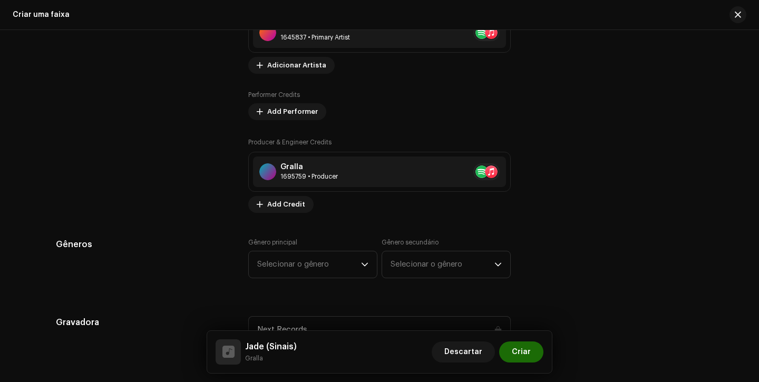
scroll to position [737, 0]
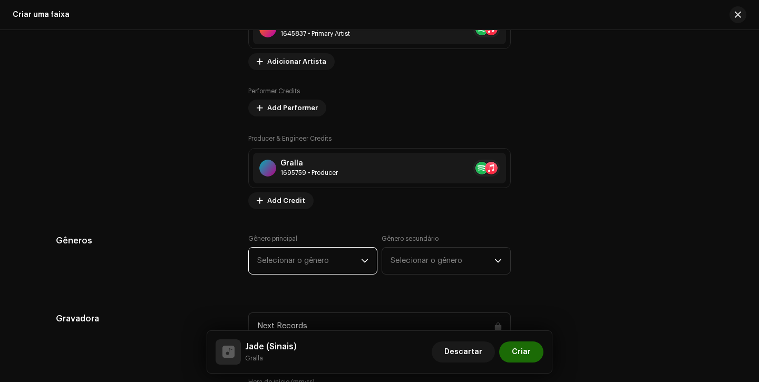
click at [324, 269] on span "Selecionar o gênero" at bounding box center [309, 261] width 104 height 26
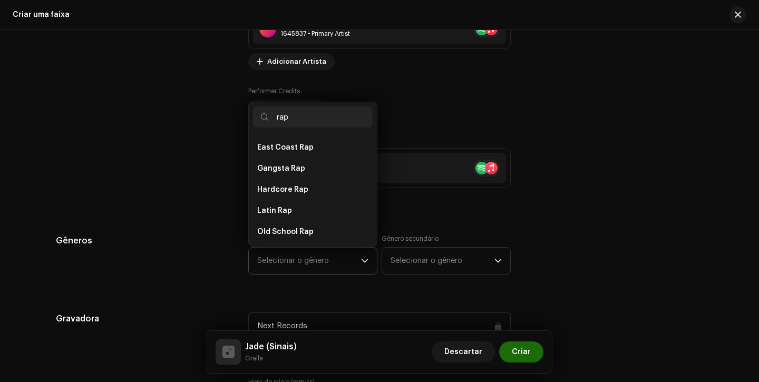
scroll to position [190, 0]
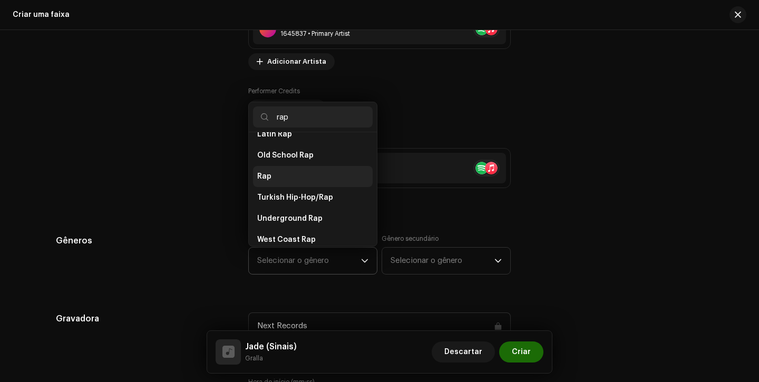
type input "rap"
click at [294, 172] on li "Rap" at bounding box center [313, 176] width 120 height 21
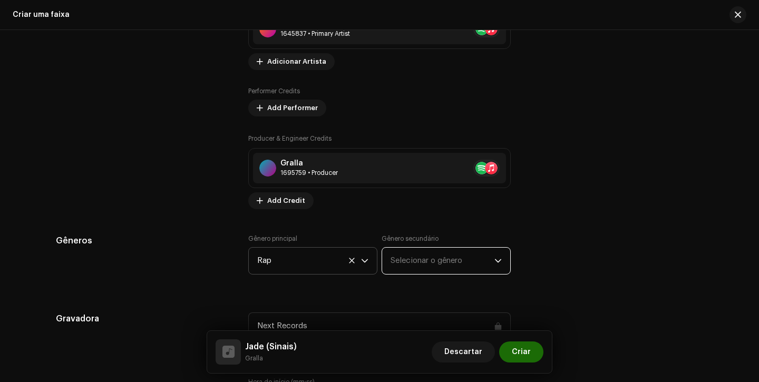
click at [393, 254] on span "Selecionar o gênero" at bounding box center [443, 261] width 104 height 26
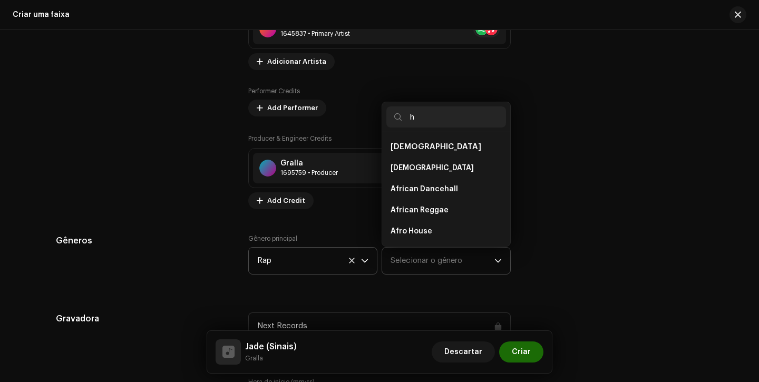
scroll to position [0, 0]
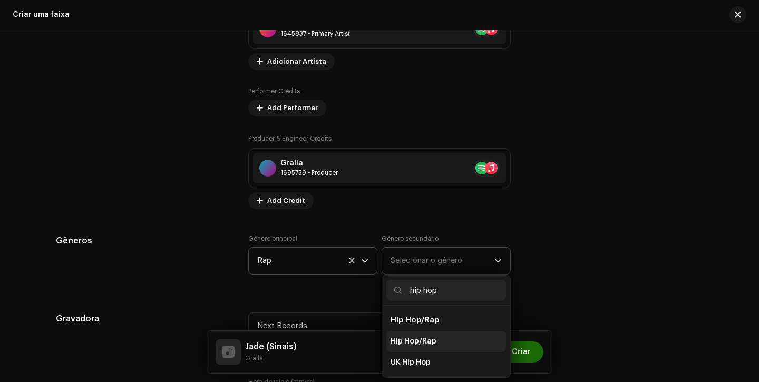
type input "hip hop"
click at [433, 337] on span "Hip Hop/Rap" at bounding box center [414, 341] width 46 height 11
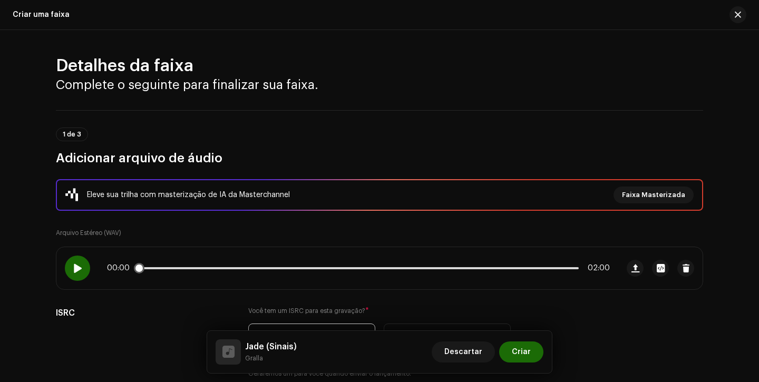
click at [69, 266] on div at bounding box center [77, 268] width 25 height 25
click at [134, 263] on div "00:02 02:00" at bounding box center [337, 268] width 562 height 42
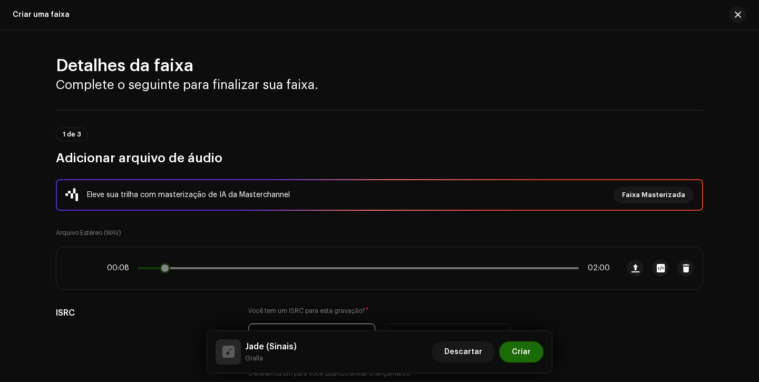
drag, startPoint x: 147, startPoint y: 270, endPoint x: 165, endPoint y: 269, distance: 18.5
click at [167, 270] on div "00:08 02:00" at bounding box center [358, 268] width 503 height 8
drag, startPoint x: 168, startPoint y: 269, endPoint x: 207, endPoint y: 269, distance: 38.5
click at [174, 269] on span at bounding box center [168, 268] width 11 height 11
drag, startPoint x: 207, startPoint y: 269, endPoint x: 190, endPoint y: 268, distance: 16.9
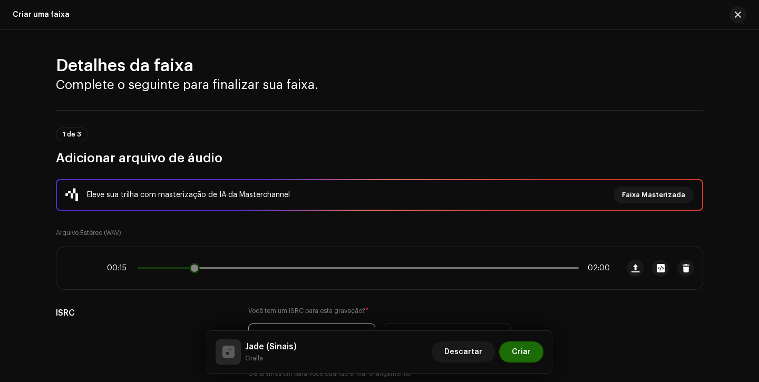
click at [191, 268] on span at bounding box center [194, 268] width 11 height 11
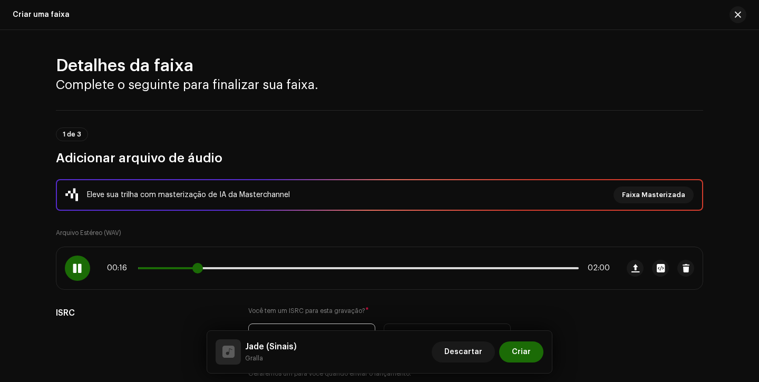
click at [186, 268] on span at bounding box center [167, 268] width 59 height 2
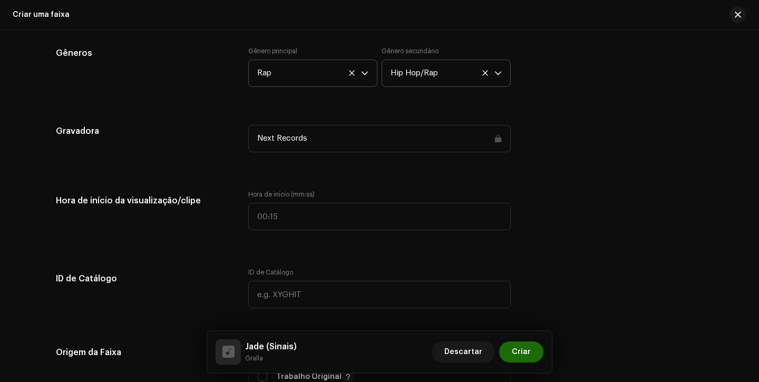
scroll to position [952, 0]
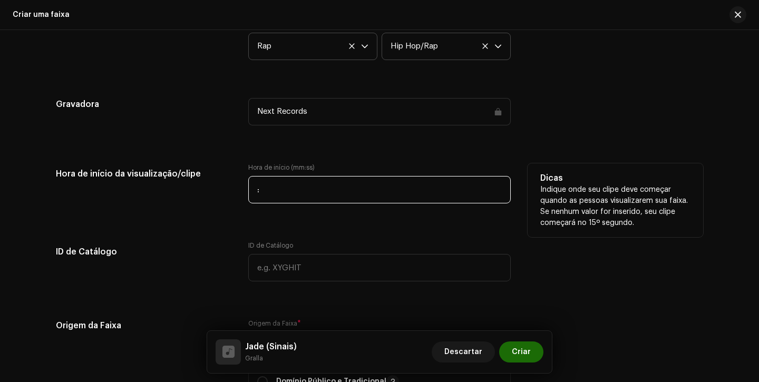
click at [270, 193] on input ":" at bounding box center [379, 189] width 262 height 27
type input "00:15"
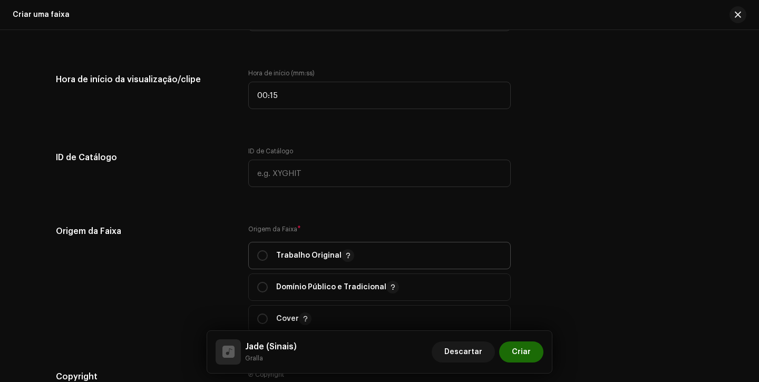
click at [290, 254] on p "Trabalho Original" at bounding box center [315, 255] width 78 height 13
radio input "true"
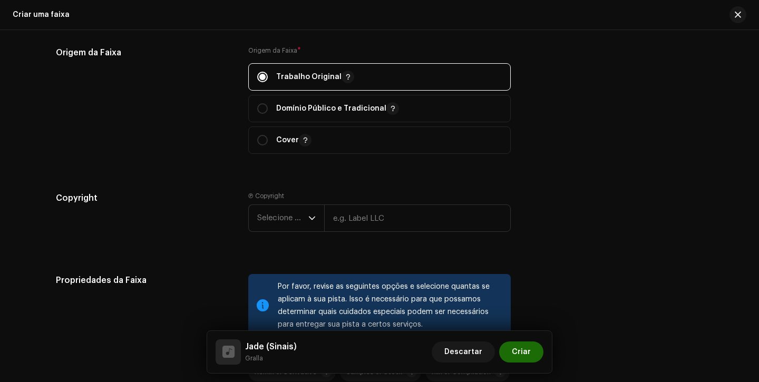
scroll to position [1243, 0]
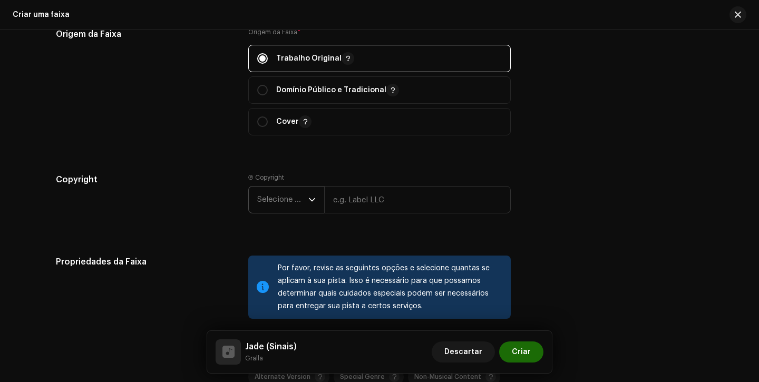
click at [269, 198] on span "Selecione o ano" at bounding box center [282, 200] width 51 height 26
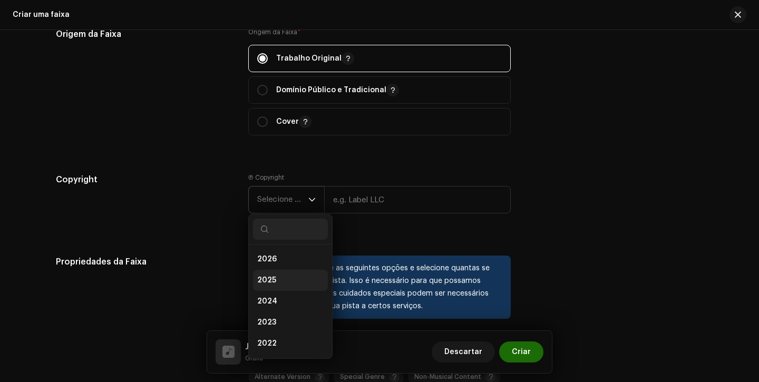
click at [270, 278] on span "2025" at bounding box center [266, 280] width 19 height 11
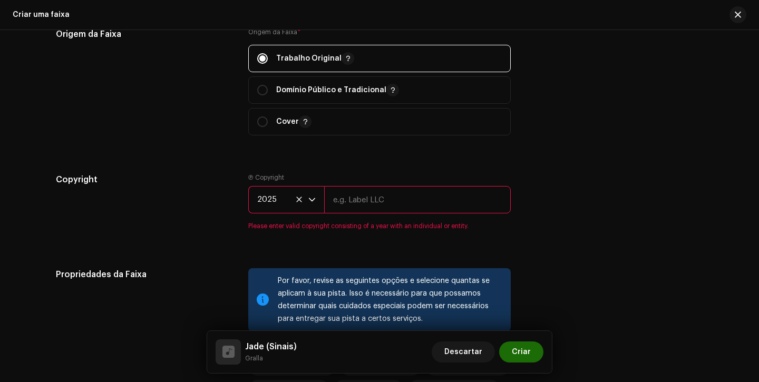
click at [356, 208] on input "text" at bounding box center [417, 199] width 187 height 27
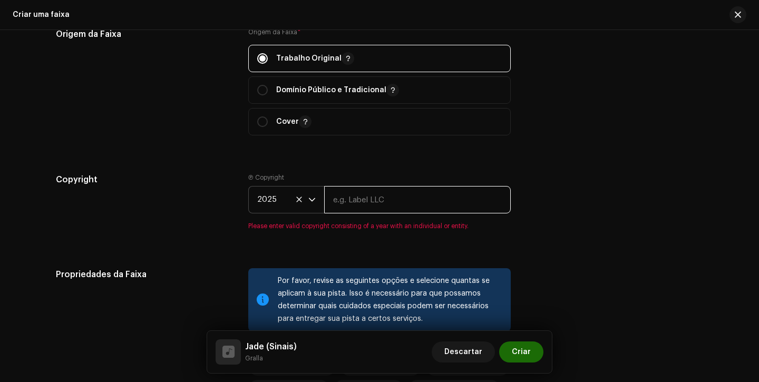
type input "Next Records"
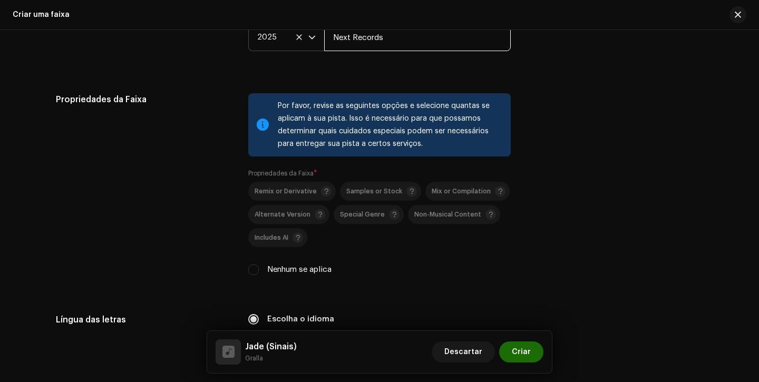
scroll to position [1475, 0]
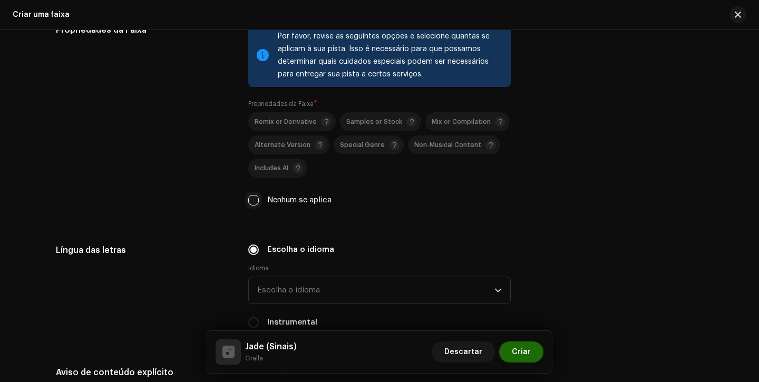
click at [252, 201] on input "Nenhum se aplica" at bounding box center [253, 200] width 11 height 11
checkbox input "true"
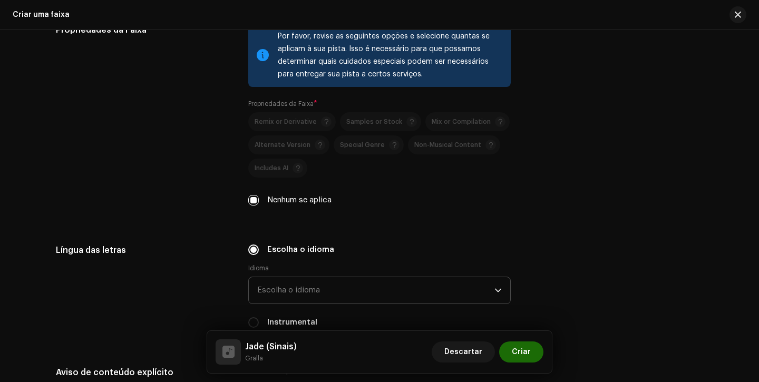
click at [313, 288] on span "Escolha o idioma" at bounding box center [375, 290] width 237 height 26
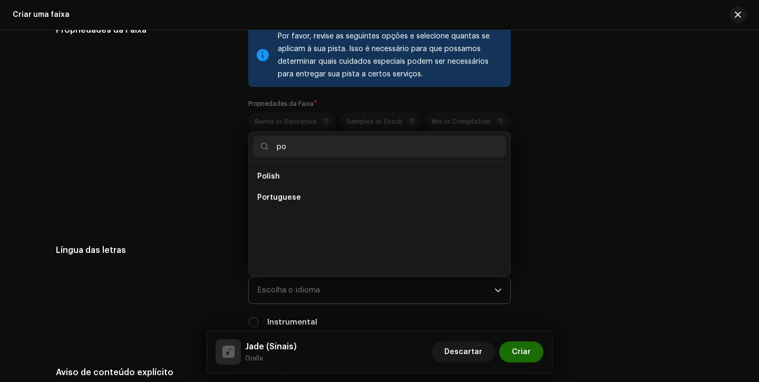
scroll to position [0, 0]
type input "po"
click at [287, 198] on span "Portuguese" at bounding box center [279, 197] width 44 height 11
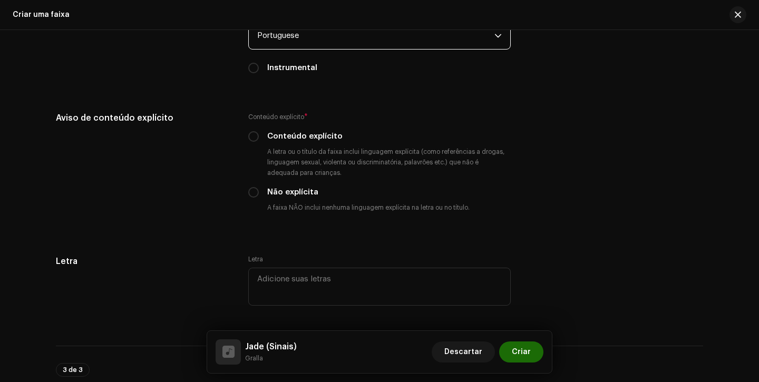
scroll to position [1761, 0]
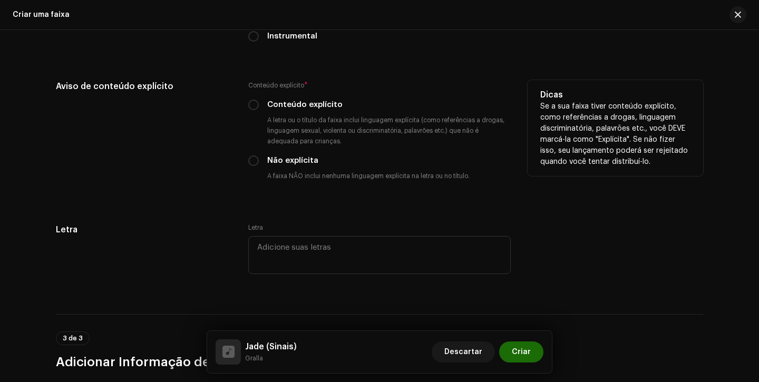
click at [252, 100] on div "Conteúdo explícito * Conteúdo explícito A letra ou o título da faixa inclui lin…" at bounding box center [379, 132] width 262 height 105
click at [255, 109] on input "Conteúdo explícito" at bounding box center [253, 105] width 11 height 11
radio input "true"
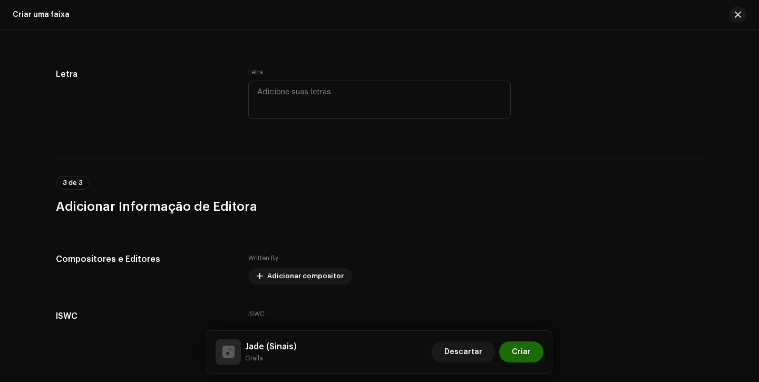
scroll to position [1994, 0]
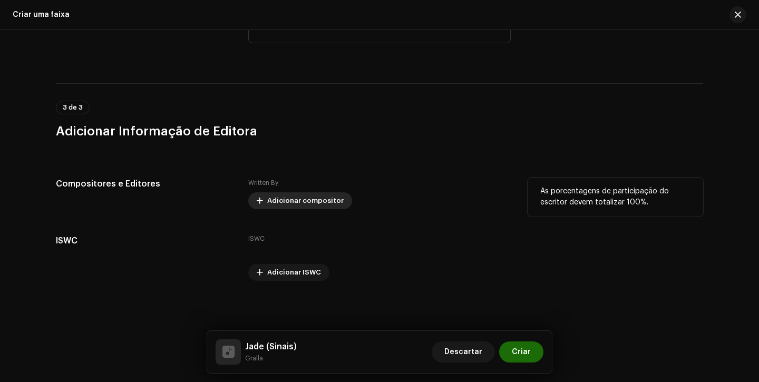
click at [270, 194] on span "Adicionar compositor" at bounding box center [305, 200] width 76 height 21
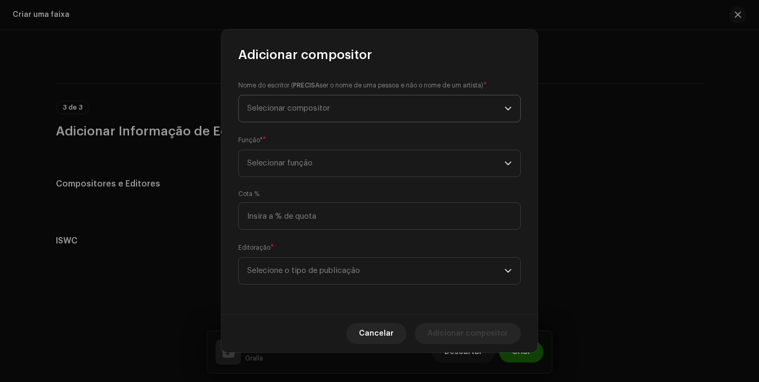
click at [318, 115] on span "Selecionar compositor" at bounding box center [375, 108] width 257 height 26
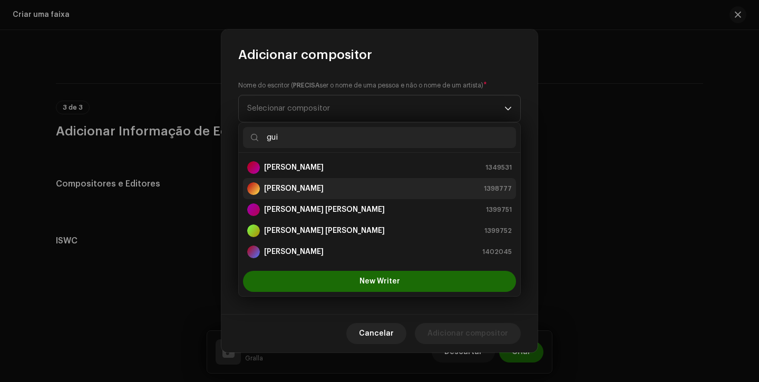
type input "gui"
click at [293, 189] on strong "[PERSON_NAME]" at bounding box center [294, 188] width 60 height 11
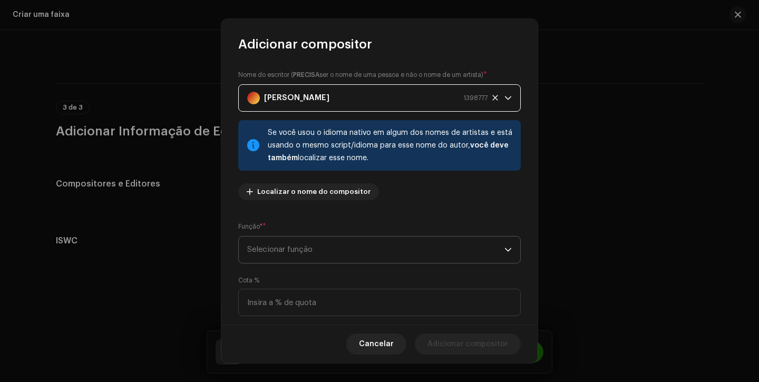
click at [299, 241] on span "Selecionar função" at bounding box center [375, 250] width 257 height 26
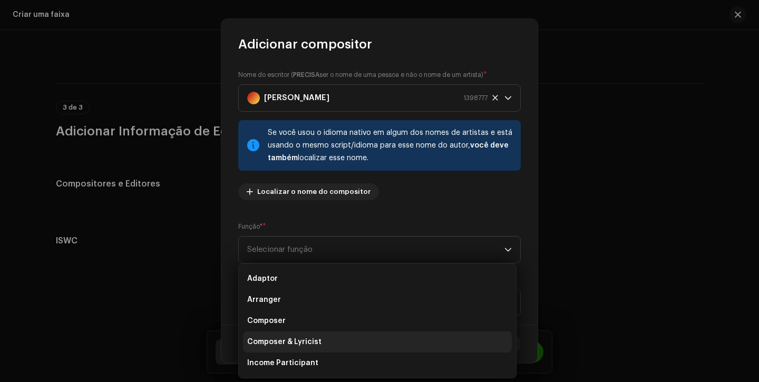
click at [297, 337] on span "Composer & Lyricist" at bounding box center [284, 342] width 74 height 11
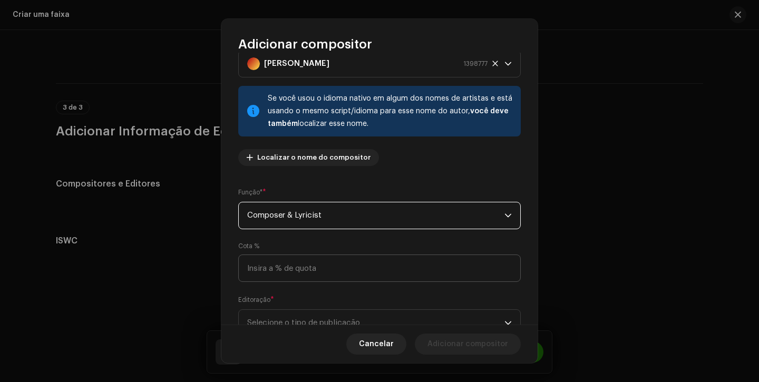
scroll to position [76, 0]
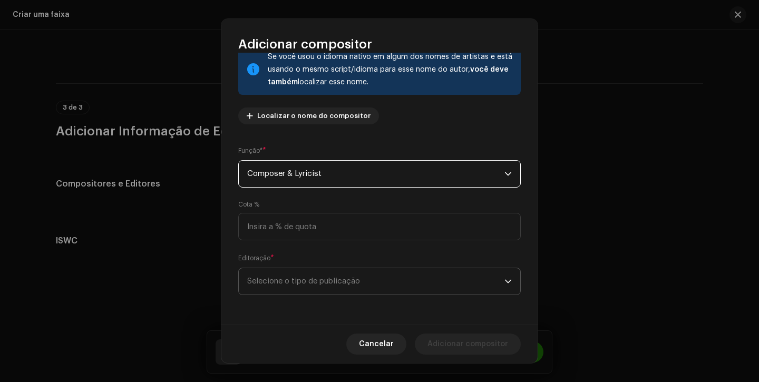
click at [329, 286] on span "Selecione o tipo de publicação" at bounding box center [375, 281] width 257 height 26
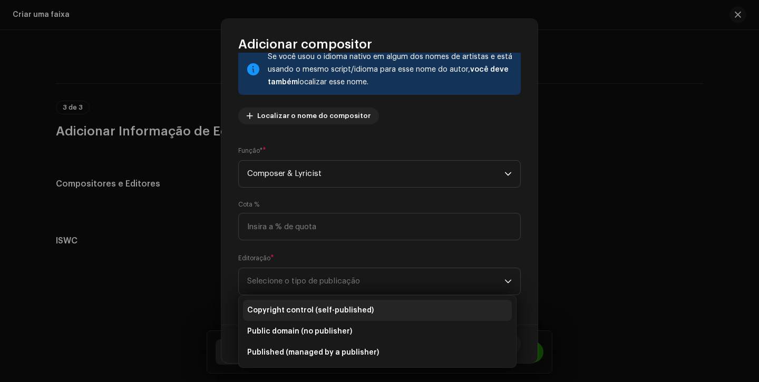
click at [333, 305] on span "Copyright control (self-published)" at bounding box center [310, 310] width 126 height 11
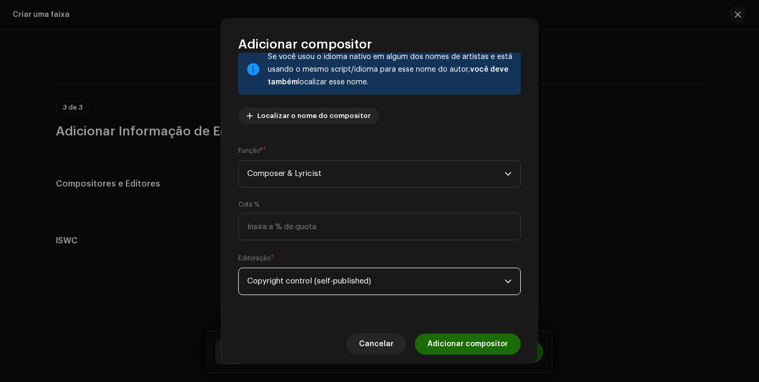
click at [484, 352] on span "Adicionar compositor" at bounding box center [467, 344] width 81 height 21
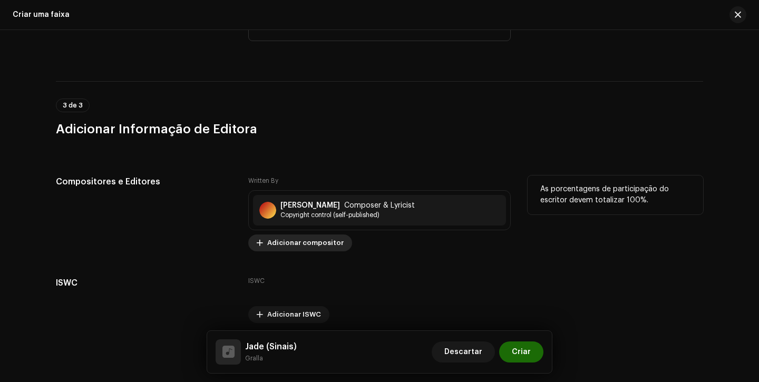
click at [324, 244] on span "Adicionar compositor" at bounding box center [305, 242] width 76 height 21
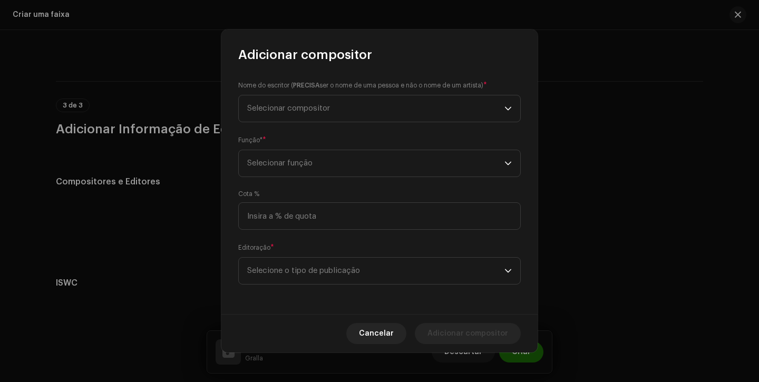
click at [335, 90] on small "Nome do escritor ( PRECISA ser o nome de [PERSON_NAME] e não o nome de um artis…" at bounding box center [360, 85] width 245 height 11
click at [333, 102] on span "Selecionar compositor" at bounding box center [375, 108] width 257 height 26
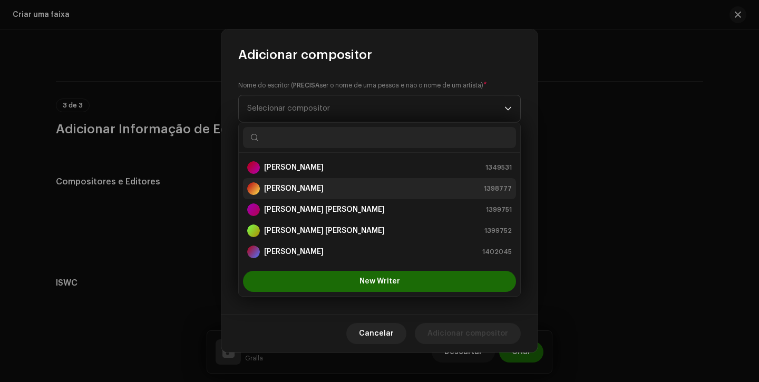
click at [324, 189] on strong "[PERSON_NAME]" at bounding box center [294, 188] width 60 height 11
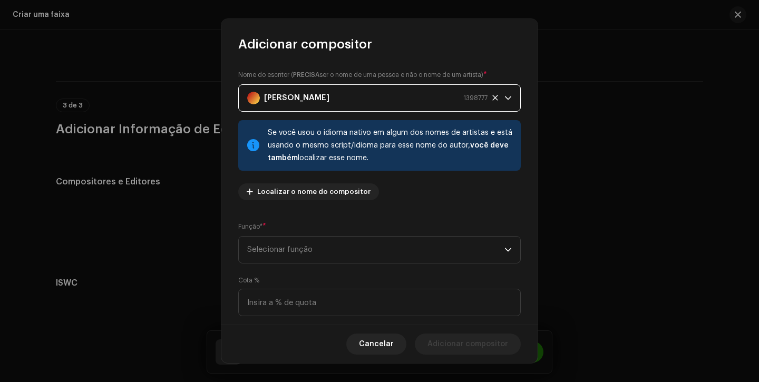
click at [322, 223] on div "Função* * Selecionar função" at bounding box center [379, 242] width 283 height 42
click at [316, 246] on span "Selecionar função" at bounding box center [375, 250] width 257 height 26
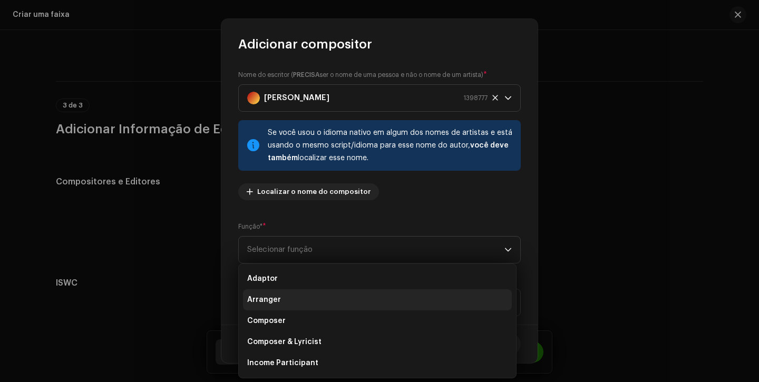
click at [278, 301] on span "Arranger" at bounding box center [264, 300] width 34 height 11
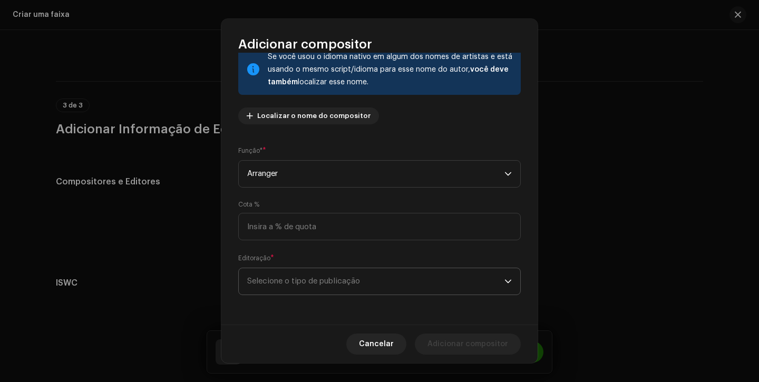
click at [305, 281] on span "Selecione o tipo de publicação" at bounding box center [375, 281] width 257 height 26
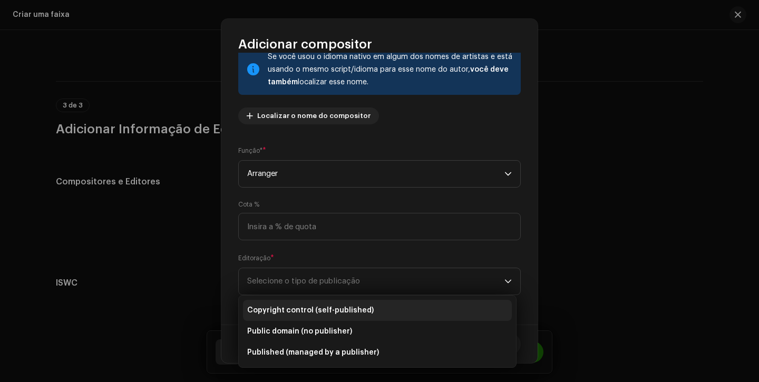
click at [308, 314] on span "Copyright control (self-published)" at bounding box center [310, 310] width 126 height 11
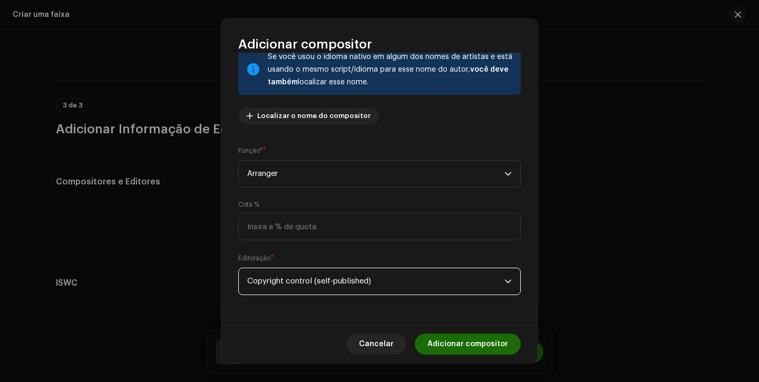
click at [454, 339] on span "Adicionar compositor" at bounding box center [467, 344] width 81 height 21
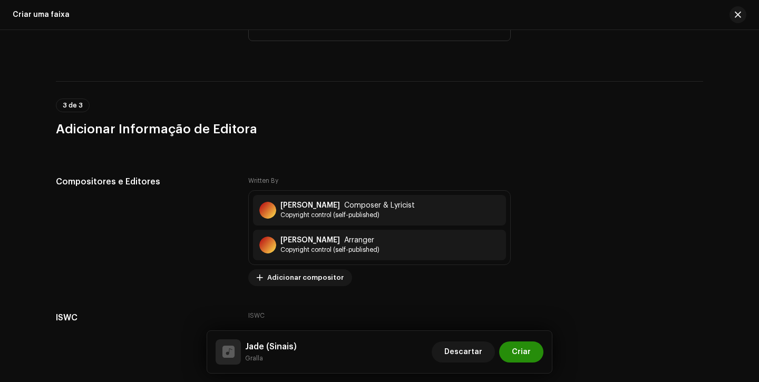
click at [530, 347] on span "Criar" at bounding box center [521, 352] width 19 height 21
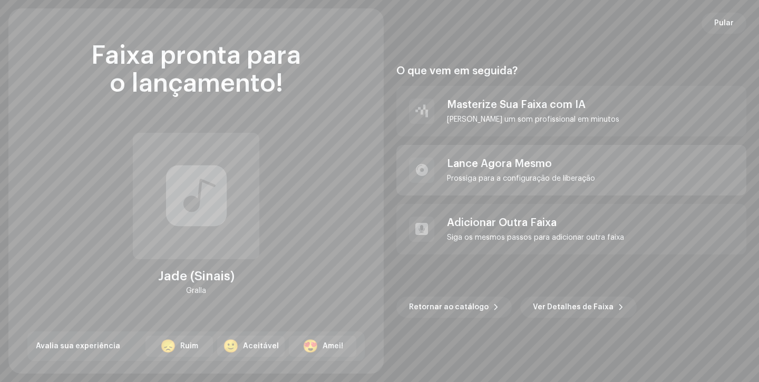
click at [501, 181] on div "Prossiga para a configuração de liberação" at bounding box center [521, 178] width 148 height 8
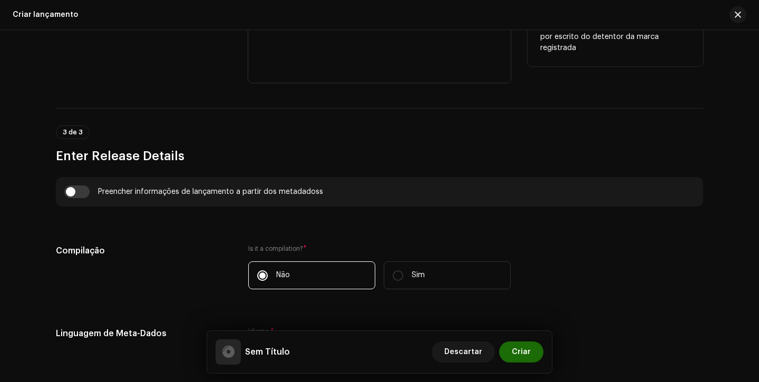
scroll to position [755, 0]
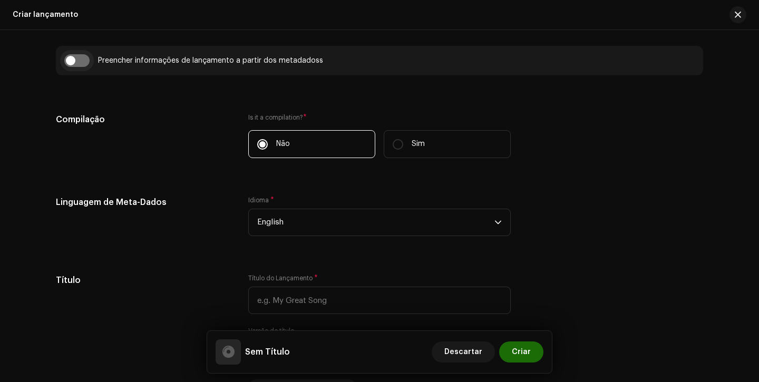
click at [73, 61] on input "checkbox" at bounding box center [76, 60] width 25 height 13
checkbox input "true"
type input "Jade (Sinais)"
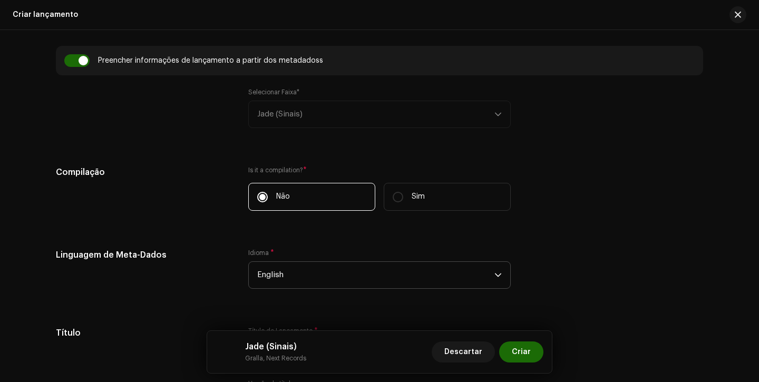
click at [290, 279] on span "English" at bounding box center [375, 275] width 237 height 26
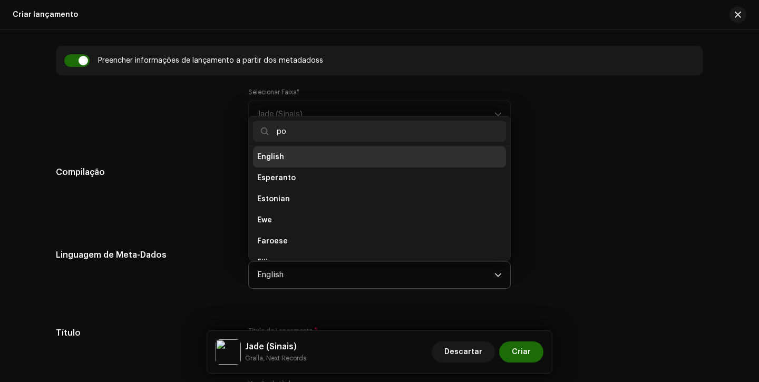
scroll to position [0, 0]
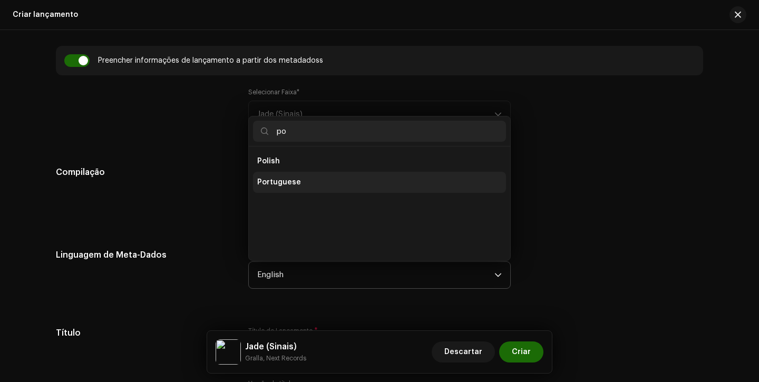
type input "po"
click at [280, 180] on span "Portuguese" at bounding box center [279, 182] width 44 height 11
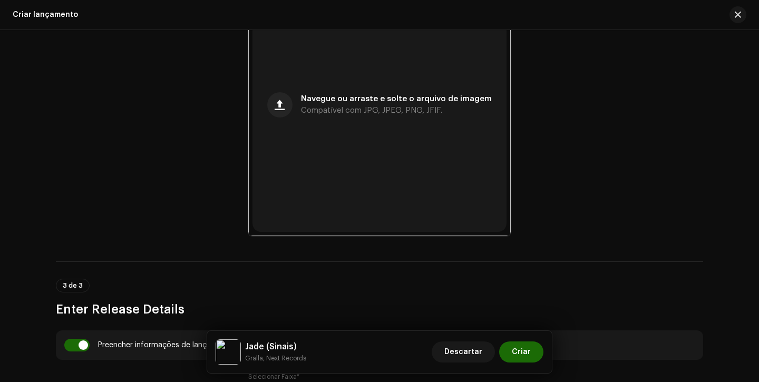
scroll to position [439, 0]
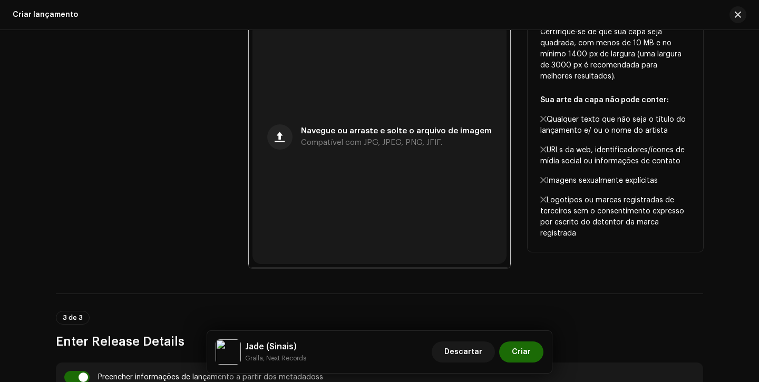
click at [208, 198] on div "Cover artwork" at bounding box center [144, 137] width 176 height 262
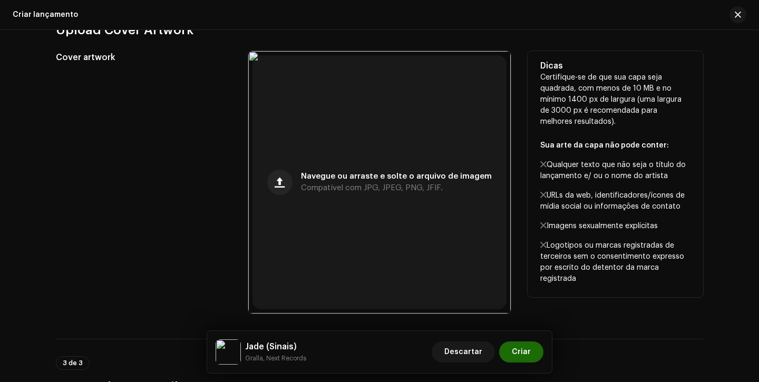
scroll to position [378, 0]
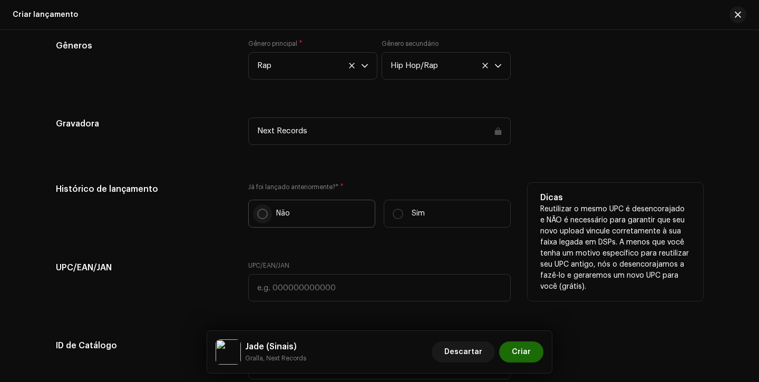
click at [261, 212] on input "Não" at bounding box center [262, 214] width 11 height 11
radio input "true"
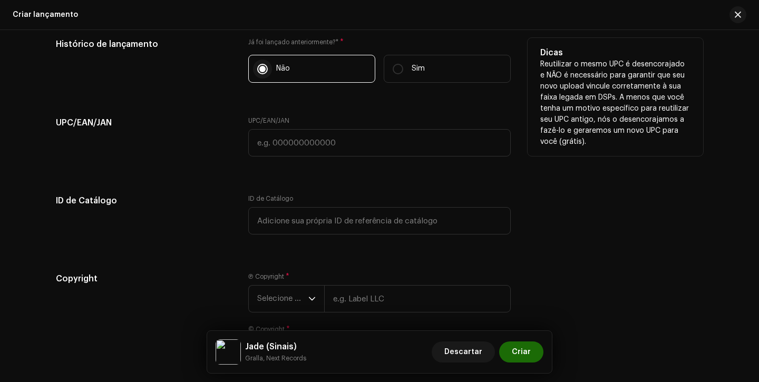
scroll to position [1775, 0]
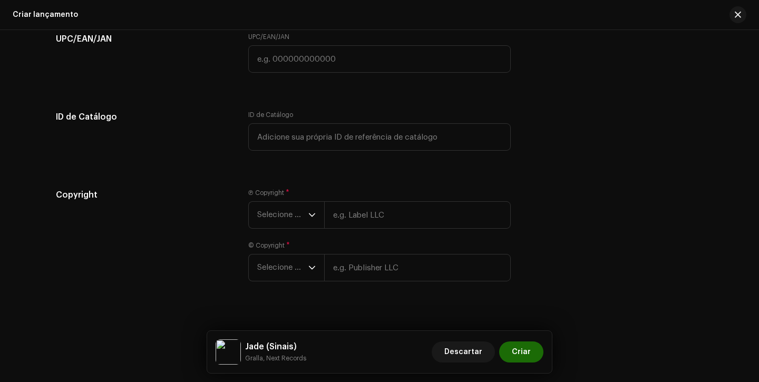
click at [270, 237] on div "Ⓟ Copyright * Selecione o ano © Copyright * Selecione o ano" at bounding box center [379, 241] width 262 height 105
click at [277, 215] on span "Selecione o ano" at bounding box center [282, 215] width 51 height 26
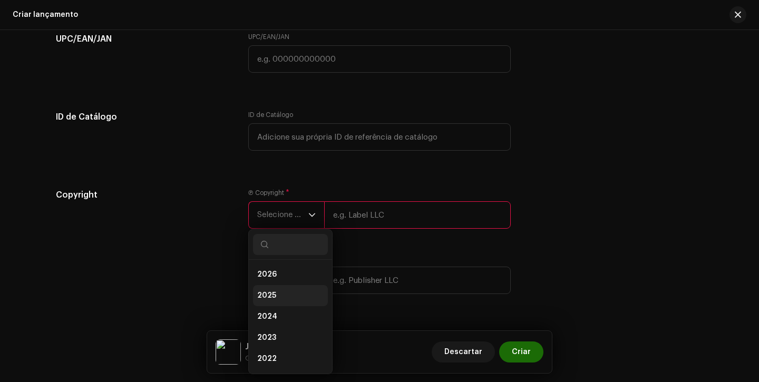
click at [261, 297] on span "2025" at bounding box center [266, 295] width 19 height 11
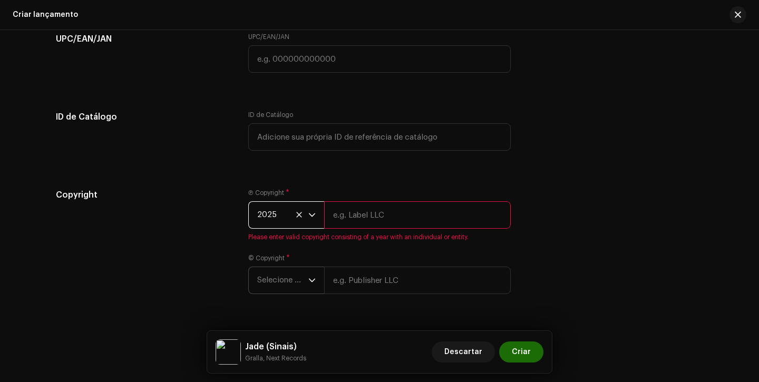
click at [262, 291] on span "Selecione o ano" at bounding box center [282, 280] width 51 height 26
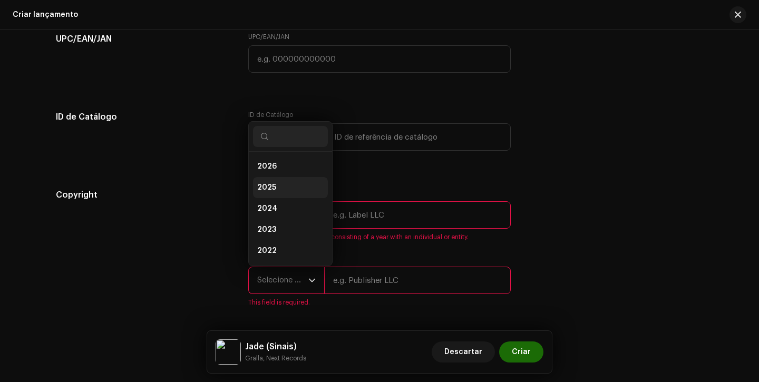
scroll to position [17, 0]
click at [271, 181] on li "2025" at bounding box center [290, 170] width 75 height 21
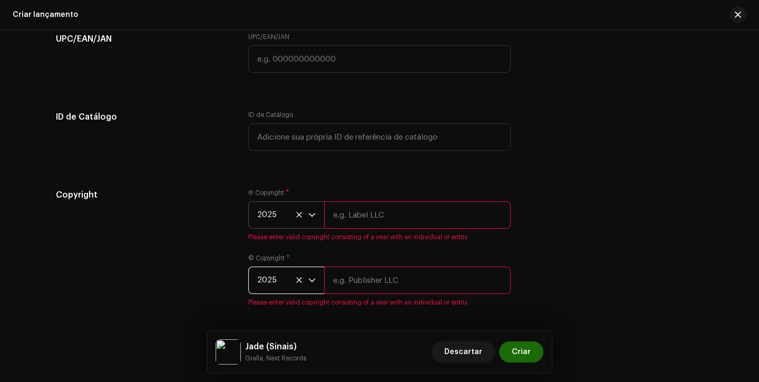
click at [336, 212] on input "text" at bounding box center [417, 214] width 187 height 27
type input "Next Records"
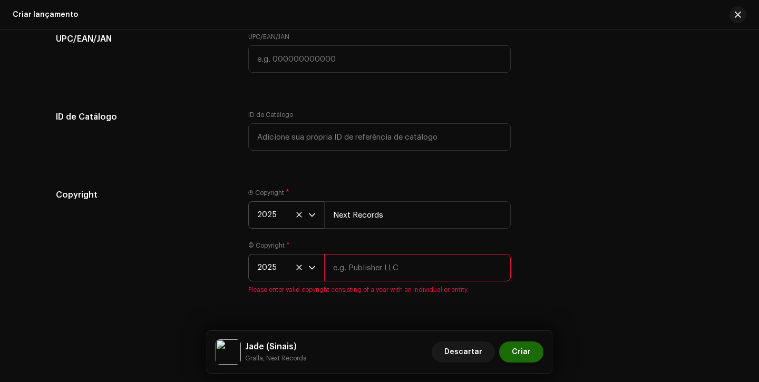
click at [377, 278] on input "text" at bounding box center [417, 267] width 187 height 27
type input "Next Records"
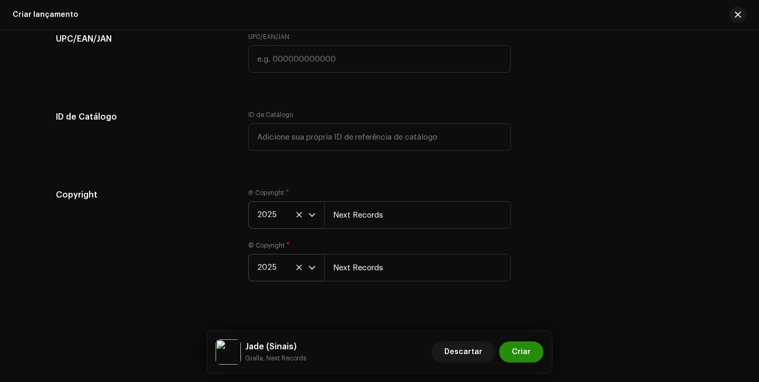
click at [532, 349] on button "Criar" at bounding box center [521, 352] width 44 height 21
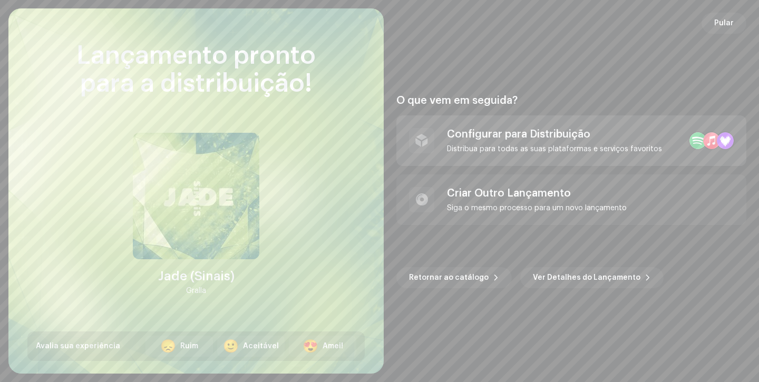
click at [624, 127] on div "Configurar para Distribuição Distribua para todas as suas plataformas e serviço…" at bounding box center [571, 140] width 350 height 51
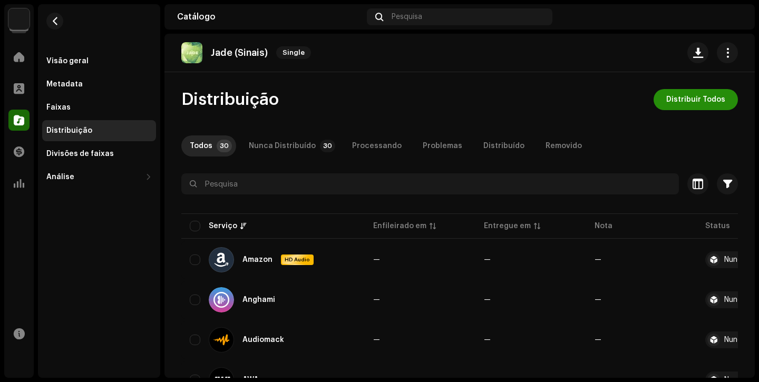
click at [668, 98] on span "Distribuir Todos" at bounding box center [695, 99] width 59 height 21
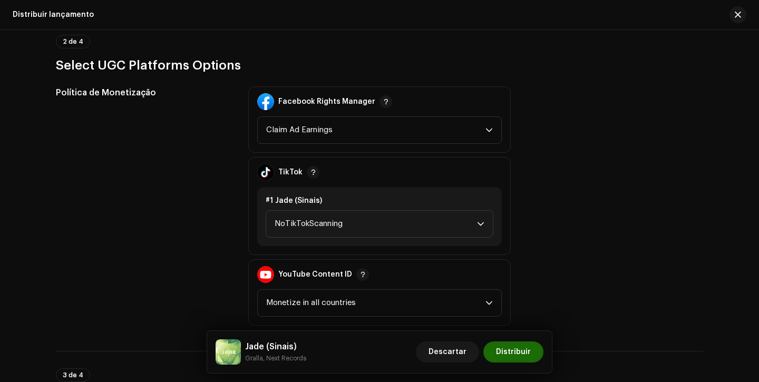
scroll to position [1222, 0]
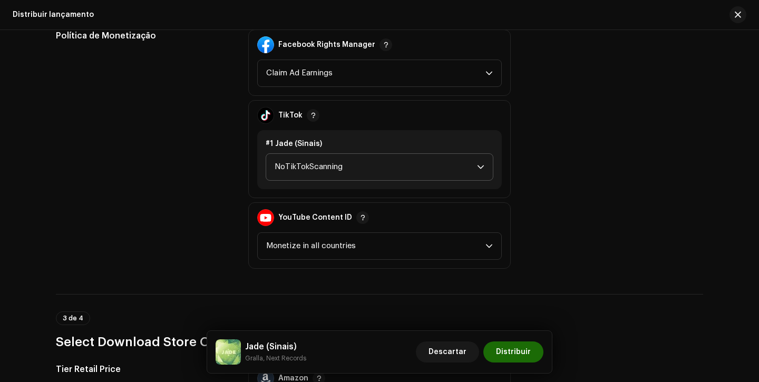
click at [385, 166] on span "NoTikTokScanning" at bounding box center [376, 167] width 202 height 26
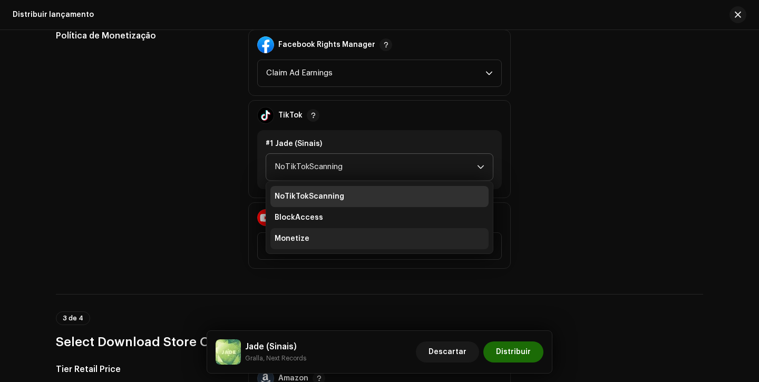
click at [364, 240] on li "Monetize" at bounding box center [379, 238] width 218 height 21
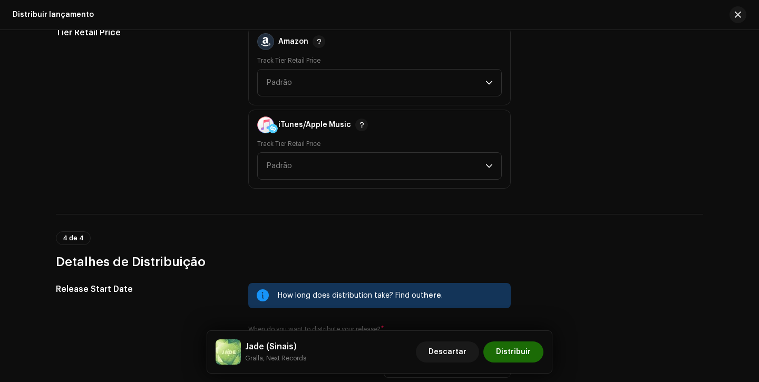
scroll to position [1730, 0]
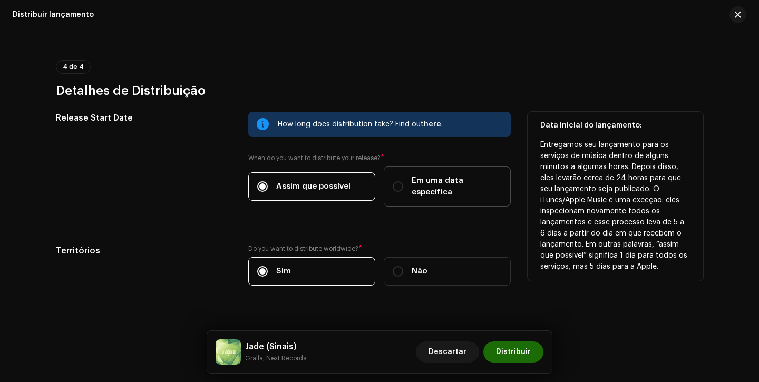
click at [404, 184] on div "Em uma data específica" at bounding box center [447, 186] width 109 height 23
click at [403, 184] on input "Em uma data específica" at bounding box center [398, 186] width 11 height 11
radio input "true"
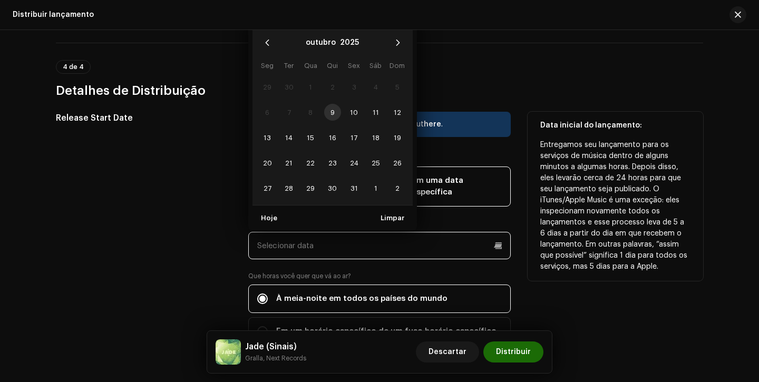
click at [337, 239] on input "text" at bounding box center [379, 245] width 262 height 27
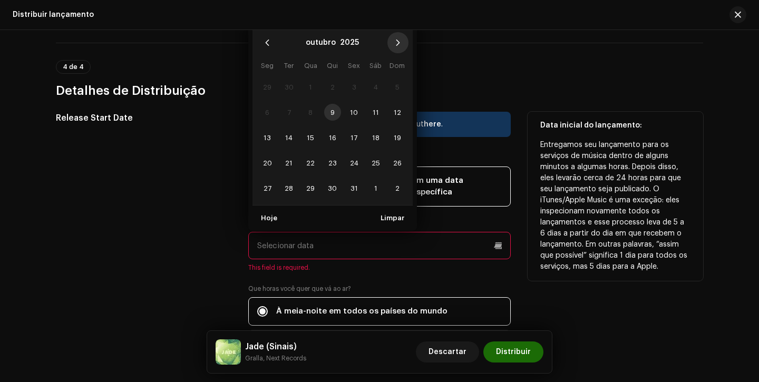
click at [396, 36] on button "Next Month" at bounding box center [397, 42] width 21 height 21
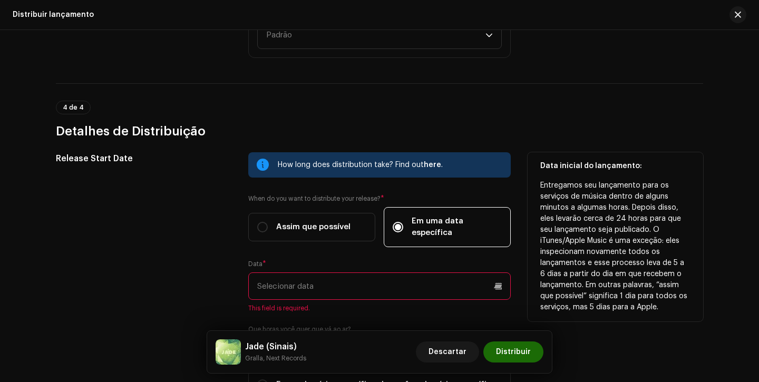
scroll to position [1669, 0]
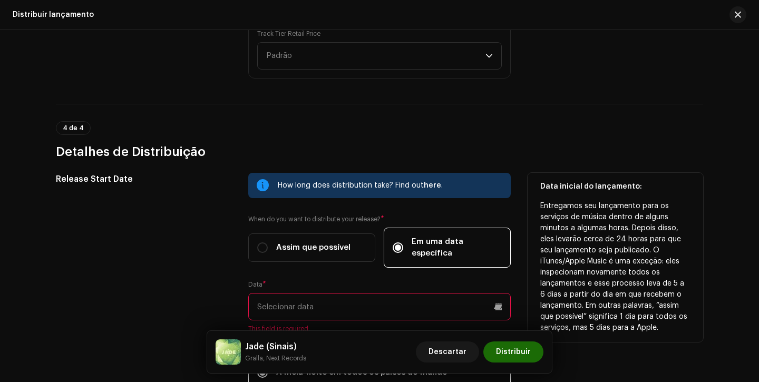
click at [361, 294] on input "text" at bounding box center [379, 306] width 262 height 27
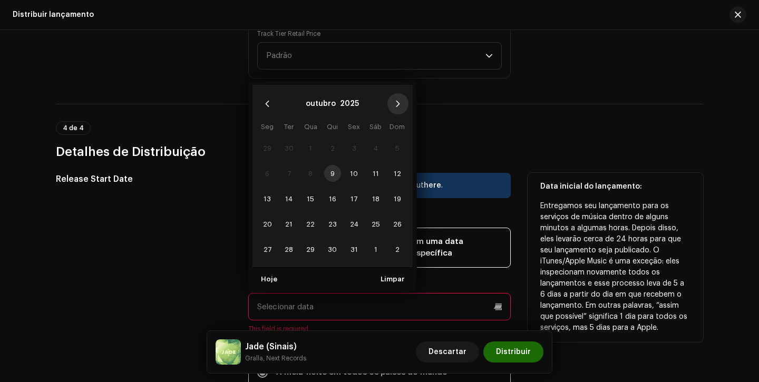
click at [392, 93] on button "Next Month" at bounding box center [397, 103] width 21 height 21
click at [394, 100] on icon "Next Month" at bounding box center [397, 103] width 7 height 7
click at [348, 140] on span "5" at bounding box center [354, 148] width 17 height 17
type input "[DATE]"
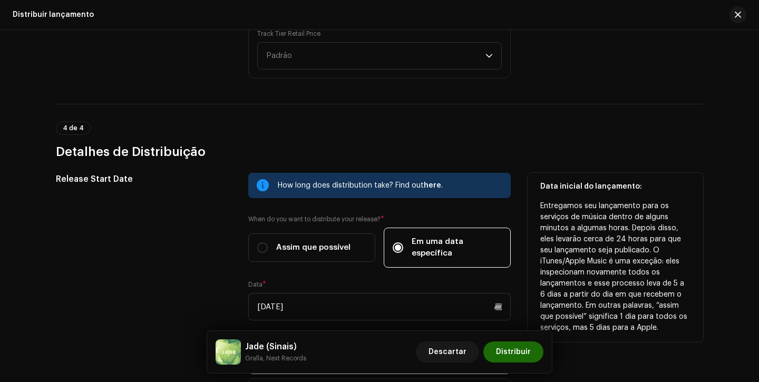
click at [229, 258] on div "Release Start Date" at bounding box center [144, 296] width 176 height 247
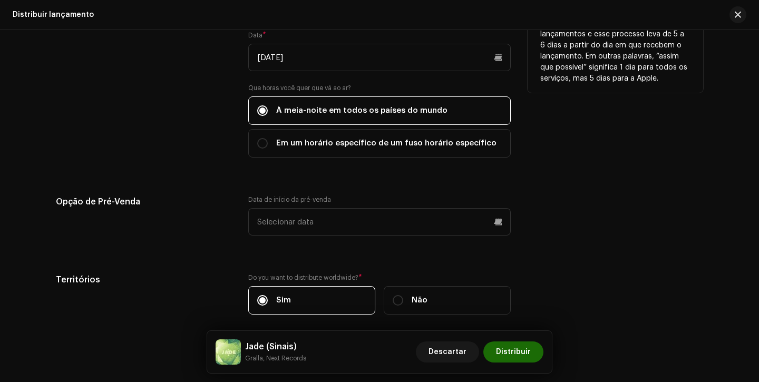
scroll to position [1955, 0]
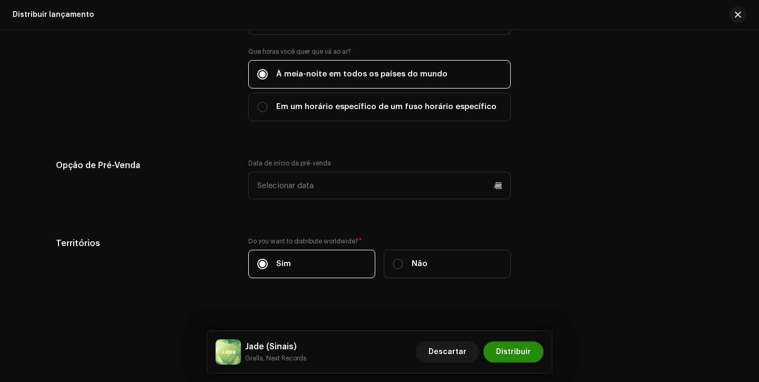
click at [514, 350] on span "Distribuir" at bounding box center [513, 352] width 35 height 21
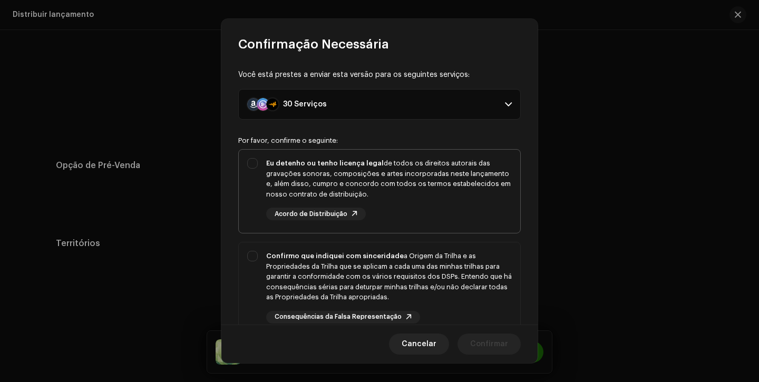
click at [479, 193] on div "Eu detenho ou tenho licença legal de todos os direitos autorais das gravações s…" at bounding box center [389, 178] width 246 height 41
checkbox input "true"
click at [459, 284] on div "Confirmo que indiquei com sinceridade a Origem da Trilha e as Propriedades da T…" at bounding box center [389, 277] width 246 height 52
checkbox input "true"
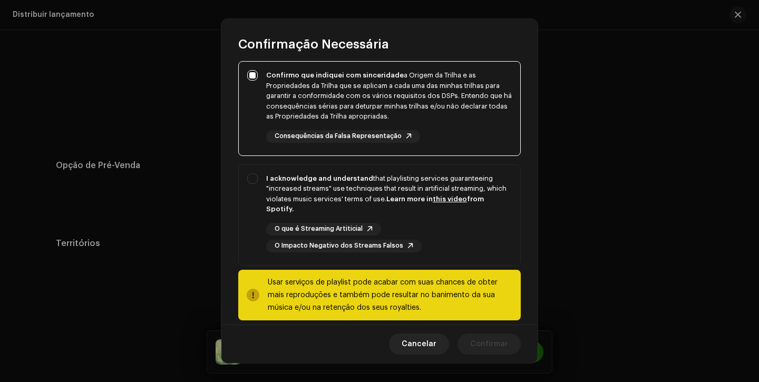
scroll to position [193, 0]
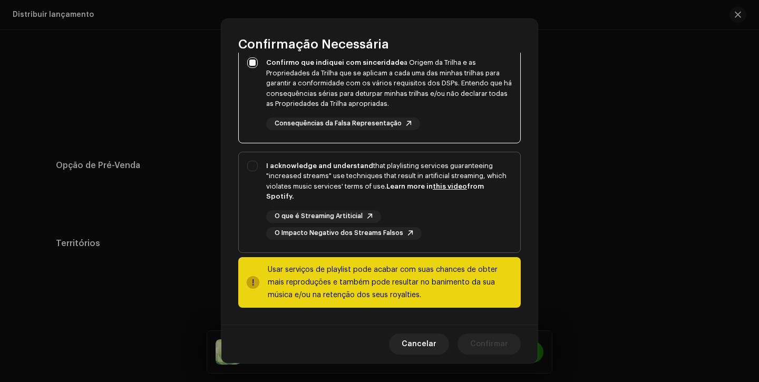
click at [481, 239] on div "O que é Streaming Artiticial O Impacto Negativo dos Streams Falsos" at bounding box center [389, 225] width 246 height 30
checkbox input "true"
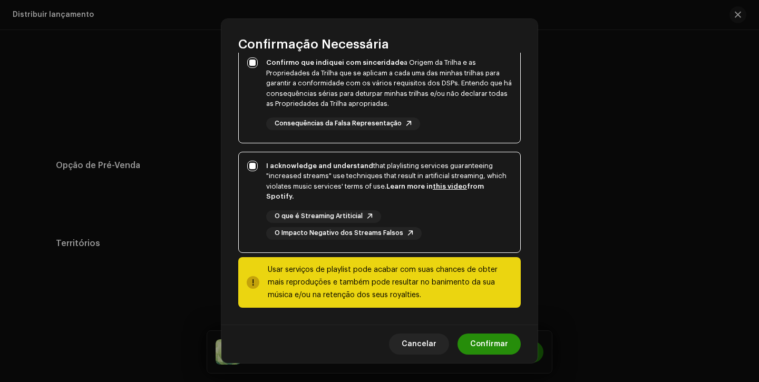
click at [484, 343] on span "Confirmar" at bounding box center [489, 344] width 38 height 21
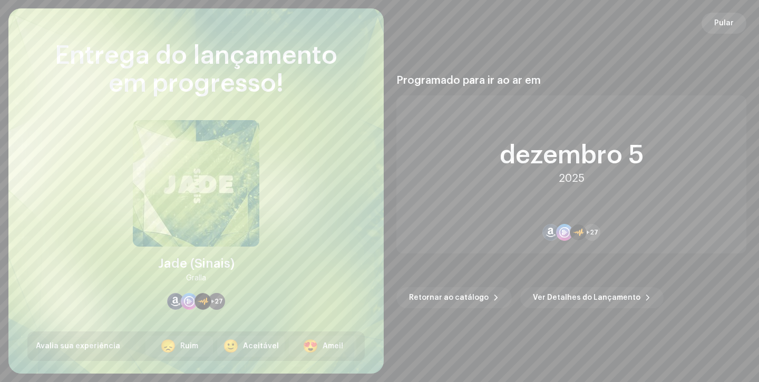
click at [725, 27] on span "Pular" at bounding box center [724, 23] width 20 height 21
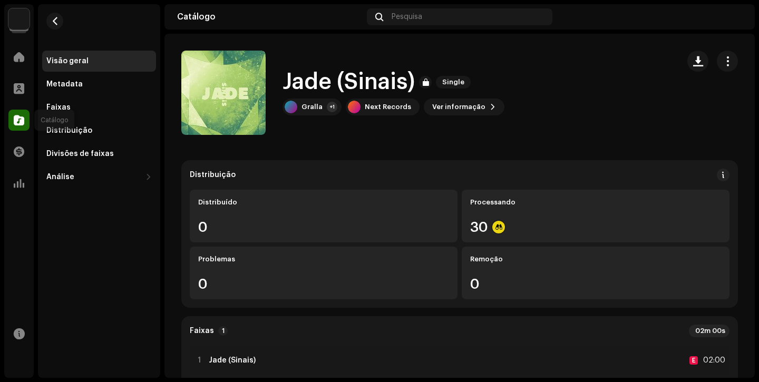
click at [23, 124] on span at bounding box center [19, 120] width 11 height 8
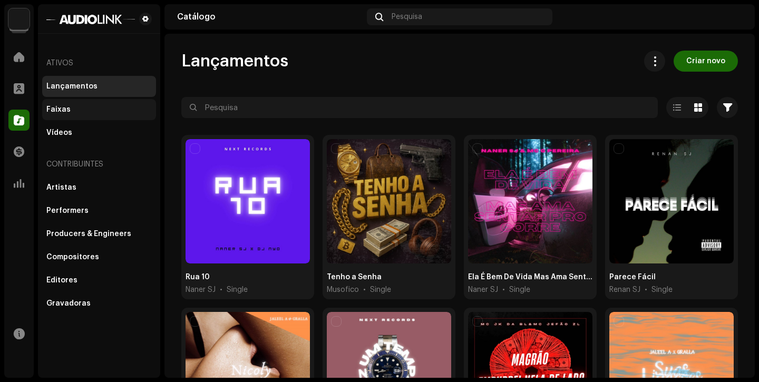
click at [87, 112] on div "Faixas" at bounding box center [98, 109] width 105 height 8
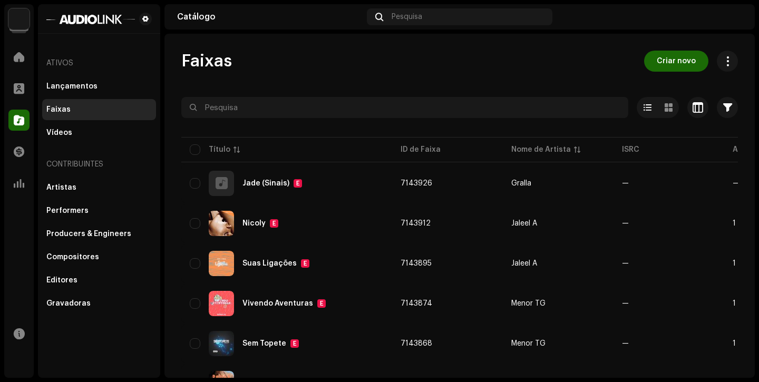
click at [71, 115] on div "Faixas" at bounding box center [99, 109] width 114 height 21
click at [673, 62] on span "Criar novo" at bounding box center [676, 61] width 39 height 21
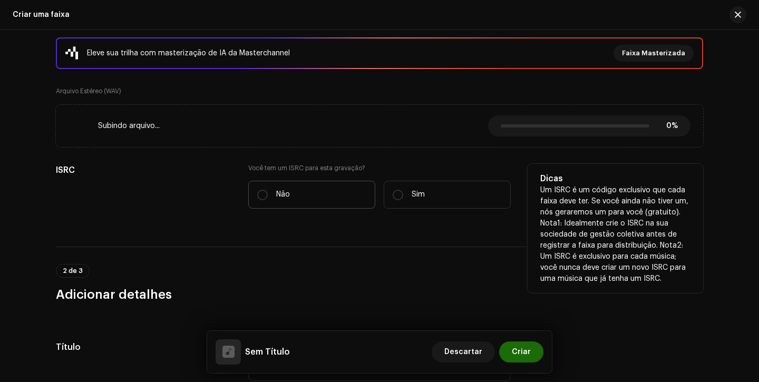
click at [276, 192] on p "Não" at bounding box center [283, 194] width 14 height 11
click at [268, 192] on input "Não" at bounding box center [262, 195] width 11 height 11
radio input "true"
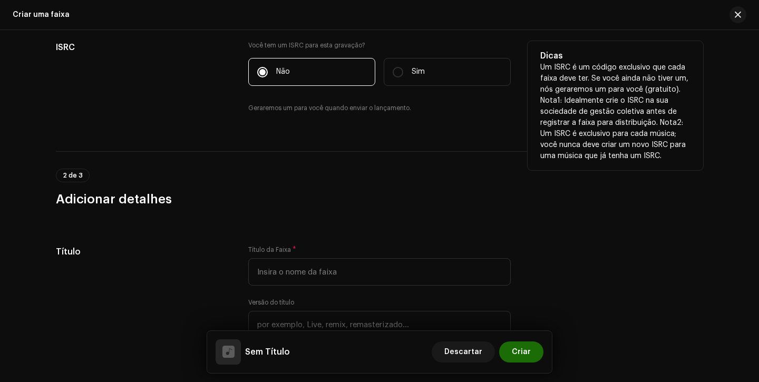
scroll to position [286, 0]
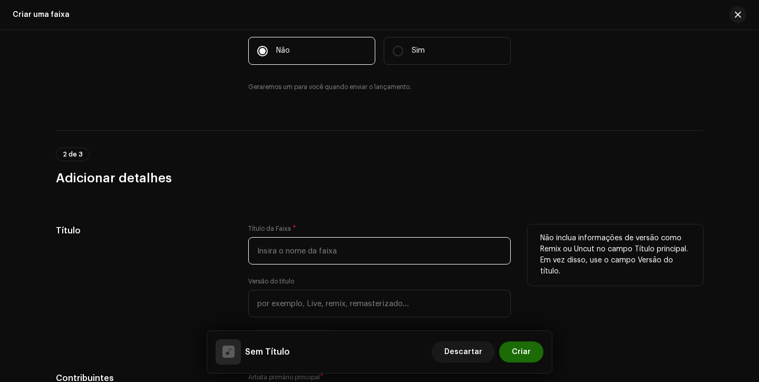
click at [288, 246] on input "text" at bounding box center [379, 250] width 262 height 27
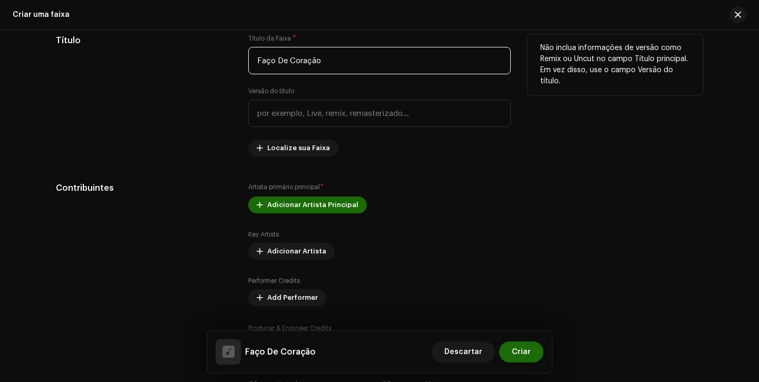
scroll to position [579, 0]
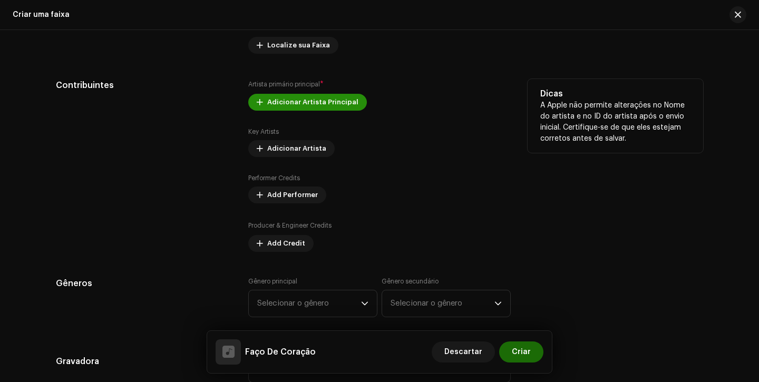
type input "Faço De Coração"
click at [315, 108] on span "Adicionar Artista Principal" at bounding box center [312, 102] width 91 height 21
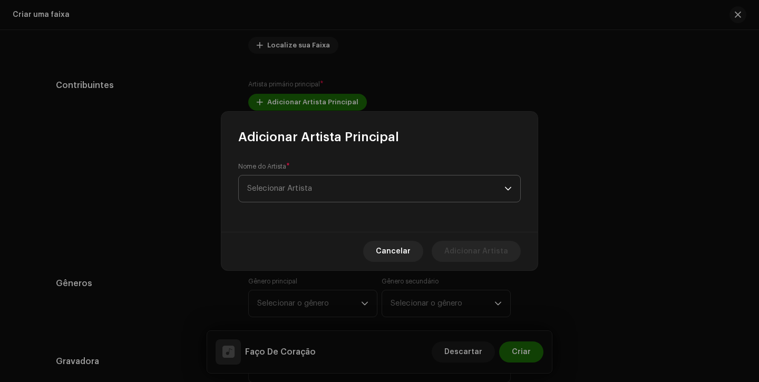
click at [313, 188] on span "Selecionar Artista" at bounding box center [375, 189] width 257 height 26
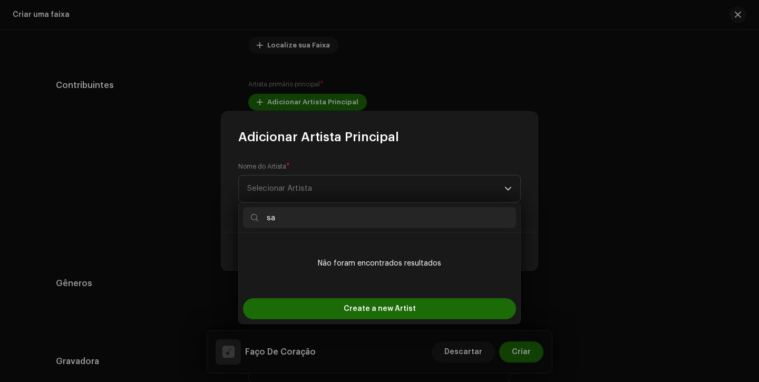
type input "s"
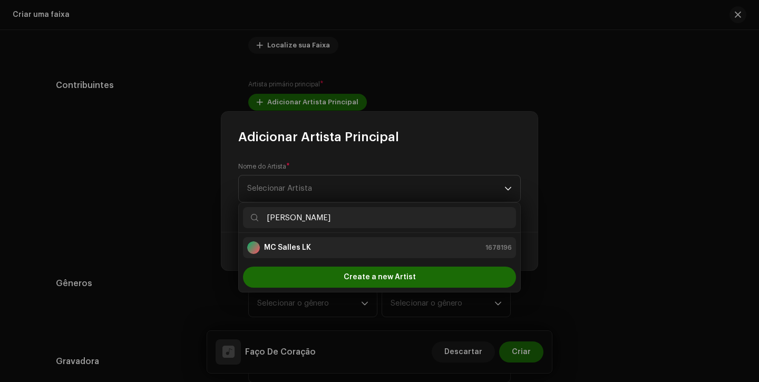
type input "[PERSON_NAME]"
click at [328, 250] on div "MC [PERSON_NAME] 1678196" at bounding box center [379, 247] width 265 height 13
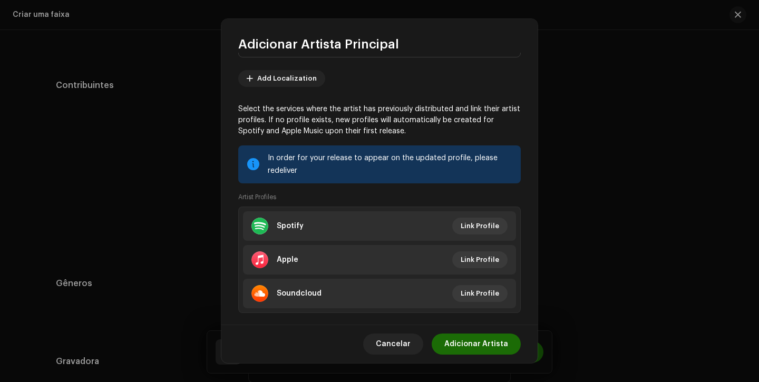
scroll to position [55, 0]
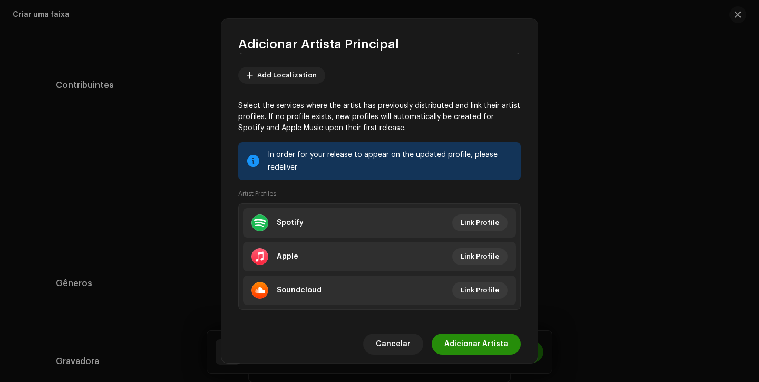
click at [481, 349] on span "Adicionar Artista" at bounding box center [476, 344] width 64 height 21
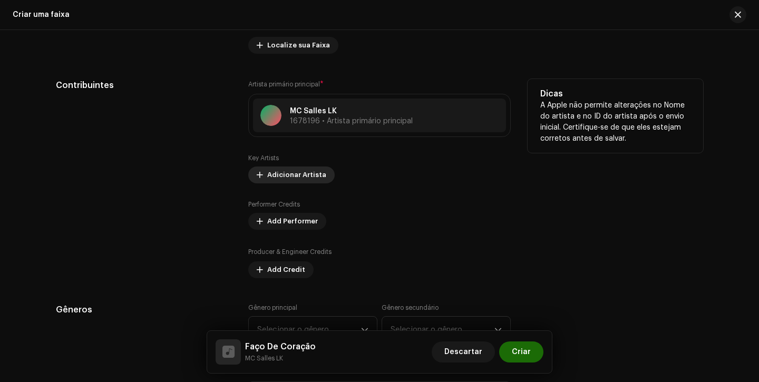
click at [282, 183] on span "Adicionar Artista" at bounding box center [296, 174] width 59 height 21
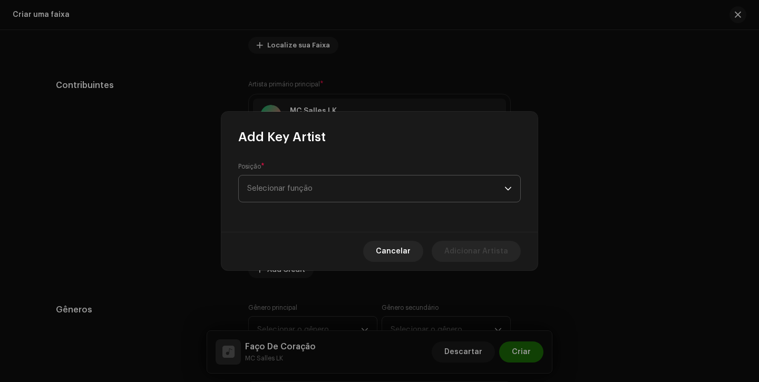
click at [298, 194] on span "Selecionar função" at bounding box center [375, 189] width 257 height 26
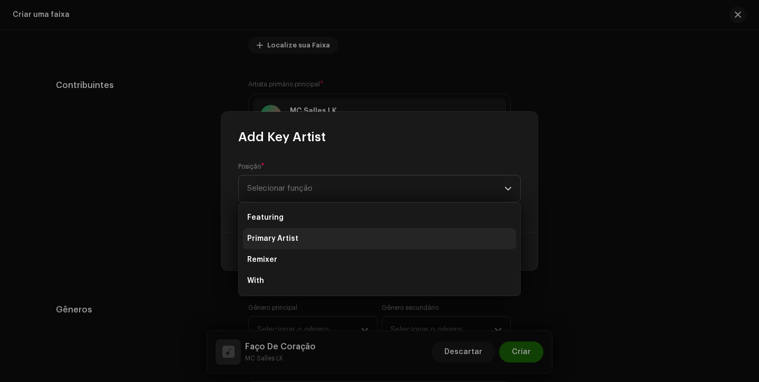
click at [306, 241] on li "Primary Artist" at bounding box center [379, 238] width 273 height 21
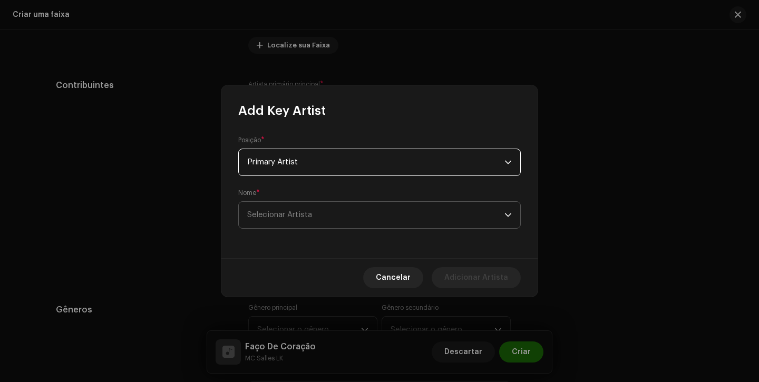
click at [361, 205] on span "Selecionar Artista" at bounding box center [375, 215] width 257 height 26
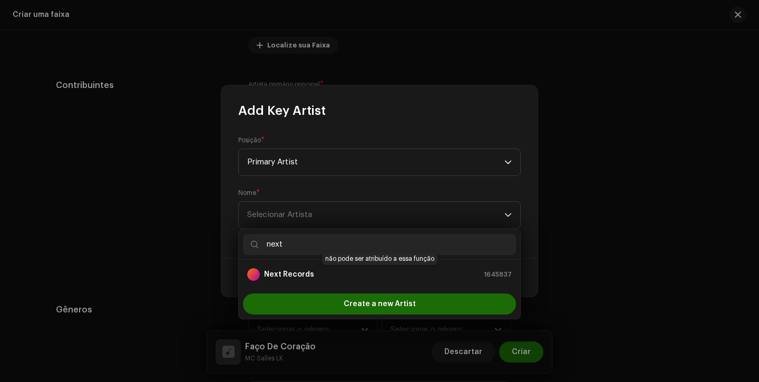
type input "next"
click at [330, 274] on div "Next Records 1645837" at bounding box center [379, 274] width 265 height 13
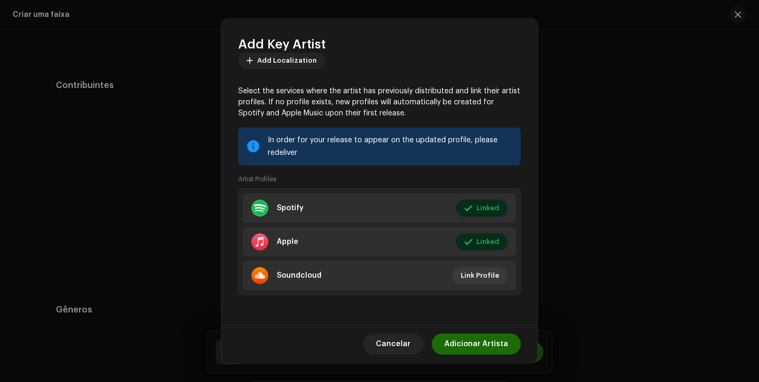
scroll to position [0, 0]
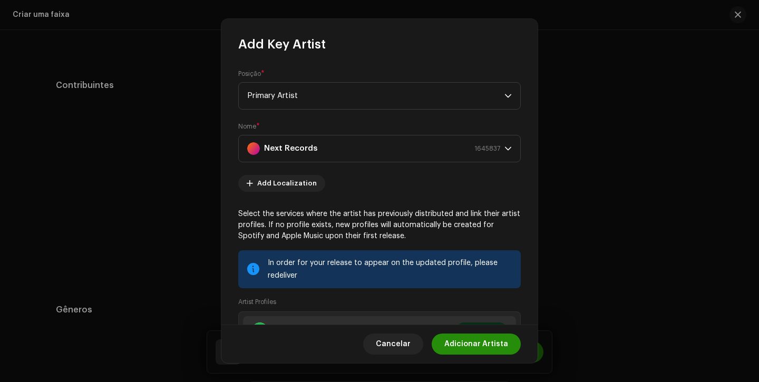
click at [471, 348] on span "Adicionar Artista" at bounding box center [476, 344] width 64 height 21
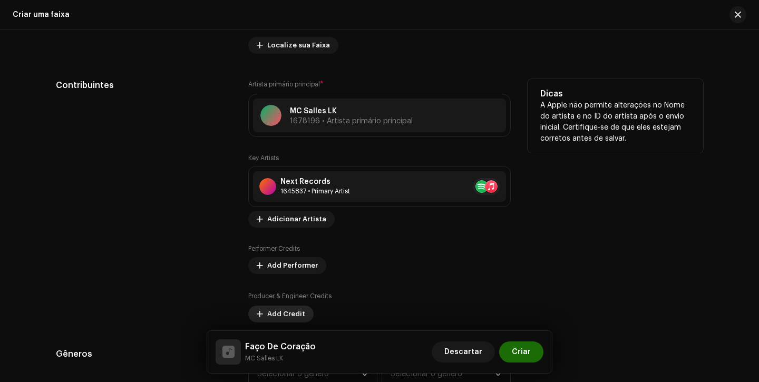
click at [284, 315] on span "Add Credit" at bounding box center [286, 314] width 38 height 21
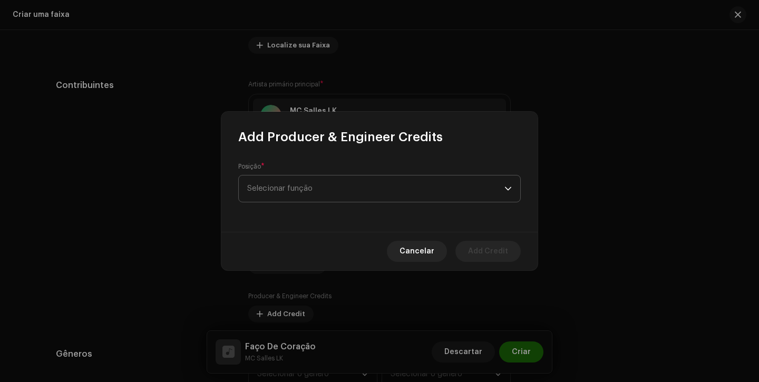
click at [331, 185] on span "Selecionar função" at bounding box center [375, 189] width 257 height 26
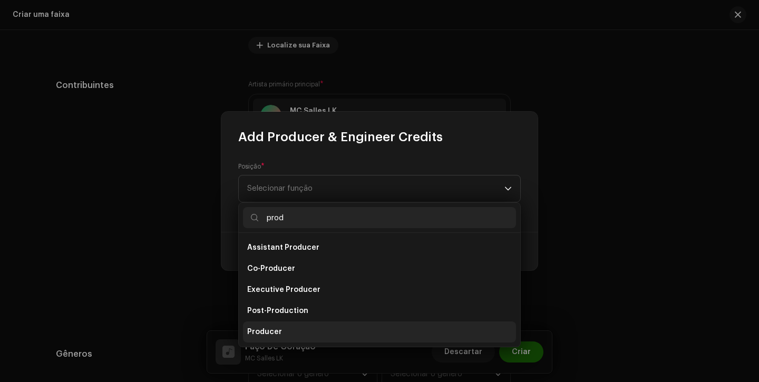
type input "prod"
click at [294, 332] on li "Producer" at bounding box center [379, 332] width 273 height 21
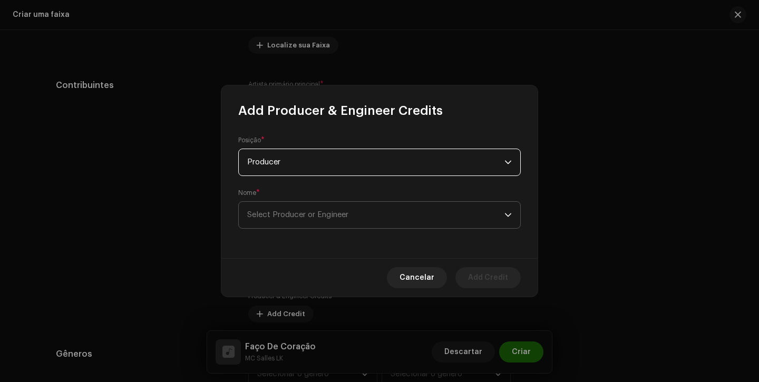
click at [333, 211] on span "Select Producer or Engineer" at bounding box center [297, 215] width 101 height 8
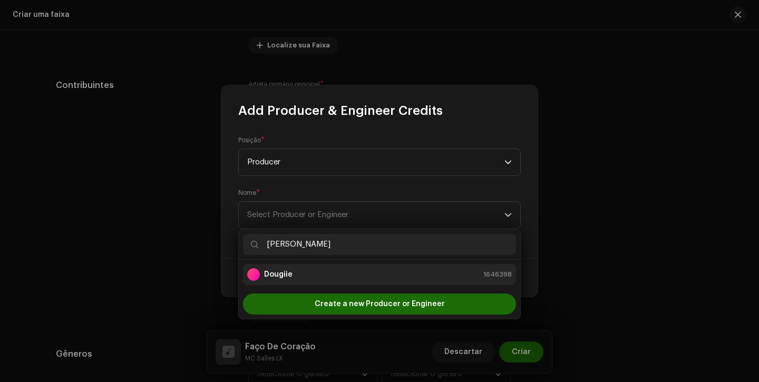
type input "[PERSON_NAME]"
click at [323, 271] on div "Dougiie 1646398" at bounding box center [379, 274] width 265 height 13
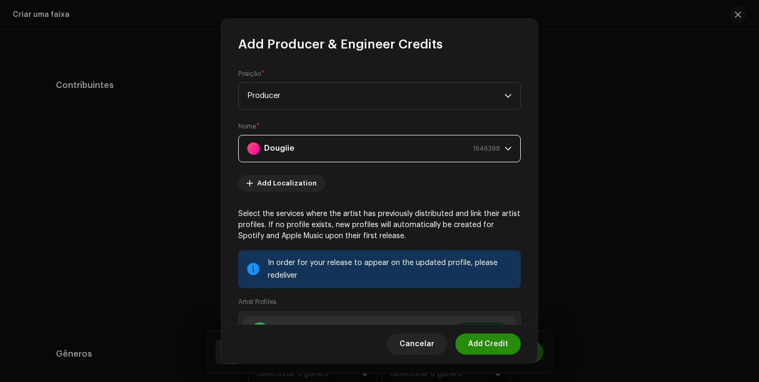
click at [491, 342] on span "Add Credit" at bounding box center [488, 344] width 40 height 21
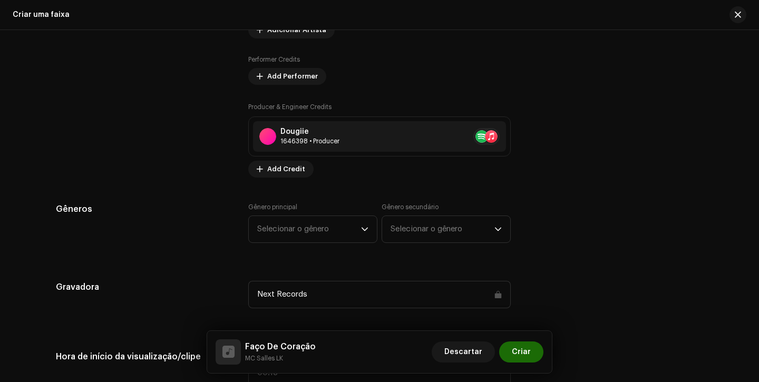
scroll to position [863, 0]
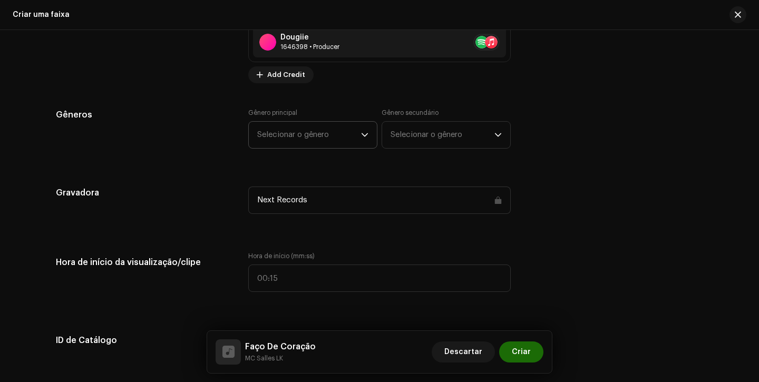
click at [309, 133] on span "Selecionar o gênero" at bounding box center [309, 135] width 104 height 26
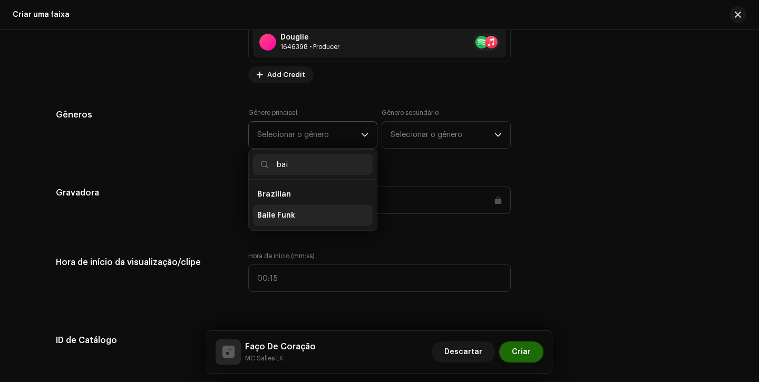
type input "bai"
click at [289, 211] on li "Baile Funk" at bounding box center [313, 215] width 120 height 21
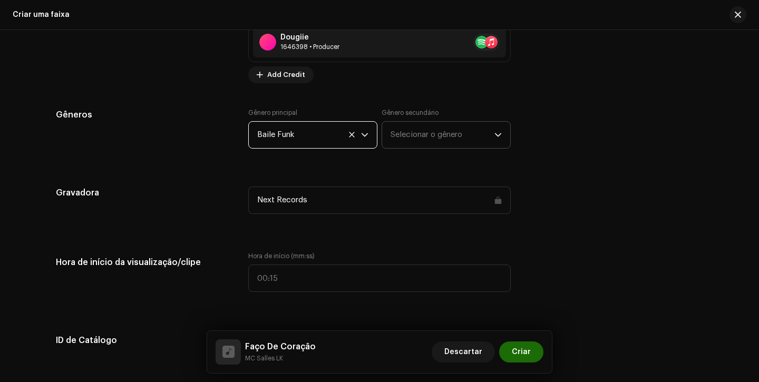
click at [418, 136] on span "Selecionar o gênero" at bounding box center [443, 135] width 104 height 26
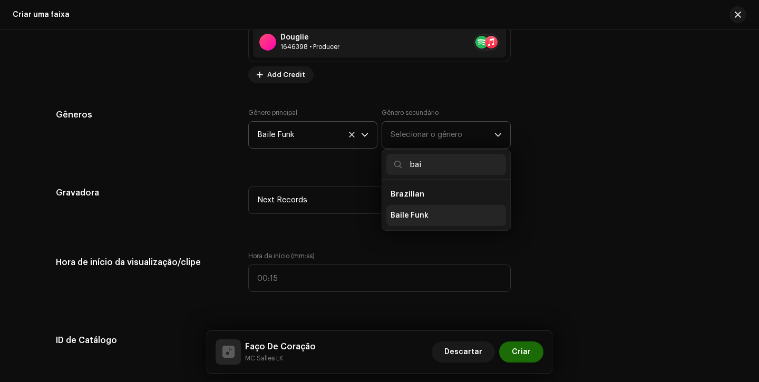
type input "bai"
click at [420, 211] on span "Baile Funk" at bounding box center [410, 215] width 38 height 11
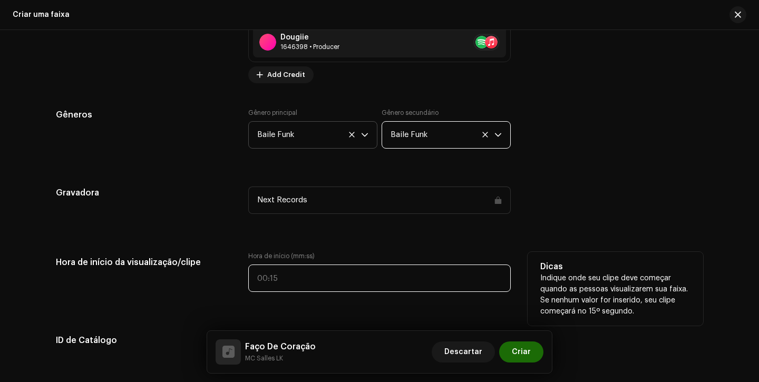
type input ":"
click at [261, 270] on input ":" at bounding box center [379, 278] width 262 height 27
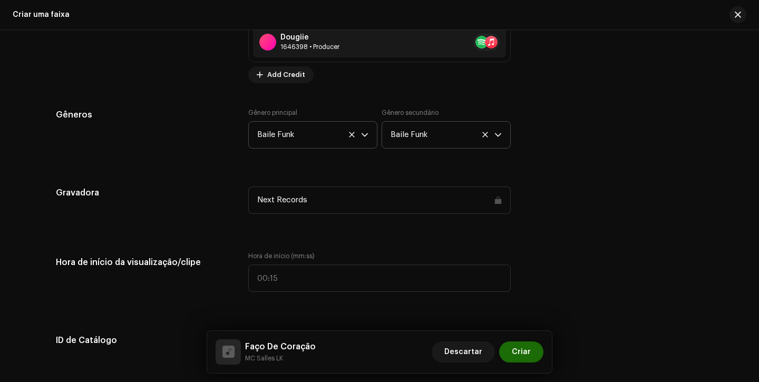
click at [265, 237] on div "Detalhes da faixa Complete o seguinte para finalizar sua faixa. 1 de 3 Adiciona…" at bounding box center [379, 301] width 681 height 2218
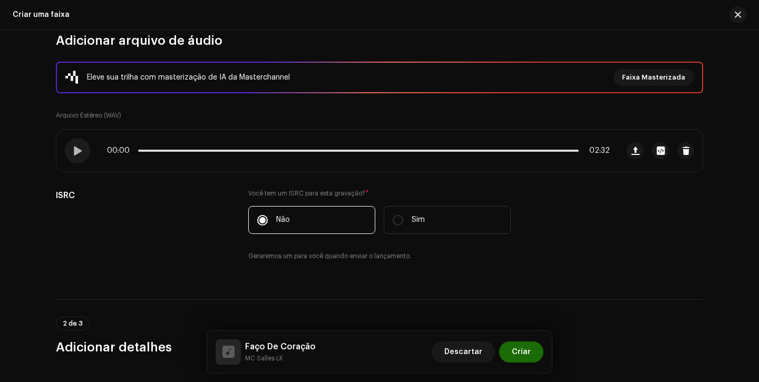
scroll to position [88, 0]
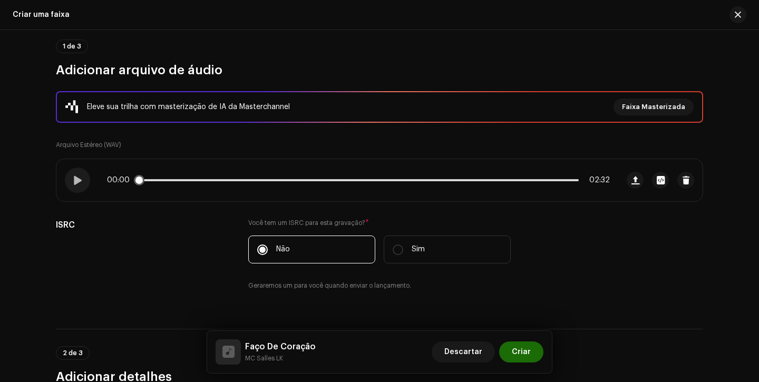
click at [90, 178] on div "00:00 02:32" at bounding box center [337, 180] width 562 height 42
click at [82, 180] on div at bounding box center [77, 180] width 25 height 25
drag, startPoint x: 144, startPoint y: 180, endPoint x: 170, endPoint y: 182, distance: 26.4
click at [169, 181] on div "00:03 02:32" at bounding box center [358, 180] width 503 height 8
drag, startPoint x: 171, startPoint y: 182, endPoint x: 183, endPoint y: 182, distance: 12.1
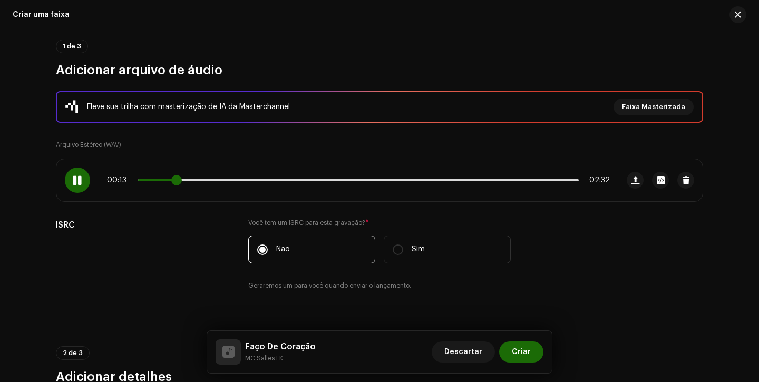
click at [182, 182] on span at bounding box center [176, 180] width 11 height 11
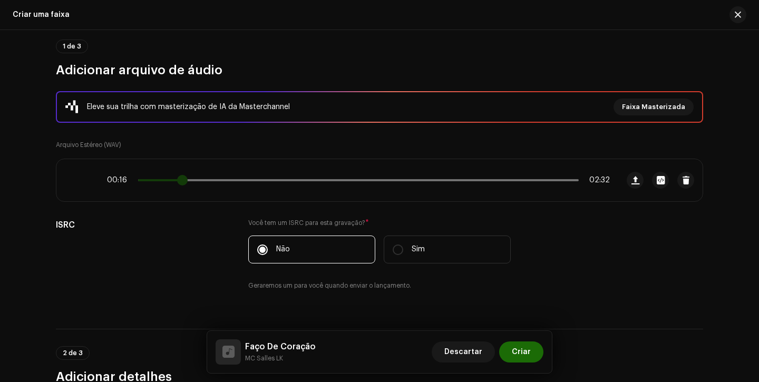
drag, startPoint x: 183, startPoint y: 182, endPoint x: 177, endPoint y: 182, distance: 6.3
click at [177, 182] on span at bounding box center [182, 180] width 11 height 11
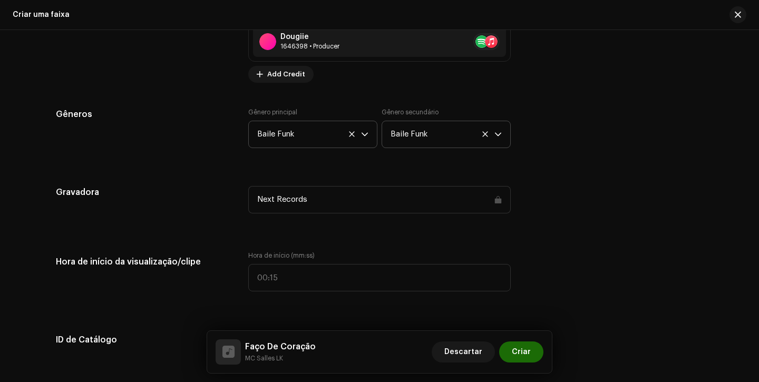
scroll to position [876, 0]
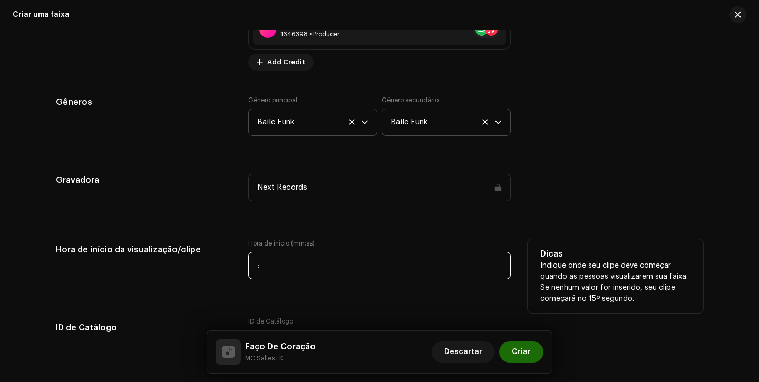
click at [255, 264] on input ":" at bounding box center [379, 265] width 262 height 27
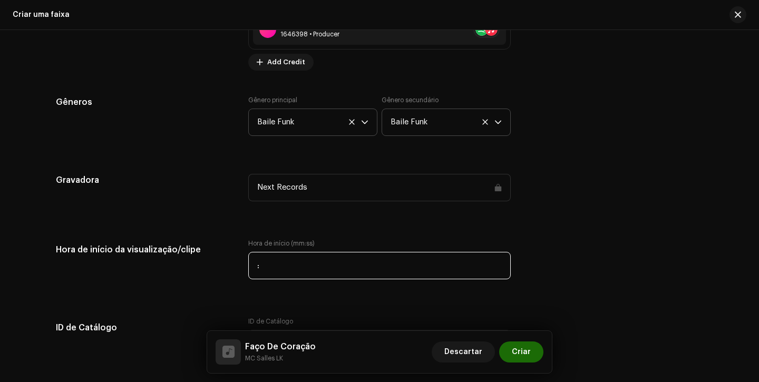
type input "00:16"
click at [298, 216] on div "Detalhes da faixa Complete o seguinte para finalizar sua faixa. 1 de 3 Adiciona…" at bounding box center [379, 288] width 681 height 2218
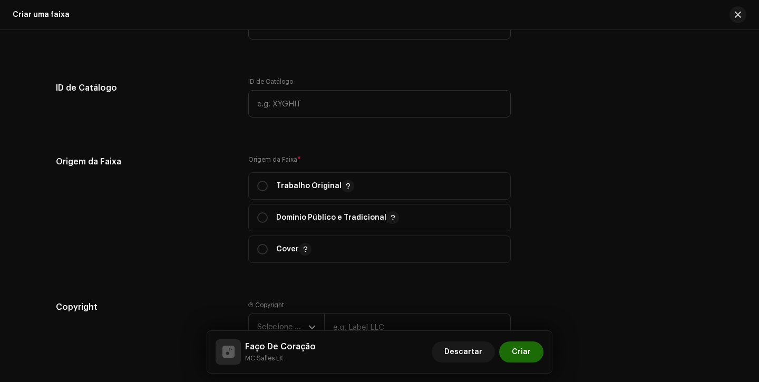
scroll to position [1132, 0]
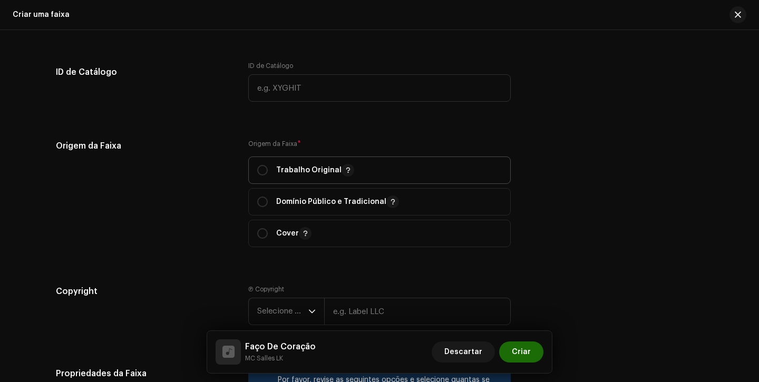
click at [276, 171] on p "Trabalho Original" at bounding box center [315, 170] width 78 height 13
radio input "true"
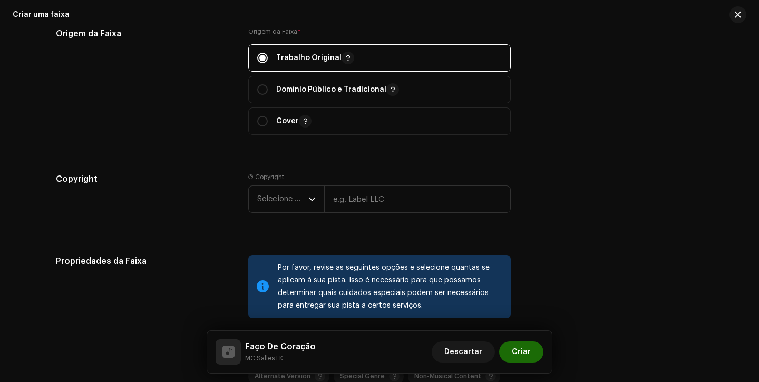
scroll to position [1261, 0]
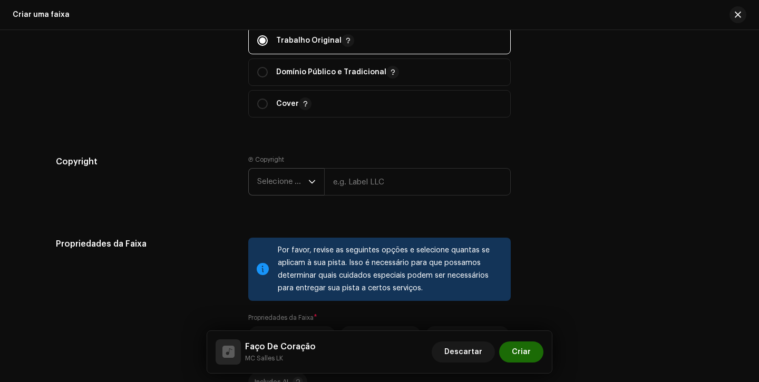
click at [276, 180] on span "Selecione o ano" at bounding box center [282, 182] width 51 height 26
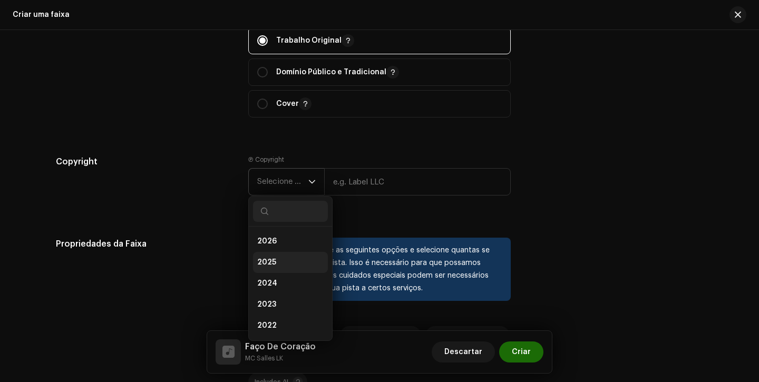
click at [277, 262] on li "2025" at bounding box center [290, 262] width 75 height 21
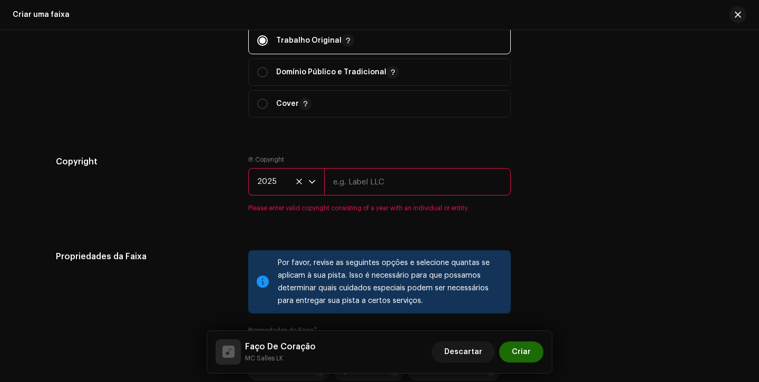
click at [364, 187] on input "text" at bounding box center [417, 181] width 187 height 27
type input "Next Records"
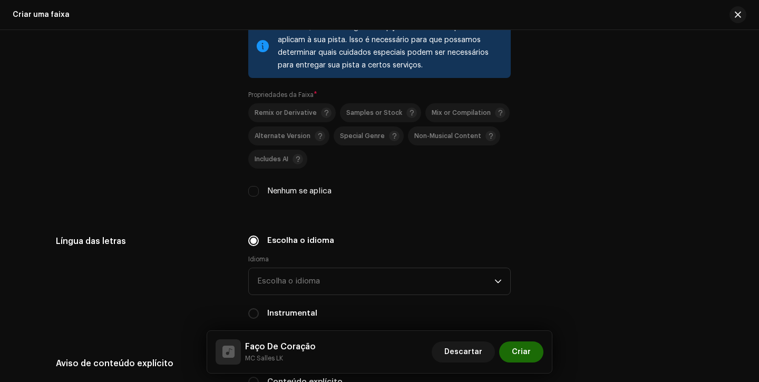
scroll to position [1487, 0]
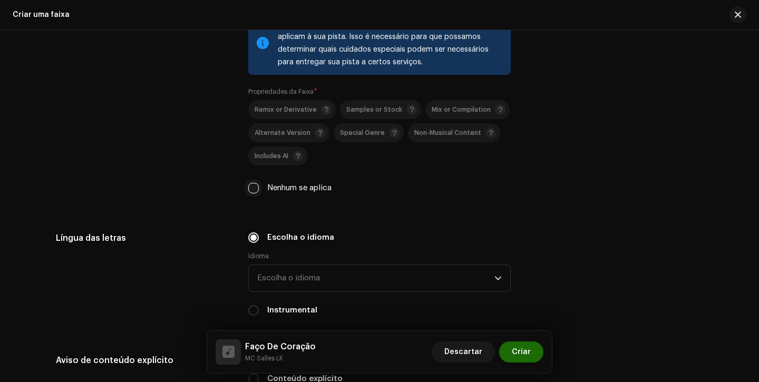
click at [256, 193] on input "Nenhum se aplica" at bounding box center [253, 188] width 11 height 11
checkbox input "true"
click at [310, 282] on span "Escolha o idioma" at bounding box center [375, 278] width 237 height 26
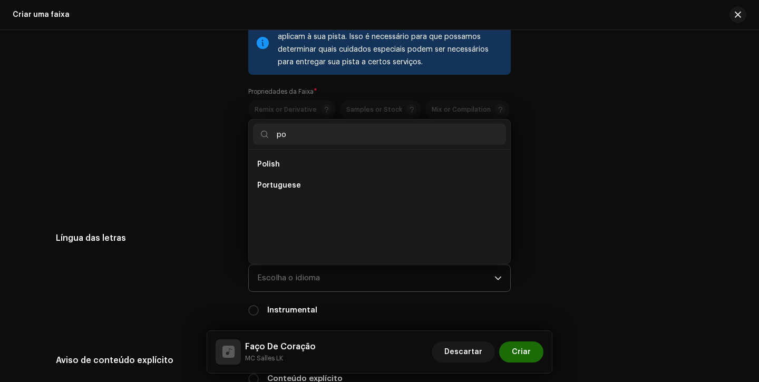
scroll to position [0, 0]
type input "po"
click at [280, 186] on span "Portuguese" at bounding box center [279, 185] width 44 height 11
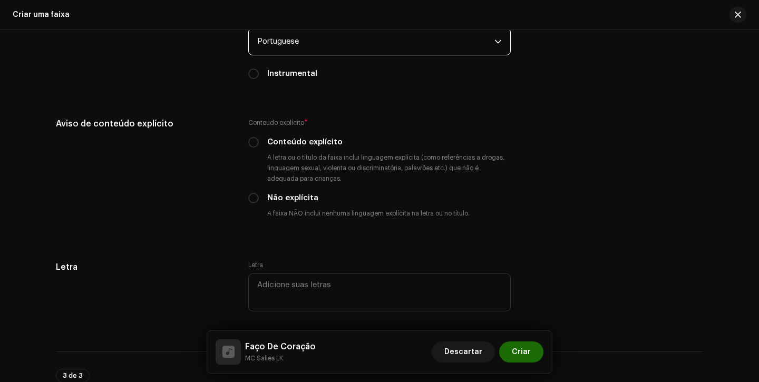
scroll to position [1750, 0]
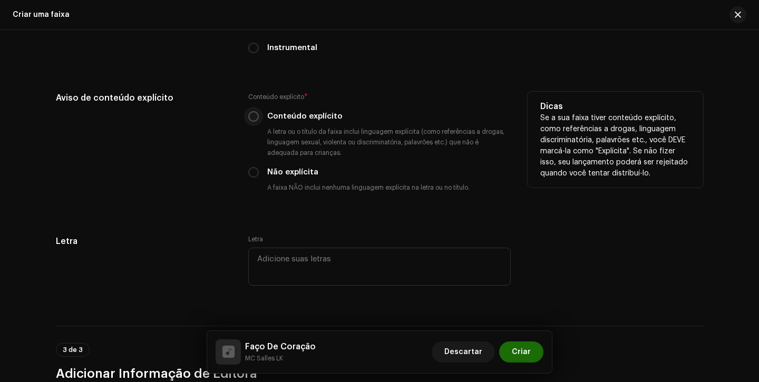
click at [250, 120] on input "Conteúdo explícito" at bounding box center [253, 116] width 11 height 11
radio input "true"
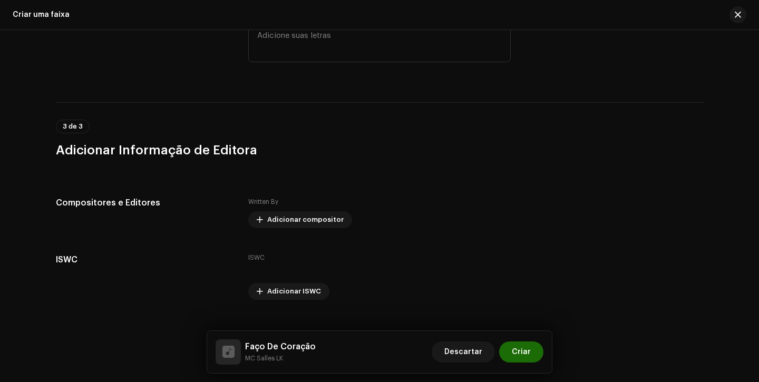
scroll to position [1994, 0]
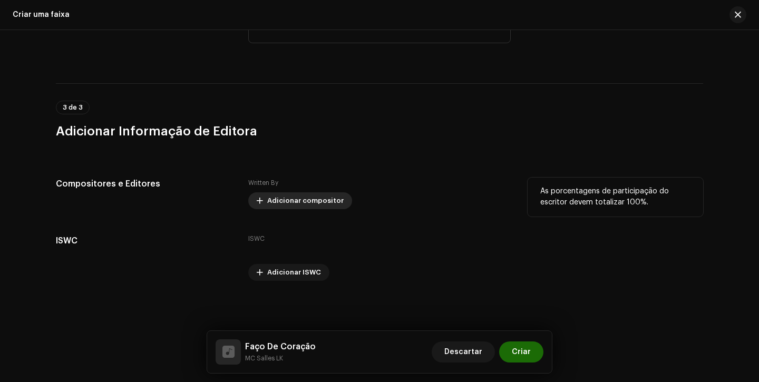
click at [285, 205] on span "Adicionar compositor" at bounding box center [305, 200] width 76 height 21
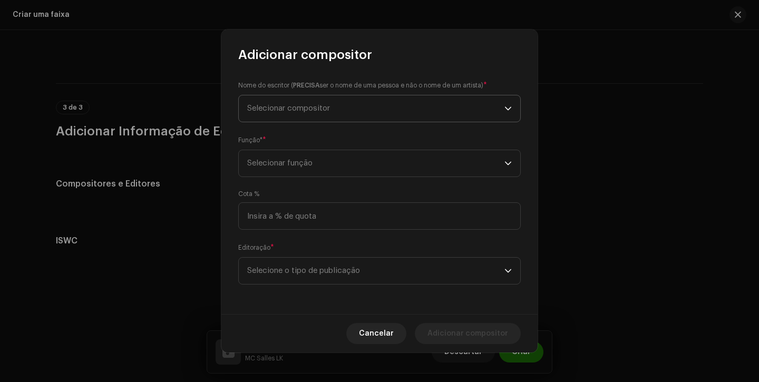
click at [315, 115] on span "Selecionar compositor" at bounding box center [375, 108] width 257 height 26
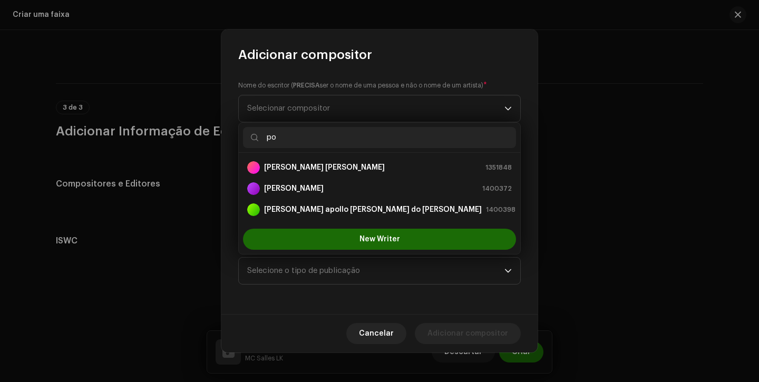
type input "p"
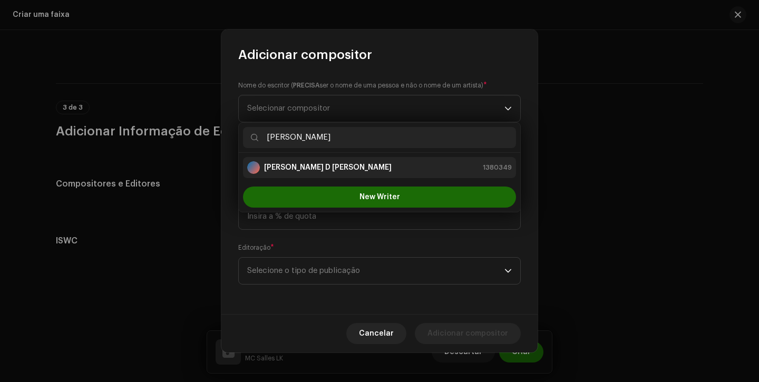
type input "[PERSON_NAME]"
click at [298, 169] on strong "[PERSON_NAME] D [PERSON_NAME]" at bounding box center [328, 167] width 128 height 11
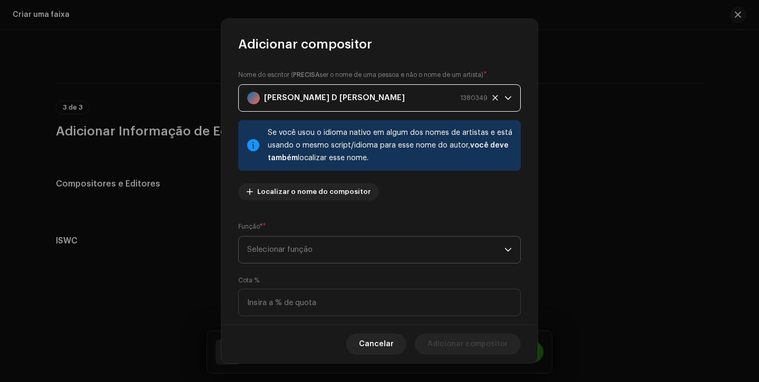
click at [331, 250] on span "Selecionar função" at bounding box center [375, 250] width 257 height 26
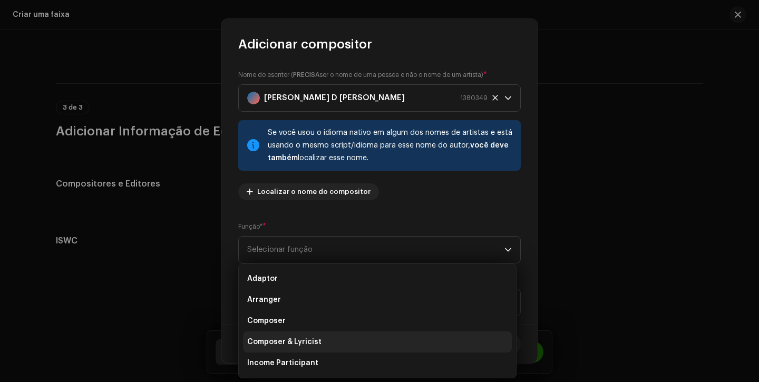
click at [292, 346] on span "Composer & Lyricist" at bounding box center [284, 342] width 74 height 11
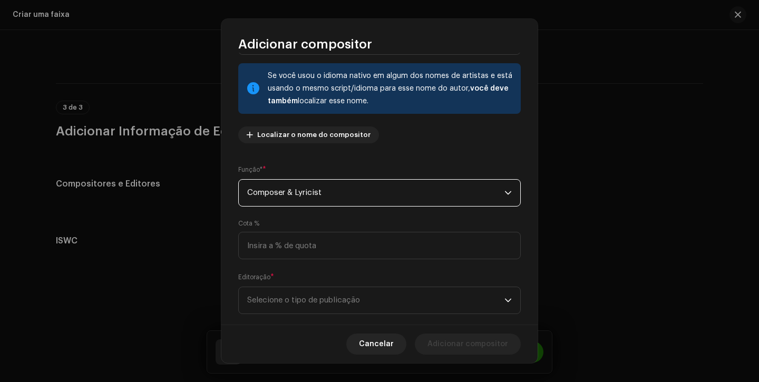
scroll to position [76, 0]
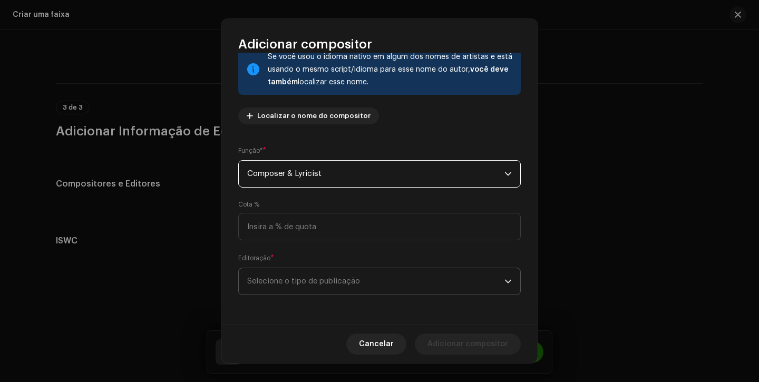
click at [345, 282] on span "Selecione o tipo de publicação" at bounding box center [375, 281] width 257 height 26
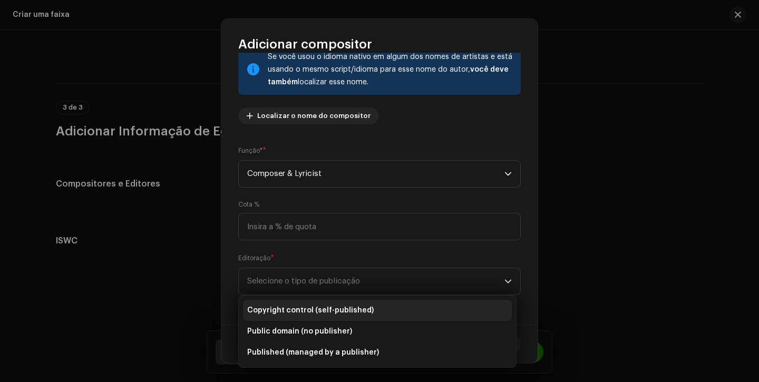
click at [340, 315] on li "Copyright control (self-published)" at bounding box center [377, 310] width 269 height 21
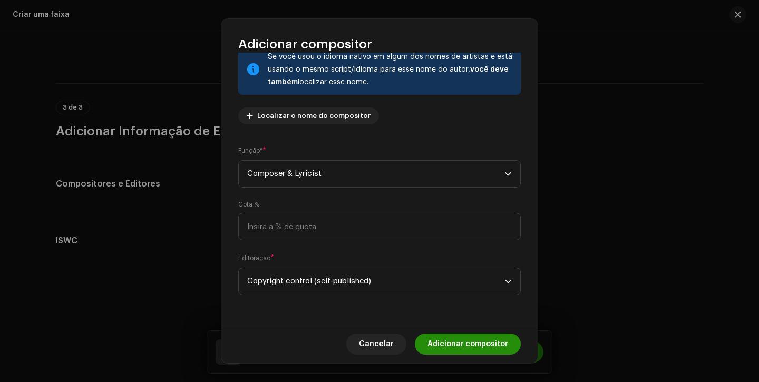
click at [474, 336] on span "Adicionar compositor" at bounding box center [467, 344] width 81 height 21
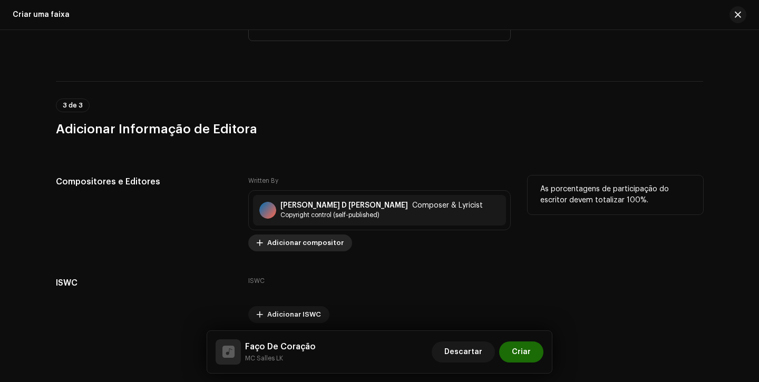
click at [273, 242] on span "Adicionar compositor" at bounding box center [305, 242] width 76 height 21
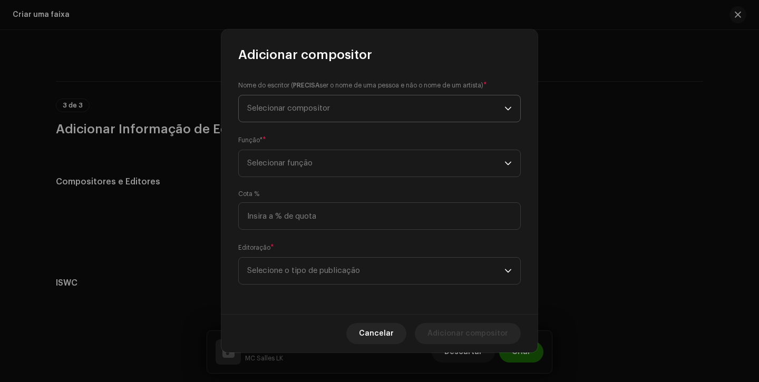
click at [367, 104] on span "Selecionar compositor" at bounding box center [375, 108] width 257 height 26
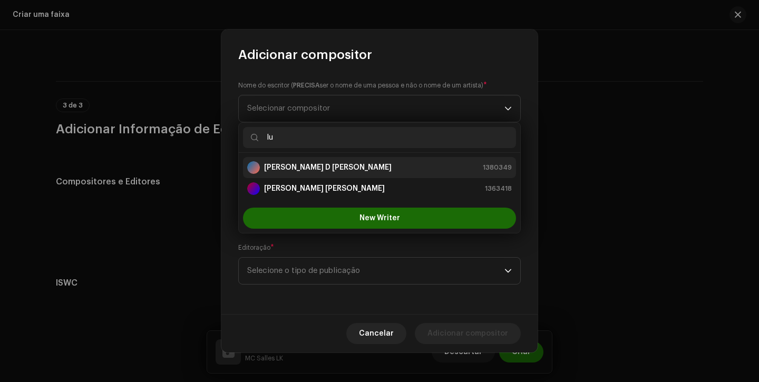
type input "lu"
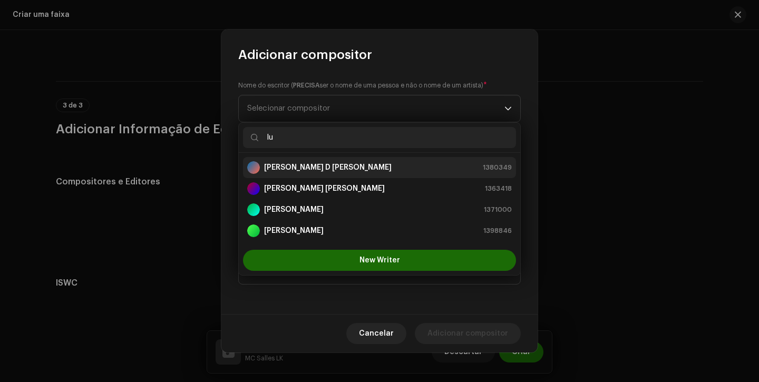
click at [335, 172] on div "[PERSON_NAME] D [PERSON_NAME]" at bounding box center [319, 167] width 144 height 13
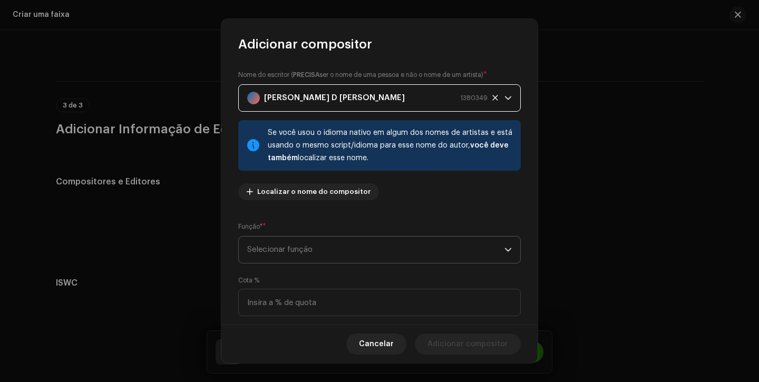
click at [329, 262] on span "Selecionar função" at bounding box center [375, 250] width 257 height 26
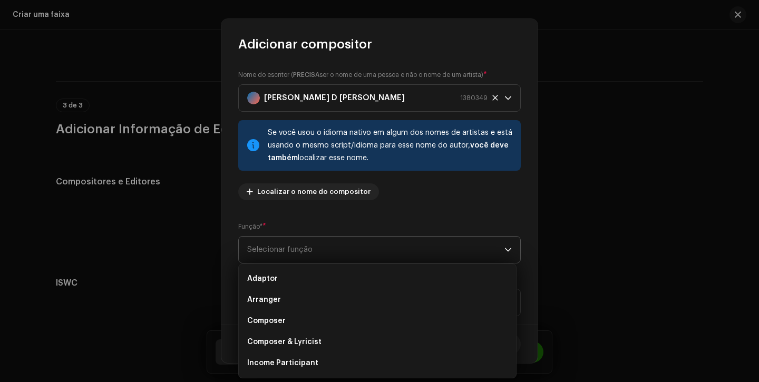
click at [347, 250] on span "Selecionar função" at bounding box center [375, 250] width 257 height 26
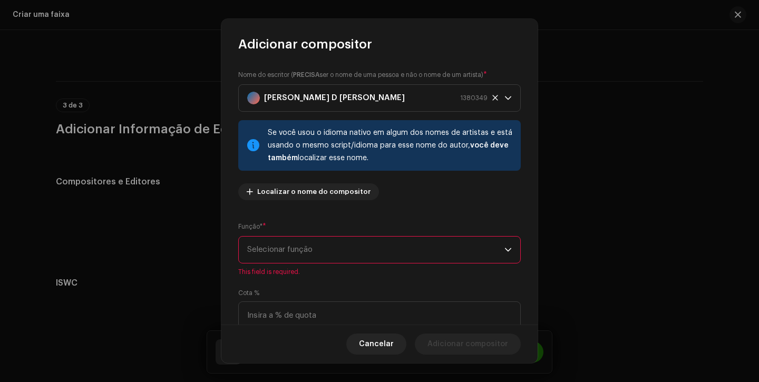
click at [381, 114] on div "Nome do escritor ( PRECISA ser o nome de [PERSON_NAME] e não o nome de um artis…" at bounding box center [379, 139] width 283 height 139
click at [384, 101] on div "[PERSON_NAME] D [PERSON_NAME] 1380349" at bounding box center [367, 98] width 240 height 26
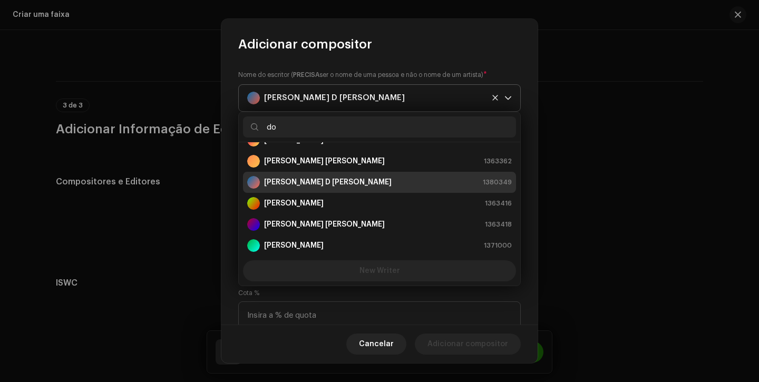
scroll to position [0, 0]
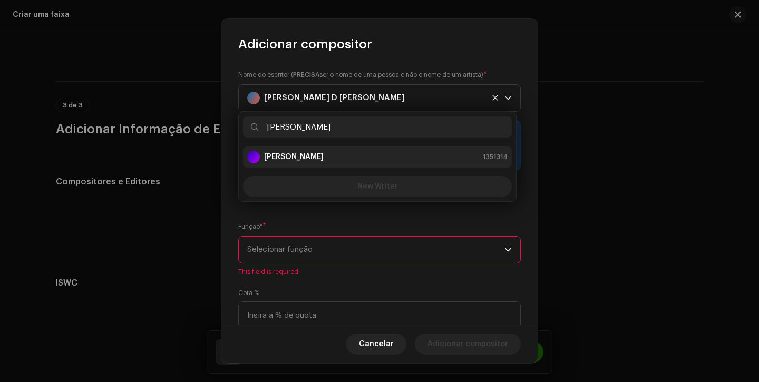
type input "[PERSON_NAME]"
click at [324, 151] on div "[PERSON_NAME]" at bounding box center [285, 157] width 76 height 13
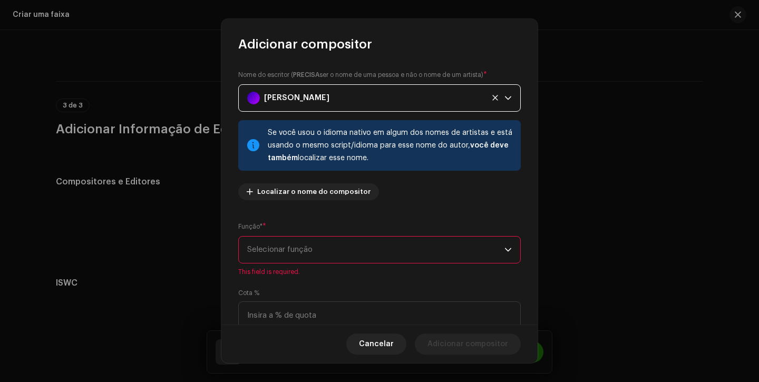
click at [306, 254] on span "Selecionar função" at bounding box center [375, 250] width 257 height 26
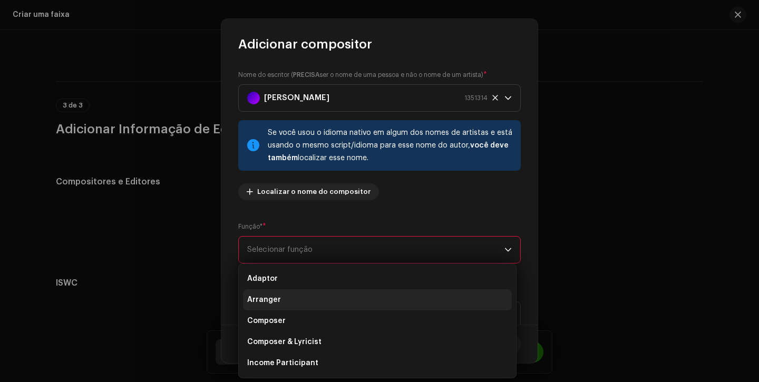
click at [293, 299] on li "Arranger" at bounding box center [377, 299] width 269 height 21
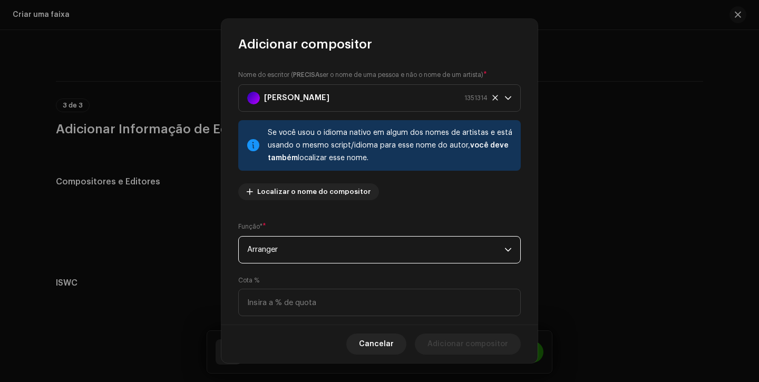
scroll to position [76, 0]
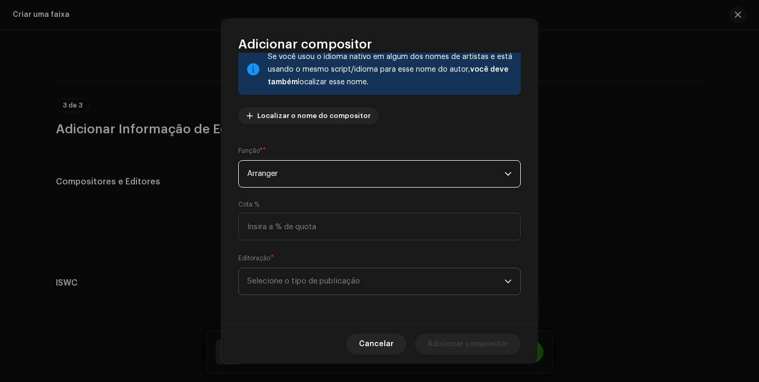
click at [295, 290] on span "Selecione o tipo de publicação" at bounding box center [375, 281] width 257 height 26
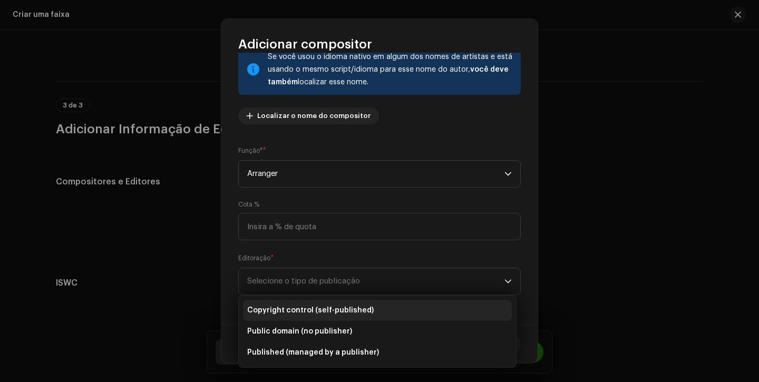
click at [300, 307] on span "Copyright control (self-published)" at bounding box center [310, 310] width 126 height 11
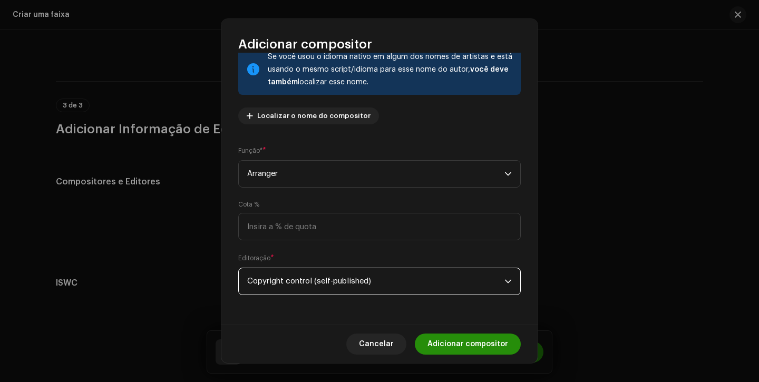
click at [454, 336] on span "Adicionar compositor" at bounding box center [467, 344] width 81 height 21
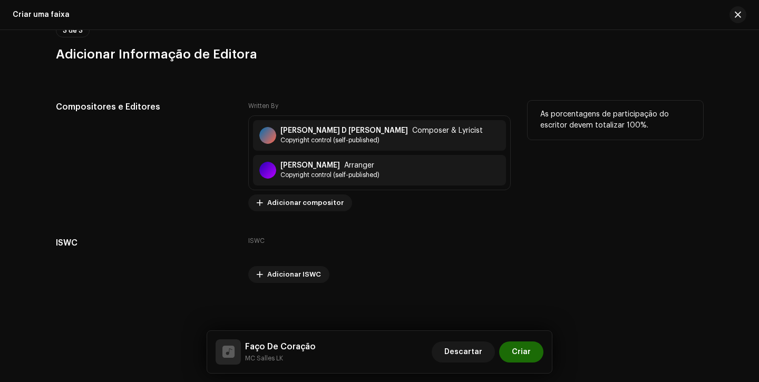
scroll to position [2073, 0]
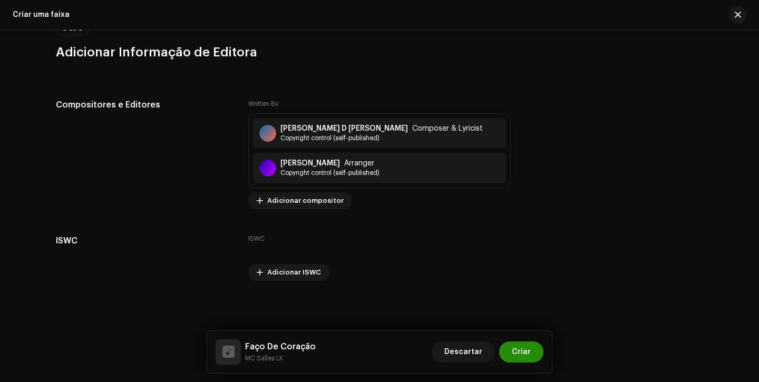
click at [522, 354] on span "Criar" at bounding box center [521, 352] width 19 height 21
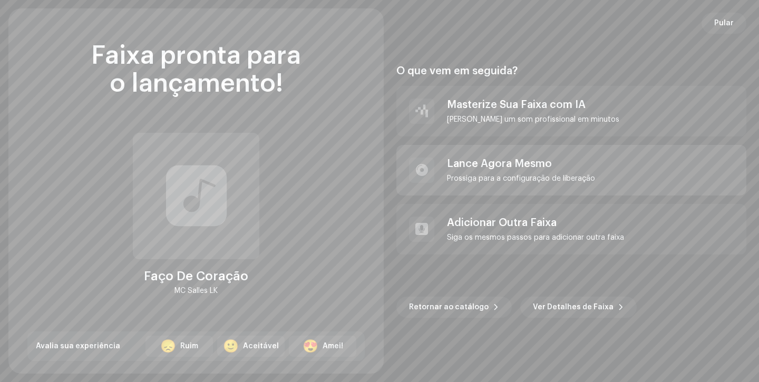
click at [512, 170] on div "[PERSON_NAME] Agora Mesmo [PERSON_NAME] para a configuração de liberação" at bounding box center [521, 170] width 148 height 25
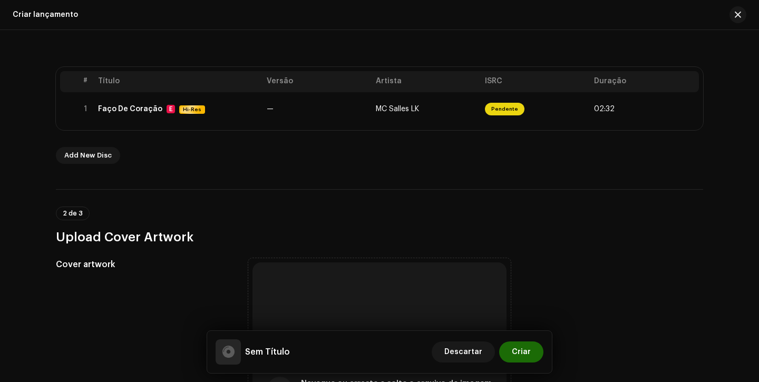
scroll to position [192, 0]
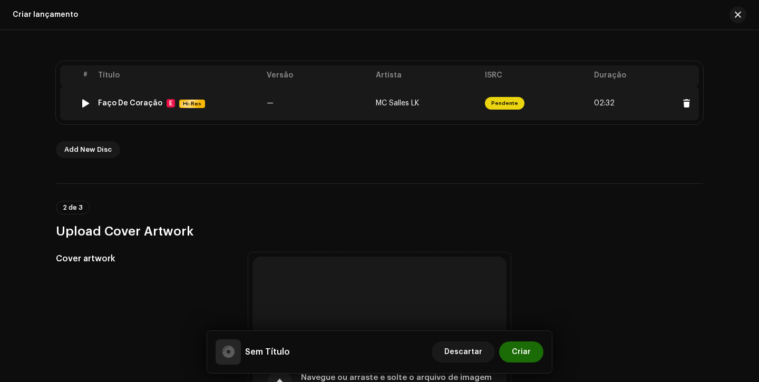
click at [527, 117] on td "Pendente" at bounding box center [535, 103] width 109 height 34
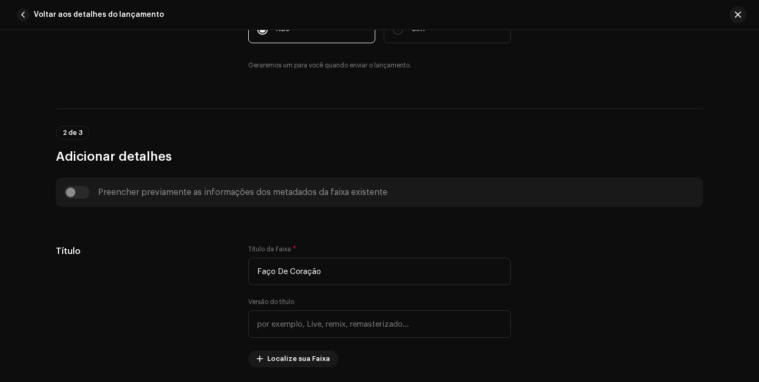
scroll to position [0, 0]
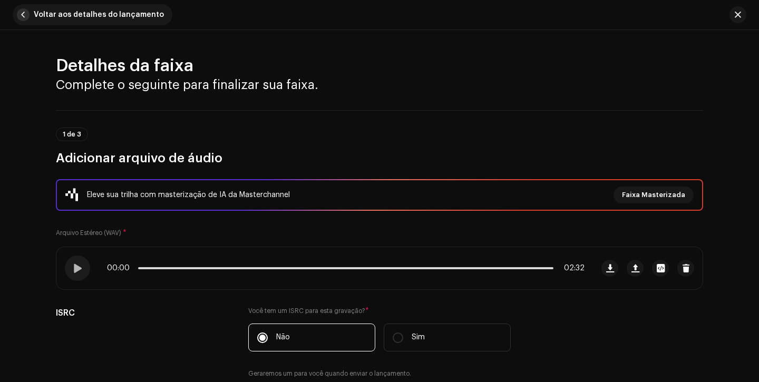
click at [25, 15] on span "button" at bounding box center [23, 14] width 13 height 13
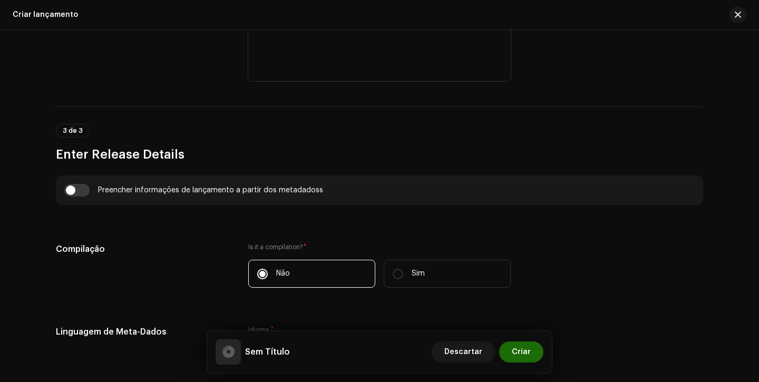
scroll to position [658, 0]
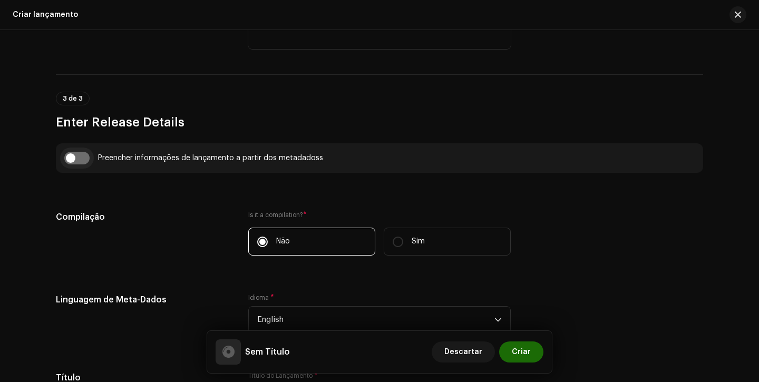
click at [66, 162] on input "checkbox" at bounding box center [76, 158] width 25 height 13
checkbox input "true"
type input "Faço De Coração"
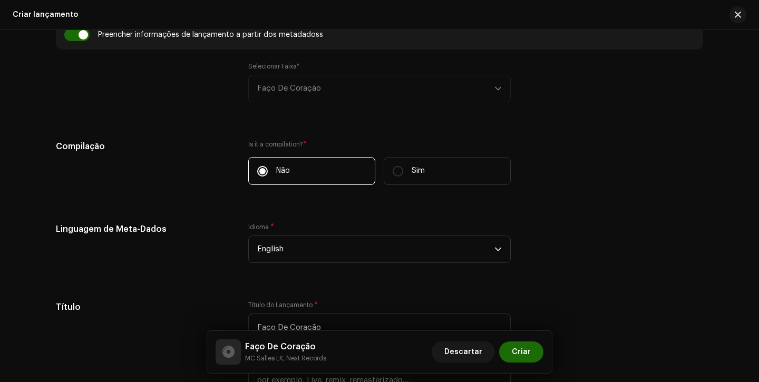
scroll to position [784, 0]
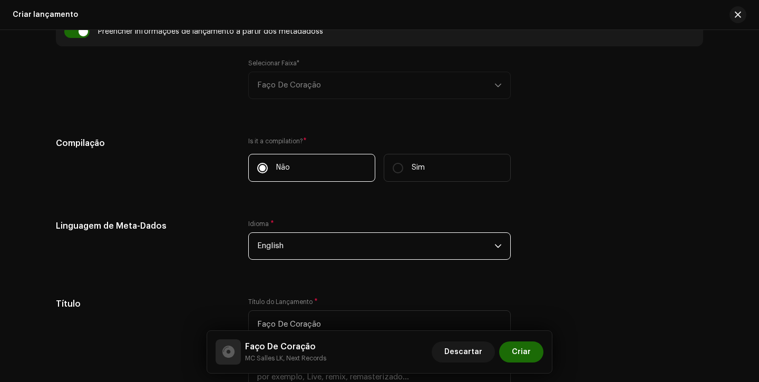
click at [317, 254] on span "English" at bounding box center [375, 246] width 237 height 26
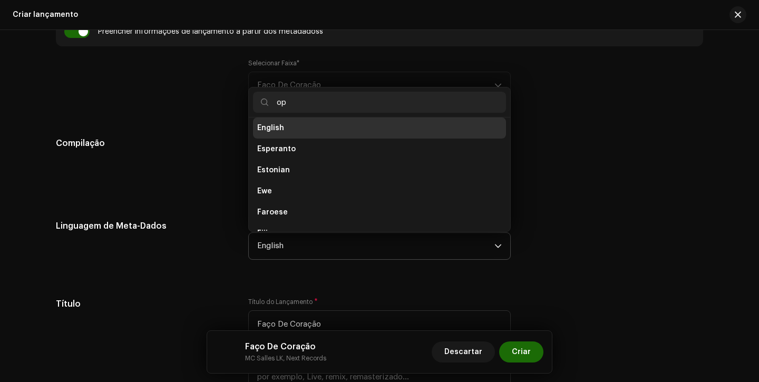
scroll to position [0, 0]
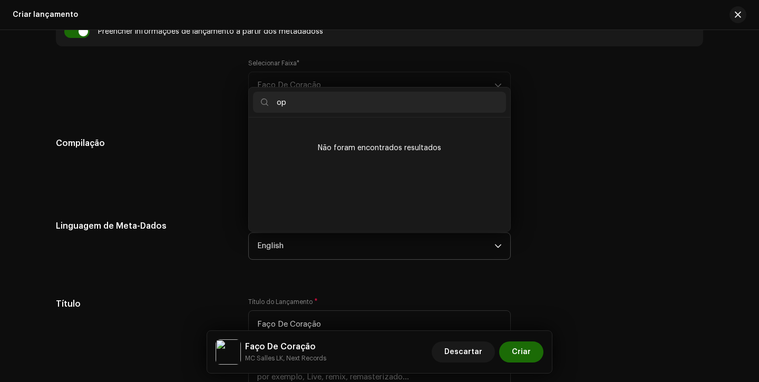
type input "o"
type input "po"
click at [279, 159] on span "Portuguese" at bounding box center [279, 153] width 44 height 11
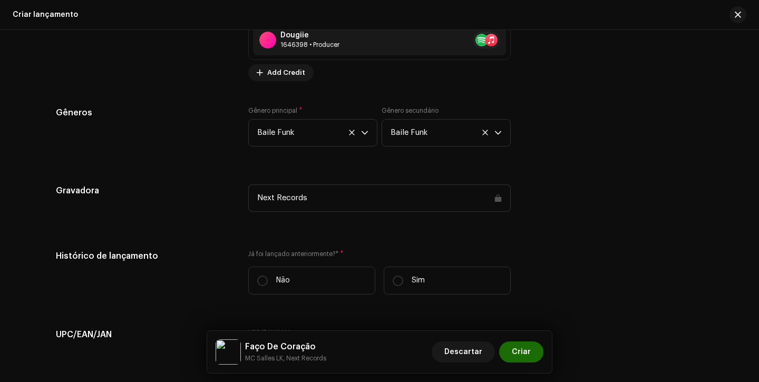
scroll to position [1491, 0]
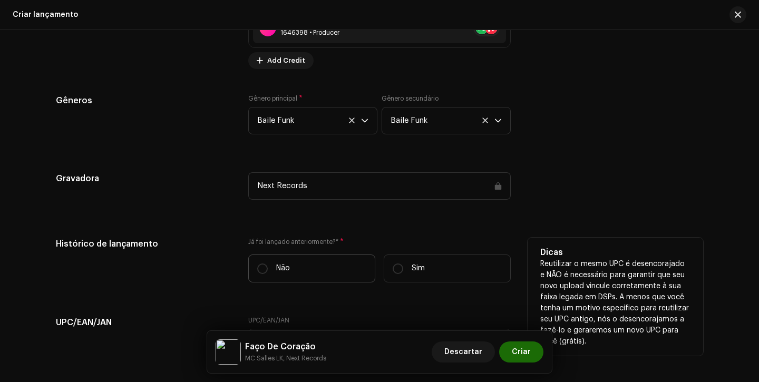
click at [269, 264] on label "Não" at bounding box center [311, 269] width 127 height 28
click at [268, 264] on input "Não" at bounding box center [262, 269] width 11 height 11
radio input "true"
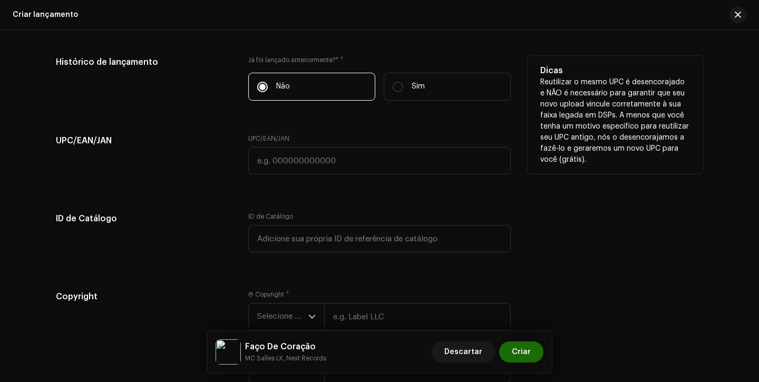
scroll to position [1732, 0]
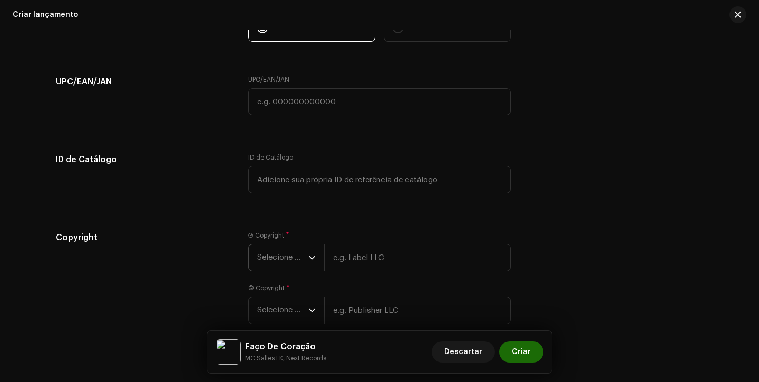
click at [271, 262] on span "Selecione o ano" at bounding box center [282, 258] width 51 height 26
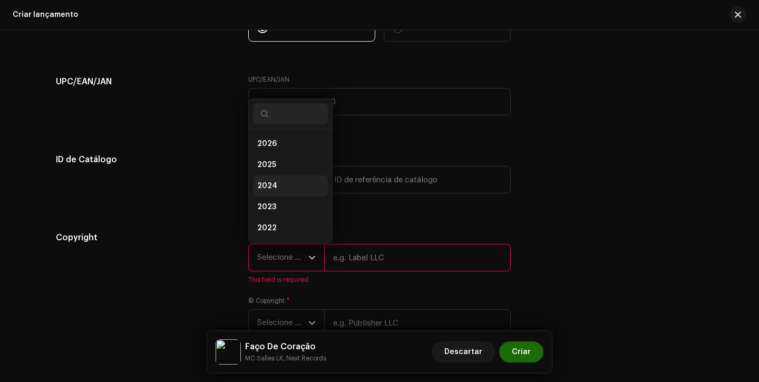
scroll to position [17, 0]
click at [292, 151] on li "2025" at bounding box center [290, 148] width 75 height 21
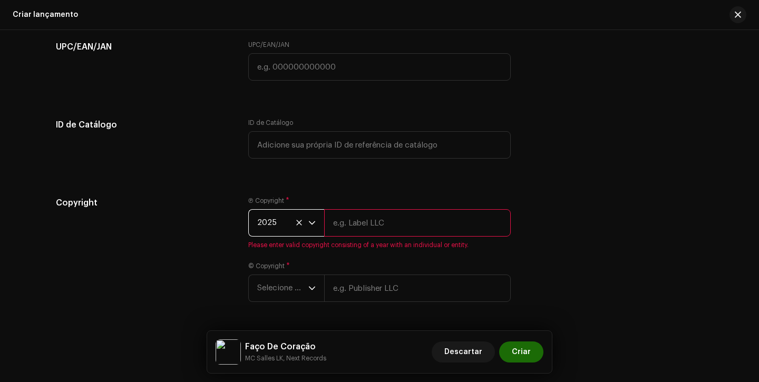
scroll to position [1804, 0]
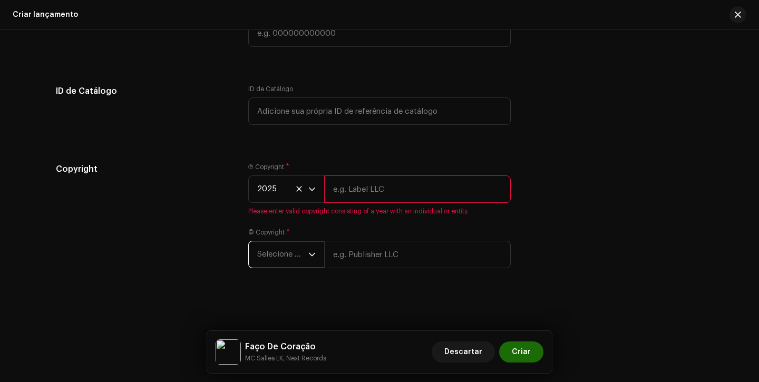
click at [295, 246] on span "Selecione o ano" at bounding box center [282, 254] width 51 height 26
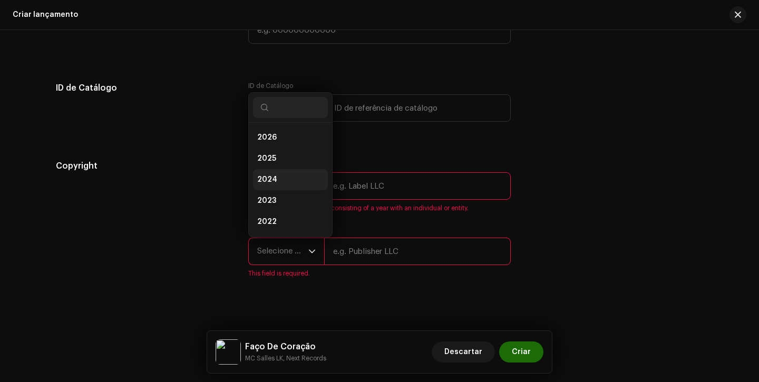
scroll to position [17, 0]
click at [281, 145] on li "2025" at bounding box center [290, 141] width 75 height 21
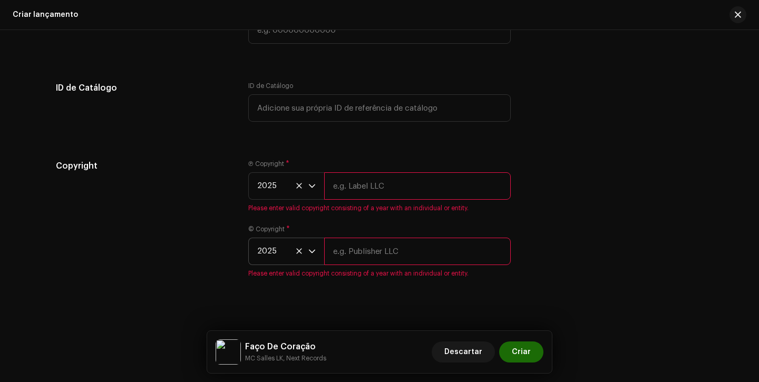
click at [341, 179] on input "text" at bounding box center [417, 185] width 187 height 27
type input "Next Records"
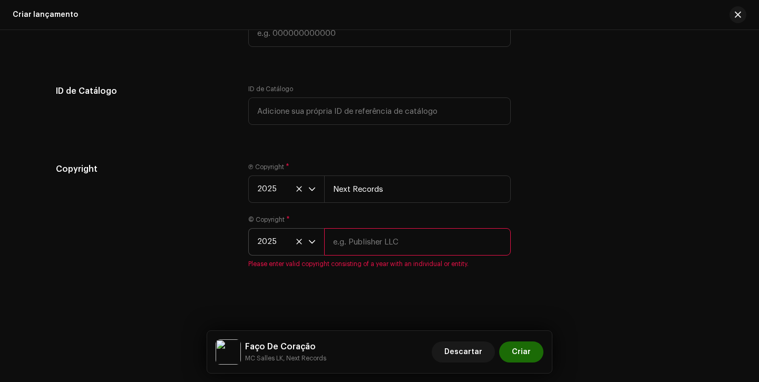
click at [391, 241] on input "text" at bounding box center [417, 241] width 187 height 27
type input "Next Records"
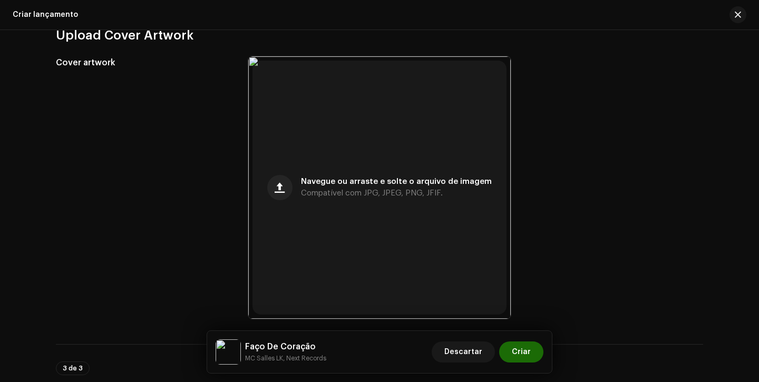
scroll to position [414, 0]
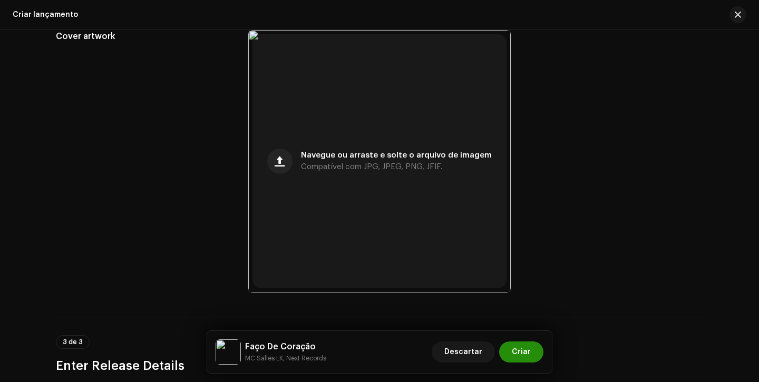
click at [535, 355] on button "Criar" at bounding box center [521, 352] width 44 height 21
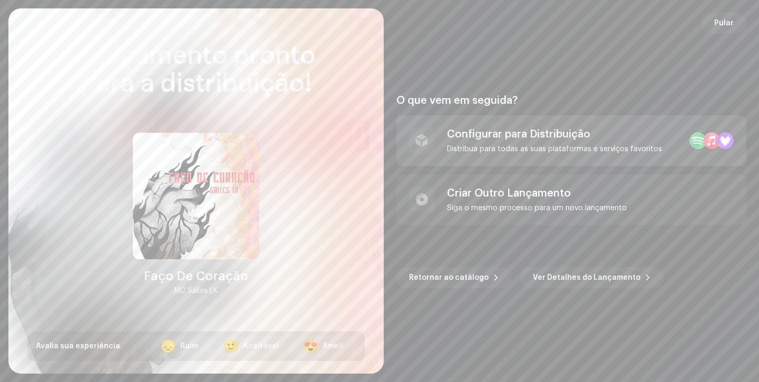
click at [538, 141] on div "Configurar para Distribuição Distribua para todas as suas plataformas e serviço…" at bounding box center [554, 140] width 215 height 25
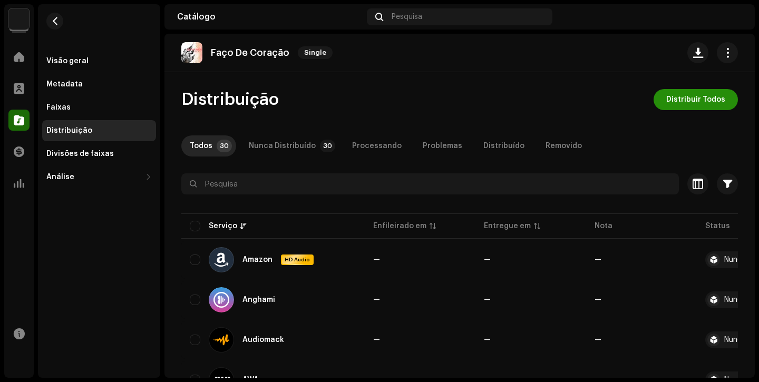
click at [666, 101] on span "Distribuir Todos" at bounding box center [695, 99] width 59 height 21
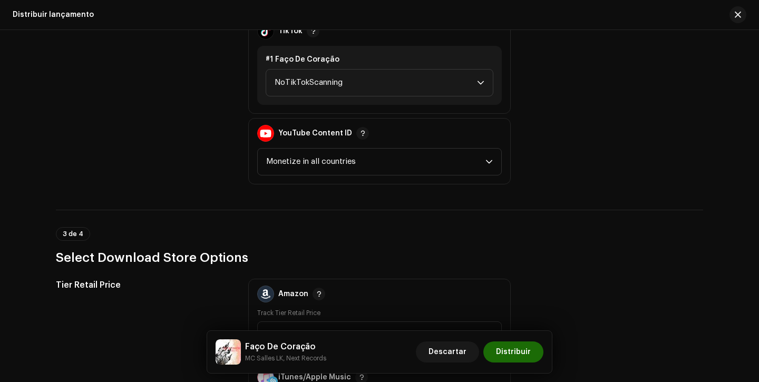
scroll to position [1352, 0]
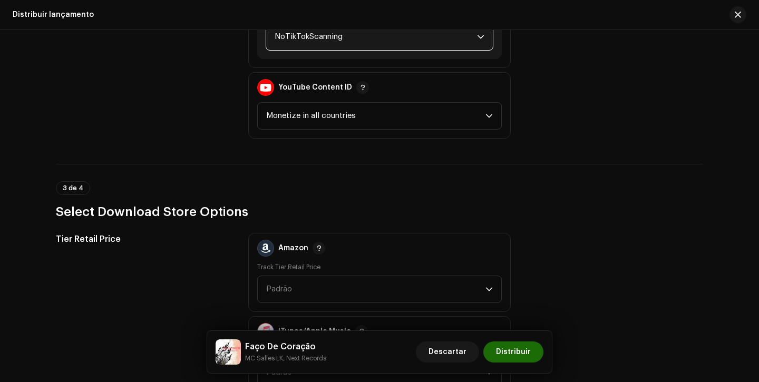
click at [387, 38] on span "NoTikTokScanning" at bounding box center [376, 37] width 202 height 26
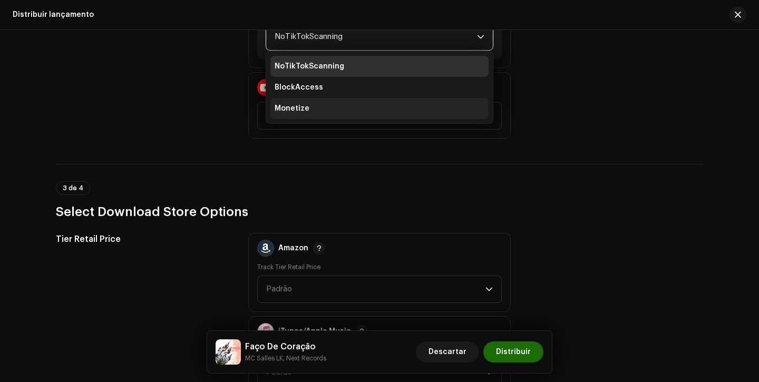
click at [358, 118] on li "Monetize" at bounding box center [379, 108] width 218 height 21
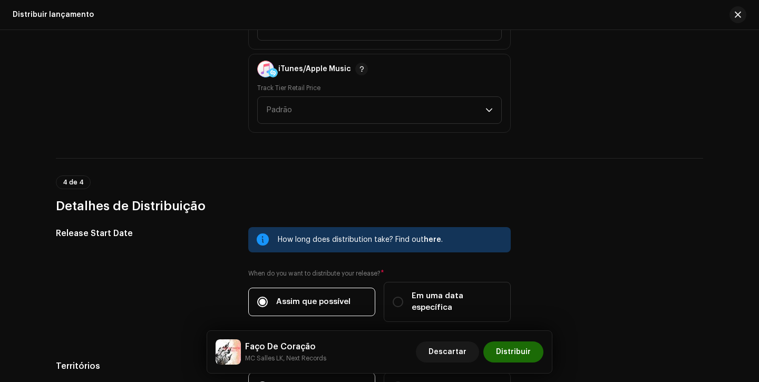
scroll to position [1687, 0]
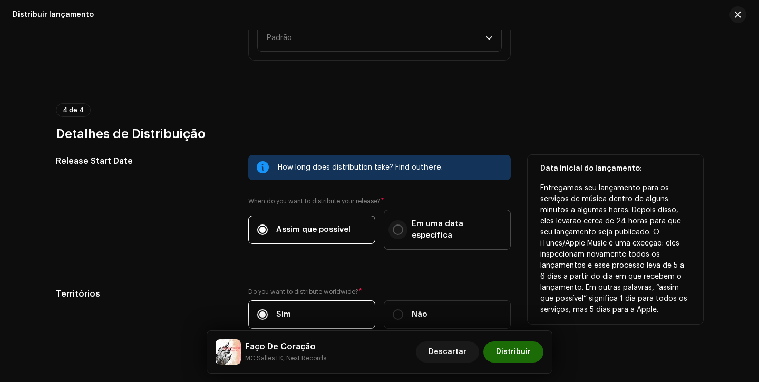
click at [397, 227] on input "Em uma data específica" at bounding box center [398, 230] width 11 height 11
radio input "true"
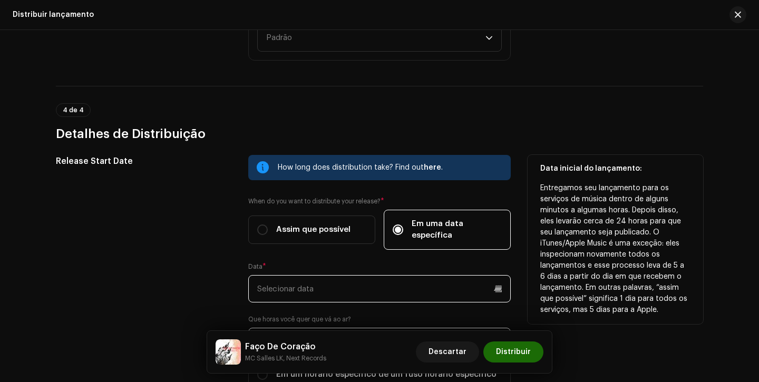
click at [318, 277] on input "text" at bounding box center [379, 288] width 262 height 27
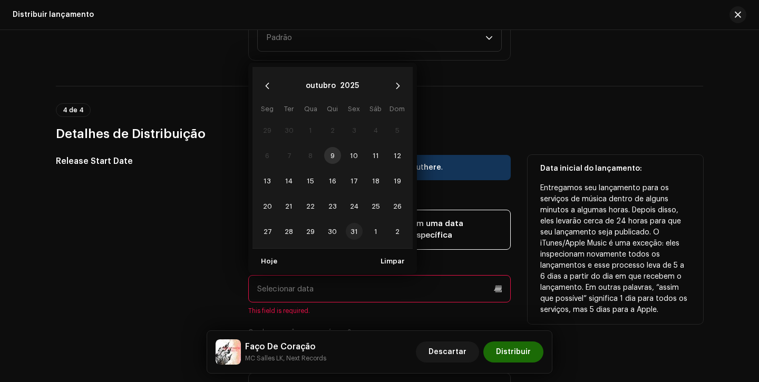
click at [348, 223] on span "31" at bounding box center [354, 231] width 17 height 17
type input "[DATE]"
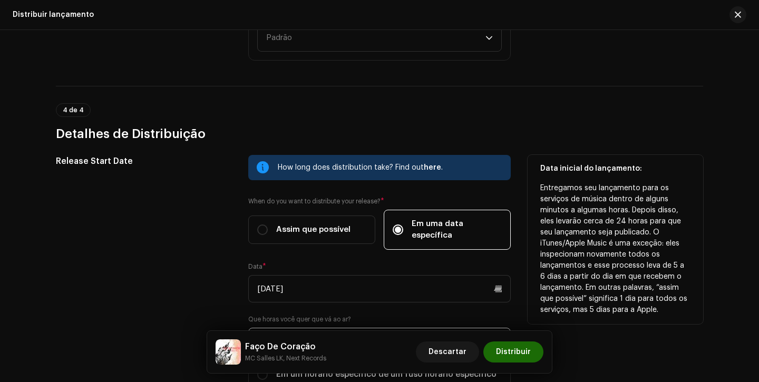
click at [207, 247] on div "Release Start Date" at bounding box center [144, 278] width 176 height 247
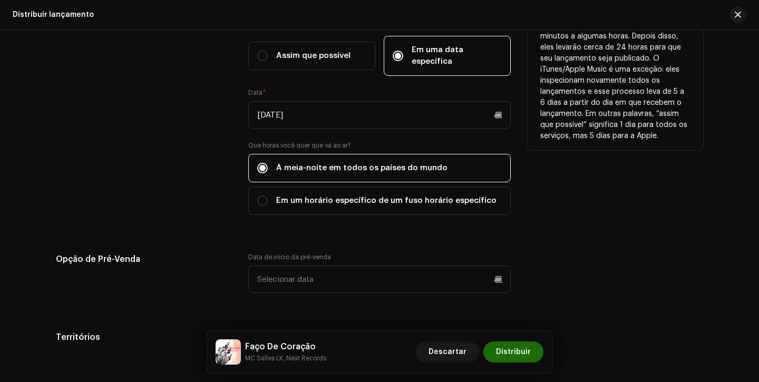
scroll to position [1931, 0]
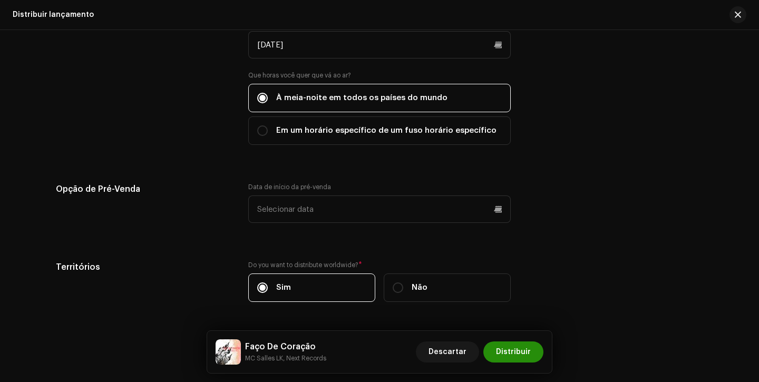
click at [524, 354] on span "Distribuir" at bounding box center [513, 352] width 35 height 21
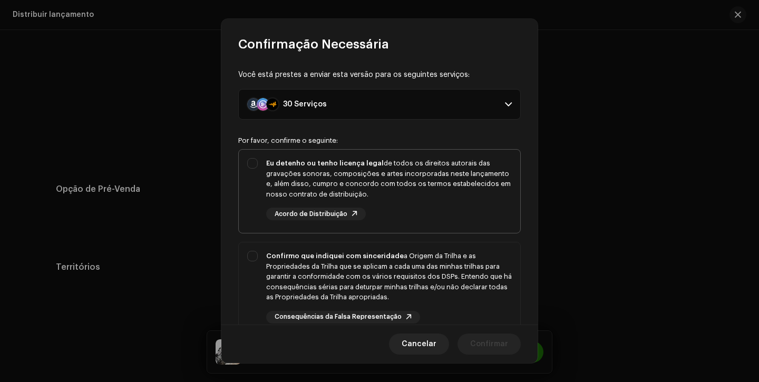
click at [493, 222] on div "Eu detenho ou tenho licença legal de todos os direitos autorais das gravações s…" at bounding box center [379, 189] width 281 height 79
checkbox input "true"
click at [480, 277] on div "Confirmo que indiquei com sinceridade a Origem da Trilha e as Propriedades da T…" at bounding box center [389, 277] width 246 height 52
checkbox input "true"
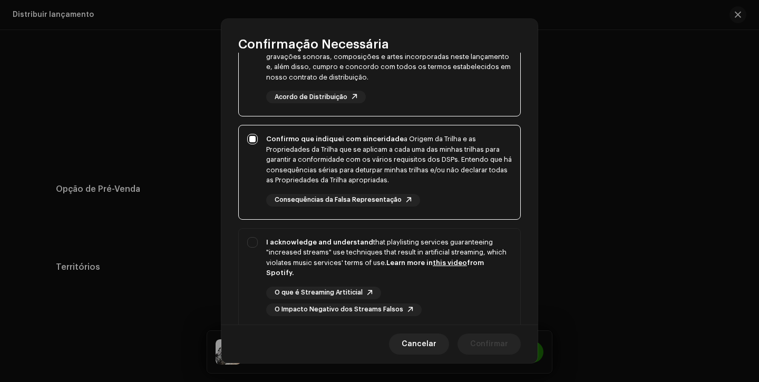
scroll to position [193, 0]
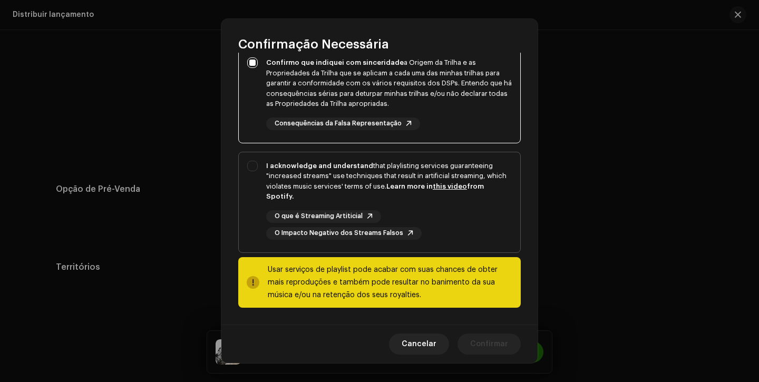
click at [493, 190] on div "I acknowledge and understand that playlisting services guaranteeing "increased …" at bounding box center [389, 181] width 246 height 41
checkbox input "true"
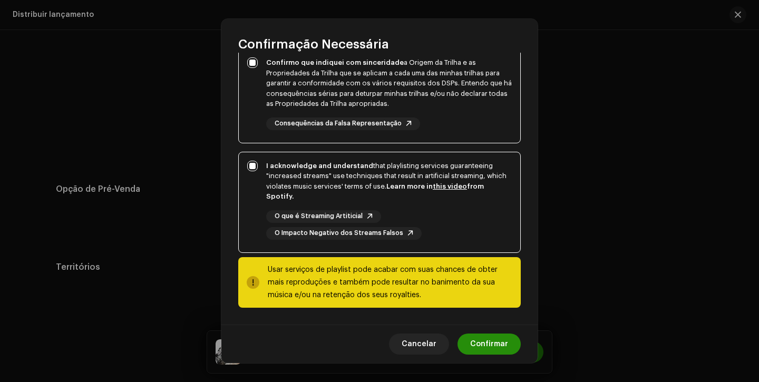
click at [498, 344] on span "Confirmar" at bounding box center [489, 344] width 38 height 21
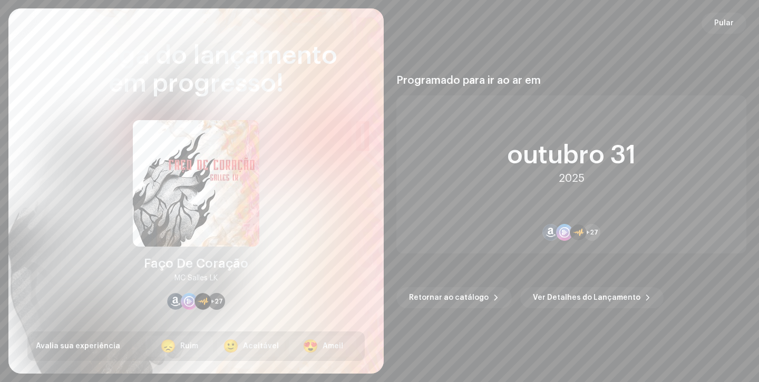
click at [718, 25] on span "Pular" at bounding box center [724, 23] width 20 height 21
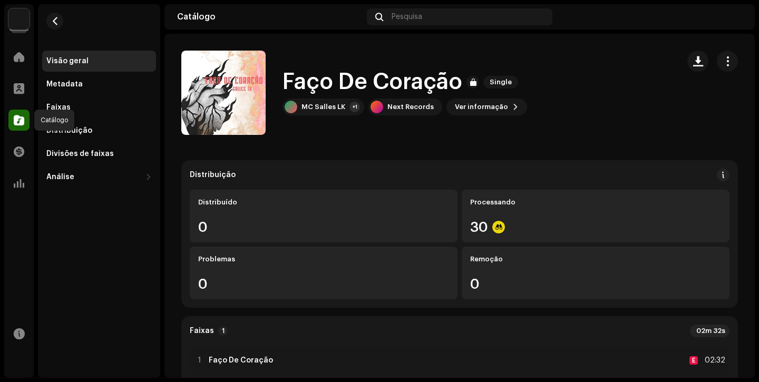
click at [22, 122] on span at bounding box center [19, 120] width 11 height 8
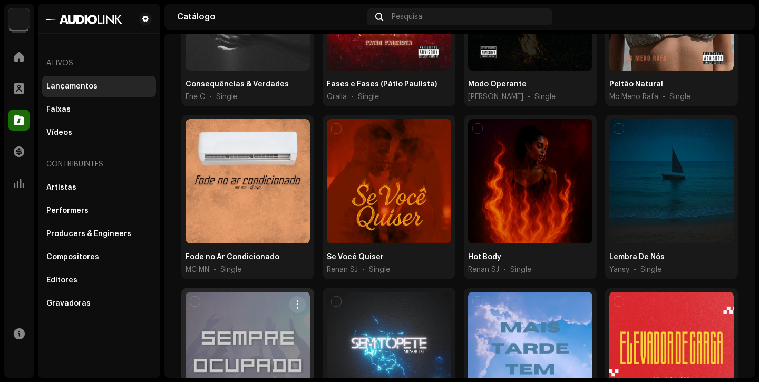
scroll to position [679, 0]
